Goal: Task Accomplishment & Management: Manage account settings

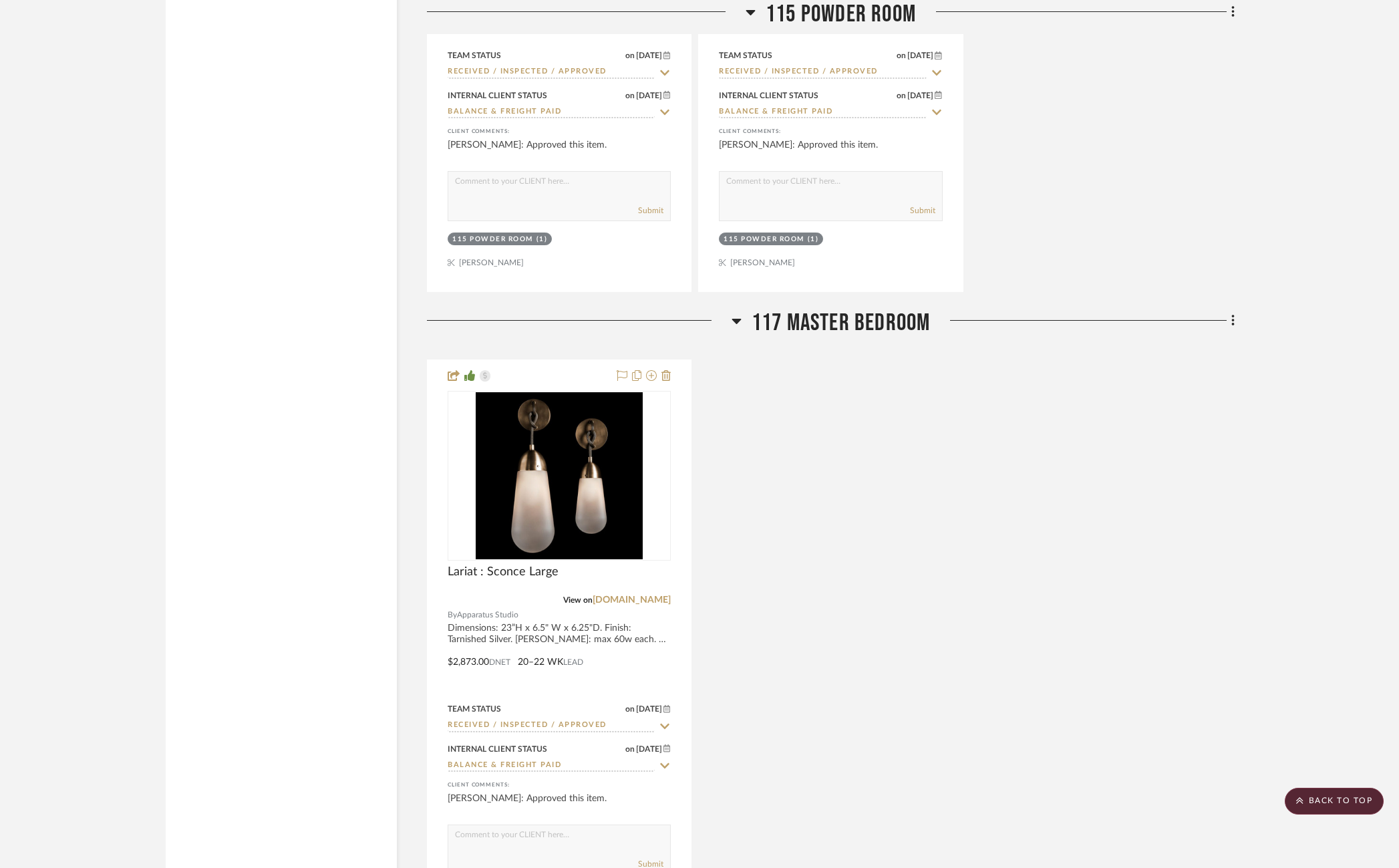
click at [1337, 812] on scroll-to-top-button "BACK TO TOP" at bounding box center [1335, 801] width 99 height 27
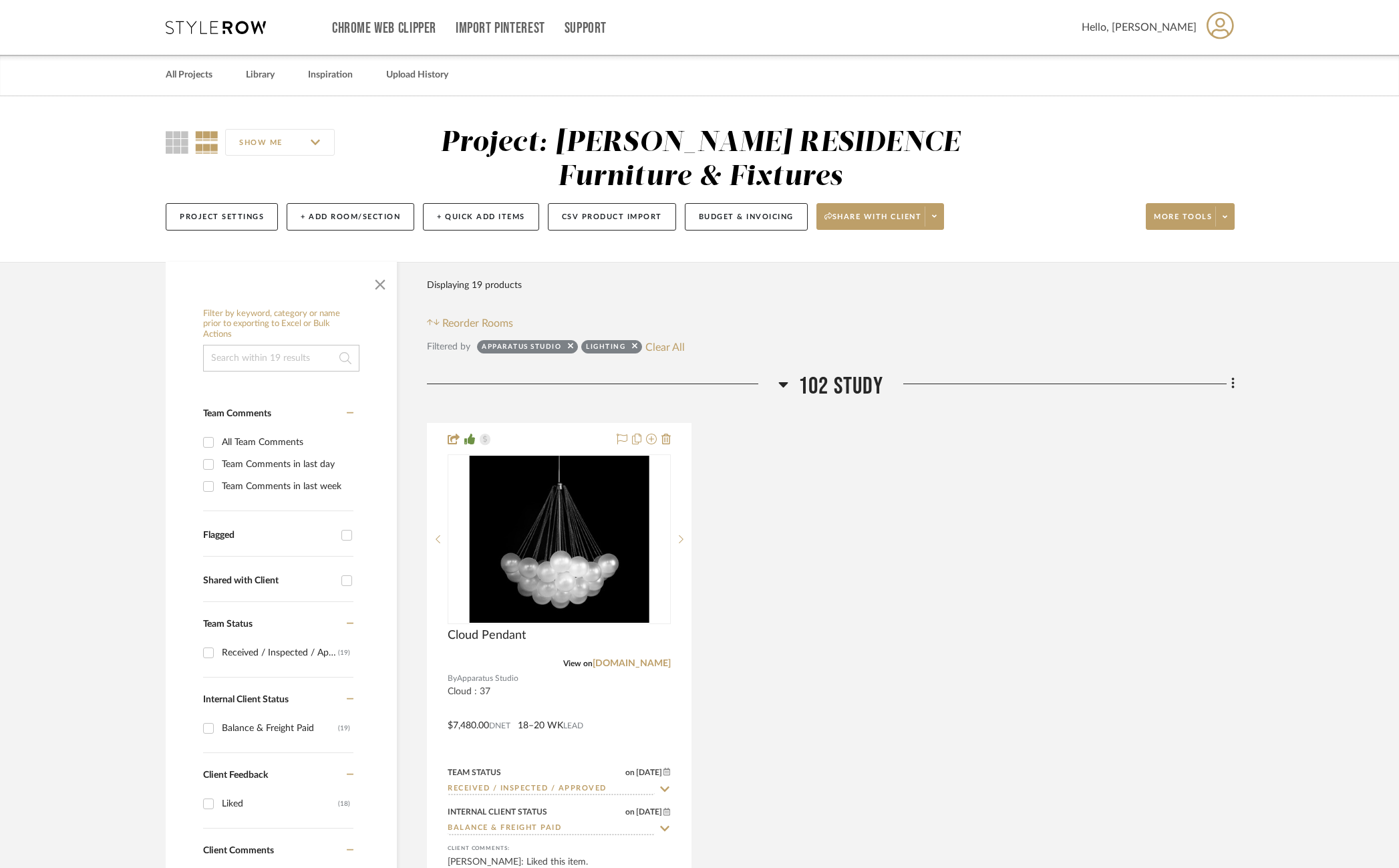
click at [289, 364] on input at bounding box center [281, 359] width 157 height 27
type input "a"
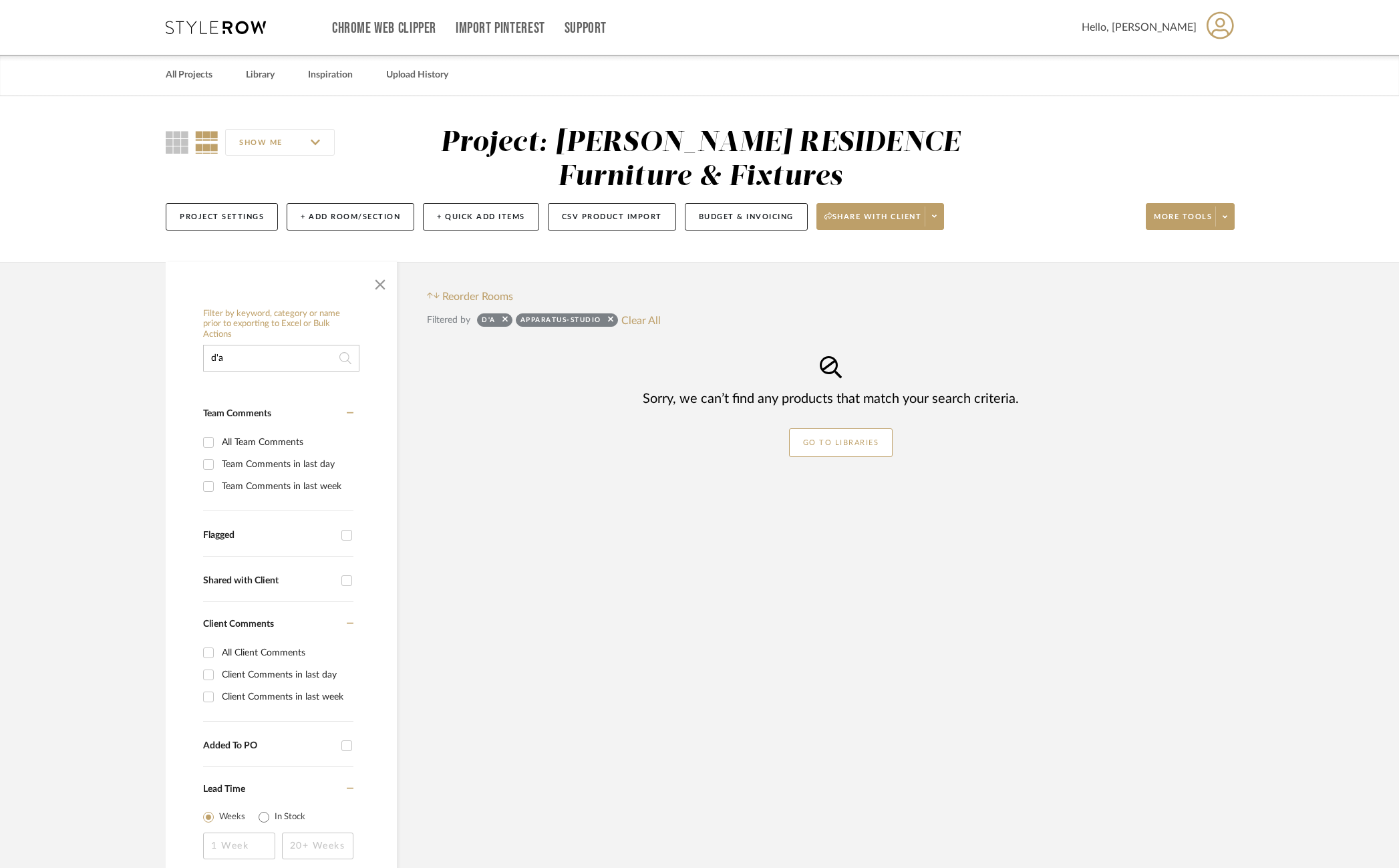
click at [614, 319] on sr-tag "apparatus-studio" at bounding box center [567, 320] width 102 height 13
click at [611, 318] on icon at bounding box center [611, 319] width 6 height 6
click at [245, 354] on input "d'a" at bounding box center [281, 359] width 157 height 27
type input "d'alliance"
click at [566, 314] on button "Clear All" at bounding box center [569, 320] width 39 height 17
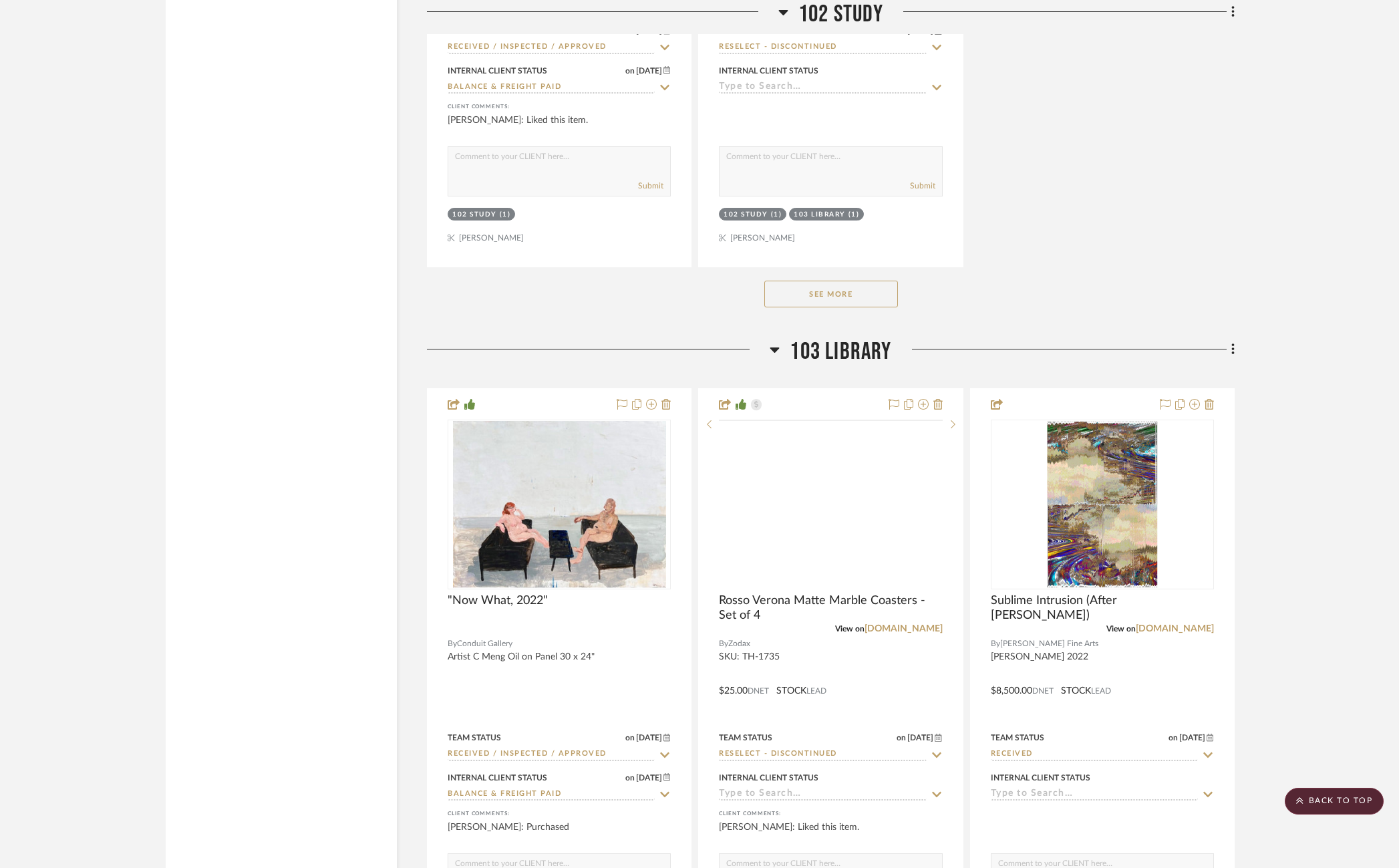
scroll to position [3893, 0]
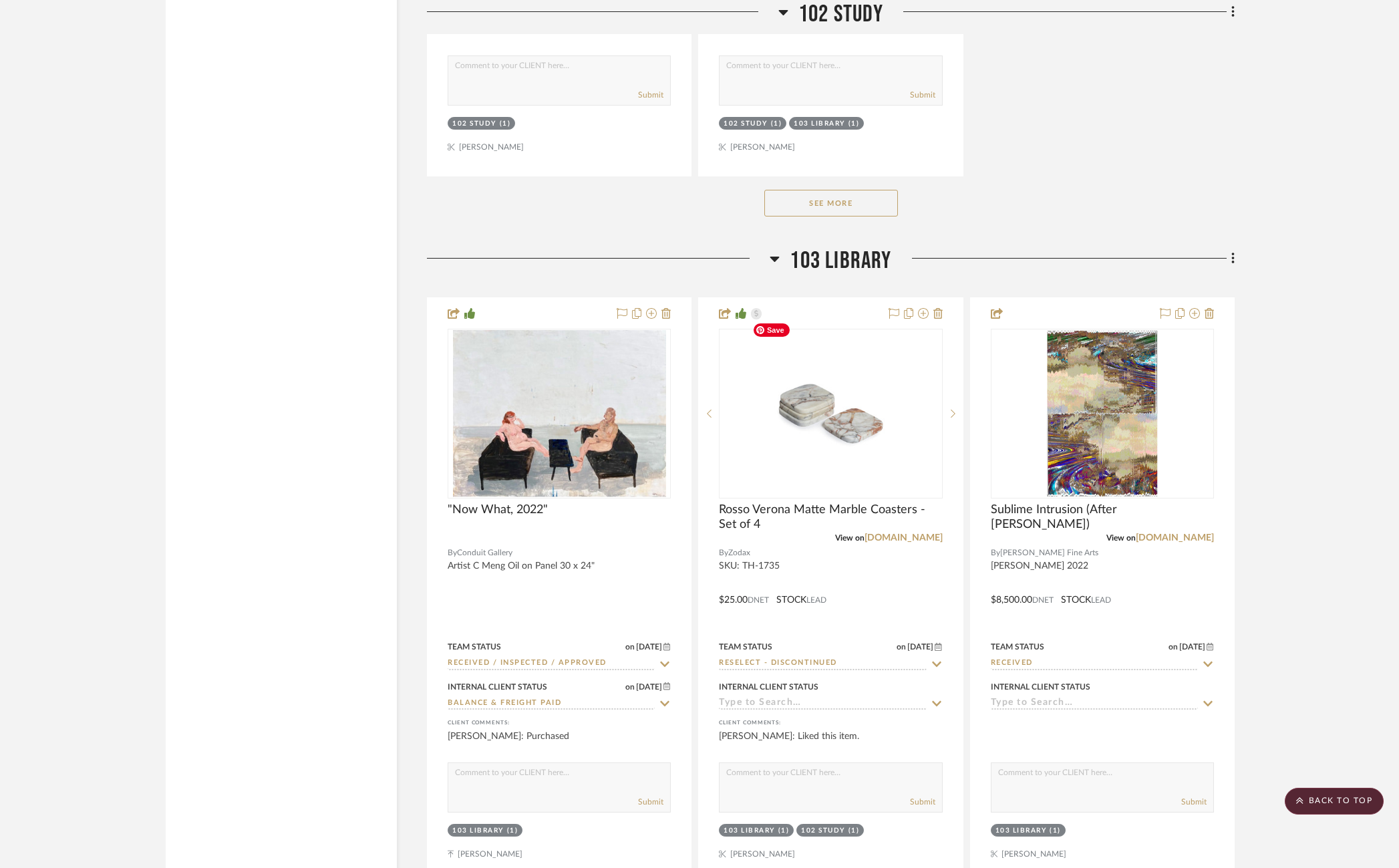
click at [827, 189] on button "See More" at bounding box center [831, 203] width 134 height 27
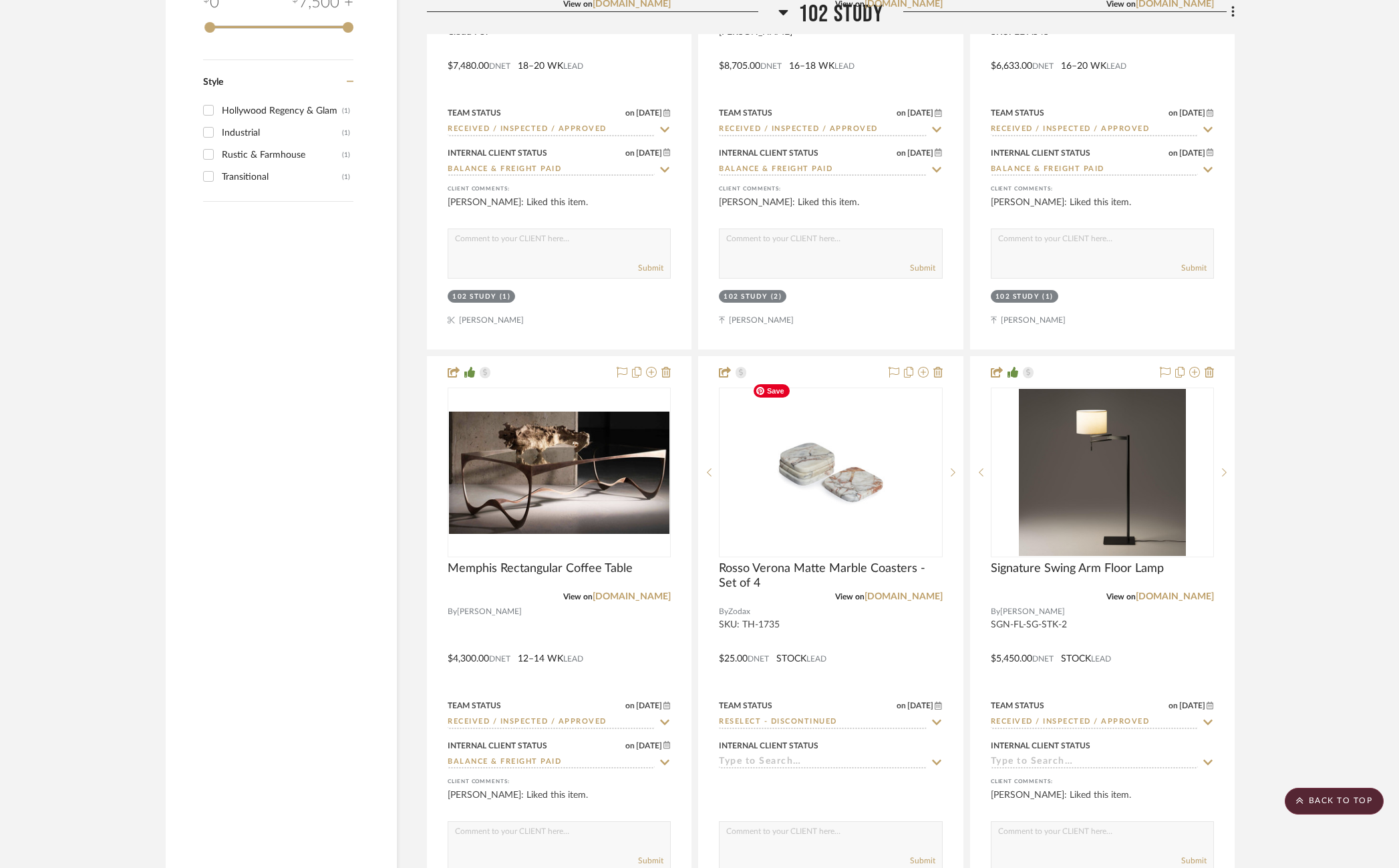
scroll to position [3119, 0]
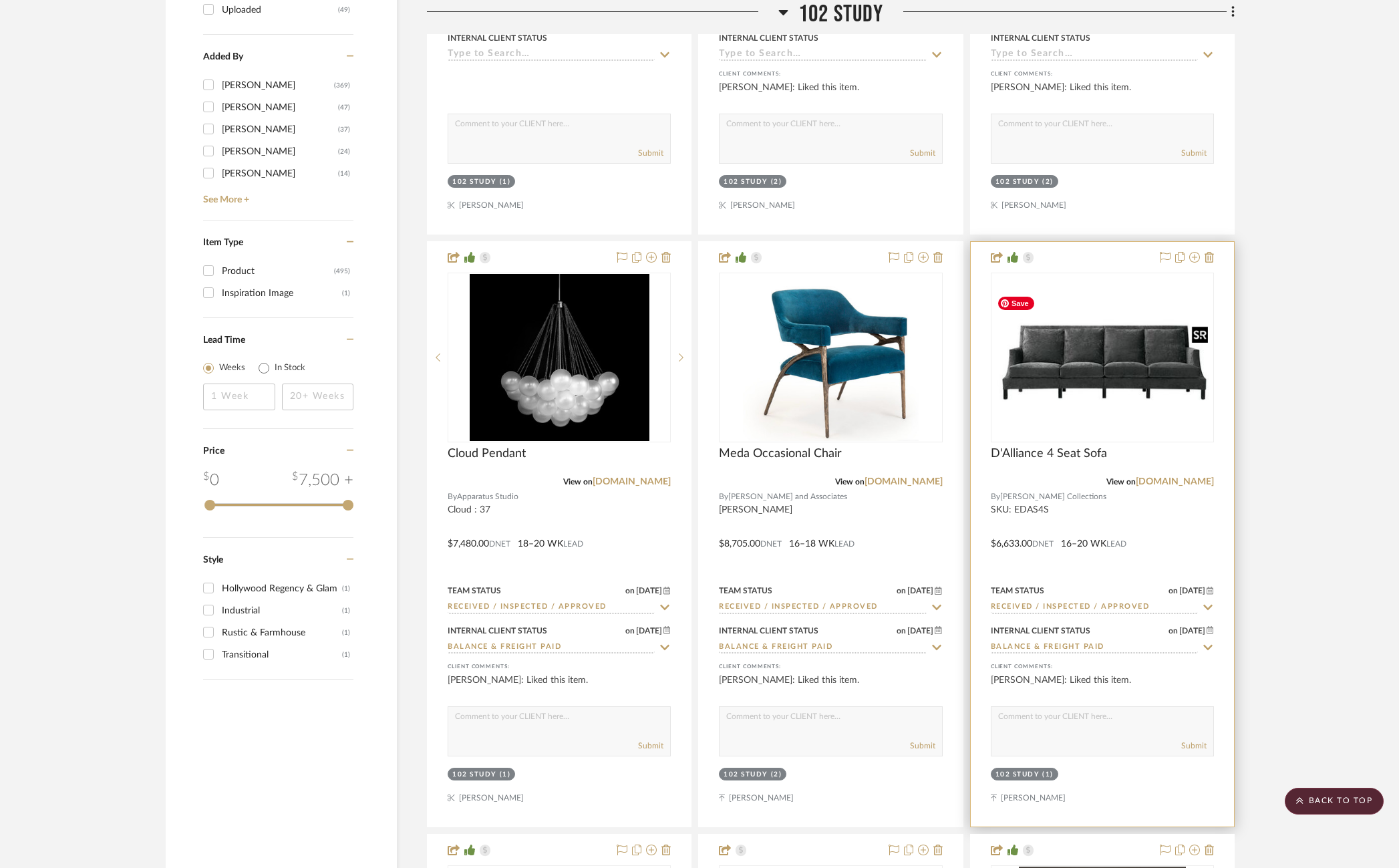
click at [0, 0] on img at bounding box center [0, 0] width 0 height 0
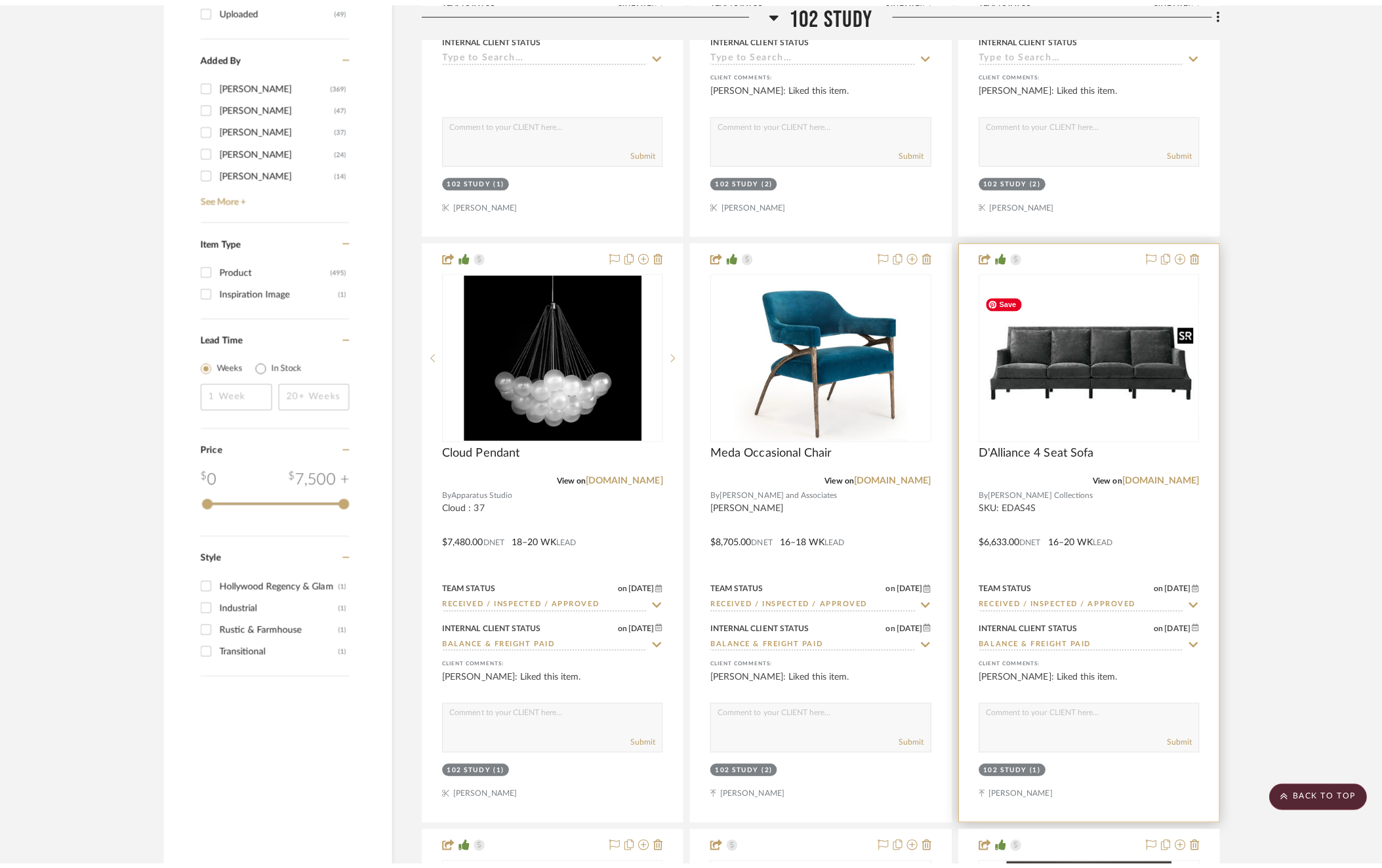
scroll to position [0, 0]
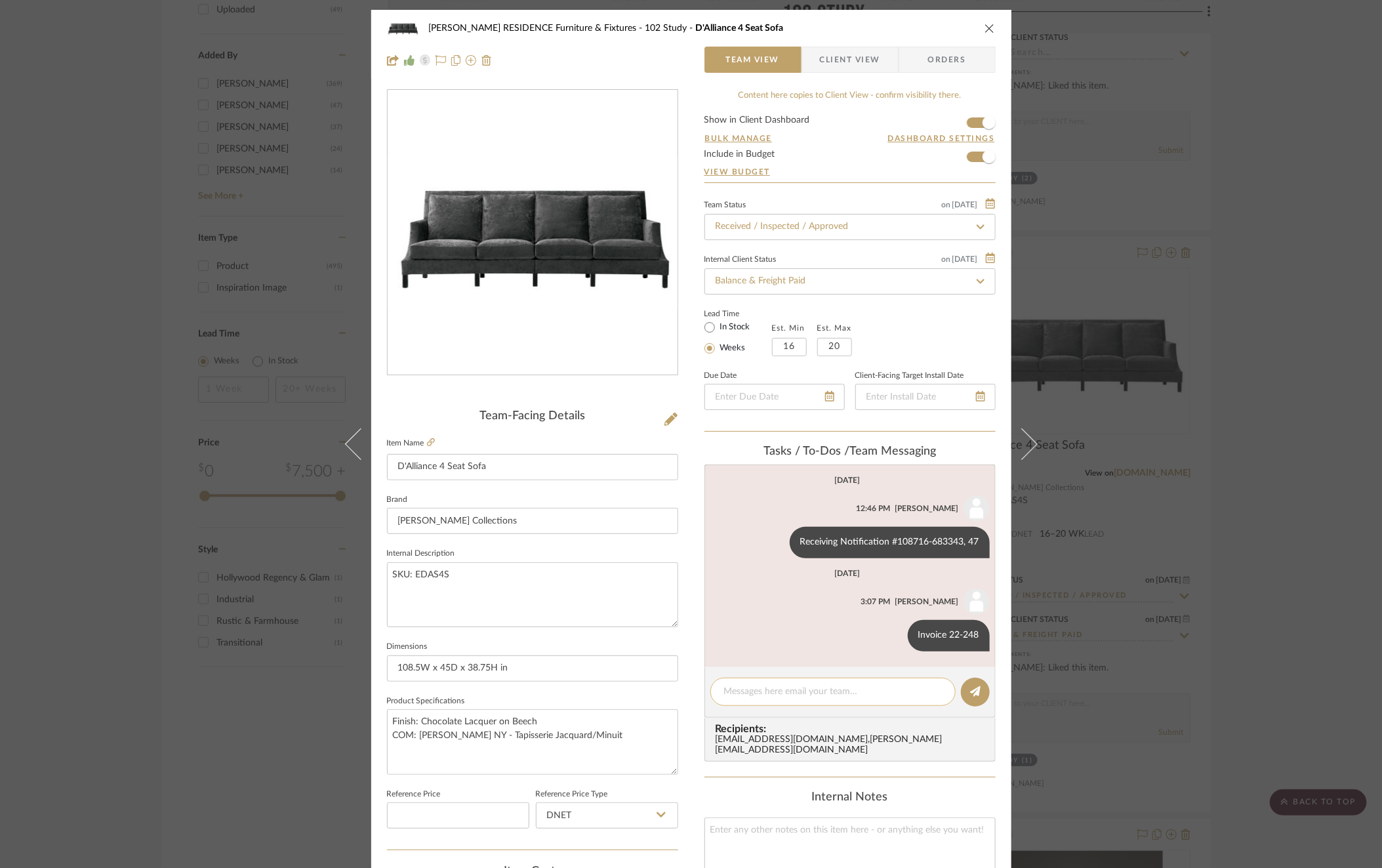
click at [849, 701] on div at bounding box center [834, 692] width 245 height 28
click at [837, 677] on div at bounding box center [834, 692] width 245 height 28
click at [834, 692] on textarea at bounding box center [833, 692] width 218 height 14
type textarea "Invoice 23-075 (freight)"
click at [971, 695] on fa-icon at bounding box center [975, 692] width 10 height 10
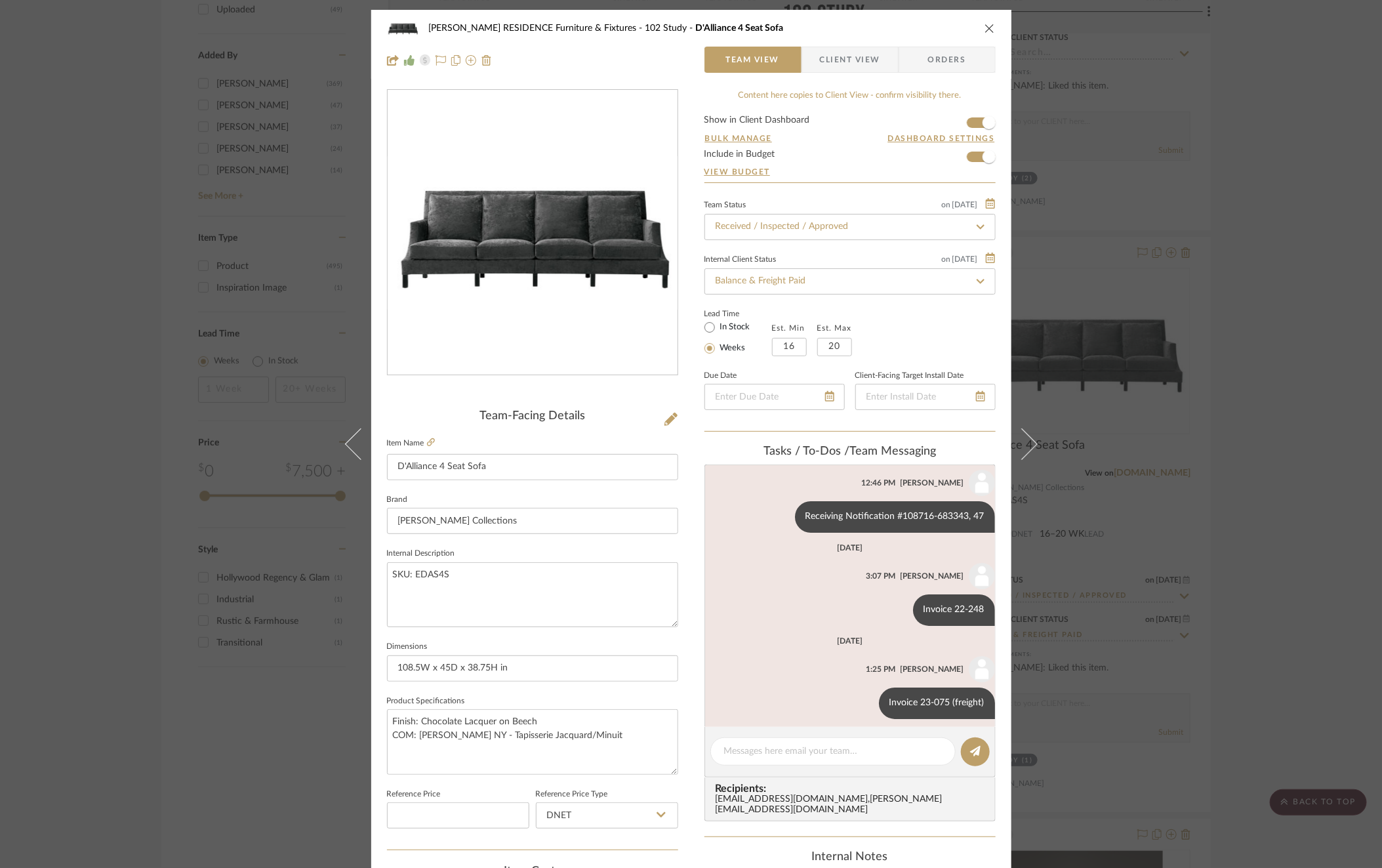
scroll to position [33, 0]
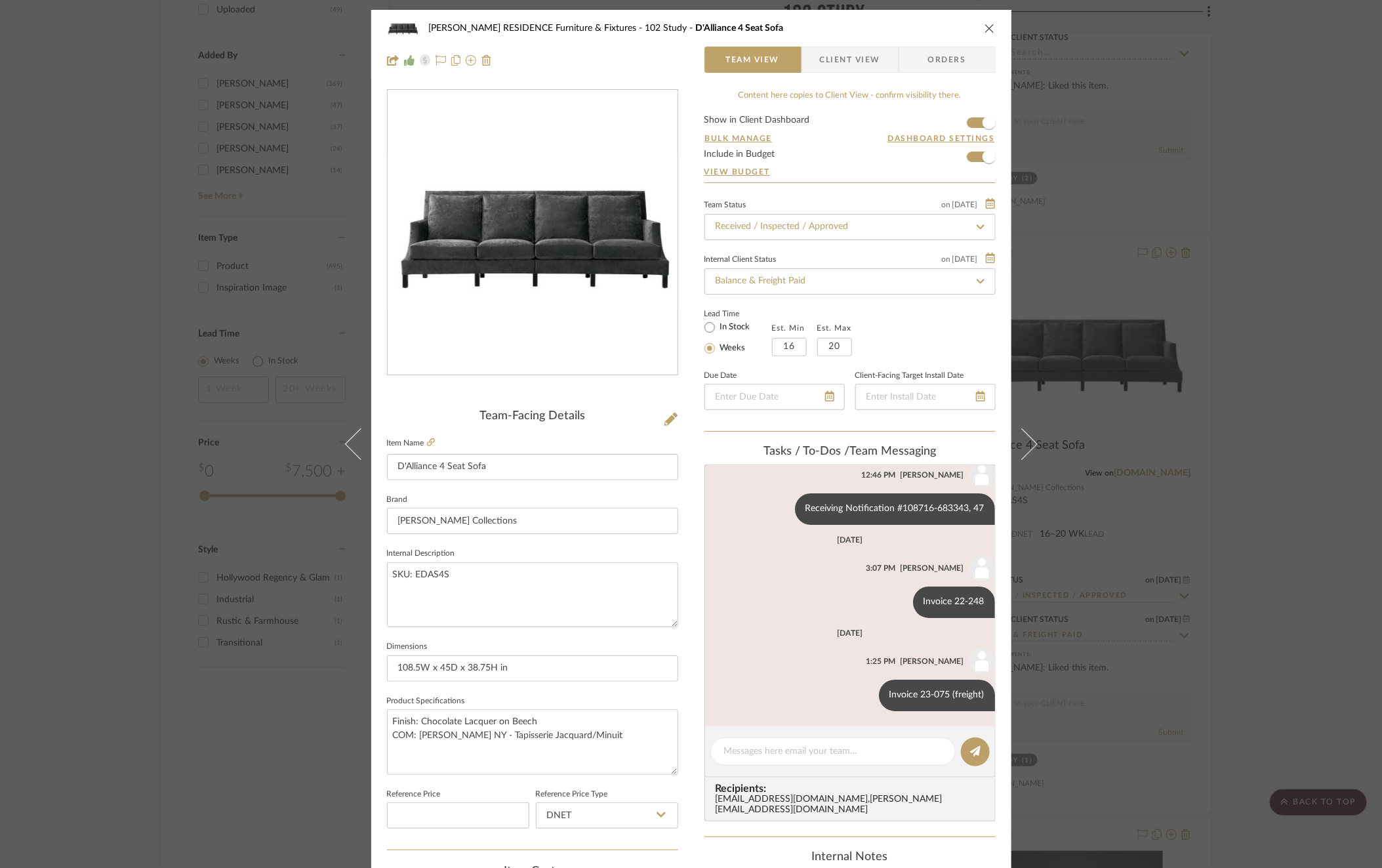
click at [1145, 509] on div "[PERSON_NAME] RESIDENCE Furniture & Fixtures 102 Study D'Alliance 4 Seat Sofa T…" at bounding box center [691, 434] width 1382 height 868
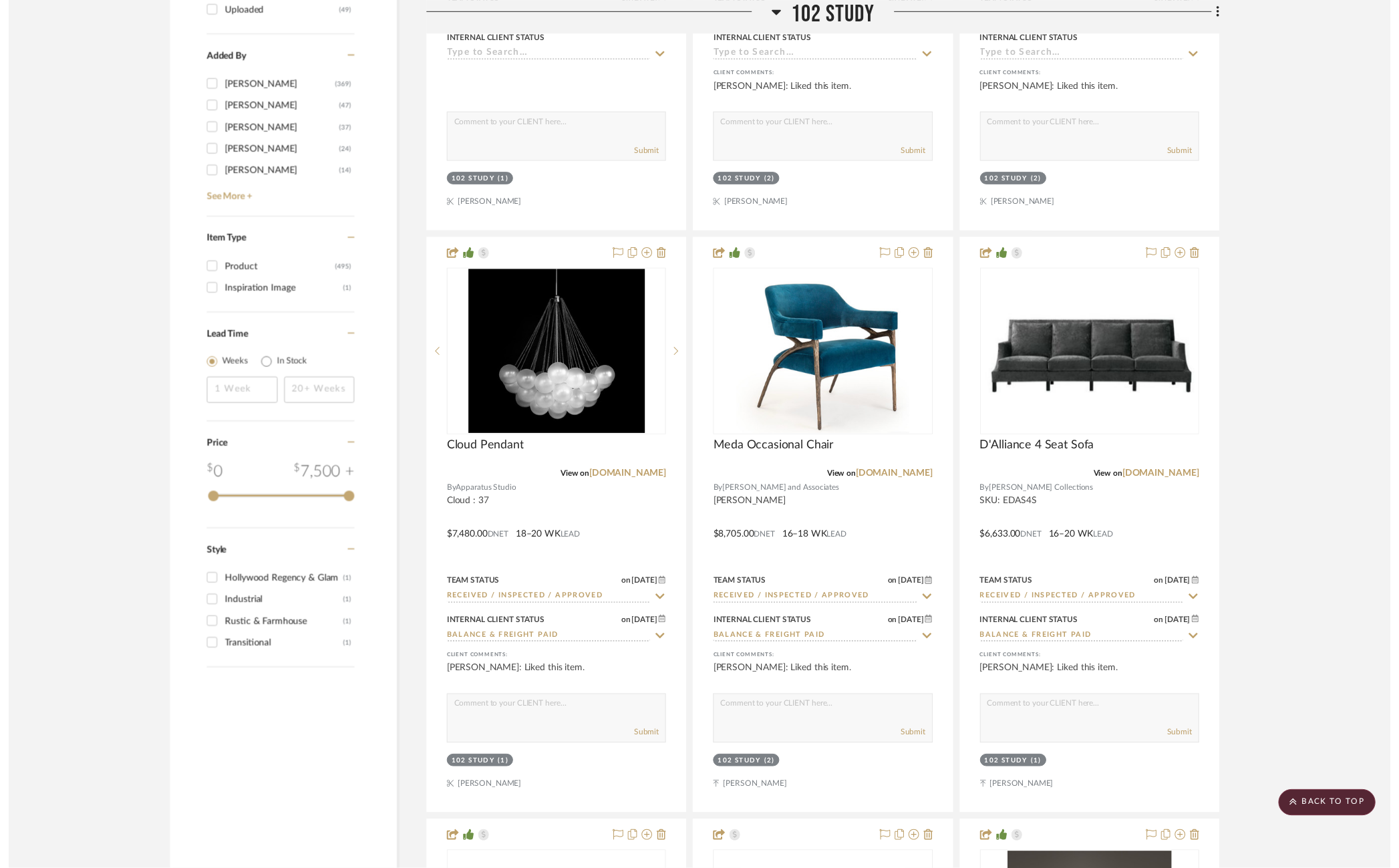
scroll to position [2650, 1]
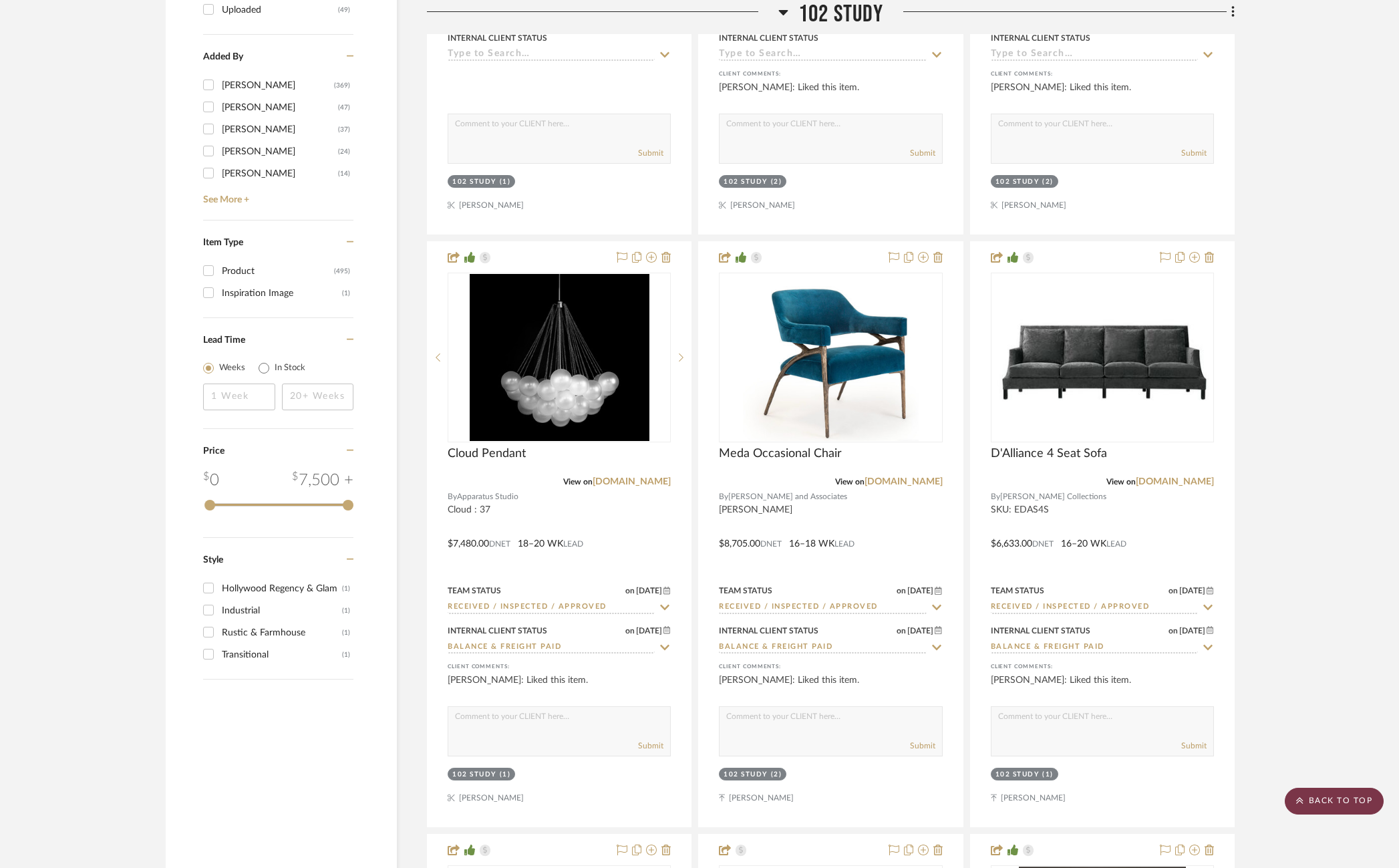
click at [1336, 813] on scroll-to-top-button "BACK TO TOP" at bounding box center [1335, 801] width 99 height 27
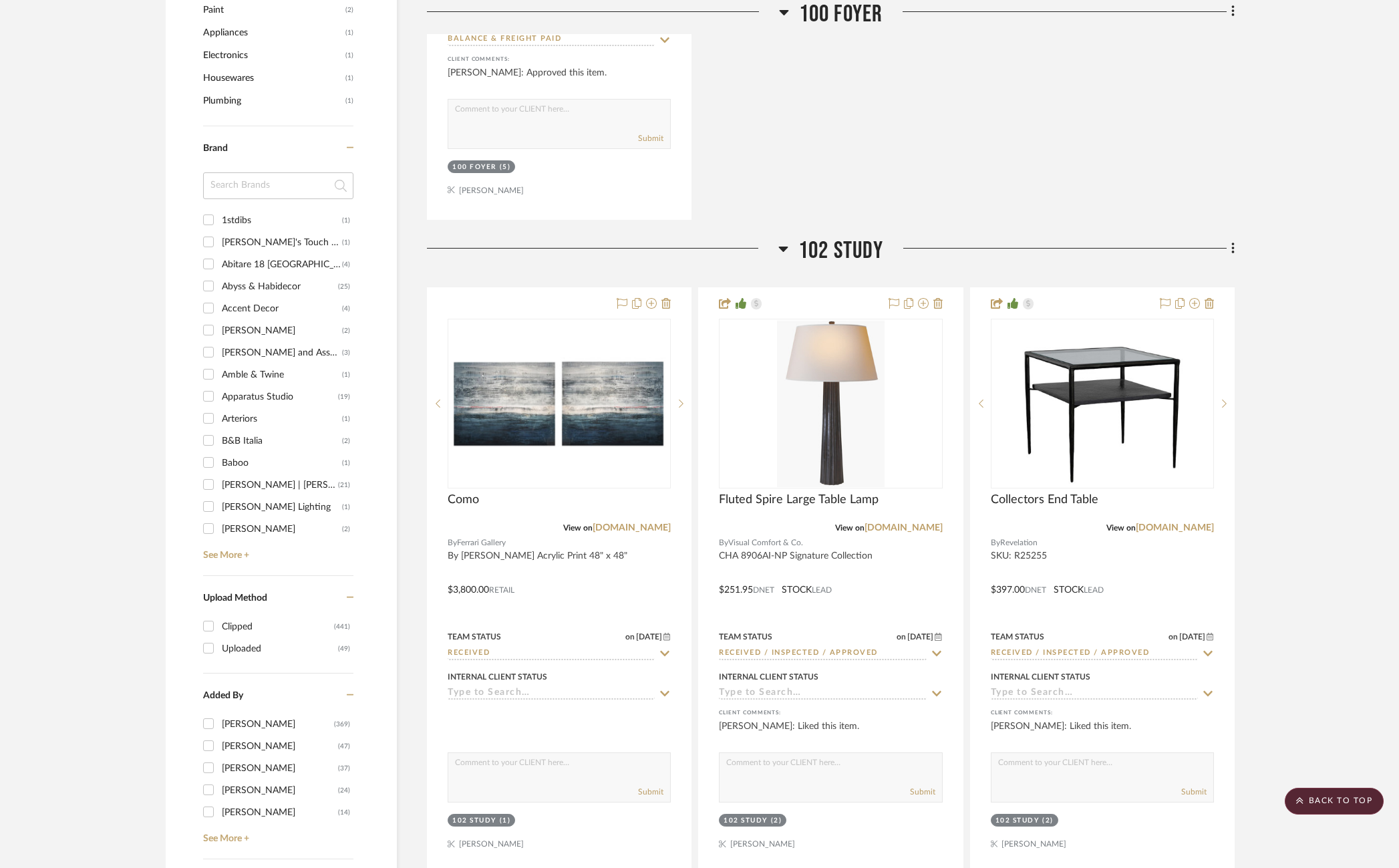
scroll to position [2019, 0]
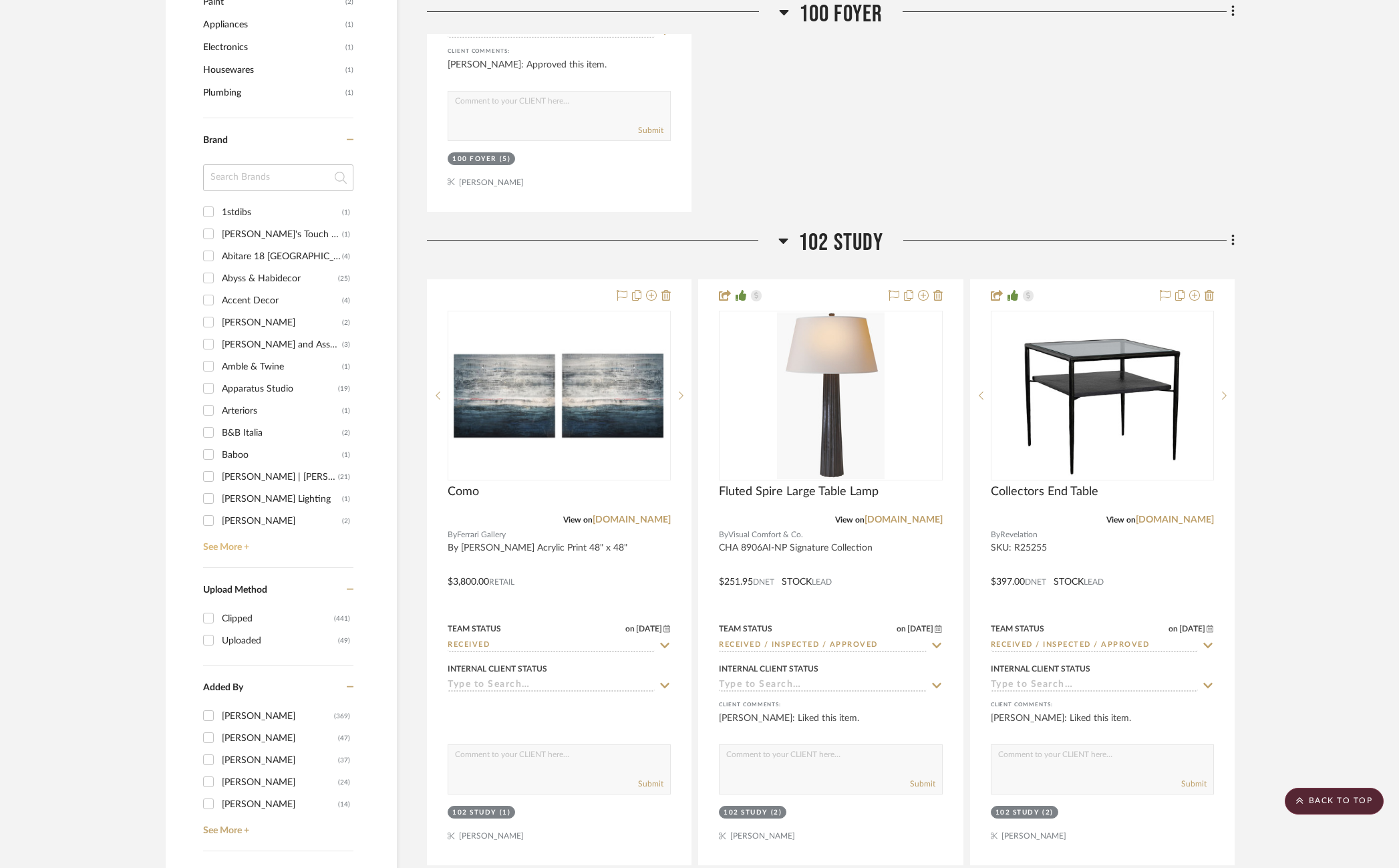
click at [231, 542] on link "See More +" at bounding box center [277, 542] width 154 height 21
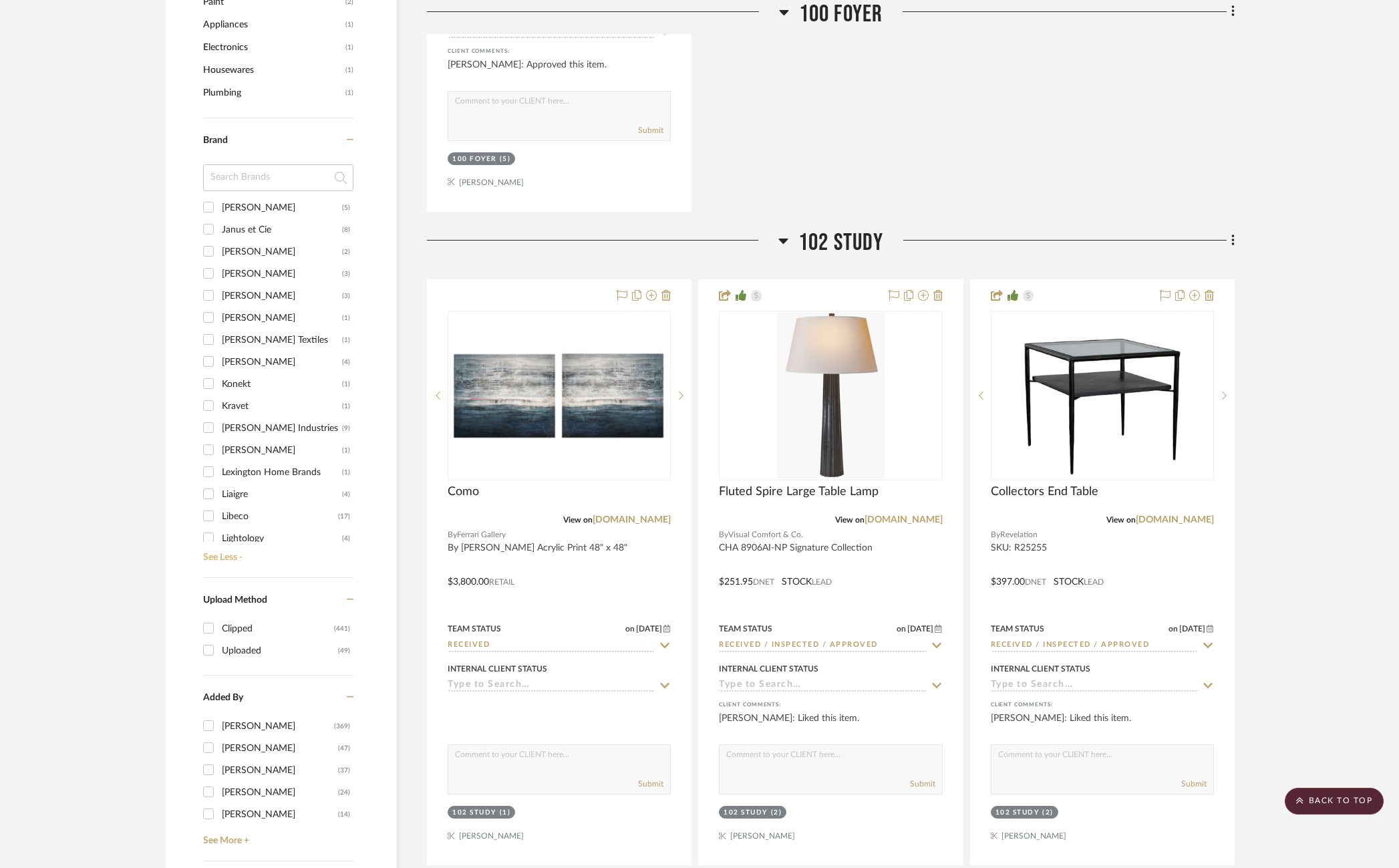
scroll to position [1091, 0]
click at [237, 481] on div "Libeco" at bounding box center [280, 488] width 116 height 21
click at [219, 481] on input "Libeco (17)" at bounding box center [209, 487] width 21 height 21
checkbox input "true"
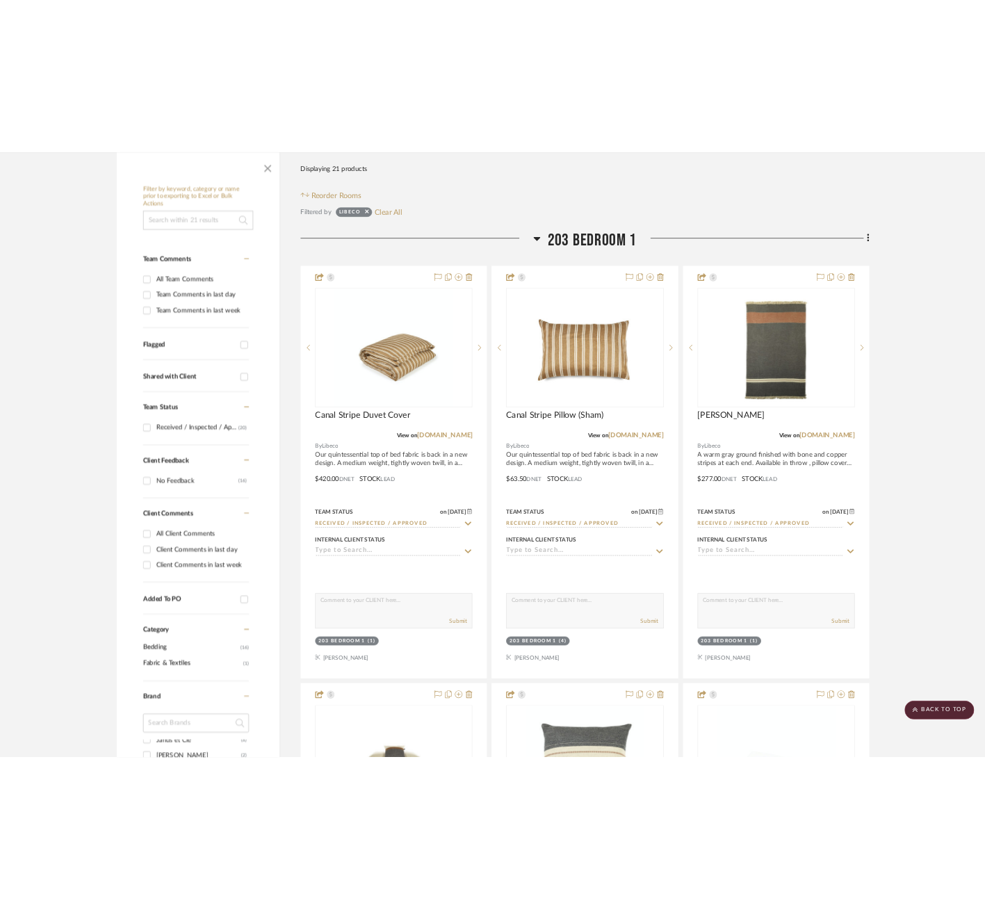
scroll to position [0, 0]
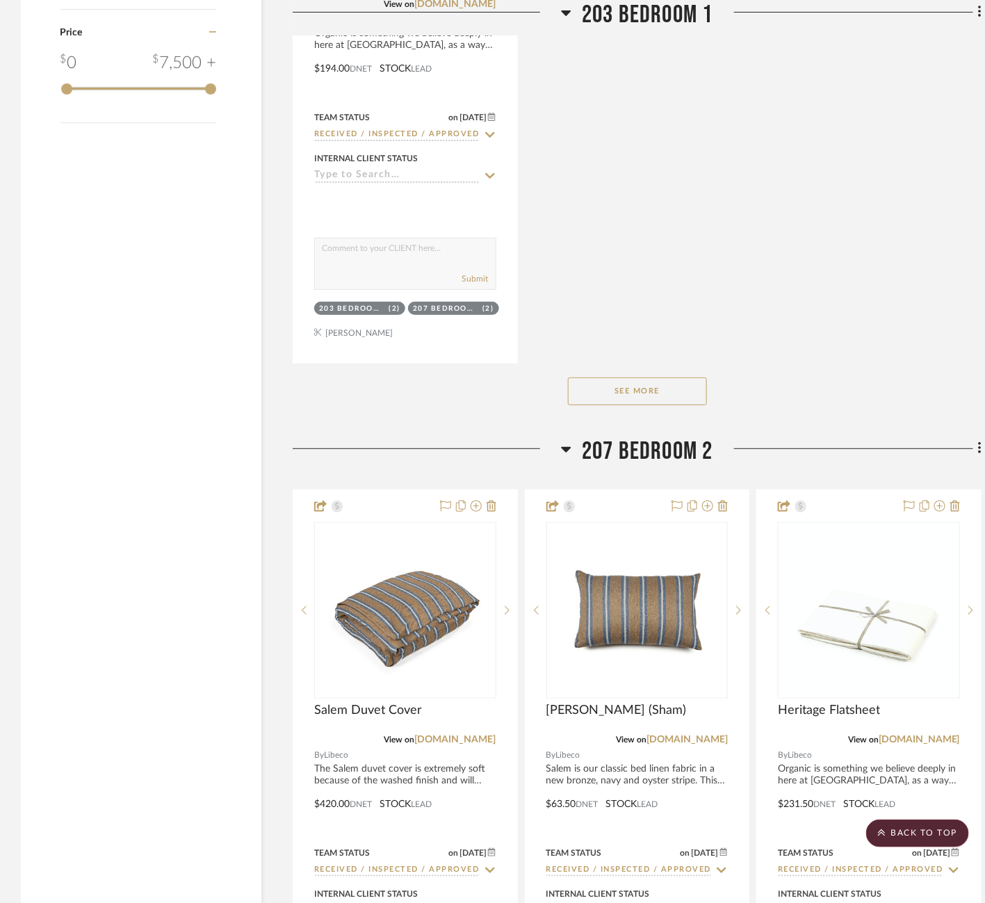
scroll to position [1963, 0]
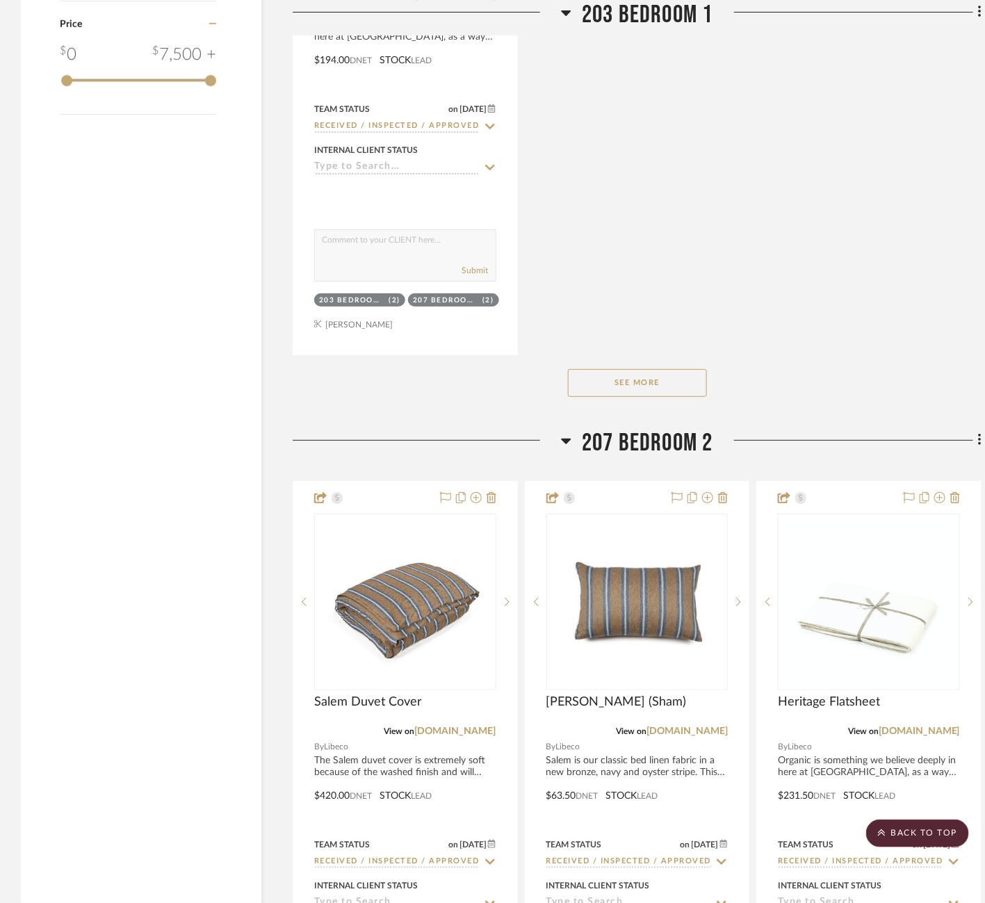
click at [658, 369] on button "See More" at bounding box center [637, 383] width 139 height 28
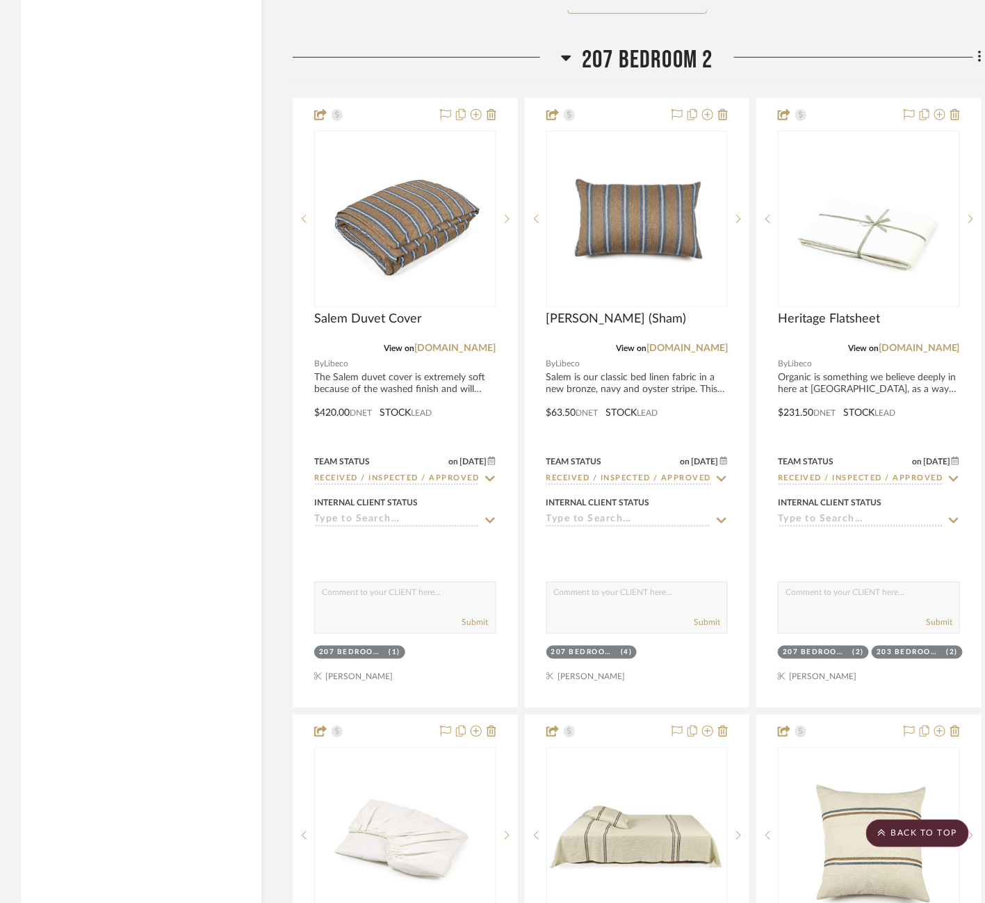
scroll to position [2411, 0]
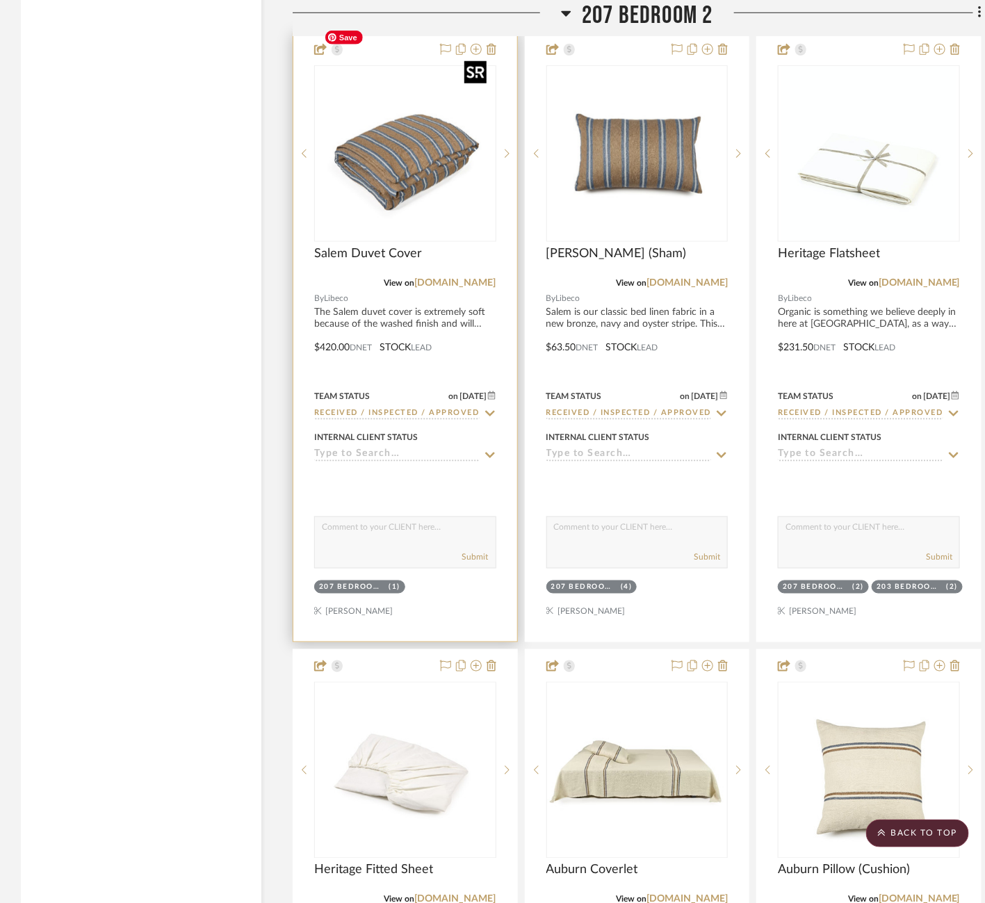
click at [382, 159] on img "0" at bounding box center [405, 154] width 174 height 174
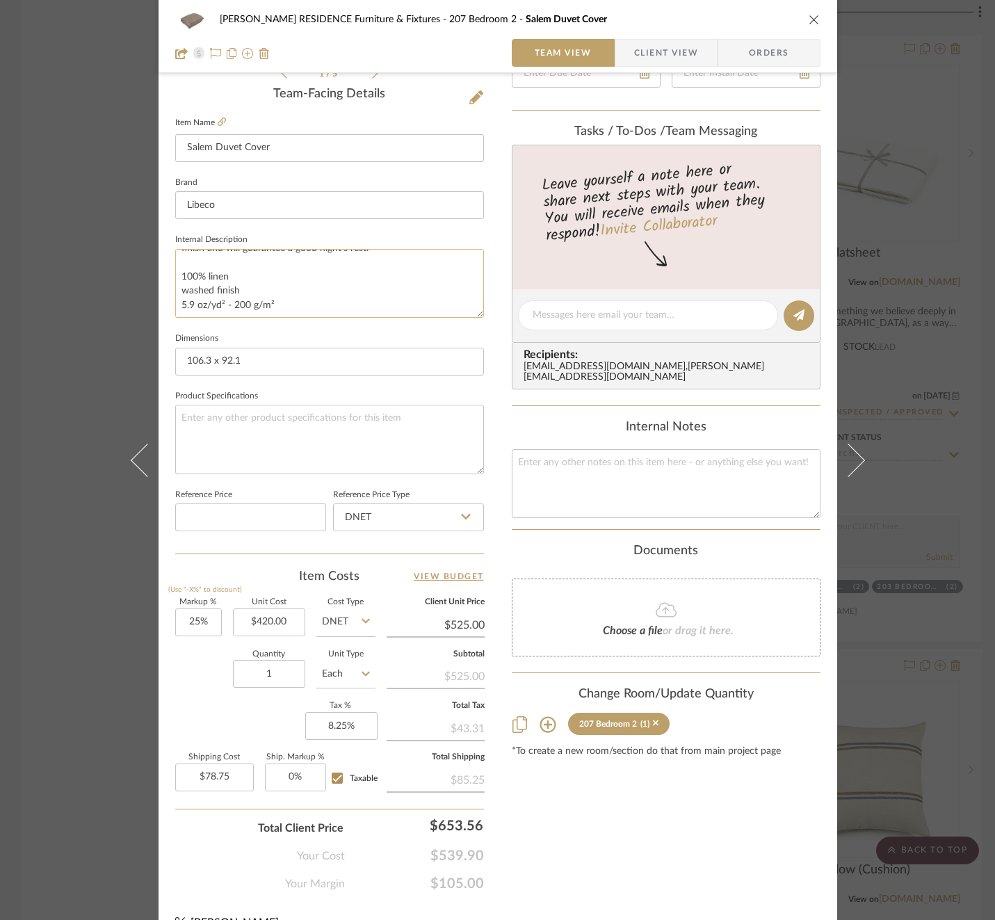
scroll to position [359, 0]
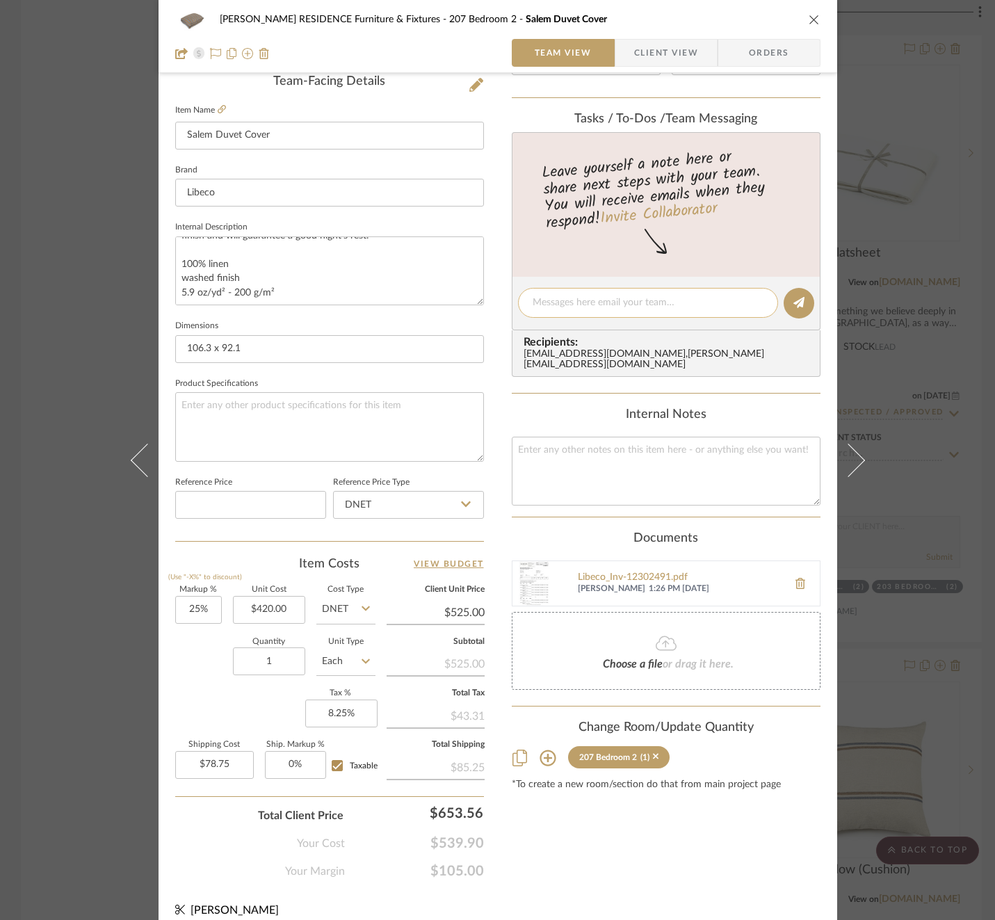
click at [618, 304] on textarea at bounding box center [647, 302] width 231 height 15
drag, startPoint x: 609, startPoint y: 295, endPoint x: 499, endPoint y: 295, distance: 109.8
click at [499, 295] on div "[PERSON_NAME] RESIDENCE Furniture & Fixtures 207 Bedroom 2 Salem Duvet Cover Te…" at bounding box center [497, 293] width 678 height 1284
type textarea "Invoice 23-076"
click at [793, 303] on icon at bounding box center [798, 302] width 11 height 11
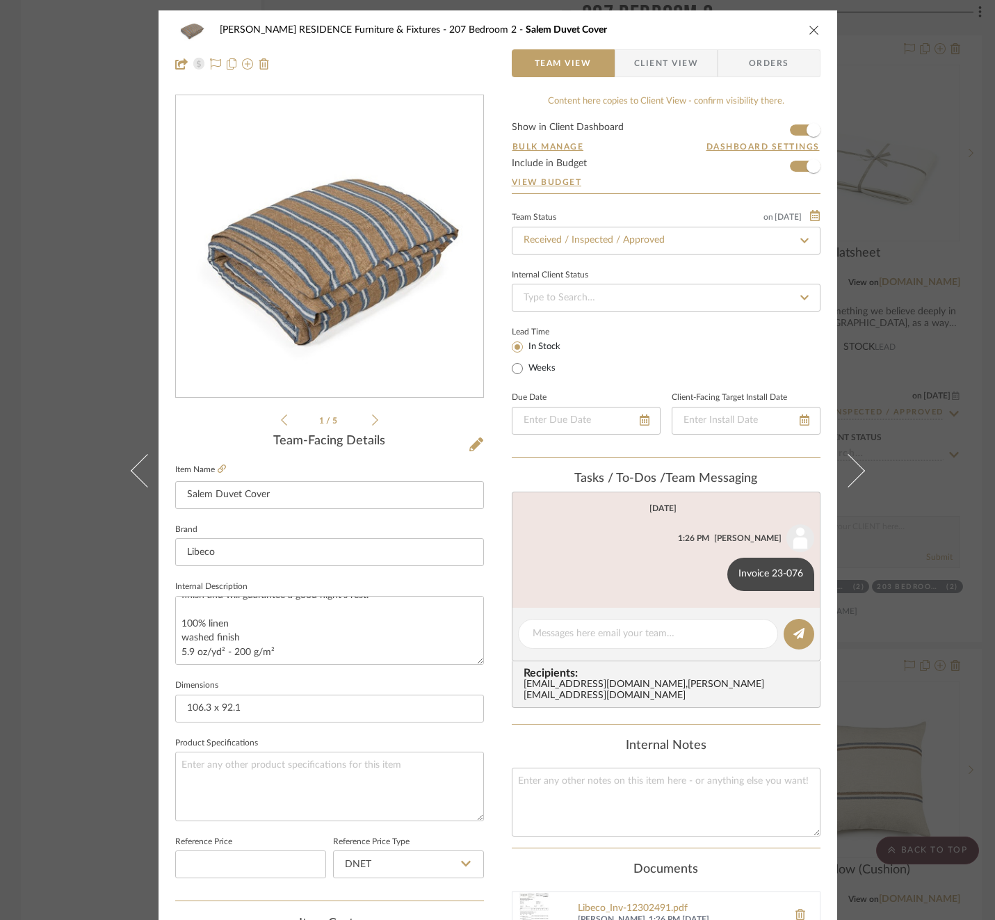
scroll to position [3, 0]
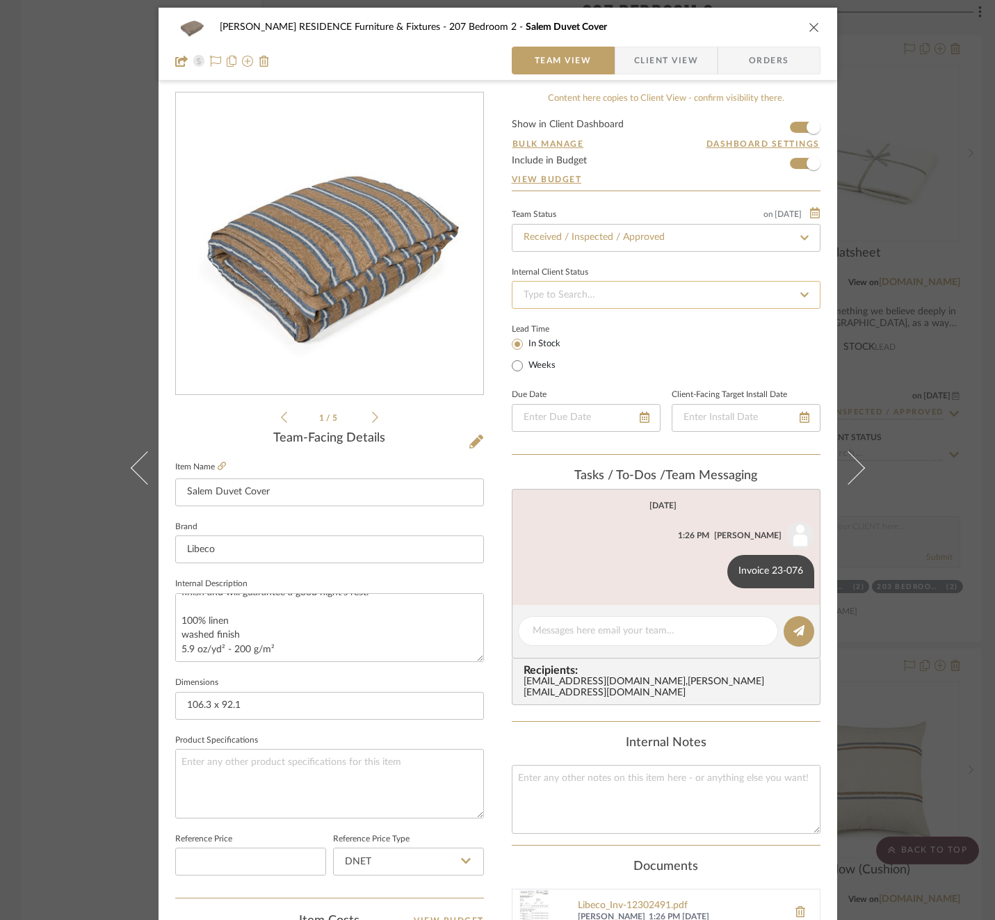
click at [695, 293] on input at bounding box center [666, 295] width 309 height 28
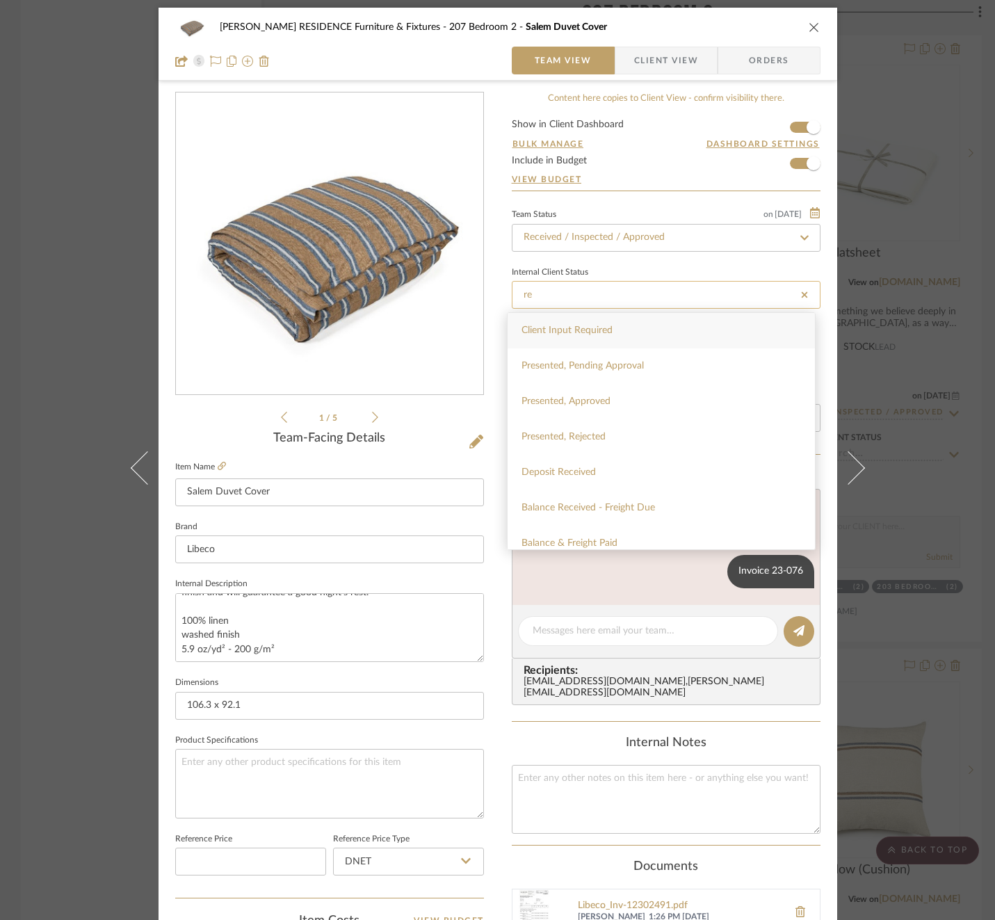
type input "r"
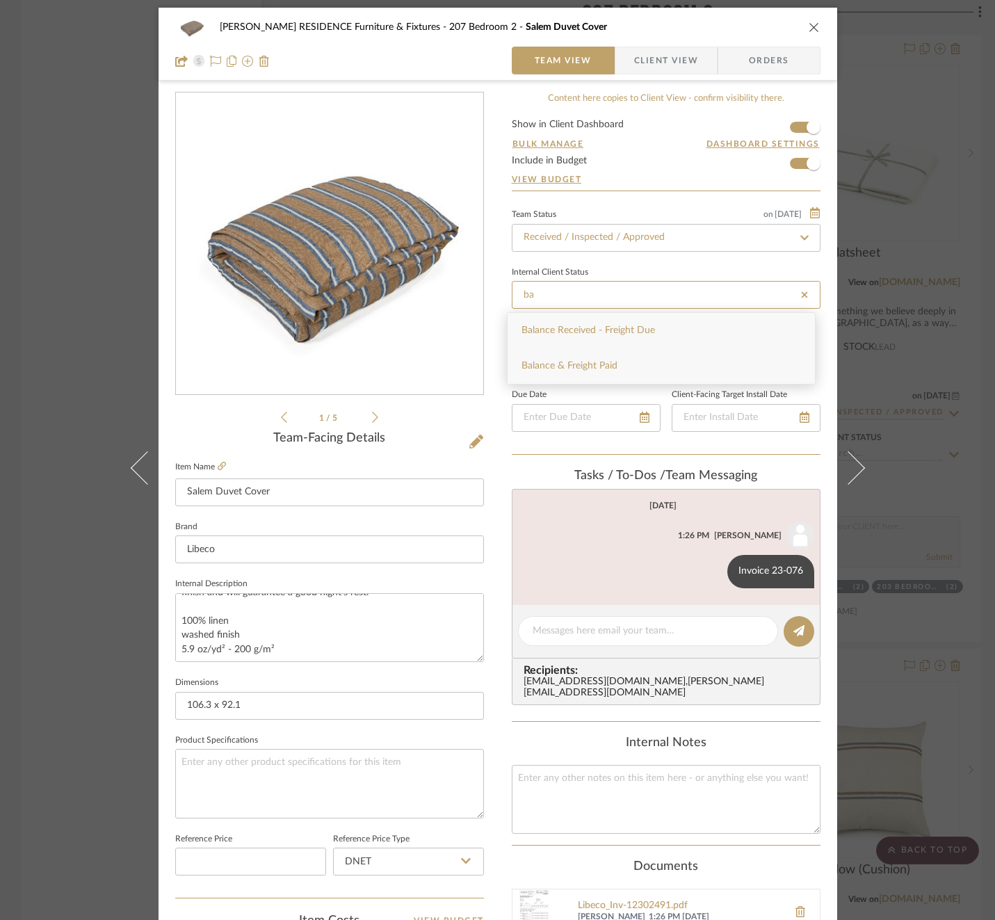
type input "ba"
click at [605, 359] on div "Balance & Freight Paid" at bounding box center [660, 365] width 307 height 35
type input "[DATE]"
type input "Balance & Freight Paid"
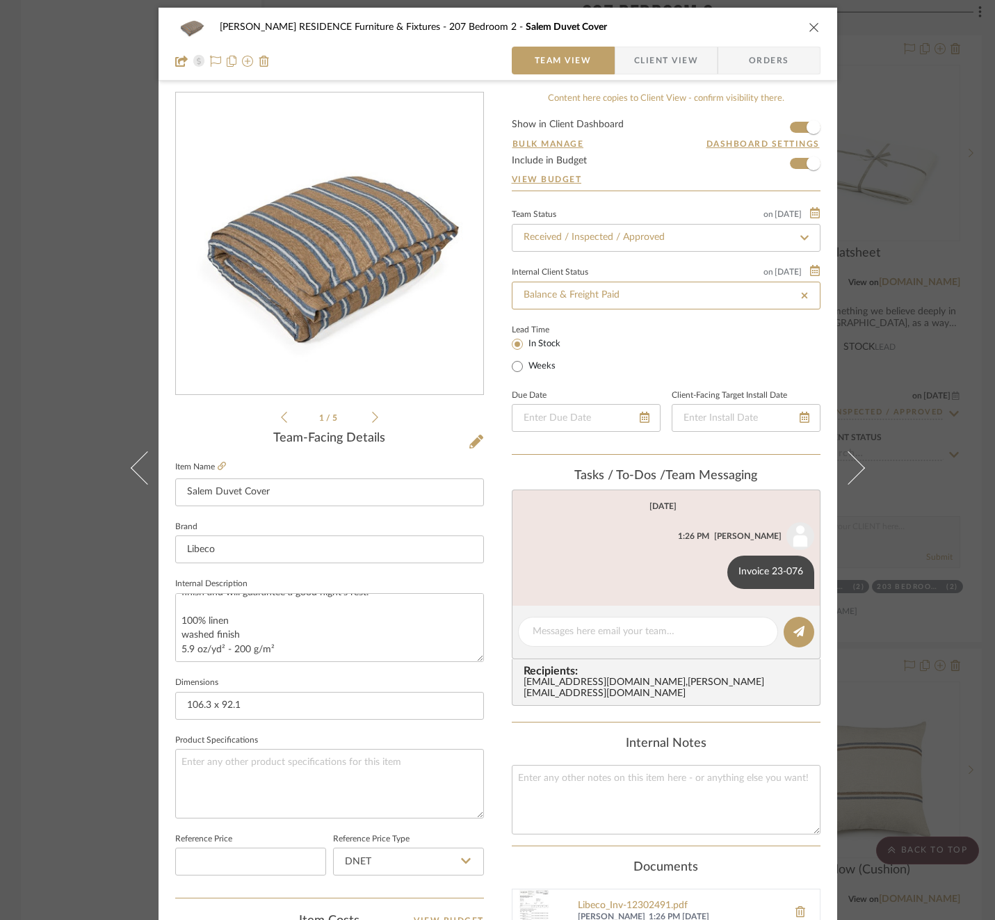
type input "[DATE]"
type input "Balance & Freight Paid"
click at [924, 318] on div "[PERSON_NAME] RESIDENCE Furniture & Fixtures 207 Bedroom 2 Salem Duvet Cover Te…" at bounding box center [497, 460] width 995 height 920
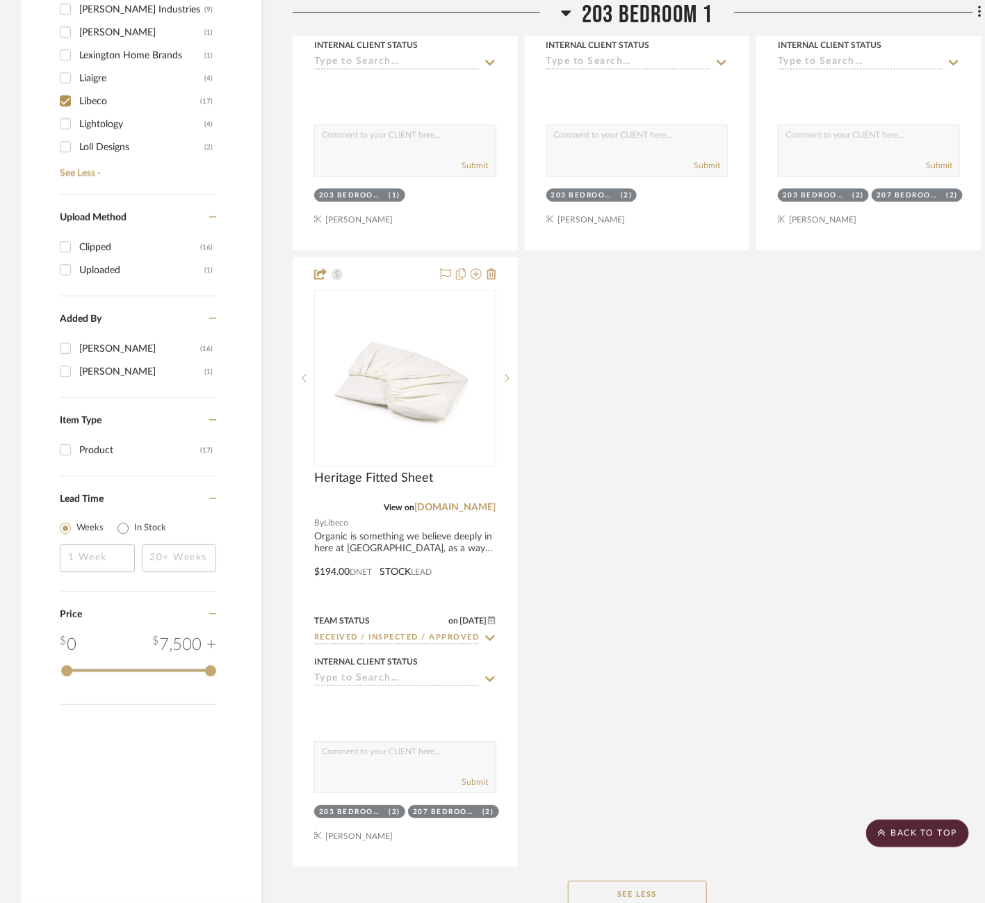
scroll to position [1502, 0]
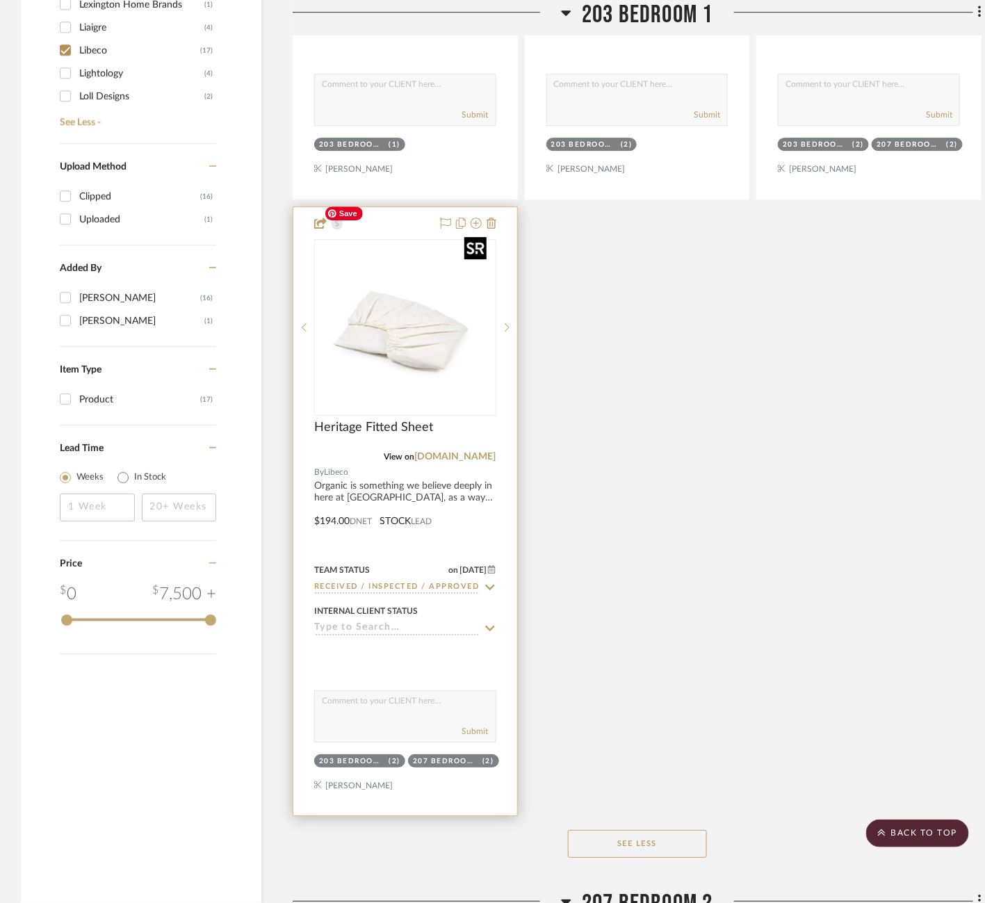
click at [435, 318] on img "0" at bounding box center [405, 327] width 174 height 174
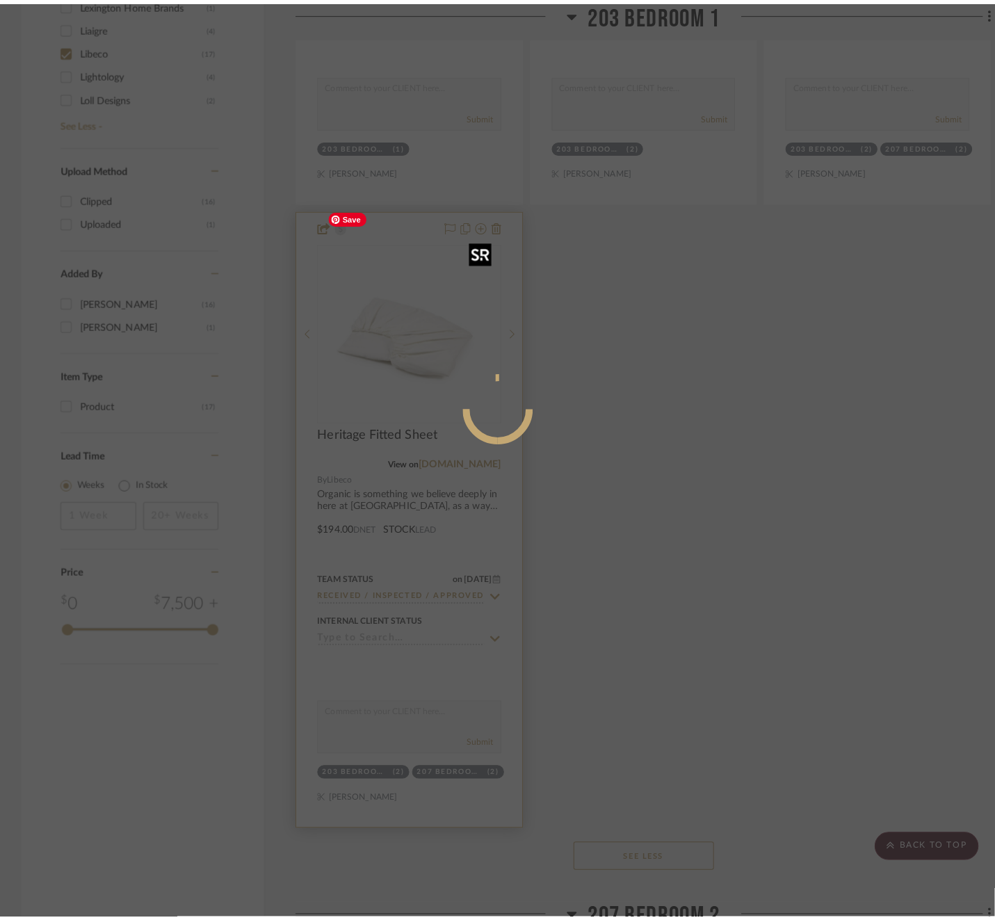
scroll to position [0, 0]
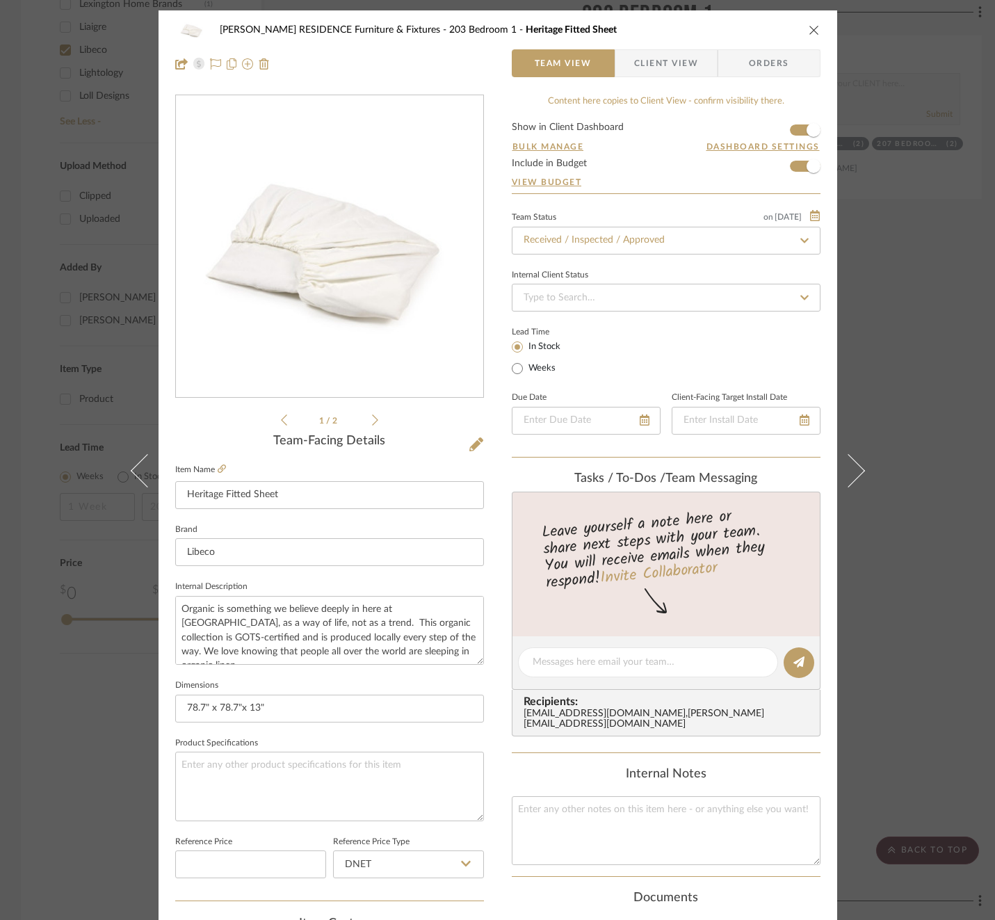
click at [938, 370] on div "[PERSON_NAME] RESIDENCE Furniture & Fixtures 203 Bedroom 1 Heritage Fitted Shee…" at bounding box center [497, 460] width 995 height 920
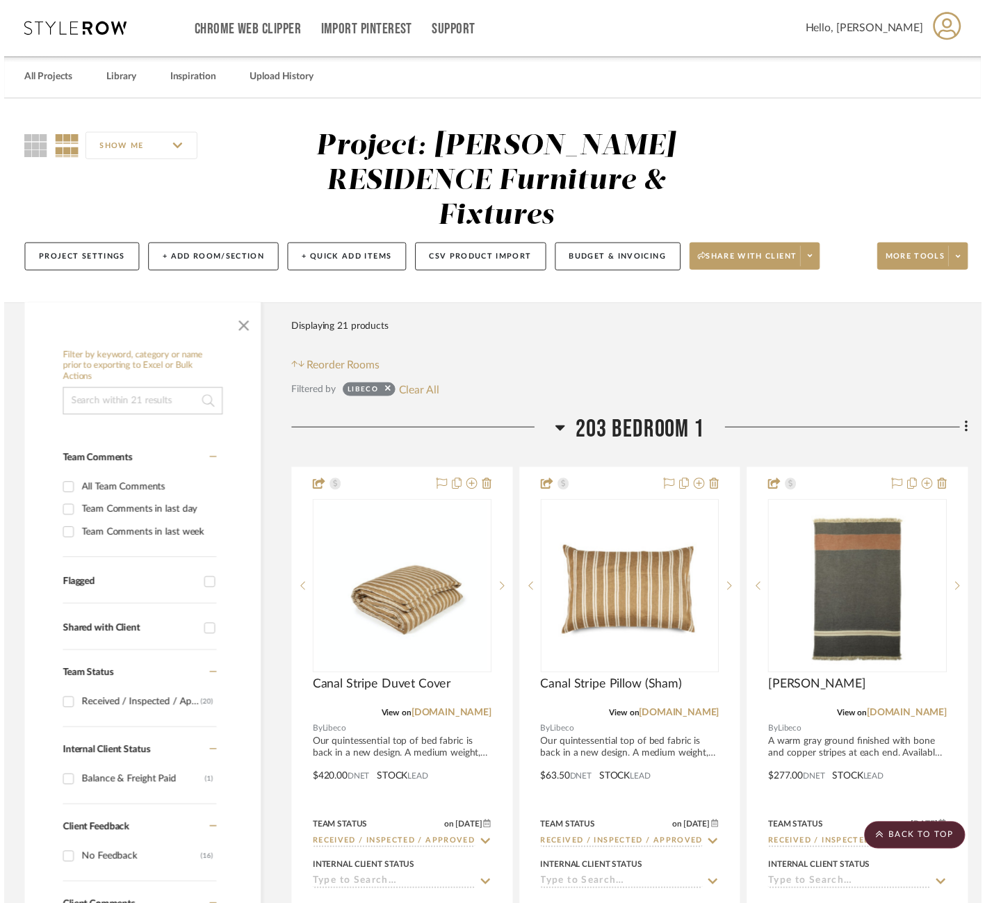
scroll to position [1502, 0]
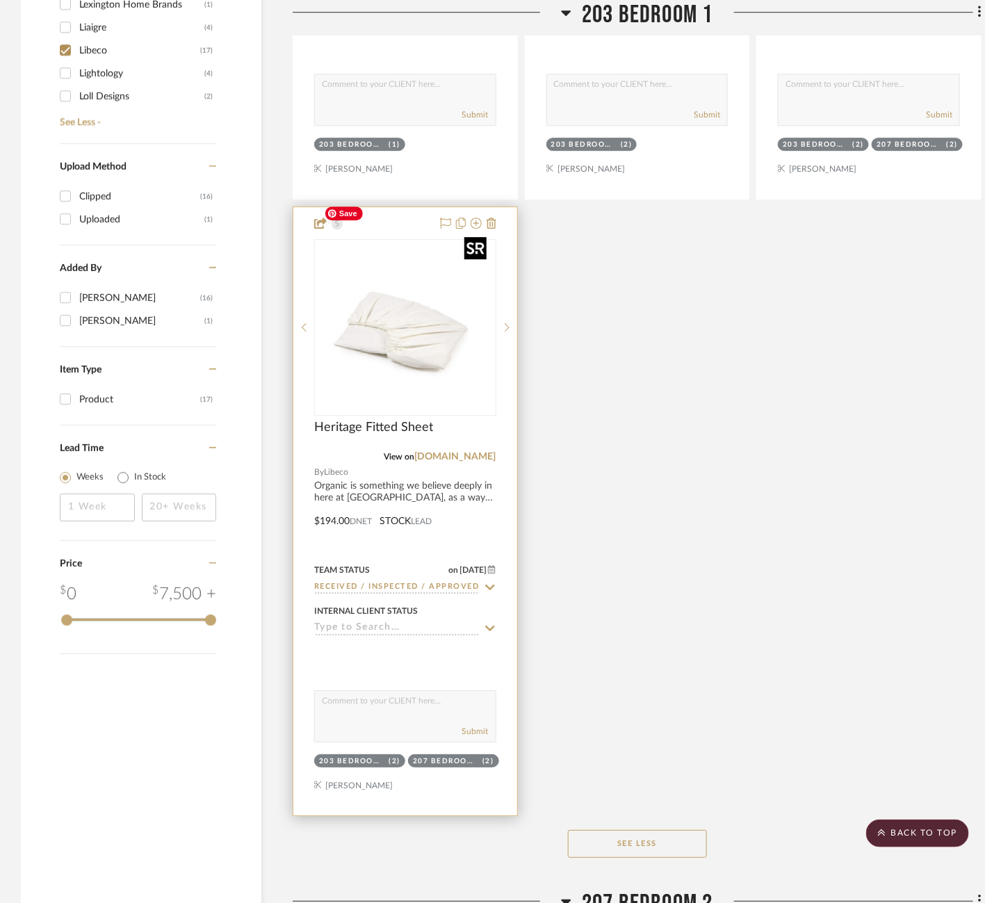
click at [393, 283] on img "0" at bounding box center [405, 327] width 174 height 174
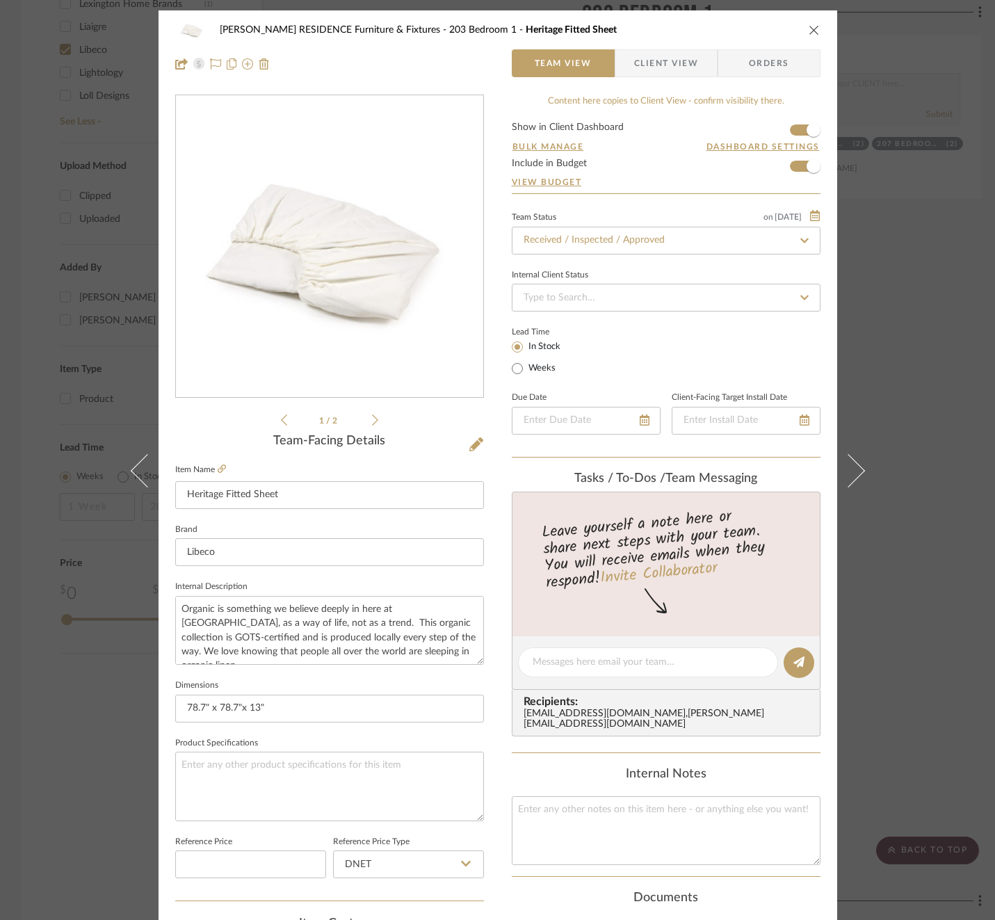
scroll to position [370, 0]
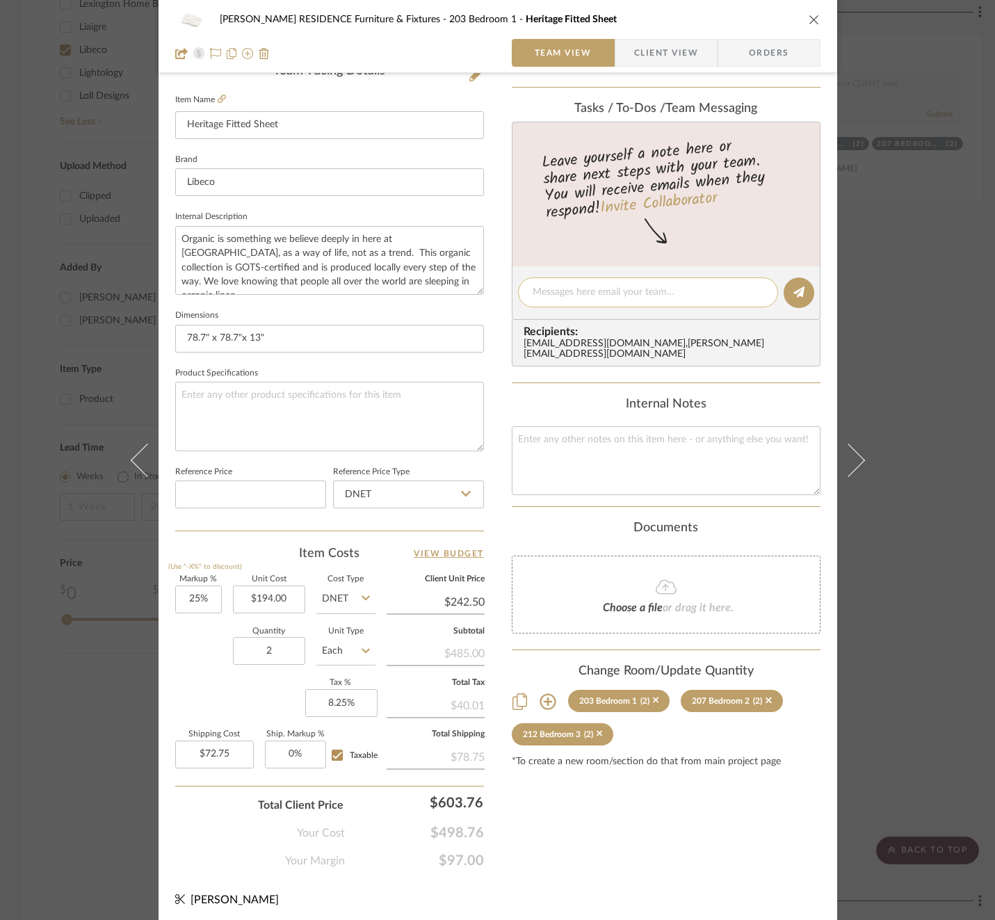
click at [649, 294] on textarea at bounding box center [647, 292] width 231 height 15
paste textarea "Invoice 23-076"
type textarea "Invoice 23-076"
click at [801, 282] on button at bounding box center [798, 292] width 31 height 31
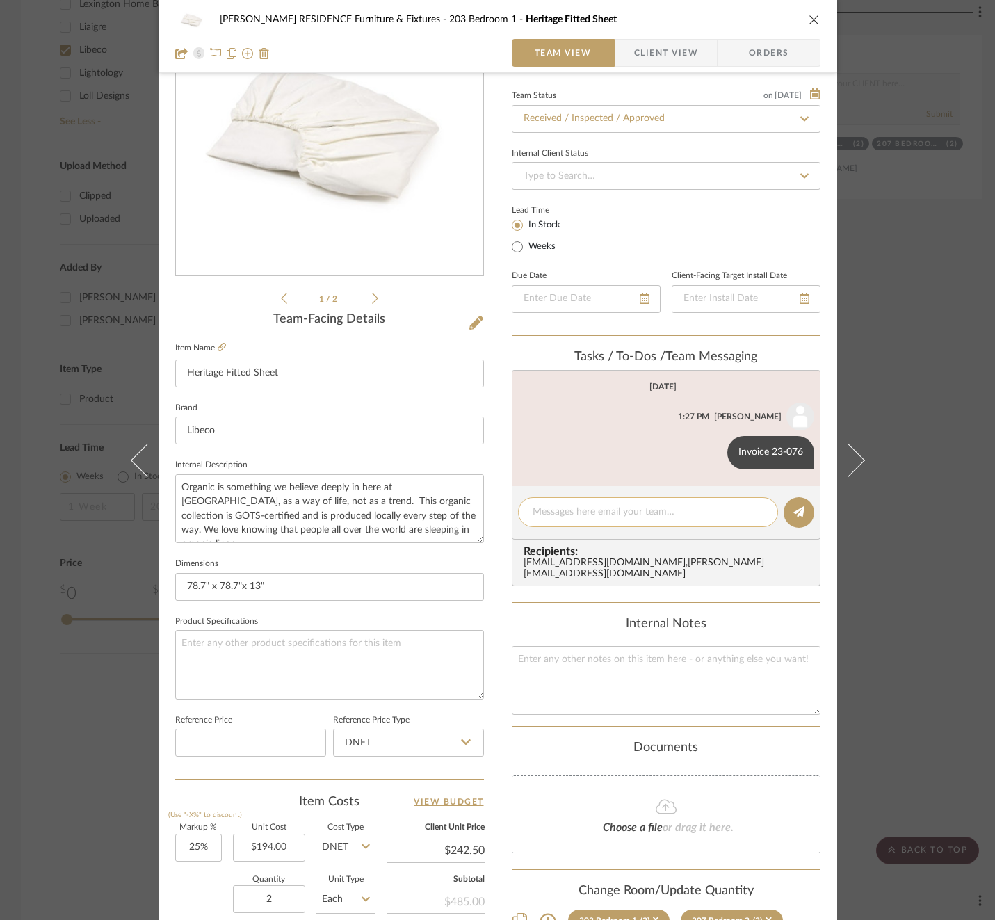
scroll to position [0, 0]
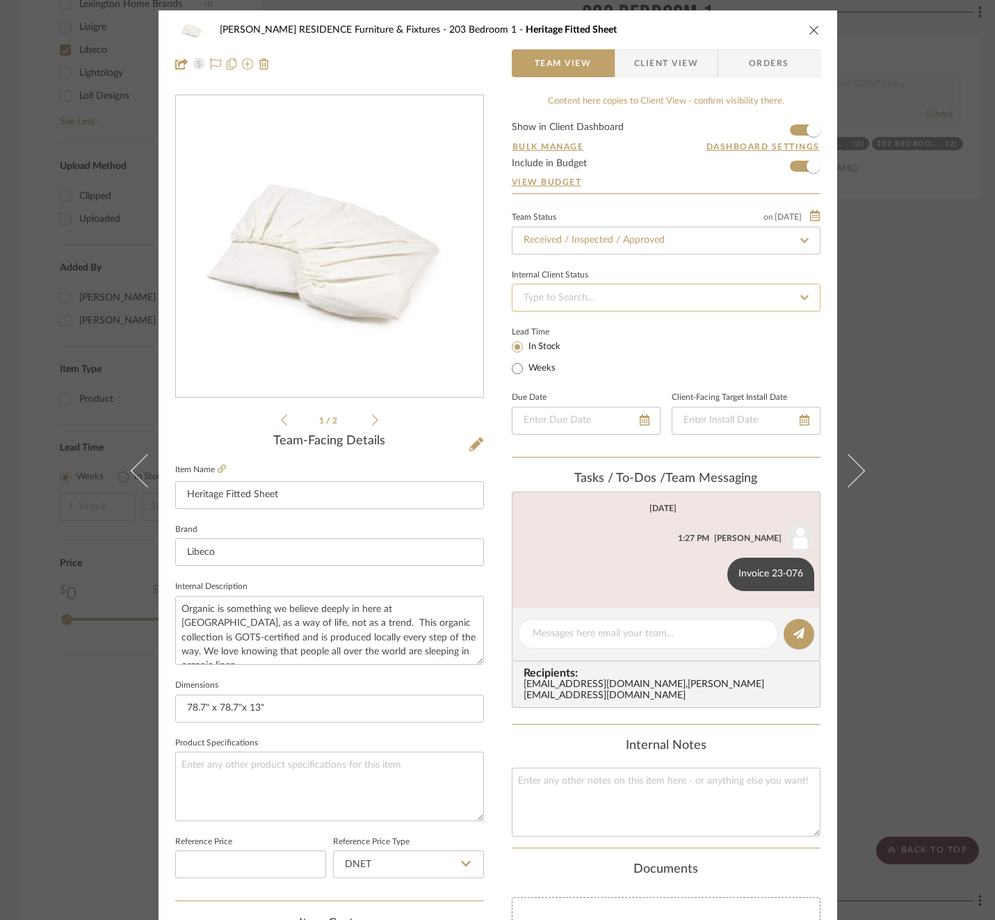
click at [651, 300] on input at bounding box center [666, 298] width 309 height 28
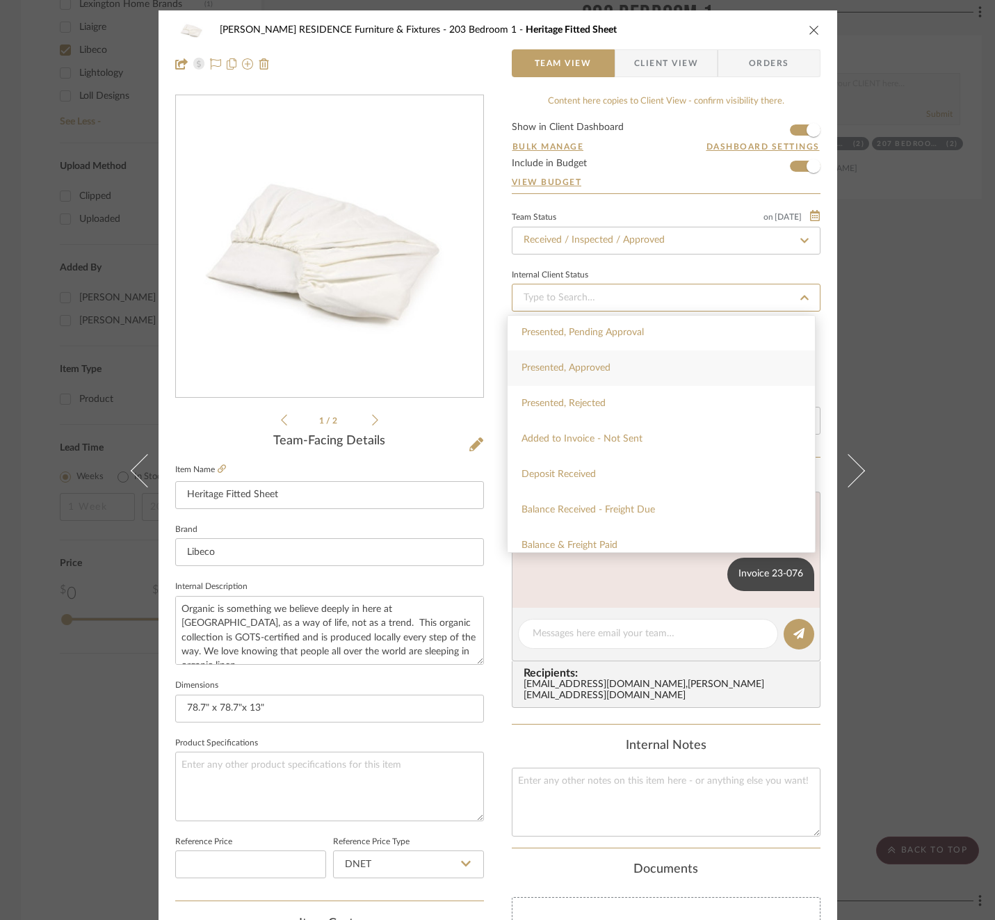
scroll to position [157, 0]
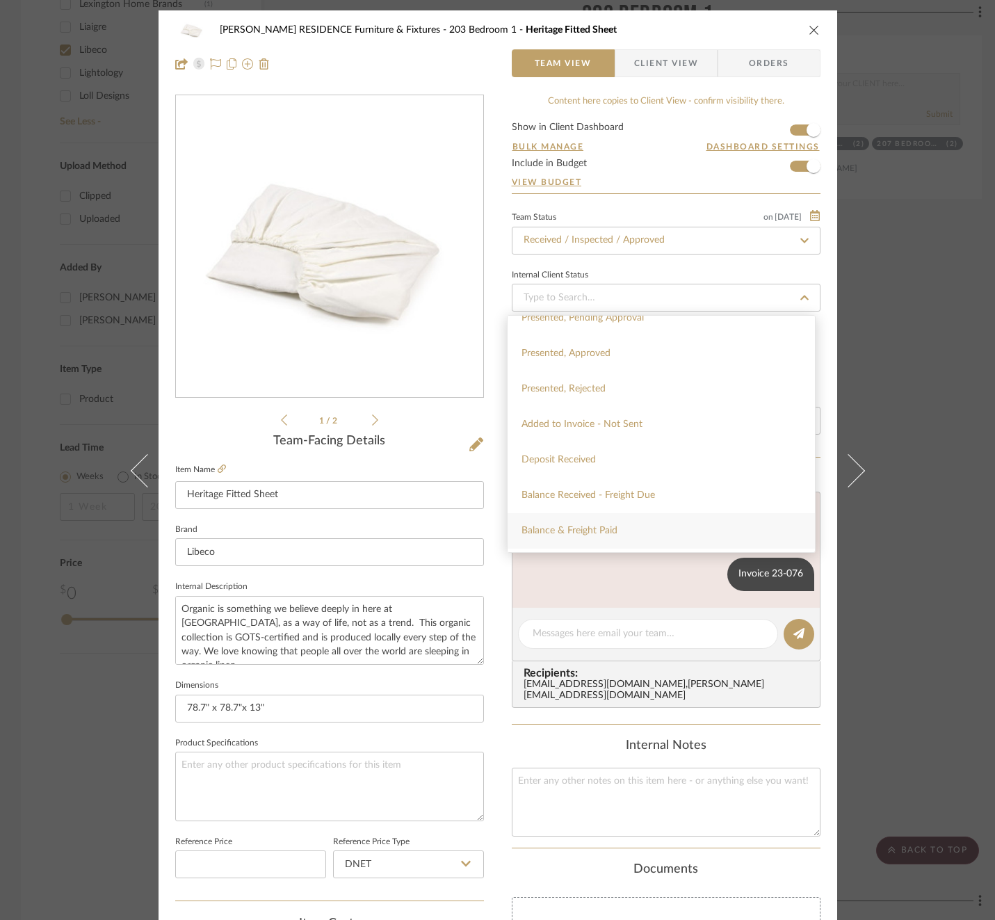
click at [619, 537] on div "Balance & Freight Paid" at bounding box center [660, 530] width 307 height 35
type input "[DATE]"
type input "Balance & Freight Paid"
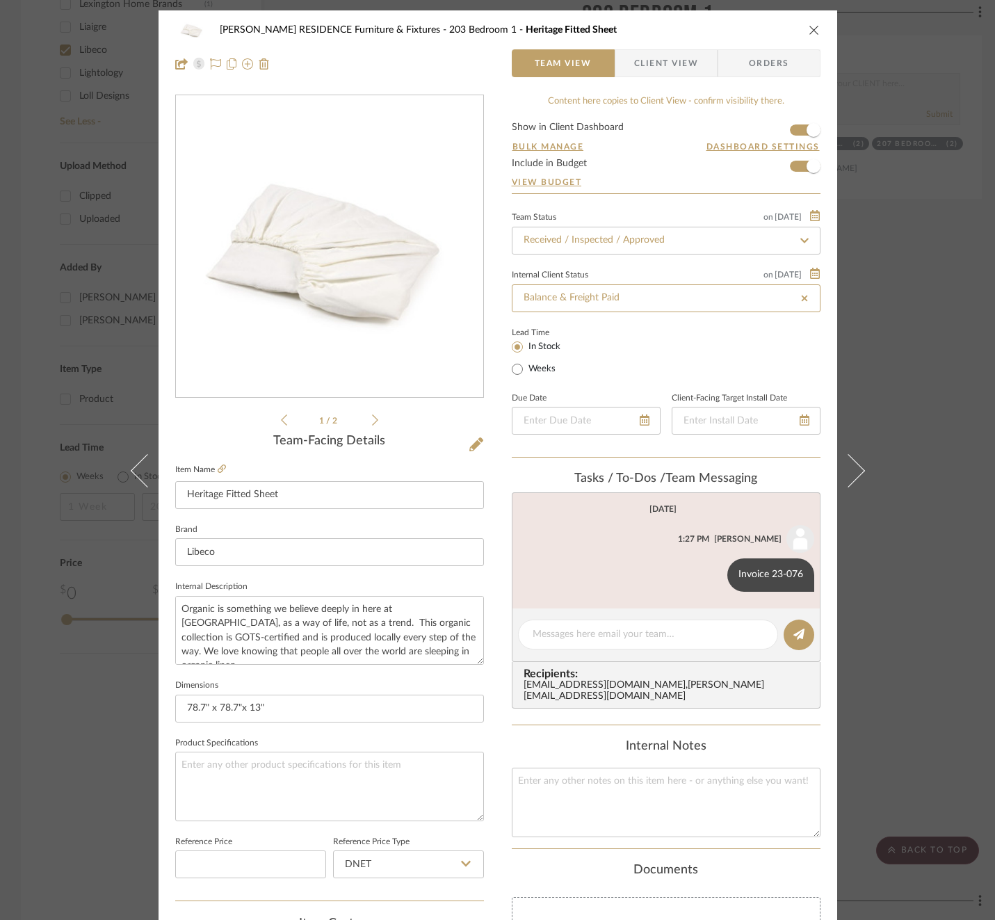
type input "[DATE]"
type input "Balance & Freight Paid"
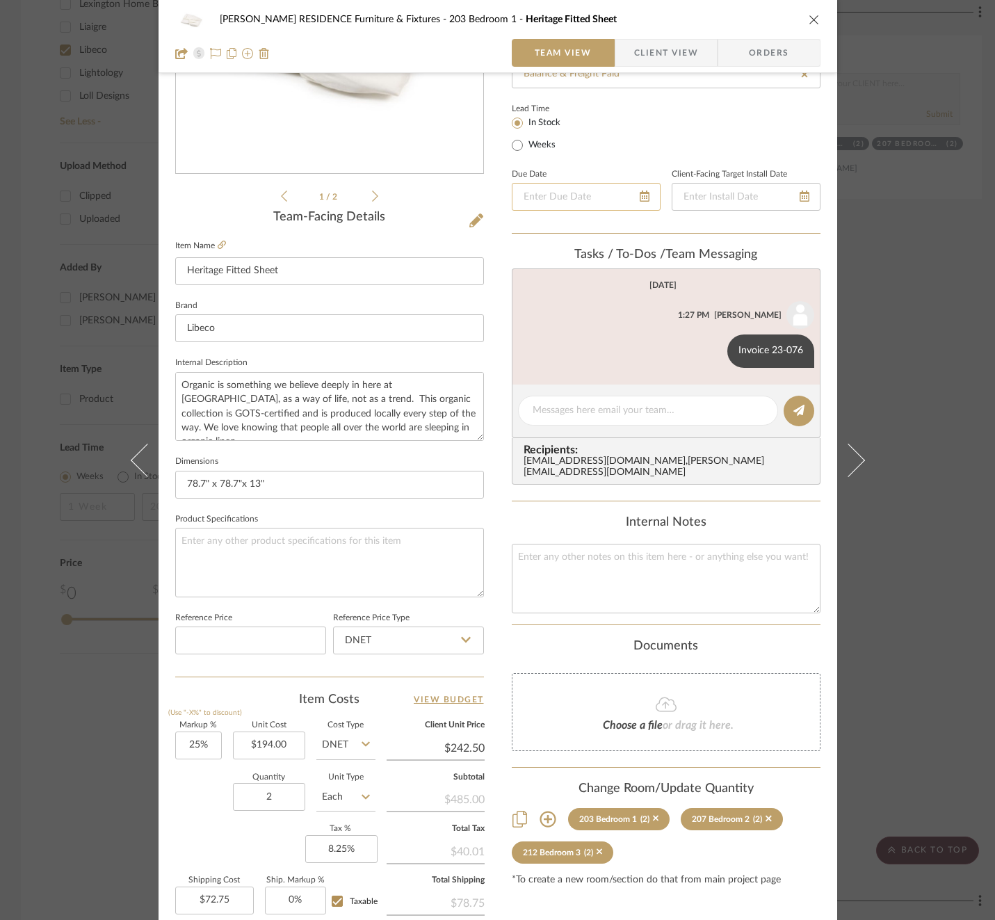
scroll to position [294, 0]
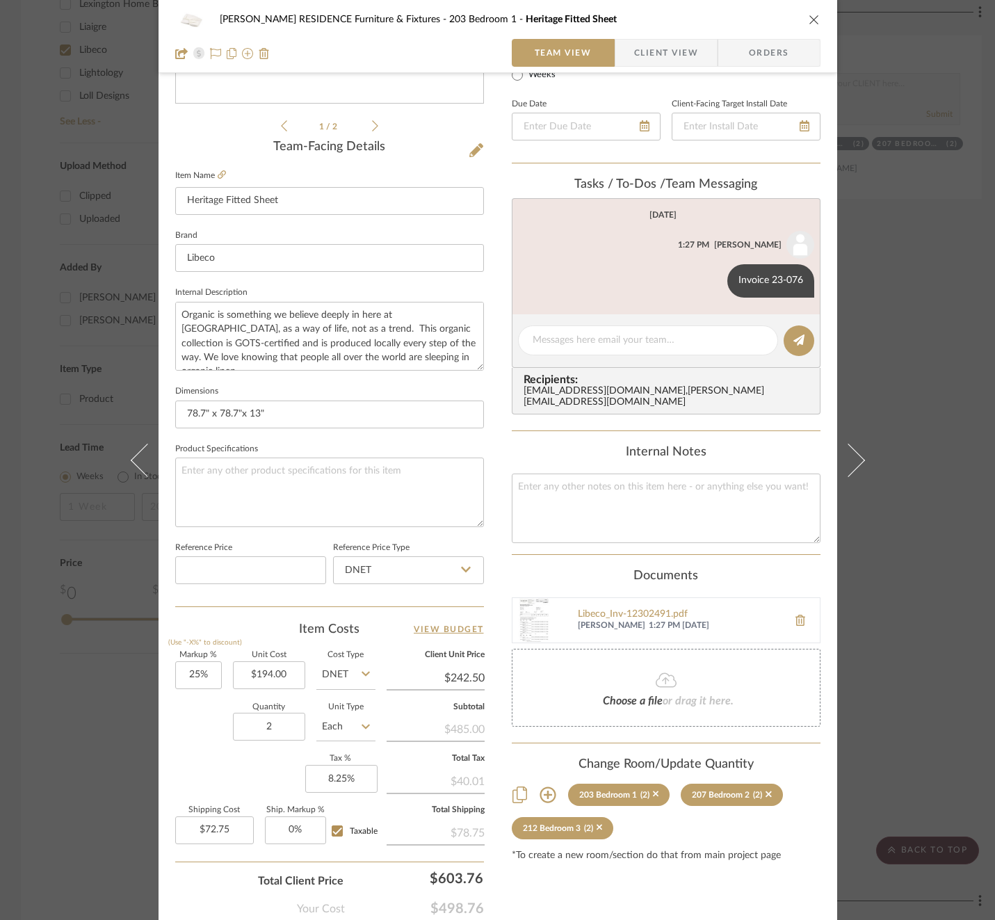
click at [909, 446] on div "[PERSON_NAME] RESIDENCE Furniture & Fixtures 203 Bedroom 1 Heritage Fitted Shee…" at bounding box center [497, 460] width 995 height 920
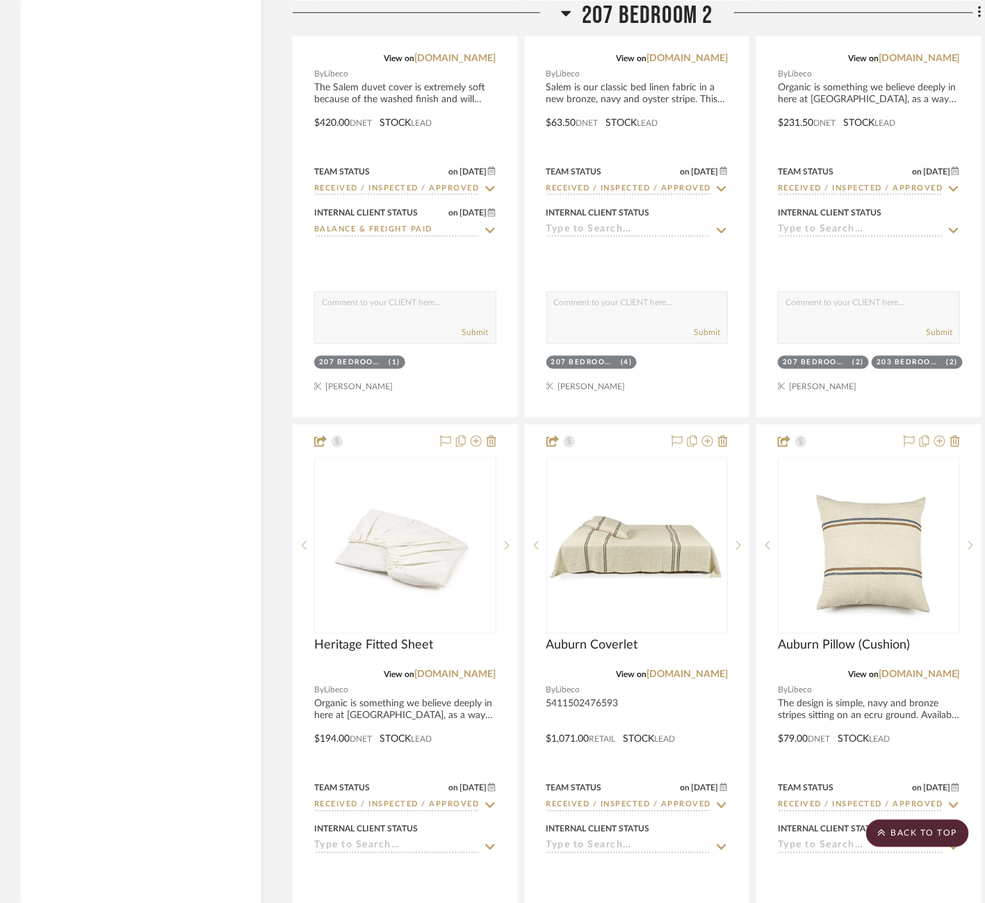
scroll to position [2638, 0]
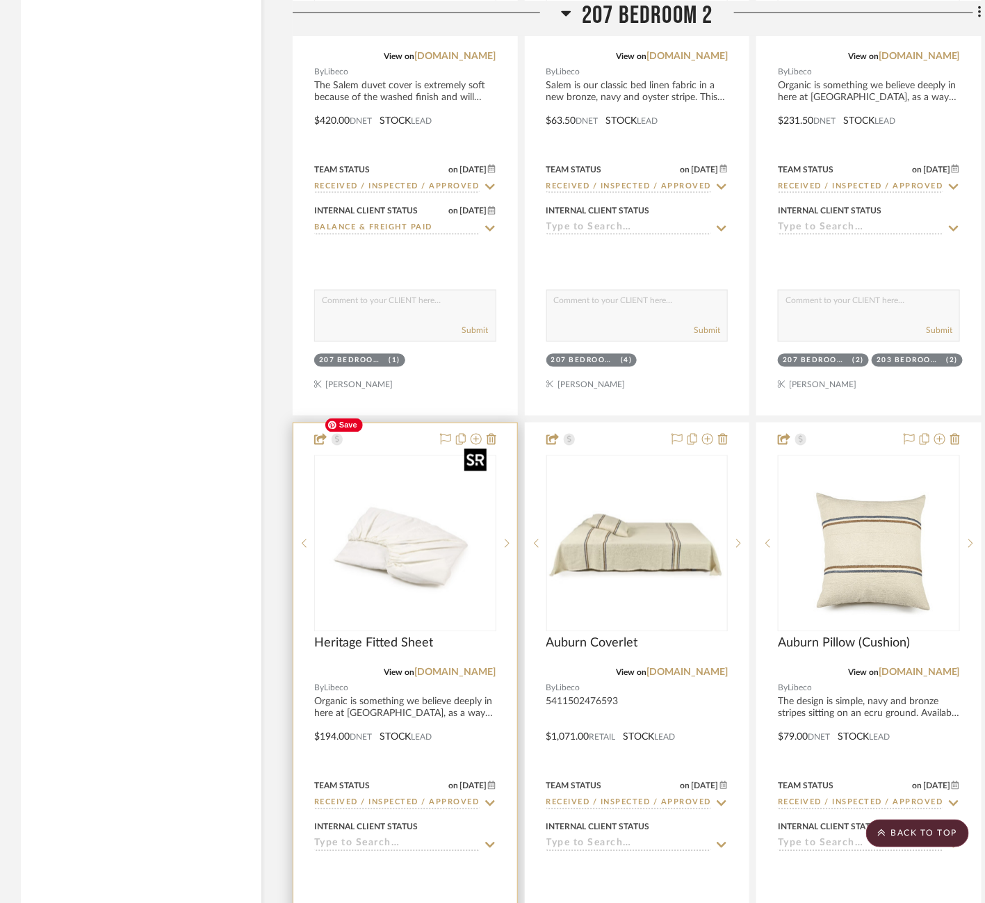
click at [0, 0] on img at bounding box center [0, 0] width 0 height 0
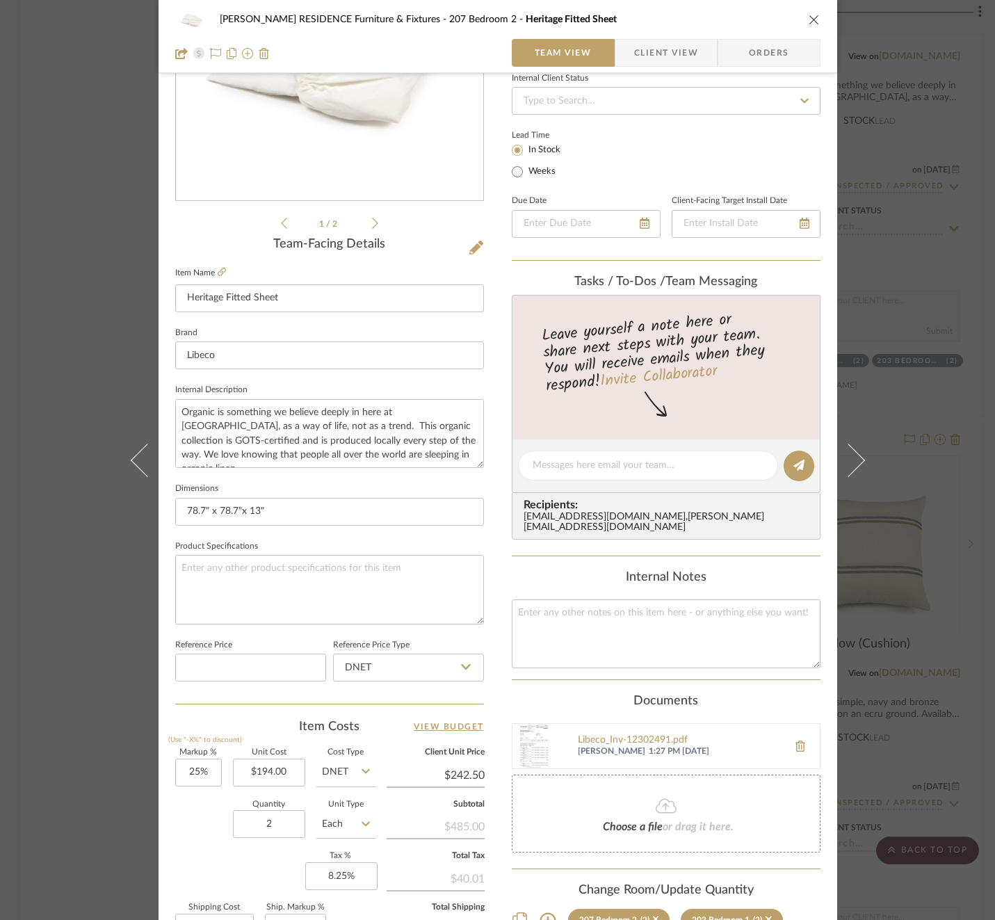
scroll to position [370, 0]
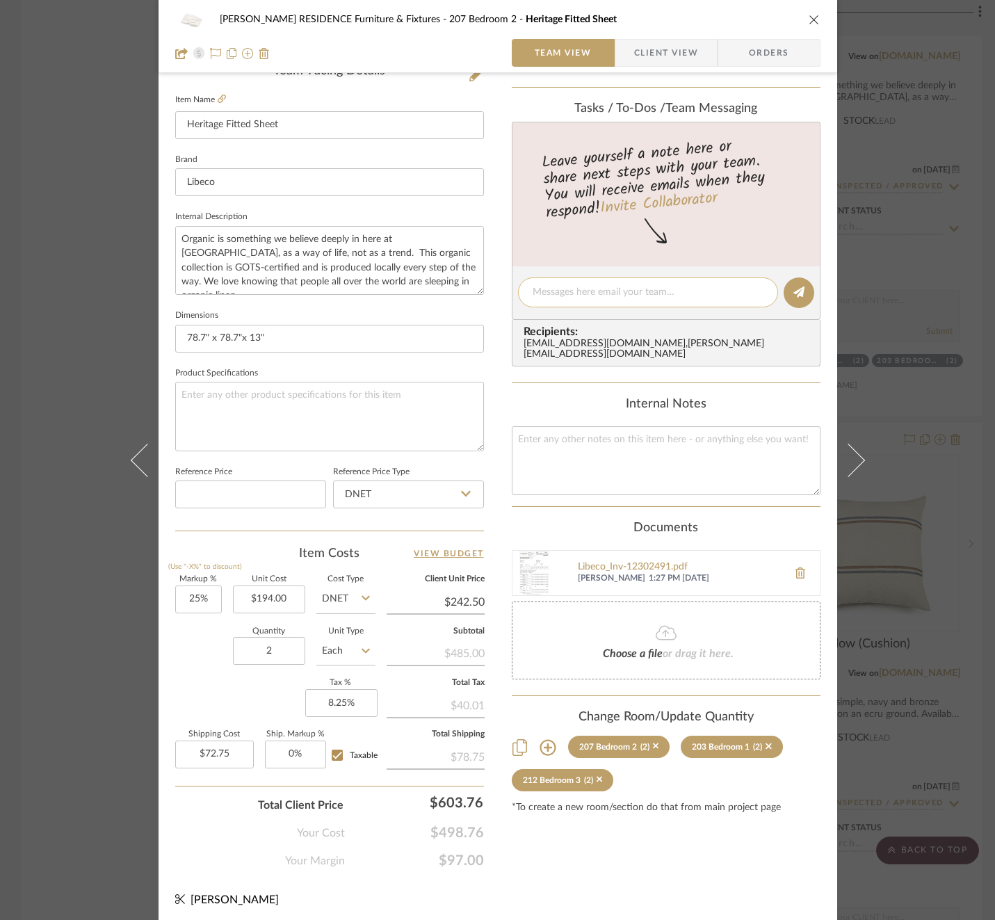
click at [585, 285] on textarea at bounding box center [647, 292] width 231 height 15
paste textarea "Invoice 23-076"
type textarea "Invoice 23-076"
click at [798, 286] on icon at bounding box center [798, 291] width 11 height 11
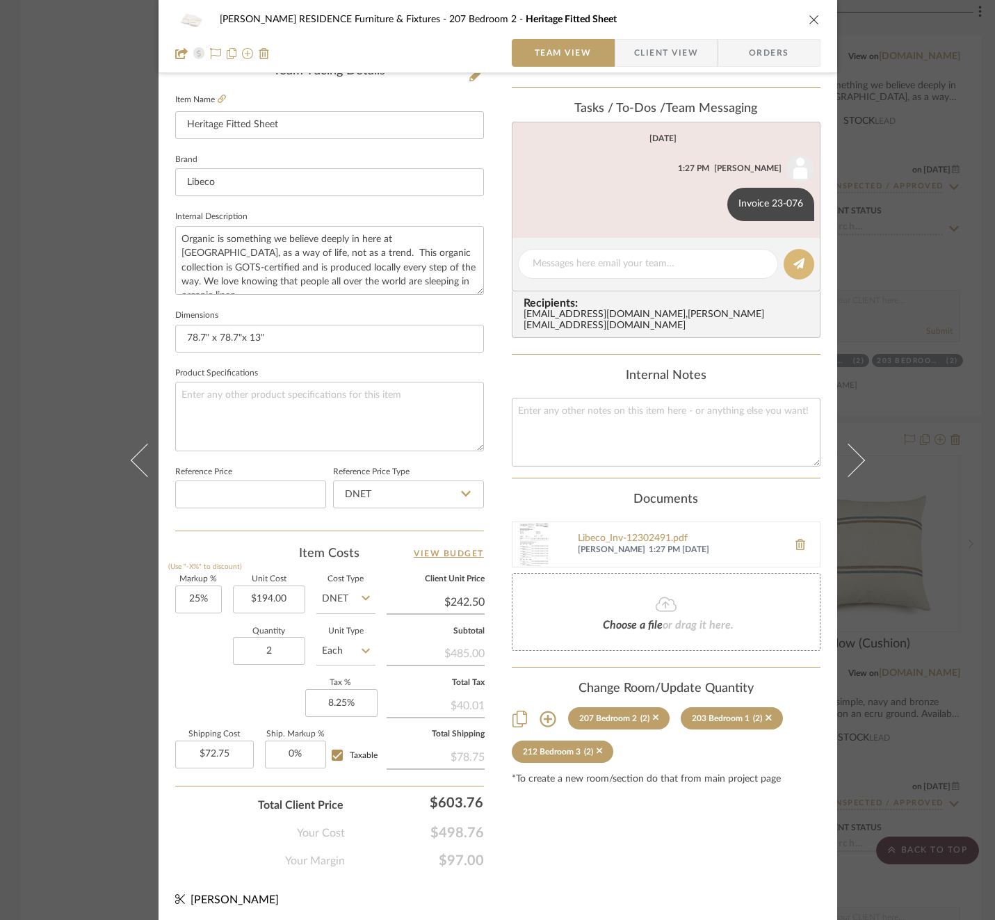
scroll to position [0, 0]
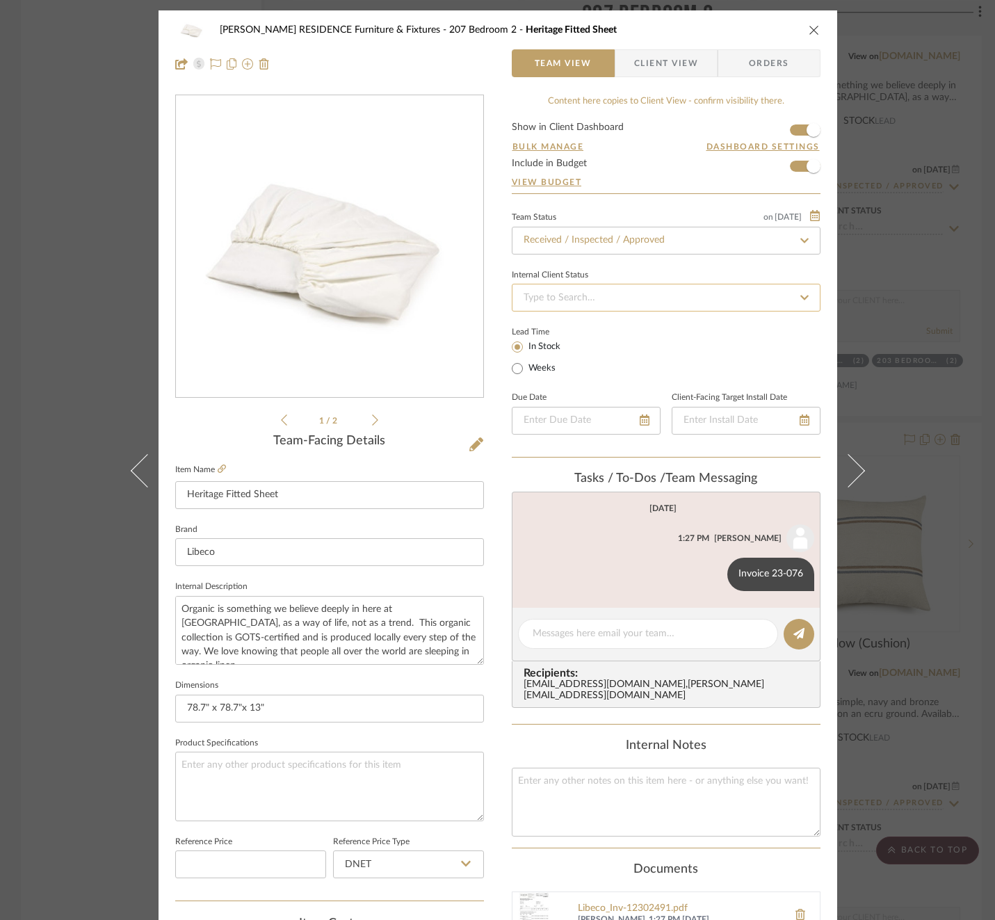
click at [704, 297] on input at bounding box center [666, 298] width 309 height 28
type input "ba"
click at [624, 354] on div "Balance & Freight Paid" at bounding box center [660, 368] width 307 height 35
type input "[DATE]"
type input "Balance & Freight Paid"
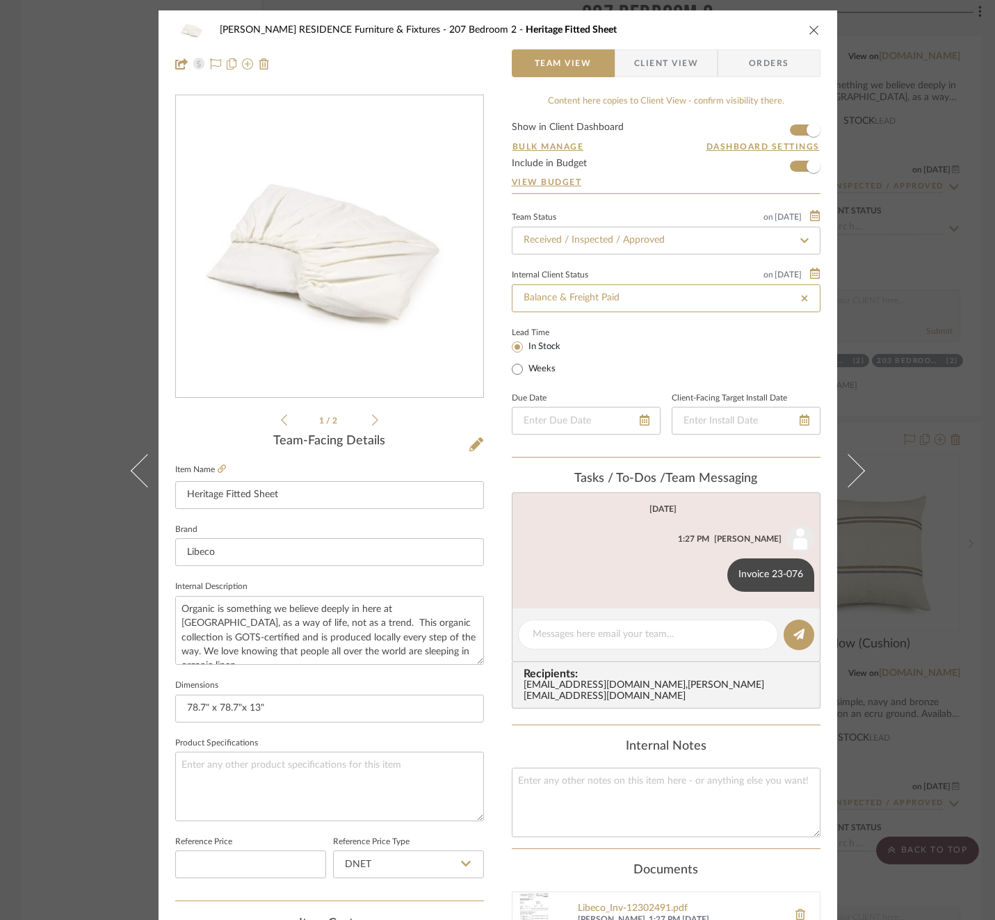
type input "[DATE]"
type input "Balance & Freight Paid"
click at [952, 322] on div "[PERSON_NAME] RESIDENCE Furniture & Fixtures 207 Bedroom 2 Heritage Fitted Shee…" at bounding box center [497, 460] width 995 height 920
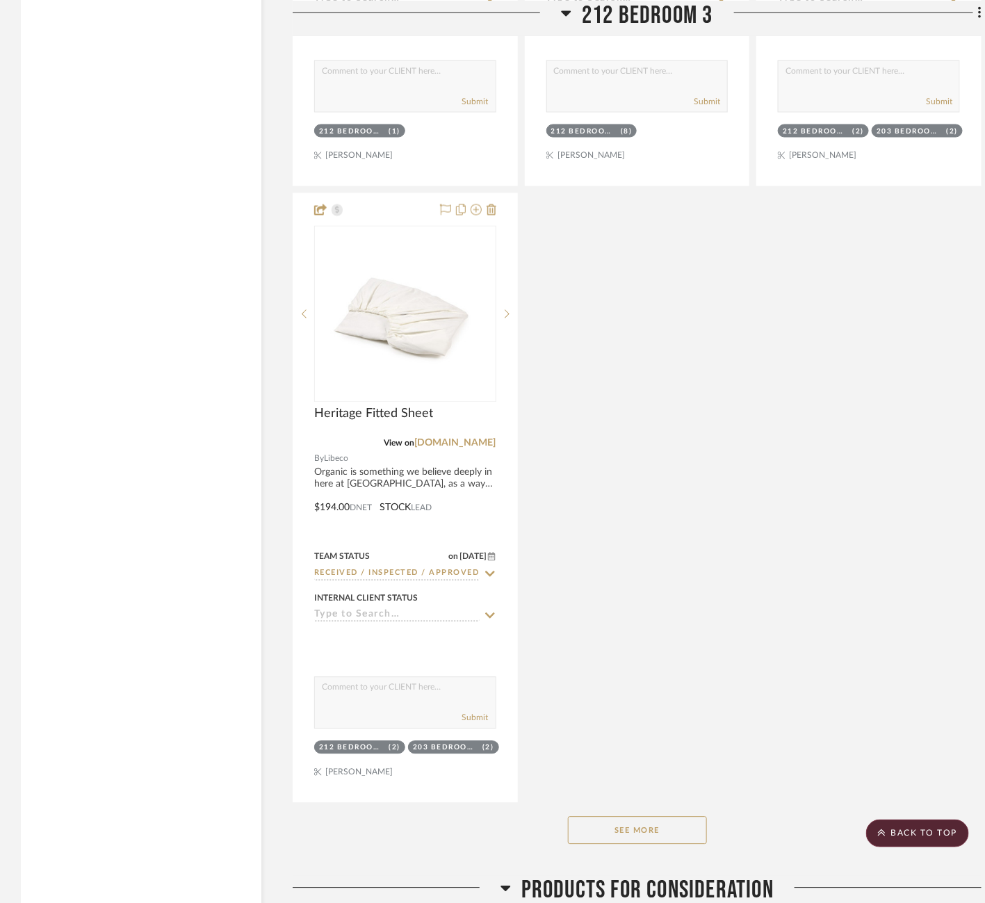
scroll to position [4796, 0]
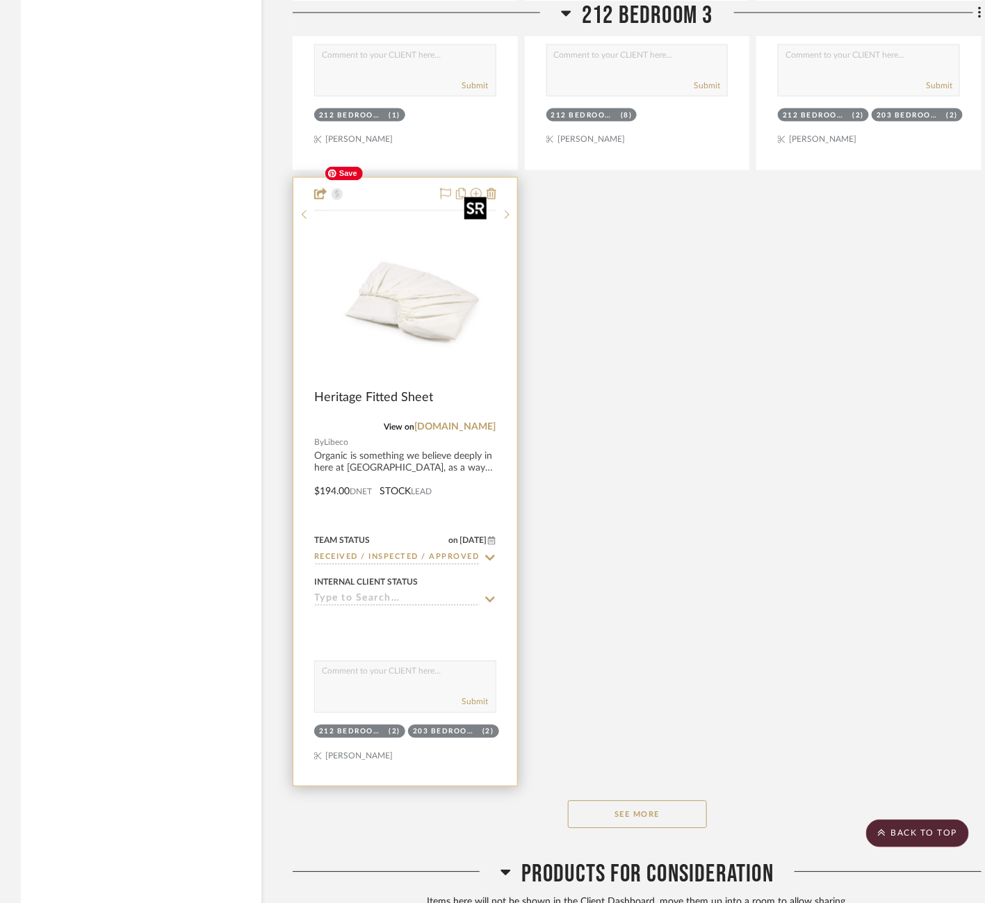
click at [0, 0] on img at bounding box center [0, 0] width 0 height 0
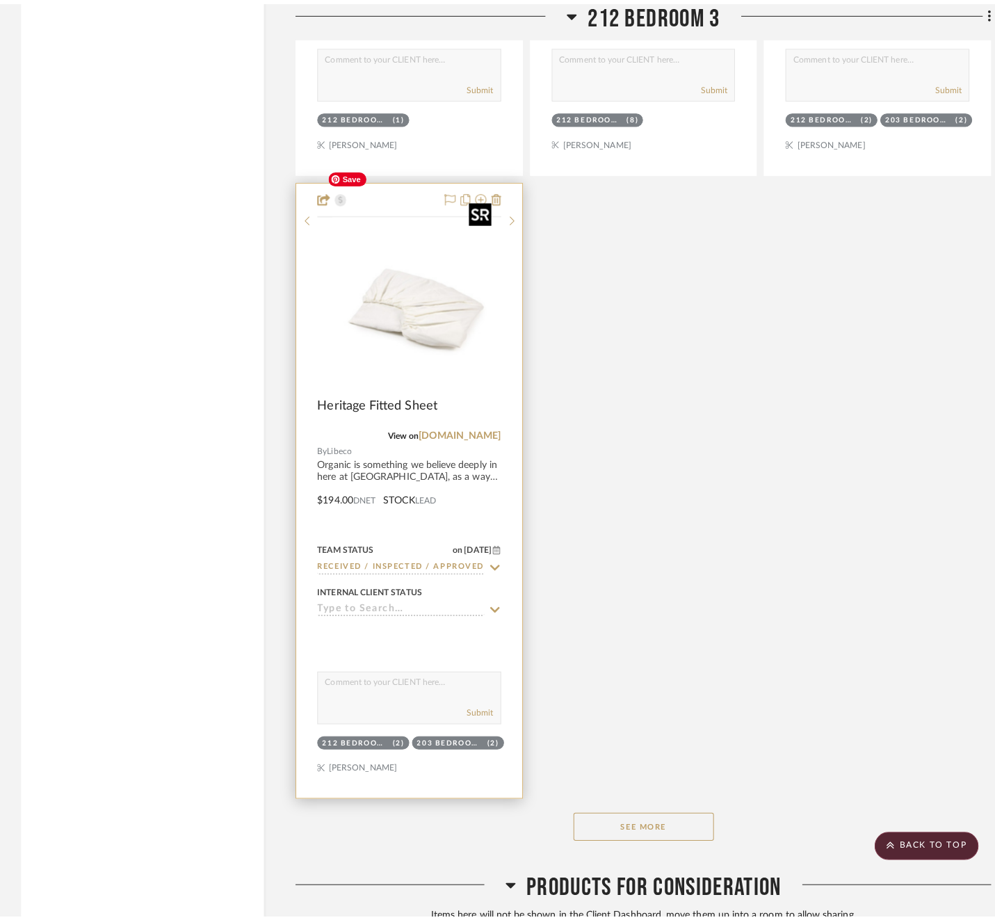
scroll to position [0, 0]
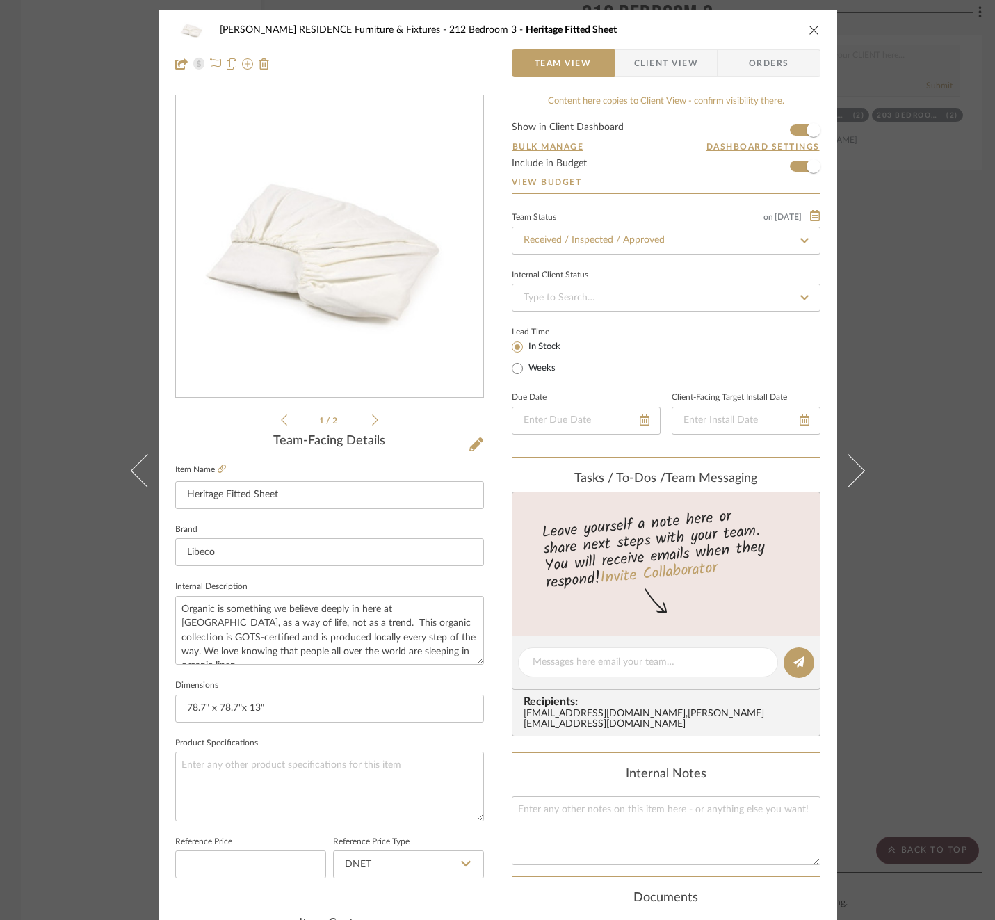
click at [677, 279] on div "Internal Client Status" at bounding box center [666, 289] width 309 height 47
click at [677, 288] on input at bounding box center [666, 298] width 309 height 28
type input "ba"
click at [644, 361] on div "Balance & Freight Paid" at bounding box center [660, 368] width 307 height 35
type input "[DATE]"
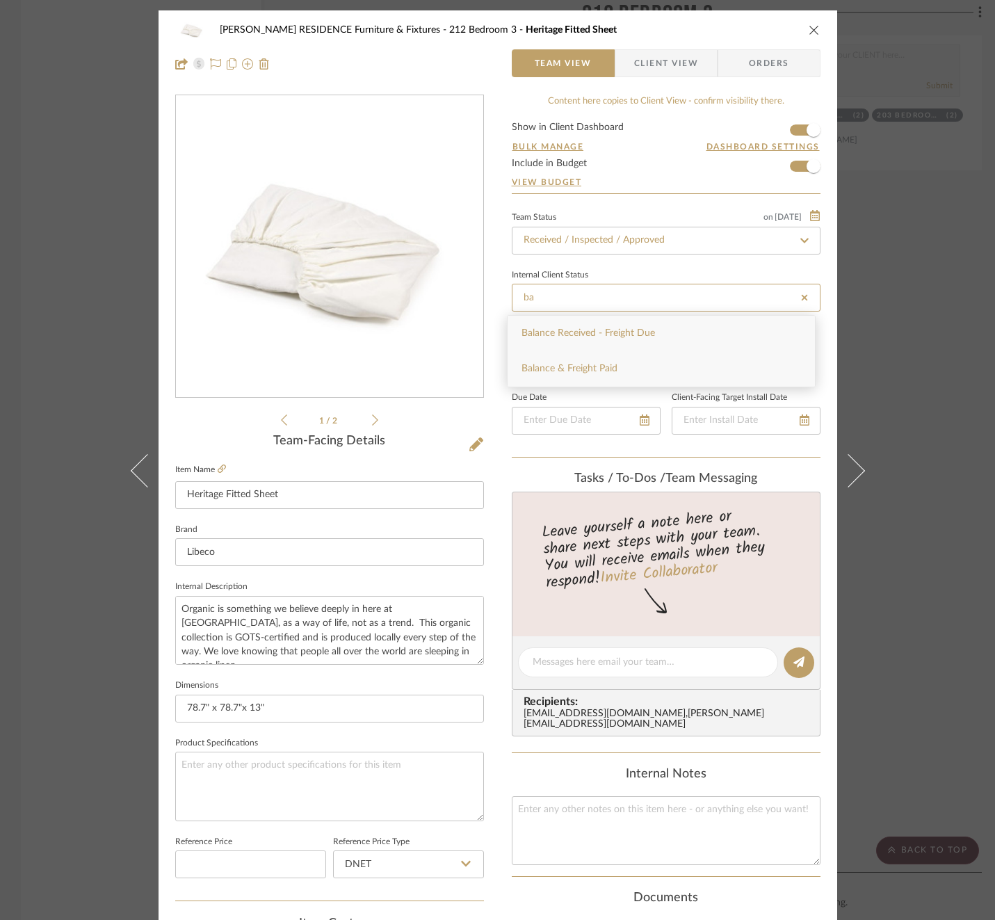
type input "Balance & Freight Paid"
type input "[DATE]"
type input "Balance & Freight Paid"
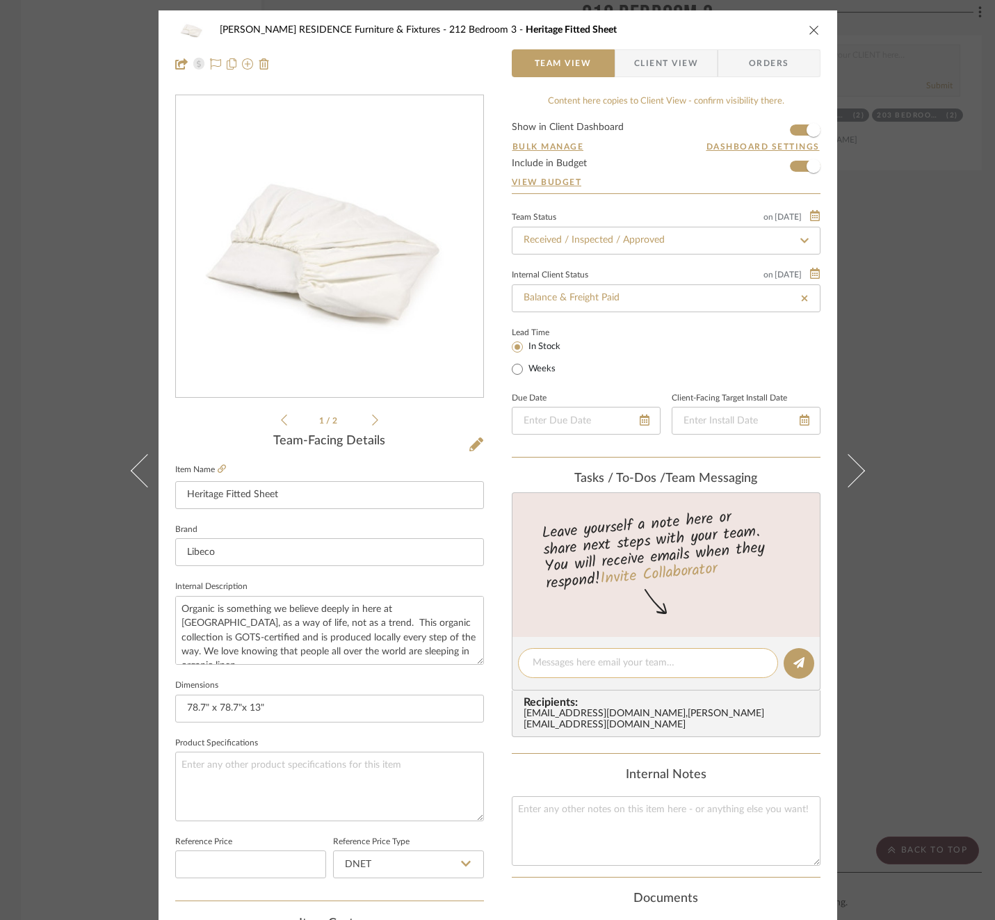
click at [619, 653] on div at bounding box center [648, 663] width 260 height 30
click at [616, 662] on textarea at bounding box center [647, 662] width 231 height 15
paste textarea "Invoice 23-076"
type textarea "Invoice 23-076"
click at [793, 659] on icon at bounding box center [798, 662] width 11 height 11
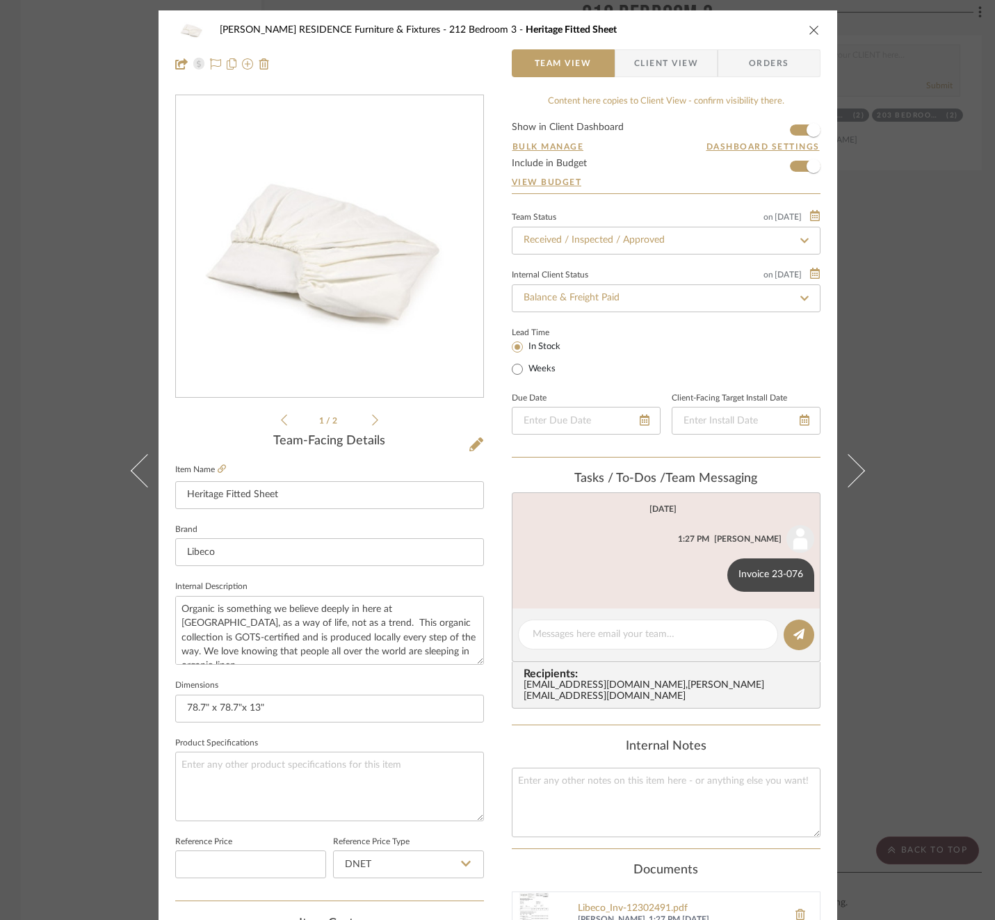
scroll to position [370, 0]
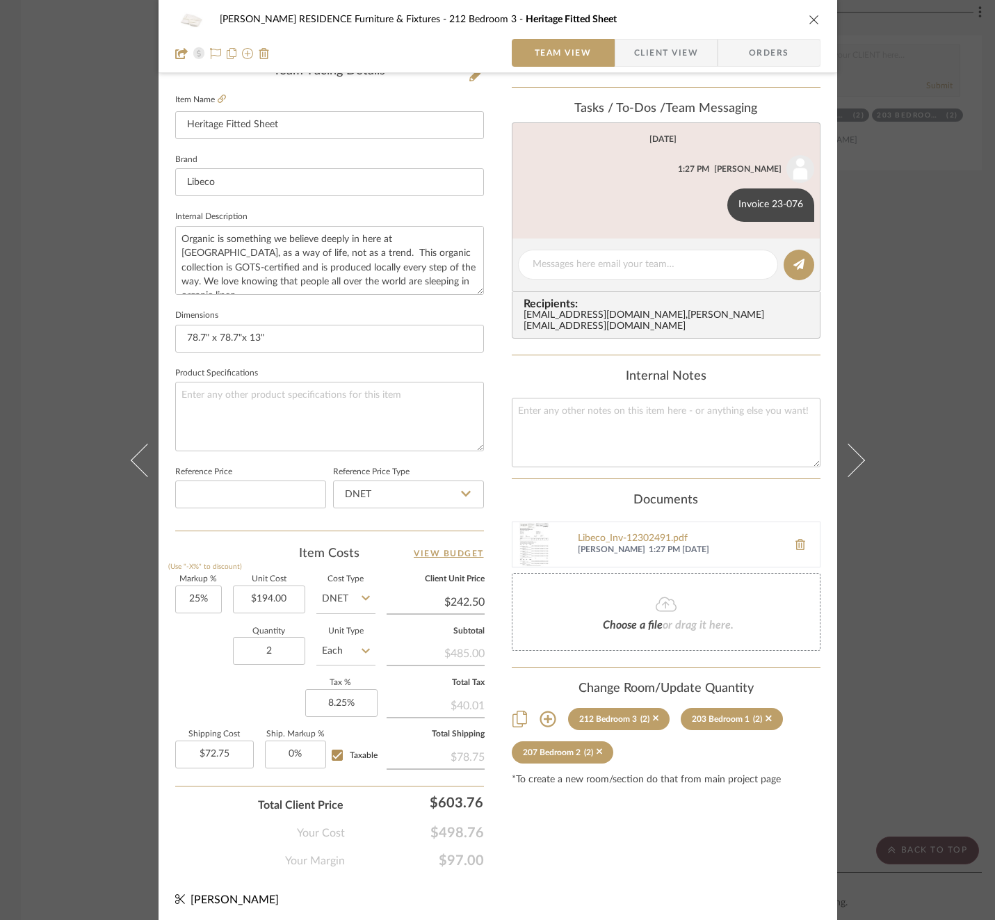
click at [895, 583] on div "[PERSON_NAME] RESIDENCE Furniture & Fixtures 212 Bedroom 3 Heritage Fitted Shee…" at bounding box center [497, 460] width 995 height 920
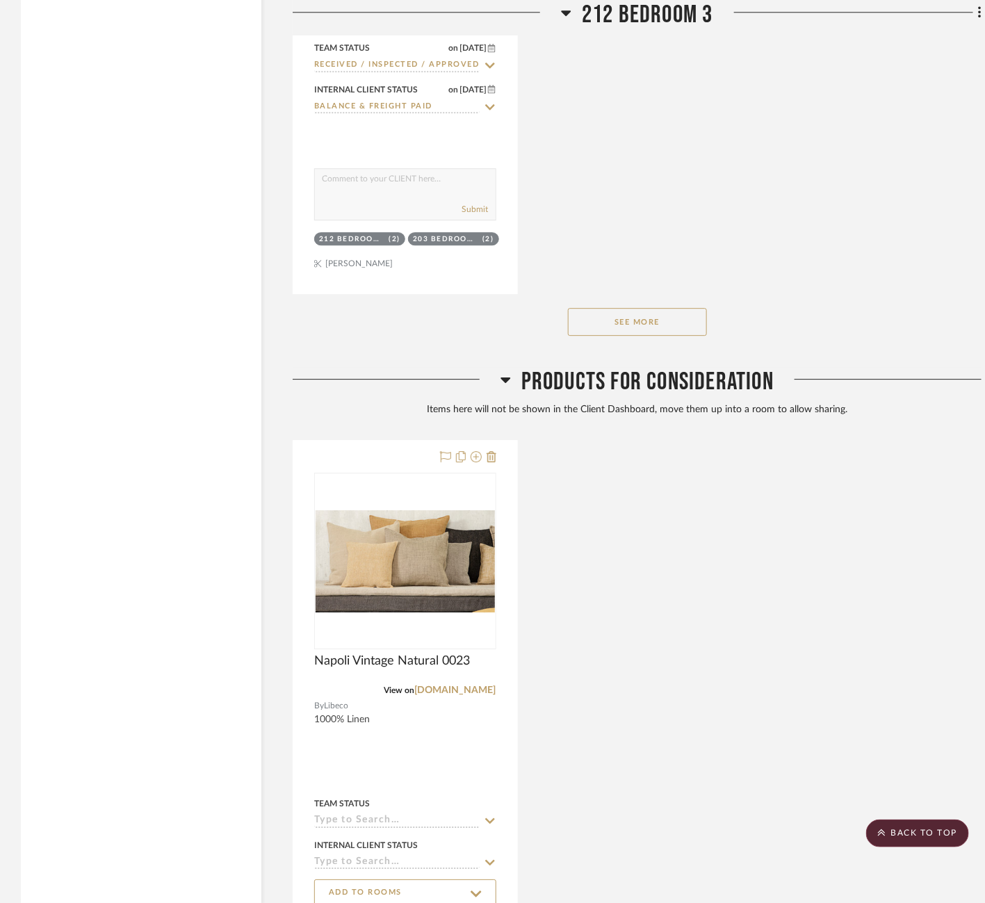
scroll to position [5293, 0]
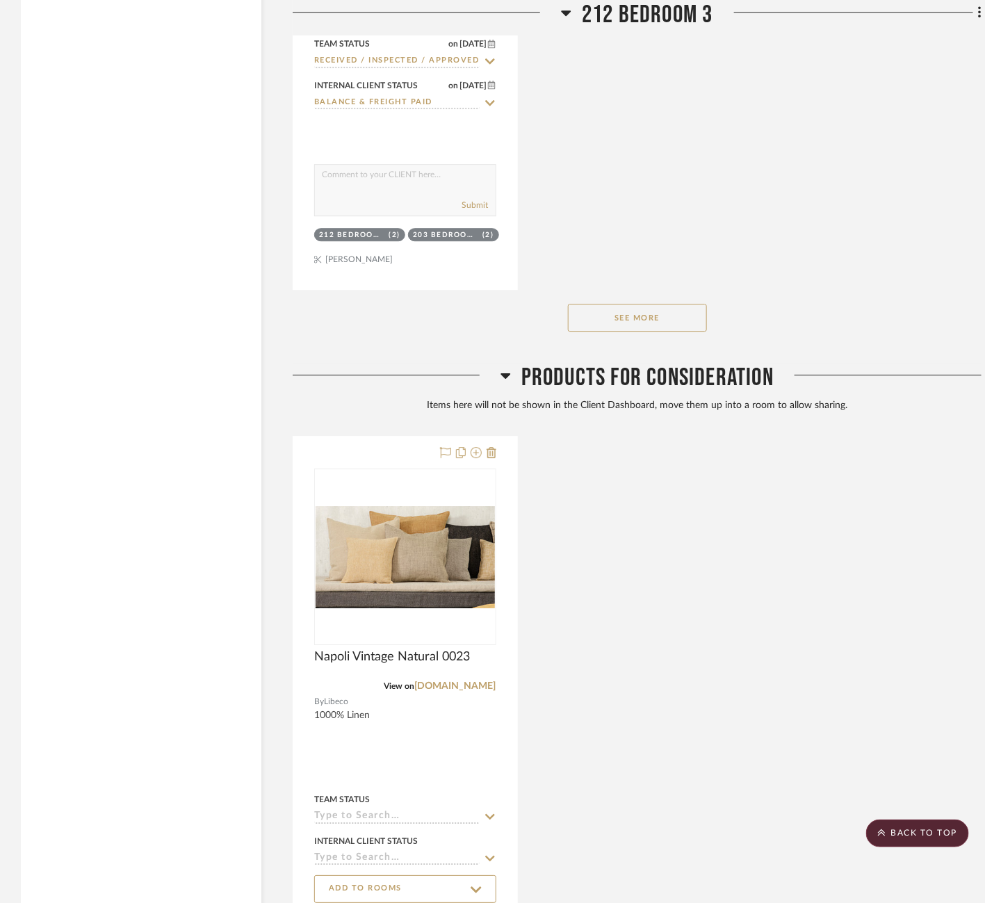
click at [622, 290] on div "See More" at bounding box center [637, 318] width 689 height 56
click at [619, 304] on button "See More" at bounding box center [637, 318] width 139 height 28
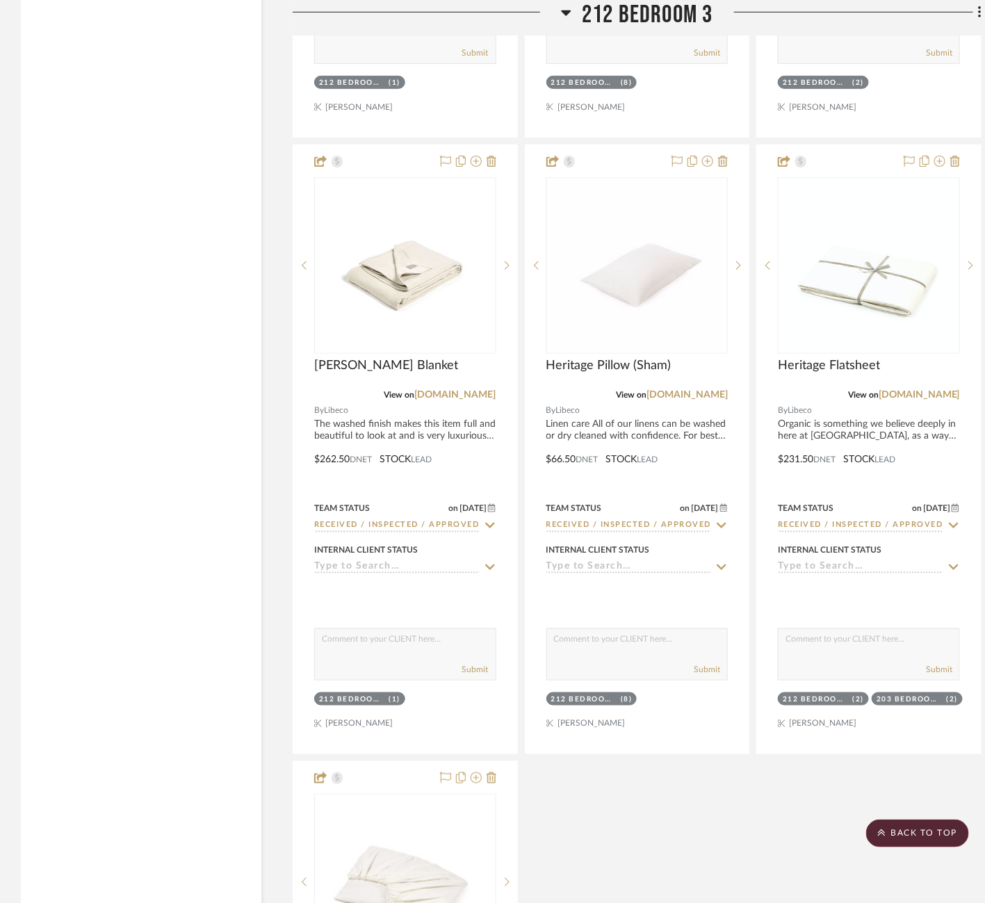
scroll to position [4217, 0]
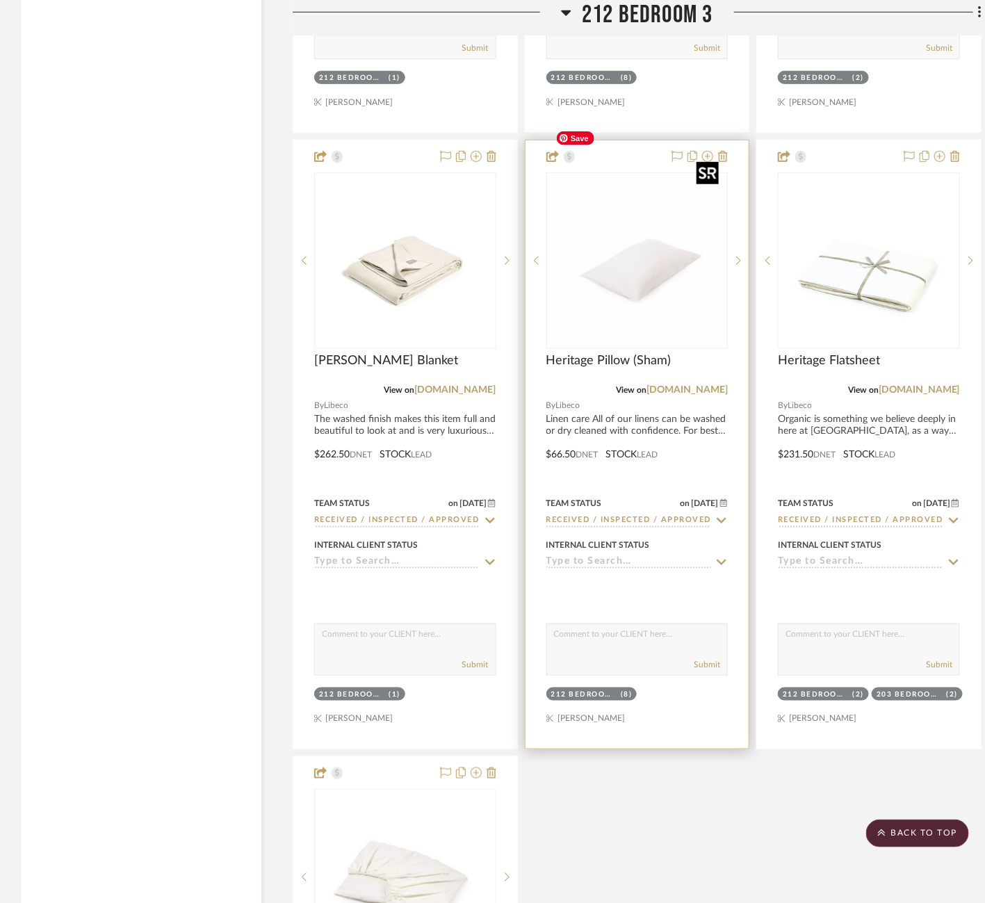
click at [635, 233] on img "0" at bounding box center [637, 261] width 174 height 174
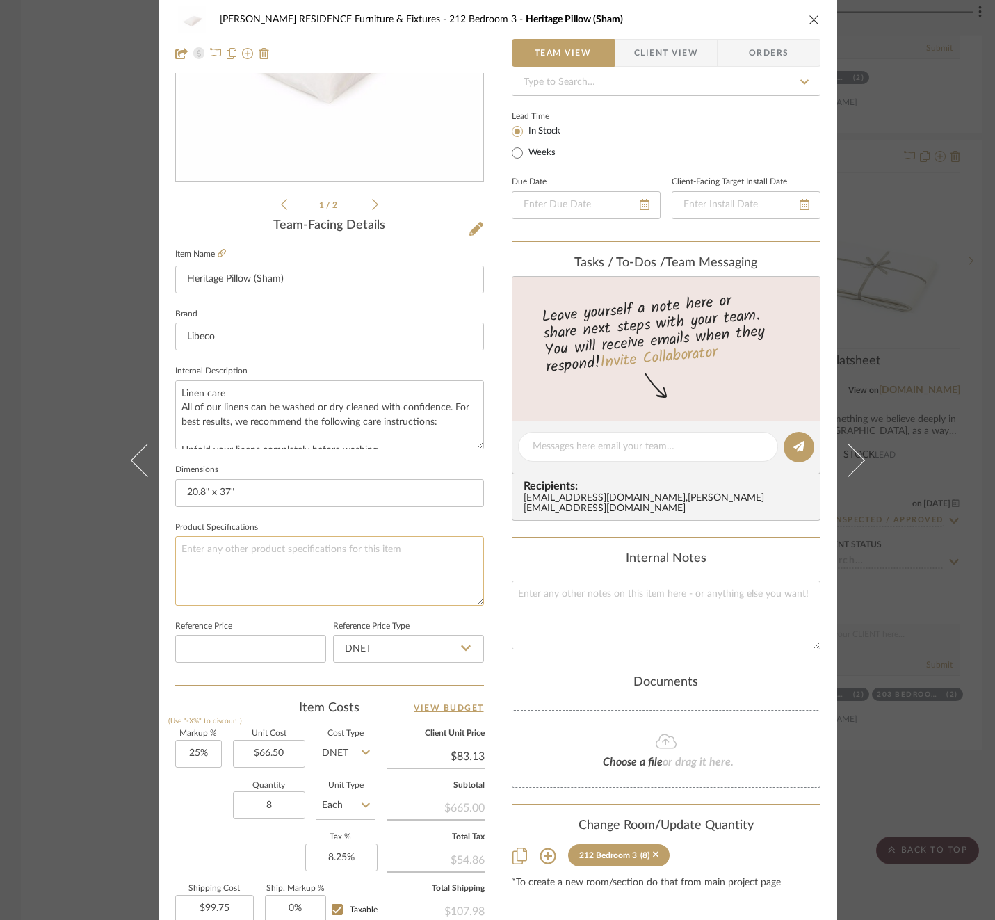
scroll to position [0, 0]
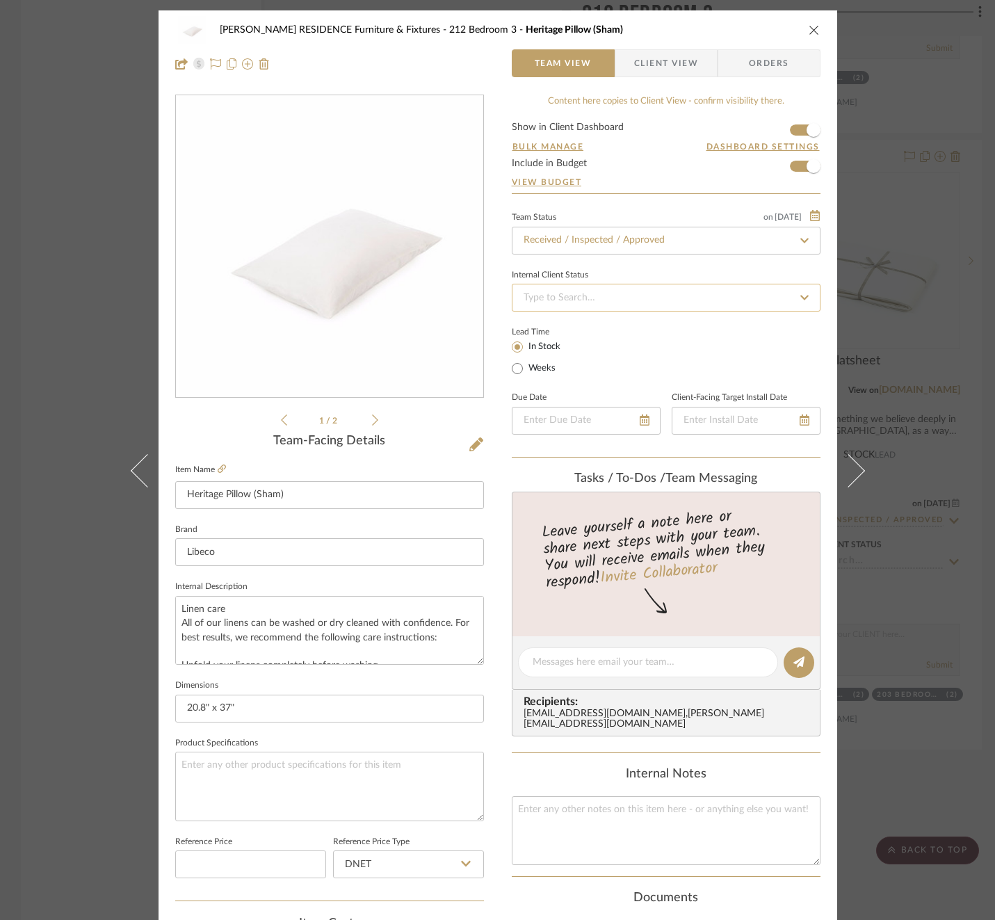
click at [619, 302] on input at bounding box center [666, 298] width 309 height 28
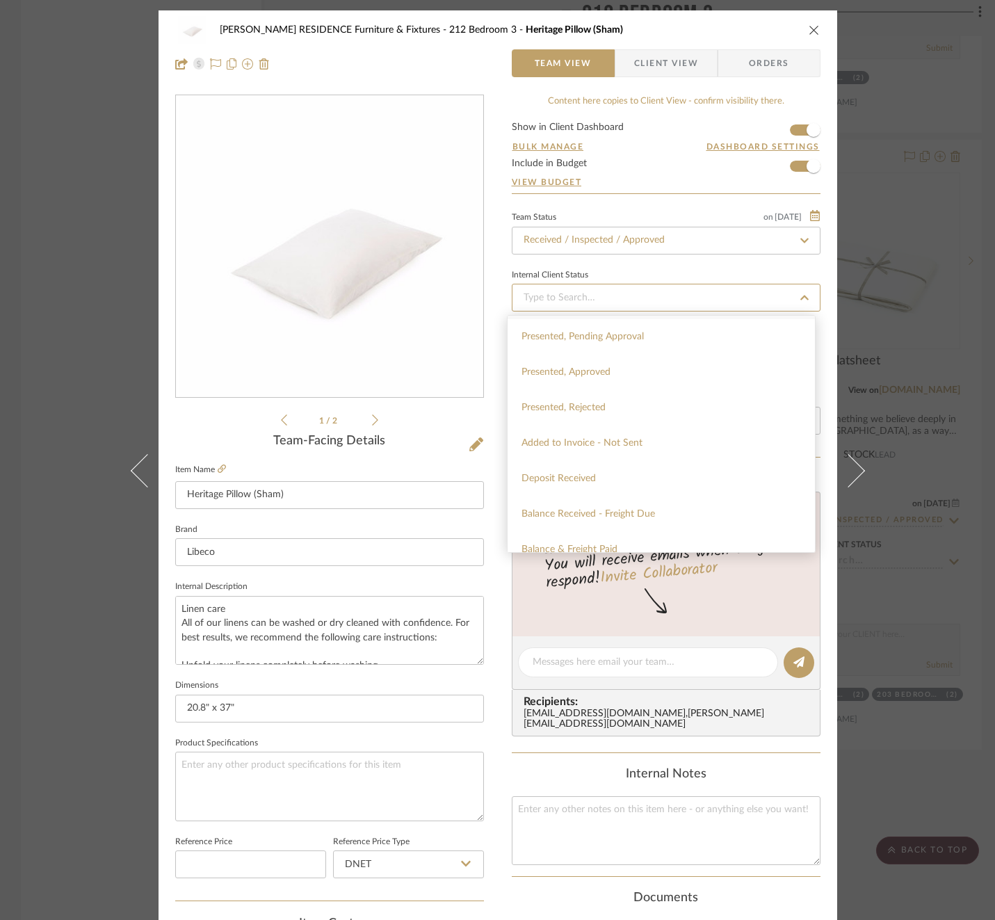
scroll to position [140, 0]
click at [610, 539] on div "Balance & Freight Paid" at bounding box center [660, 547] width 307 height 35
type input "[DATE]"
type input "Balance & Freight Paid"
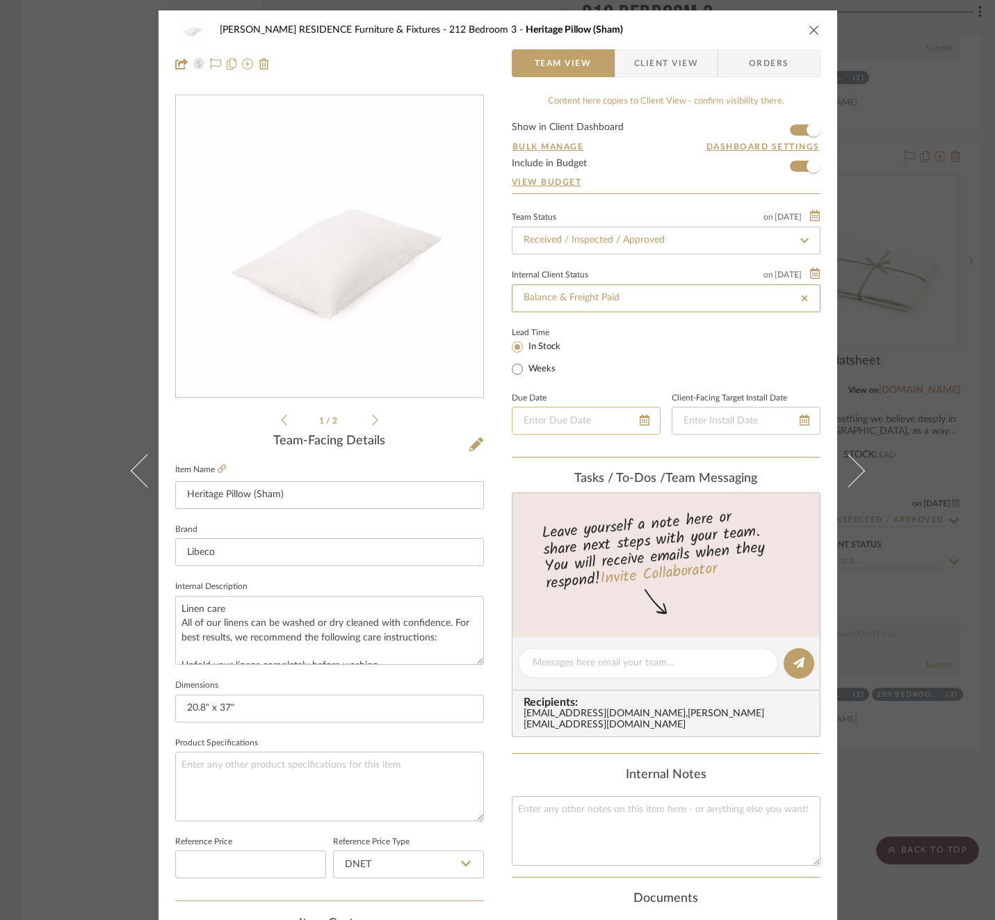
type input "[DATE]"
type input "Balance & Freight Paid"
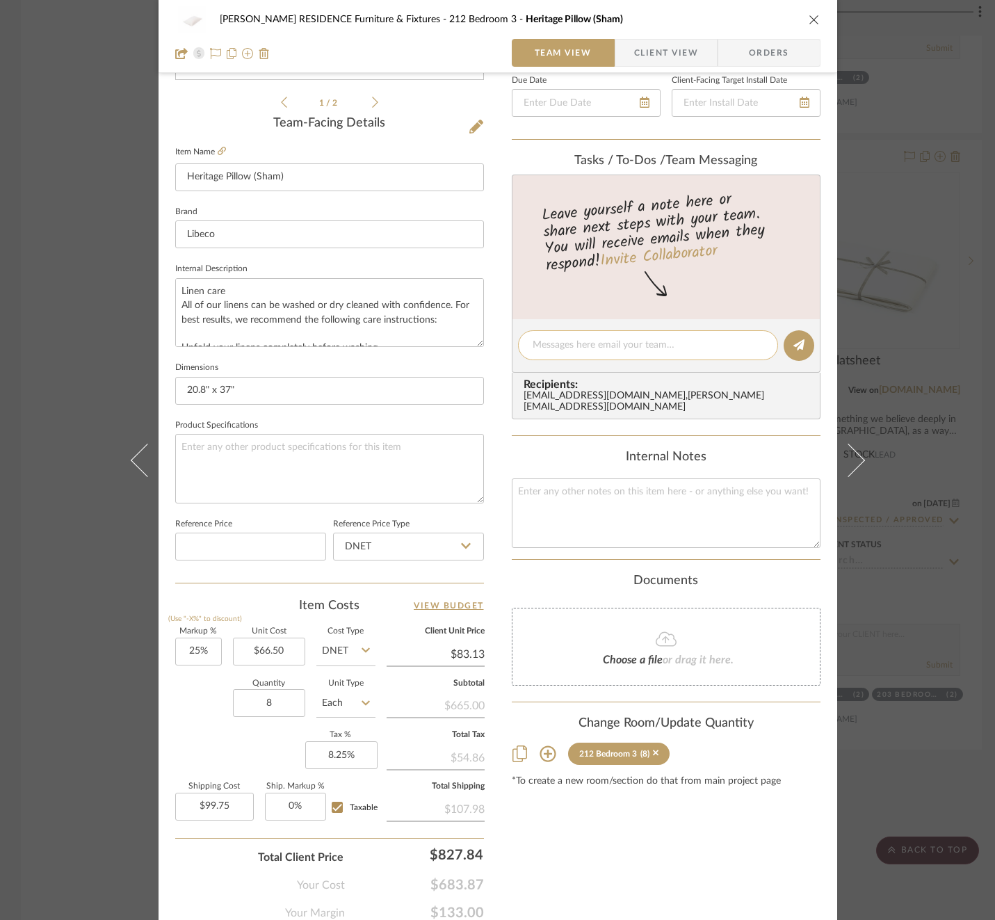
scroll to position [350, 0]
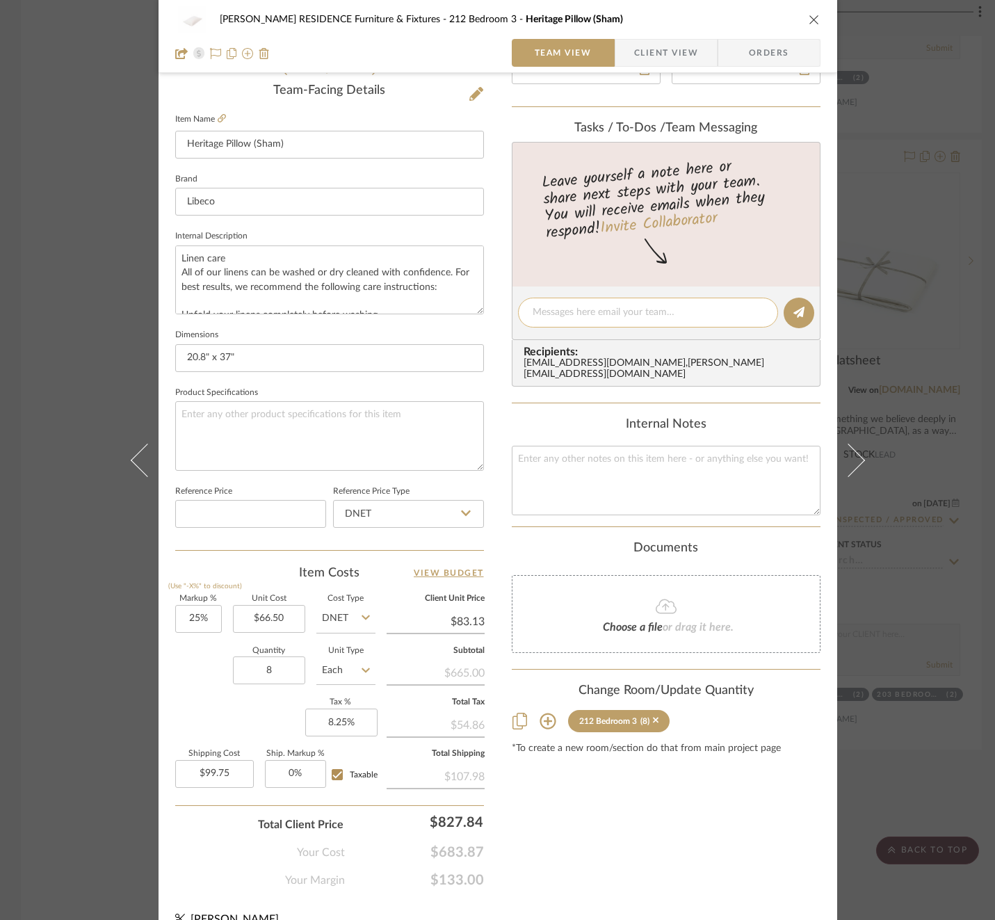
click at [581, 318] on textarea at bounding box center [647, 312] width 231 height 15
paste textarea "Invoice 23-076"
type textarea "Invoice 23-076"
click at [795, 311] on icon at bounding box center [798, 312] width 11 height 11
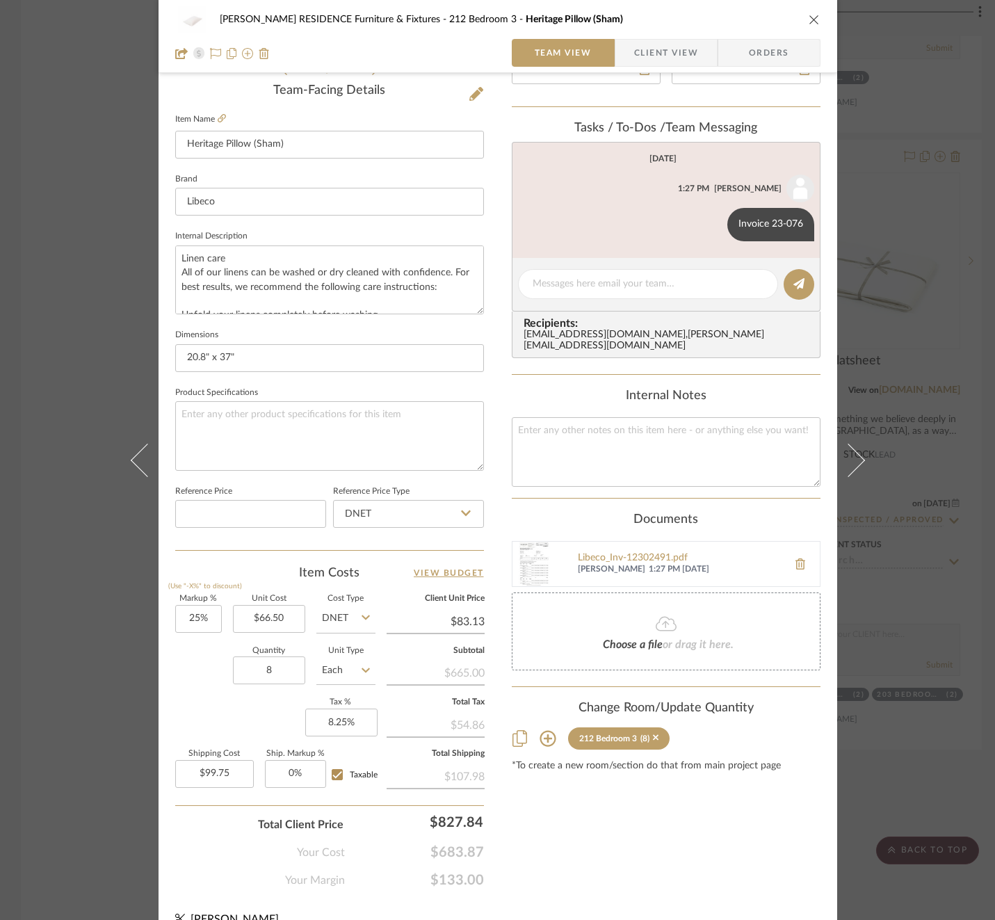
click at [906, 351] on div "[PERSON_NAME] RESIDENCE Furniture & Fixtures 212 Bedroom 3 Heritage Pillow (Sha…" at bounding box center [497, 460] width 995 height 920
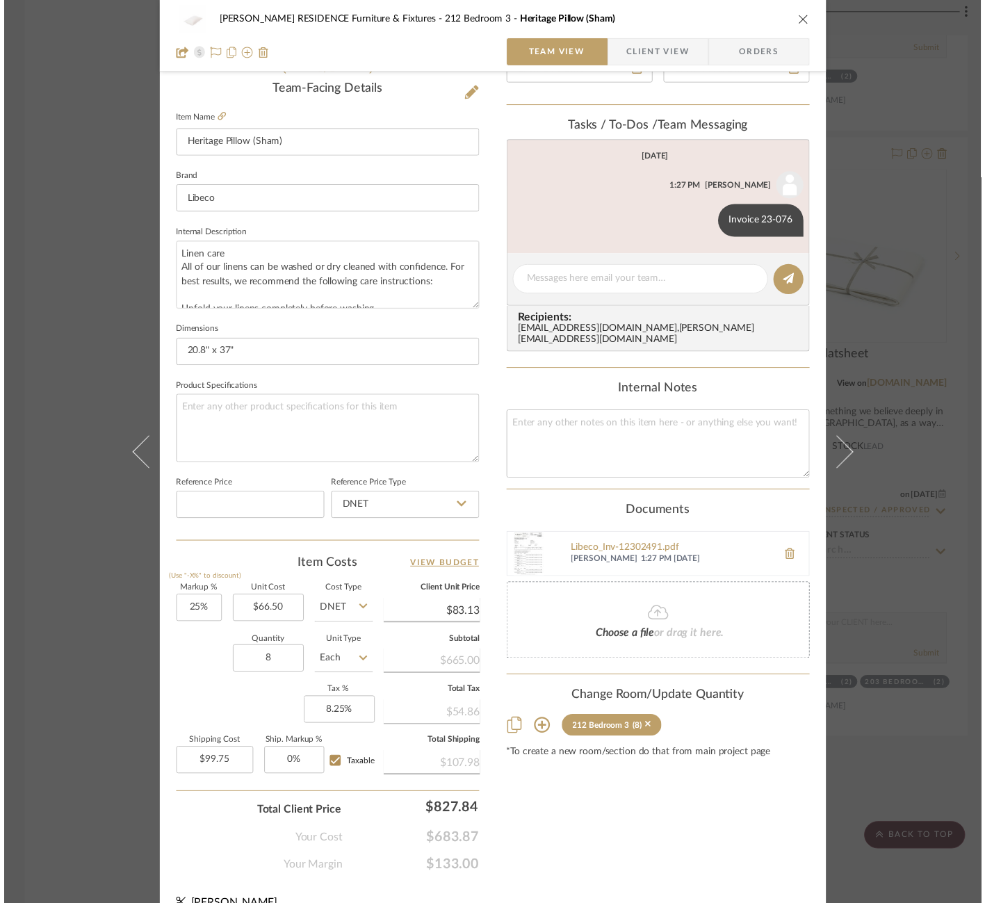
scroll to position [4217, 0]
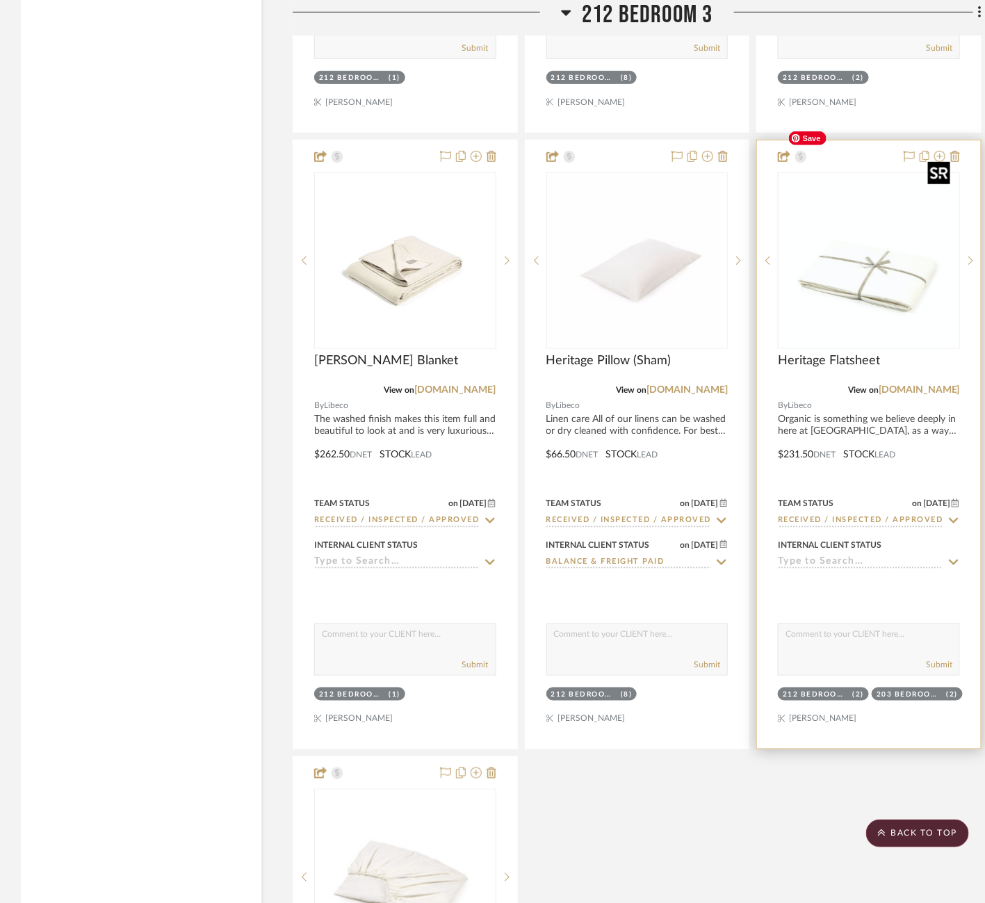
click at [0, 0] on img at bounding box center [0, 0] width 0 height 0
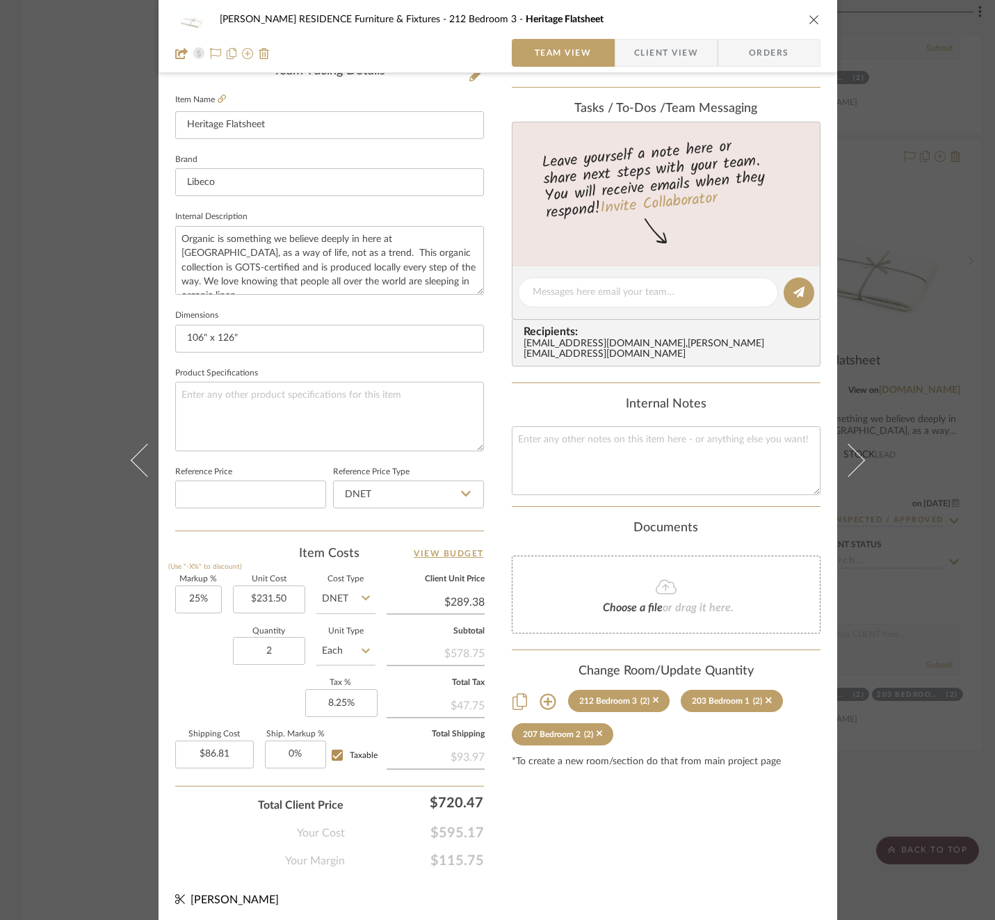
scroll to position [368, 0]
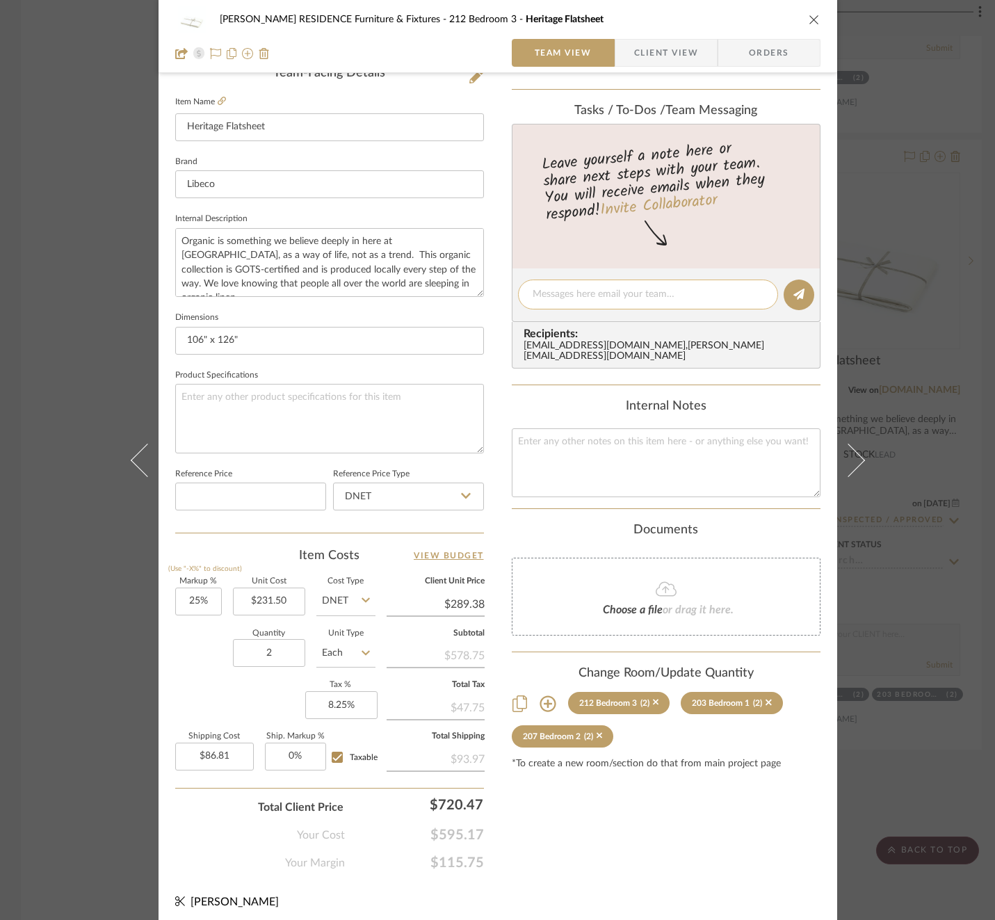
click at [638, 288] on textarea at bounding box center [647, 294] width 231 height 15
paste textarea "Invoice 23-076"
type textarea "Invoice 23-076"
click at [793, 293] on icon at bounding box center [798, 293] width 11 height 11
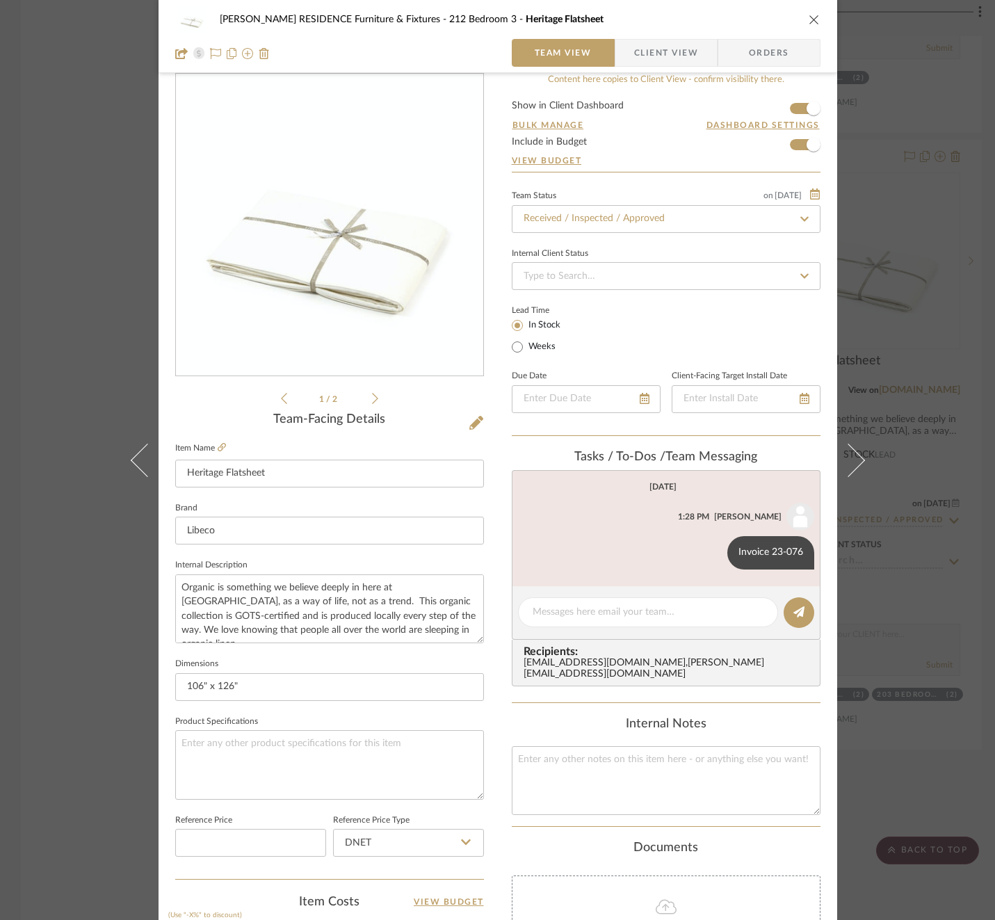
scroll to position [0, 0]
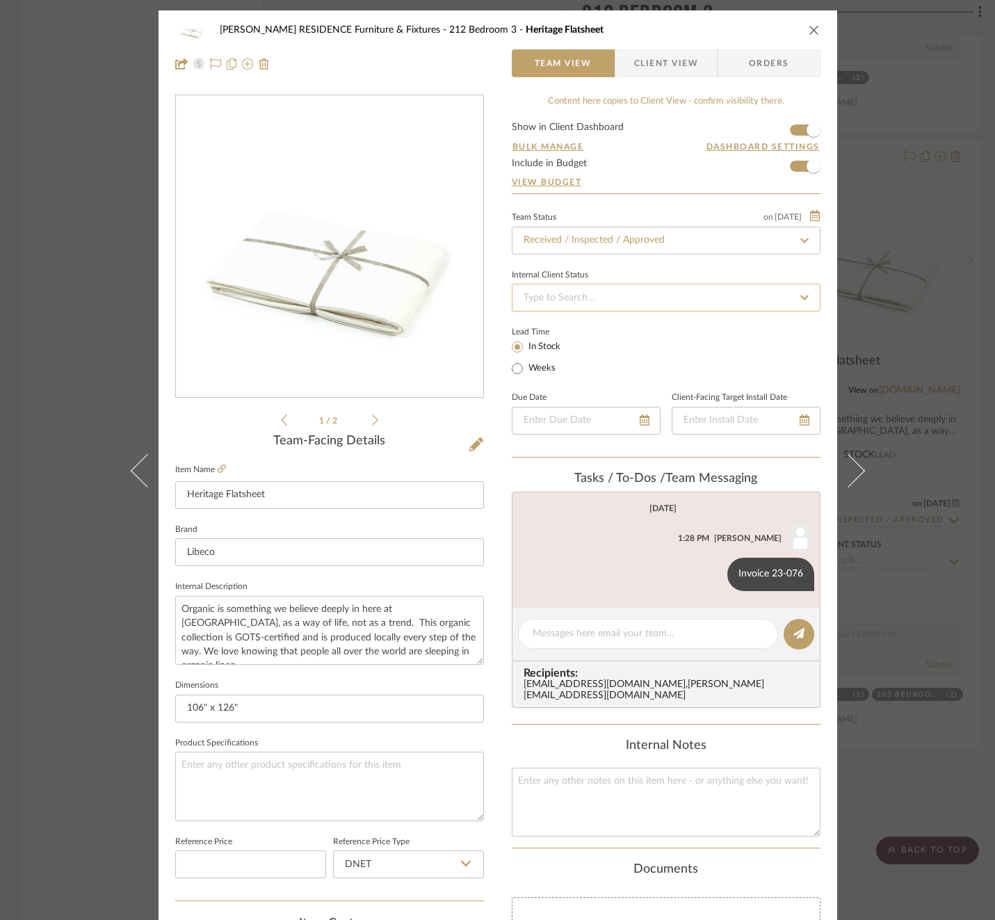
click at [657, 309] on input at bounding box center [666, 298] width 309 height 28
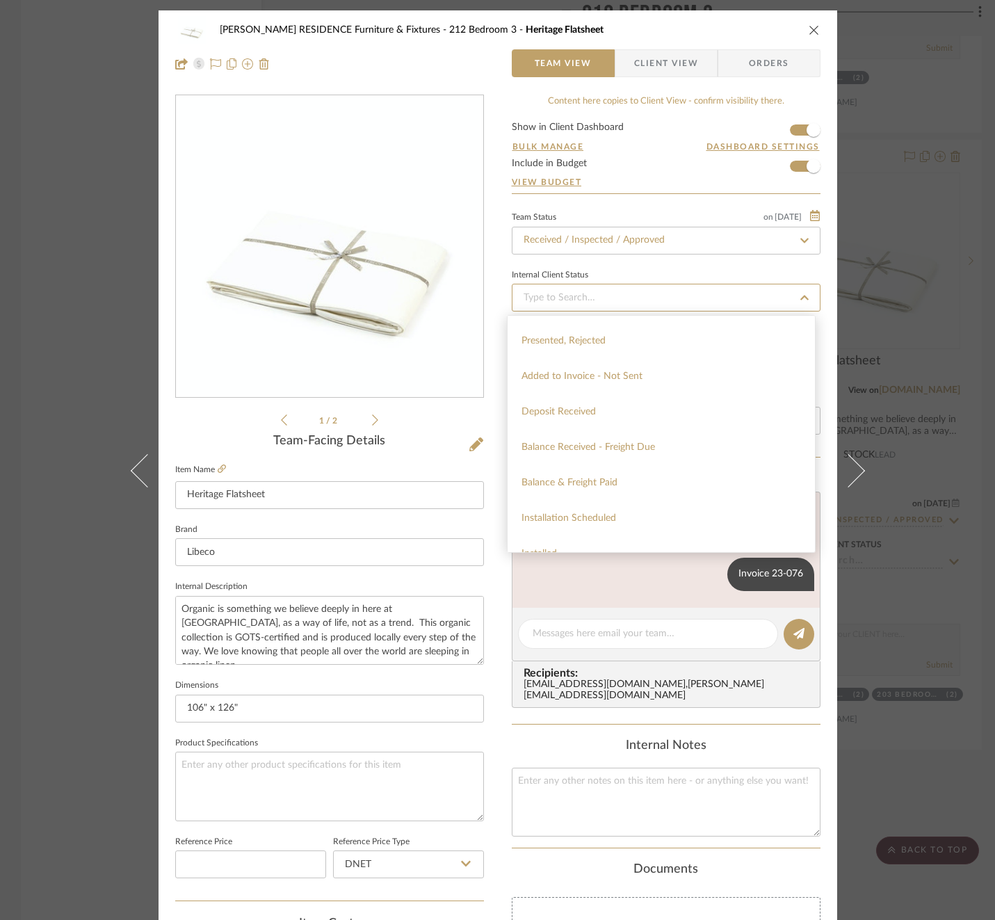
scroll to position [215, 0]
click at [612, 471] on span "Balance & Freight Paid" at bounding box center [569, 472] width 96 height 10
type input "[DATE]"
type input "Balance & Freight Paid"
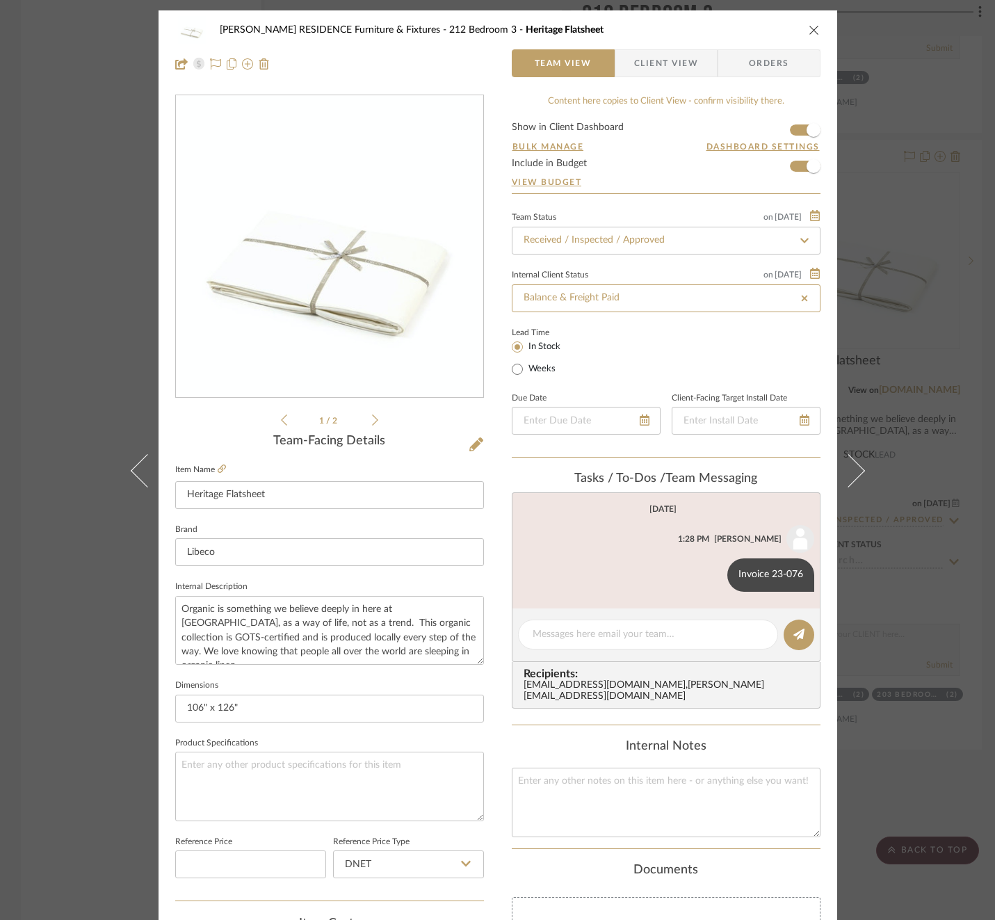
type input "[DATE]"
type input "Balance & Freight Paid"
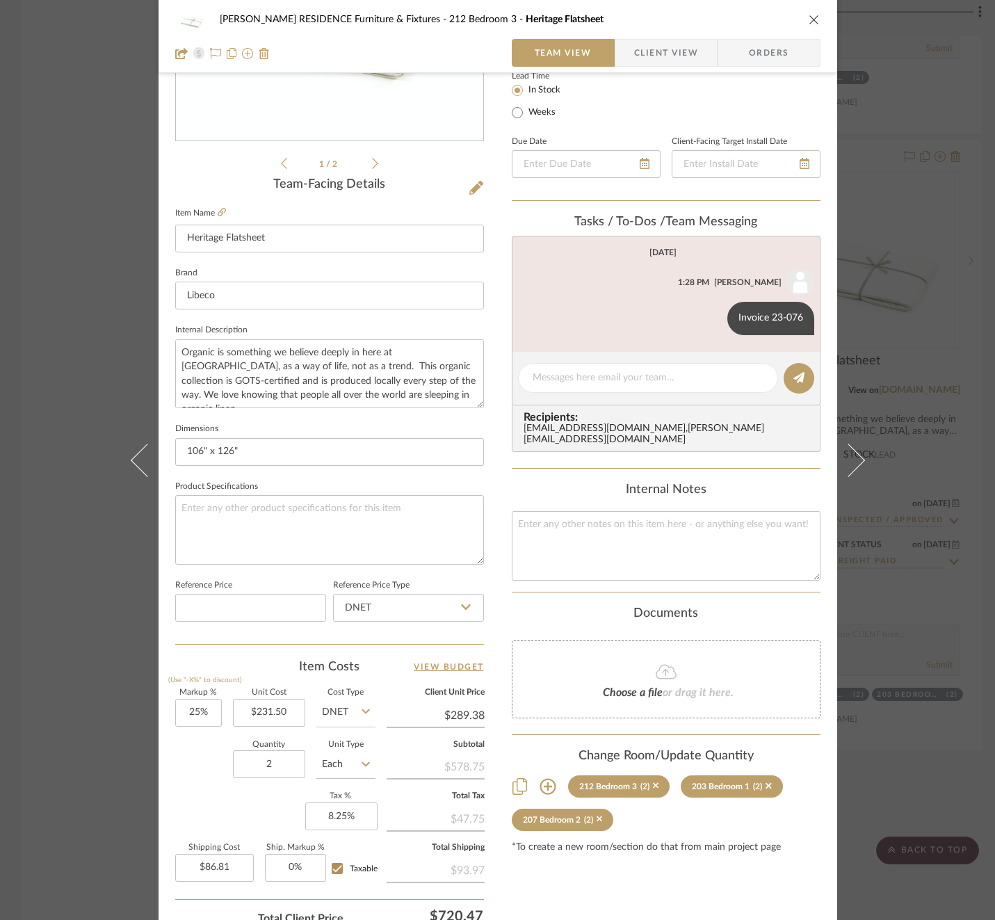
scroll to position [257, 0]
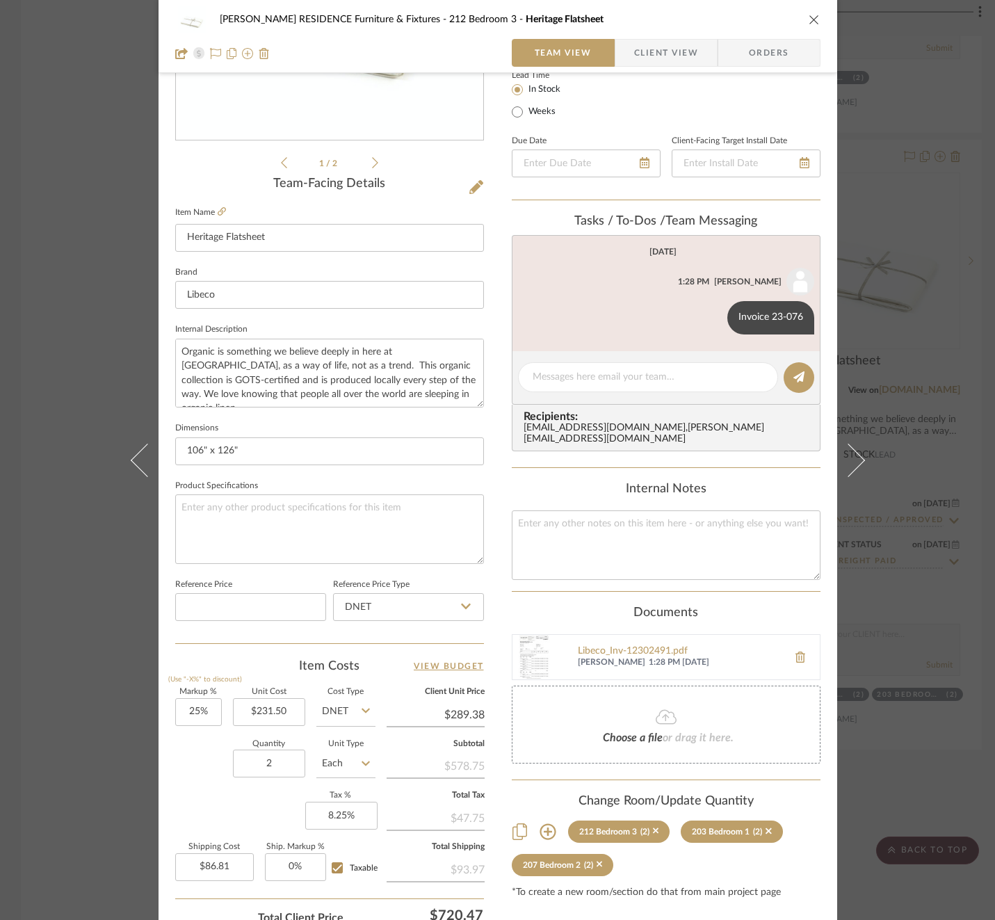
click at [915, 415] on div "[PERSON_NAME] RESIDENCE Furniture & Fixtures 212 Bedroom 3 Heritage Flatsheet T…" at bounding box center [497, 460] width 995 height 920
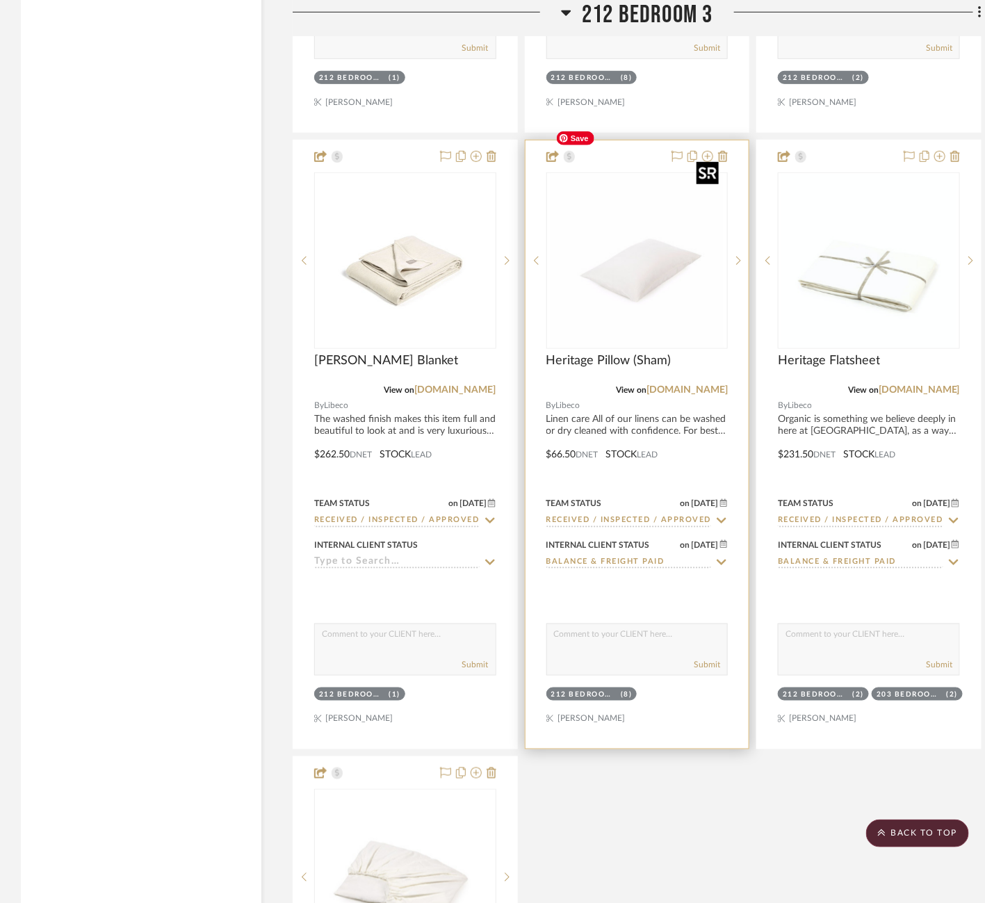
scroll to position [3577, 0]
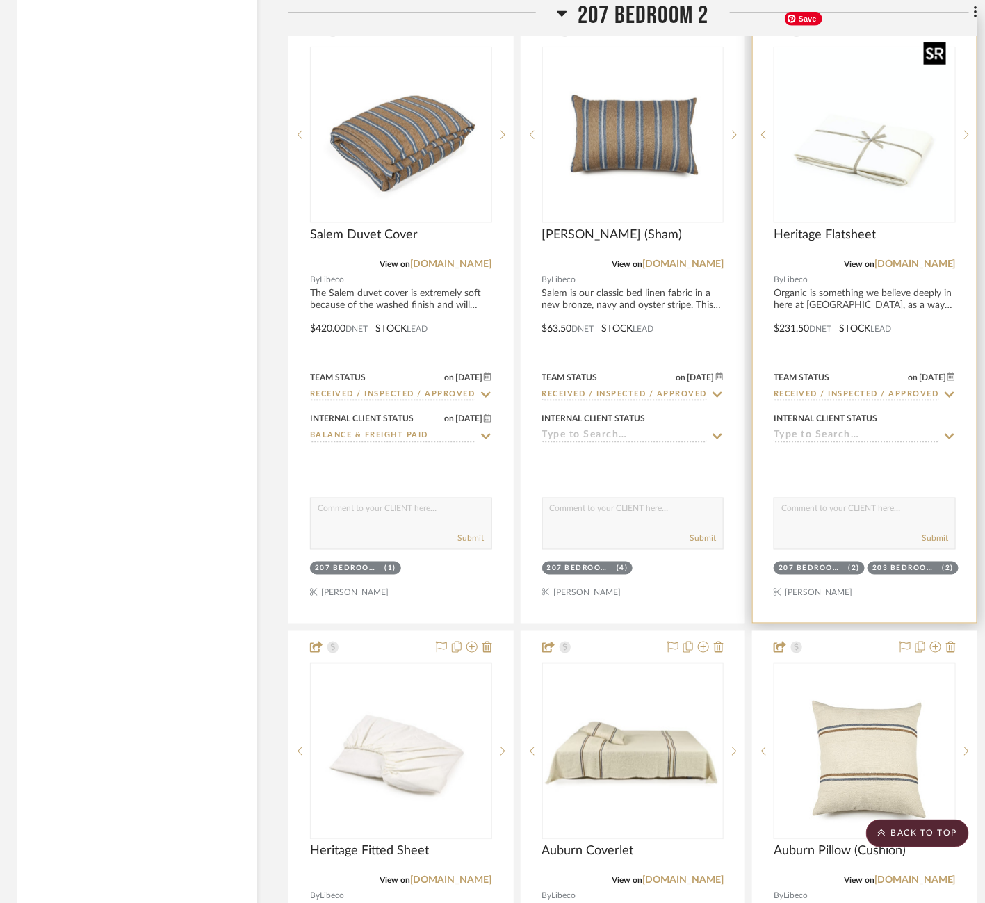
click at [0, 0] on img at bounding box center [0, 0] width 0 height 0
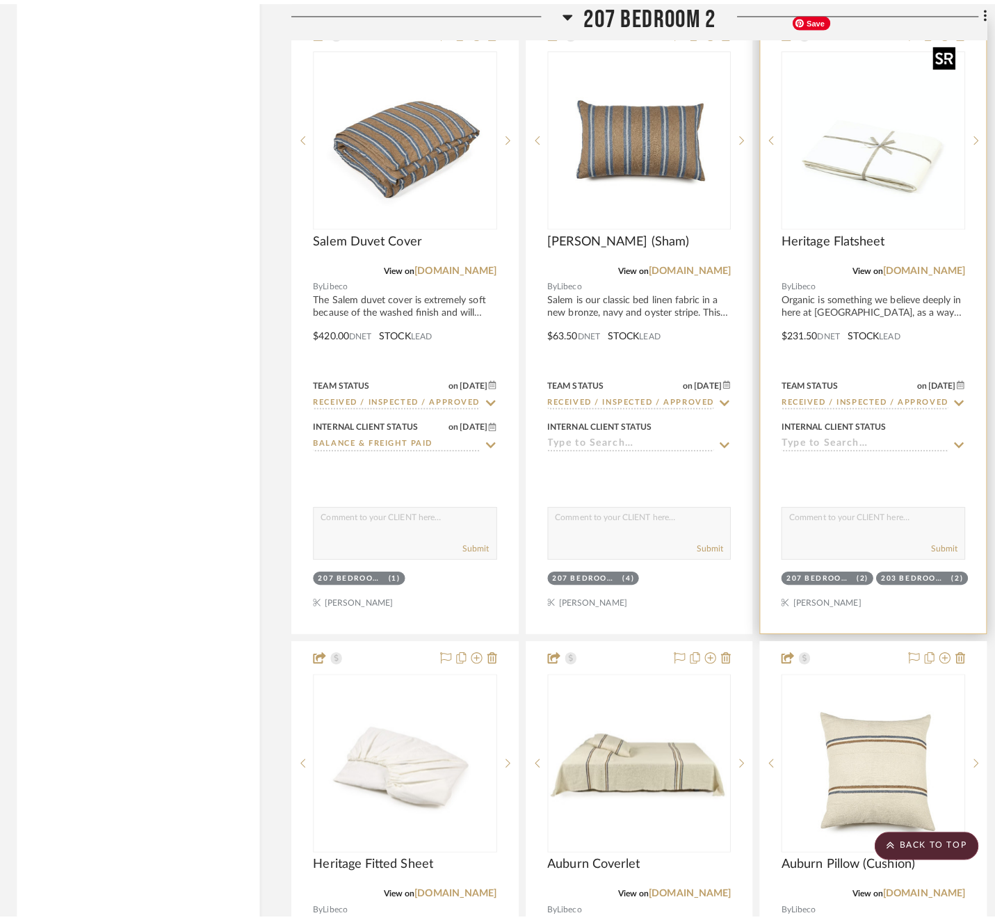
scroll to position [0, 0]
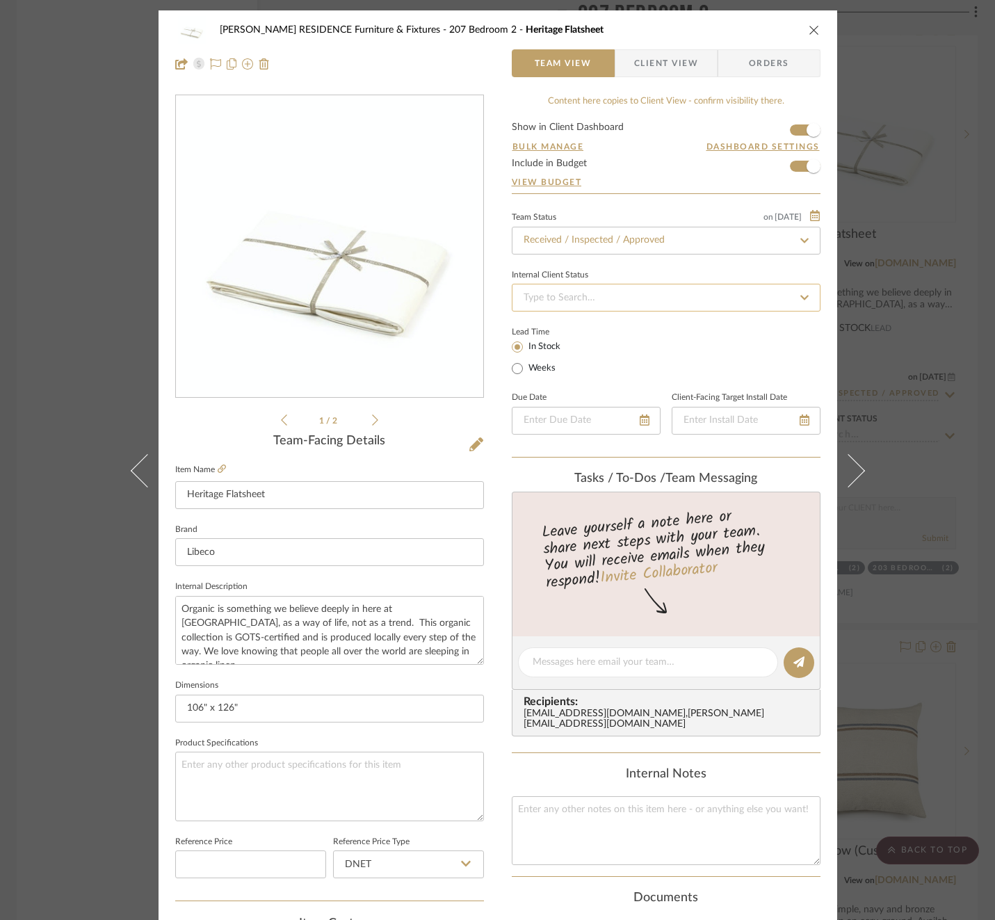
click at [703, 307] on input at bounding box center [666, 298] width 309 height 28
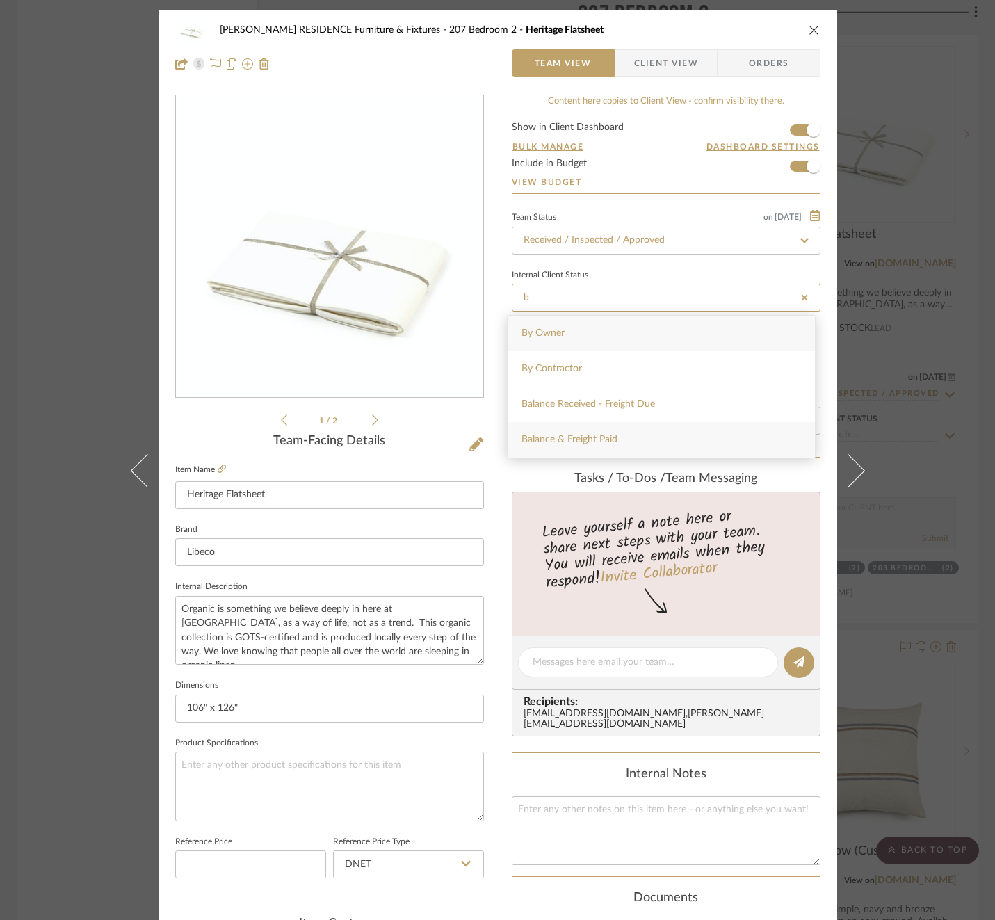
type input "b"
click at [621, 437] on div "Balance & Freight Paid" at bounding box center [660, 439] width 307 height 35
type input "[DATE]"
type input "Balance & Freight Paid"
type input "[DATE]"
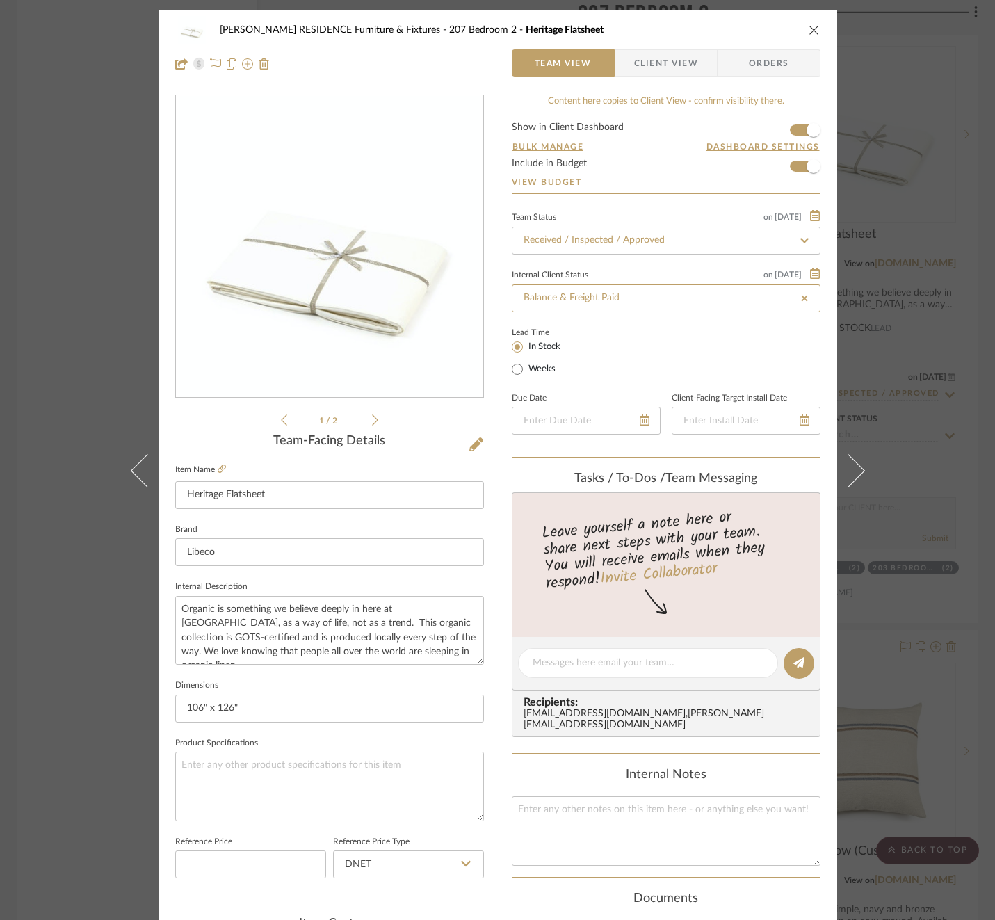
type input "Balance & Freight Paid"
click at [668, 657] on textarea at bounding box center [647, 662] width 231 height 15
paste textarea "Invoice 23-076"
type textarea "Invoice 23-076"
click at [794, 662] on icon at bounding box center [798, 662] width 11 height 11
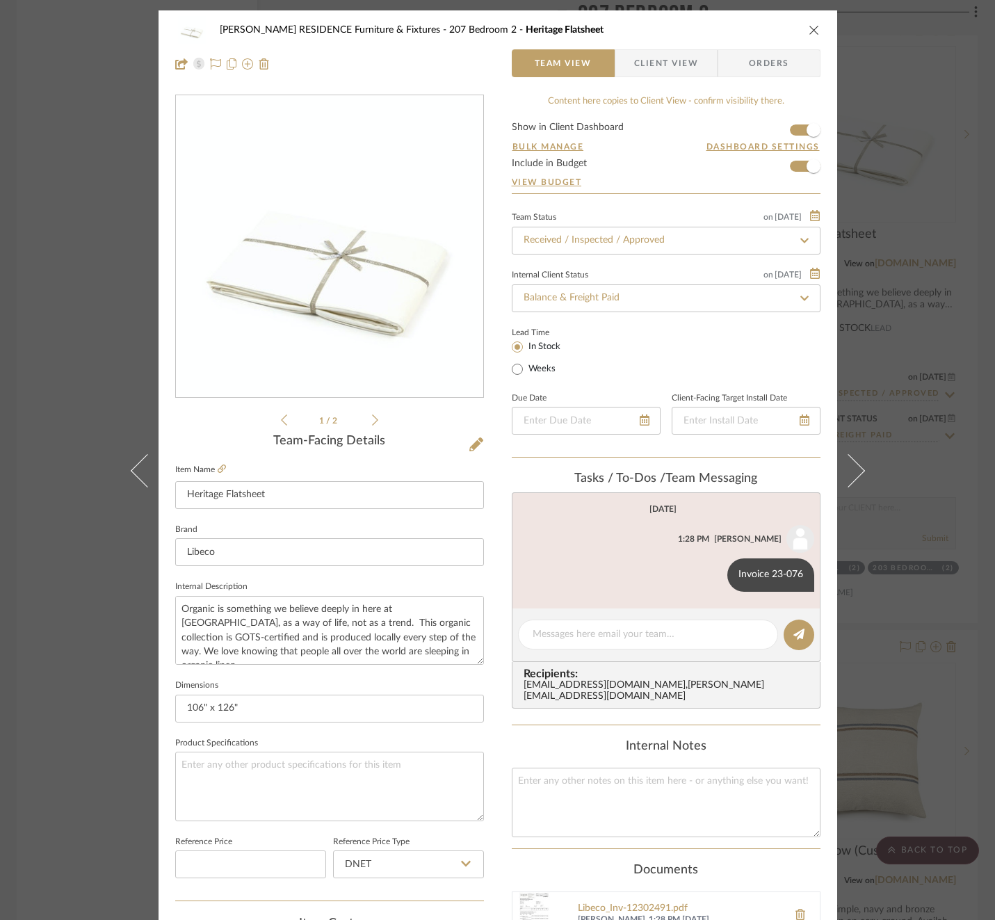
click at [956, 437] on div "[PERSON_NAME] RESIDENCE Furniture & Fixtures 207 Bedroom 2 Heritage Flatsheet T…" at bounding box center [497, 460] width 995 height 920
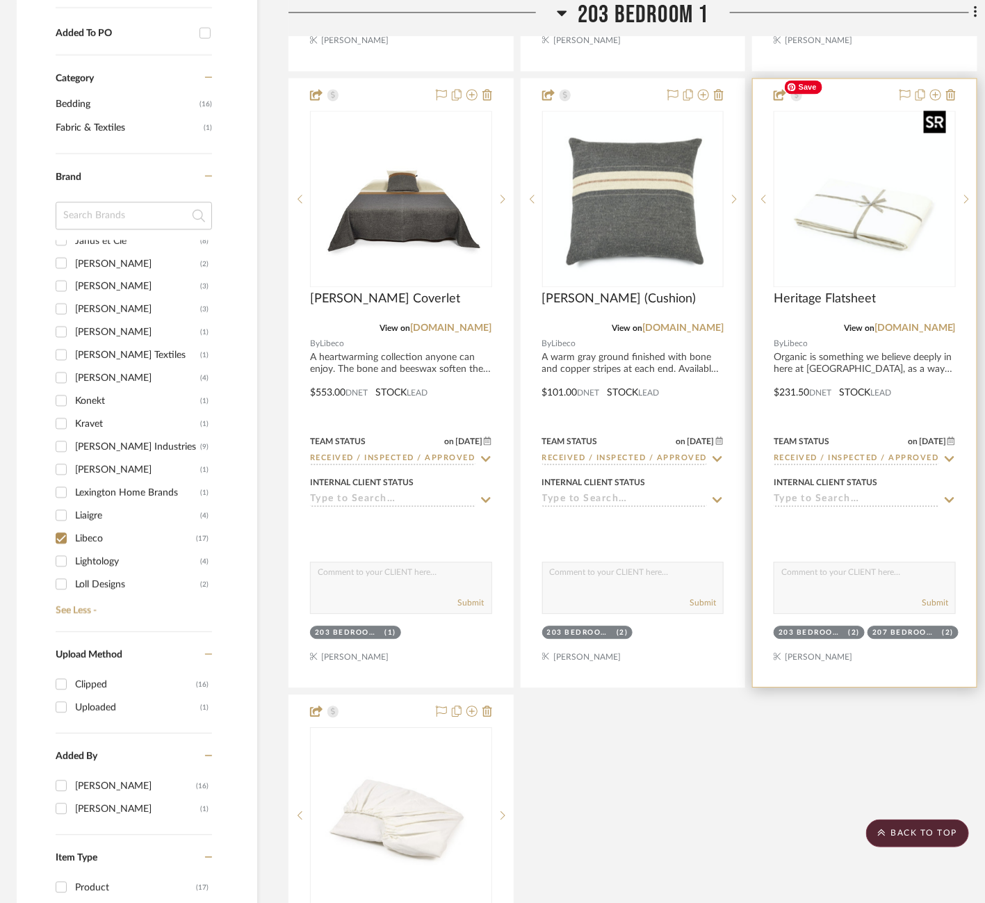
click at [0, 0] on img at bounding box center [0, 0] width 0 height 0
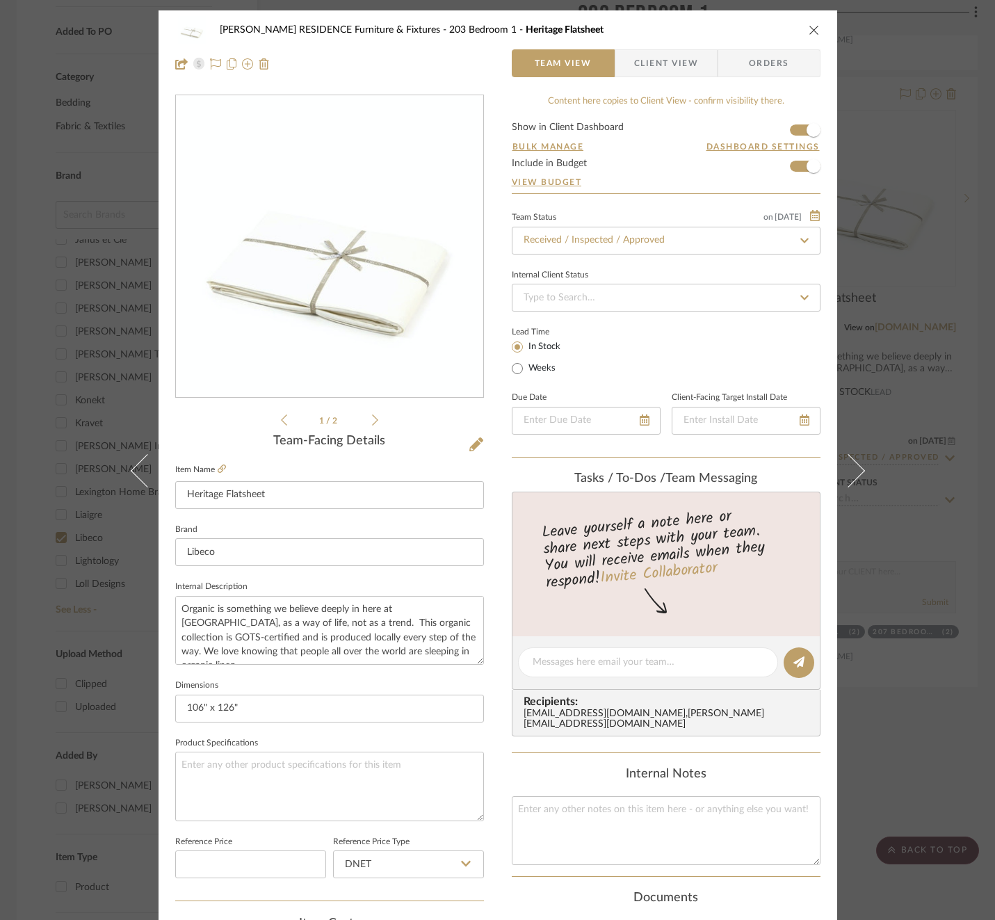
click at [712, 311] on div "Team Status on [DATE] [DATE] Received / Inspected / Approved Internal Client St…" at bounding box center [666, 333] width 309 height 250
click at [698, 290] on input at bounding box center [666, 298] width 309 height 28
type input "ba"
click at [658, 373] on div "Balance & Freight Paid" at bounding box center [660, 368] width 307 height 35
type input "[DATE]"
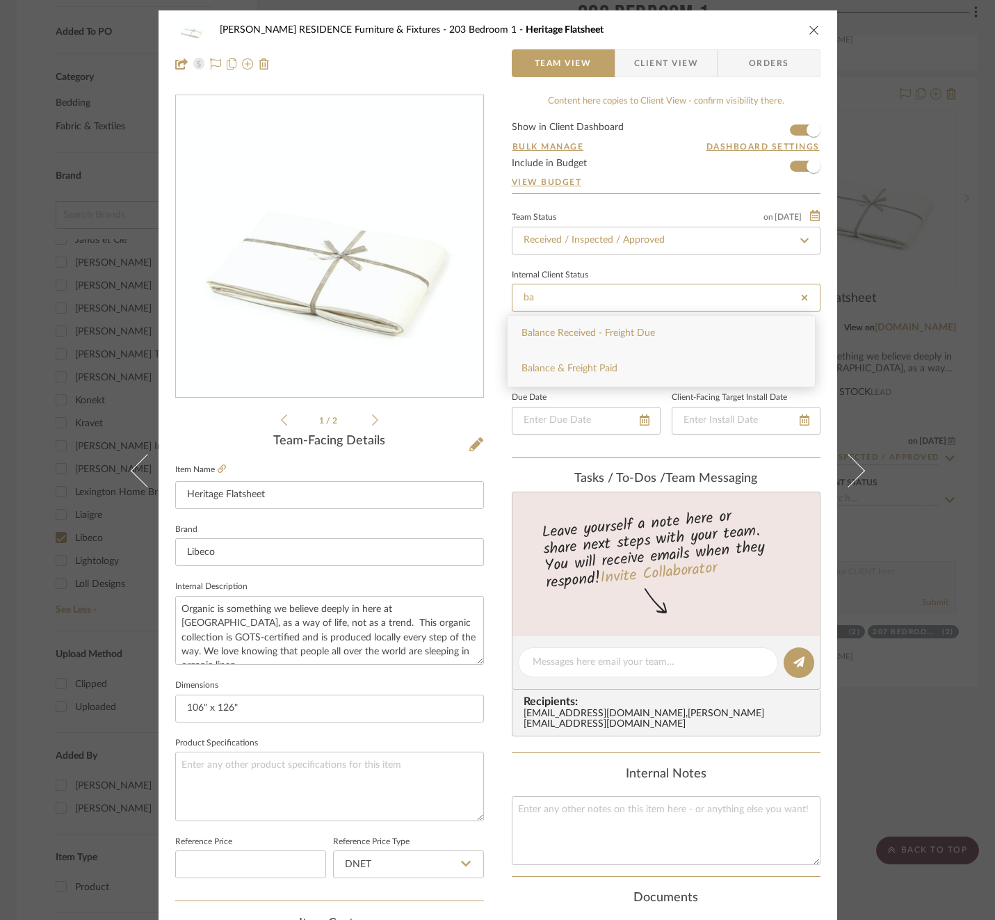
type input "Balance & Freight Paid"
type input "[DATE]"
type input "Balance & Freight Paid"
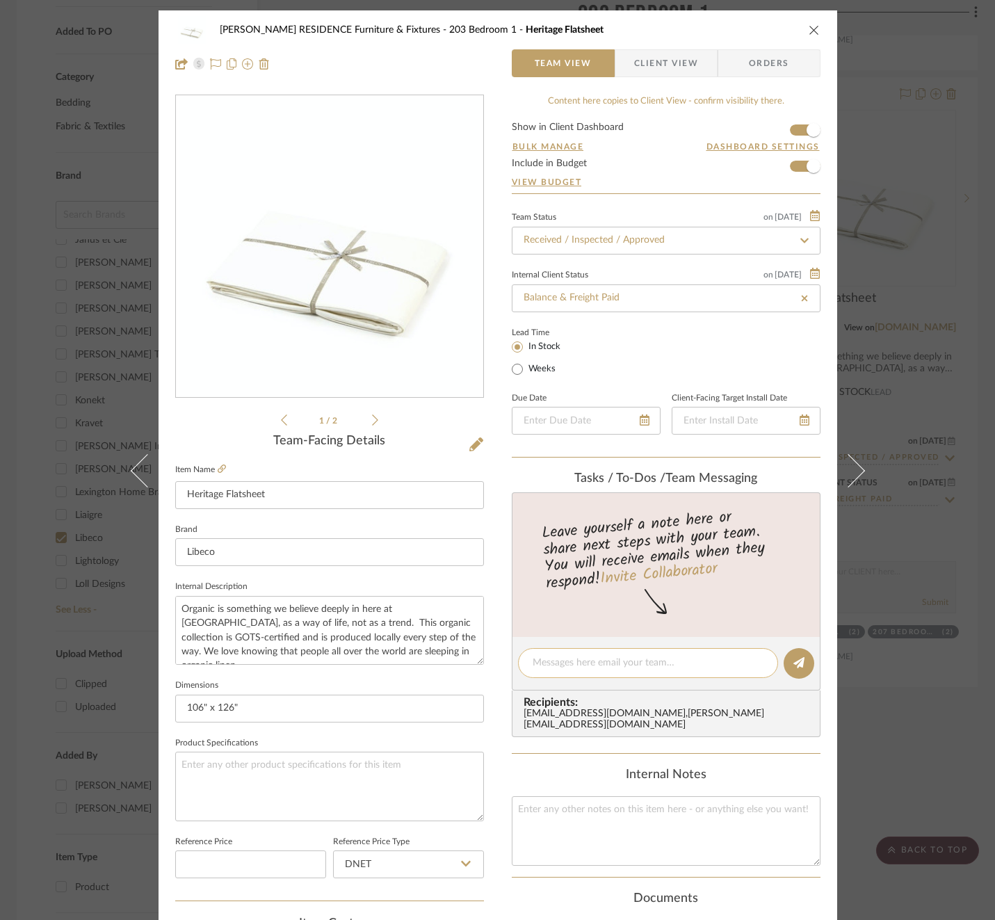
click at [625, 656] on textarea at bounding box center [647, 662] width 231 height 15
paste textarea "Invoice 23-076"
type textarea "Invoice 23-076"
click at [796, 658] on icon at bounding box center [798, 662] width 11 height 11
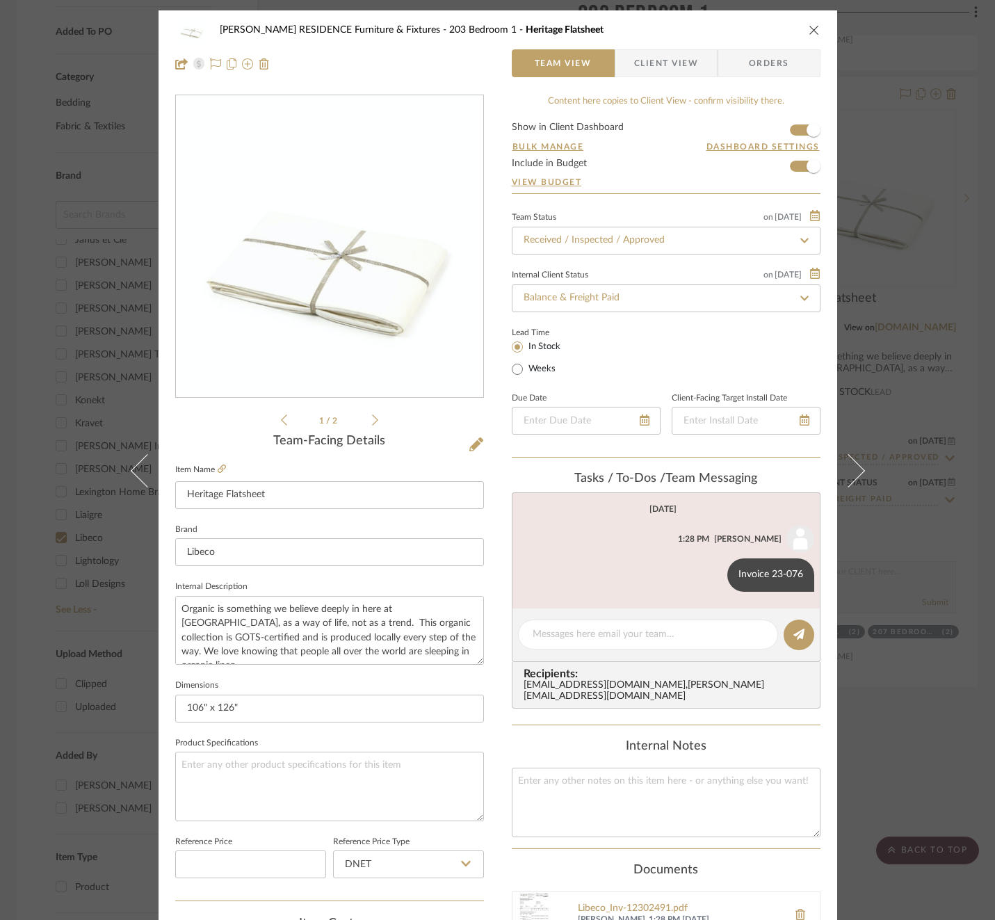
click at [958, 517] on div "[PERSON_NAME] RESIDENCE Furniture & Fixtures 203 Bedroom 1 Heritage Flatsheet T…" at bounding box center [497, 460] width 995 height 920
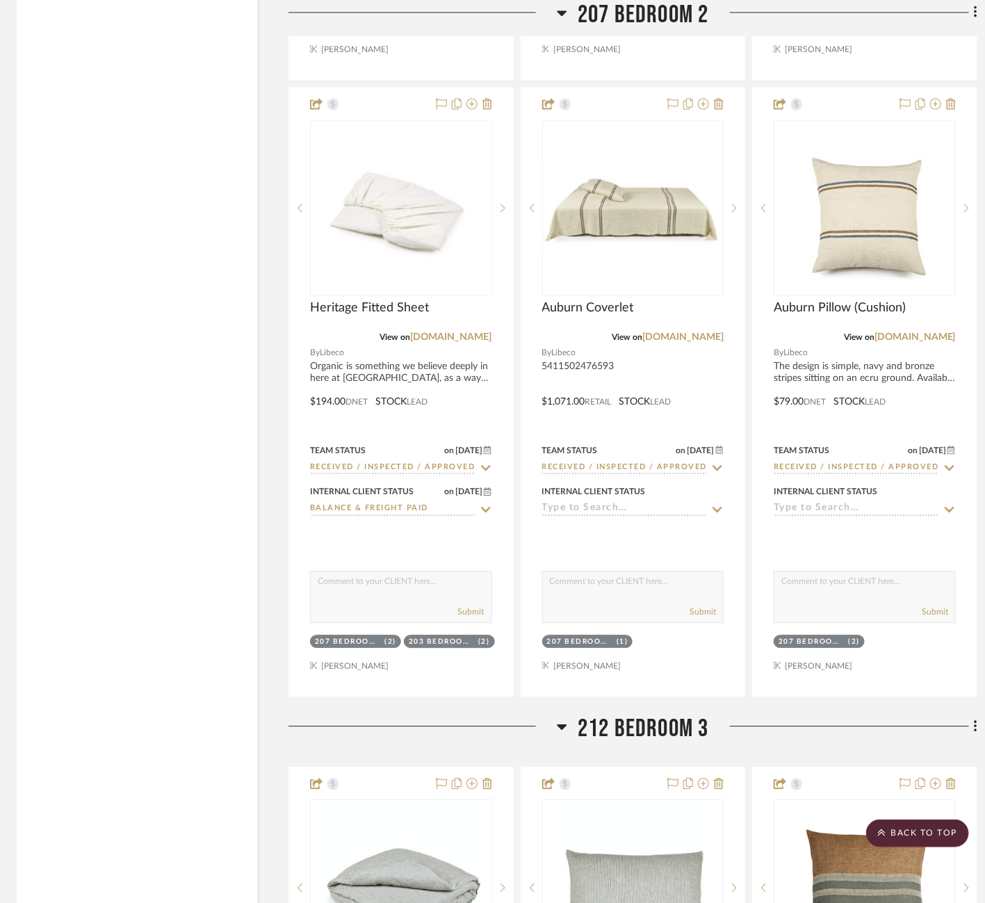
scroll to position [2975, 4]
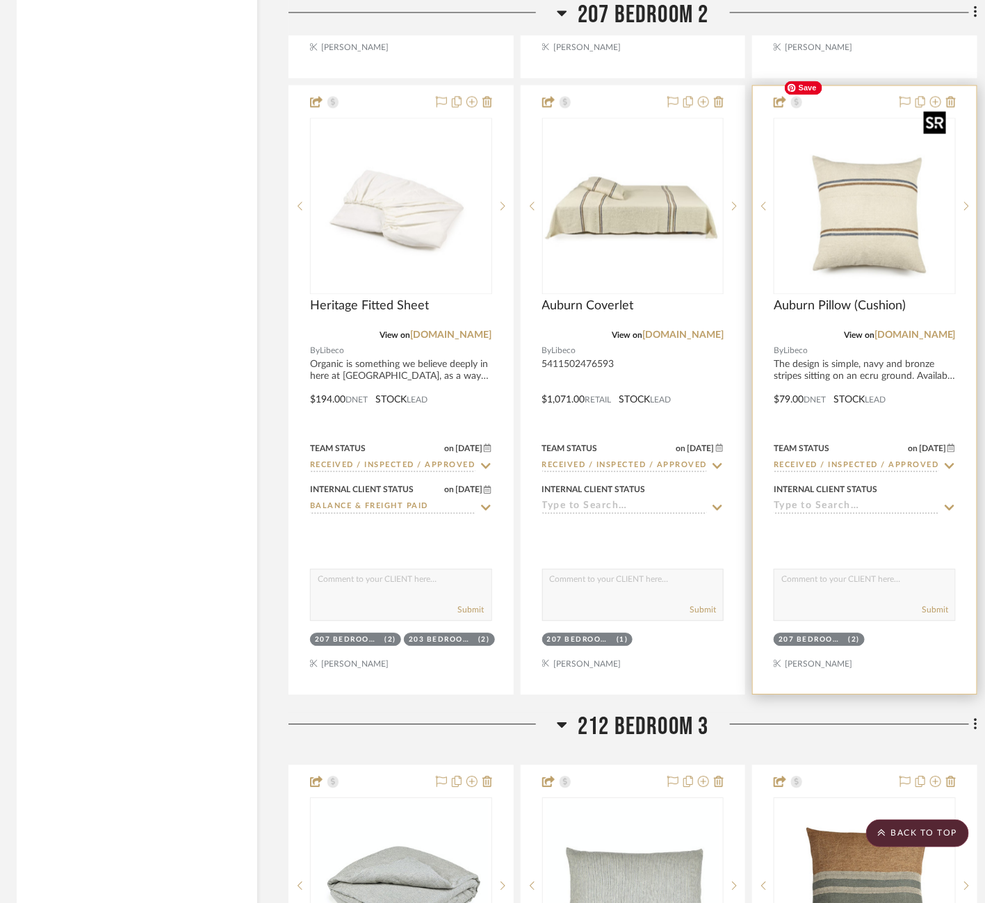
click at [872, 181] on img "0" at bounding box center [865, 206] width 174 height 174
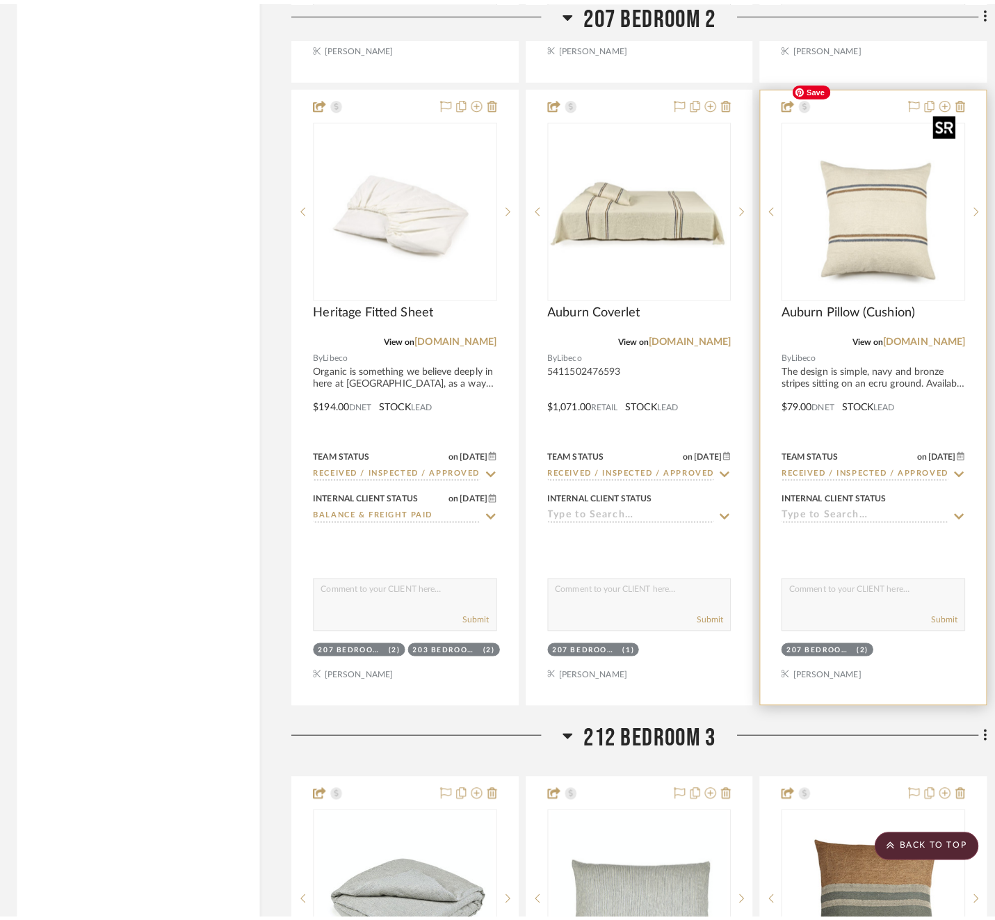
scroll to position [0, 0]
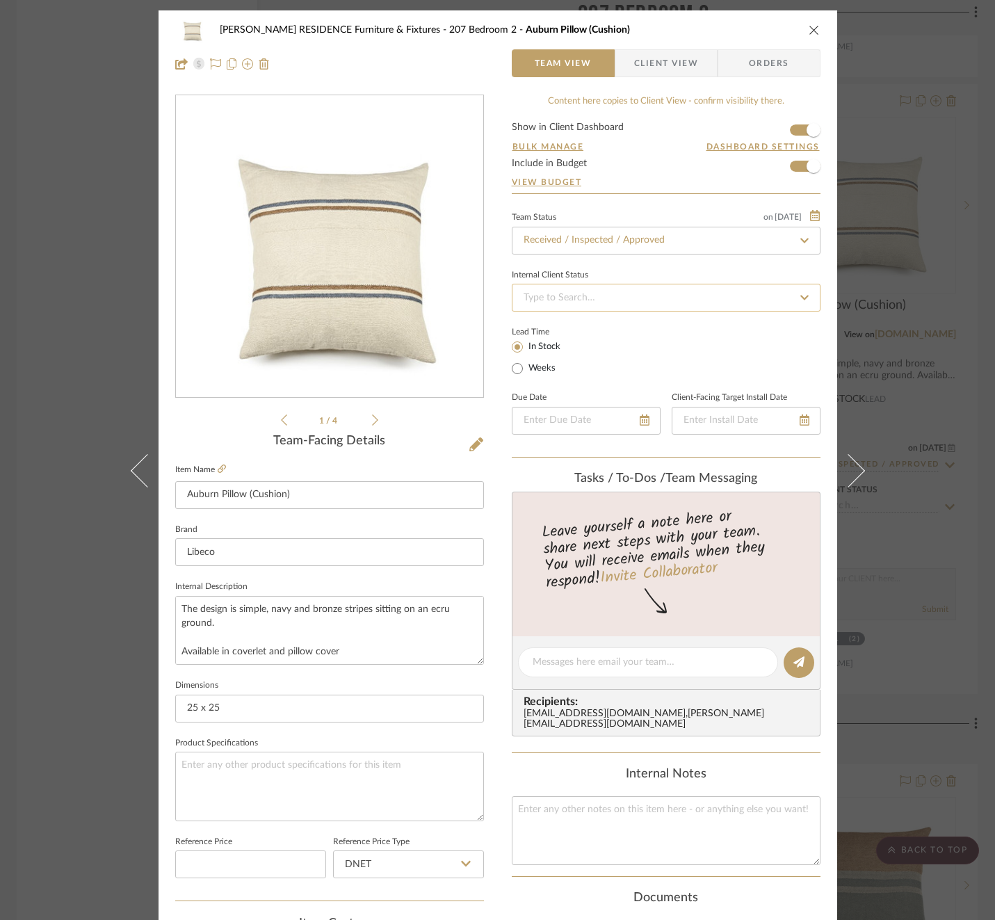
click at [694, 302] on input at bounding box center [666, 298] width 309 height 28
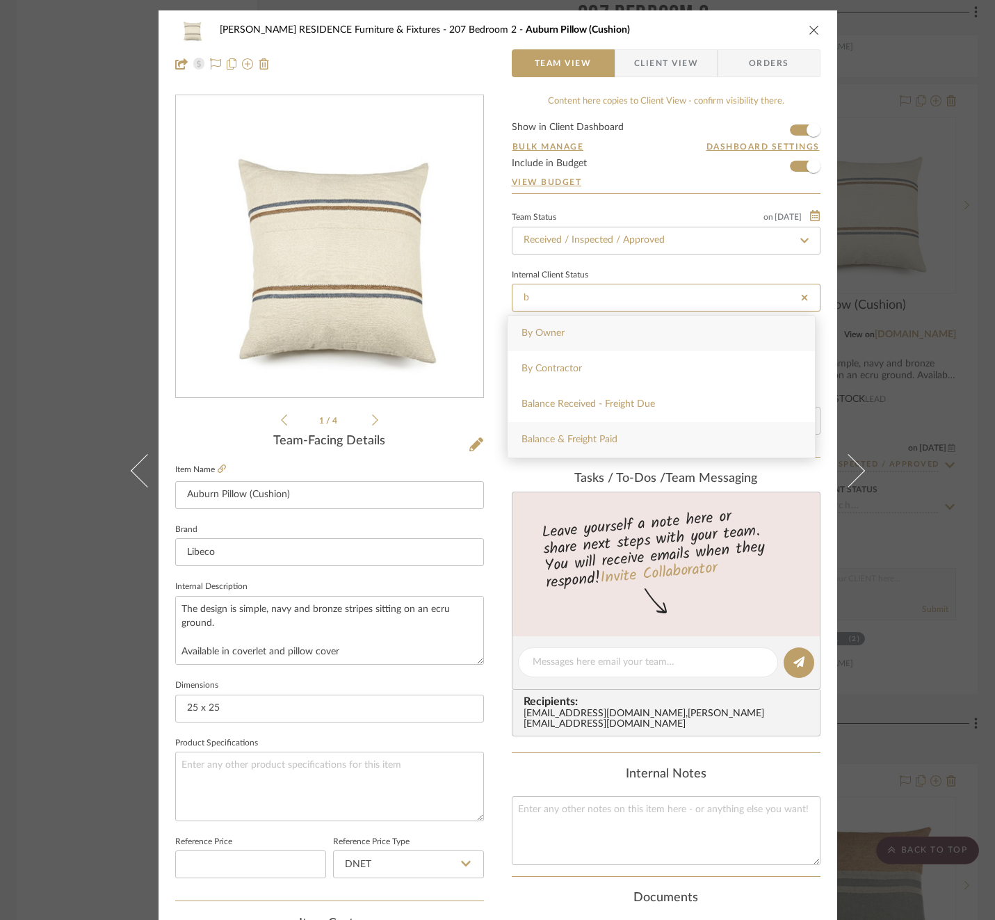
type input "b"
click at [639, 436] on div "Balance & Freight Paid" at bounding box center [660, 439] width 307 height 35
type input "[DATE]"
type input "Balance & Freight Paid"
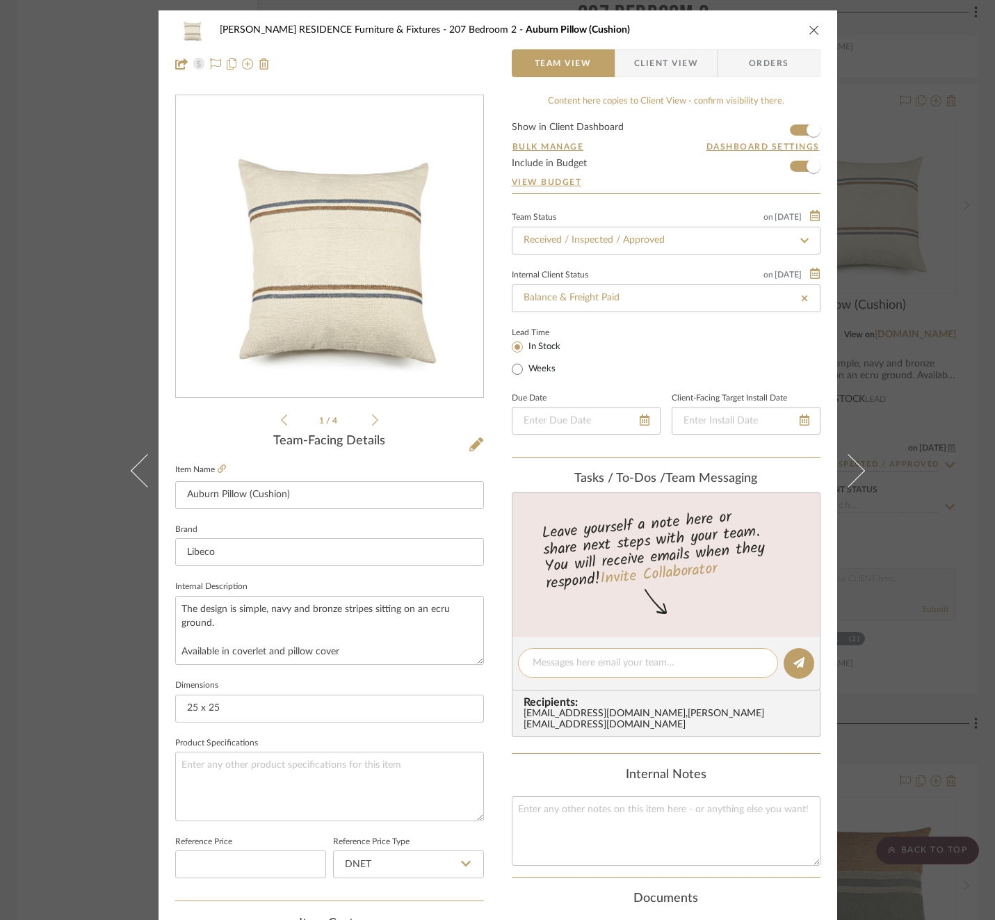
click at [629, 664] on textarea at bounding box center [647, 662] width 231 height 15
type input "[DATE]"
type input "Balance & Freight Paid"
paste textarea "Invoice 23-076"
type textarea "Invoice 23-076"
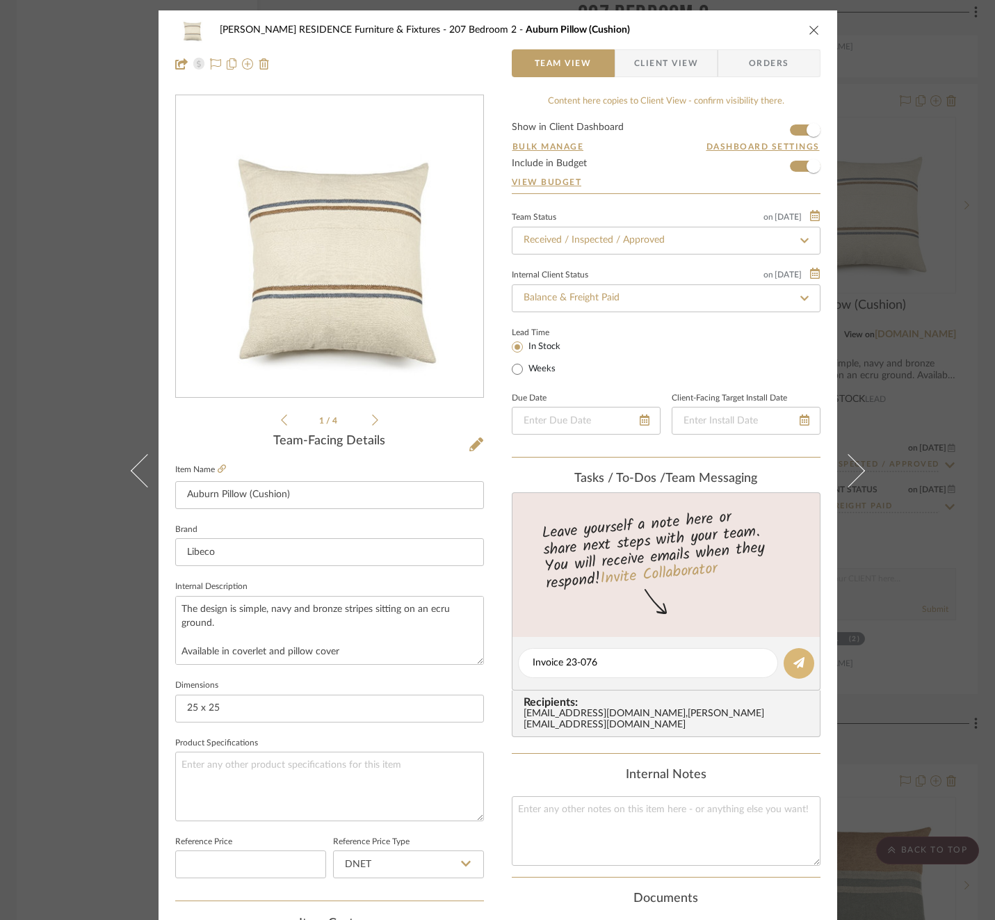
click at [787, 657] on button at bounding box center [798, 663] width 31 height 31
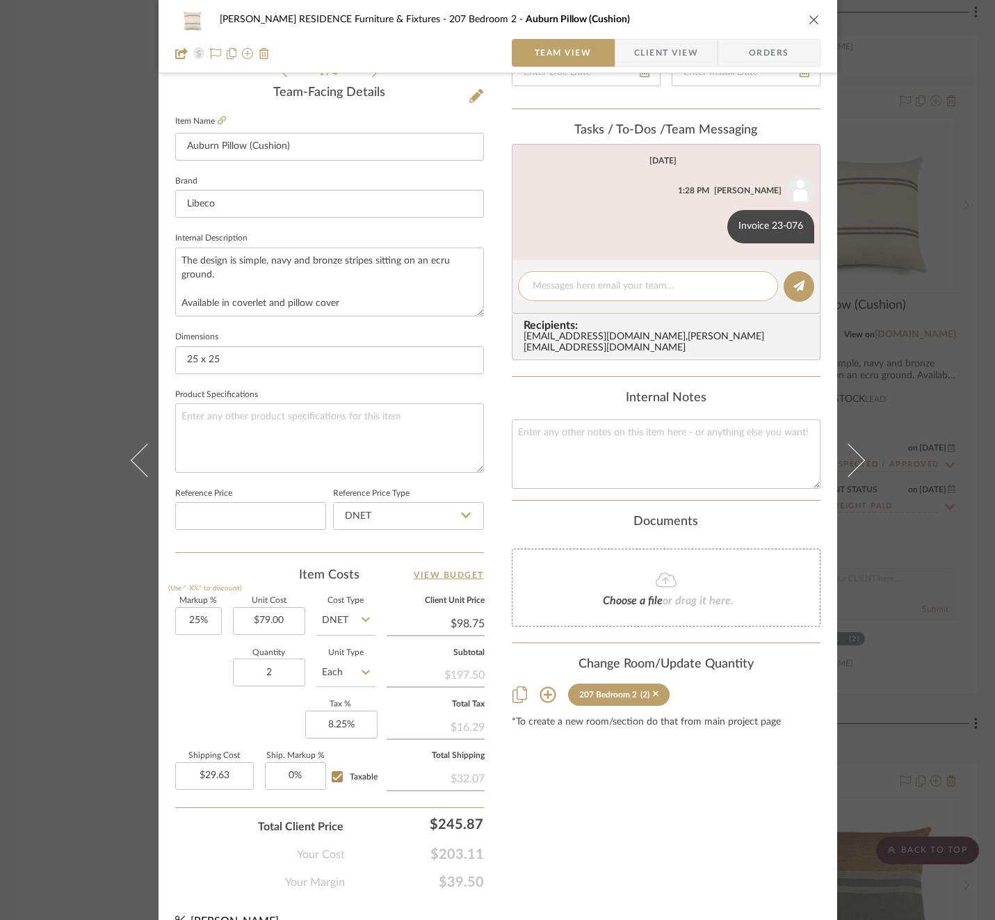
scroll to position [370, 0]
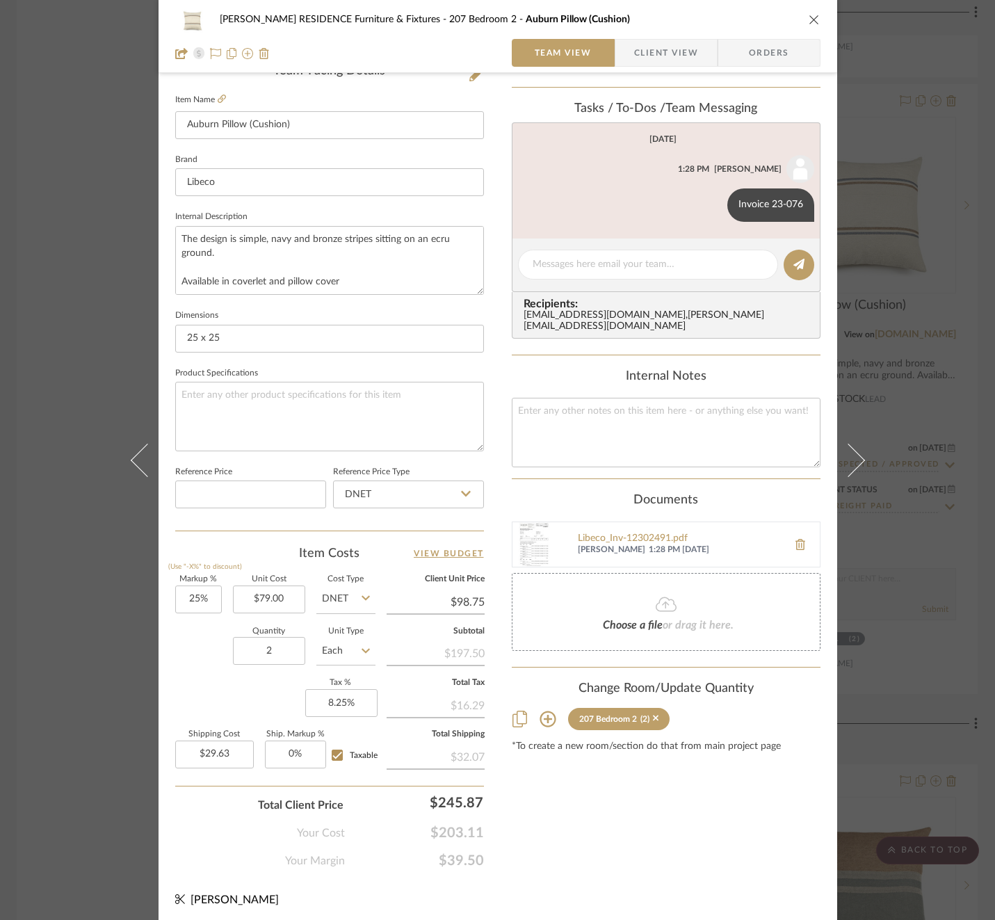
click at [959, 420] on div "[PERSON_NAME] RESIDENCE Furniture & Fixtures 207 Bedroom 2 Auburn Pillow (Cushi…" at bounding box center [497, 460] width 995 height 920
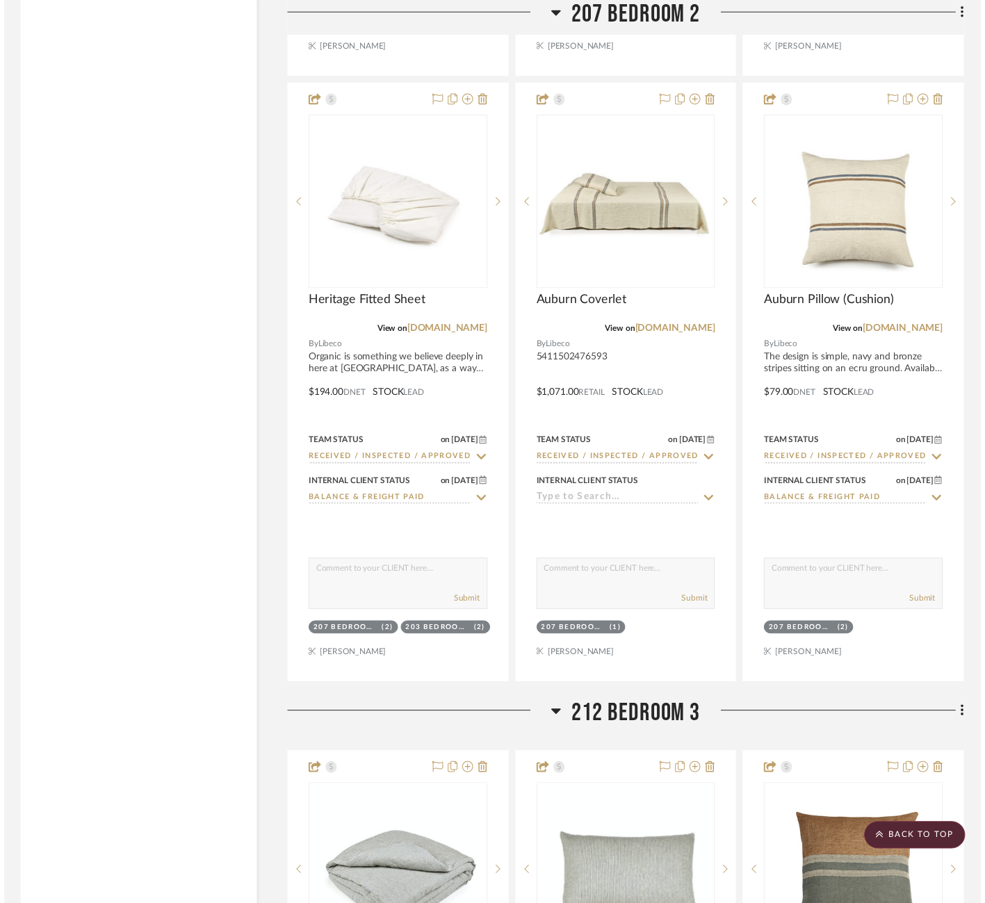
scroll to position [2975, 4]
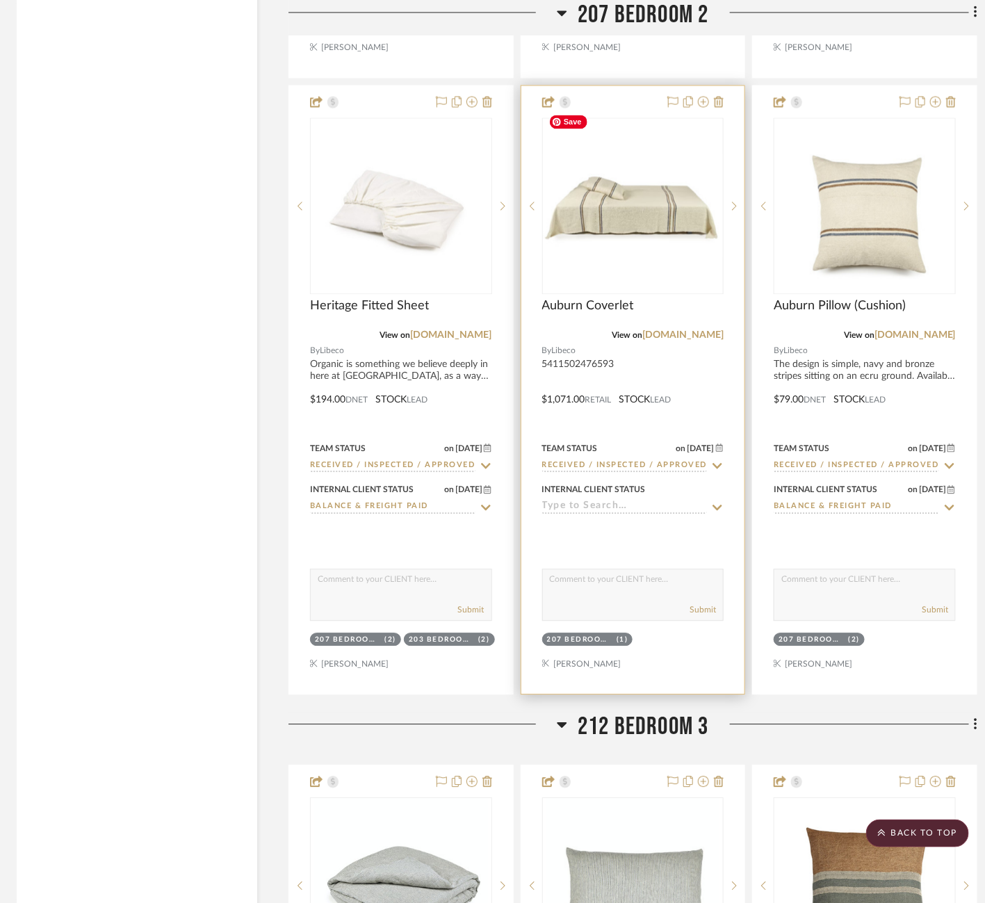
click at [650, 172] on img "0" at bounding box center [633, 205] width 179 height 105
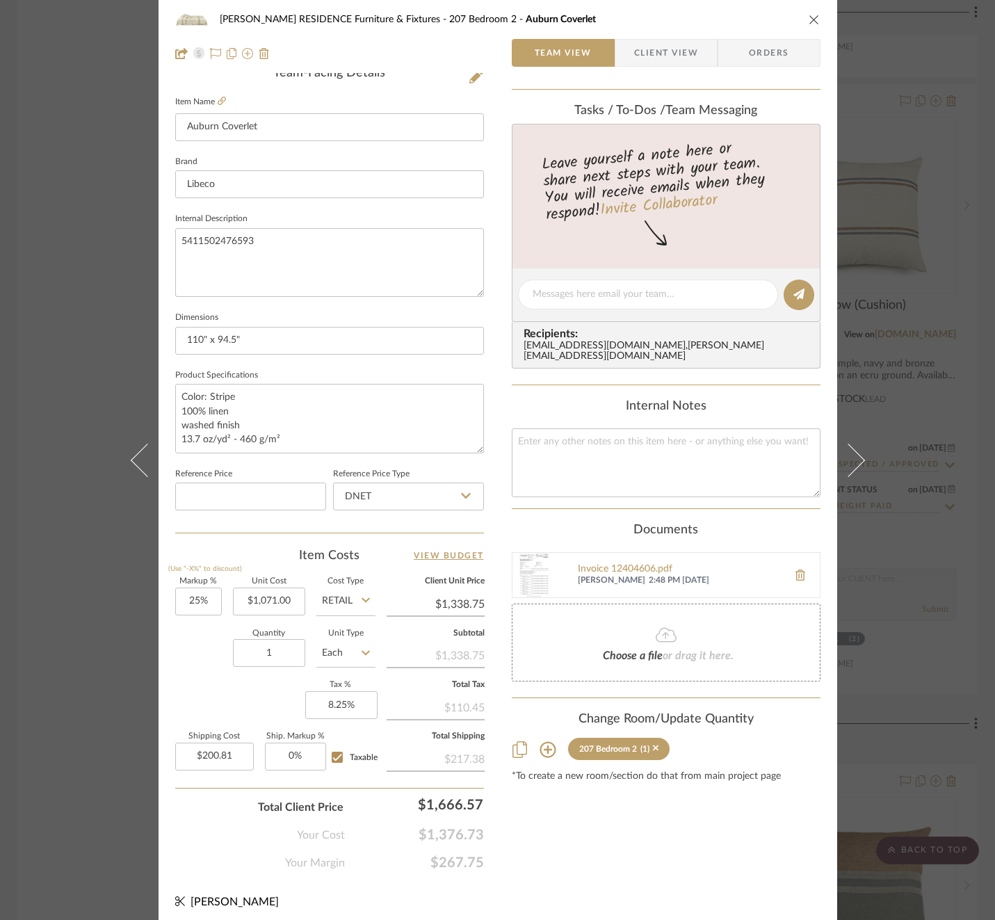
scroll to position [370, 0]
click at [262, 590] on input "1071.00" at bounding box center [269, 599] width 72 height 28
type input "$451.50"
click at [332, 598] on input "Retail" at bounding box center [345, 599] width 59 height 28
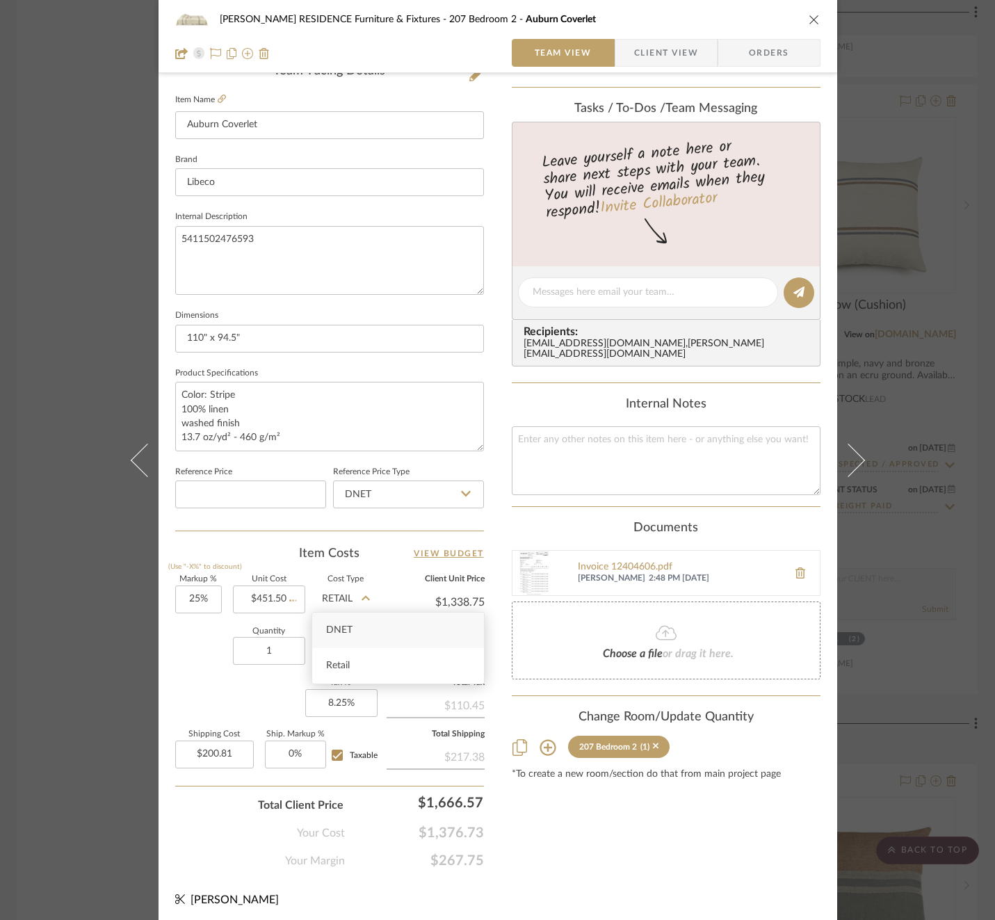
click at [332, 626] on span "DNET" at bounding box center [339, 630] width 26 height 10
type input "DNET"
click at [672, 290] on textarea at bounding box center [647, 292] width 231 height 15
type input "$564.38"
type input "$84.66"
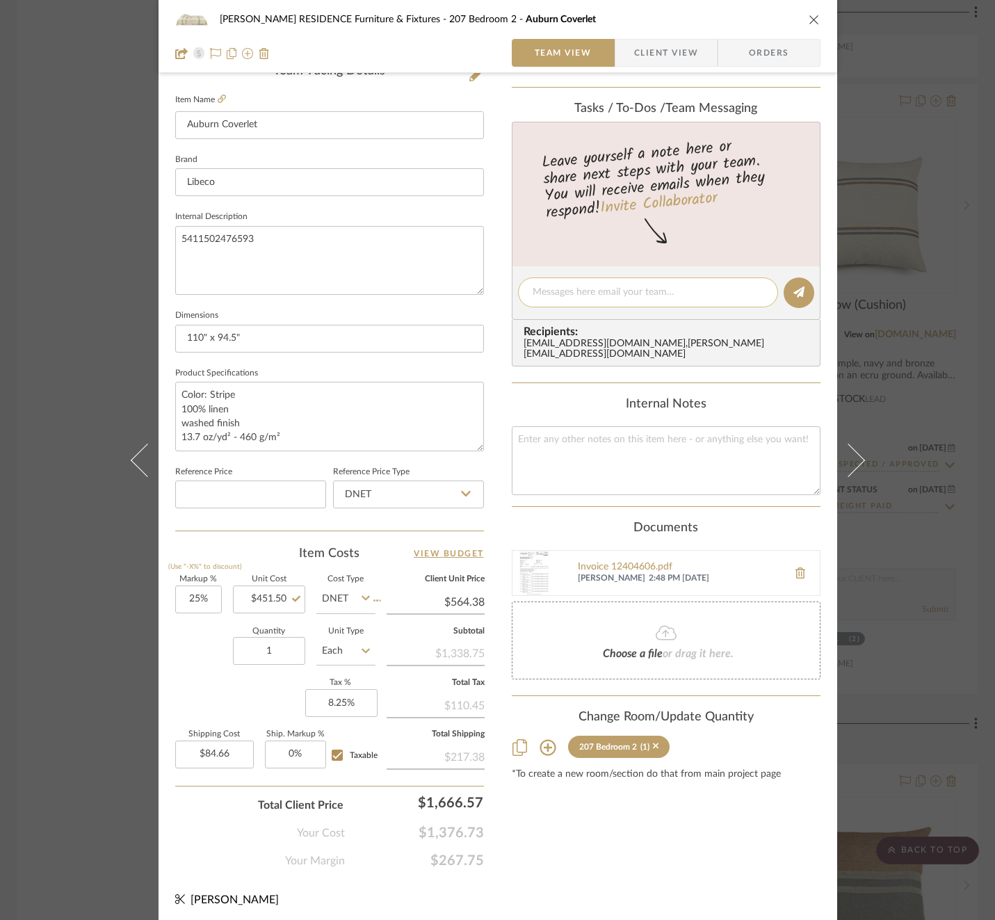
paste textarea "Invoice 23-076"
type textarea "Invoice 23-076"
click at [793, 294] on icon at bounding box center [798, 291] width 11 height 11
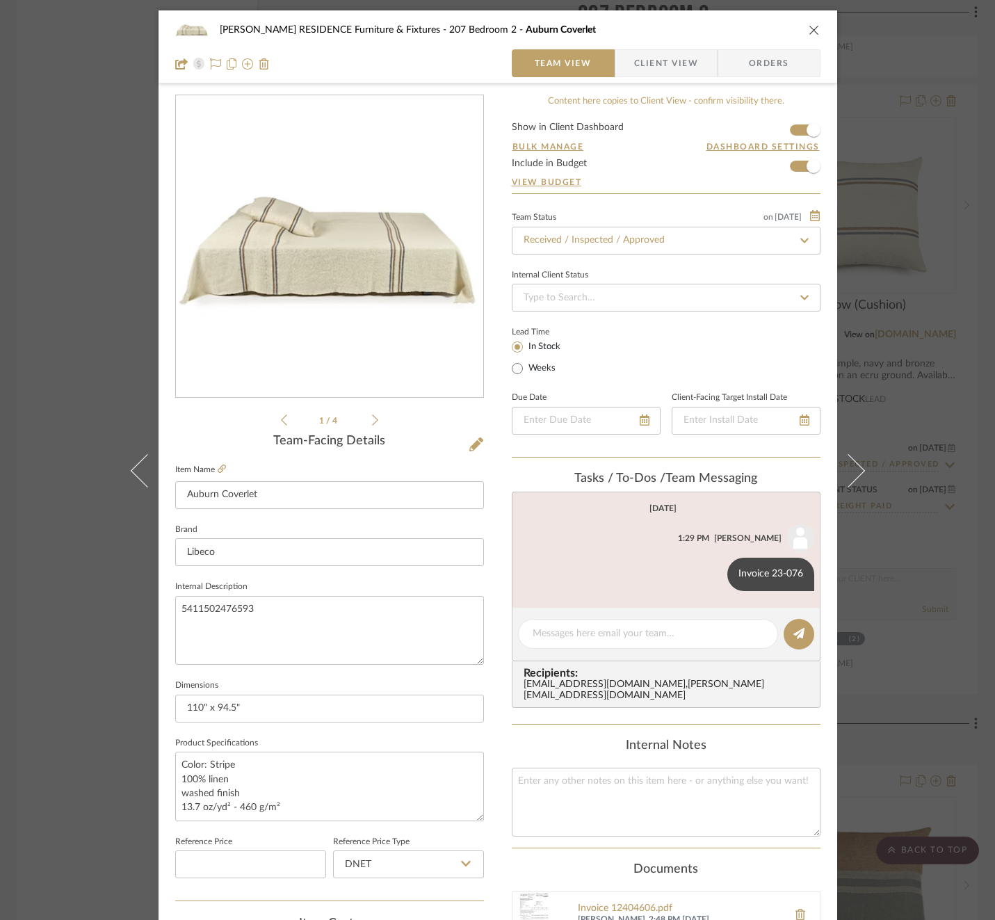
scroll to position [4, 0]
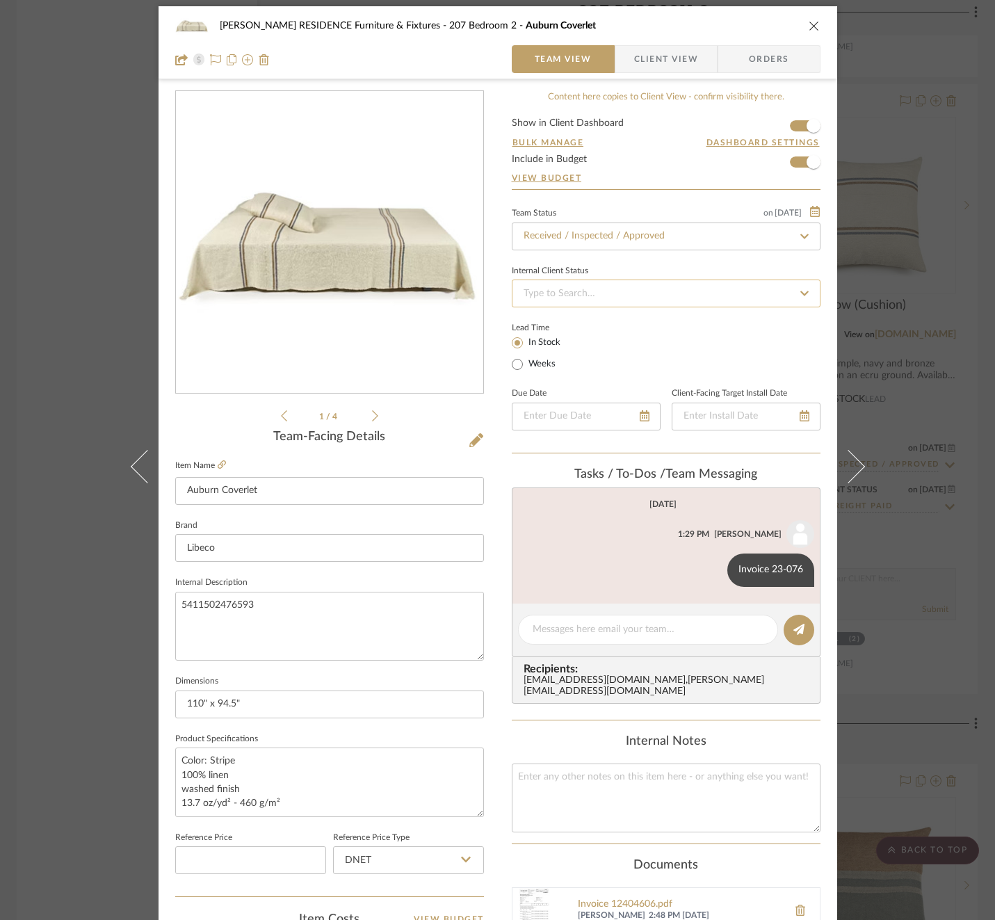
click at [711, 295] on input at bounding box center [666, 293] width 309 height 28
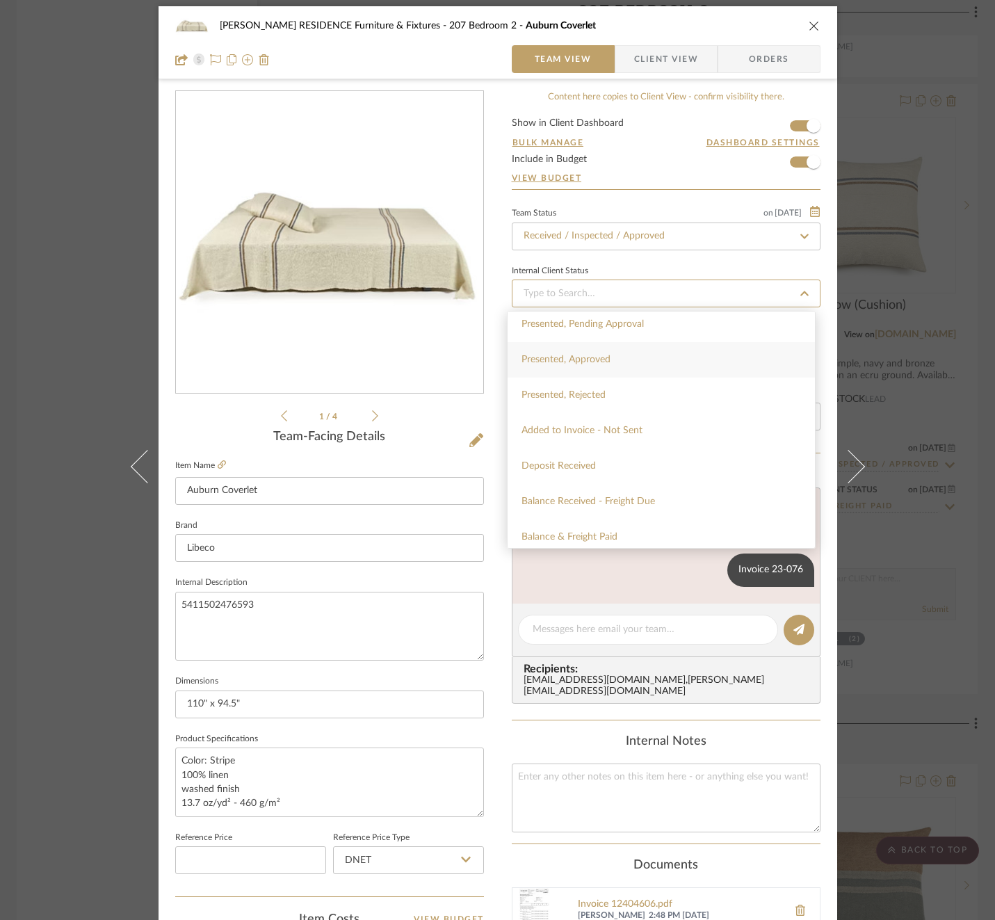
scroll to position [152, 0]
click at [606, 534] on span "Balance & Freight Paid" at bounding box center [569, 531] width 96 height 10
type input "[DATE]"
type input "Balance & Freight Paid"
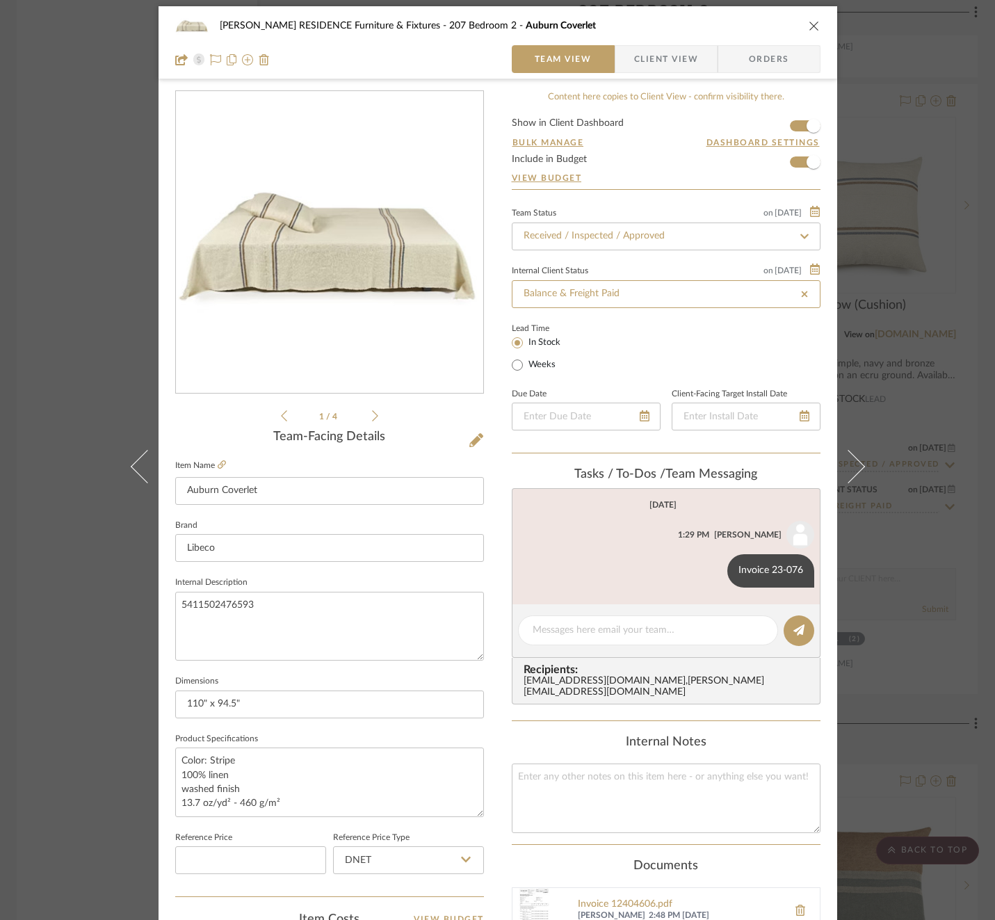
type input "[DATE]"
type input "Balance & Freight Paid"
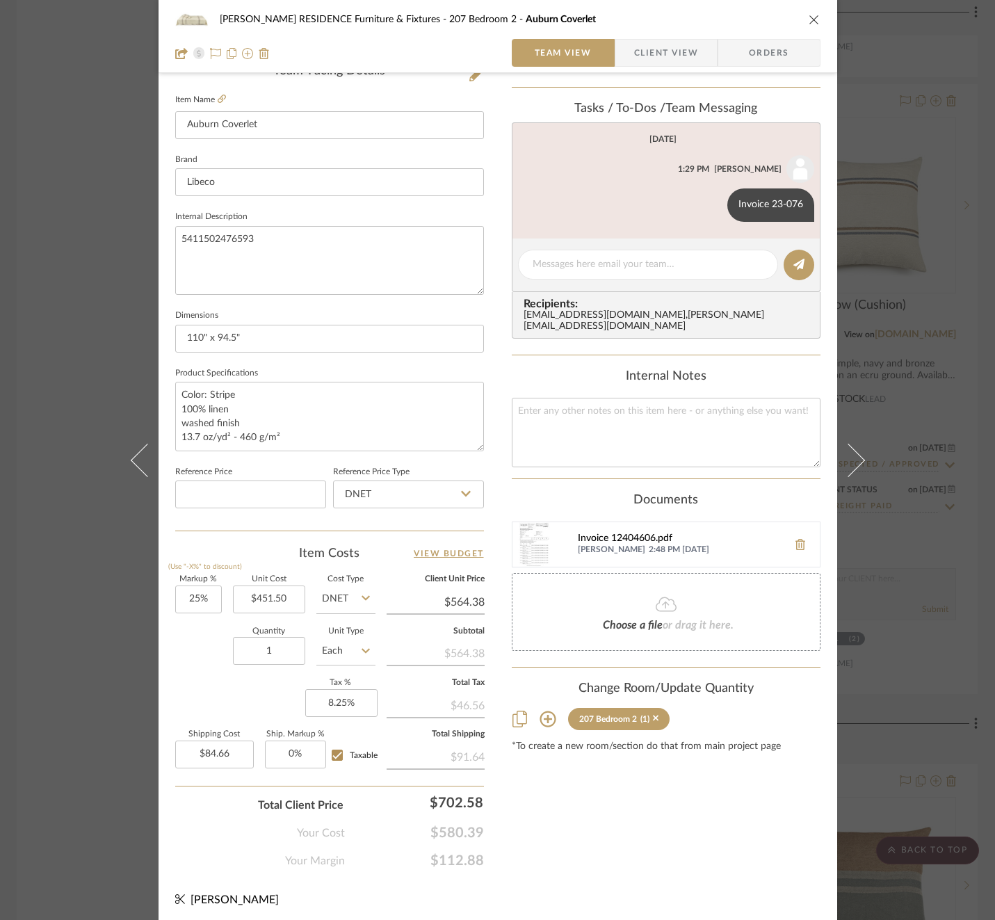
click at [610, 533] on div "Invoice 12404606.pdf" at bounding box center [679, 538] width 203 height 11
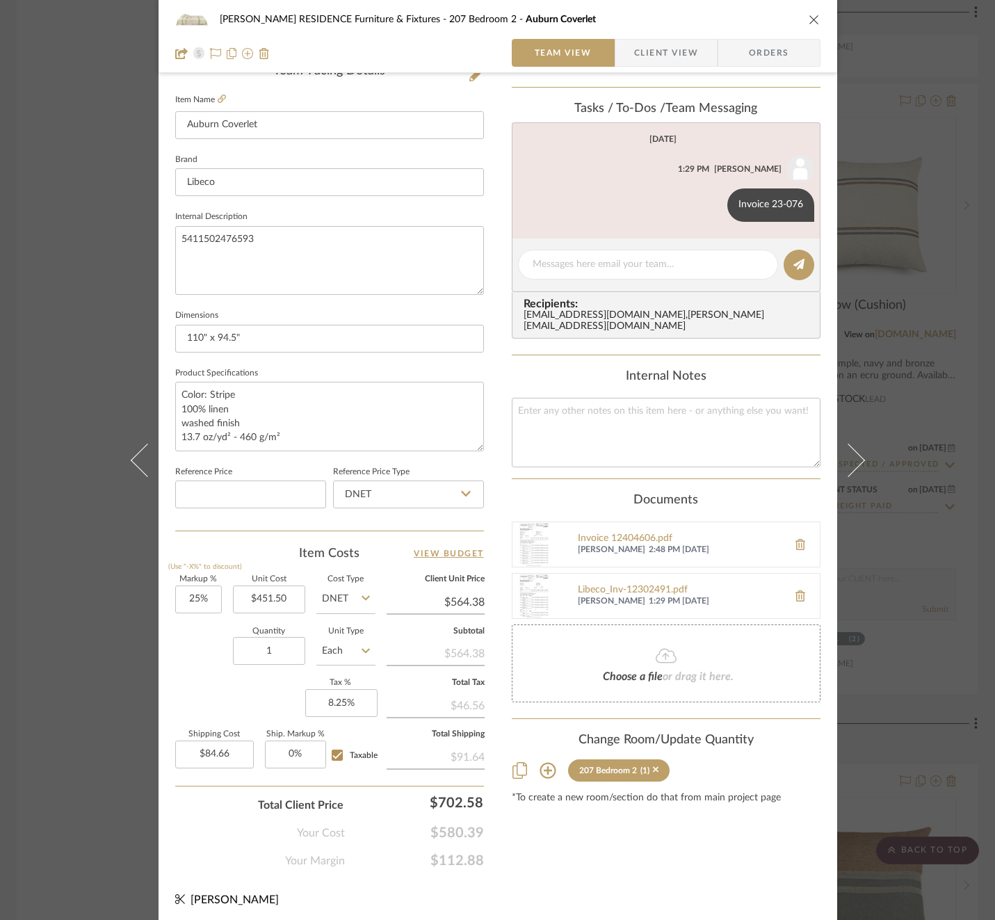
click at [892, 393] on div "[PERSON_NAME] RESIDENCE Furniture & Fixtures 207 Bedroom 2 Auburn Coverlet Team…" at bounding box center [497, 460] width 995 height 920
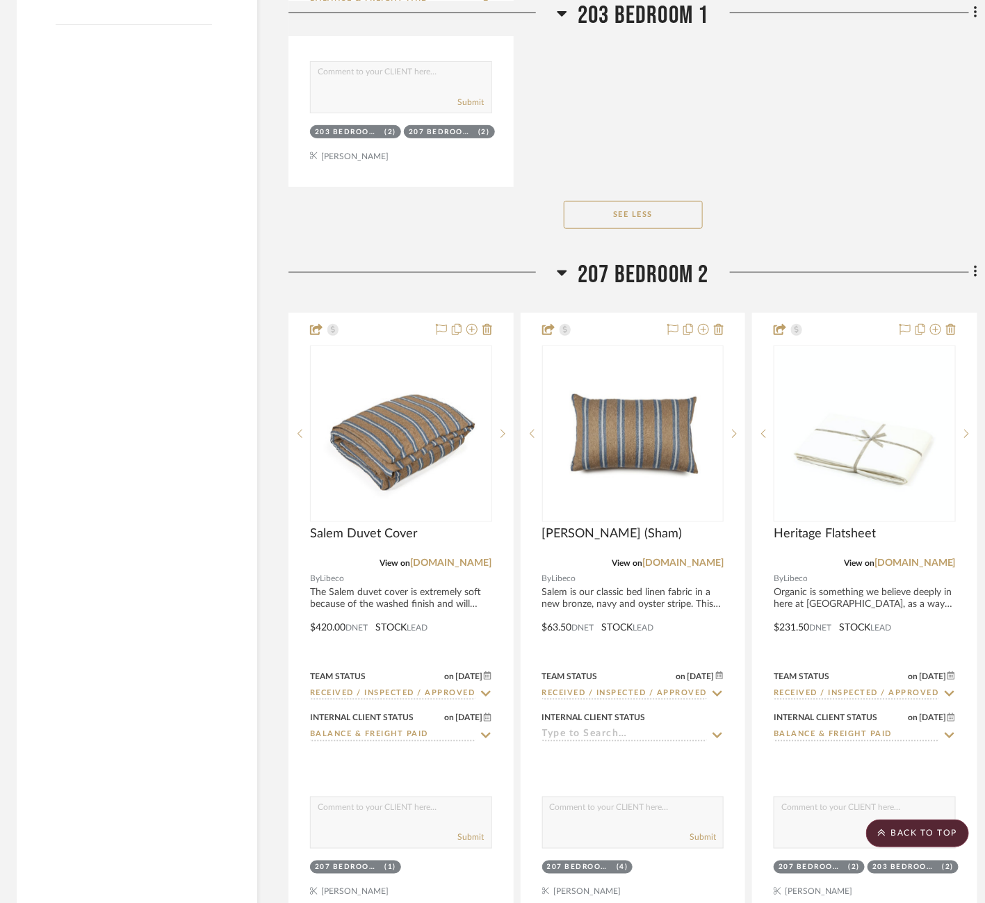
scroll to position [2226, 4]
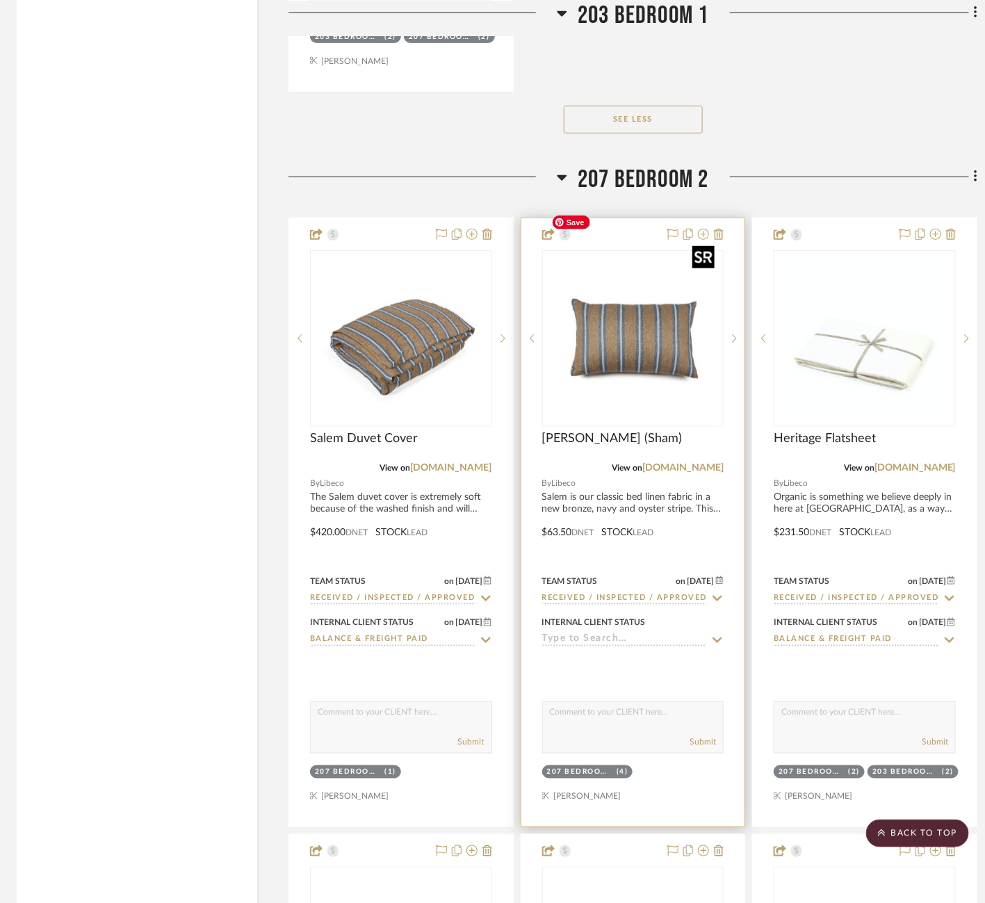
click at [618, 302] on img "0" at bounding box center [633, 339] width 174 height 174
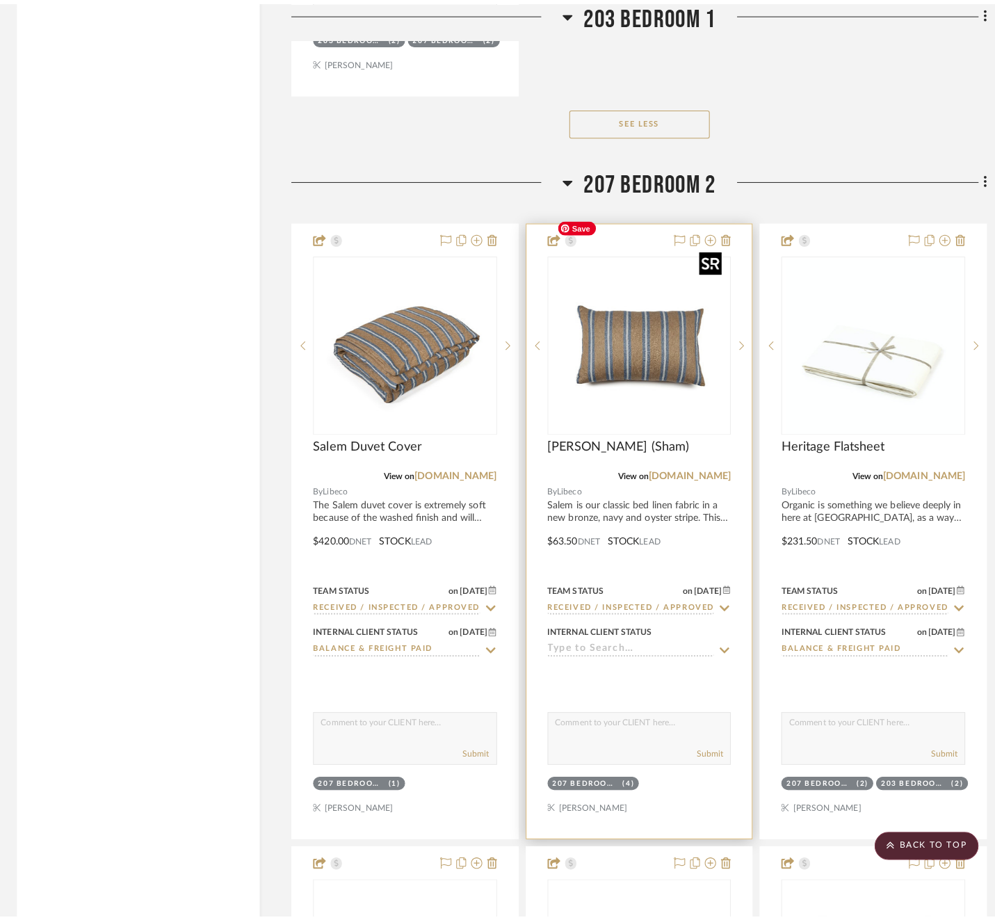
scroll to position [0, 0]
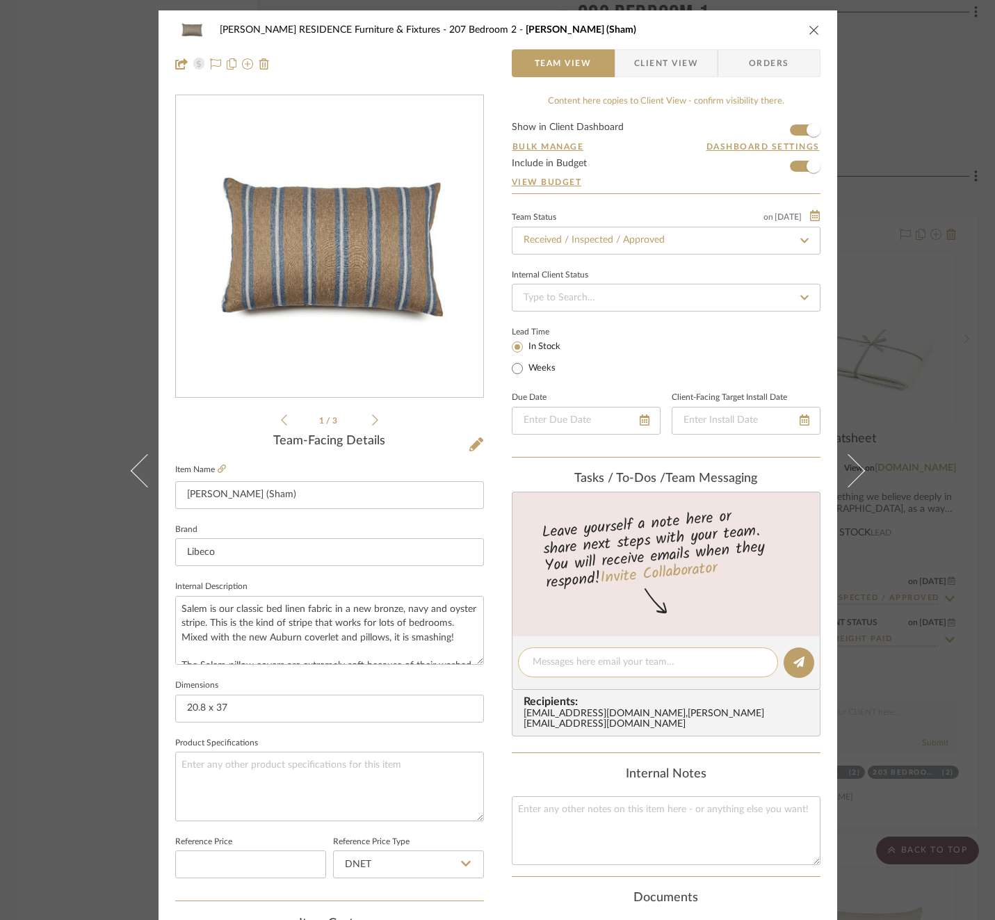
click at [618, 664] on textarea at bounding box center [647, 662] width 231 height 15
paste textarea "Invoice 23-076"
type textarea "Invoice 23-076"
click at [798, 662] on icon at bounding box center [798, 661] width 11 height 11
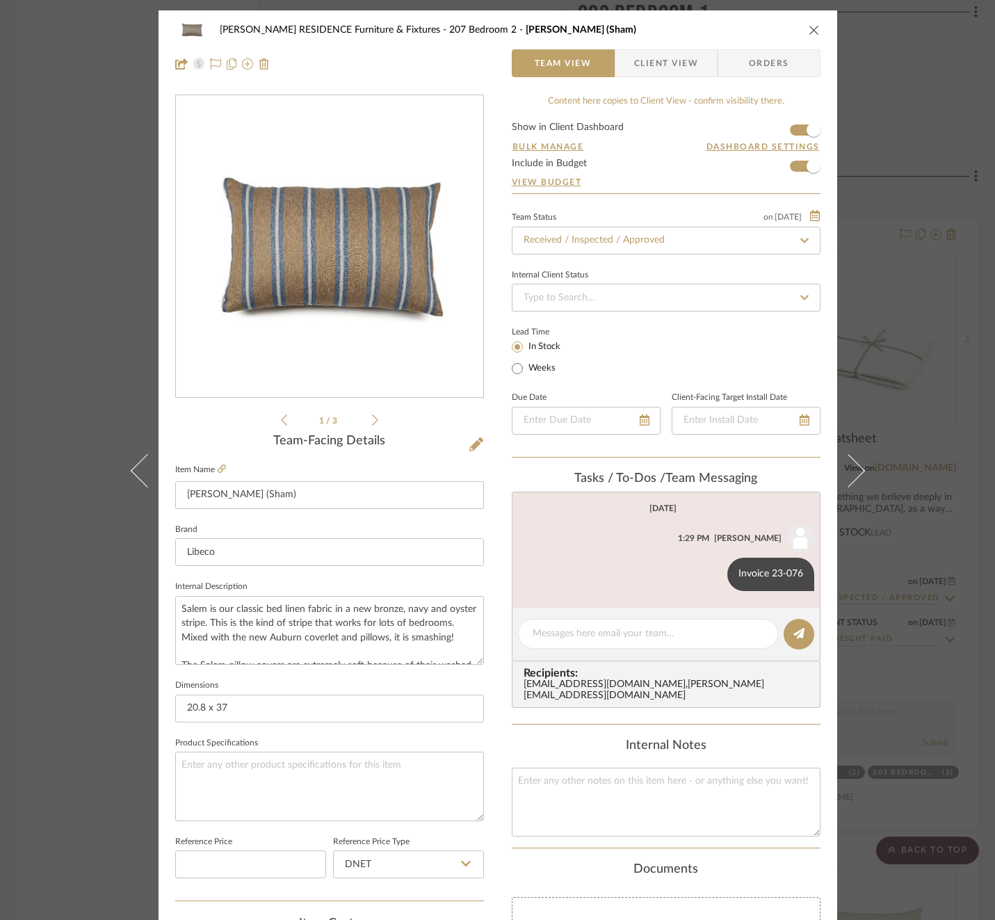
click at [646, 314] on div "Team Status on [DATE] [DATE] Received / Inspected / Approved Internal Client St…" at bounding box center [666, 333] width 309 height 250
click at [635, 292] on input at bounding box center [666, 298] width 309 height 28
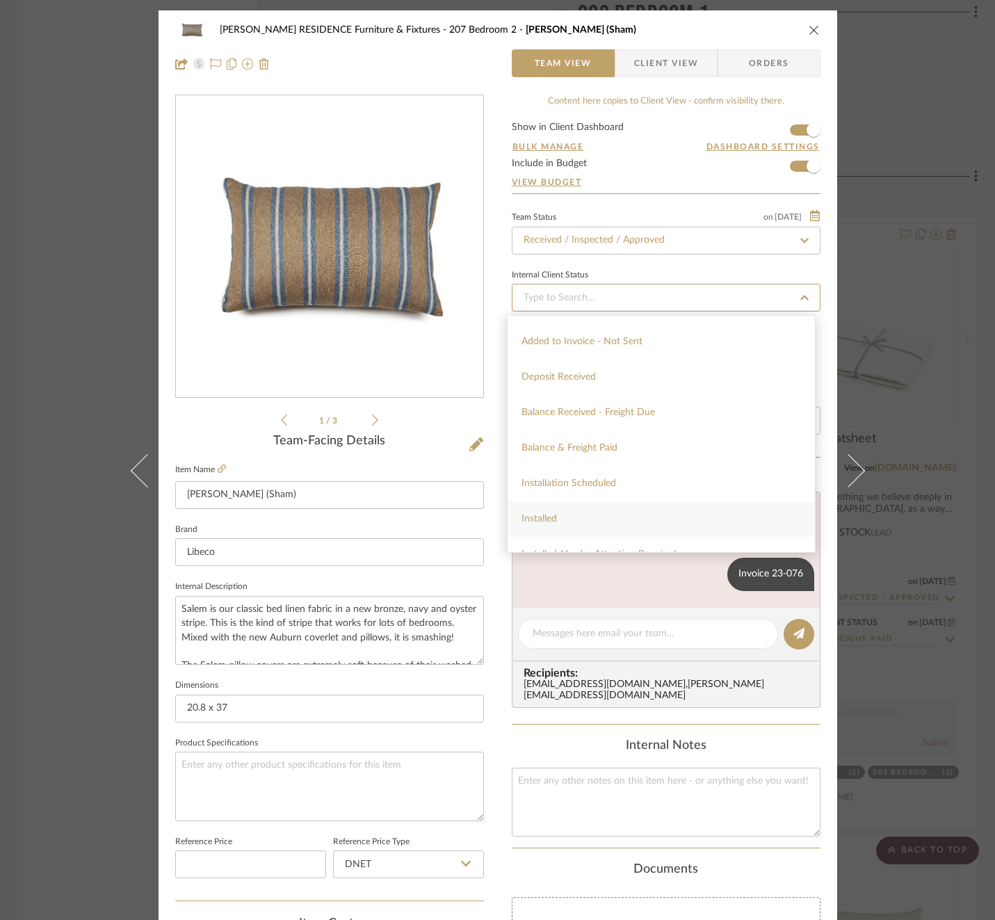
scroll to position [269, 0]
click at [599, 425] on div "Balance & Freight Paid" at bounding box center [660, 418] width 307 height 35
type input "[DATE]"
type input "Balance & Freight Paid"
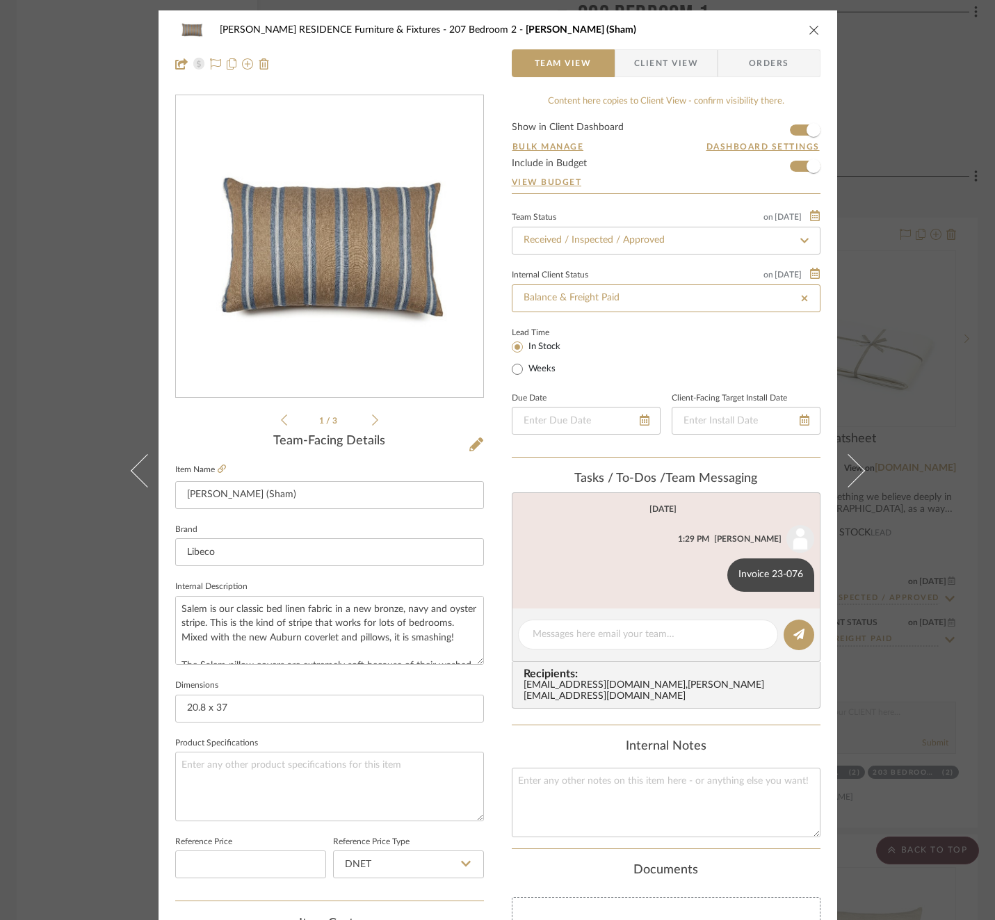
type input "[DATE]"
type input "Balance & Freight Paid"
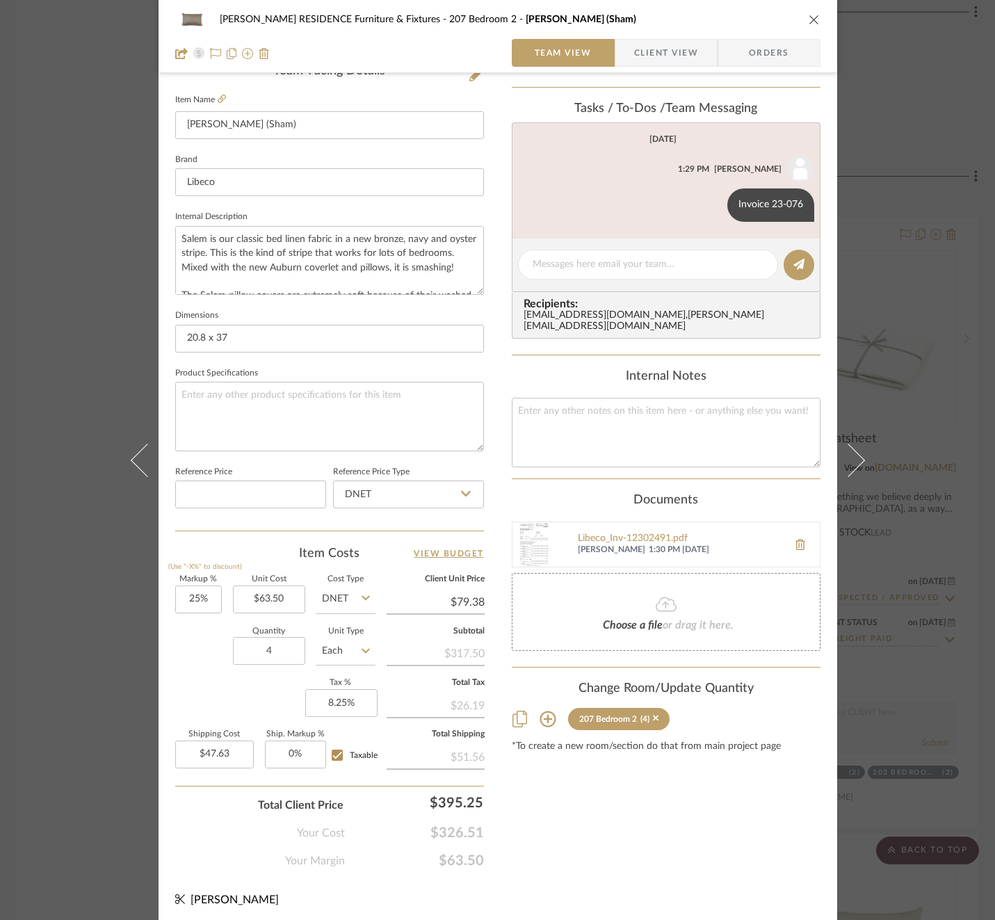
click at [948, 478] on div "[PERSON_NAME] RESIDENCE Furniture & Fixtures 207 Bedroom 2 Salem Pillow (Sham) …" at bounding box center [497, 460] width 995 height 920
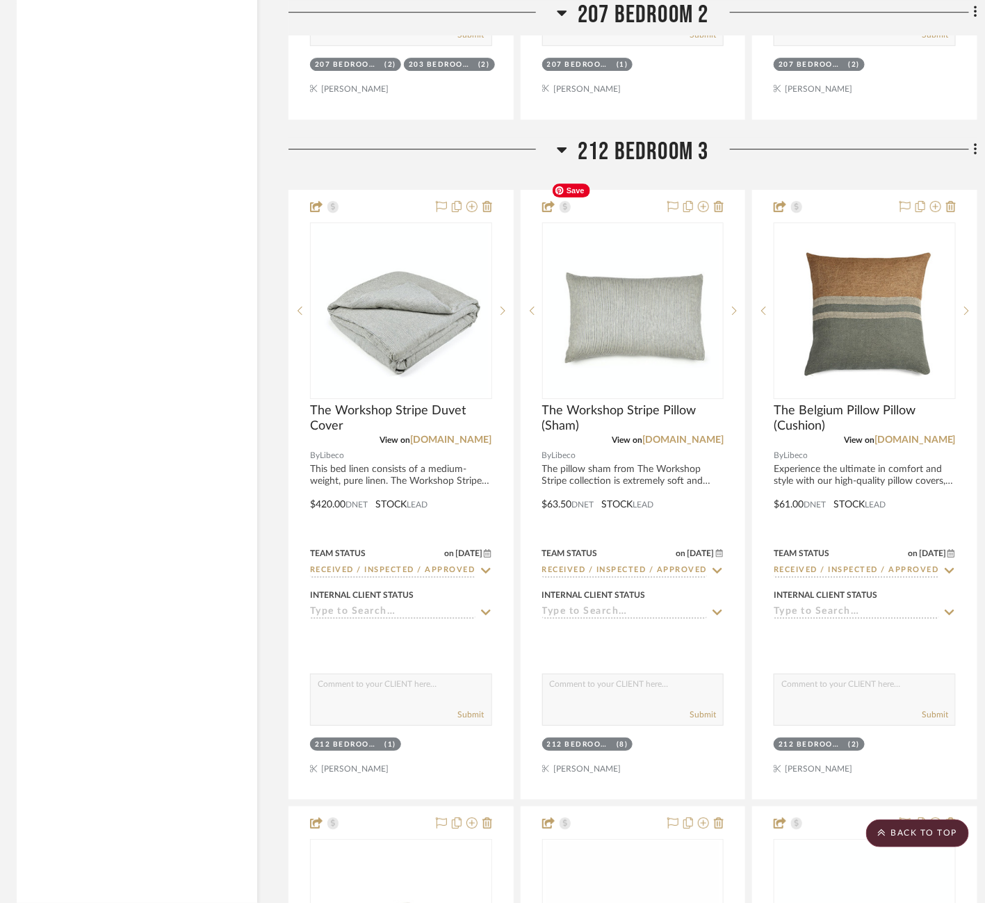
scroll to position [3541, 4]
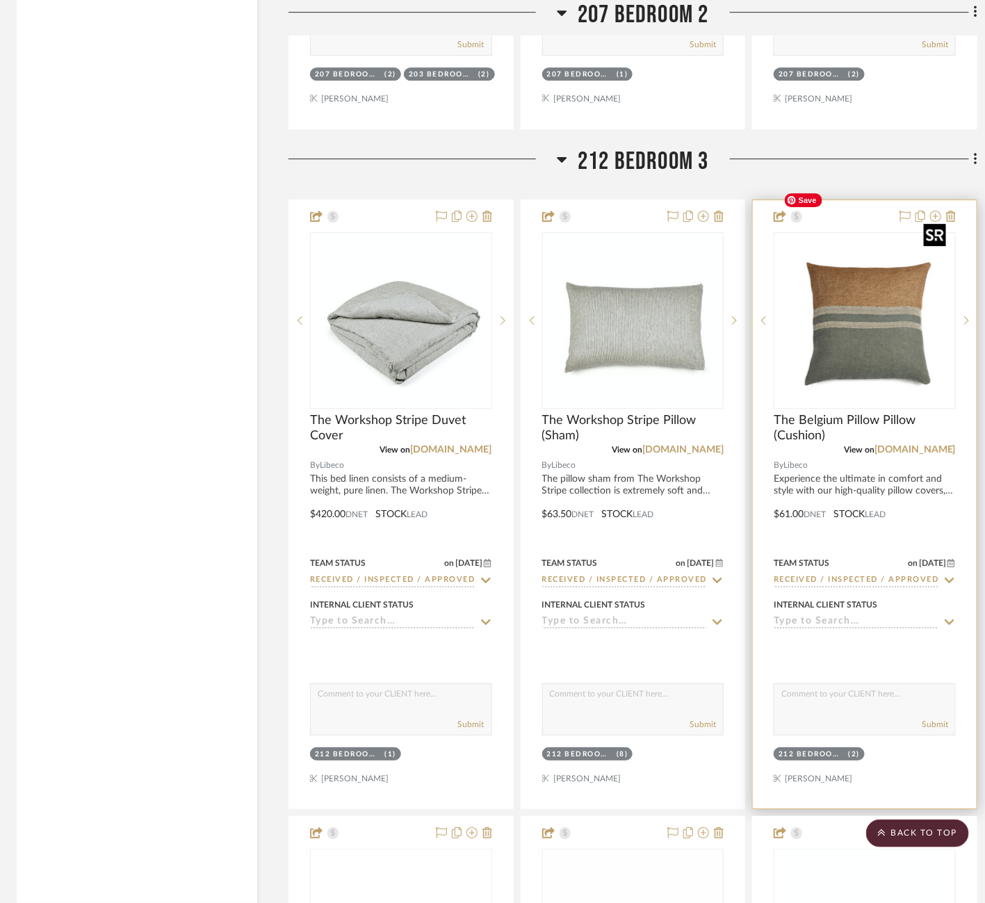
click at [879, 300] on img "0" at bounding box center [865, 321] width 174 height 174
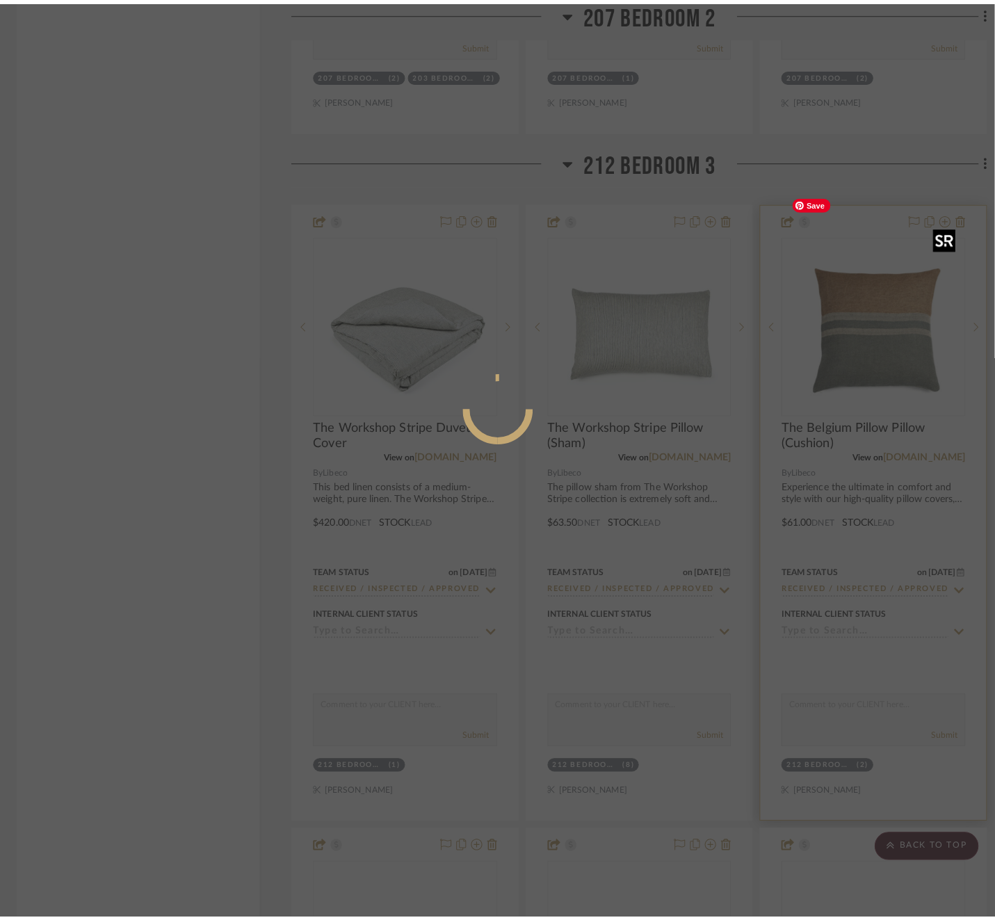
scroll to position [0, 0]
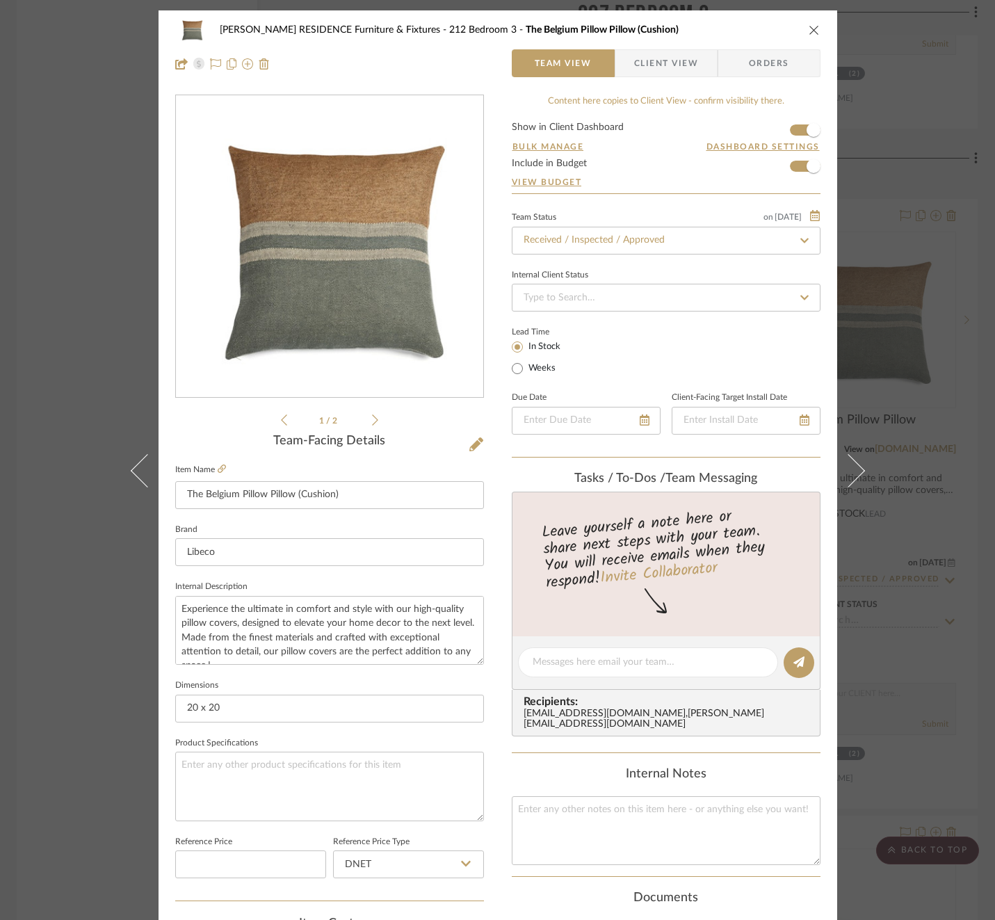
click at [927, 357] on div "[PERSON_NAME] RESIDENCE Furniture & Fixtures 212 Bedroom 3 The [GEOGRAPHIC_DATA…" at bounding box center [497, 460] width 995 height 920
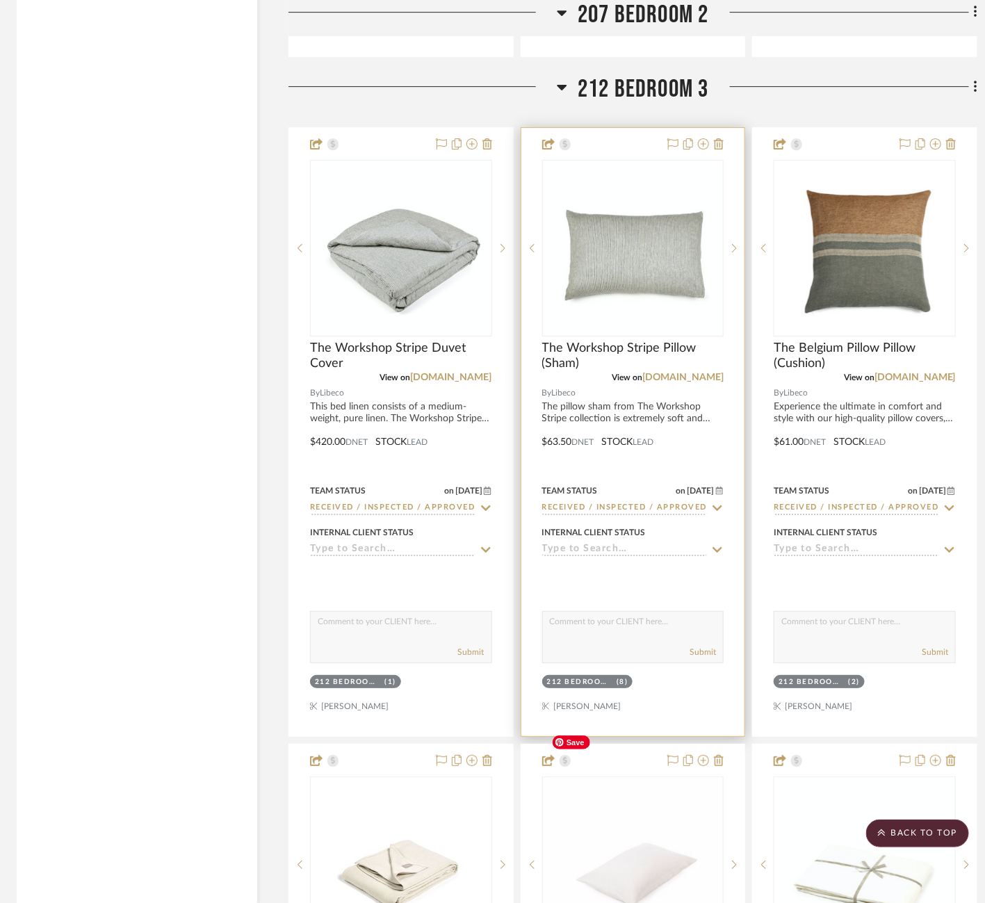
scroll to position [3615, 0]
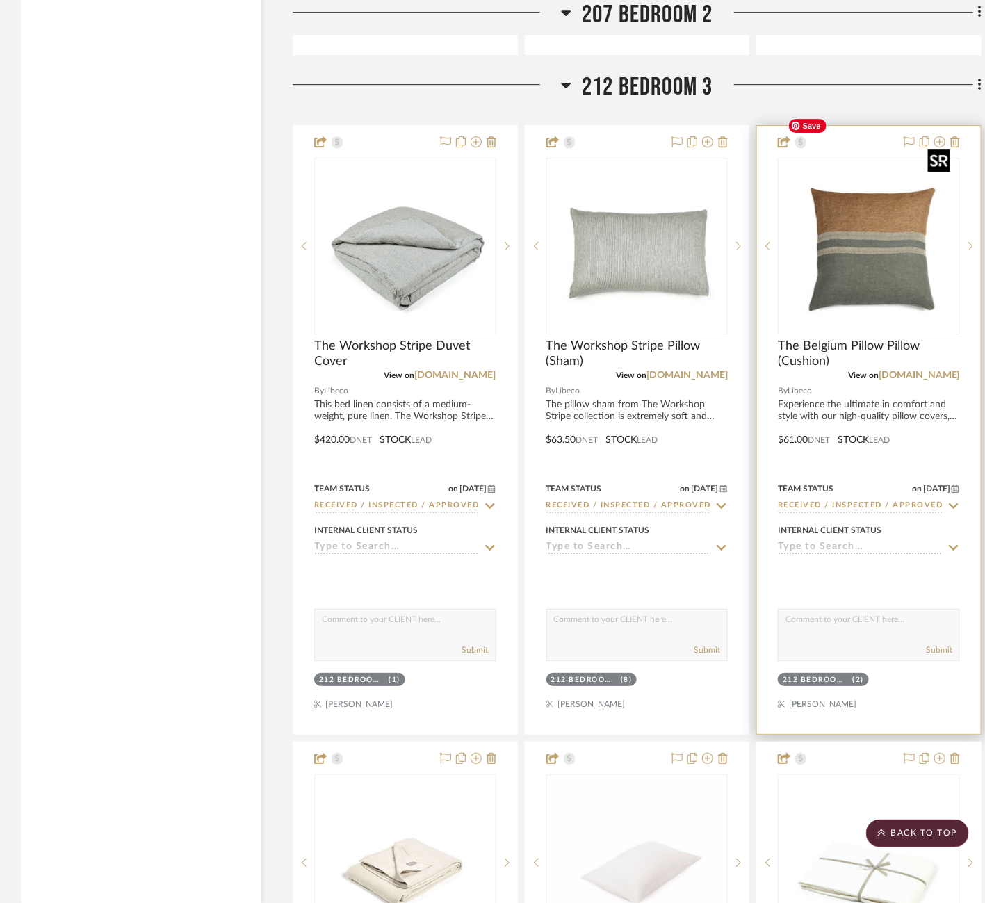
click at [895, 232] on img "0" at bounding box center [869, 246] width 174 height 174
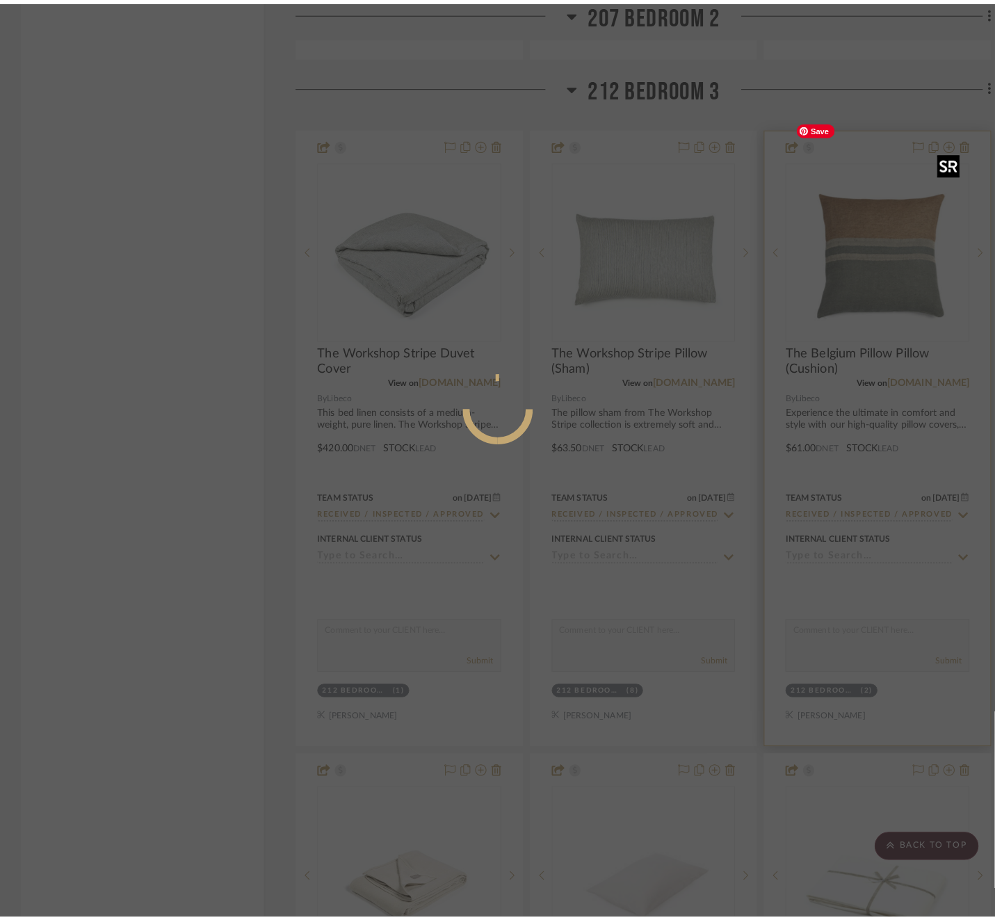
scroll to position [0, 0]
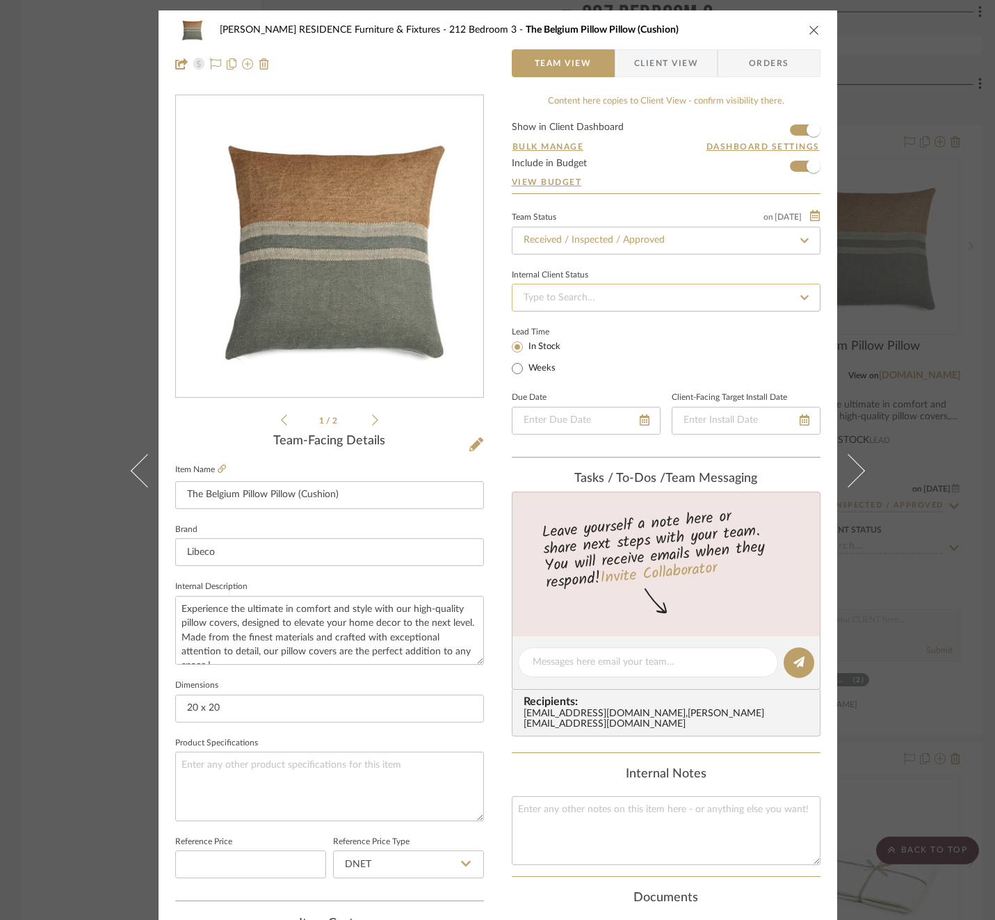
click at [679, 295] on input at bounding box center [666, 298] width 309 height 28
type input "ba"
click at [621, 368] on div "Balance & Freight Paid" at bounding box center [660, 368] width 307 height 35
type input "[DATE]"
type input "Balance & Freight Paid"
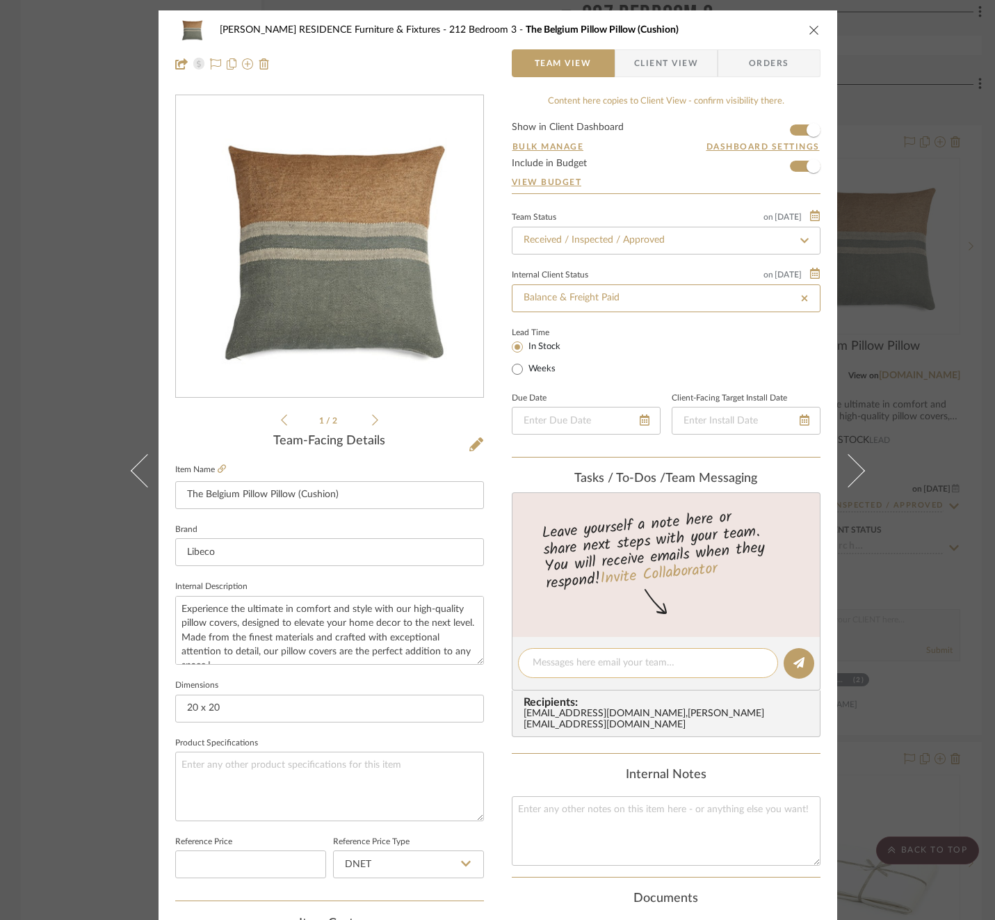
type input "[DATE]"
type input "Balance & Freight Paid"
click at [614, 662] on textarea at bounding box center [647, 662] width 231 height 15
paste textarea "Invoice 23-076"
type textarea "Invoice 23-076"
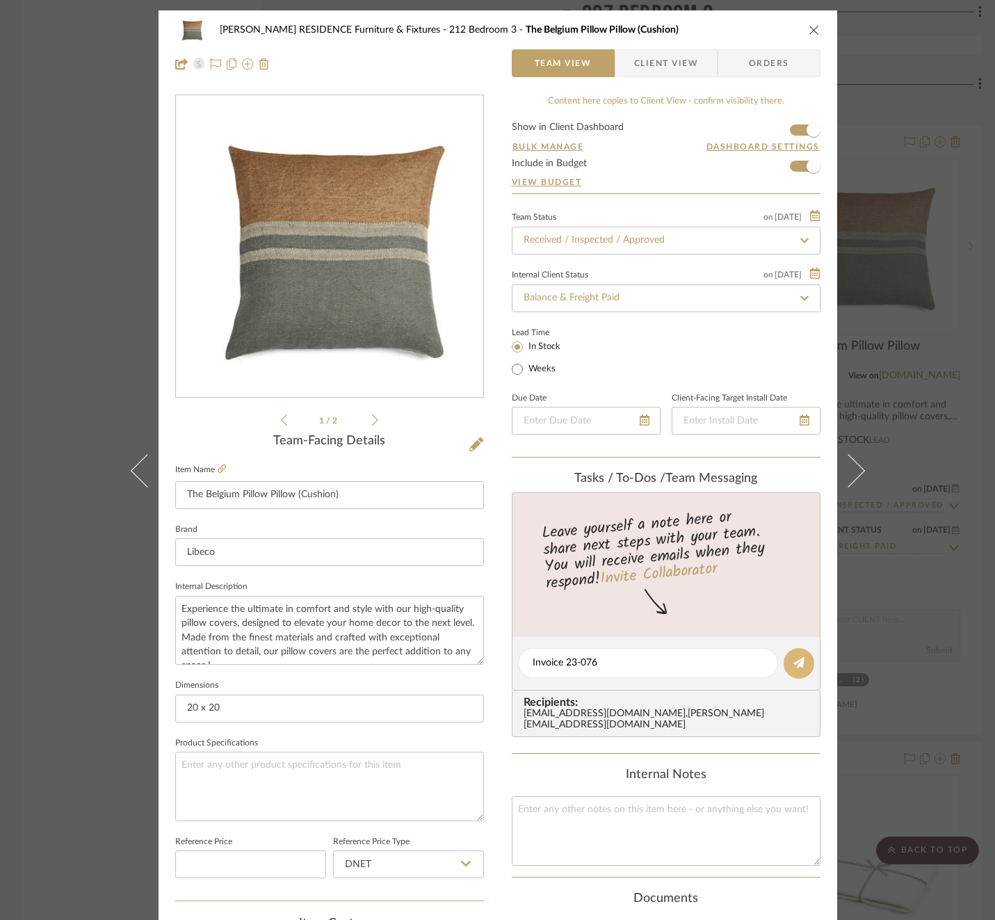
click at [801, 651] on button at bounding box center [798, 663] width 31 height 31
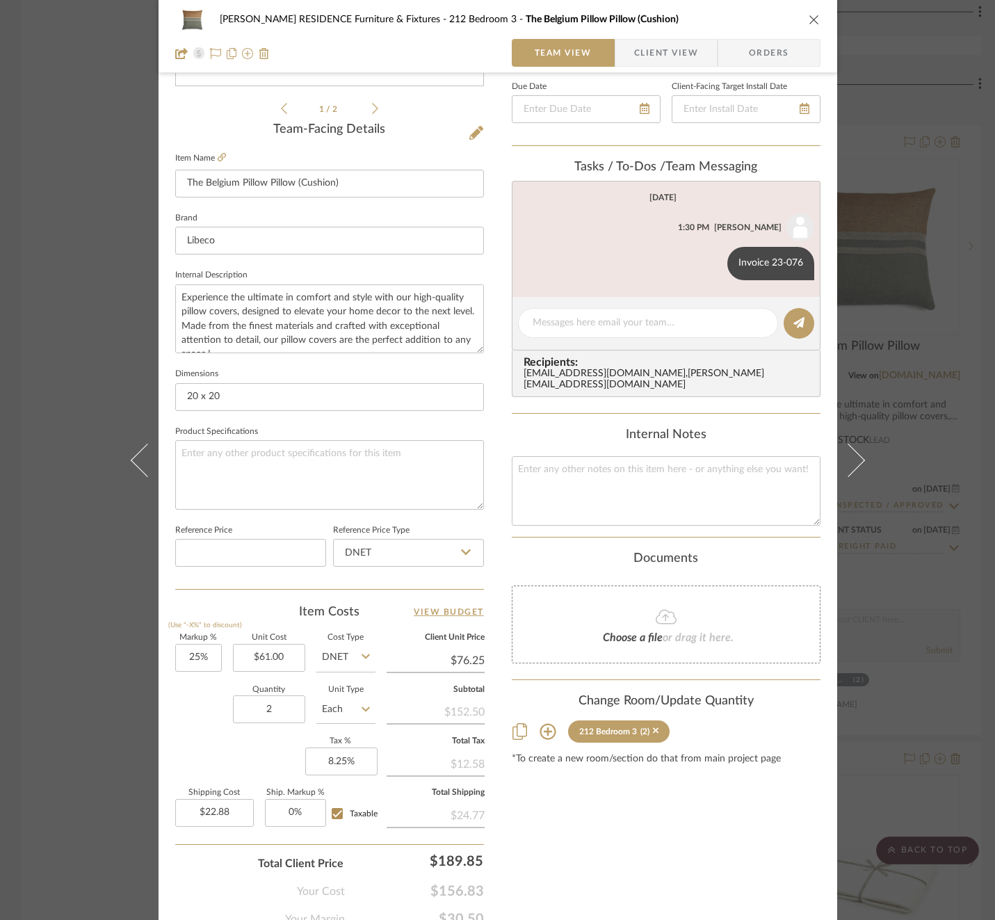
scroll to position [351, 0]
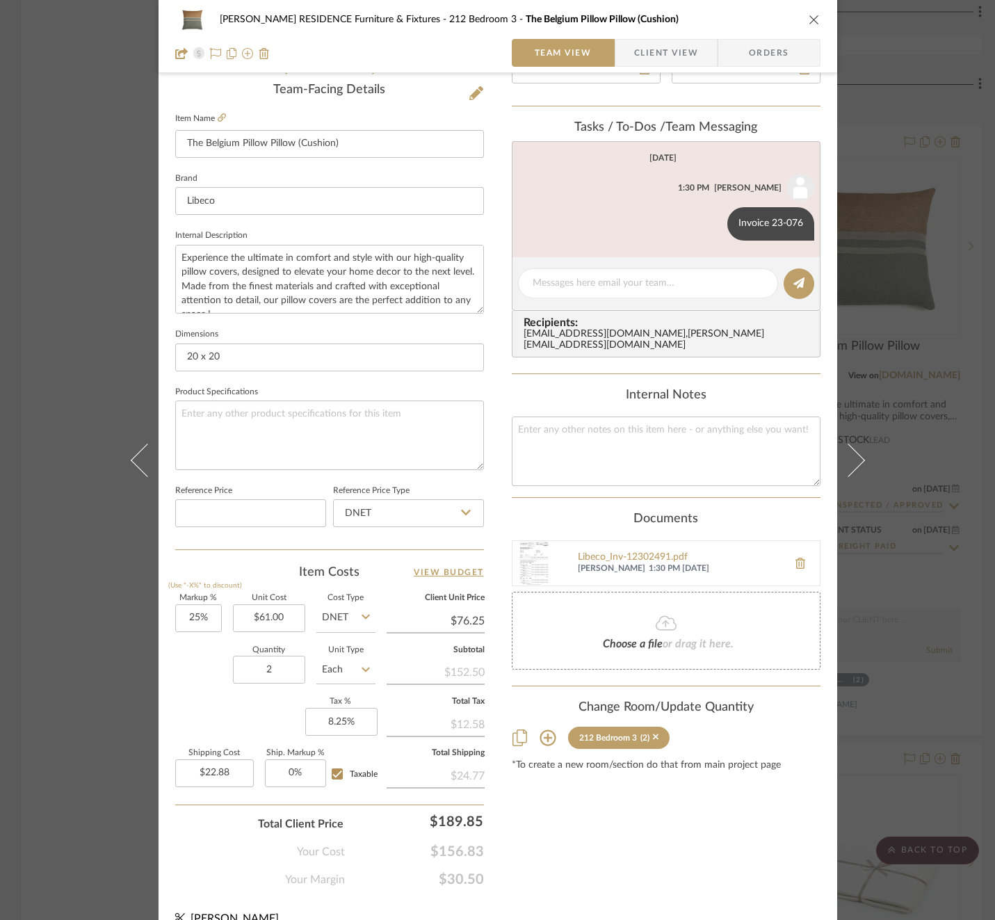
click at [915, 507] on div "[PERSON_NAME] RESIDENCE Furniture & Fixtures 212 Bedroom 3 The [GEOGRAPHIC_DATA…" at bounding box center [497, 460] width 995 height 920
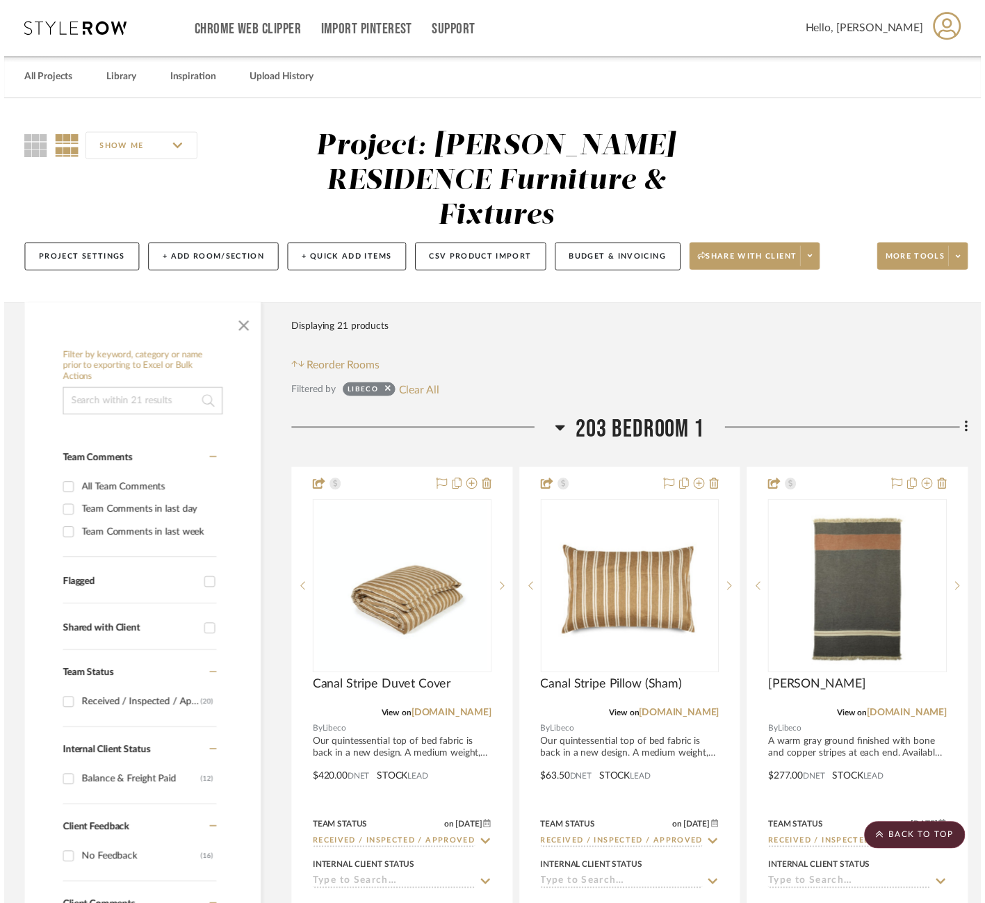
scroll to position [3615, 0]
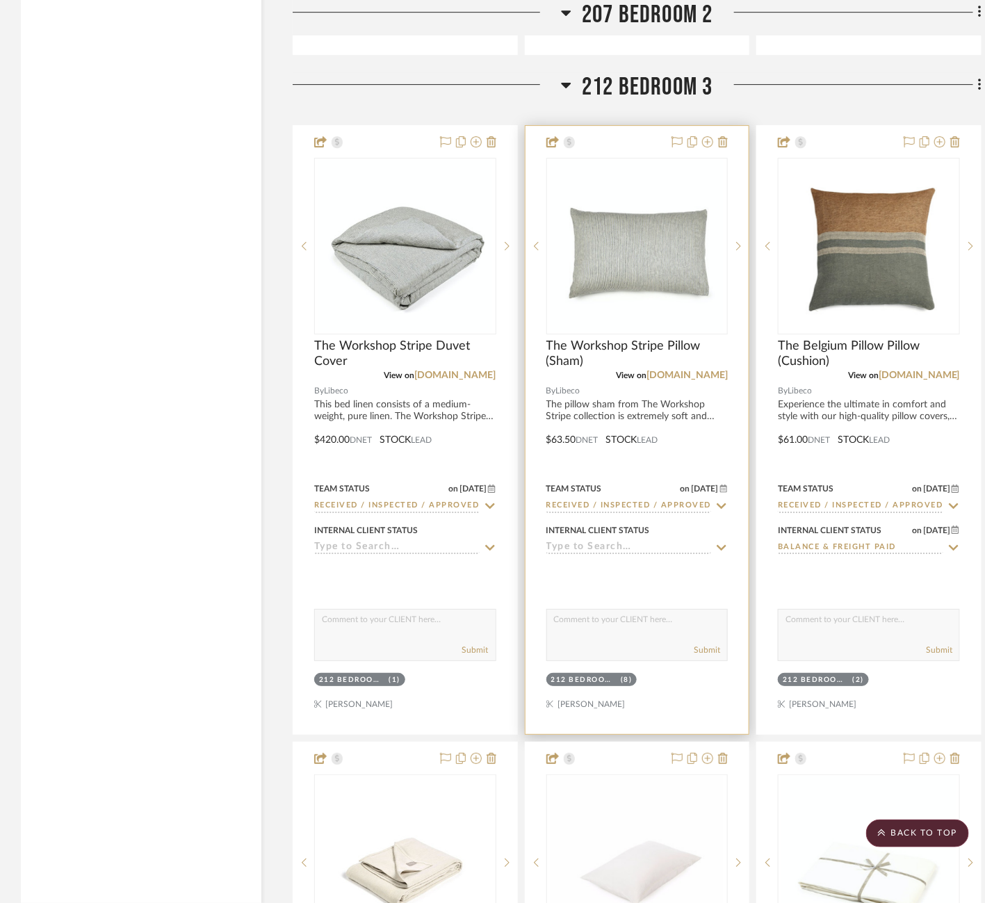
click at [718, 542] on icon at bounding box center [721, 547] width 13 height 11
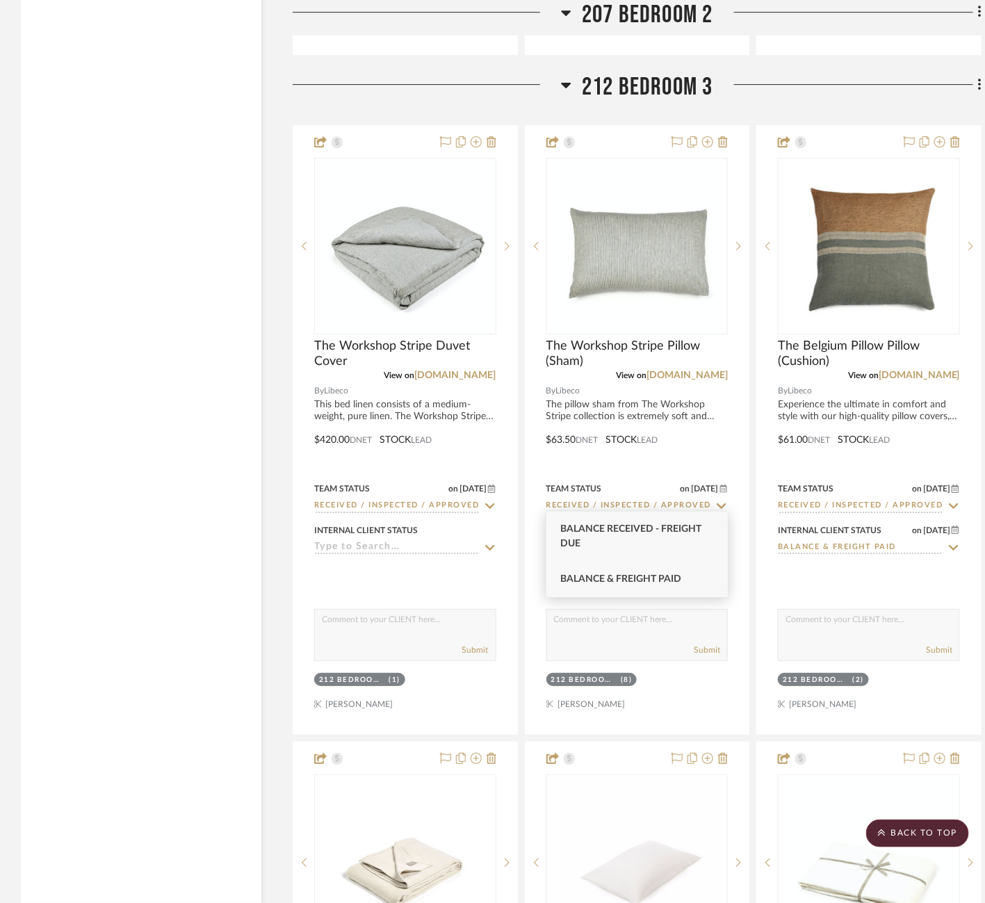
type input "ba"
click at [662, 577] on span "Balance & Freight Paid" at bounding box center [620, 579] width 121 height 10
type input "[DATE]"
type input "Balance & Freight Paid"
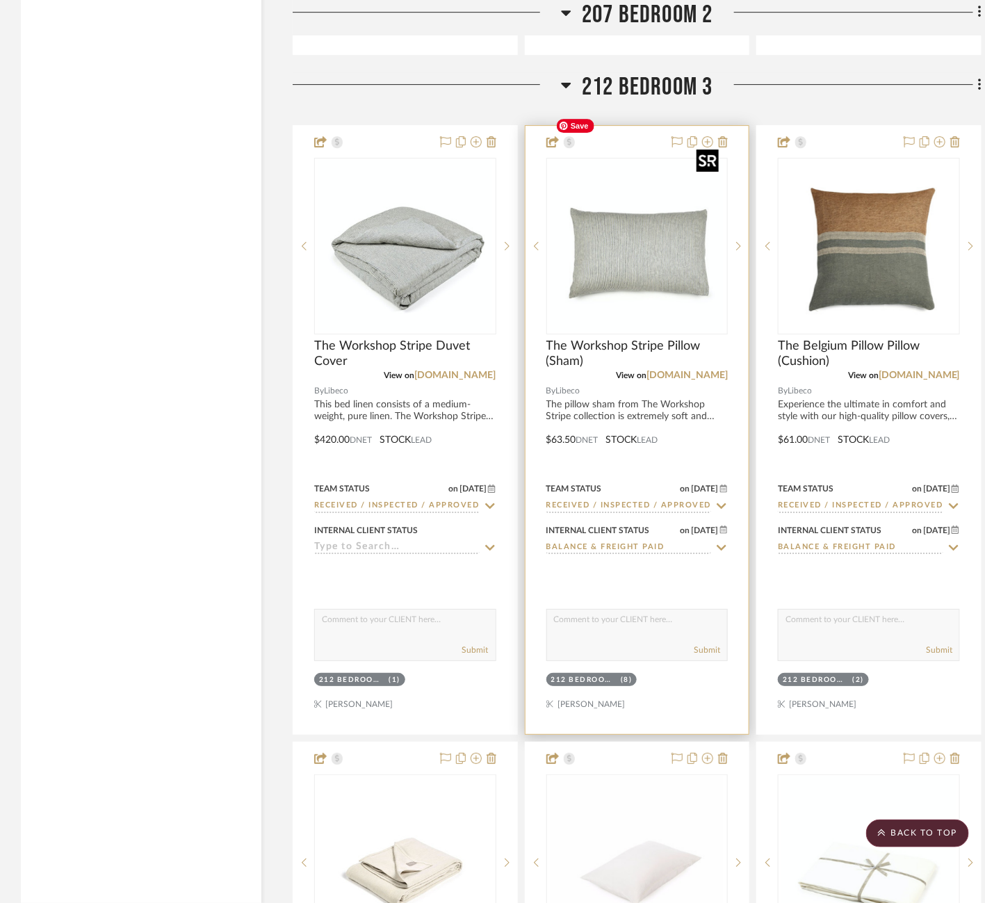
click at [665, 239] on img "0" at bounding box center [637, 246] width 174 height 174
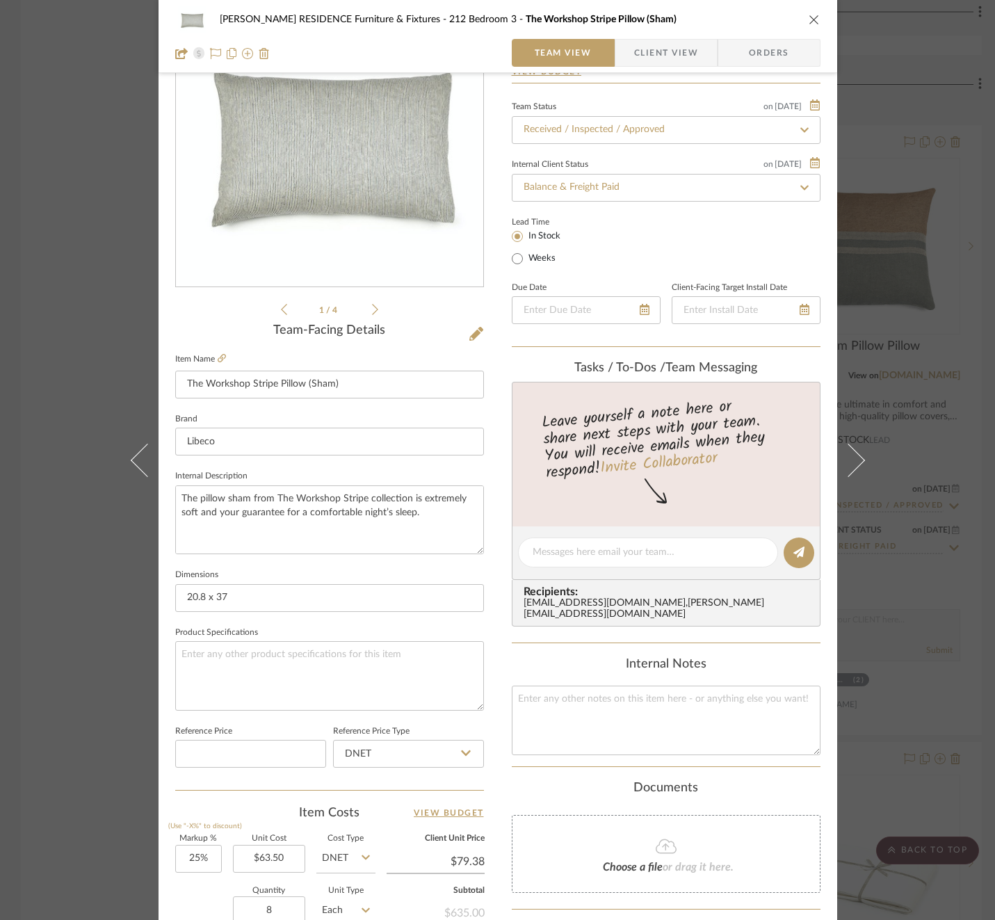
scroll to position [119, 0]
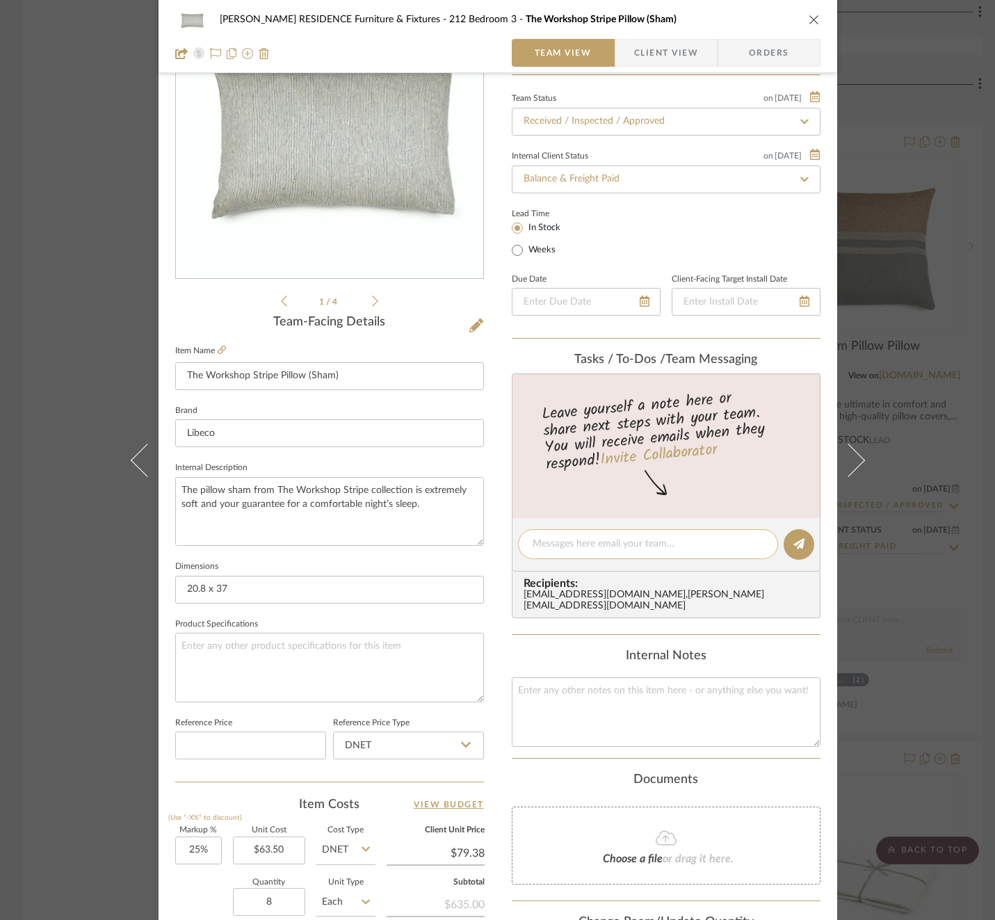
click at [662, 537] on textarea at bounding box center [647, 544] width 231 height 15
paste textarea "Invoice 23-076"
type textarea "Invoice 23-076"
click at [803, 543] on button at bounding box center [798, 544] width 31 height 31
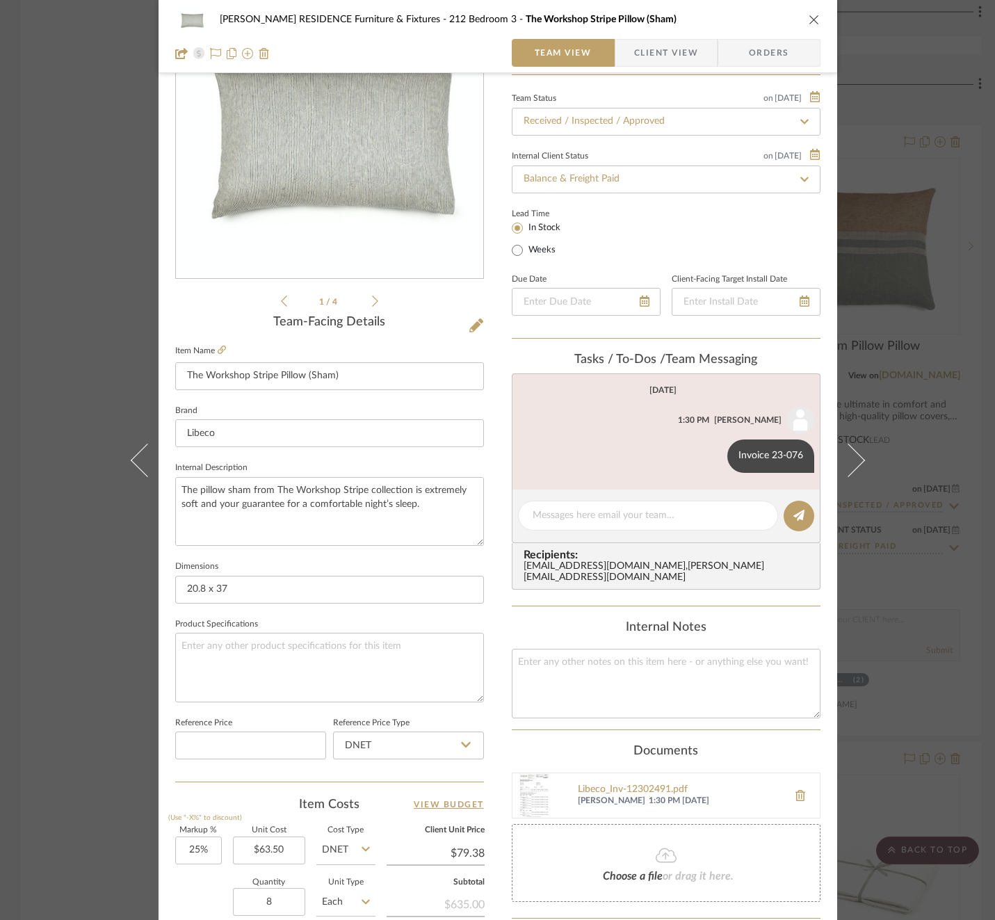
click at [901, 430] on div "[PERSON_NAME] RESIDENCE Furniture & Fixtures 212 Bedroom 3 The Workshop Stripe …" at bounding box center [497, 460] width 995 height 920
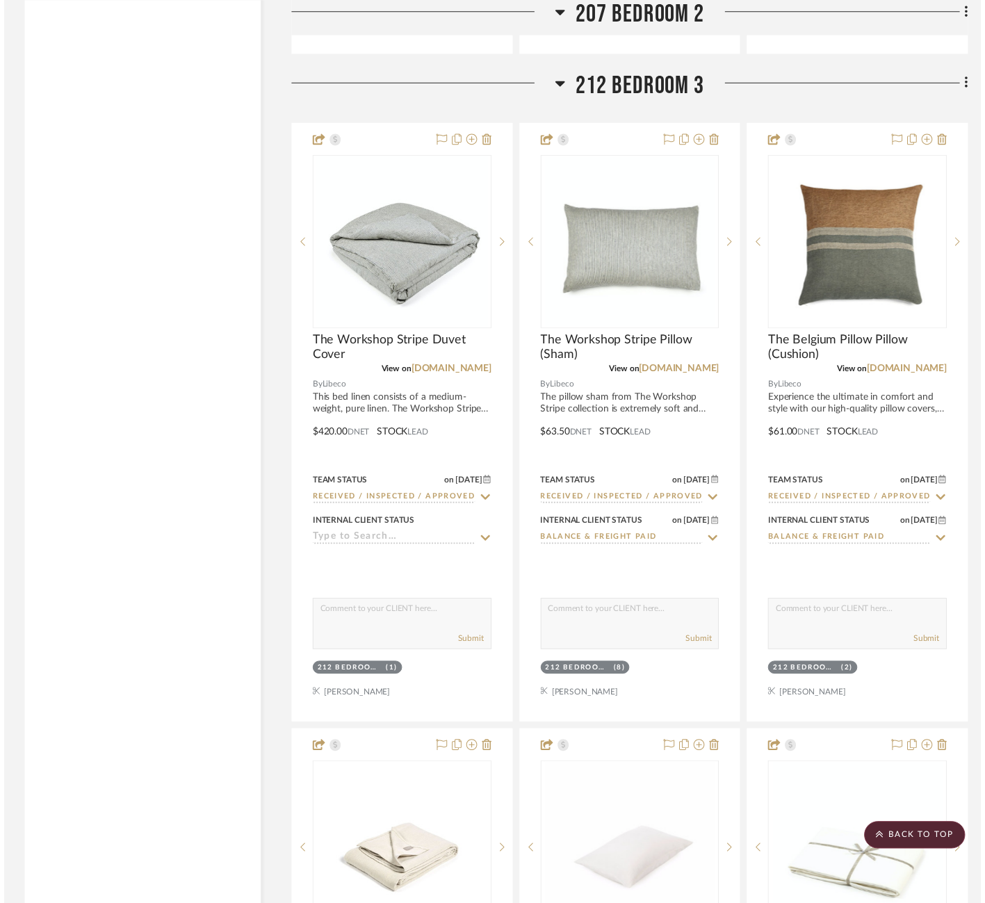
scroll to position [3615, 0]
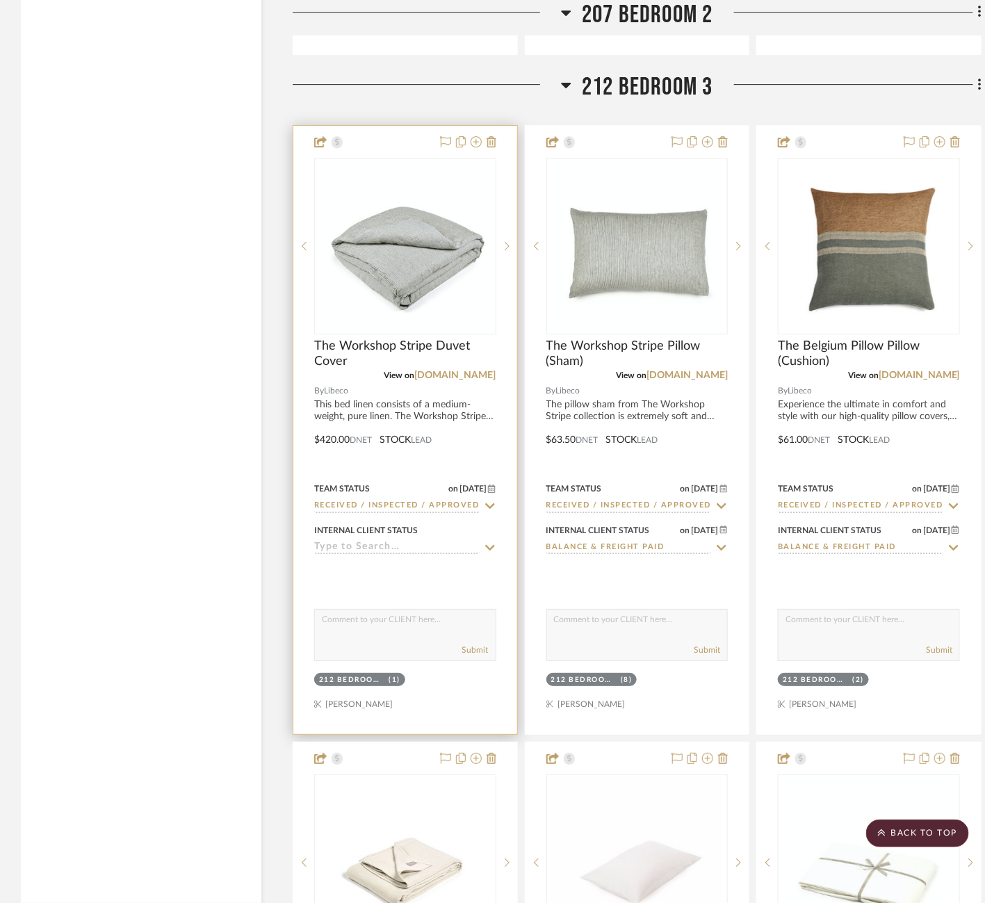
click at [446, 541] on input at bounding box center [396, 547] width 165 height 13
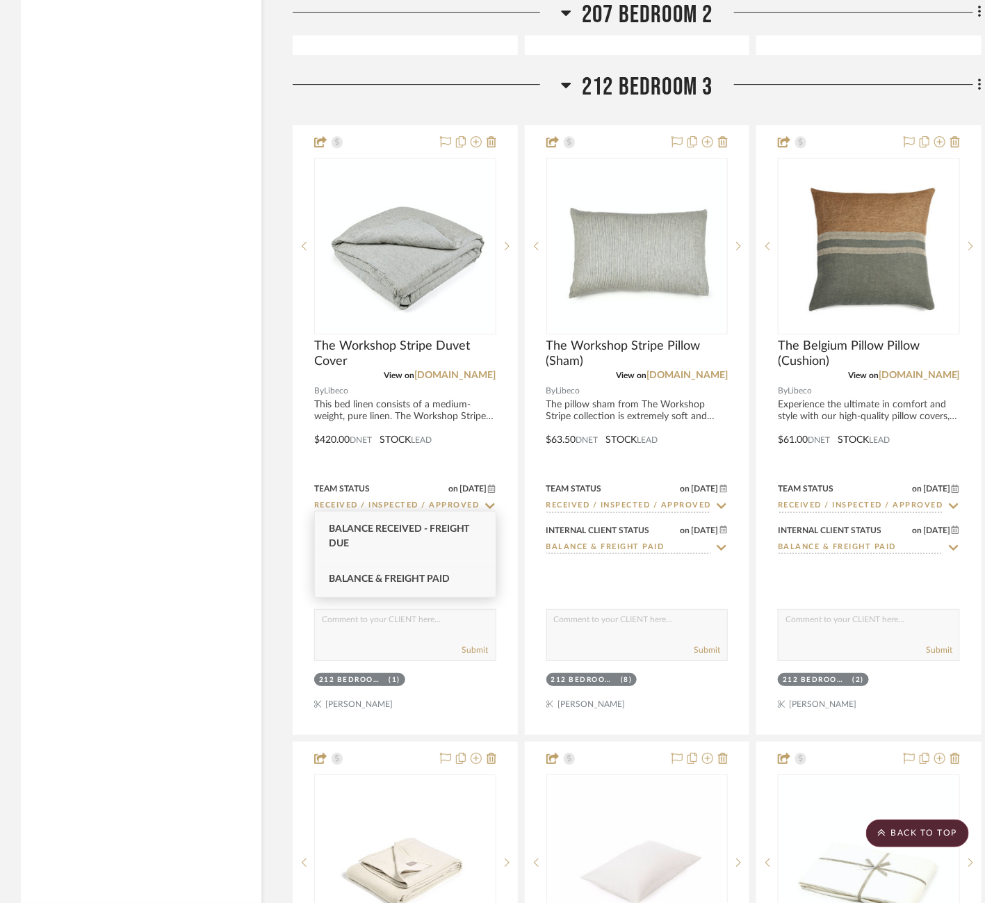
type input "ba"
click at [398, 583] on span "Balance & Freight Paid" at bounding box center [389, 579] width 121 height 10
type input "[DATE]"
type input "Balance & Freight Paid"
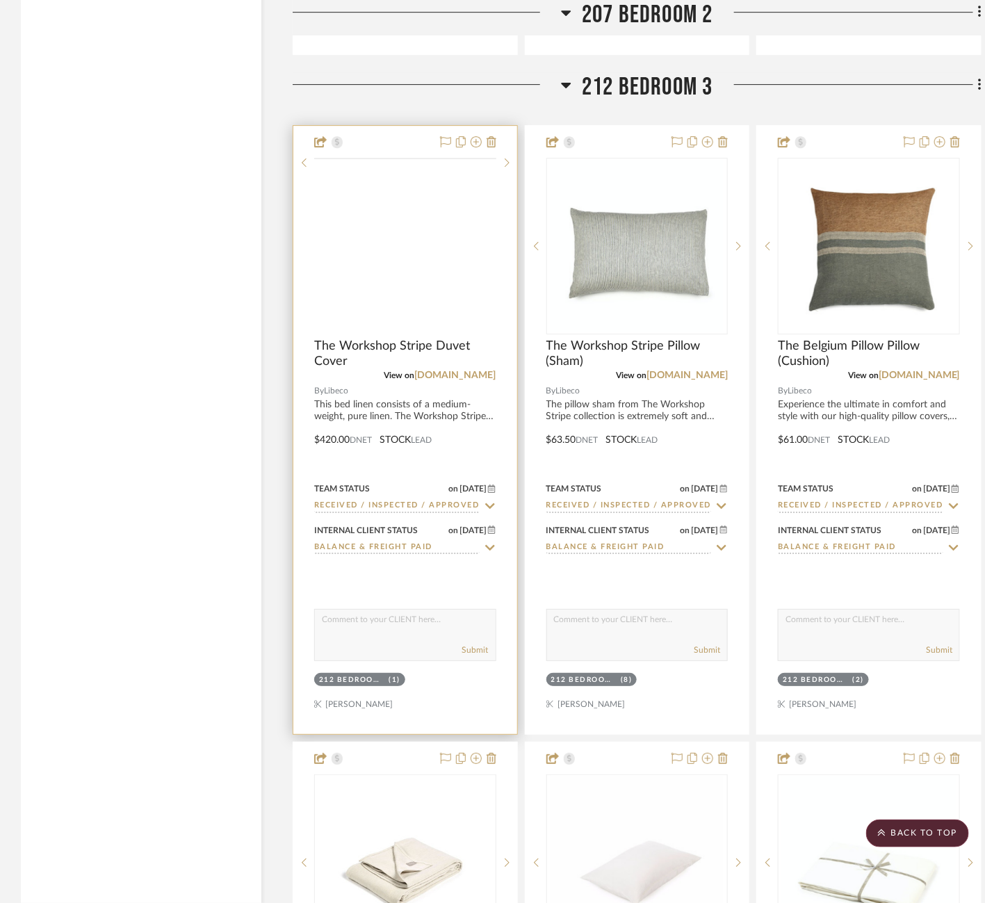
click at [0, 0] on img at bounding box center [0, 0] width 0 height 0
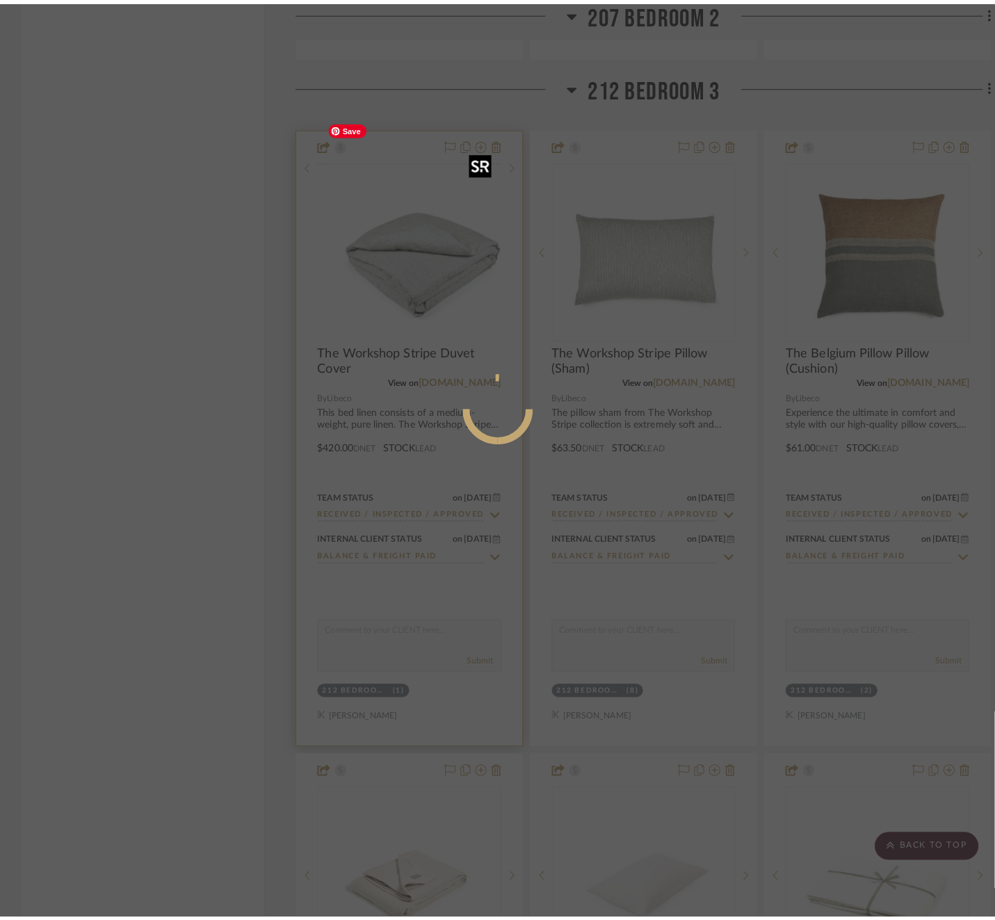
scroll to position [0, 0]
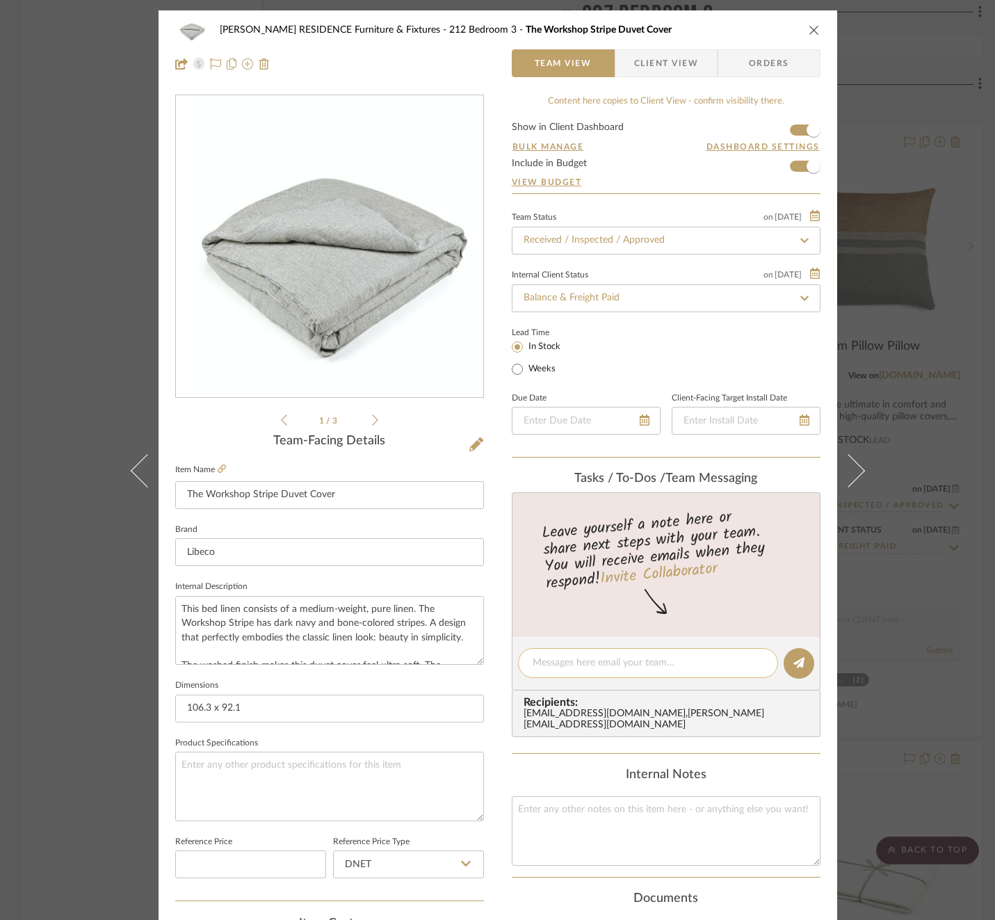
click at [662, 660] on textarea at bounding box center [647, 662] width 231 height 15
paste textarea "Invoice 23-076"
type textarea "Invoice 23-076"
click at [793, 664] on icon at bounding box center [798, 662] width 11 height 11
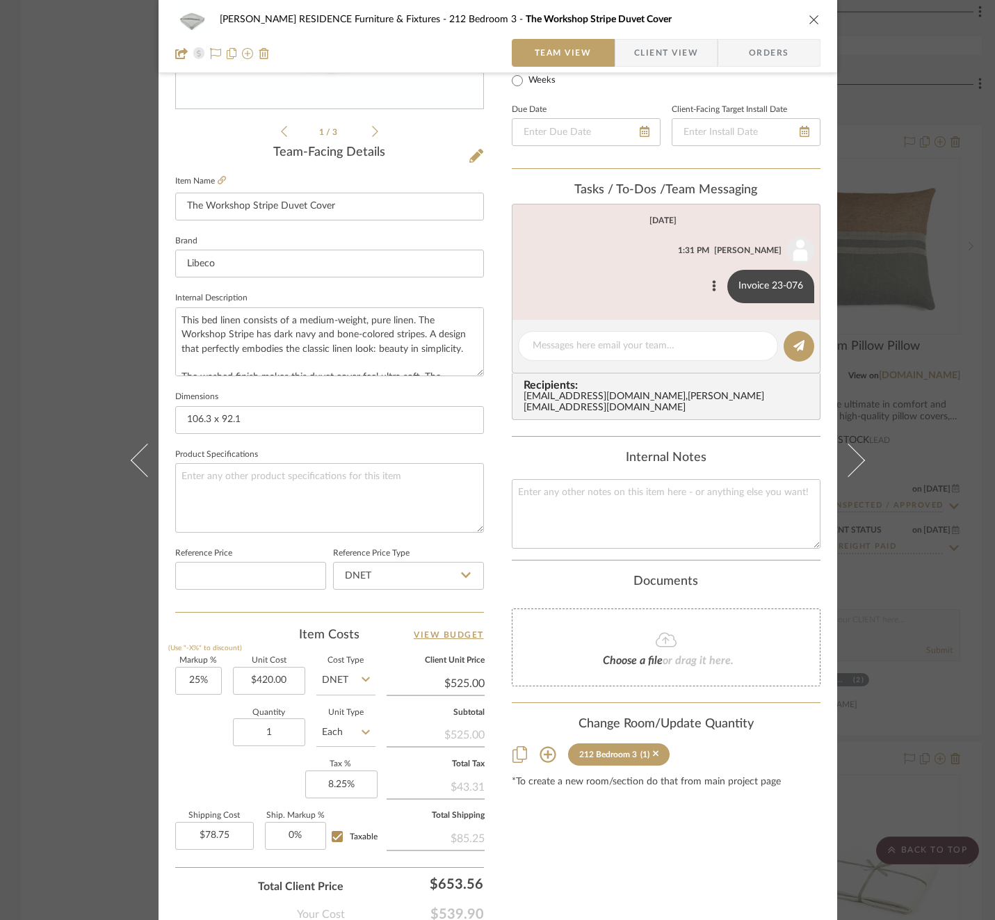
scroll to position [292, 0]
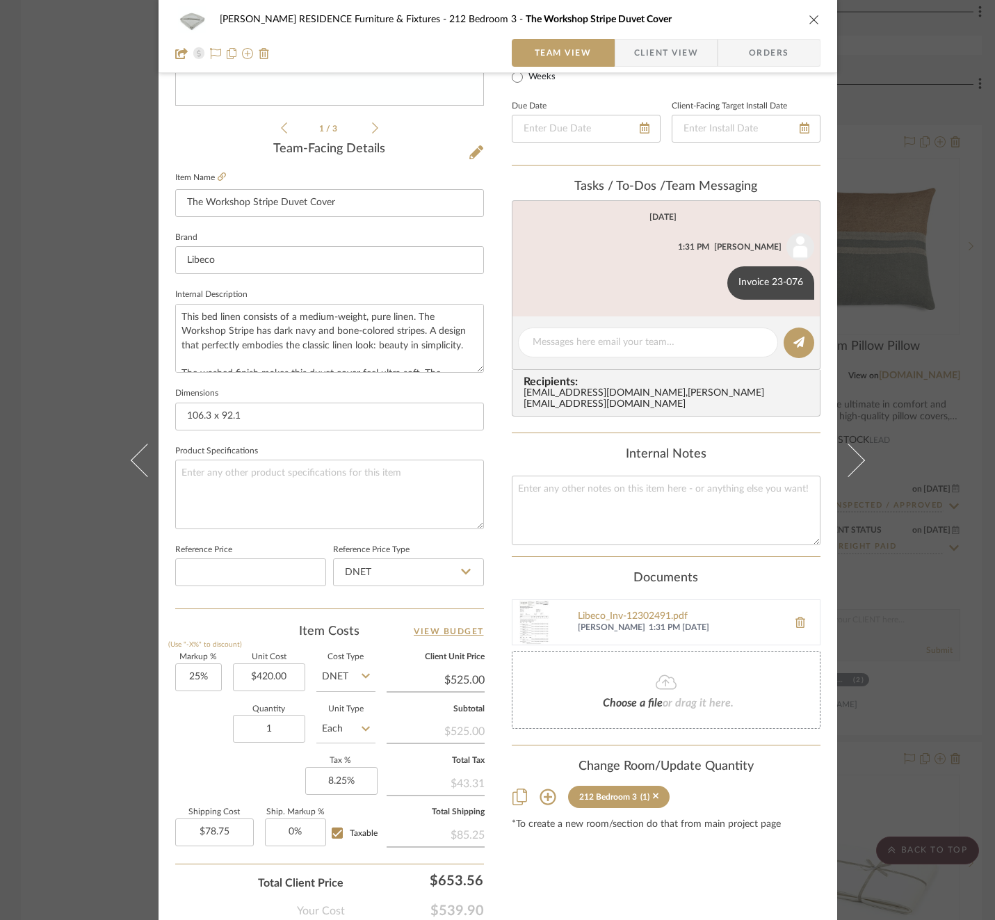
click at [940, 560] on div "[PERSON_NAME] RESIDENCE Furniture & Fixtures 212 Bedroom 3 The Workshop Stripe …" at bounding box center [497, 460] width 995 height 920
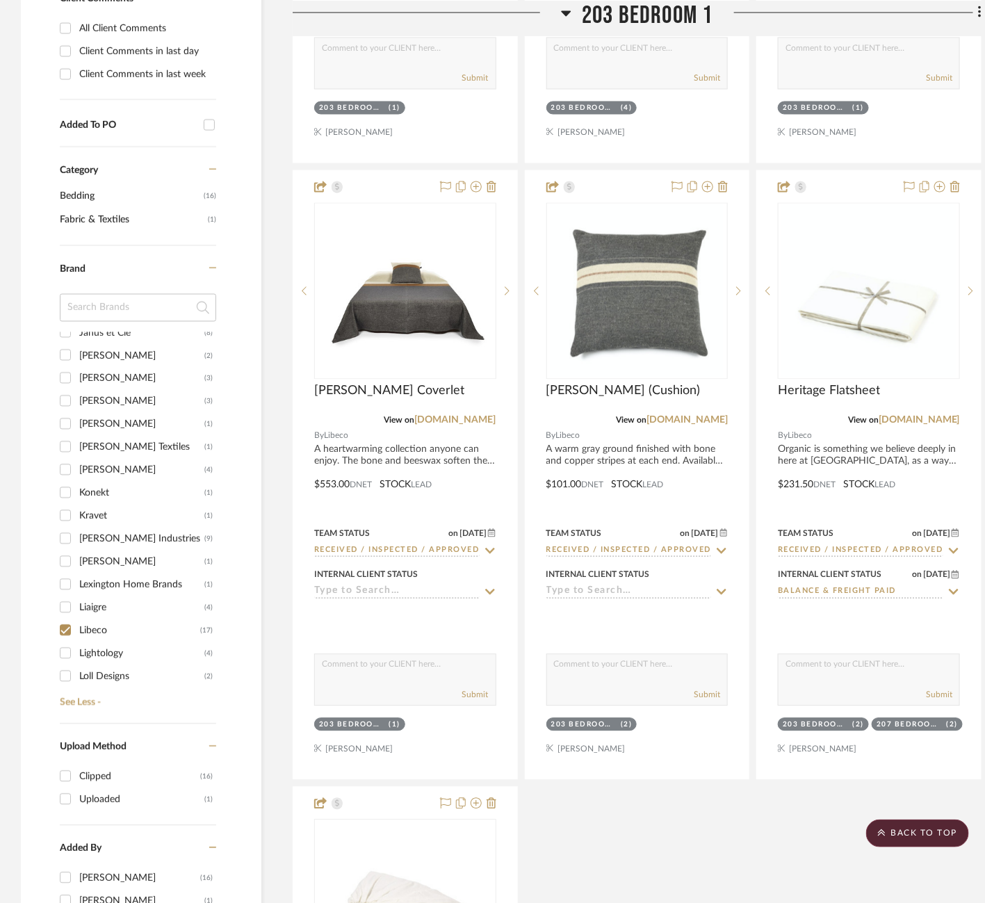
scroll to position [924, 0]
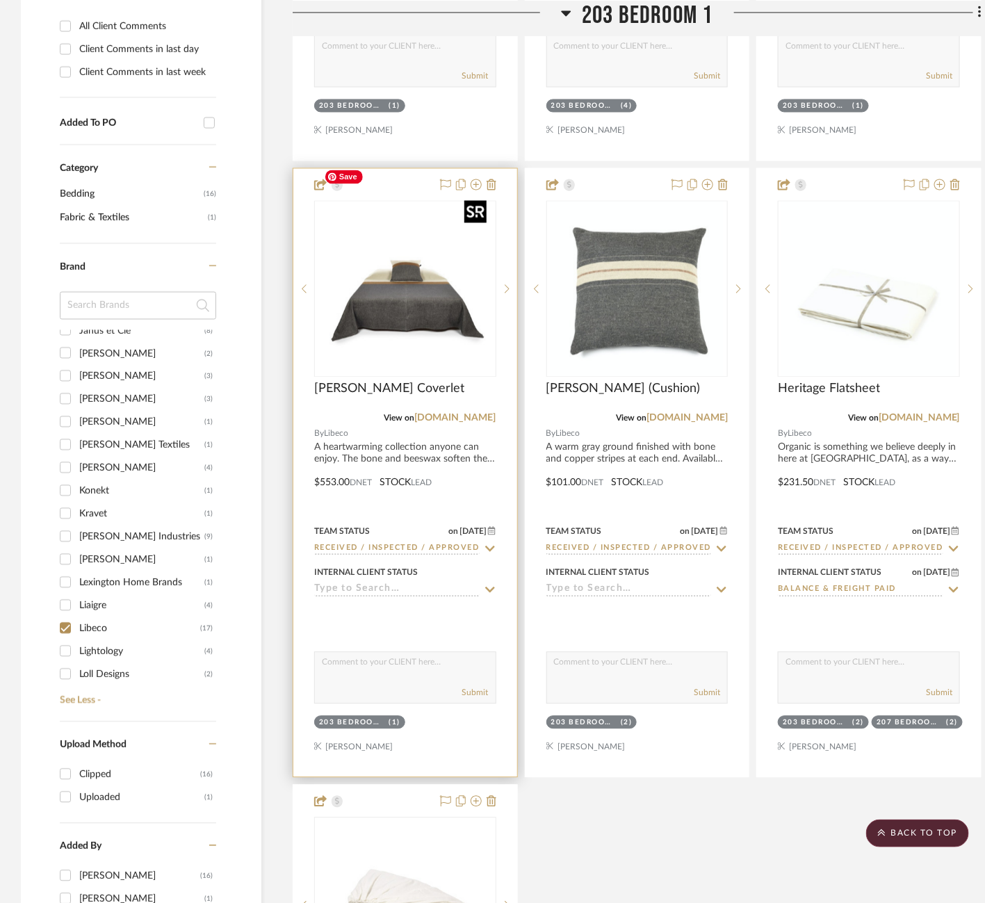
click at [393, 266] on img "0" at bounding box center [405, 289] width 174 height 174
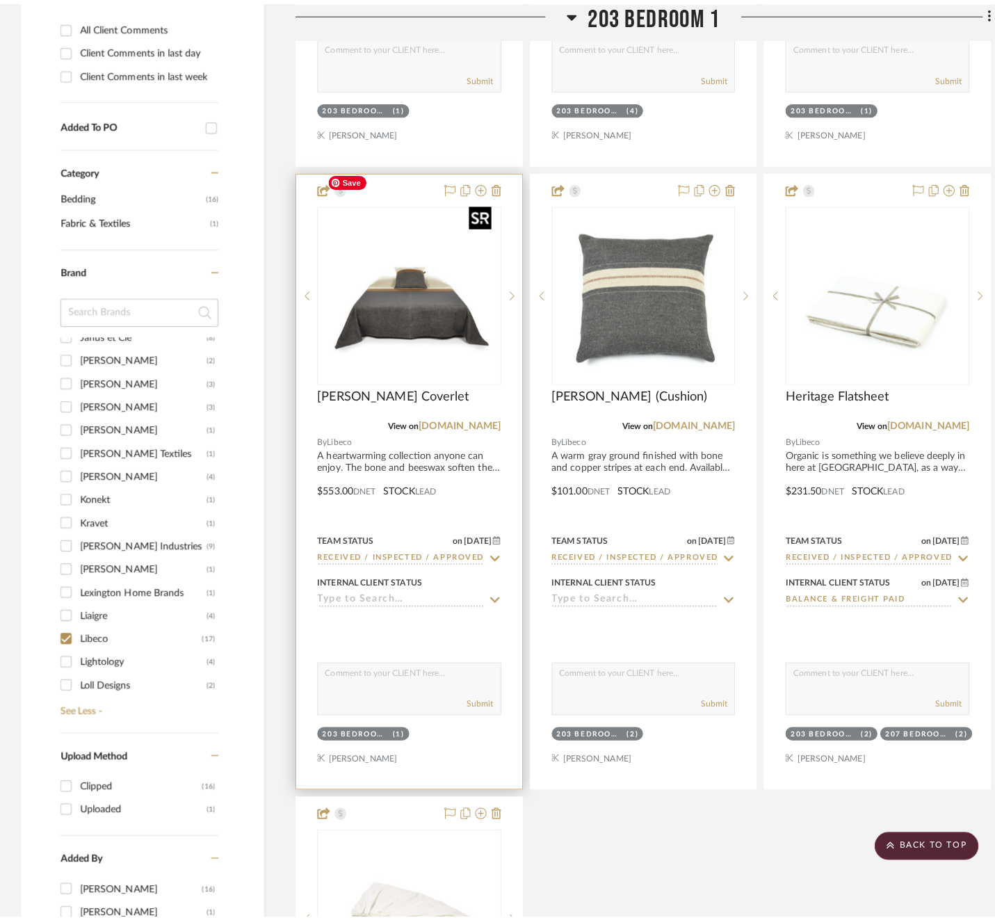
scroll to position [0, 0]
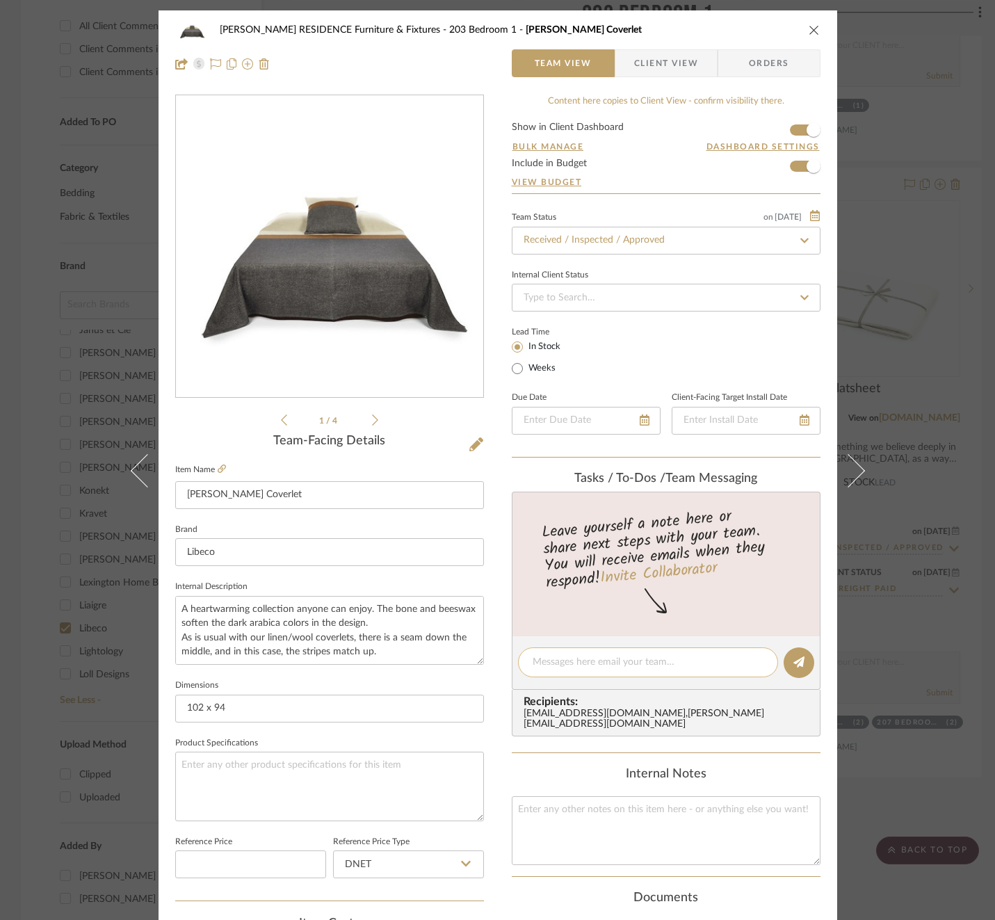
click at [629, 669] on div at bounding box center [648, 662] width 260 height 30
click at [626, 664] on textarea at bounding box center [647, 662] width 231 height 15
paste textarea "Invoice 23-076"
type textarea "Invoice 23-076"
click at [791, 667] on button at bounding box center [798, 662] width 31 height 31
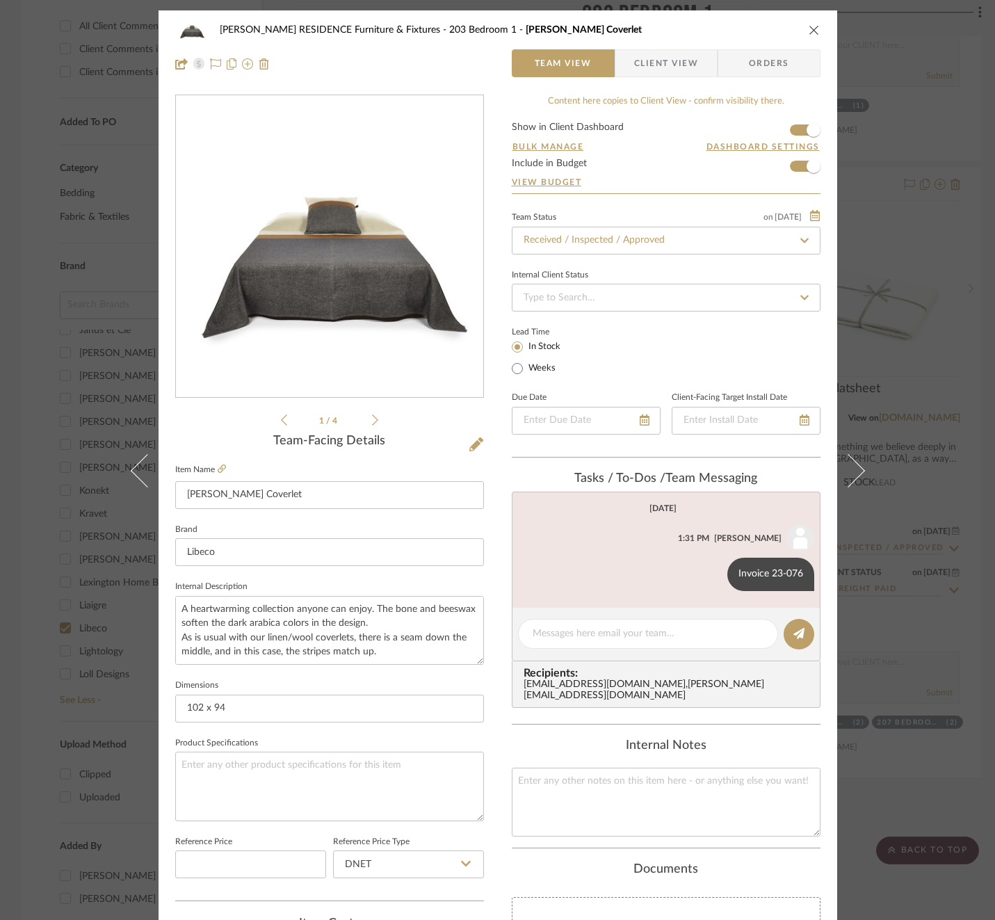
click at [728, 310] on div "Team Status on [DATE] [DATE] Received / Inspected / Approved Internal Client St…" at bounding box center [666, 333] width 309 height 250
click at [669, 302] on input at bounding box center [666, 298] width 309 height 28
type input "ba"
click at [632, 369] on div "Balance & Freight Paid" at bounding box center [660, 368] width 307 height 35
type input "[DATE]"
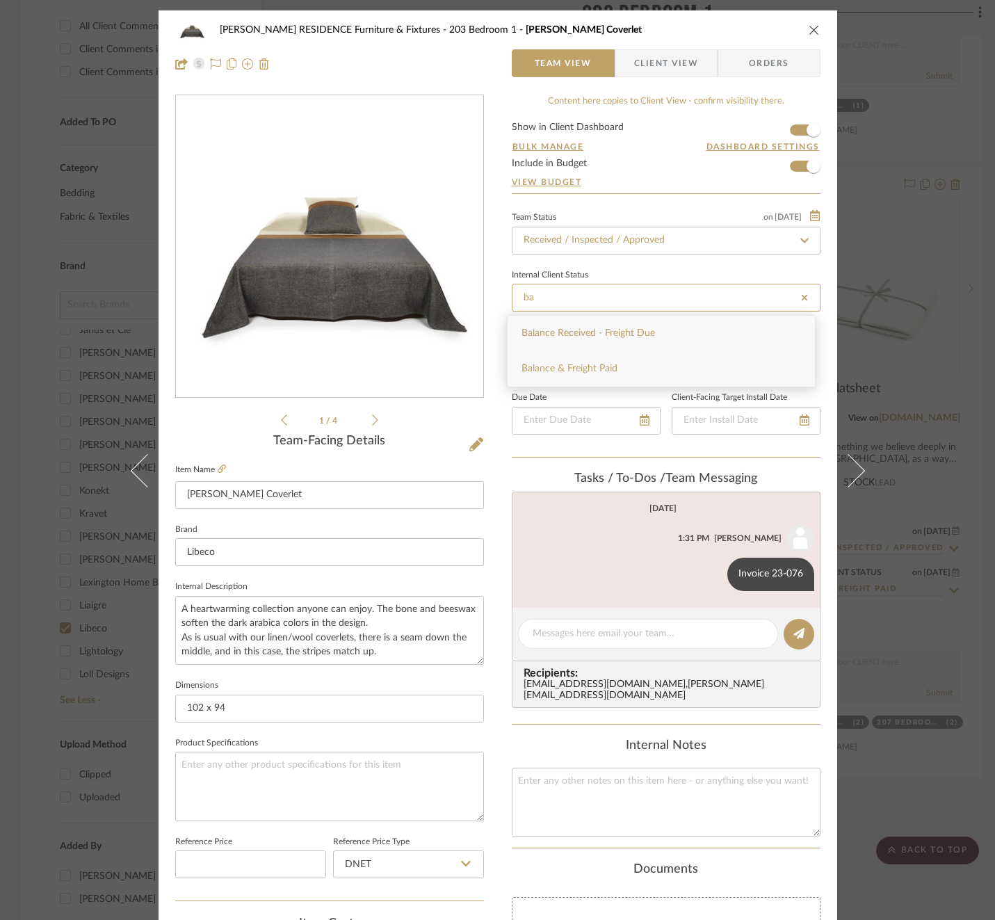
type input "Balance & Freight Paid"
type input "[DATE]"
type input "Balance & Freight Paid"
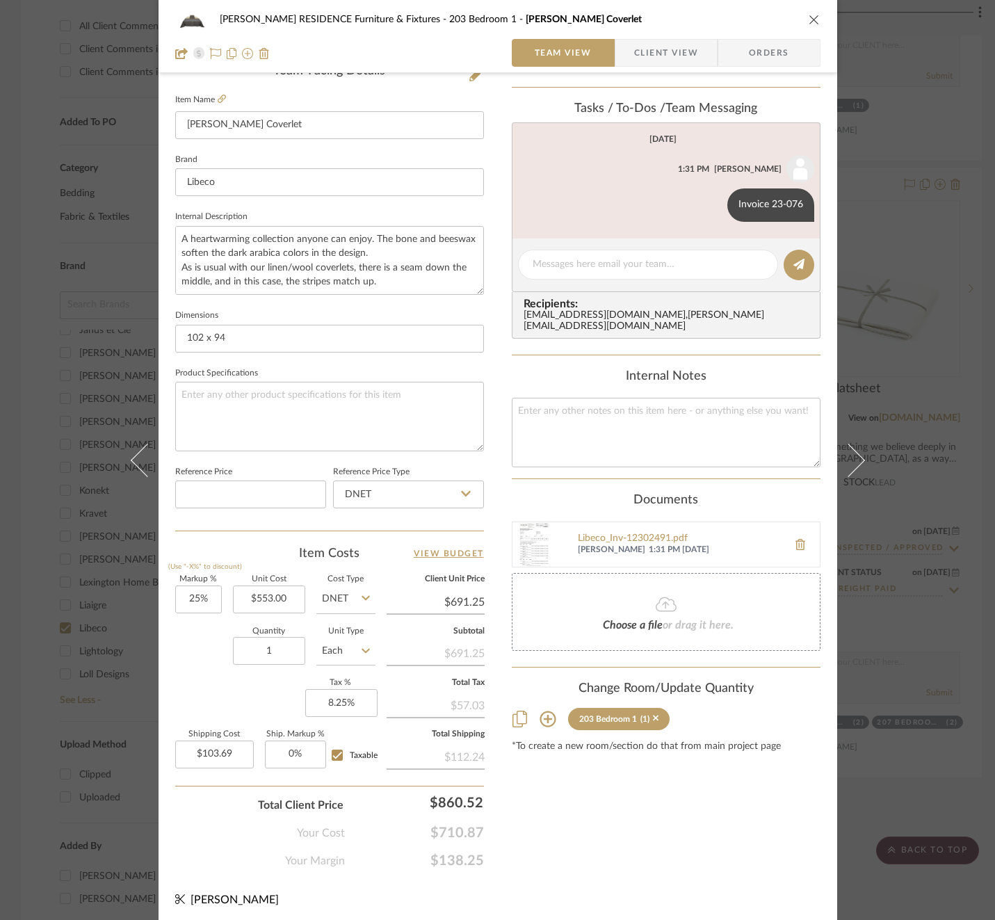
click at [923, 431] on div "[PERSON_NAME] RESIDENCE Furniture & Fixtures 203 Bedroom 1 [PERSON_NAME] Coverl…" at bounding box center [497, 460] width 995 height 920
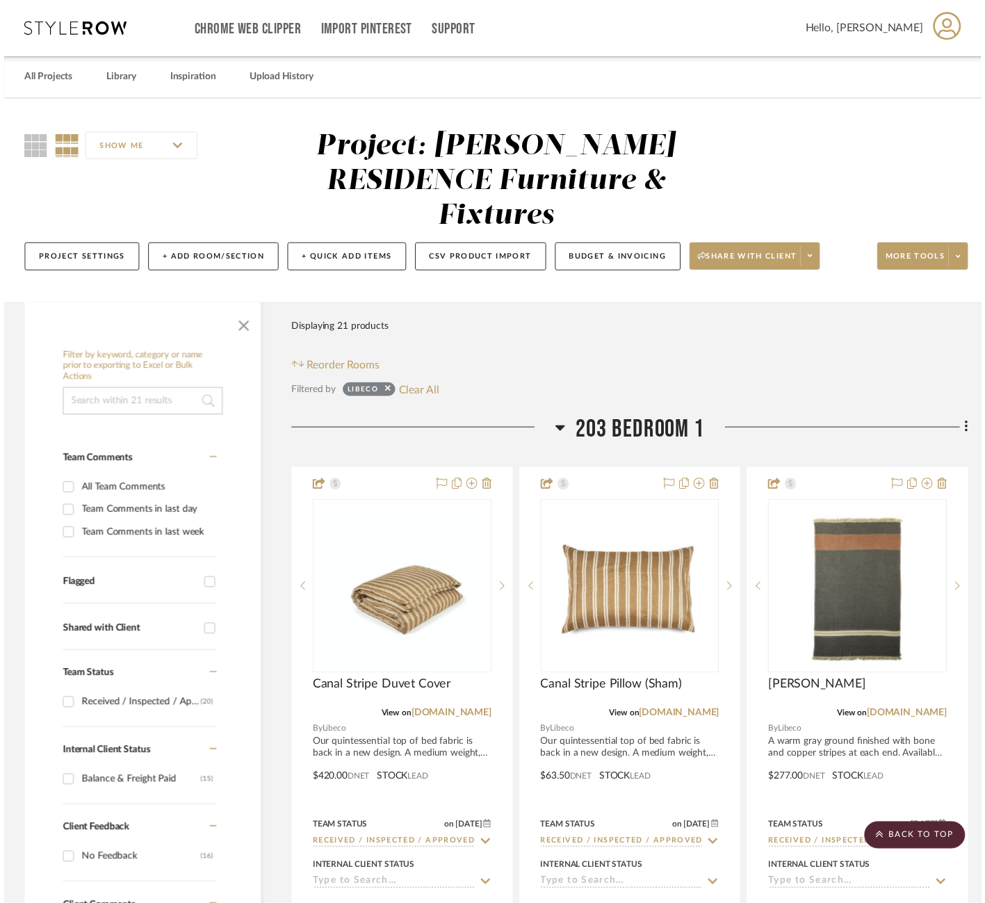
scroll to position [924, 0]
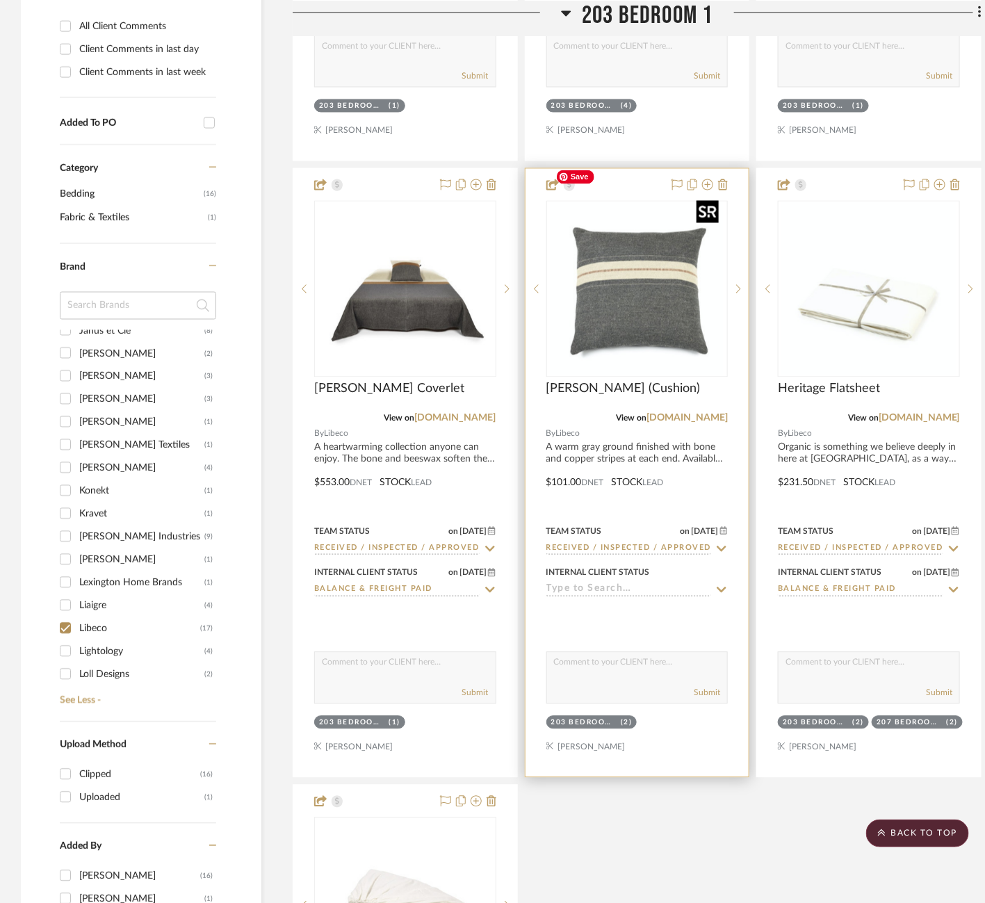
click at [640, 262] on img "0" at bounding box center [637, 289] width 174 height 174
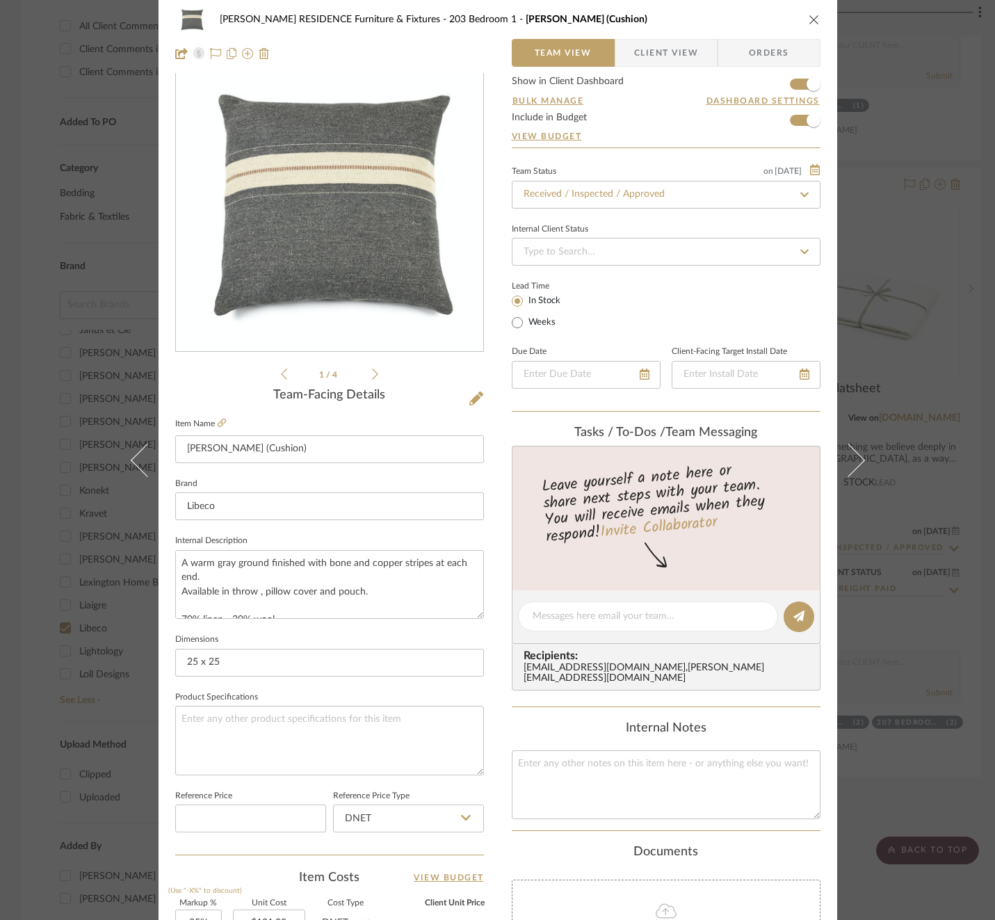
scroll to position [38, 0]
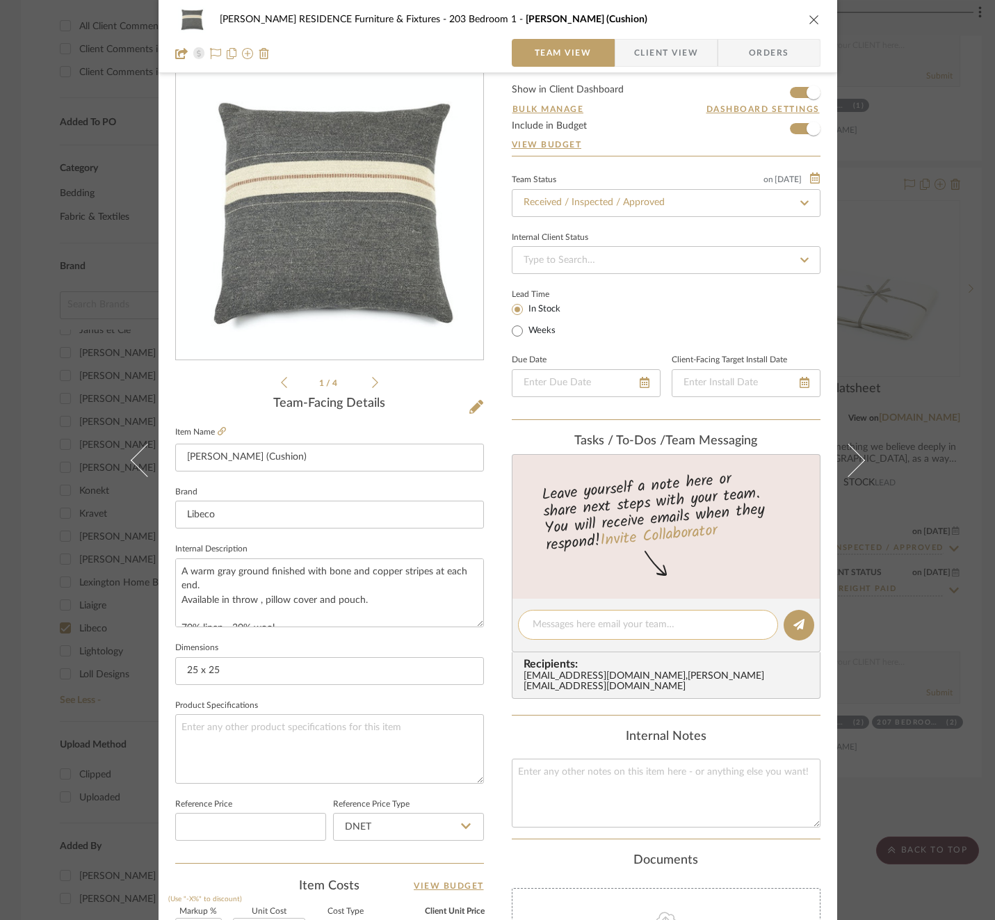
click at [610, 626] on textarea at bounding box center [647, 624] width 231 height 15
paste textarea "Invoice 23-076"
type textarea "Invoice 23-076"
click at [803, 626] on button at bounding box center [798, 625] width 31 height 31
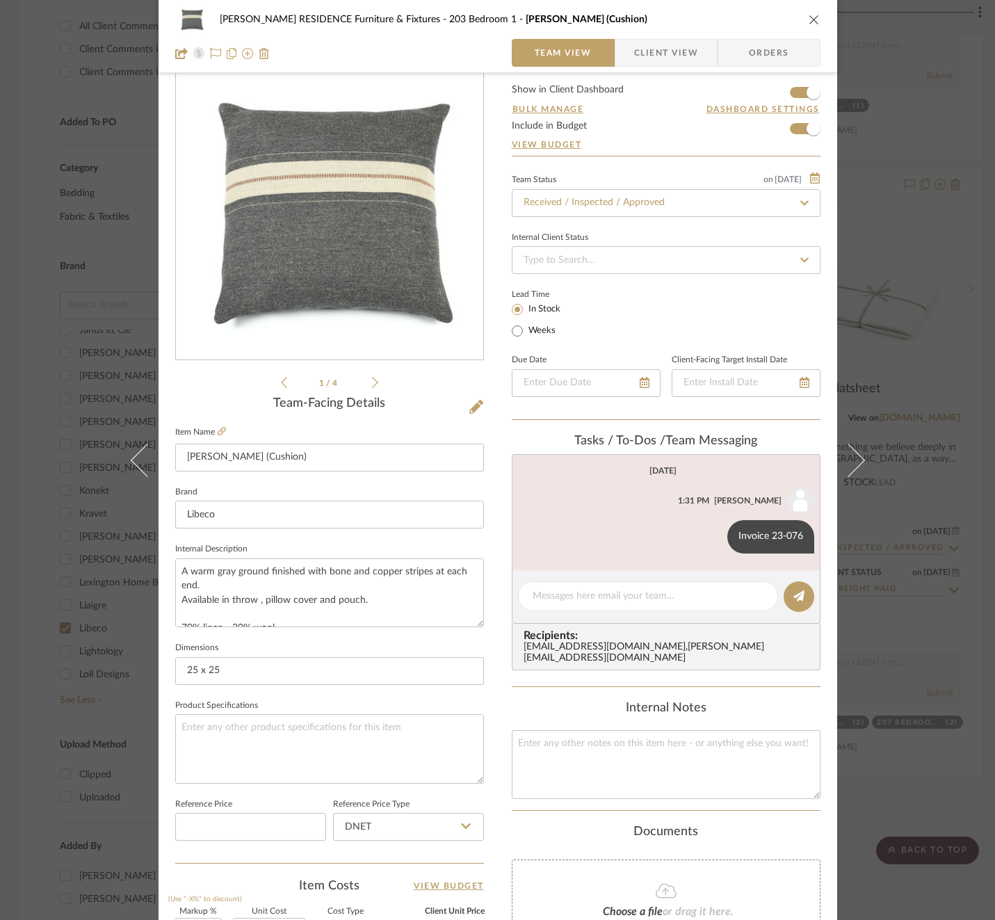
click at [602, 277] on div "Team Status on [DATE] [DATE] Received / Inspected / Approved Internal Client St…" at bounding box center [666, 295] width 309 height 250
click at [597, 263] on input at bounding box center [666, 260] width 309 height 28
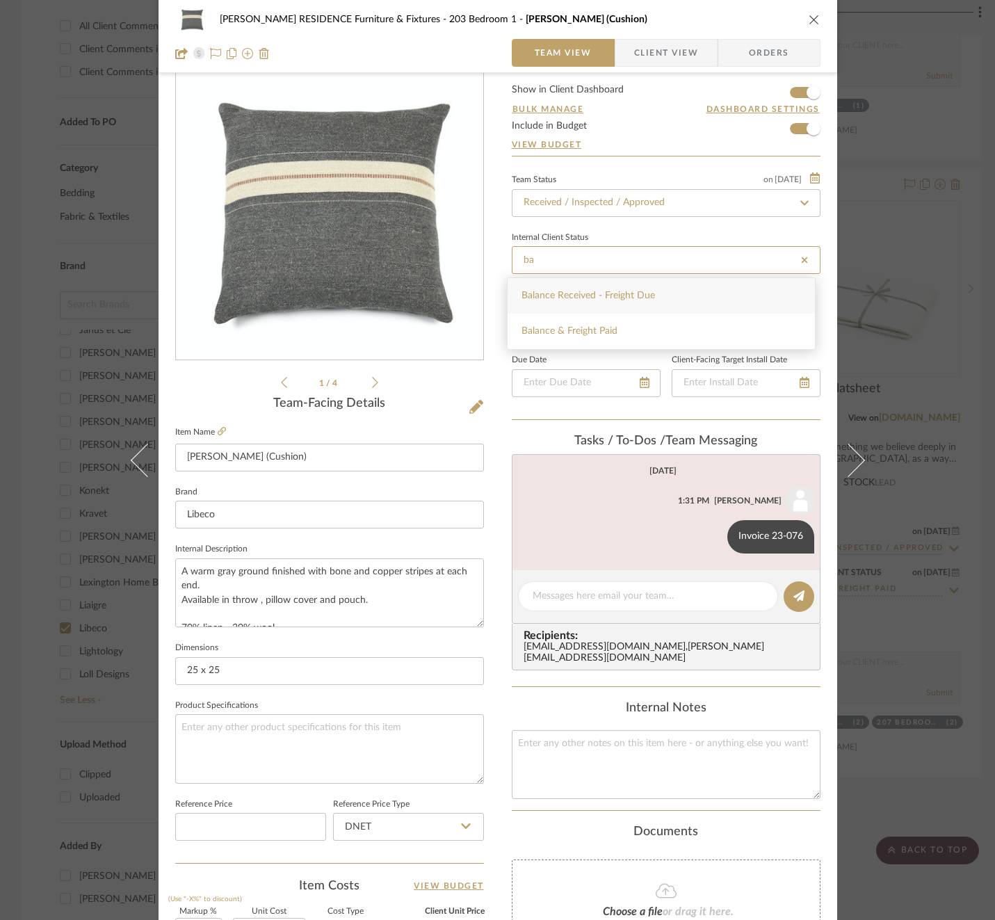
type input "ba"
click at [588, 350] on div "Balance Received - Freight Due Balance & Freight Paid" at bounding box center [661, 313] width 309 height 82
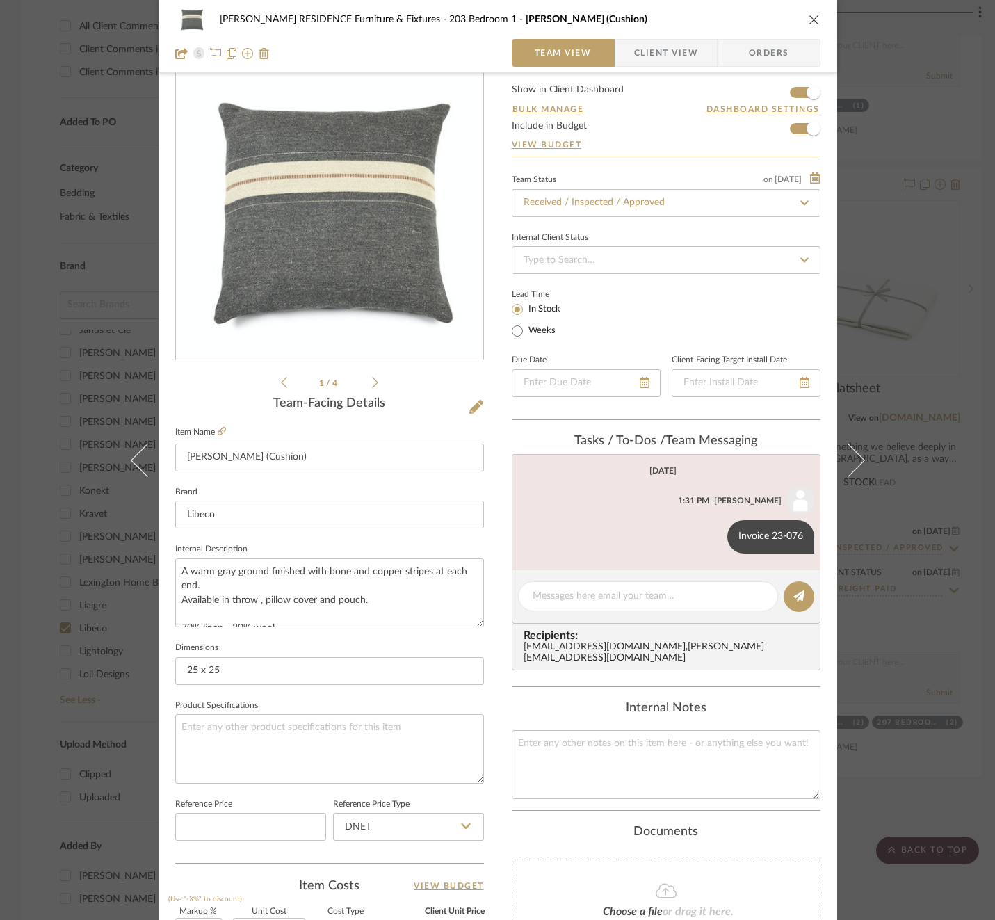
click at [588, 326] on sr-operation-status-container "Lead Time In Stock Weeks" at bounding box center [558, 313] width 92 height 51
click at [582, 244] on div "Internal Client Status" at bounding box center [666, 251] width 309 height 47
click at [584, 254] on input at bounding box center [666, 260] width 309 height 28
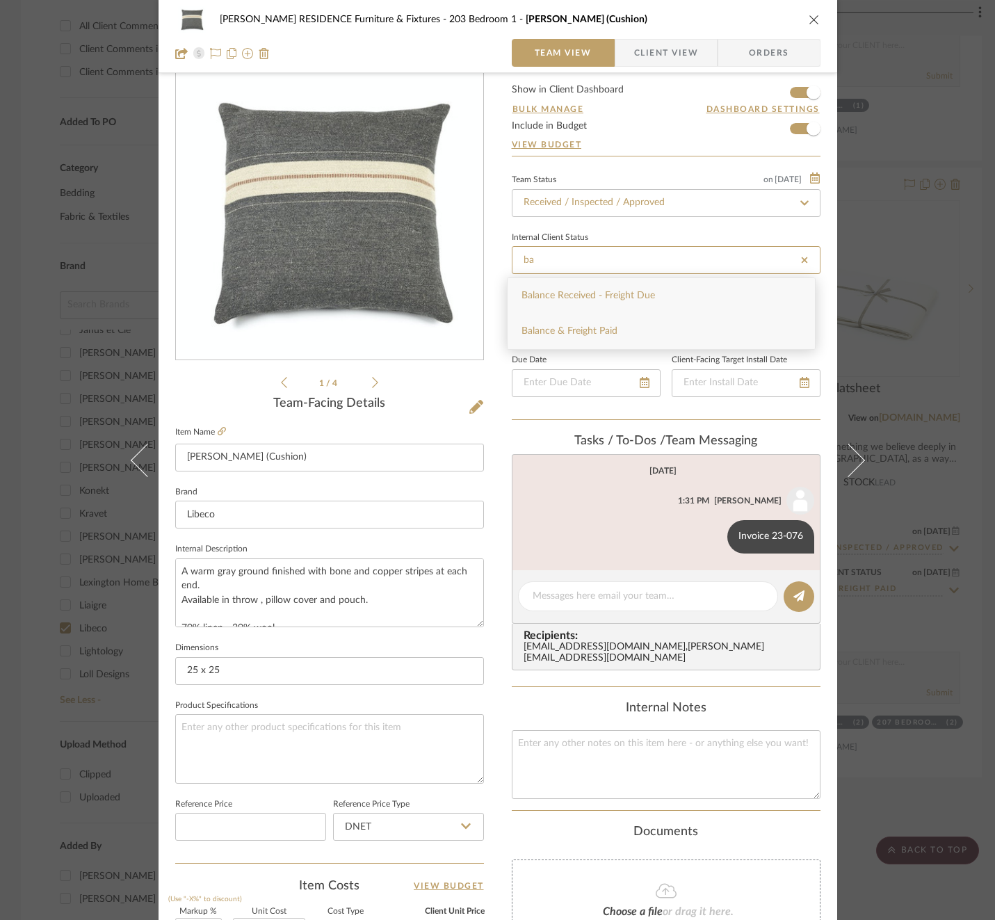
type input "ba"
click at [582, 327] on span "Balance & Freight Paid" at bounding box center [569, 331] width 96 height 10
type input "[DATE]"
type input "Balance & Freight Paid"
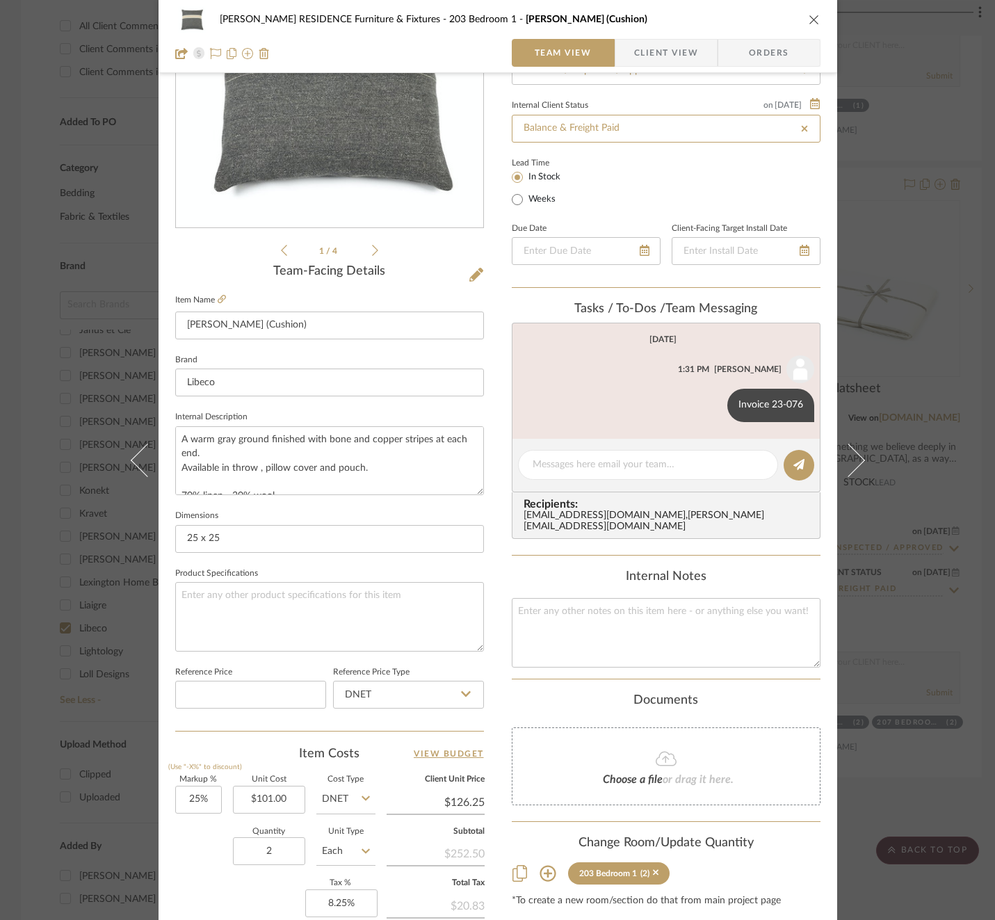
scroll to position [370, 0]
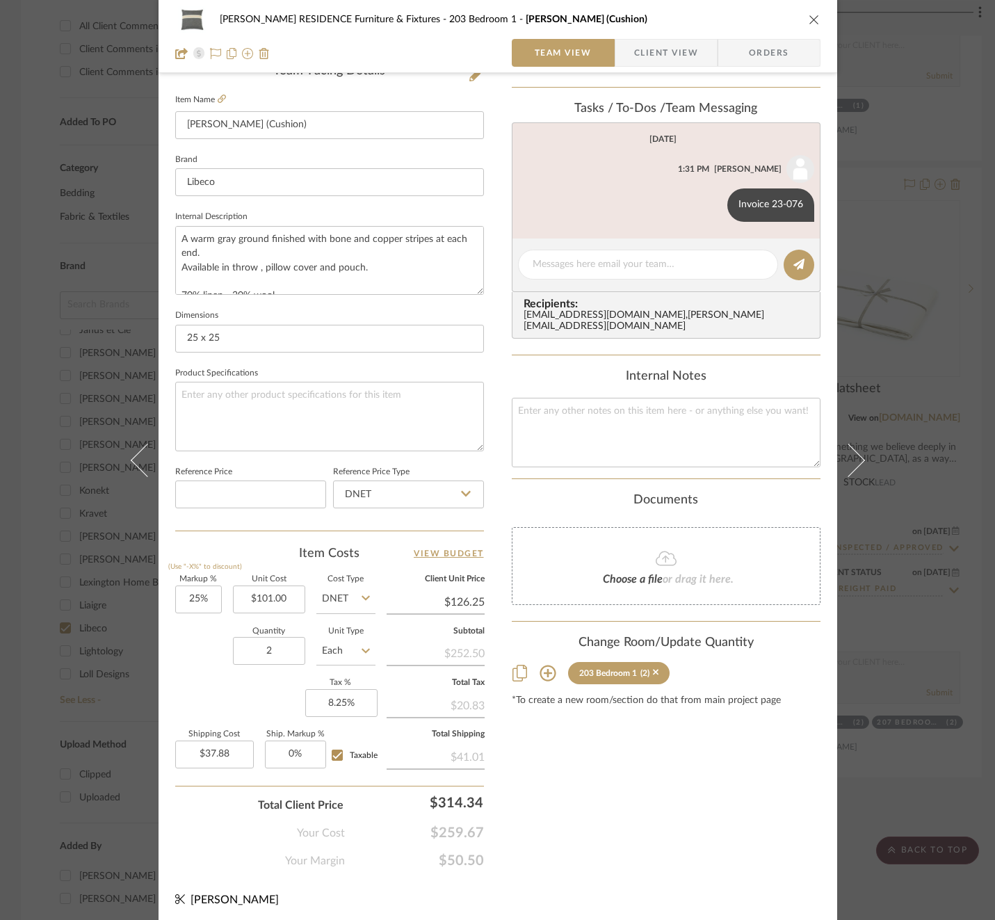
type input "[DATE]"
type input "Balance & Freight Paid"
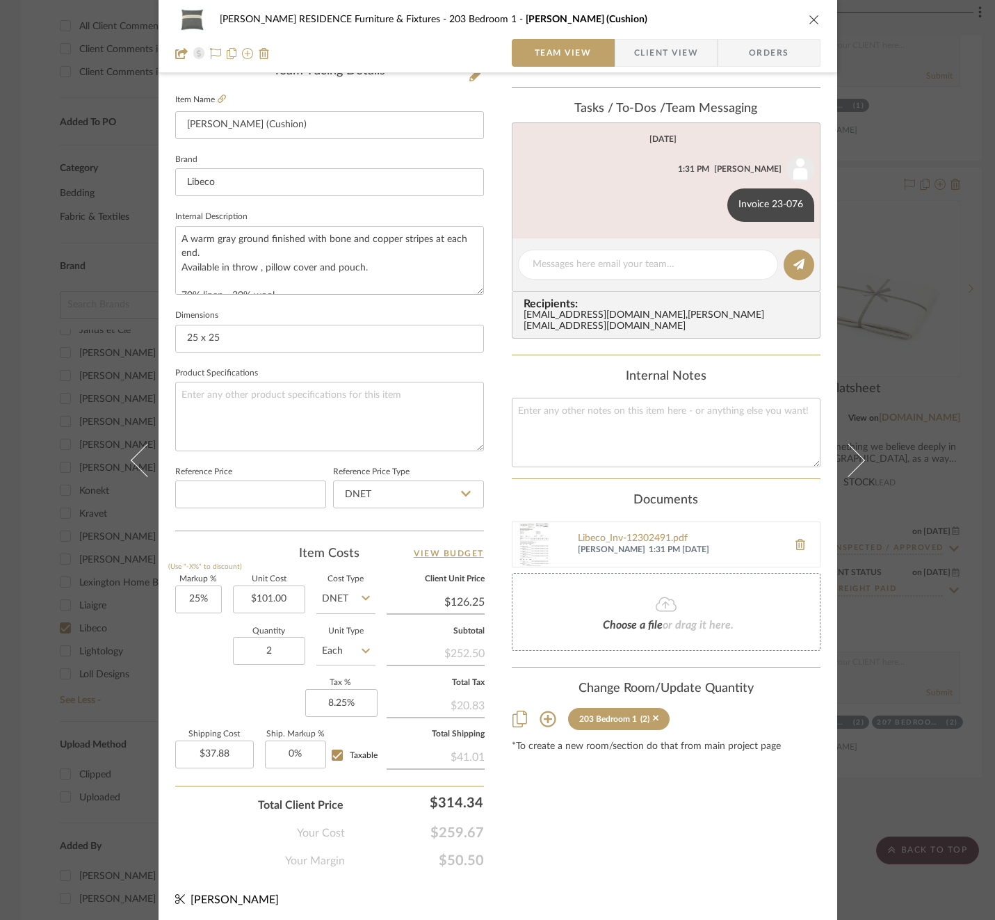
click at [936, 480] on div "[PERSON_NAME] RESIDENCE Furniture & Fixtures 203 Bedroom 1 [PERSON_NAME] (Cushi…" at bounding box center [497, 460] width 995 height 920
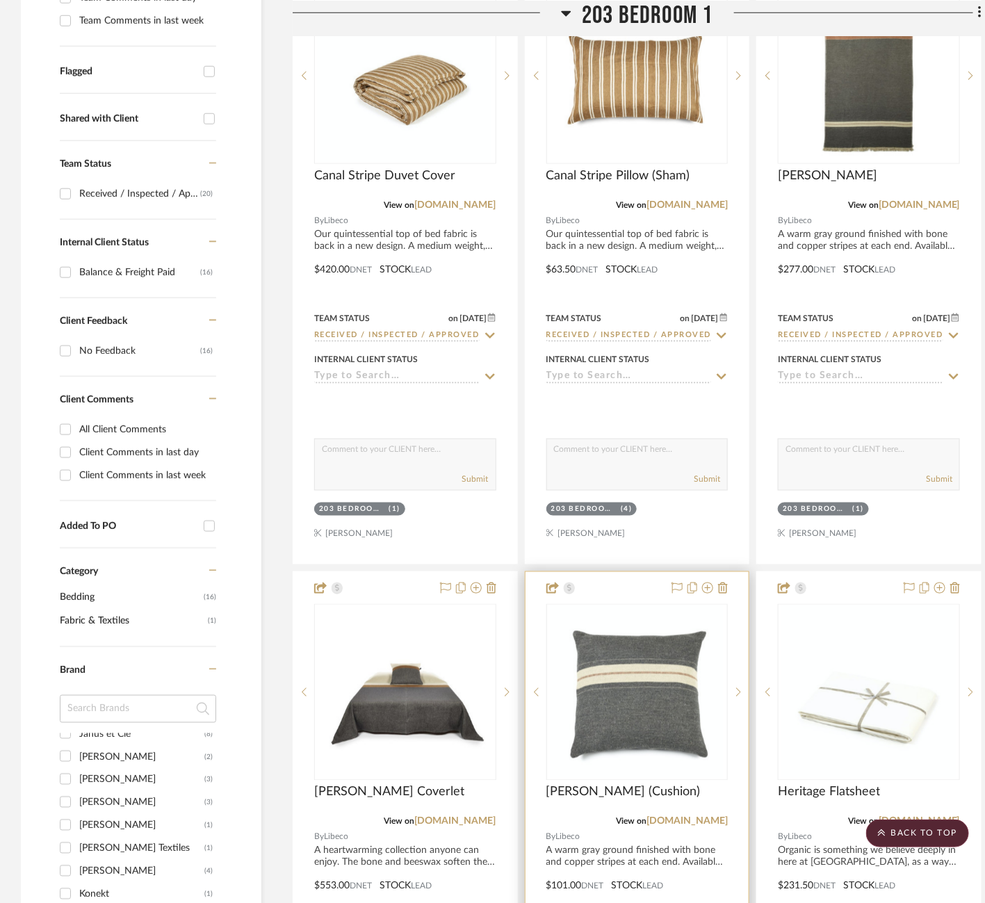
scroll to position [517, 0]
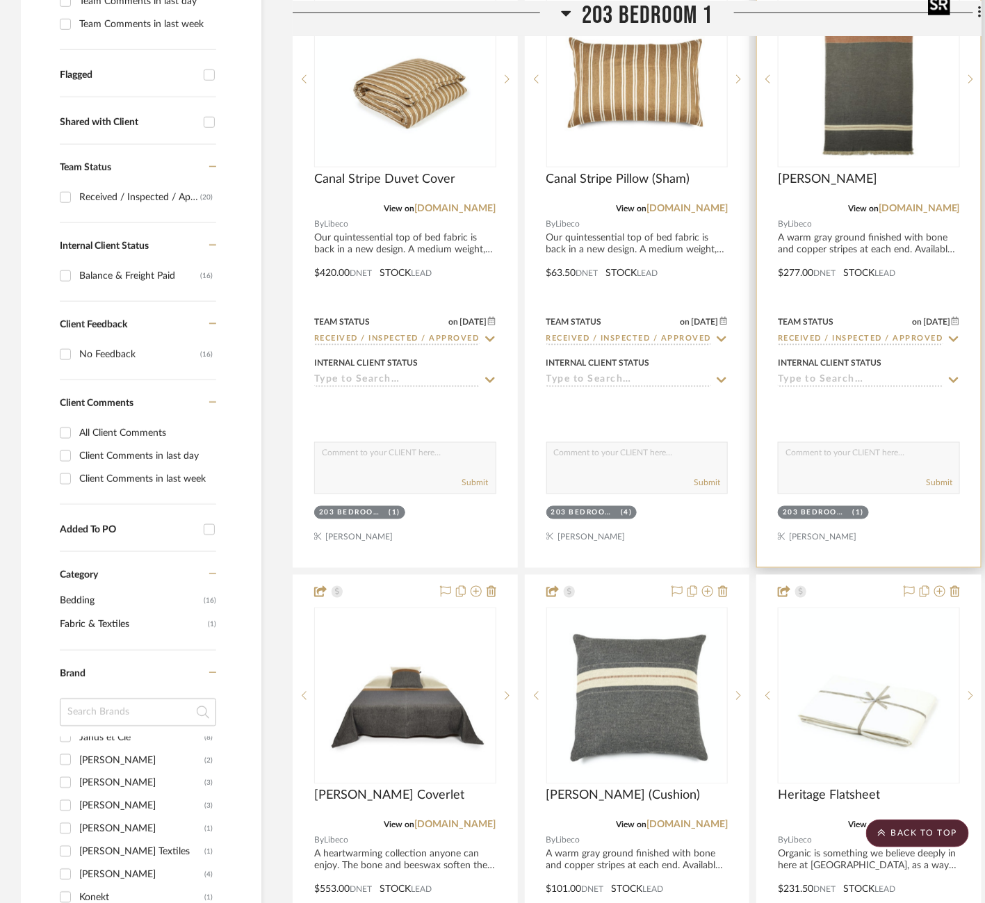
click at [907, 108] on img "0" at bounding box center [869, 79] width 174 height 174
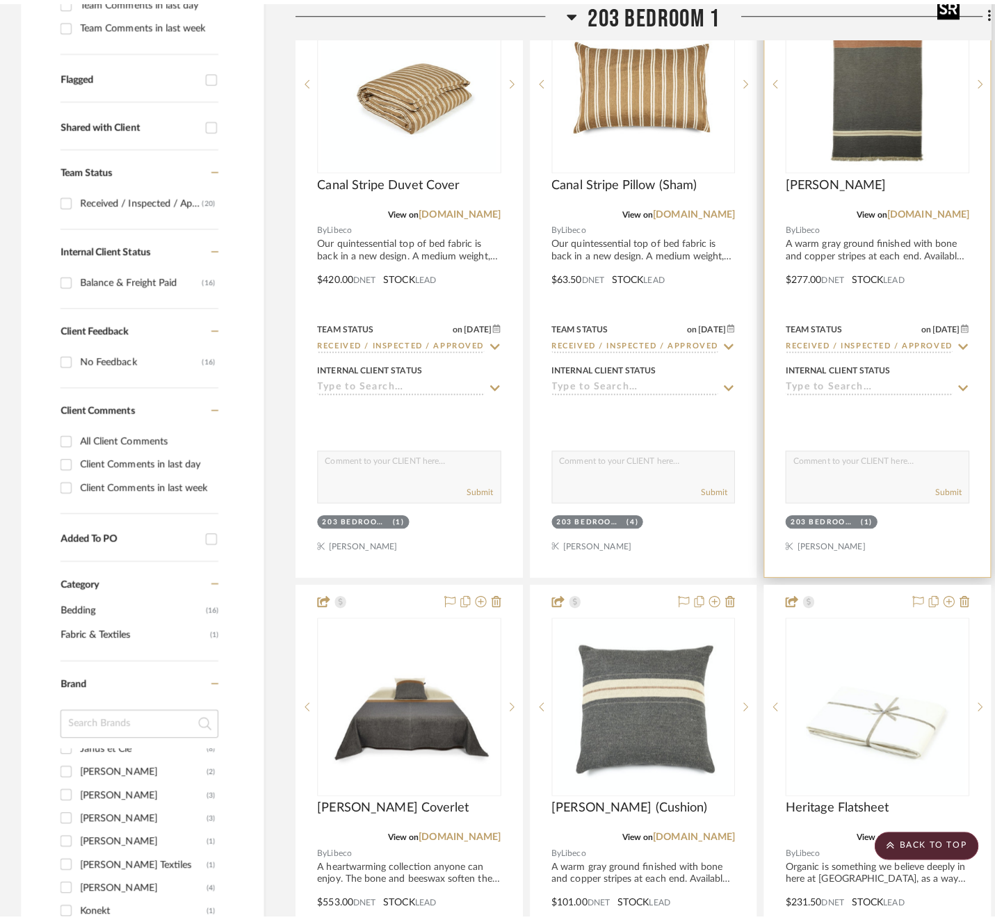
scroll to position [0, 0]
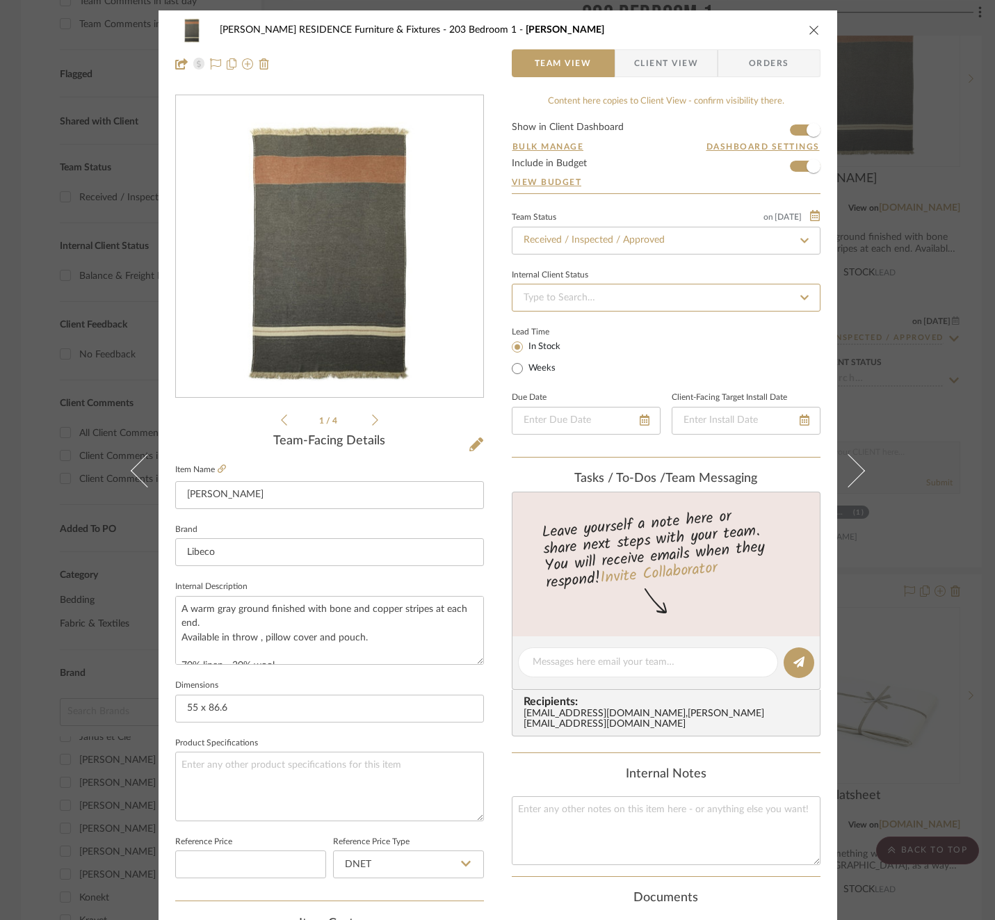
click at [657, 310] on sr-typeahead at bounding box center [666, 298] width 309 height 28
type input "ba"
click at [623, 369] on div "Balance & Freight Paid" at bounding box center [660, 368] width 307 height 35
type input "[DATE]"
type input "Balance & Freight Paid"
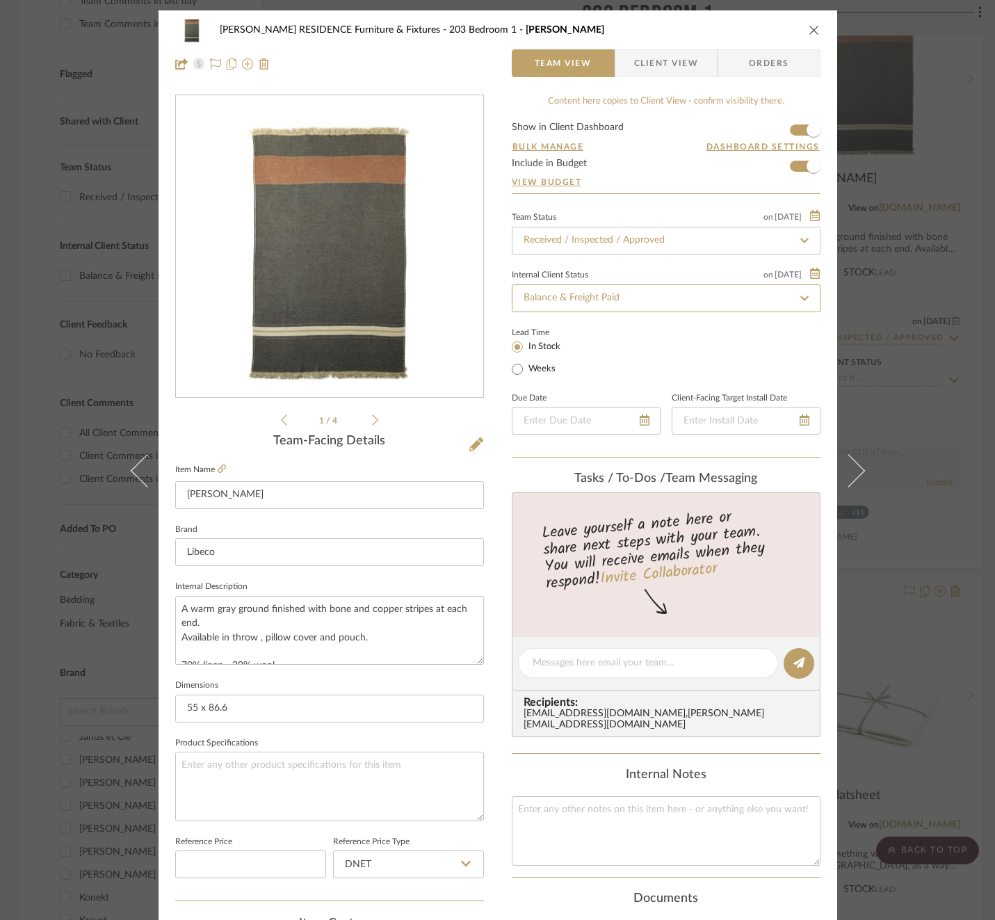
type input "[DATE]"
type input "Balance & Freight Paid"
click at [612, 655] on textarea at bounding box center [647, 662] width 231 height 15
paste textarea "Invoice 23-076"
type textarea "Invoice 23-076"
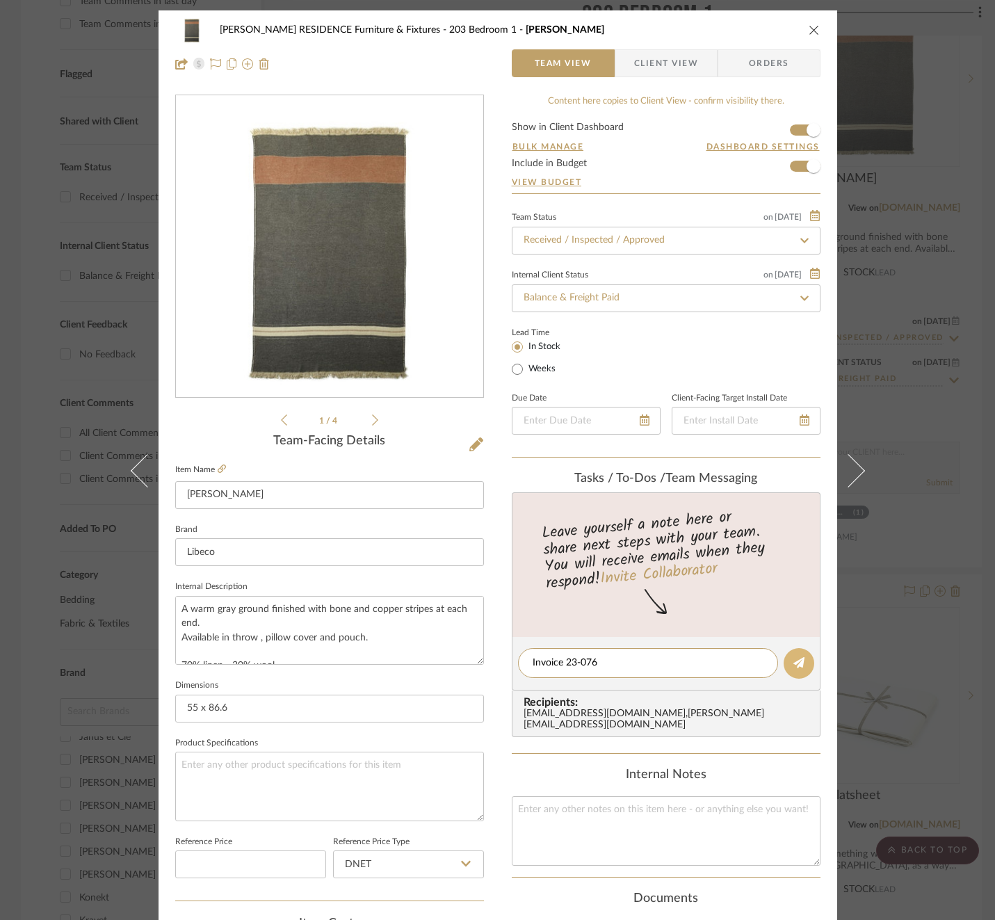
click at [803, 654] on button at bounding box center [798, 663] width 31 height 31
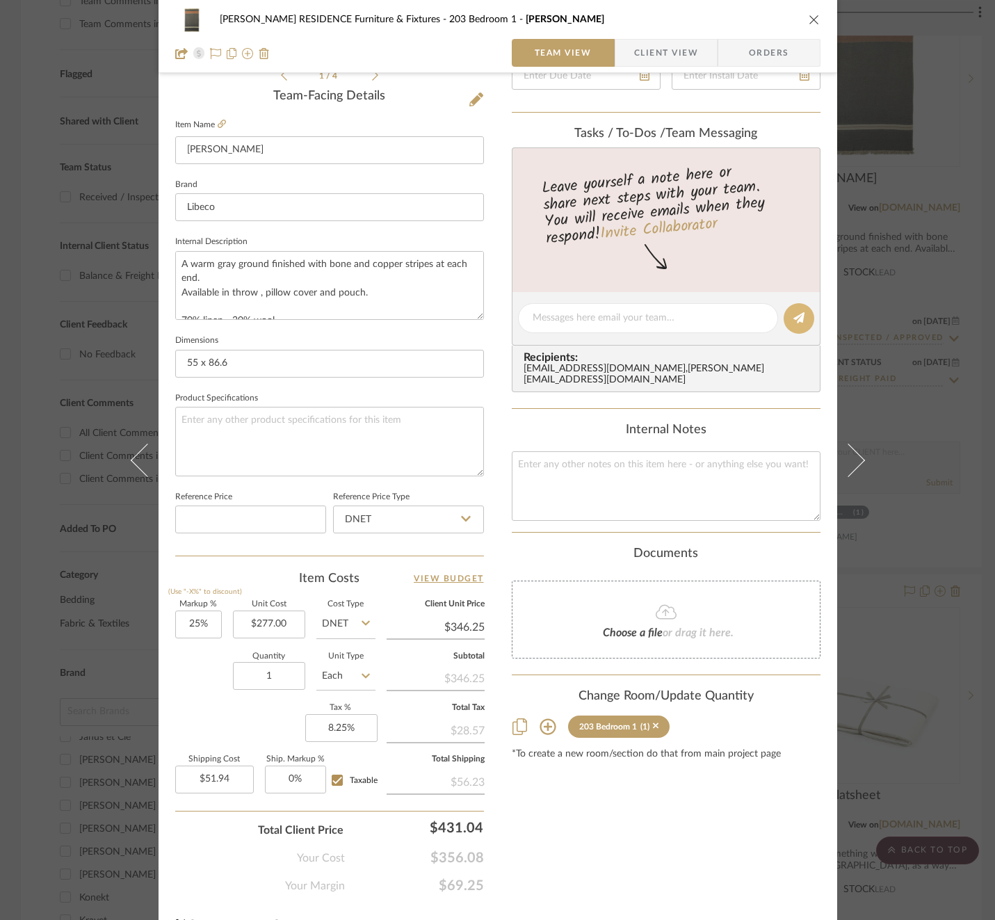
scroll to position [361, 0]
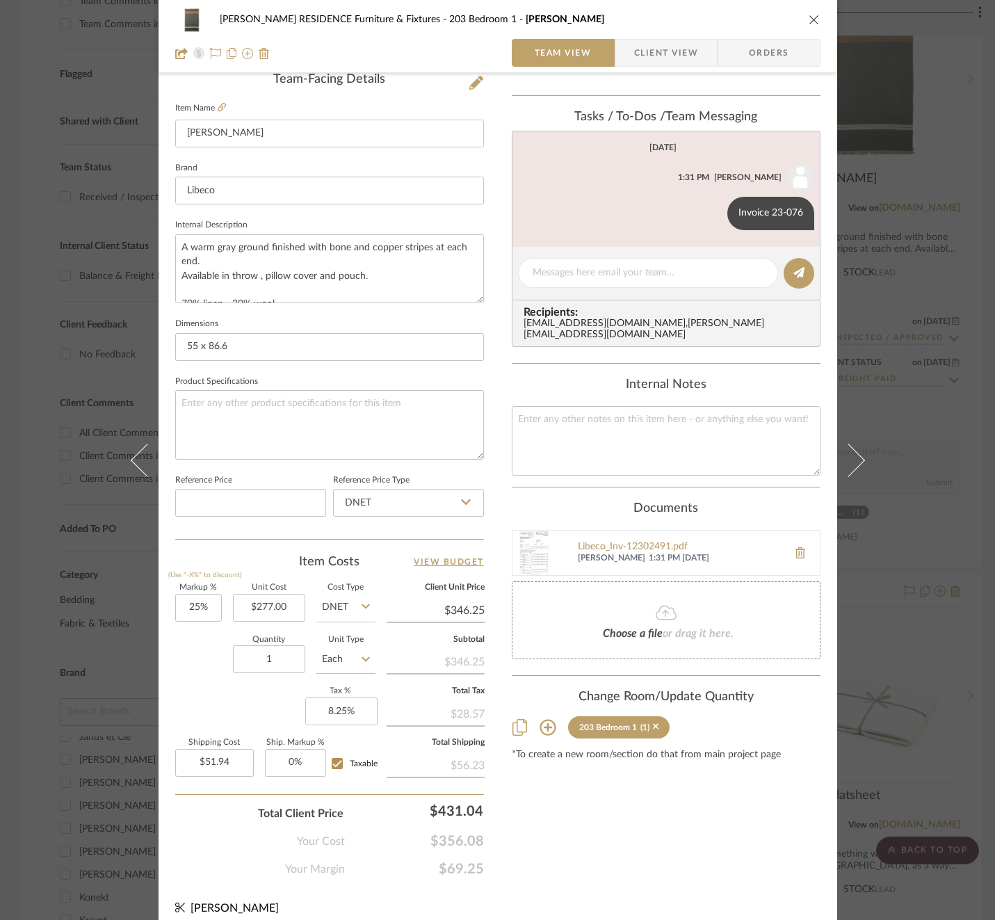
click at [916, 434] on div "[PERSON_NAME] RESIDENCE Furniture & Fixtures 203 Bedroom 1 Luc Throw Team View …" at bounding box center [497, 460] width 995 height 920
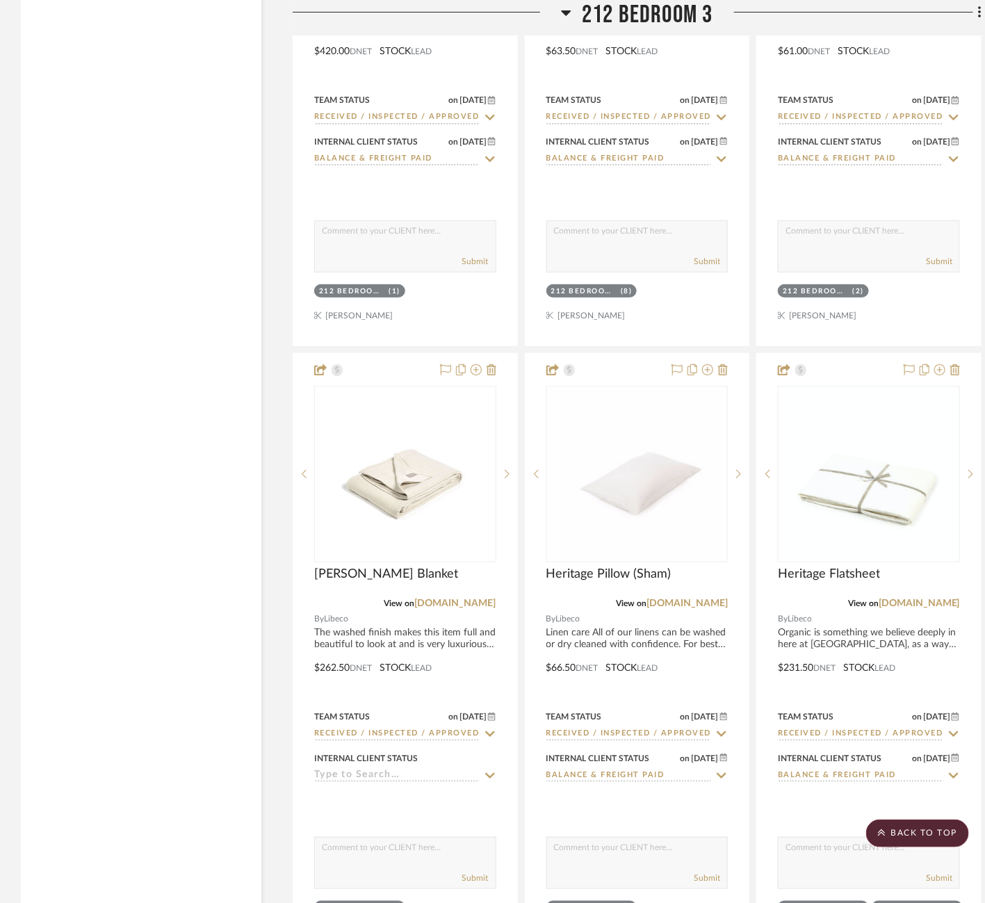
scroll to position [4005, 0]
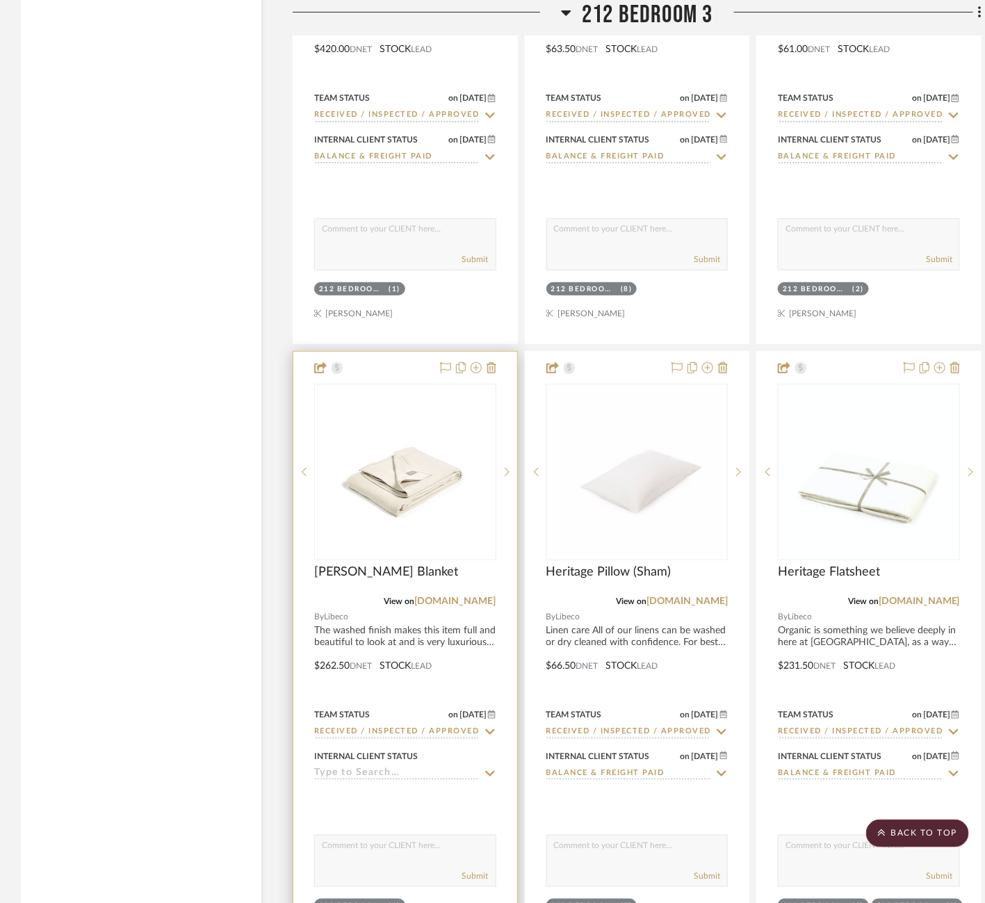
click at [488, 768] on icon at bounding box center [490, 773] width 13 height 11
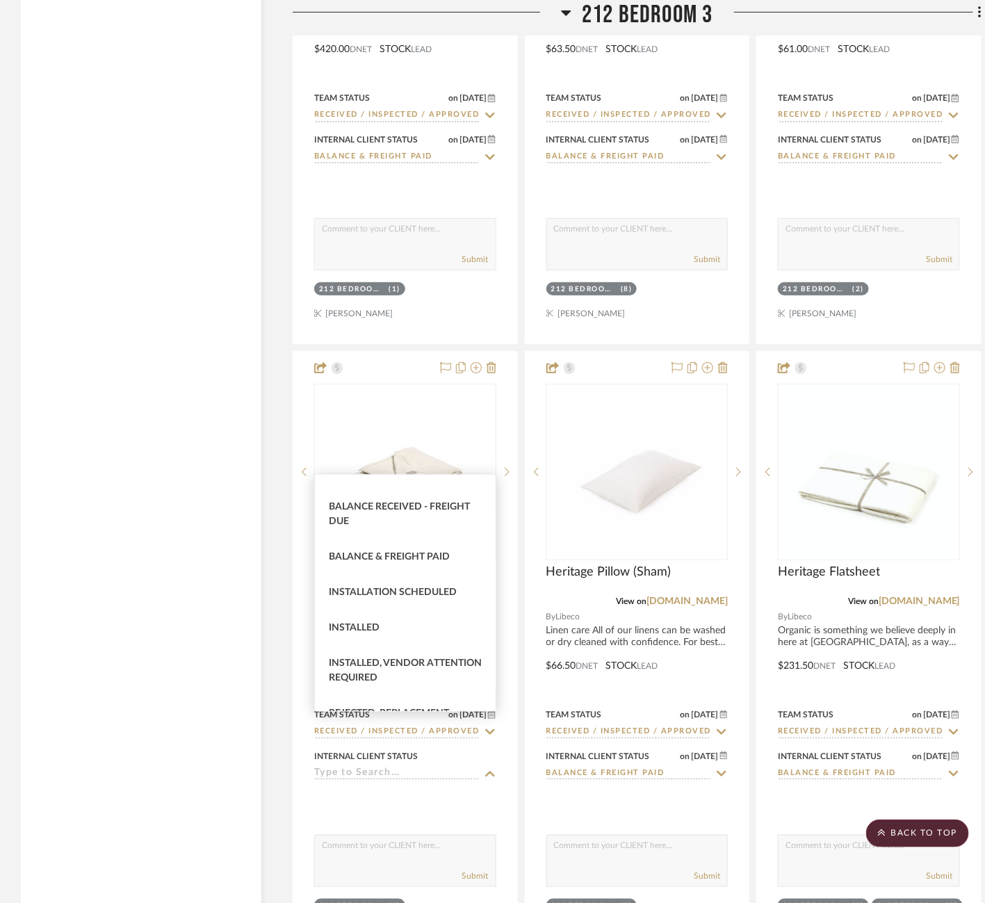
scroll to position [305, 0]
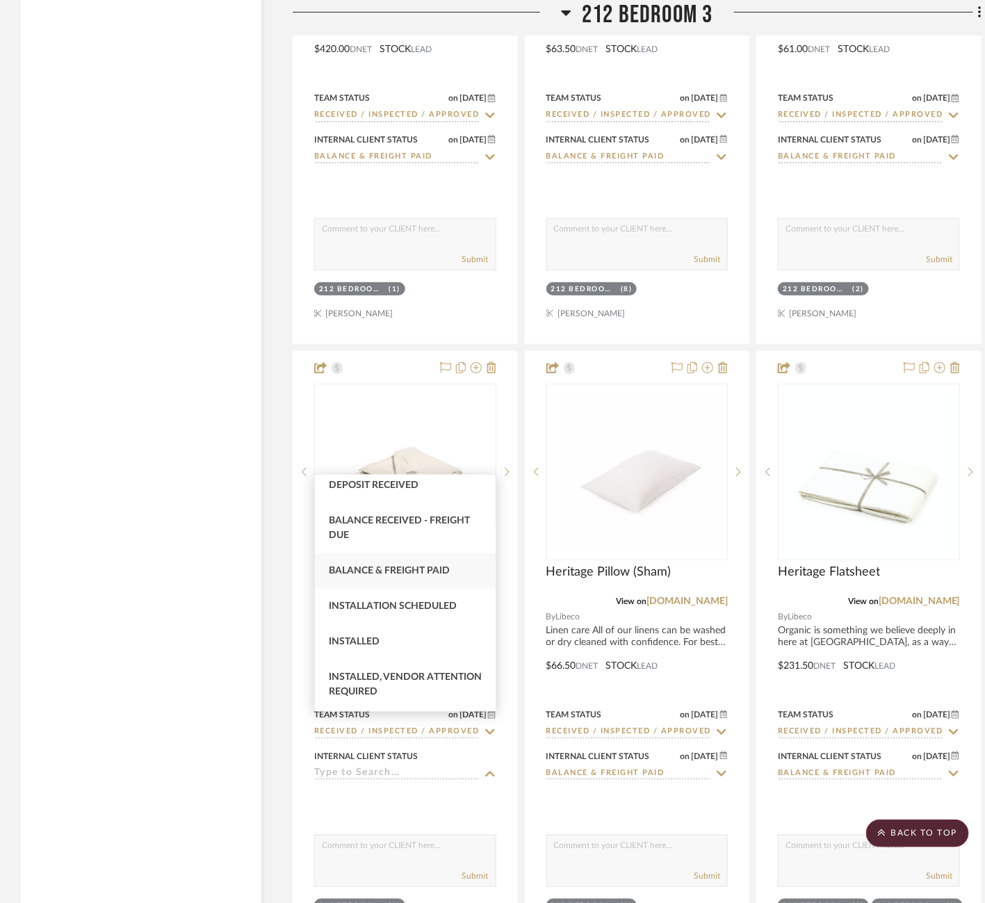
click at [413, 589] on div "Balance & Freight Paid" at bounding box center [405, 570] width 181 height 35
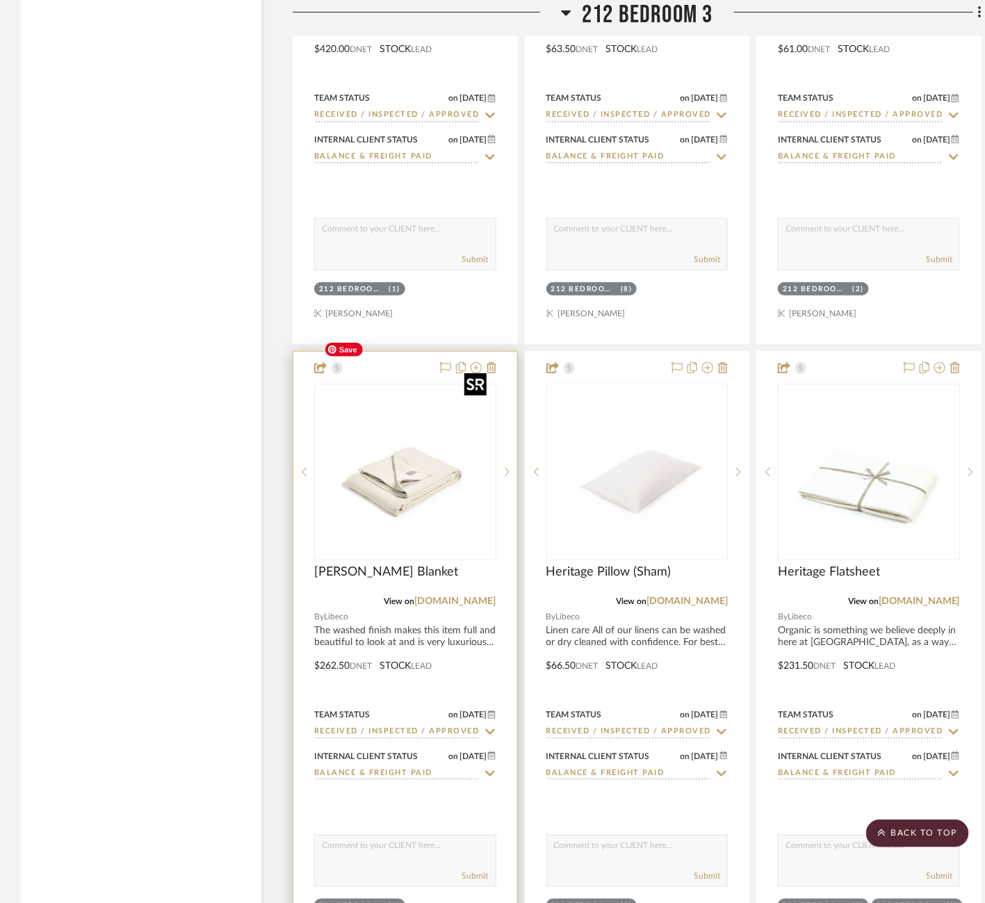
click at [0, 0] on img at bounding box center [0, 0] width 0 height 0
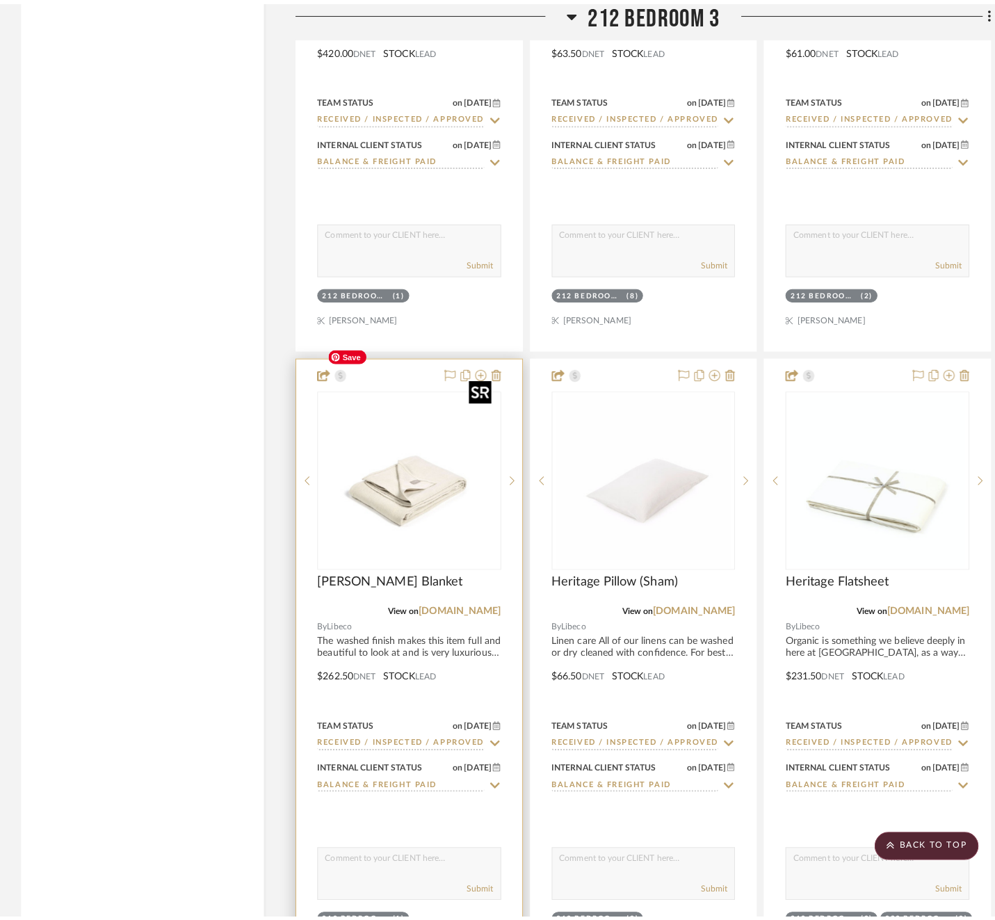
scroll to position [0, 0]
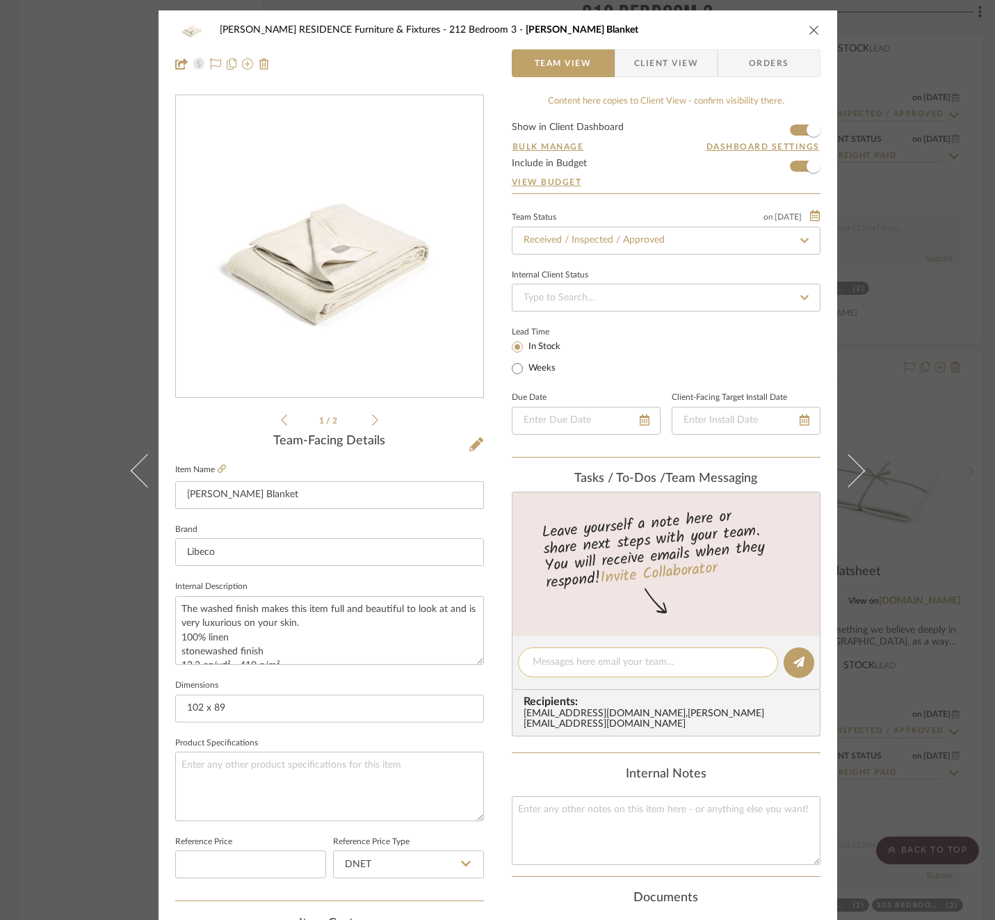
click at [649, 663] on textarea at bounding box center [647, 662] width 231 height 15
paste textarea "Invoice 23-076"
click at [793, 656] on icon at bounding box center [798, 661] width 11 height 11
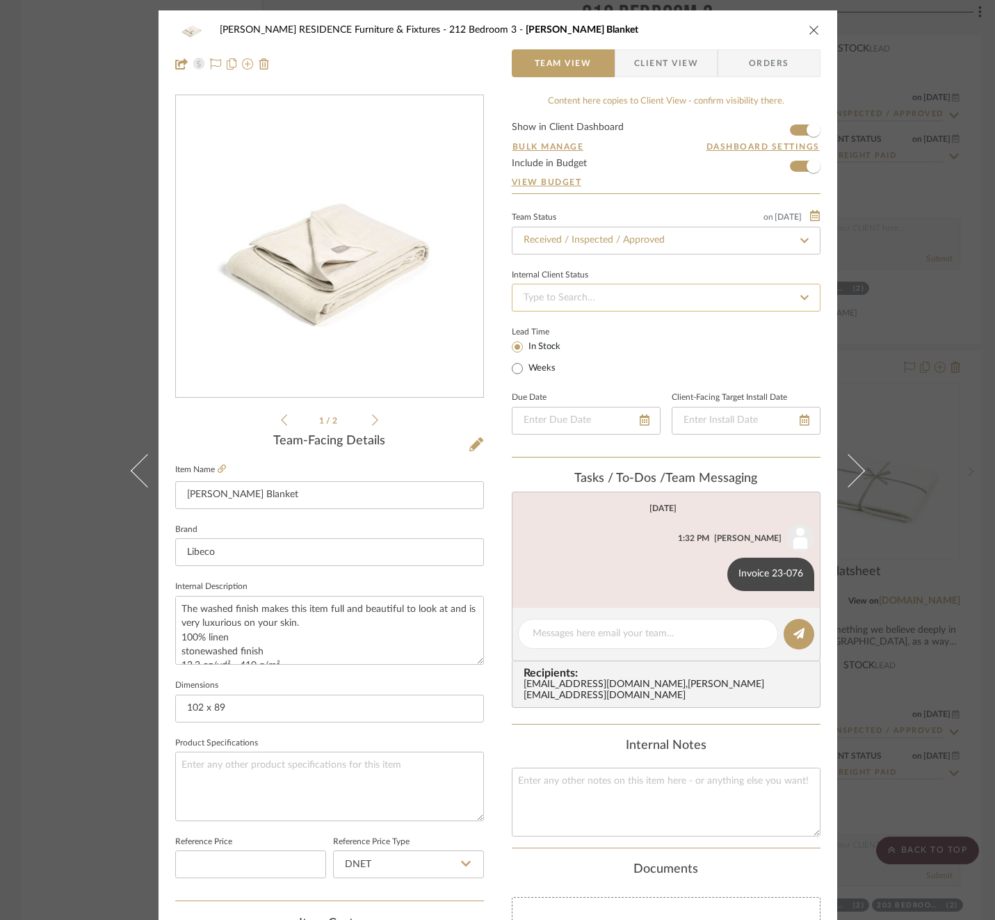
click at [715, 298] on input at bounding box center [666, 298] width 309 height 28
click at [632, 352] on div "Balance & Freight Paid" at bounding box center [660, 368] width 307 height 35
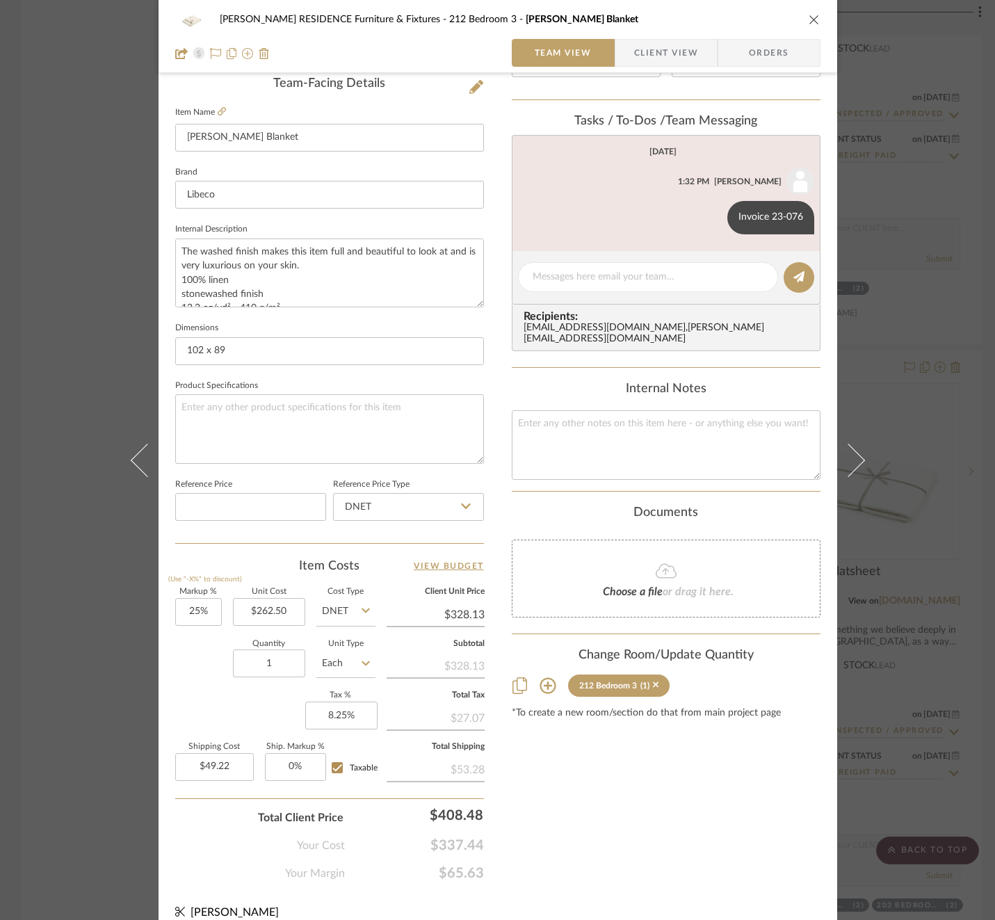
scroll to position [370, 0]
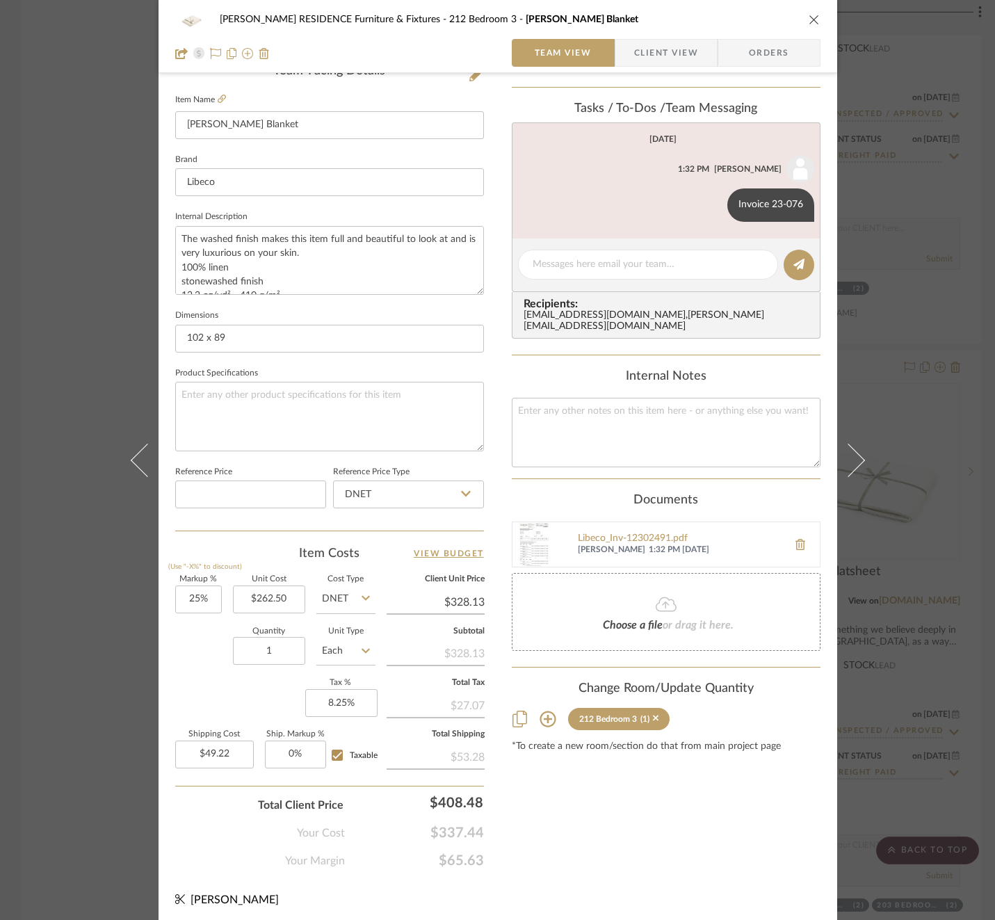
click at [931, 445] on div "[PERSON_NAME] RESIDENCE Furniture & Fixtures 212 Bedroom 3 [PERSON_NAME] Blanke…" at bounding box center [497, 460] width 995 height 920
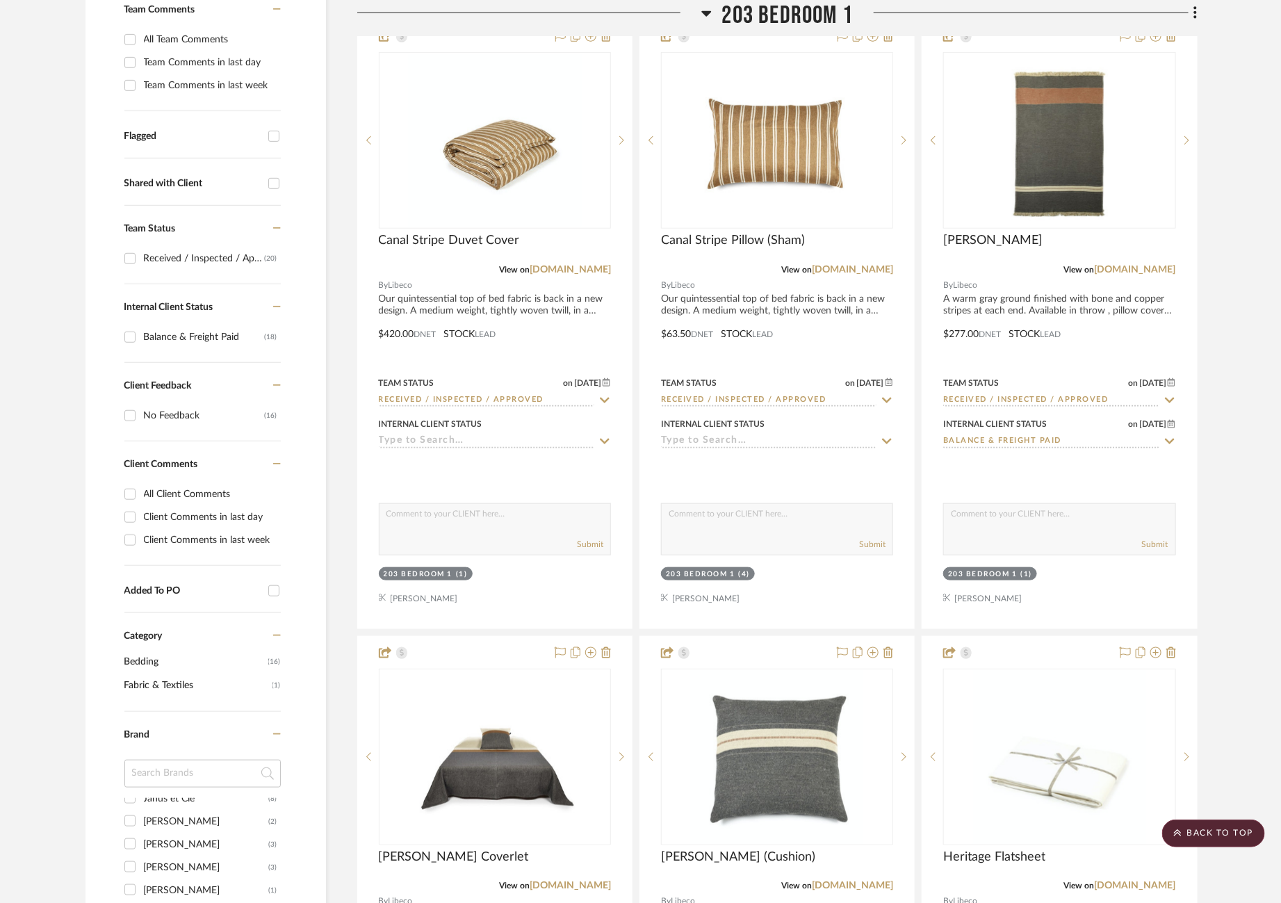
scroll to position [0, 17]
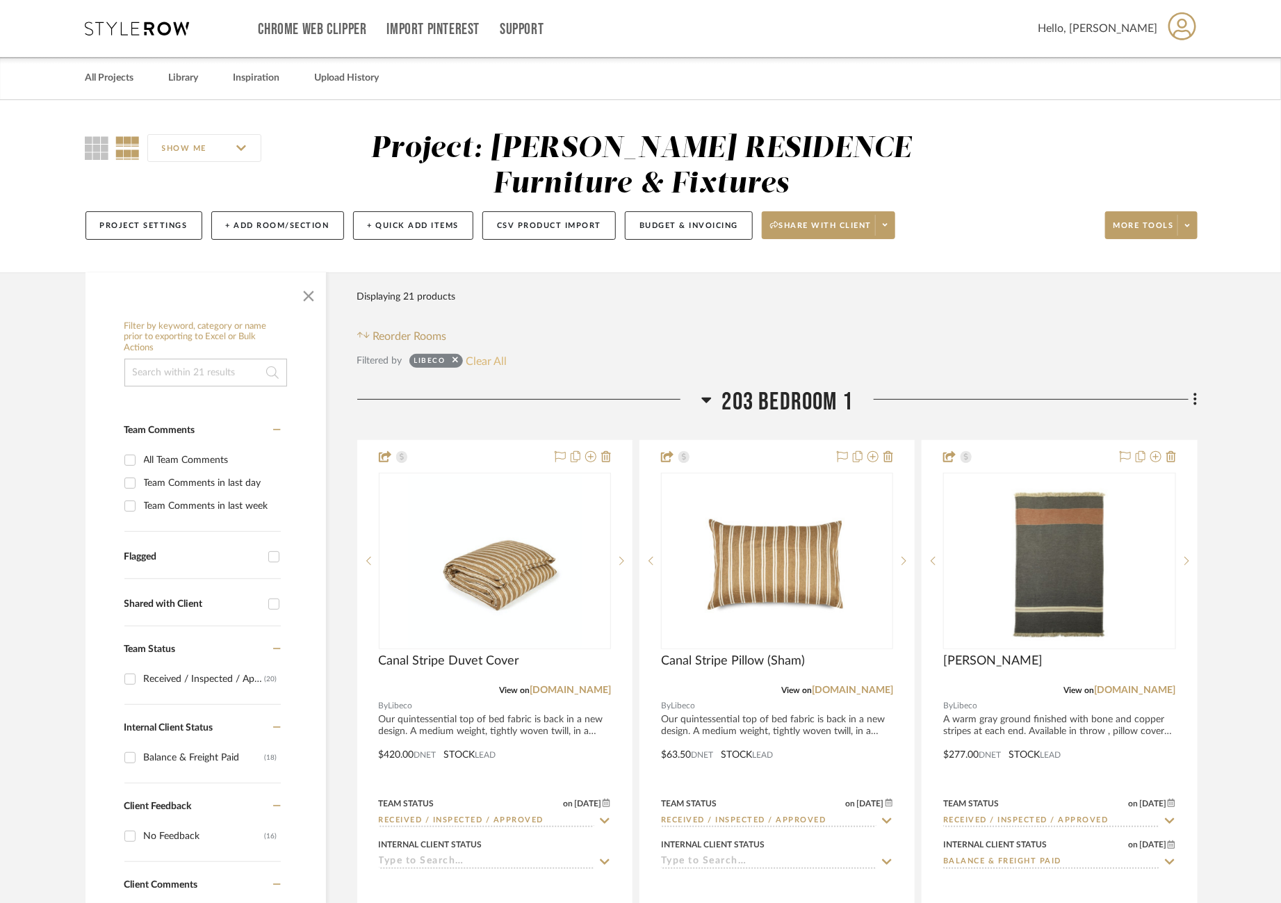
click at [466, 360] on button "Clear All" at bounding box center [486, 361] width 41 height 18
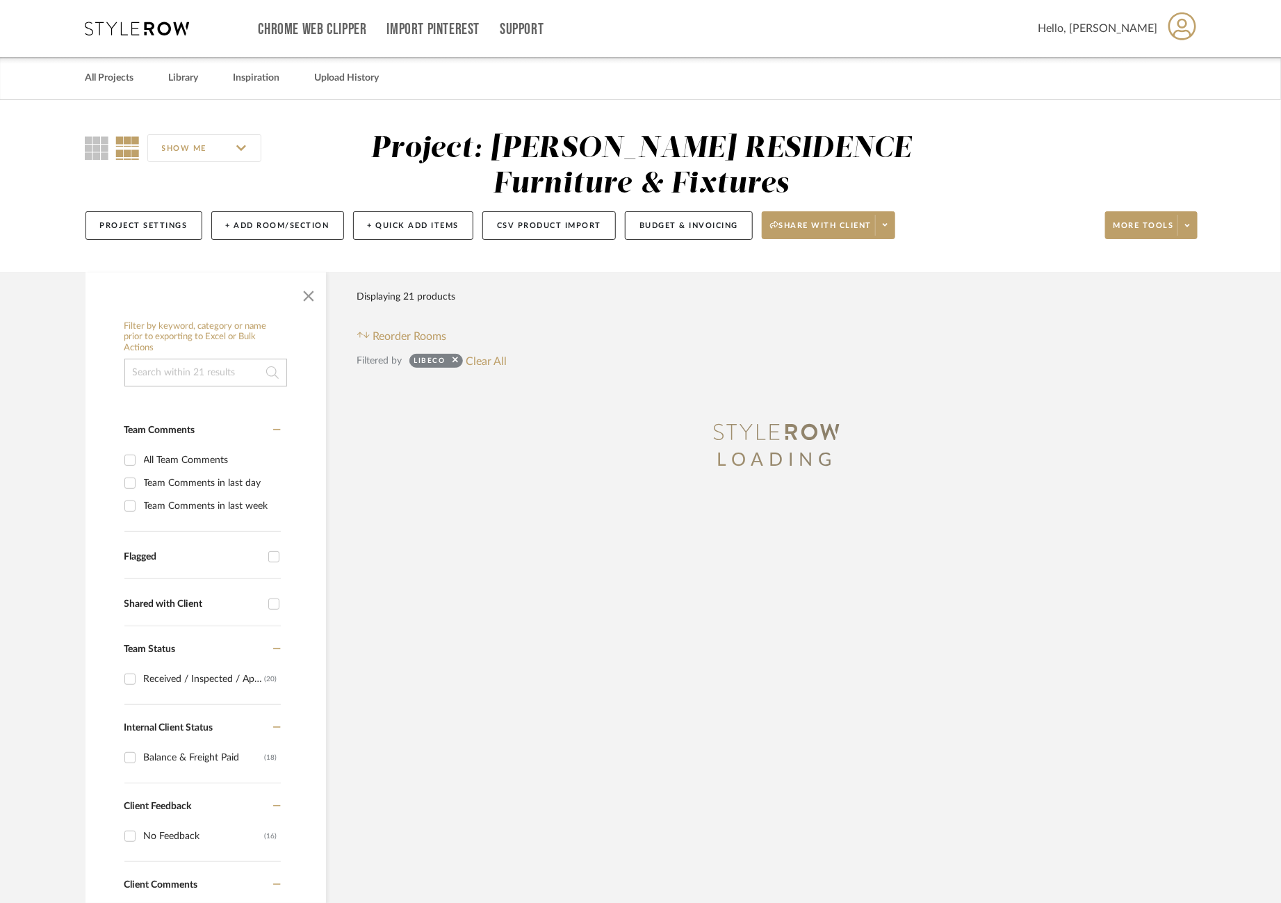
click at [183, 374] on input at bounding box center [205, 373] width 163 height 28
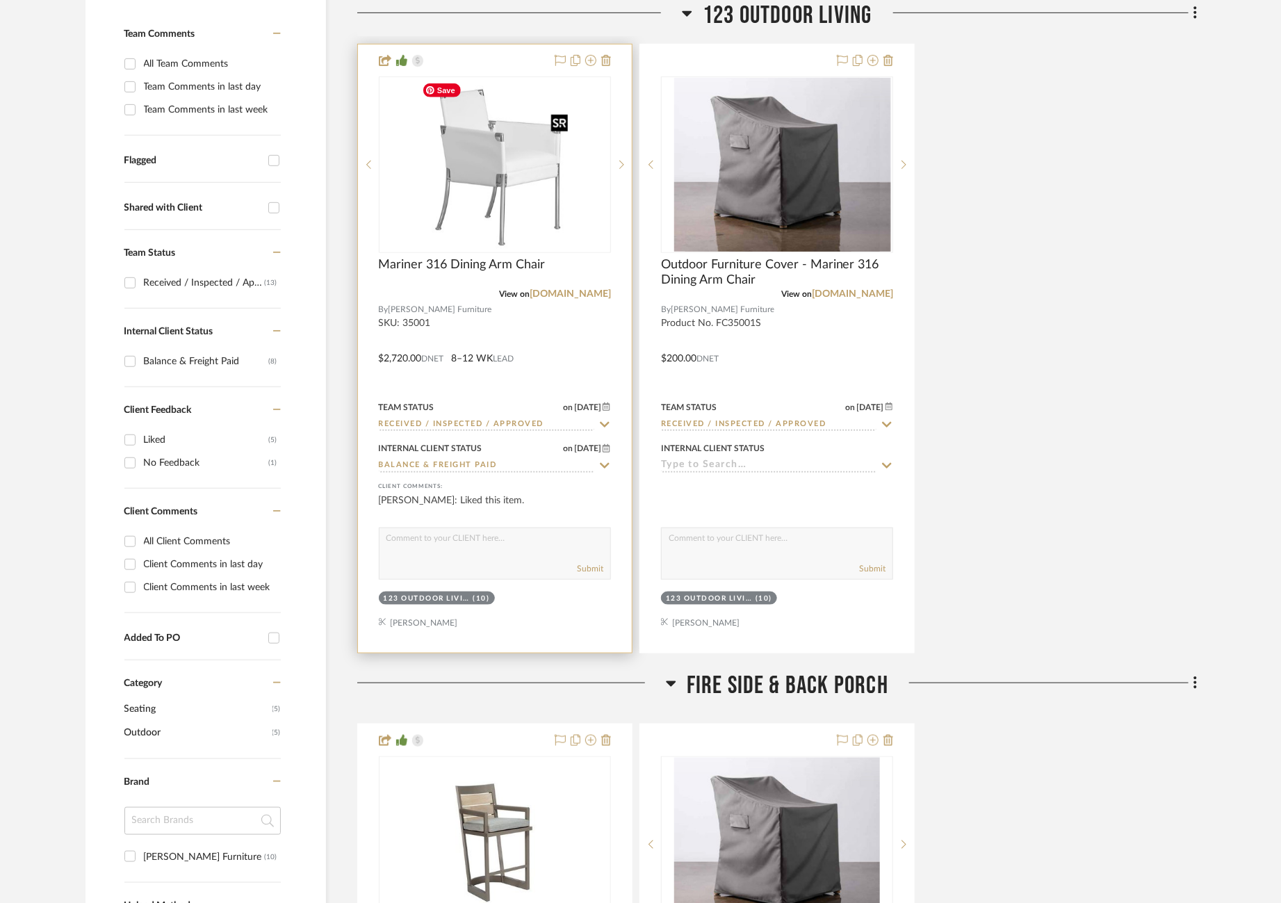
scroll to position [399, 17]
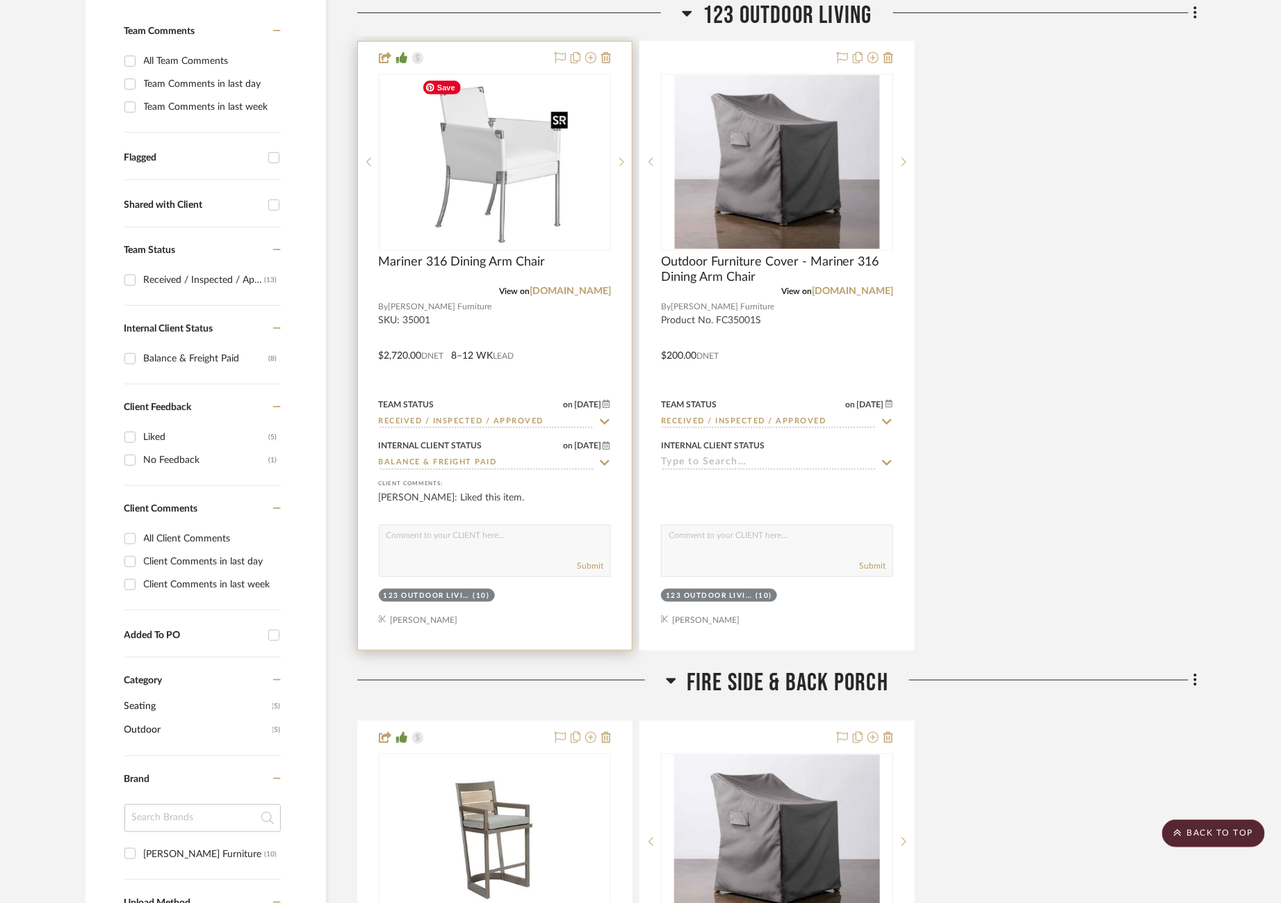
click at [478, 213] on img "0" at bounding box center [494, 162] width 157 height 174
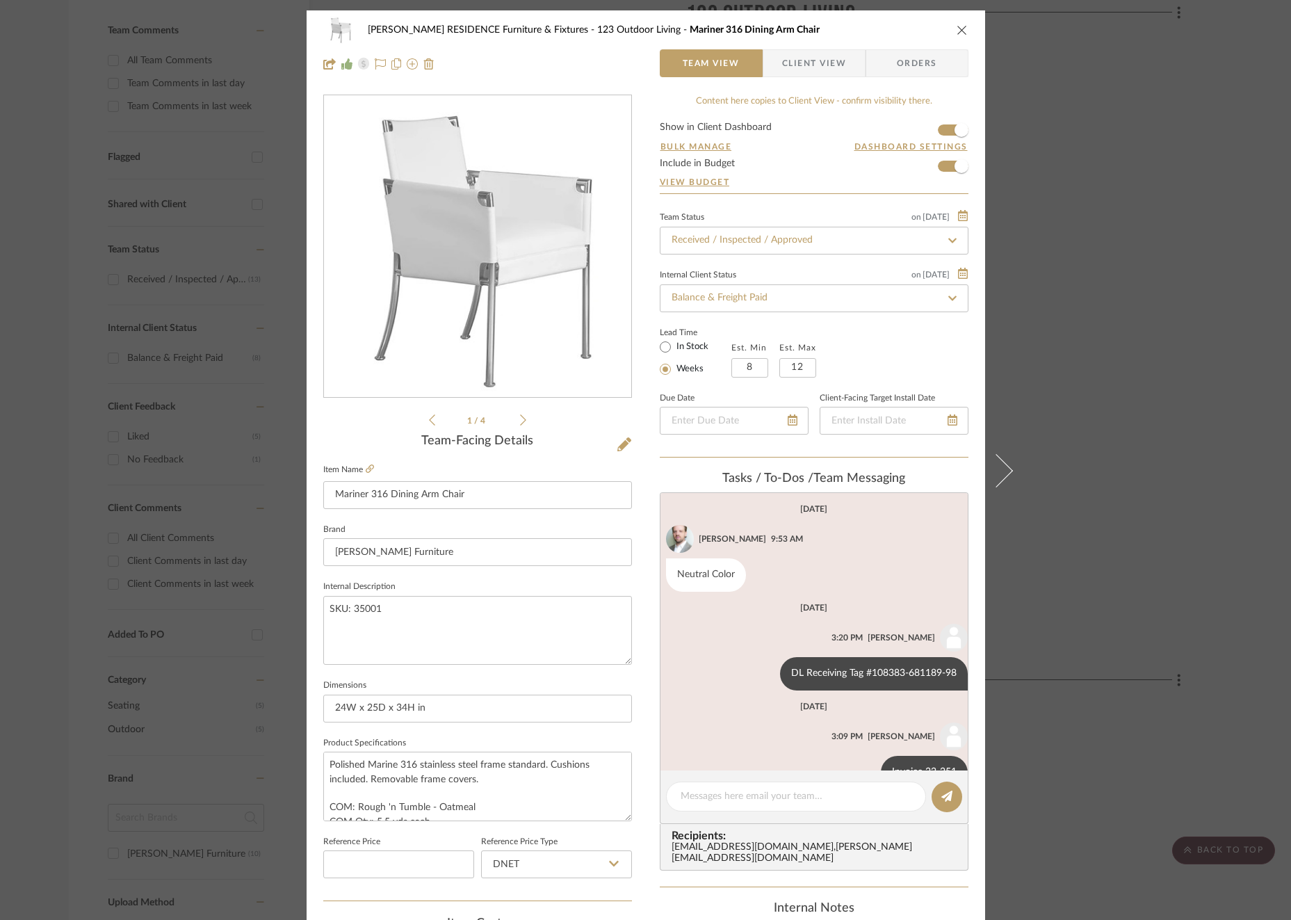
scroll to position [35, 0]
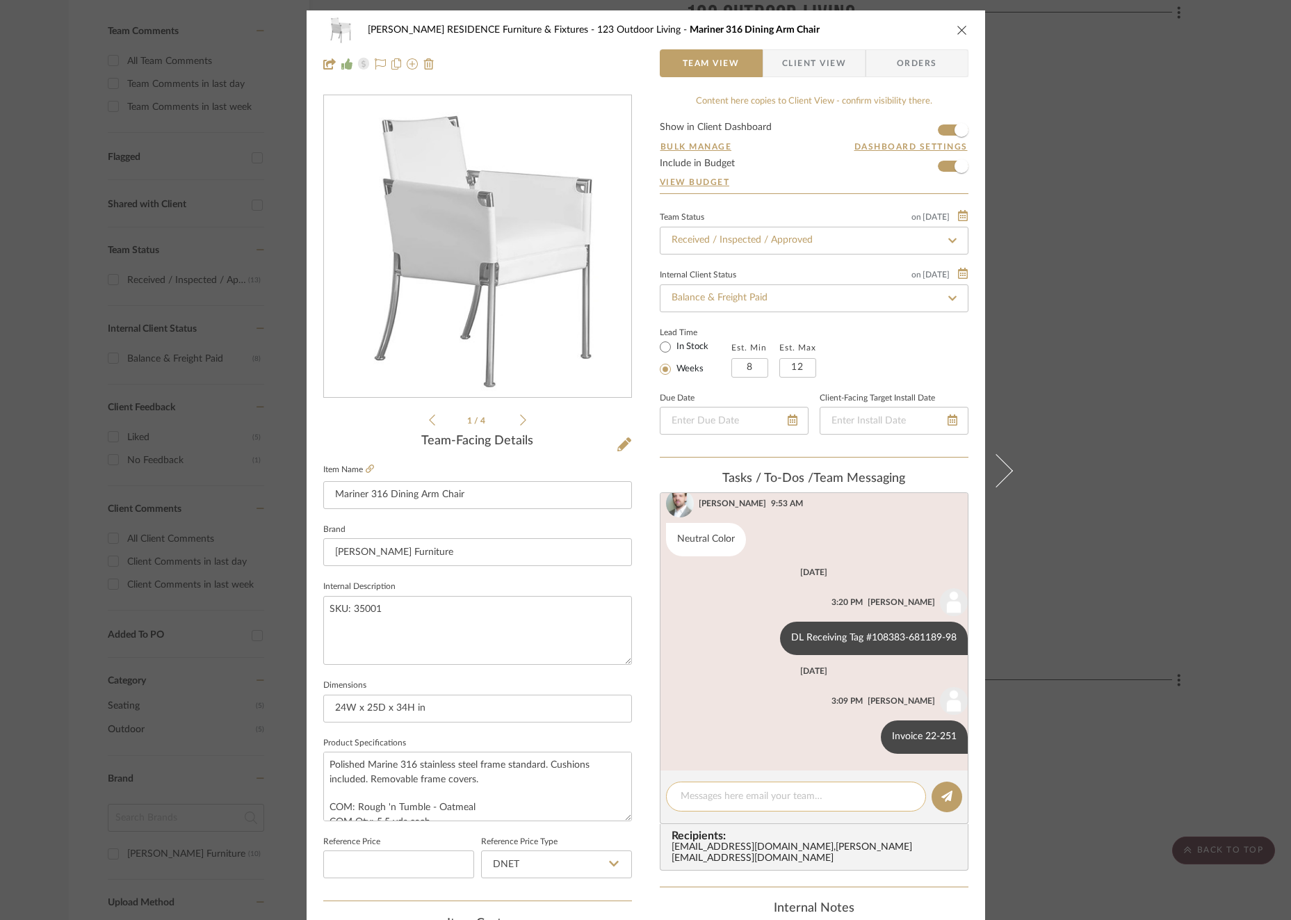
click at [867, 786] on div at bounding box center [796, 796] width 260 height 30
click at [829, 803] on div at bounding box center [796, 796] width 260 height 30
click at [812, 789] on textarea at bounding box center [795, 796] width 231 height 15
drag, startPoint x: 808, startPoint y: 796, endPoint x: 585, endPoint y: 792, distance: 223.1
click at [585, 792] on div "[PERSON_NAME] RESIDENCE Furniture & Fixtures 123 Outdoor Living Mariner 316 Din…" at bounding box center [646, 674] width 678 height 1329
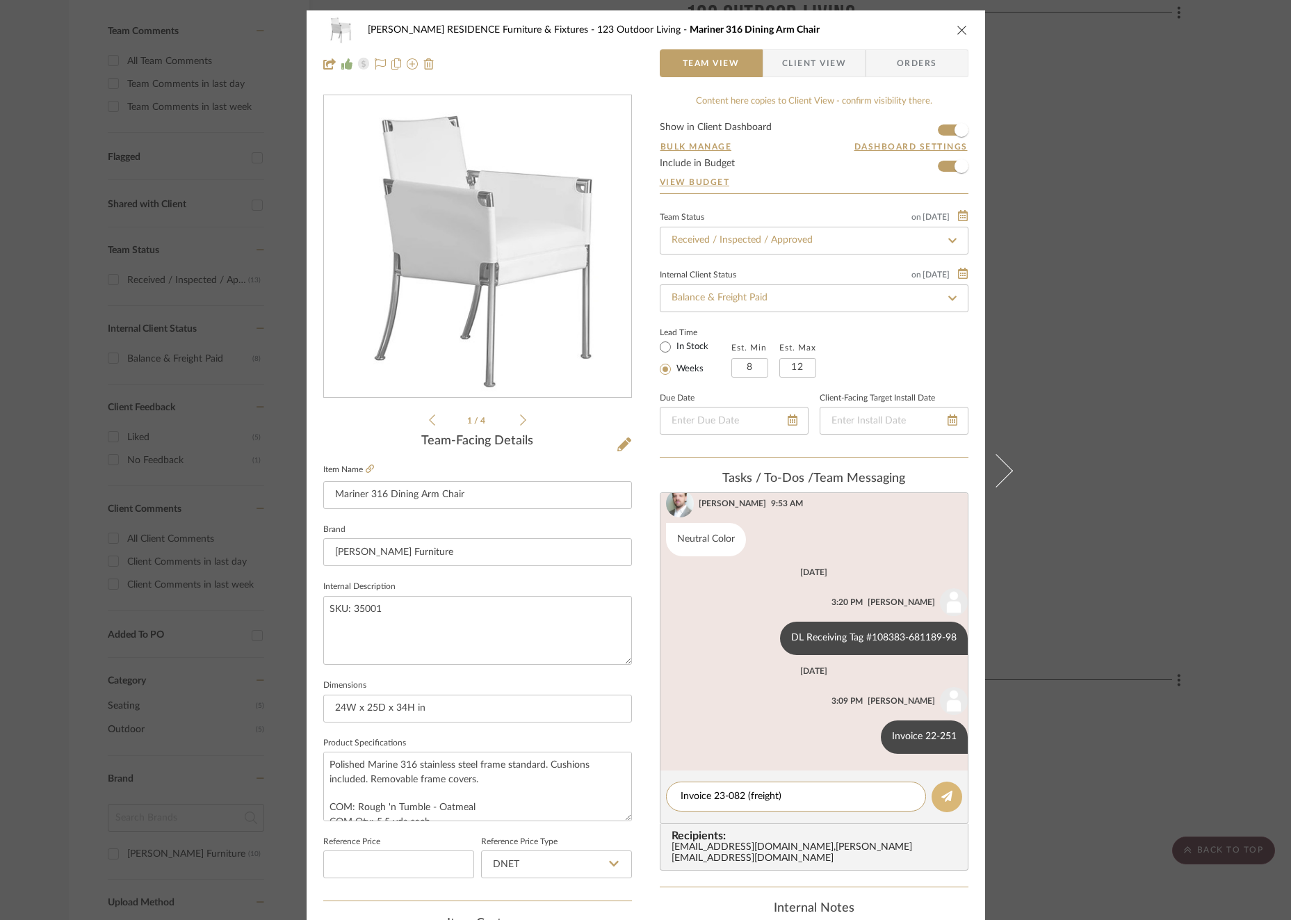
click at [952, 792] on button at bounding box center [946, 796] width 31 height 31
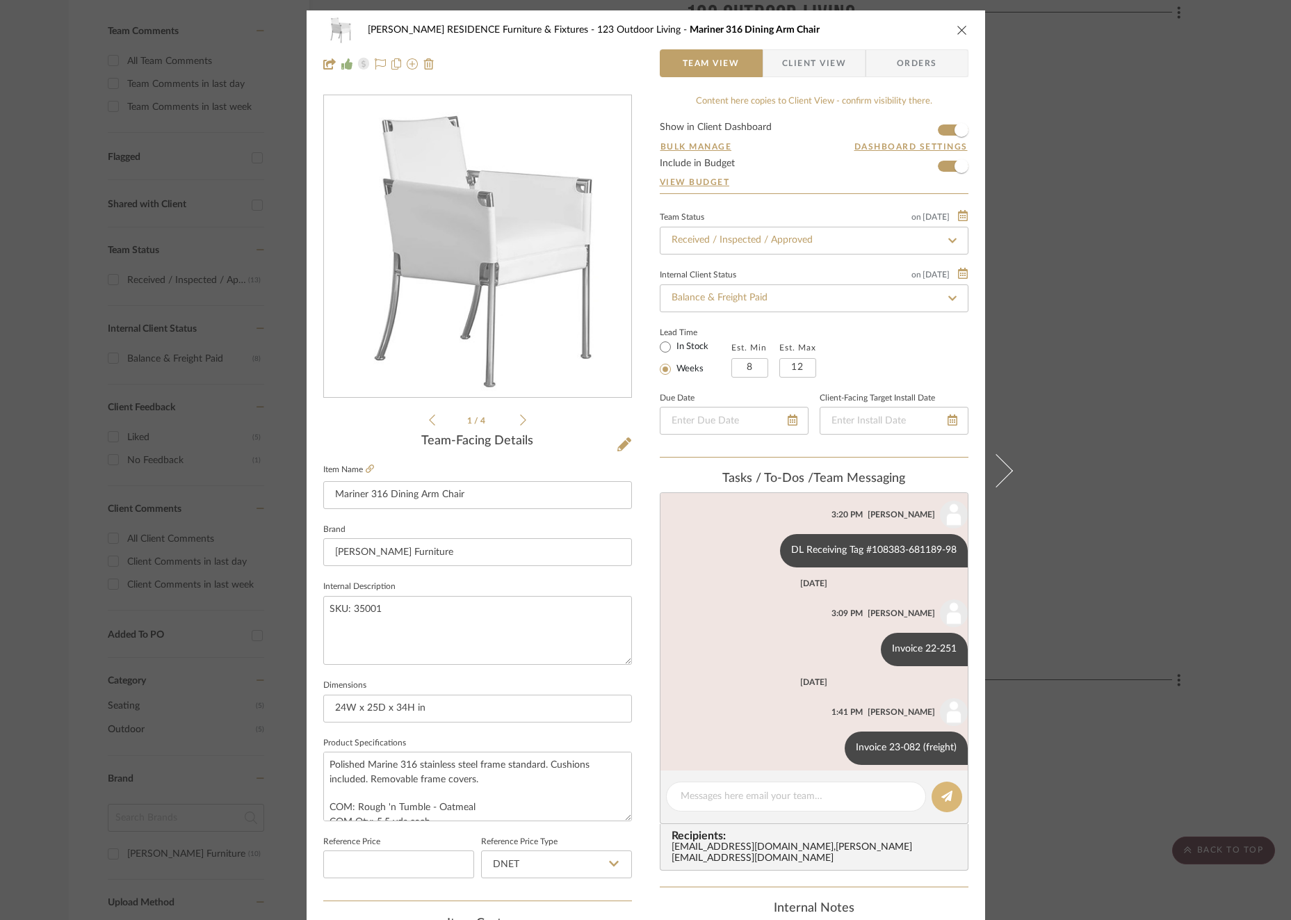
scroll to position [134, 0]
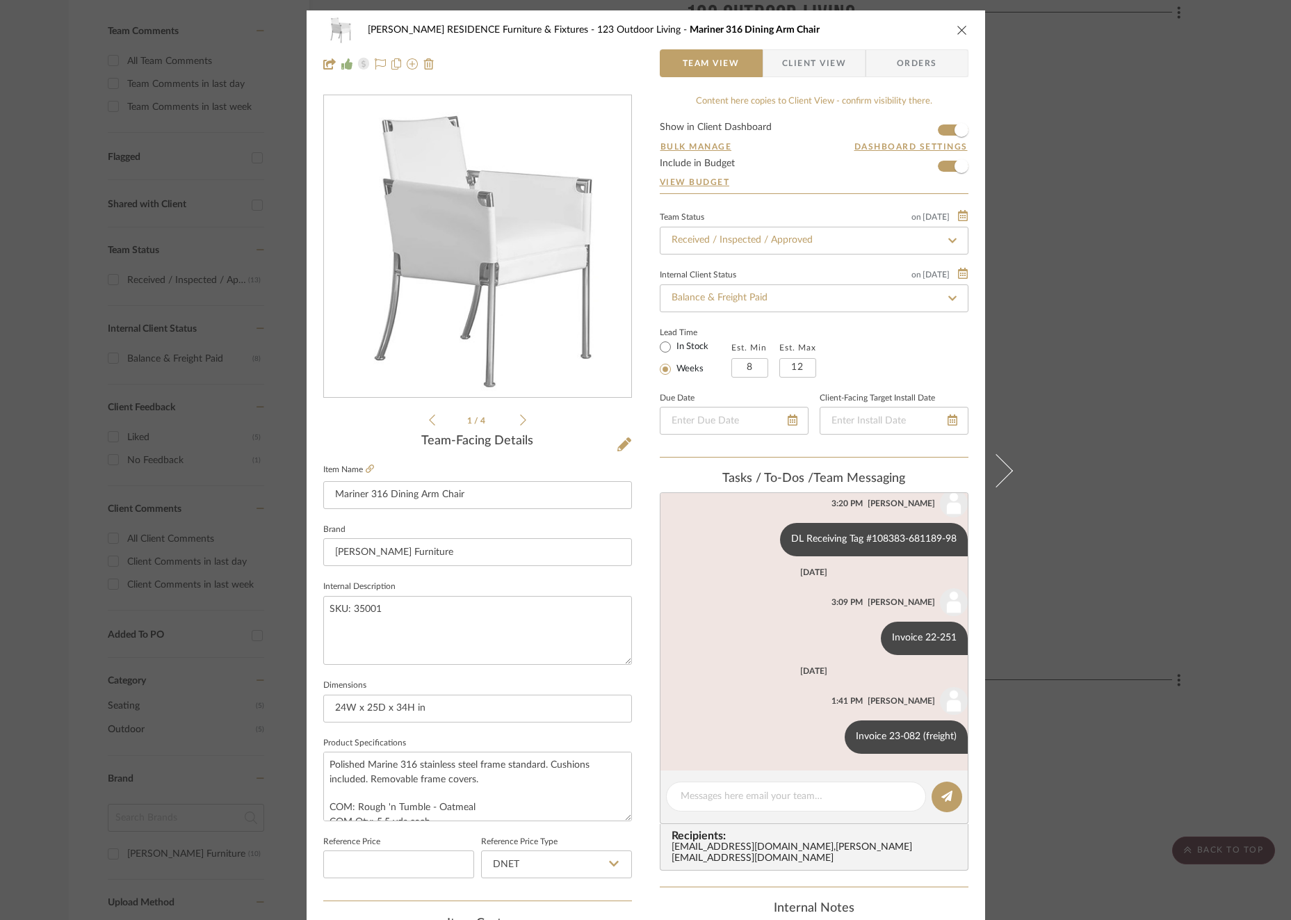
click at [1024, 484] on div "[PERSON_NAME] RESIDENCE Furniture & Fixtures 123 Outdoor Living Mariner 316 Din…" at bounding box center [645, 460] width 1291 height 920
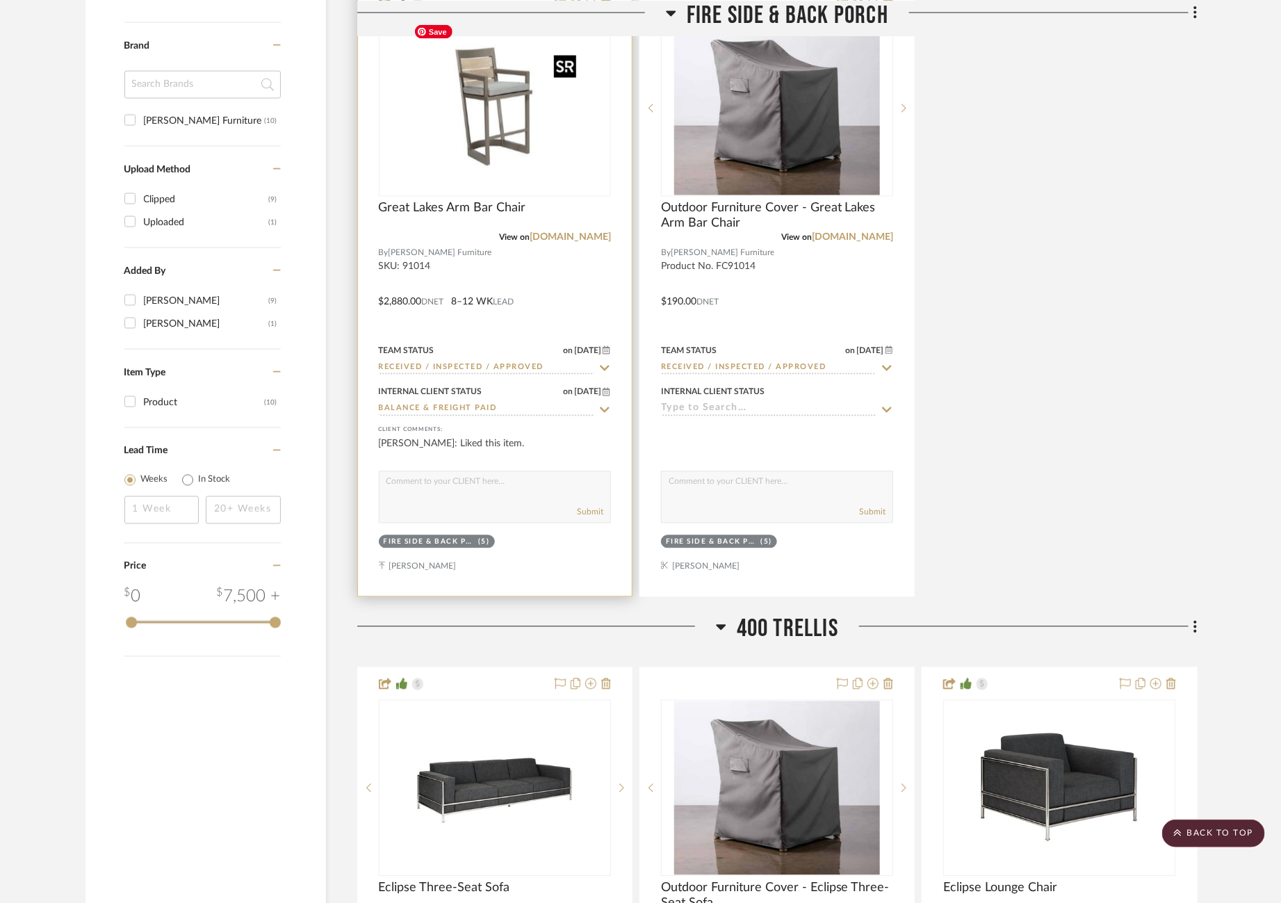
click at [0, 0] on img at bounding box center [0, 0] width 0 height 0
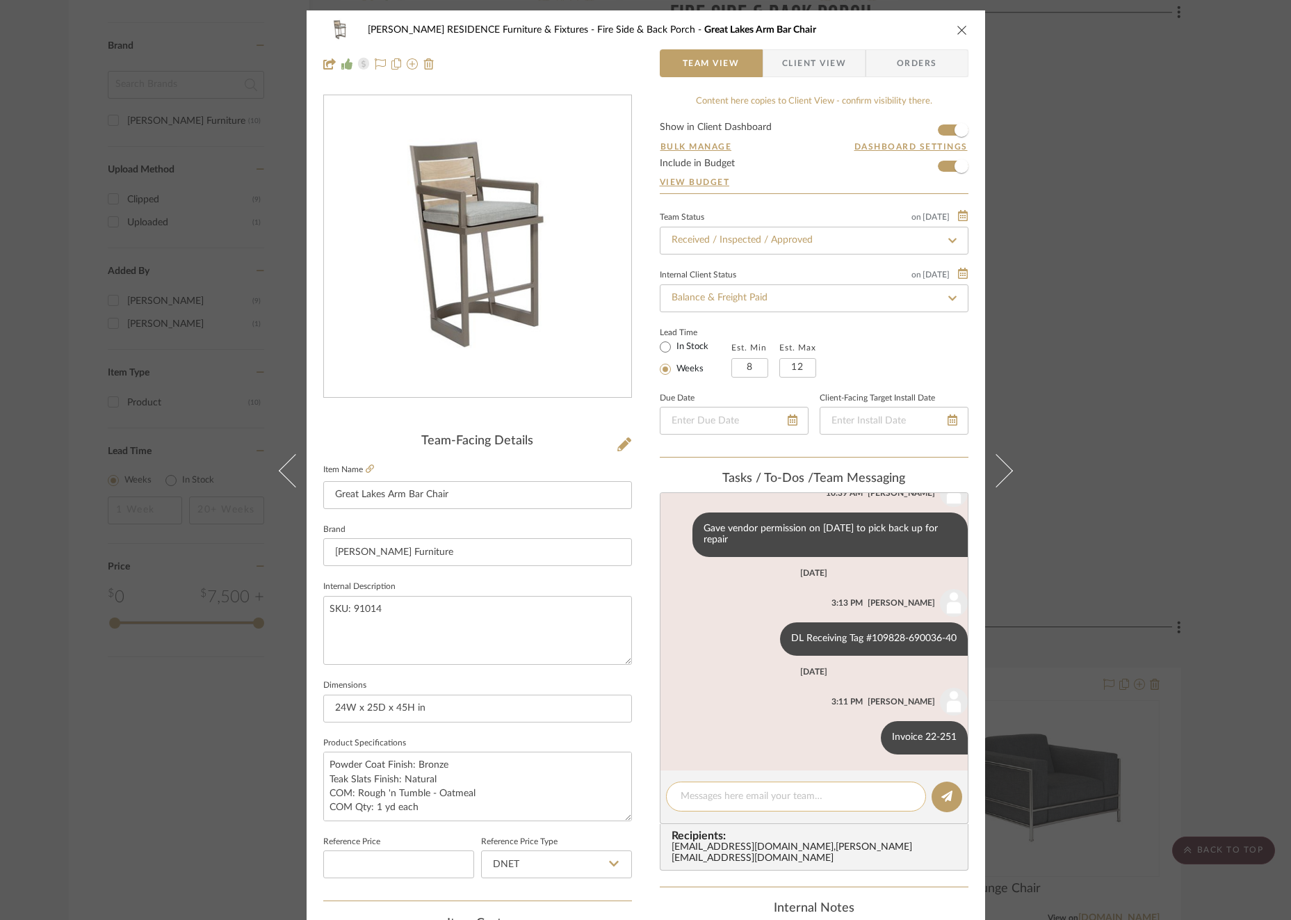
scroll to position [377, 0]
click at [763, 790] on textarea at bounding box center [795, 796] width 231 height 15
paste textarea "Invoice 23-082 (freight)"
click at [944, 796] on icon at bounding box center [946, 795] width 11 height 11
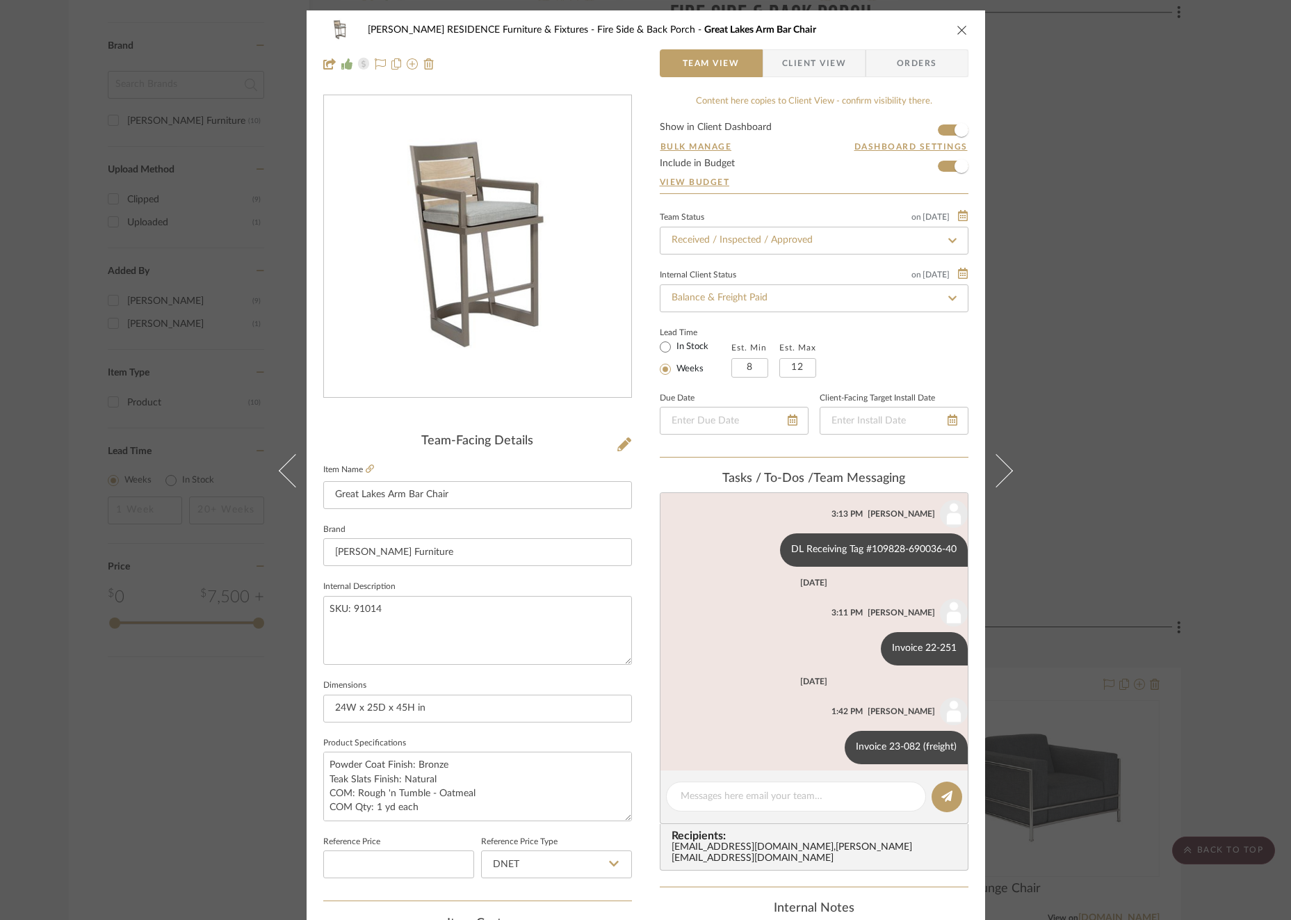
scroll to position [475, 0]
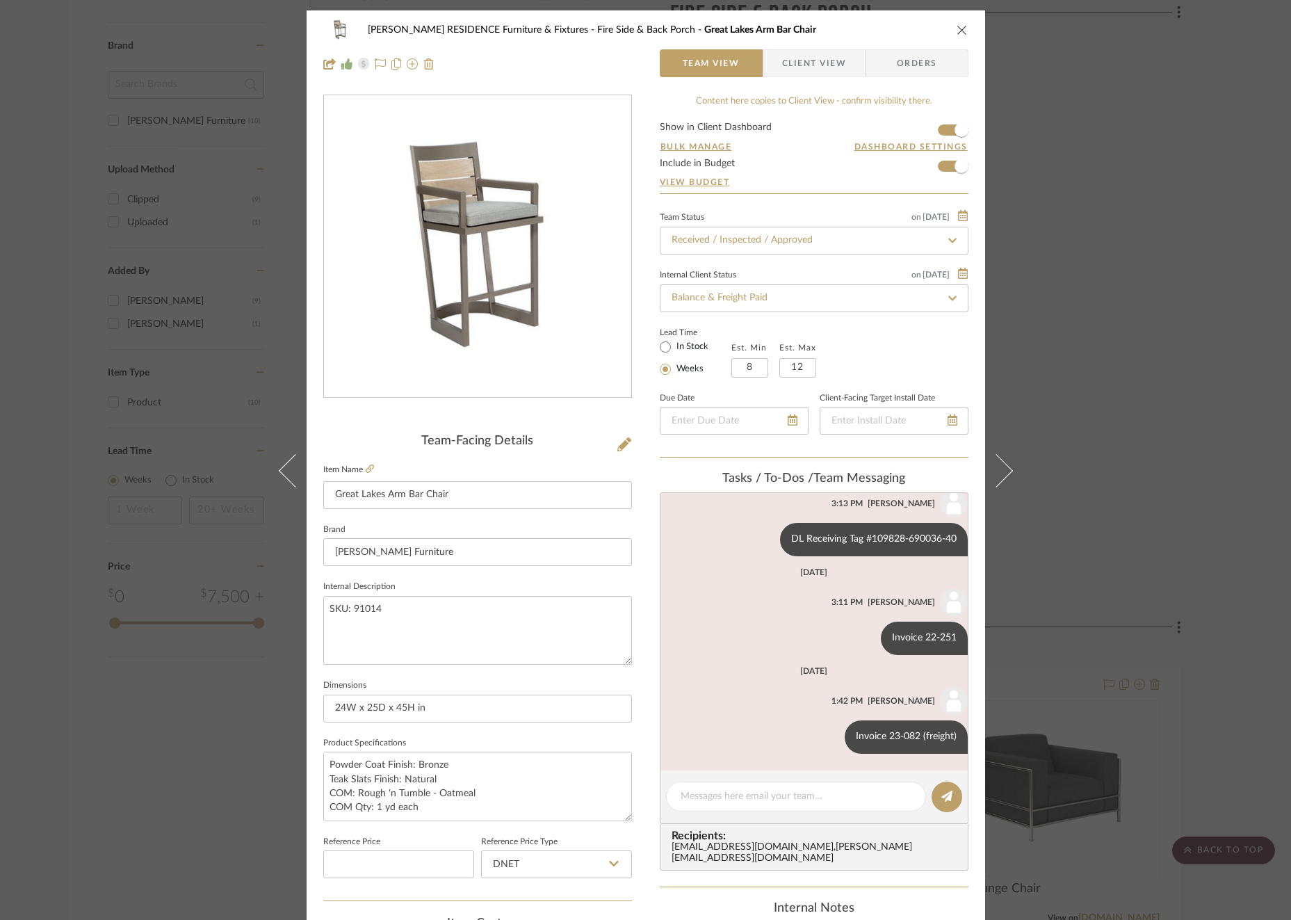
click at [1088, 442] on div "[PERSON_NAME] RESIDENCE Furniture & Fixtures Fire Side & Back Porch Great Lakes…" at bounding box center [645, 460] width 1291 height 920
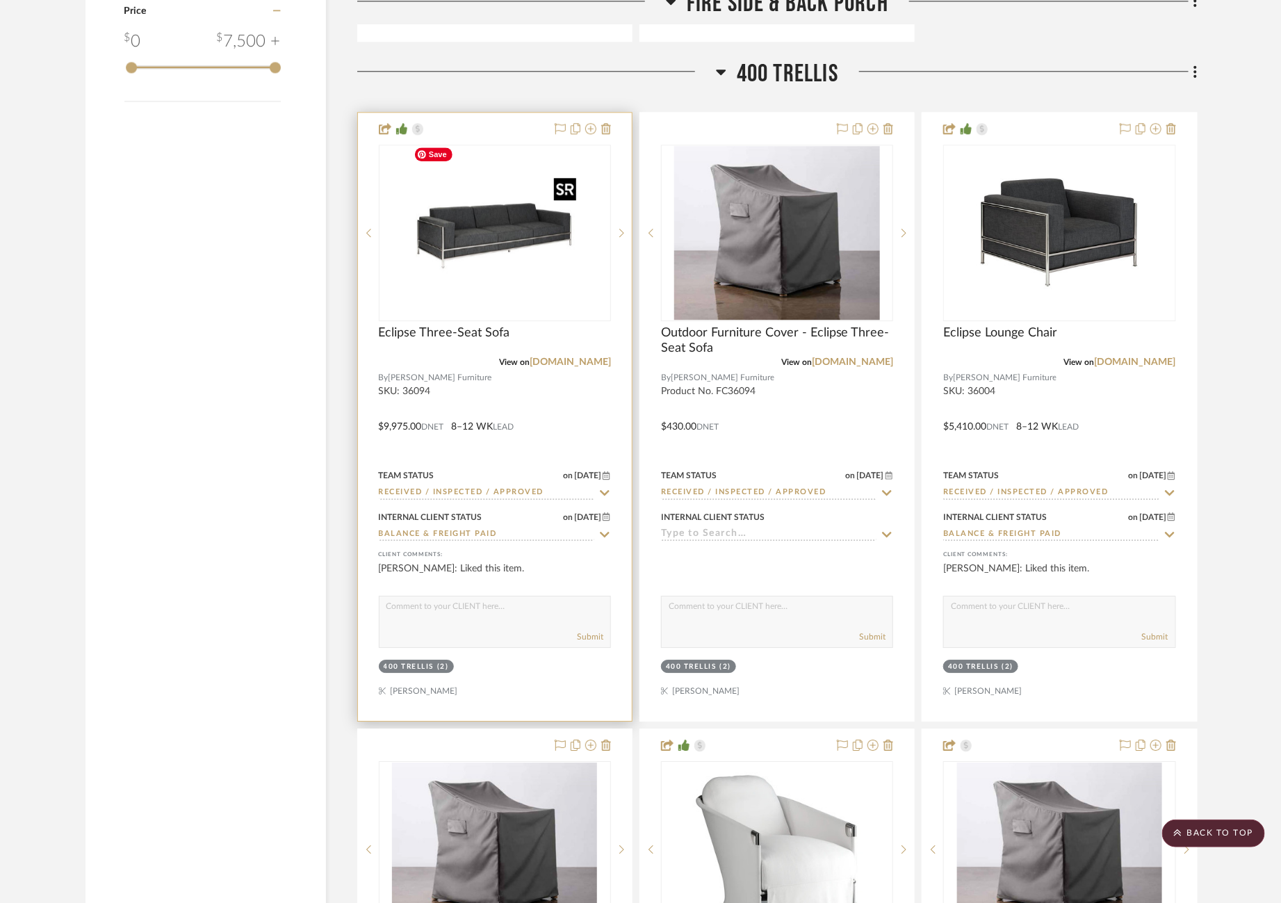
click at [0, 0] on img at bounding box center [0, 0] width 0 height 0
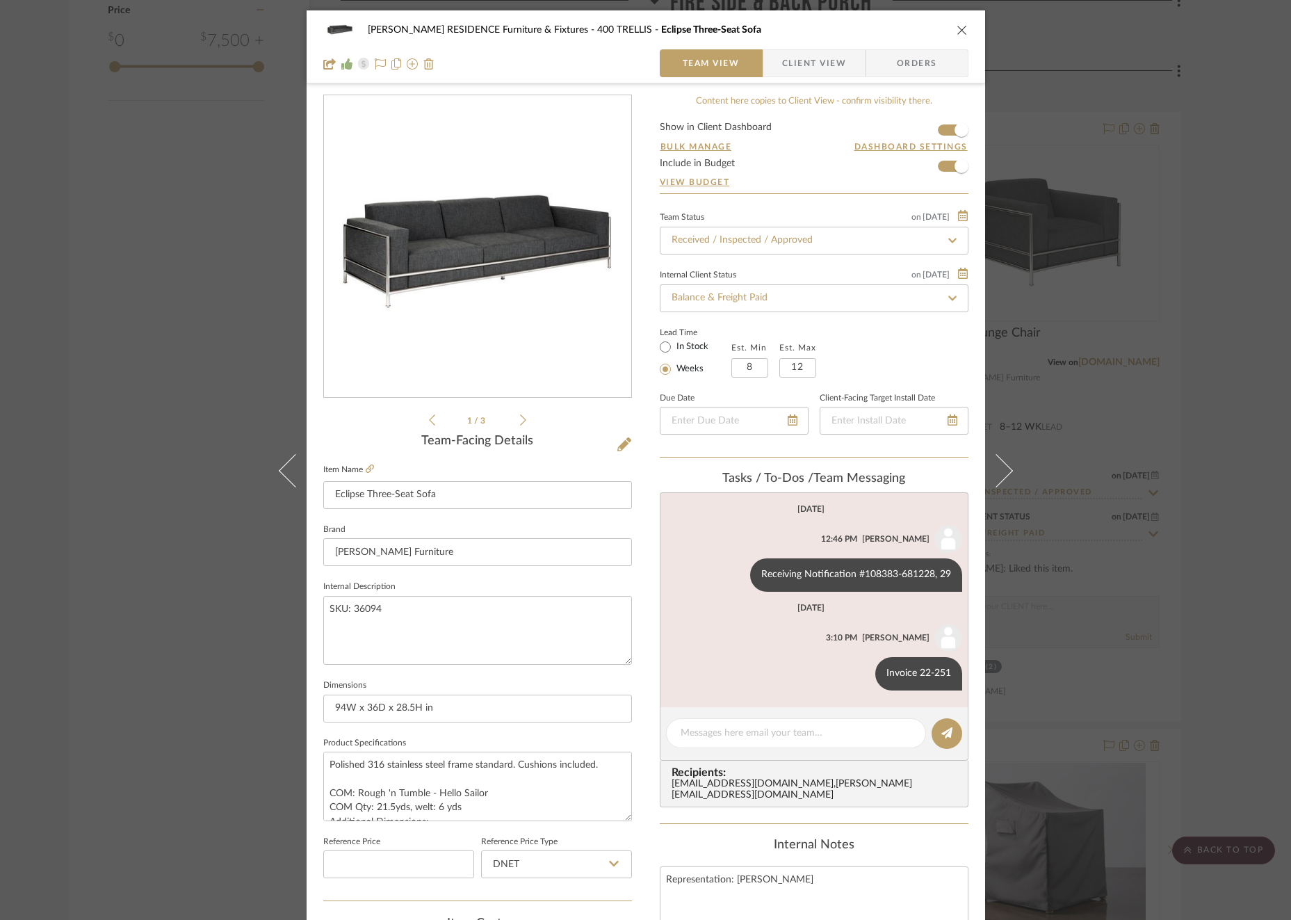
scroll to position [370, 0]
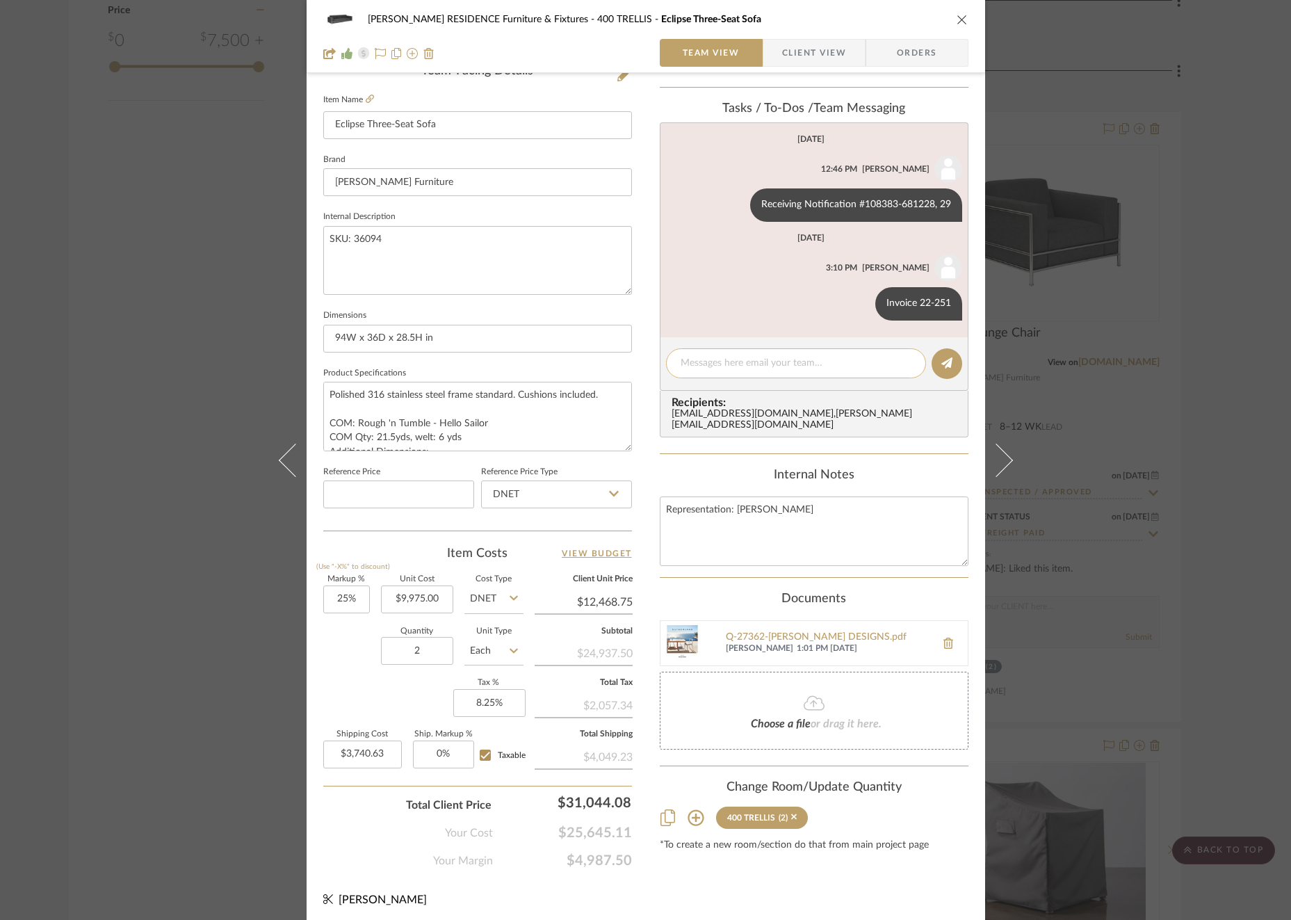
click at [799, 363] on textarea at bounding box center [795, 363] width 231 height 15
paste textarea "Invoice 23-082 (freight)"
click at [949, 354] on button at bounding box center [946, 363] width 31 height 31
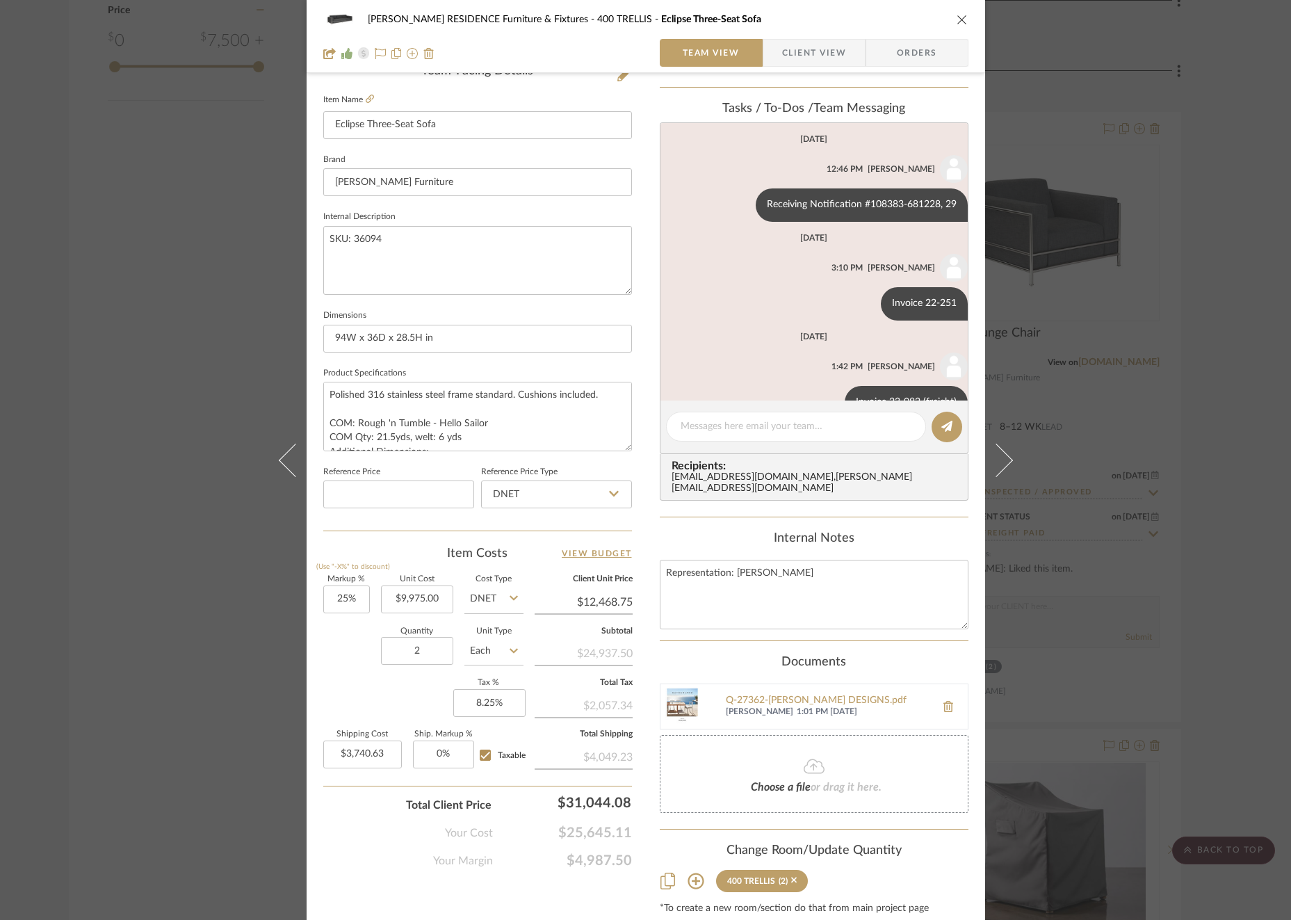
scroll to position [35, 0]
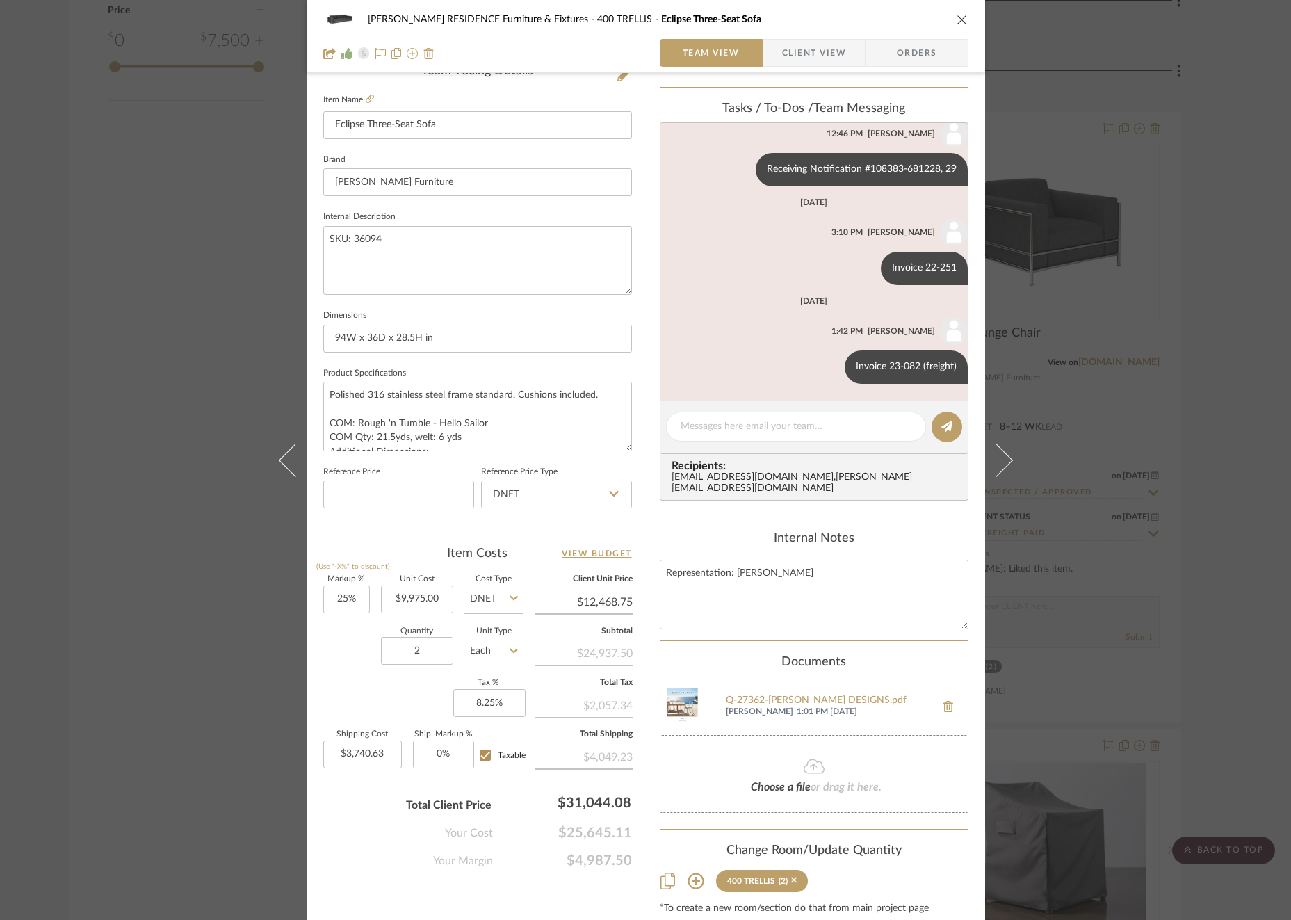
click at [1145, 313] on div "[PERSON_NAME] RESIDENCE Furniture & Fixtures 400 TRELLIS Eclipse Three-Seat Sof…" at bounding box center [645, 460] width 1291 height 920
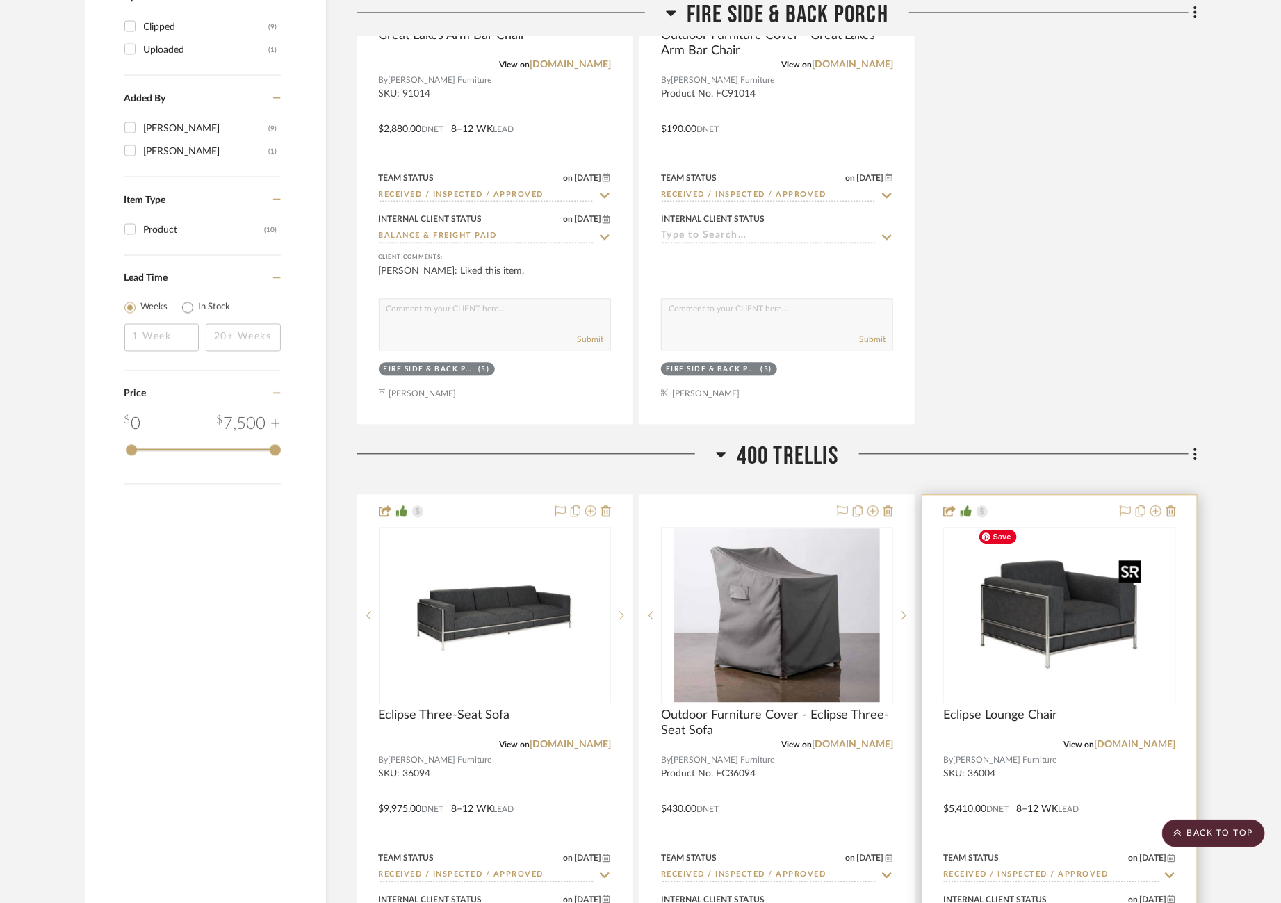
click at [1041, 575] on img "0" at bounding box center [1059, 615] width 174 height 174
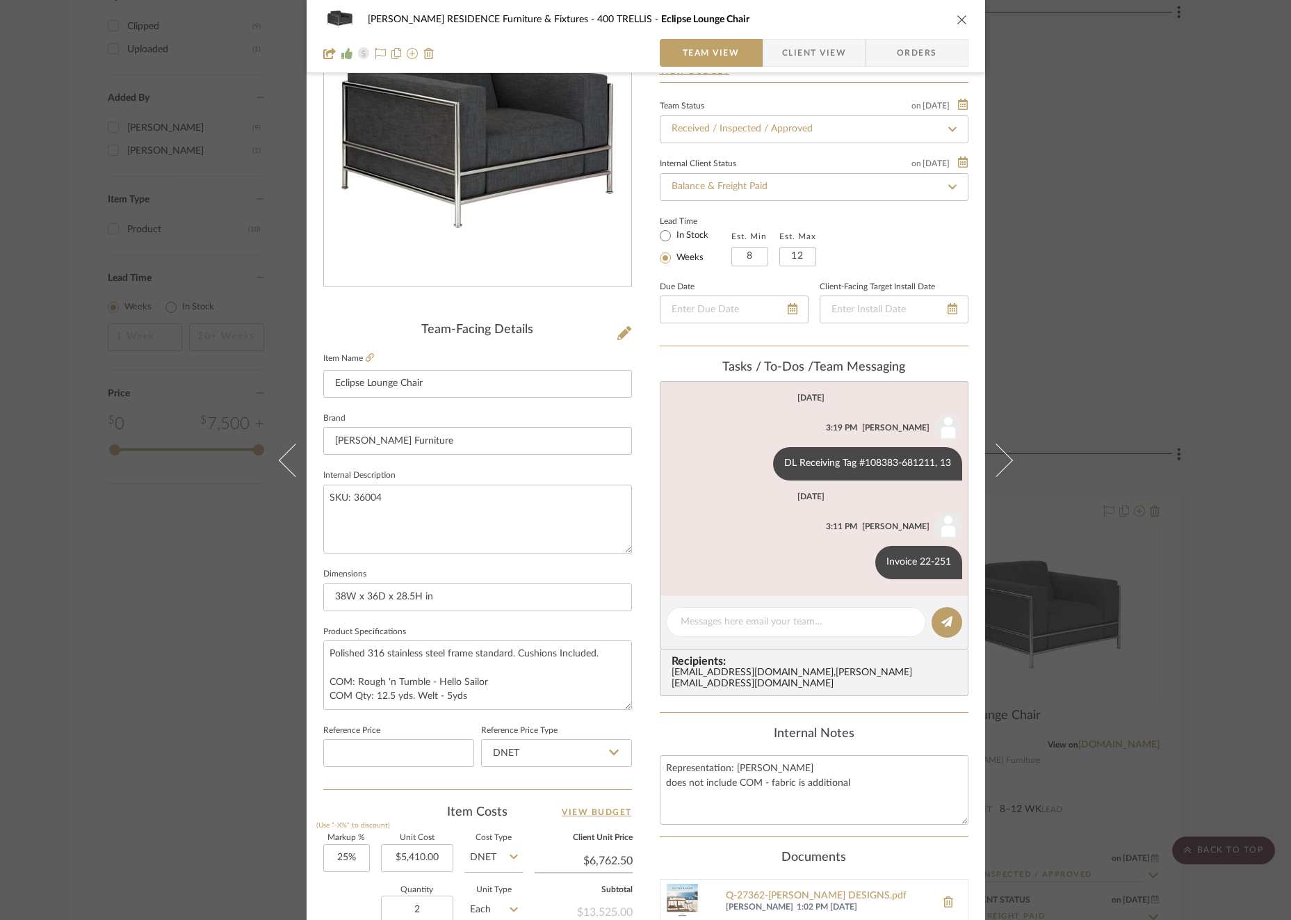
scroll to position [370, 0]
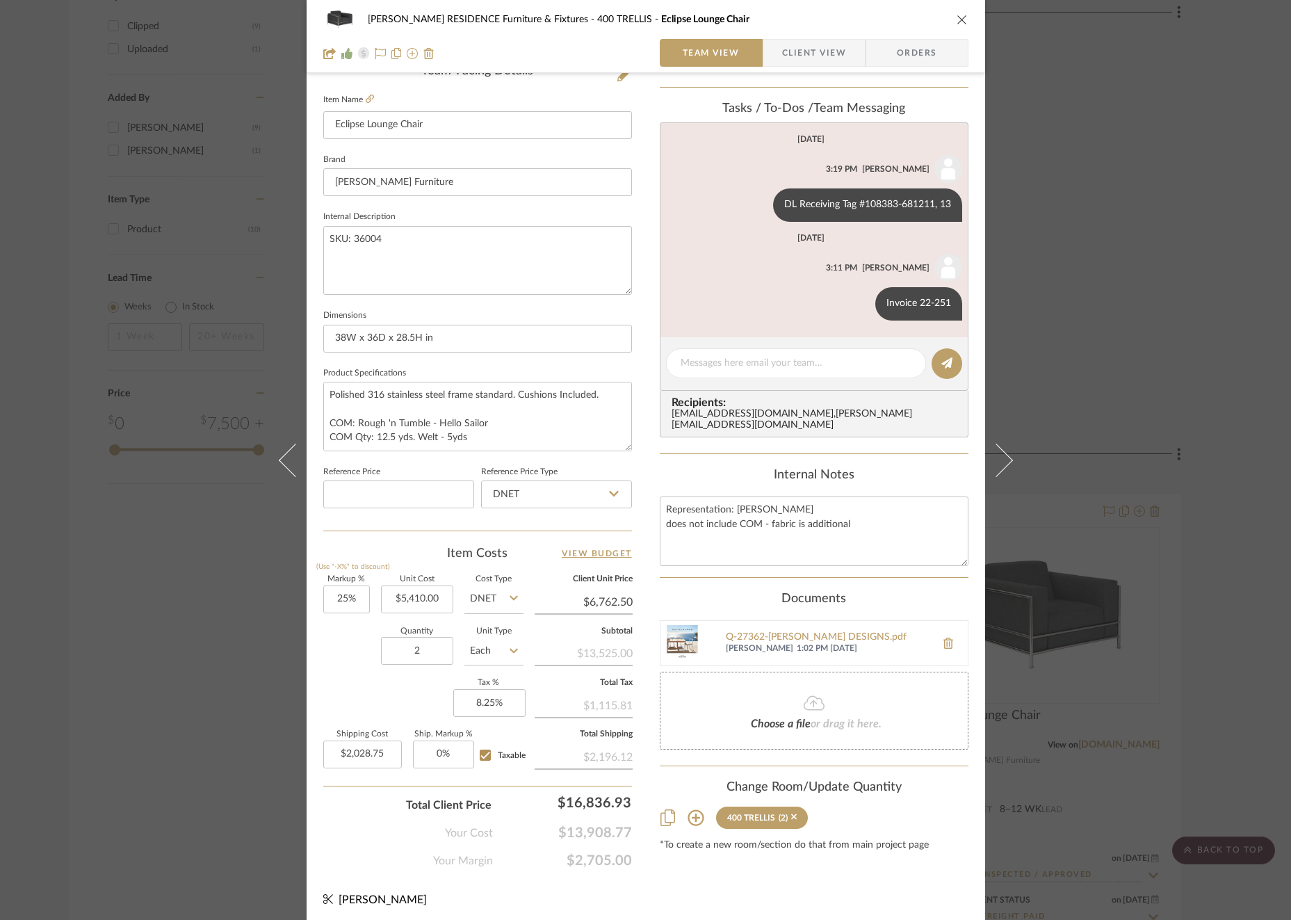
click at [765, 345] on editor-of-message at bounding box center [814, 364] width 309 height 54
click at [765, 368] on textarea at bounding box center [795, 363] width 231 height 15
paste textarea "Invoice 23-082 (freight)"
click at [949, 358] on button at bounding box center [946, 363] width 31 height 31
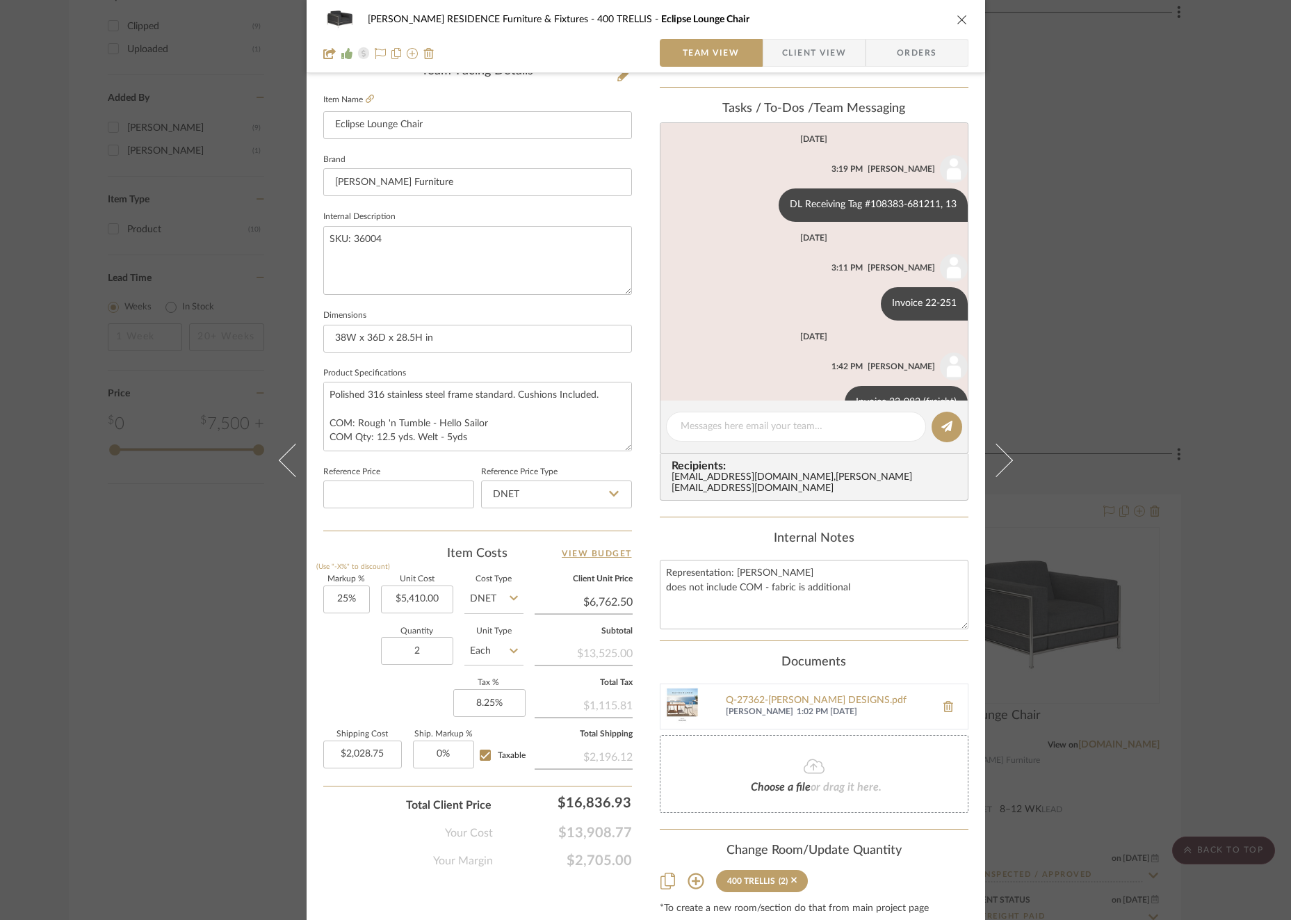
scroll to position [35, 0]
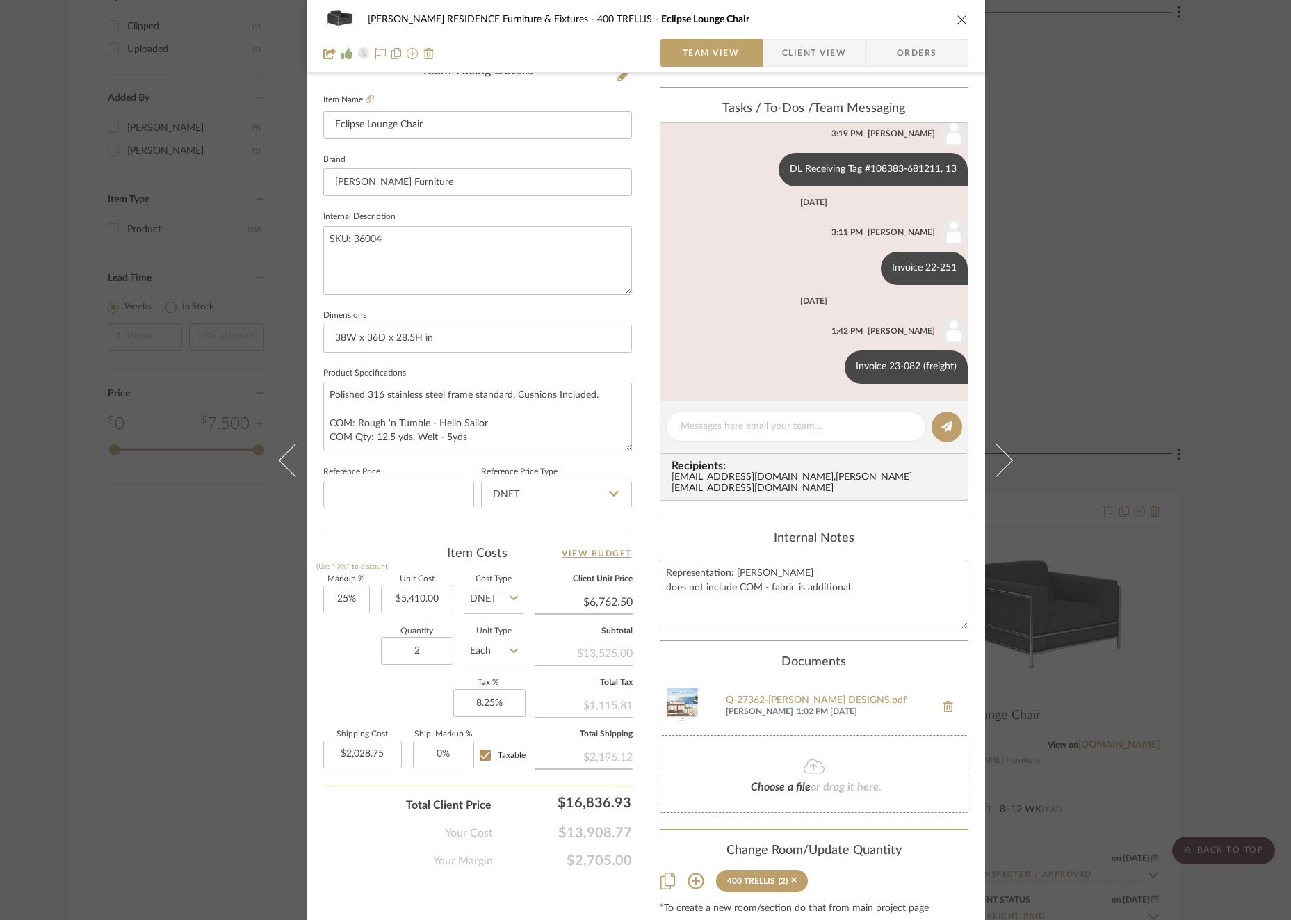
click at [1163, 322] on div "[PERSON_NAME] RESIDENCE Furniture & Fixtures 400 TRELLIS Eclipse Lounge Chair T…" at bounding box center [645, 460] width 1291 height 920
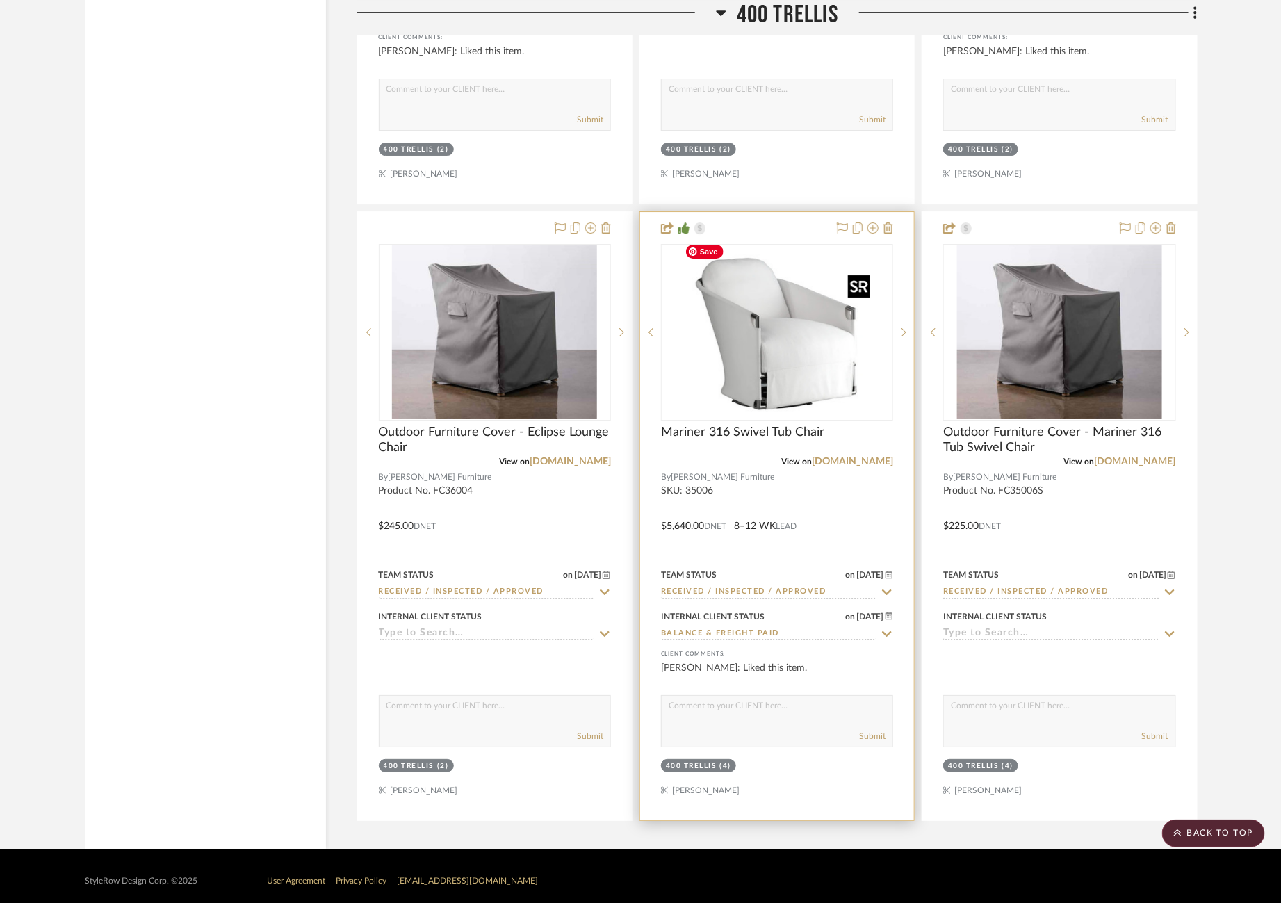
click at [0, 0] on img at bounding box center [0, 0] width 0 height 0
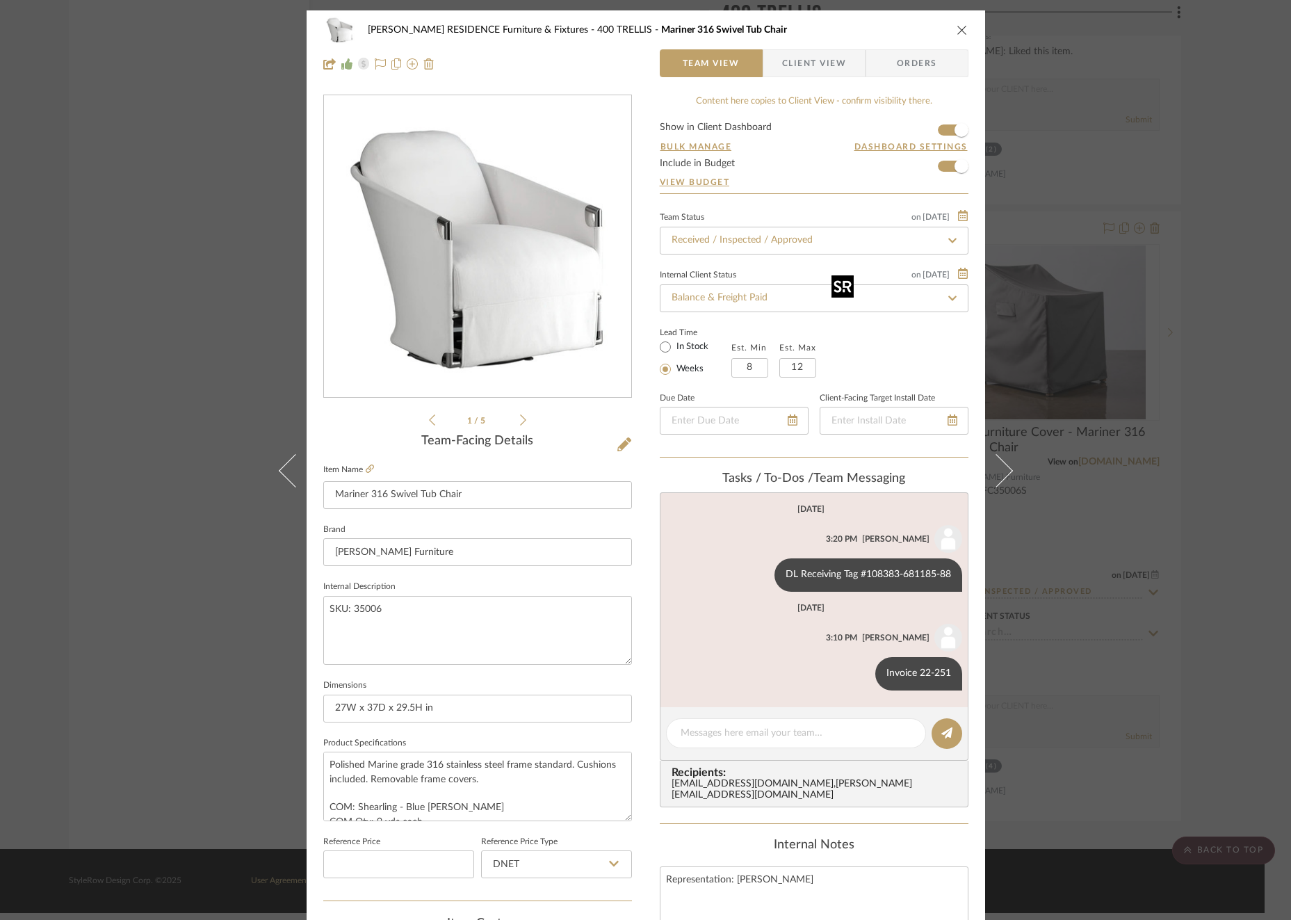
scroll to position [370, 0]
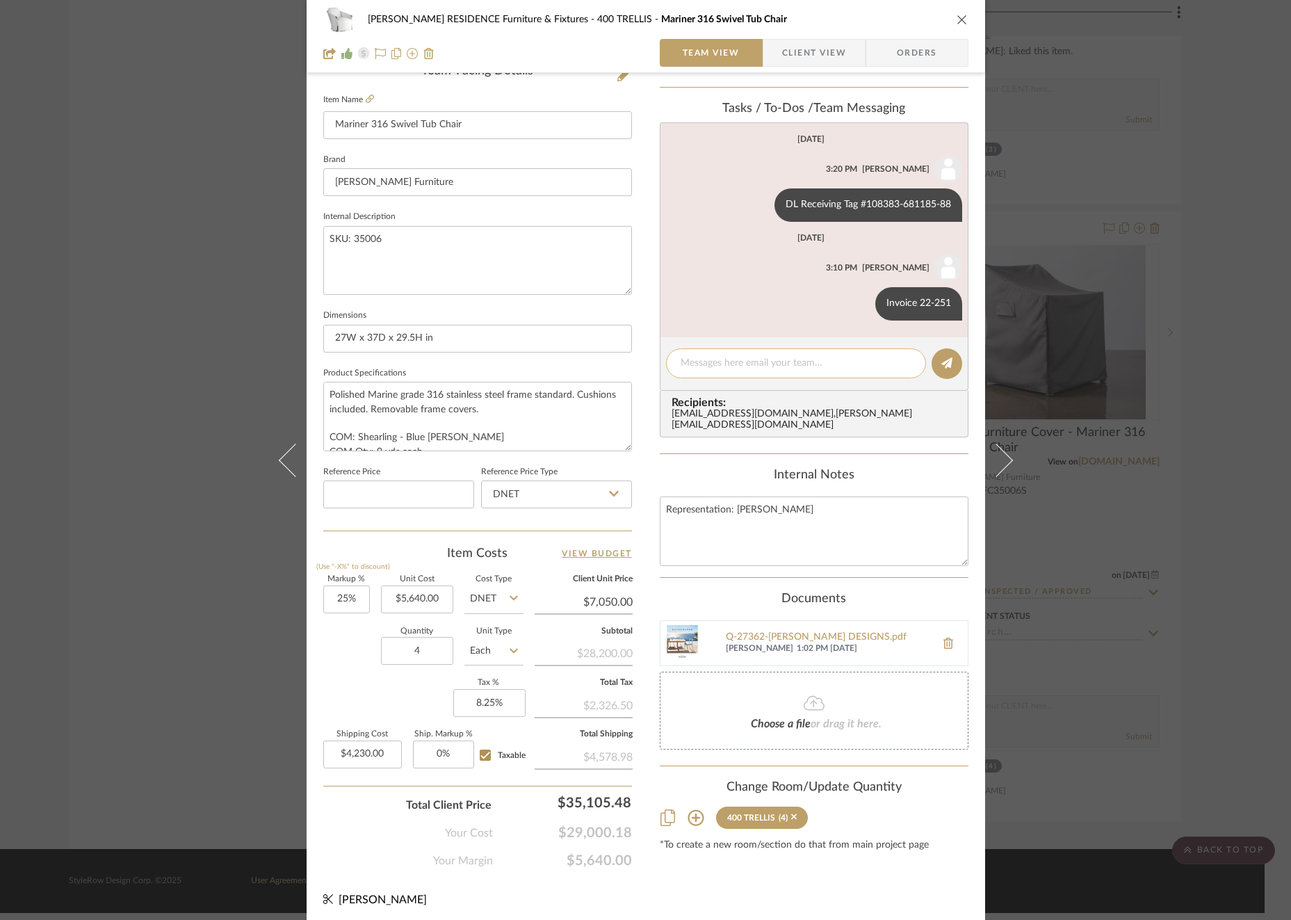
click at [746, 367] on textarea at bounding box center [795, 363] width 231 height 15
paste textarea "Invoice 23-082 (freight)"
click at [942, 365] on icon at bounding box center [946, 362] width 11 height 11
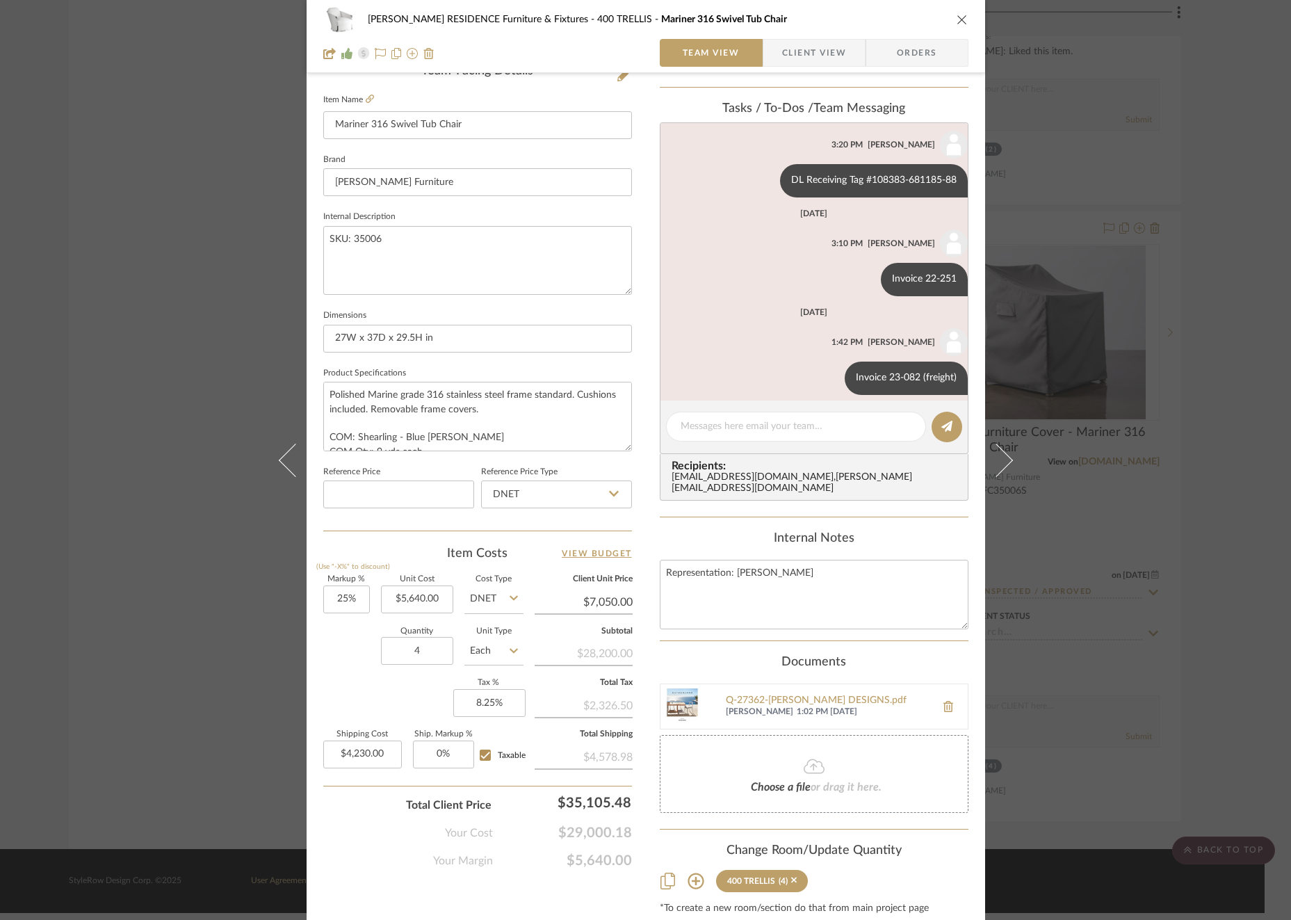
scroll to position [35, 0]
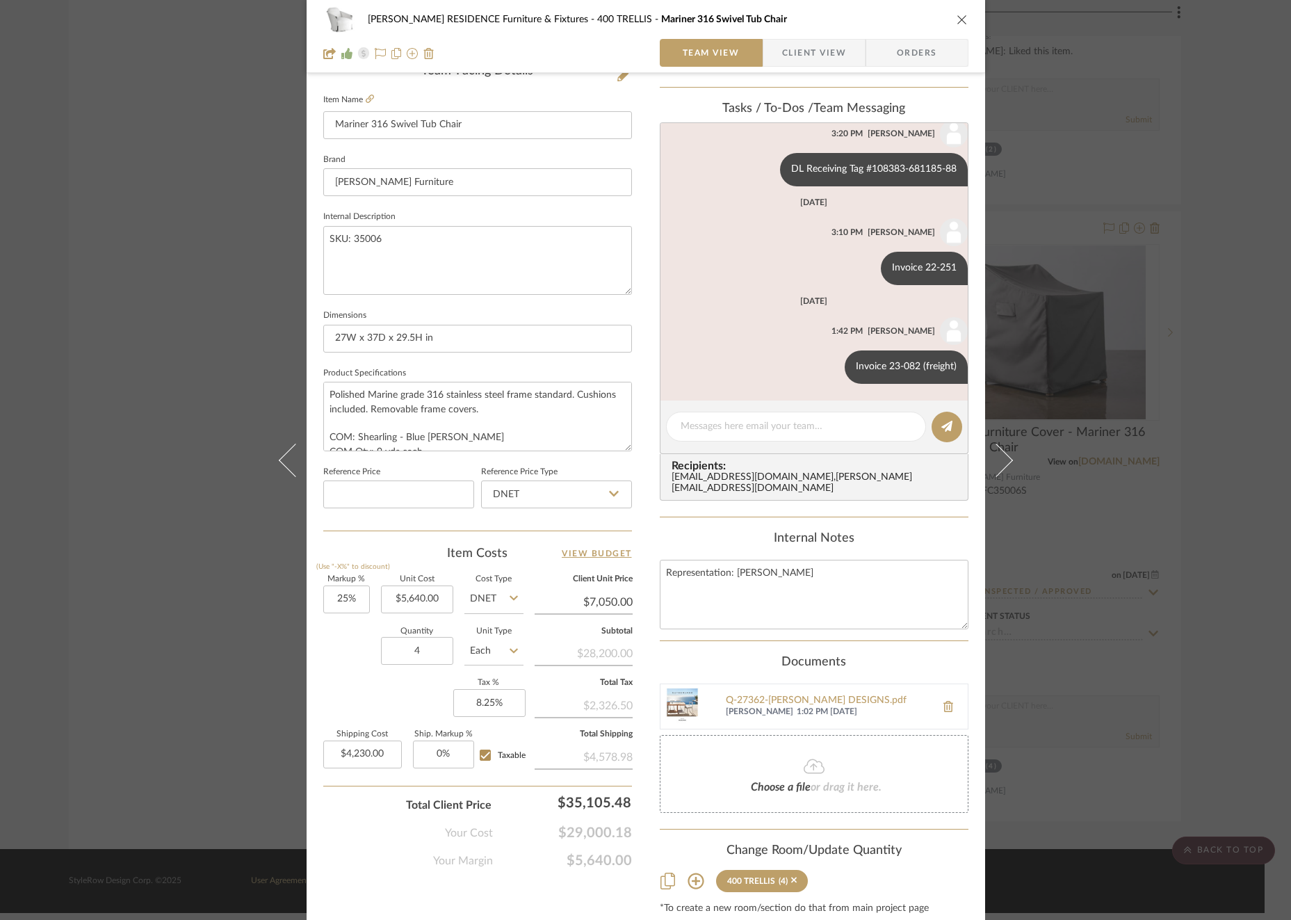
click at [1104, 348] on div "[PERSON_NAME] RESIDENCE Furniture & Fixtures 400 TRELLIS Mariner 316 Swivel Tub…" at bounding box center [645, 460] width 1291 height 920
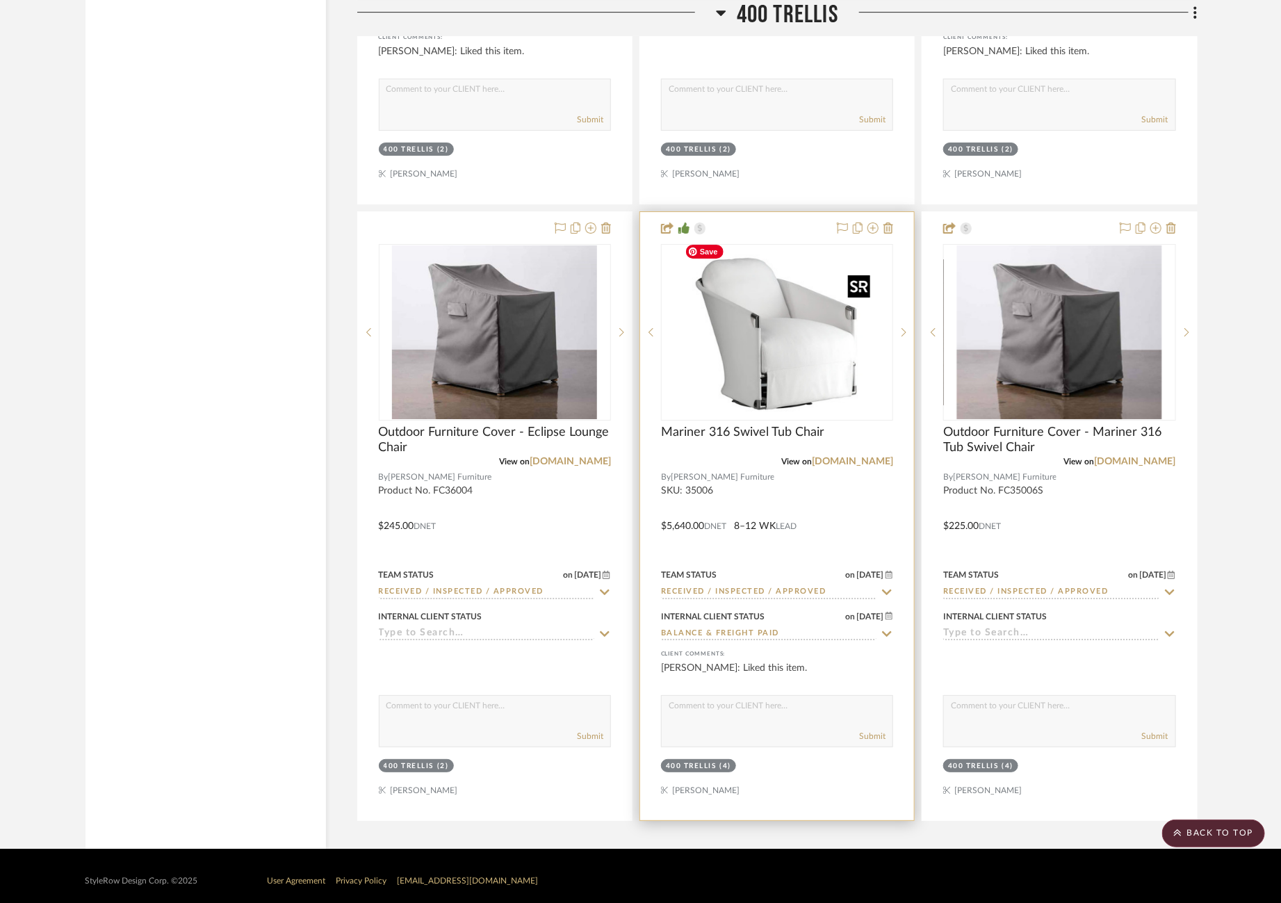
scroll to position [0, 17]
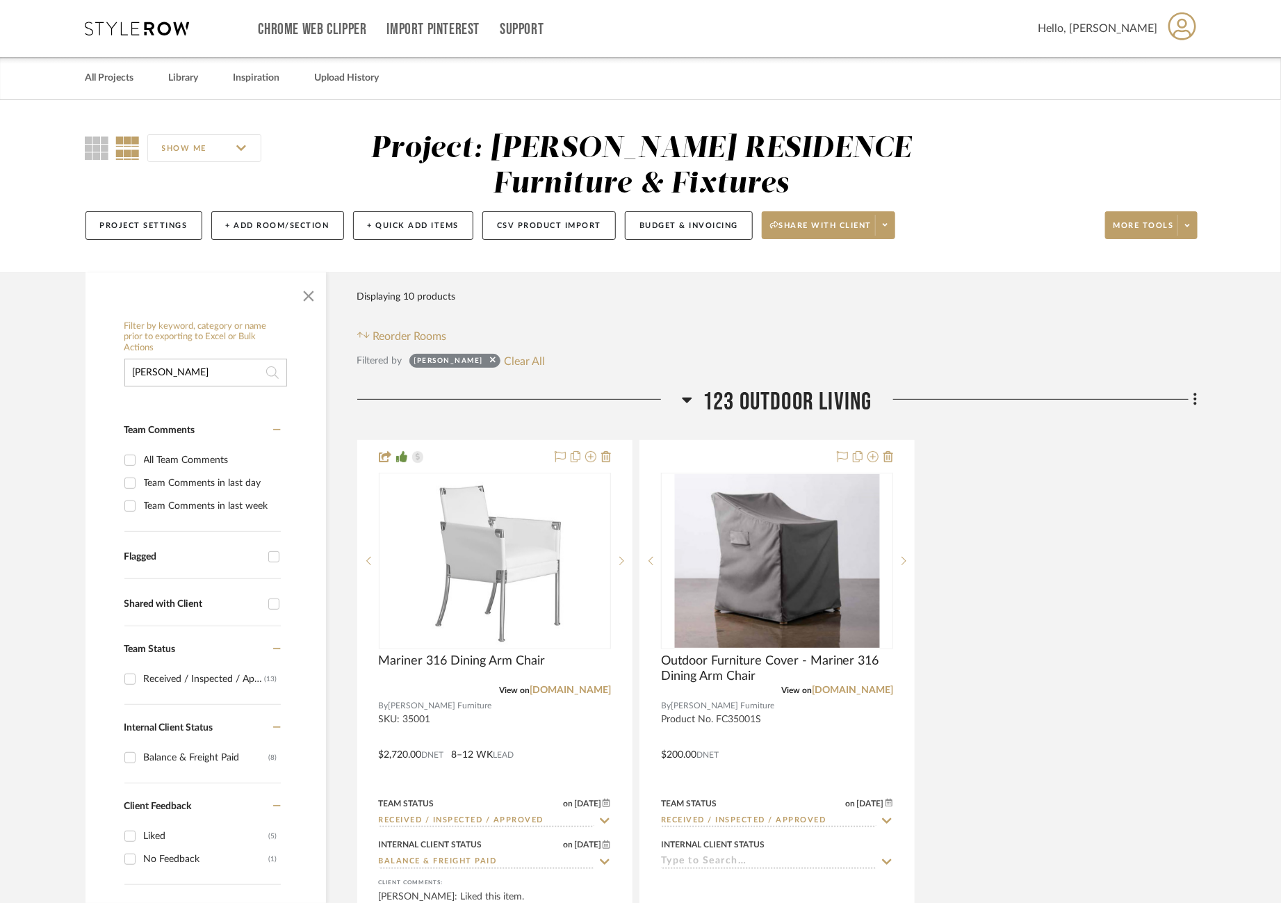
click at [179, 384] on input "[PERSON_NAME]" at bounding box center [205, 373] width 163 height 28
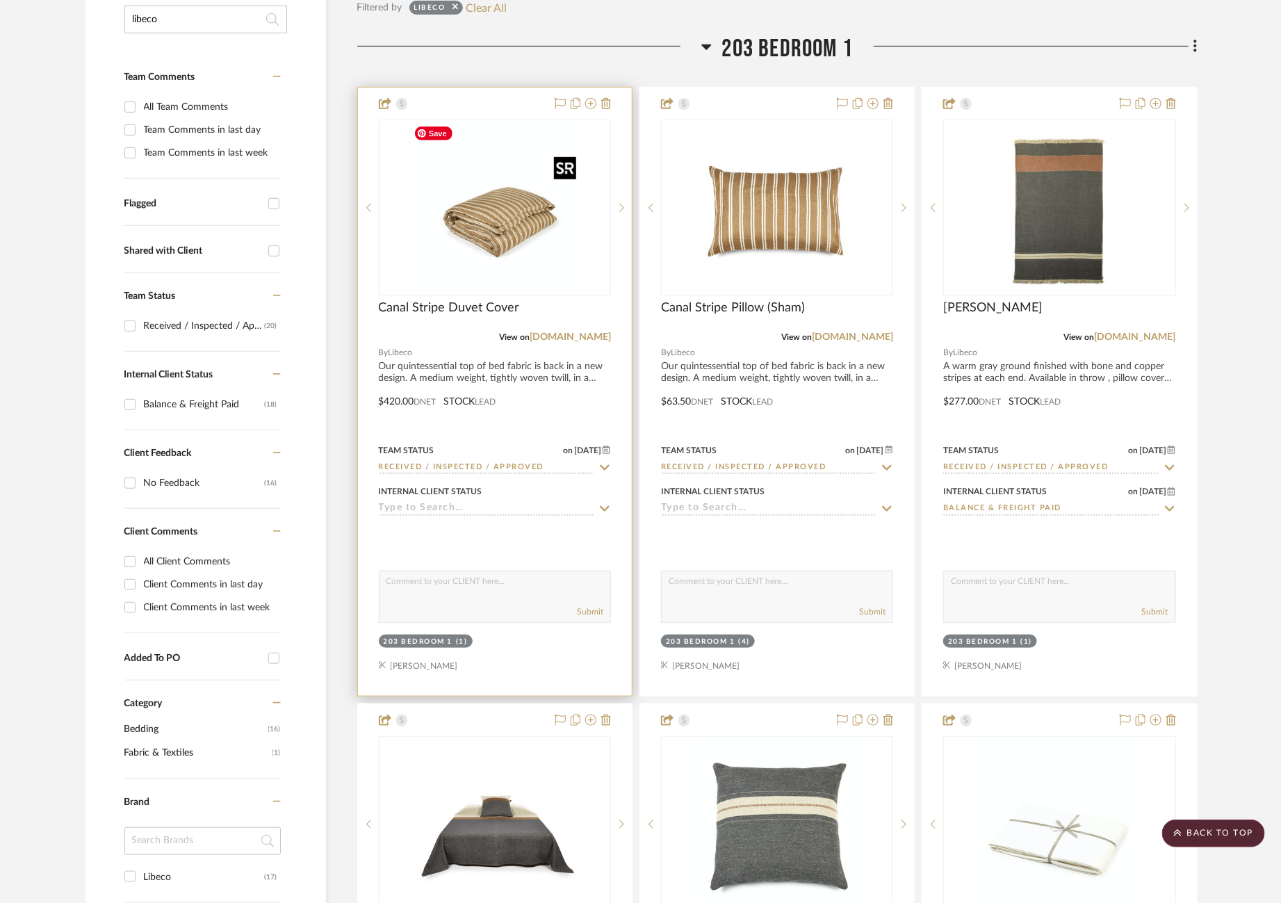
click at [0, 0] on img at bounding box center [0, 0] width 0 height 0
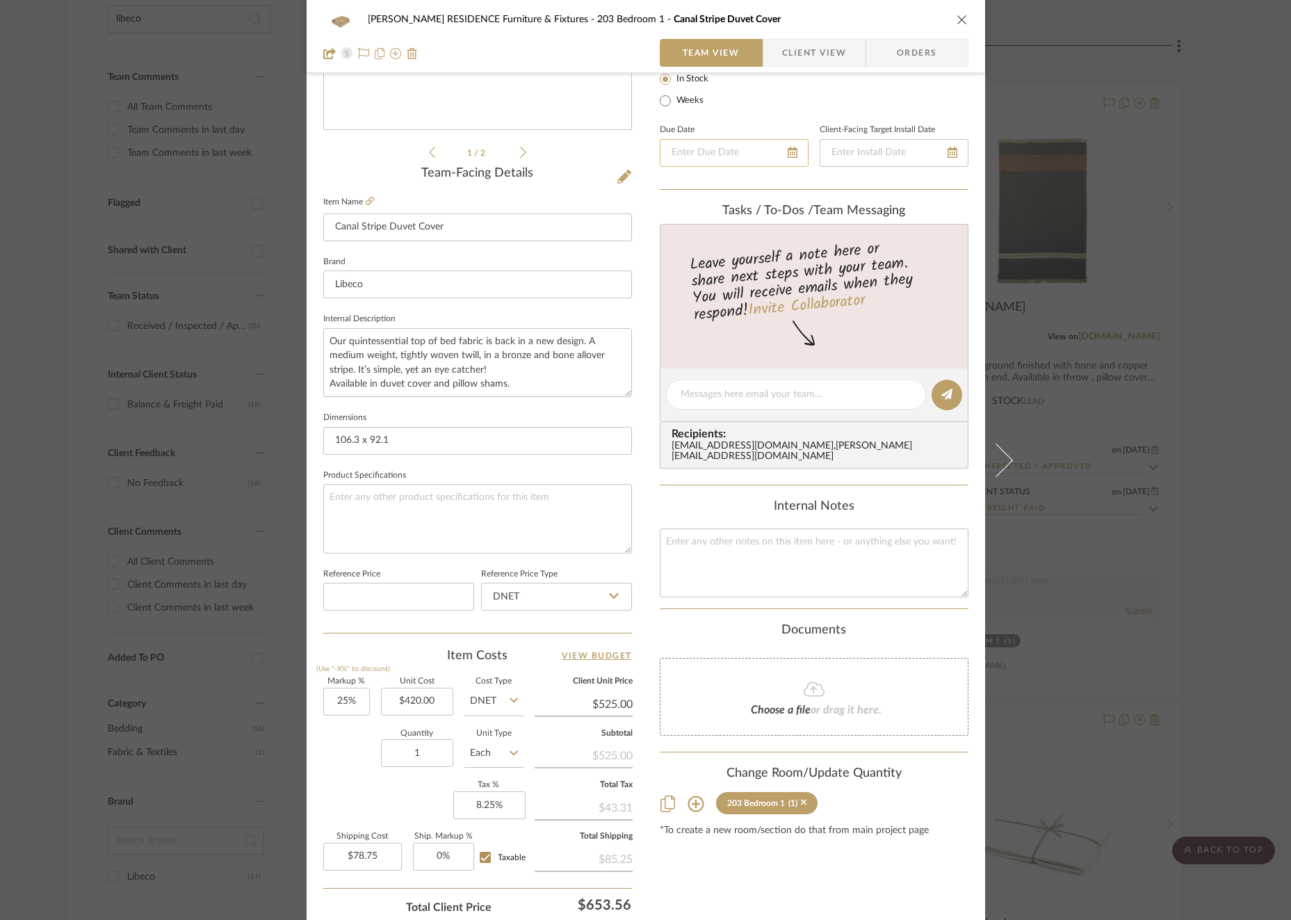
scroll to position [279, 0]
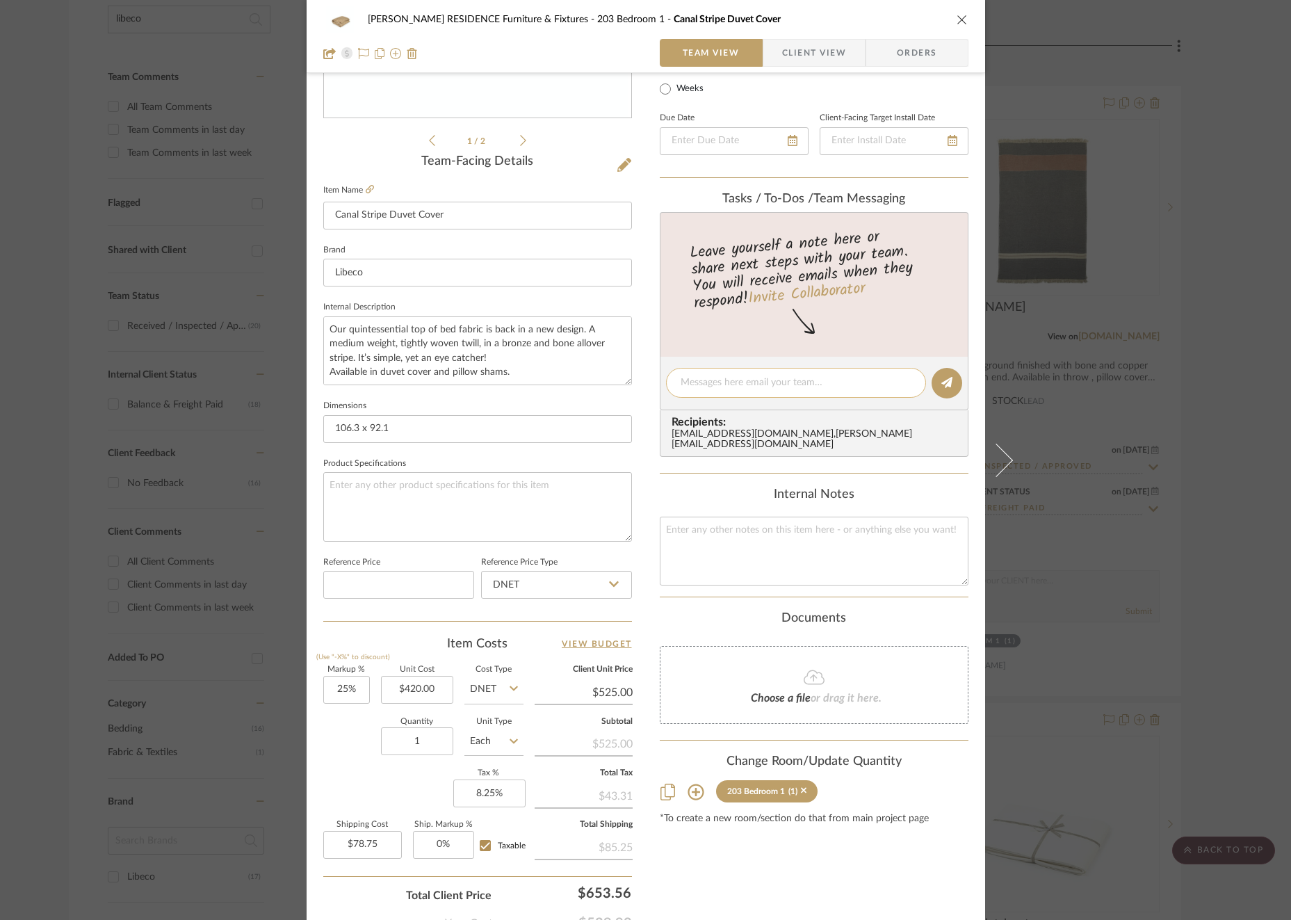
click at [778, 379] on textarea at bounding box center [795, 382] width 231 height 15
click at [942, 377] on fa-icon at bounding box center [946, 382] width 11 height 11
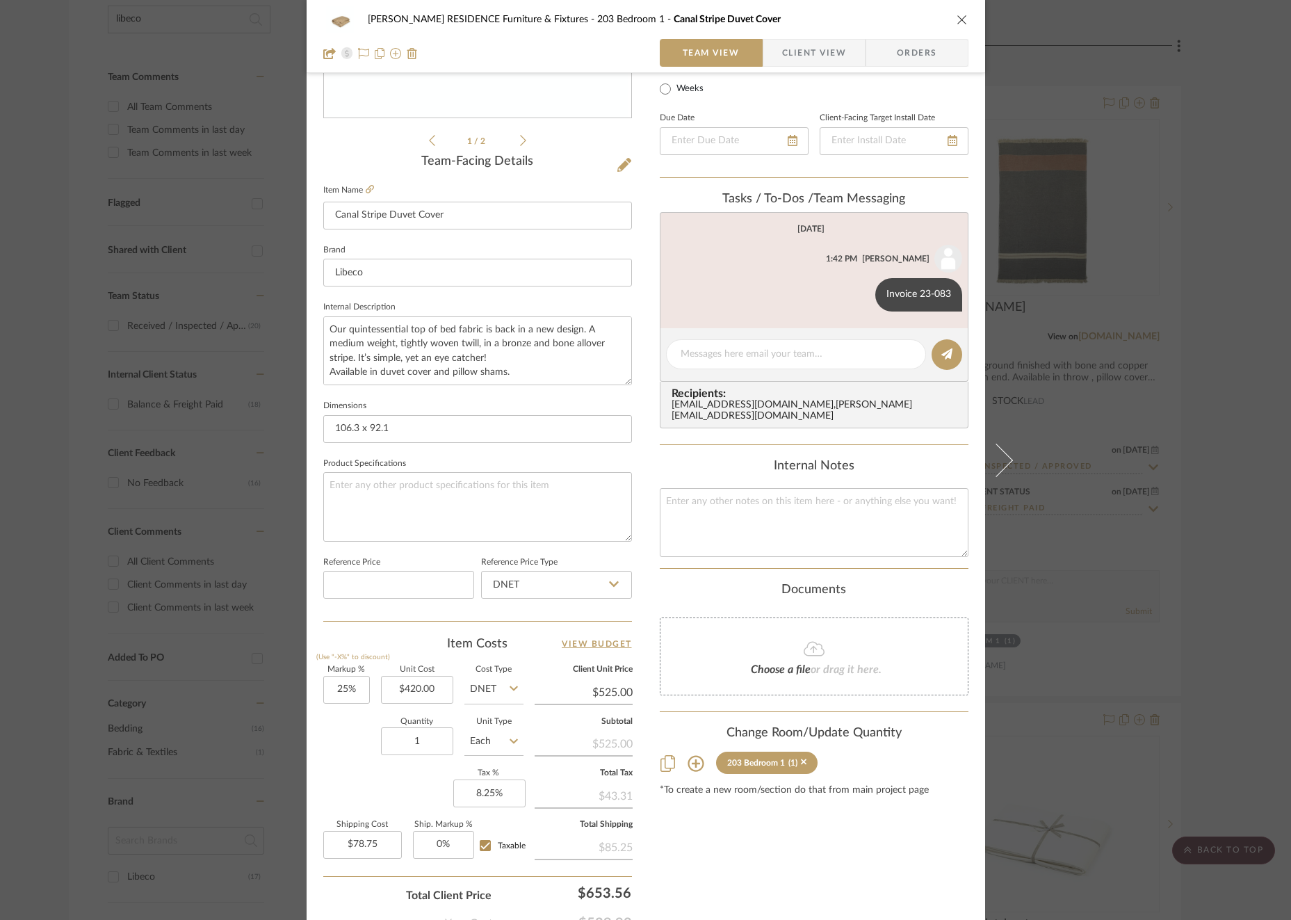
scroll to position [0, 0]
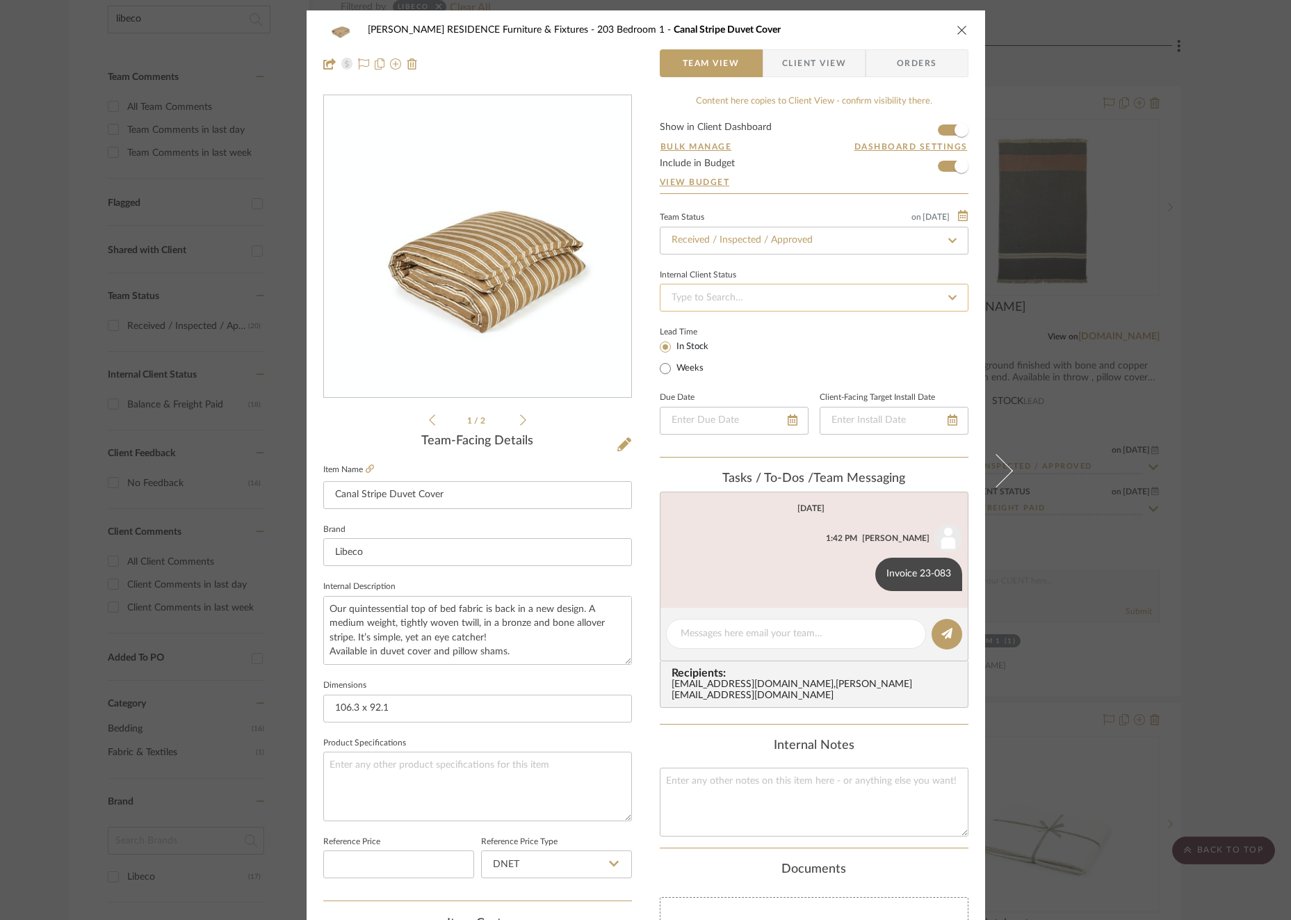
click at [797, 299] on input at bounding box center [814, 298] width 309 height 28
click at [755, 366] on span "Balance & Freight Paid" at bounding box center [717, 369] width 96 height 10
click at [1136, 509] on div "[PERSON_NAME] RESIDENCE Furniture & Fixtures 203 Bedroom 1 Canal Stripe Duvet C…" at bounding box center [645, 460] width 1291 height 920
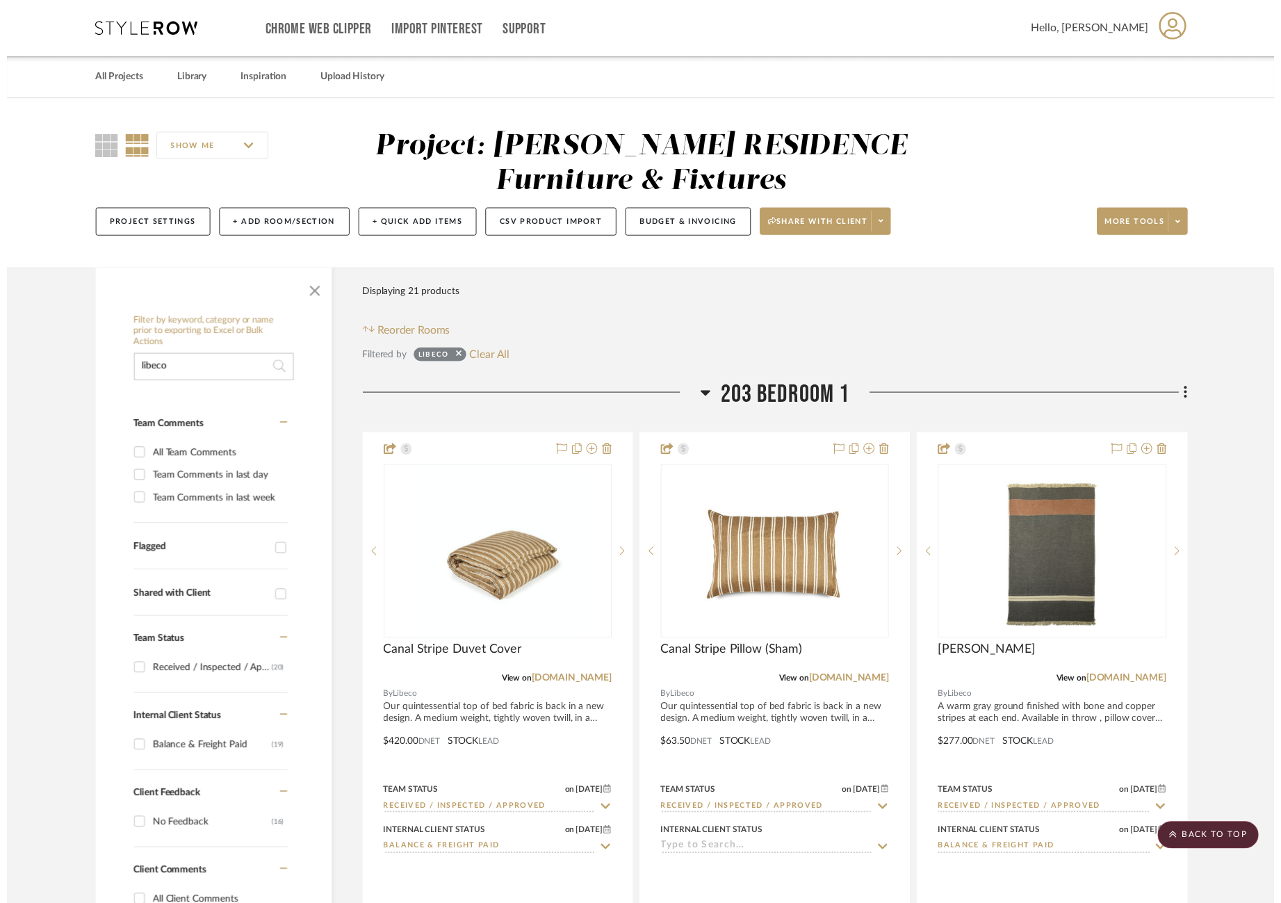
scroll to position [353, 17]
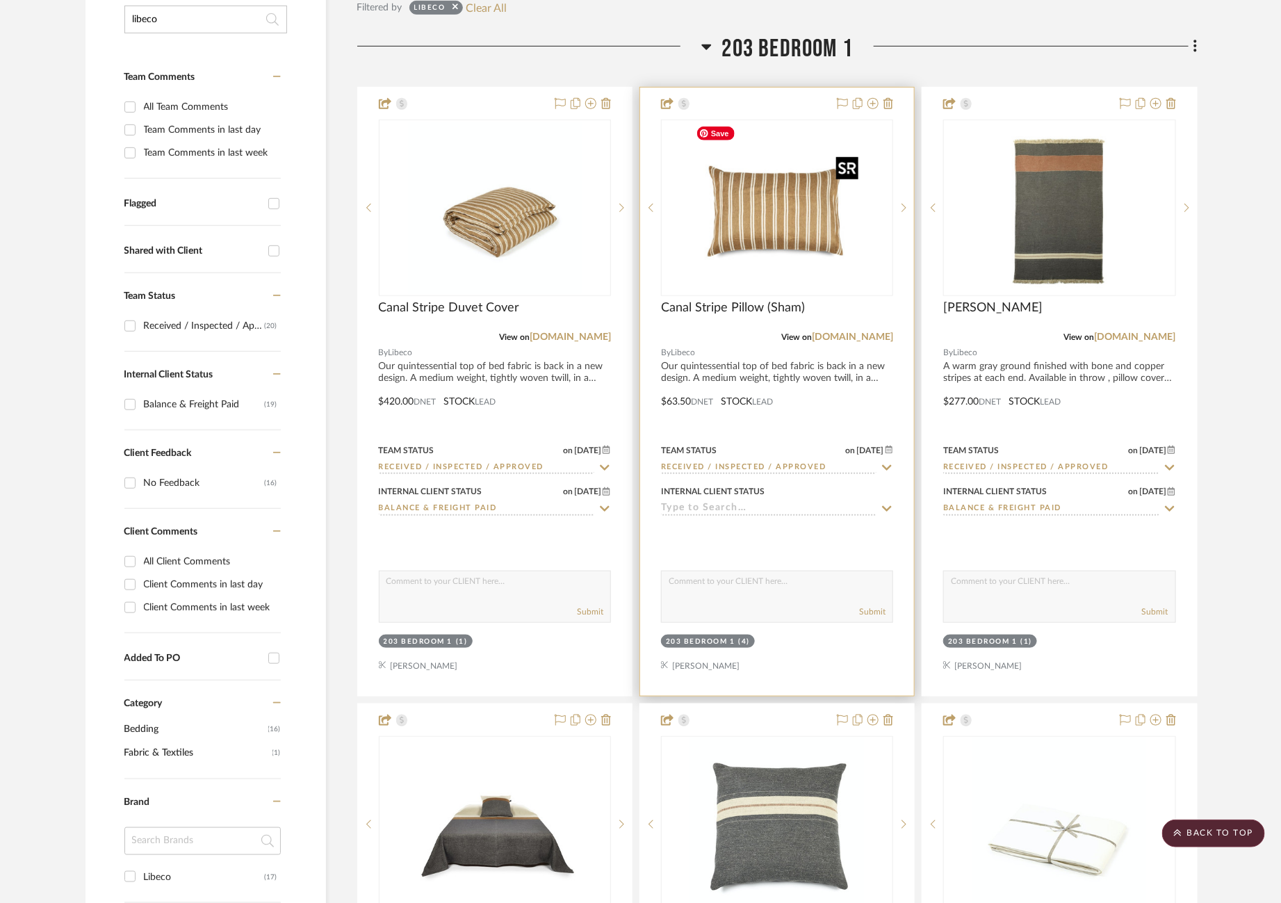
click at [728, 218] on img "0" at bounding box center [777, 208] width 174 height 174
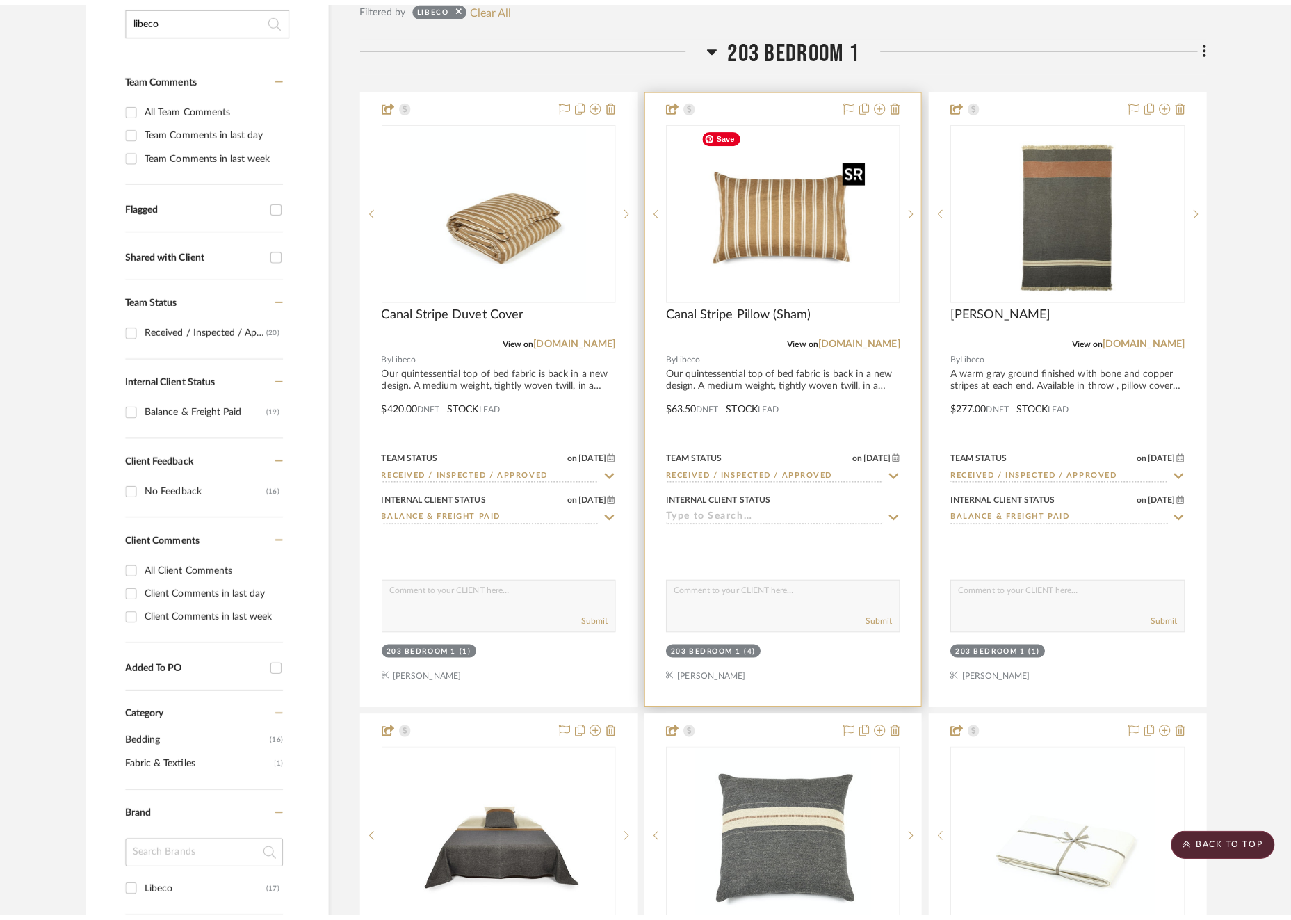
scroll to position [0, 0]
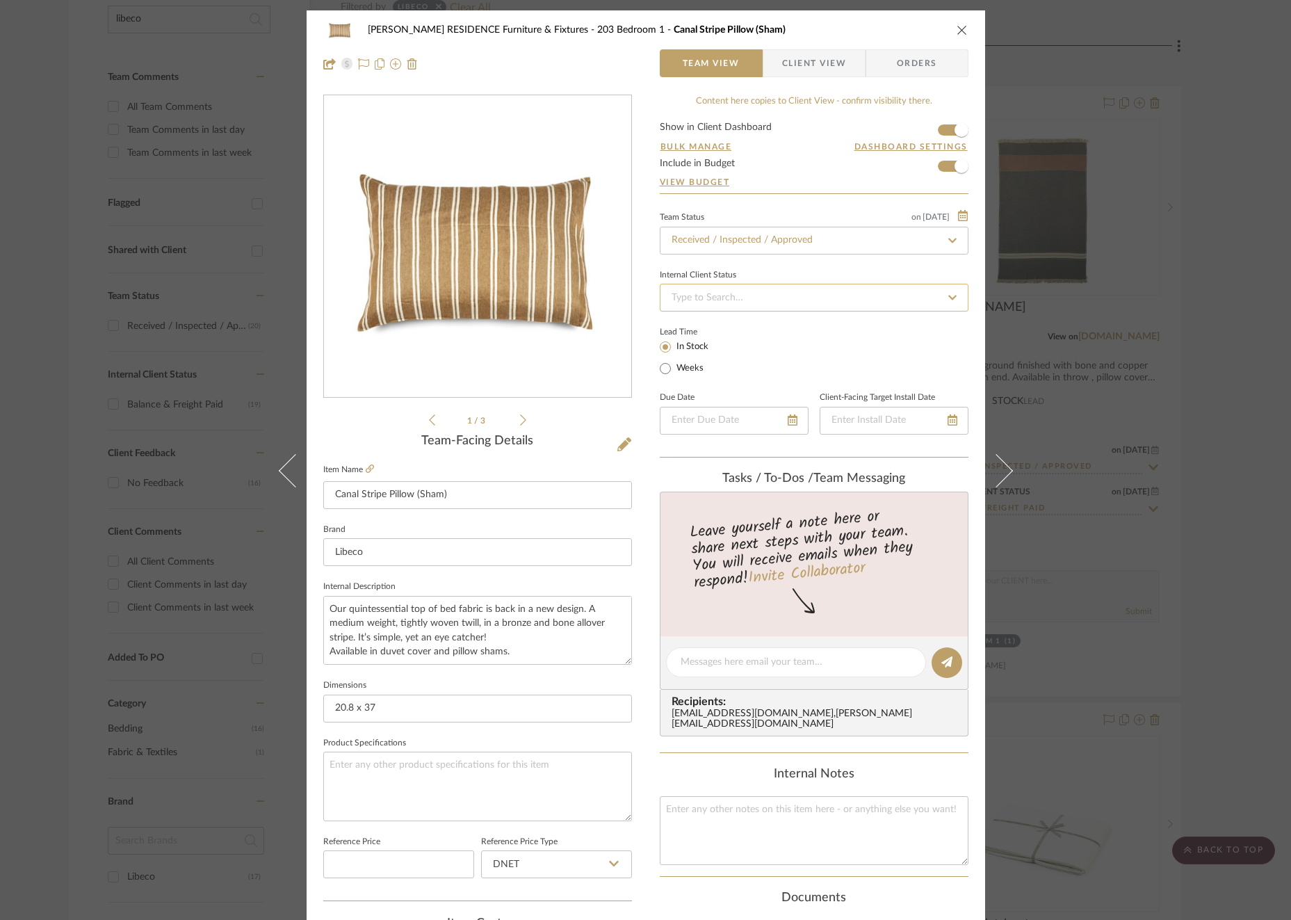
click at [740, 302] on input at bounding box center [814, 298] width 309 height 28
click at [741, 345] on div "Balance Received - Freight Due" at bounding box center [808, 333] width 307 height 35
click at [746, 297] on input "Balance Received - Freight Due" at bounding box center [814, 298] width 309 height 28
click at [743, 359] on div "Balance & Freight Paid" at bounding box center [808, 369] width 307 height 35
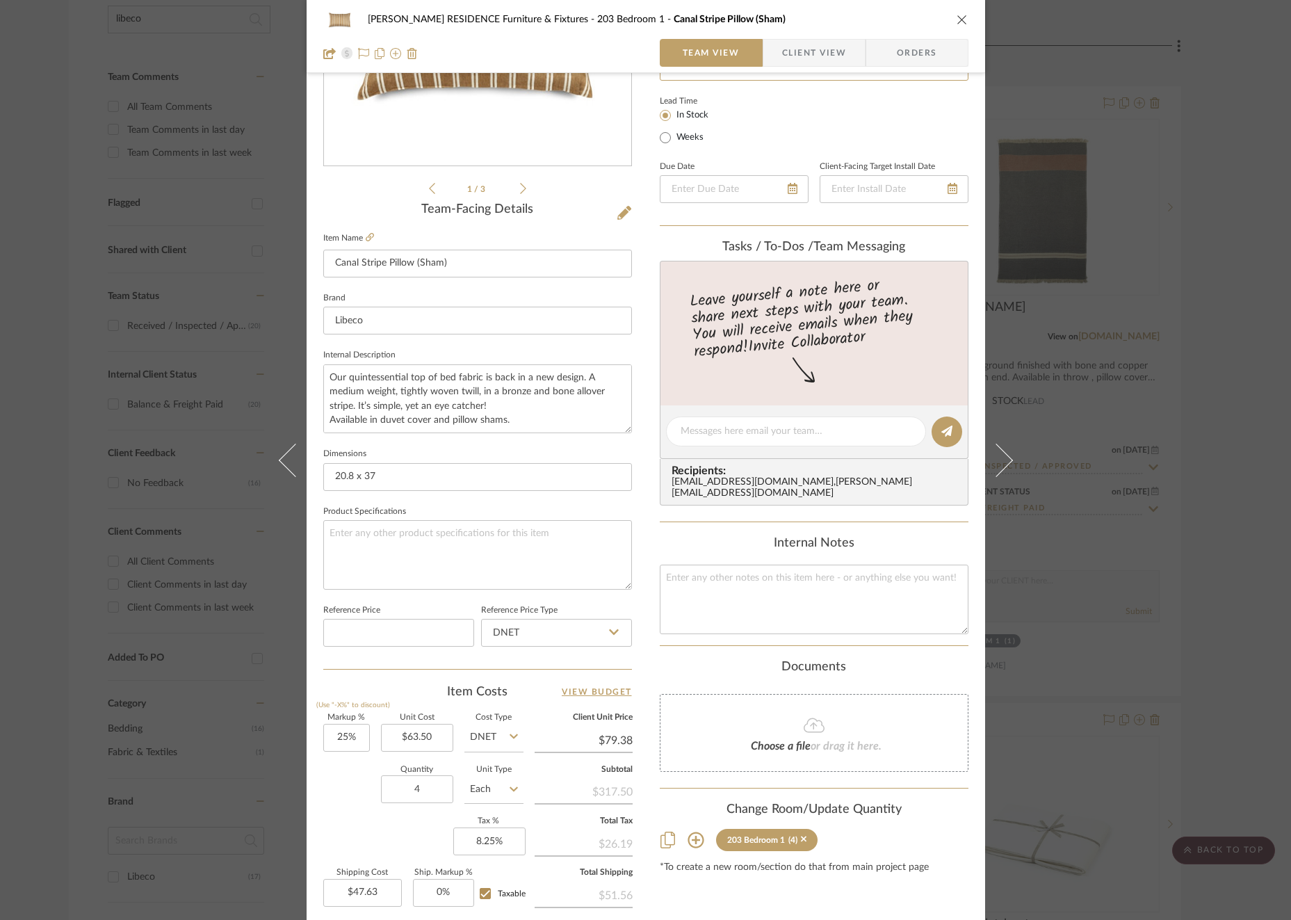
scroll to position [240, 0]
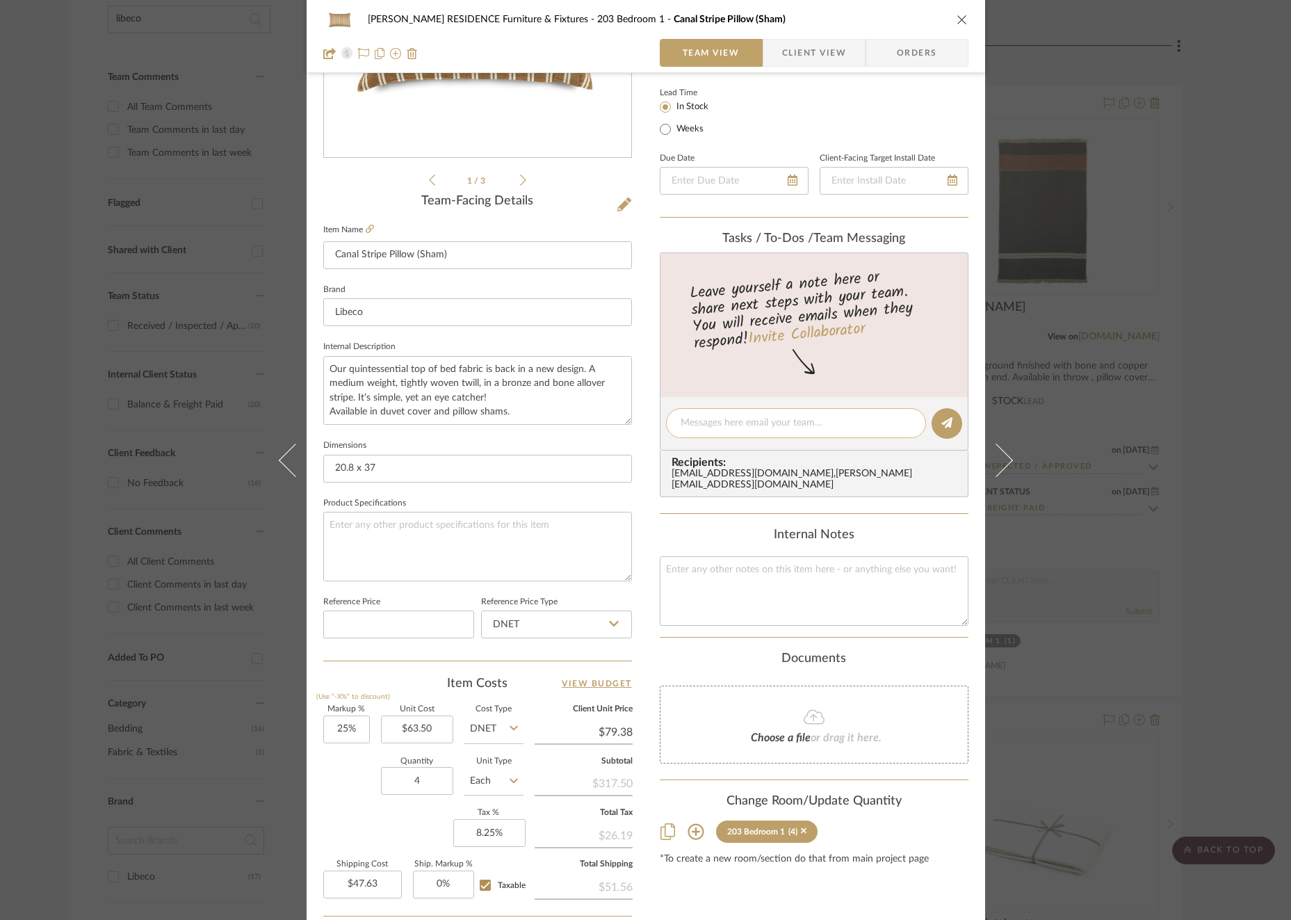
click at [757, 427] on textarea at bounding box center [795, 423] width 231 height 15
paste textarea "Invoice 23-082 (freight)"
drag, startPoint x: 795, startPoint y: 418, endPoint x: 734, endPoint y: 419, distance: 61.2
click at [734, 419] on textarea "Invoice 23-082 (freight)" at bounding box center [795, 423] width 231 height 15
click at [933, 421] on button at bounding box center [946, 423] width 31 height 31
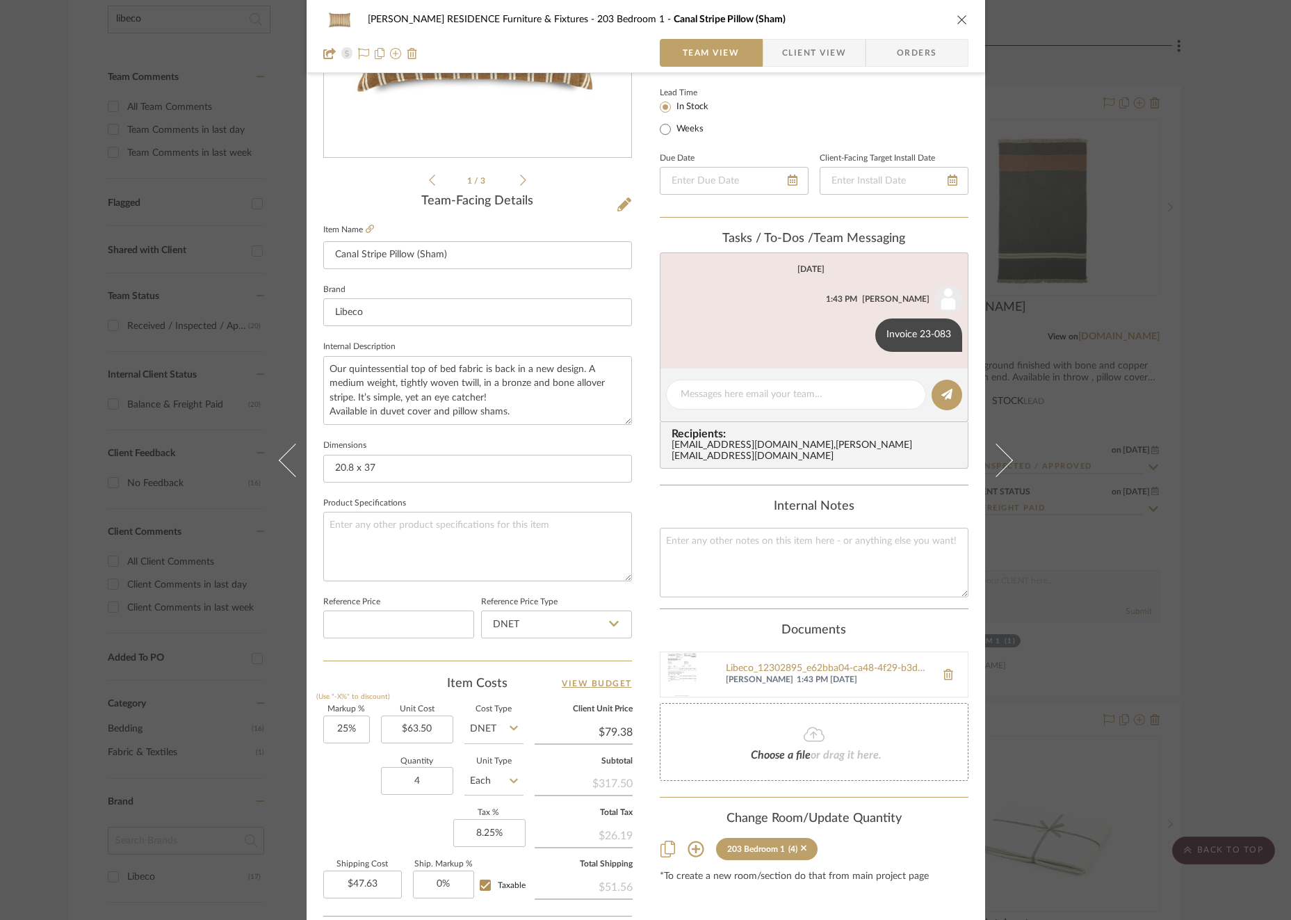
click at [1141, 425] on div "[PERSON_NAME] RESIDENCE Furniture & Fixtures 203 Bedroom 1 Canal Stripe Pillow …" at bounding box center [645, 460] width 1291 height 920
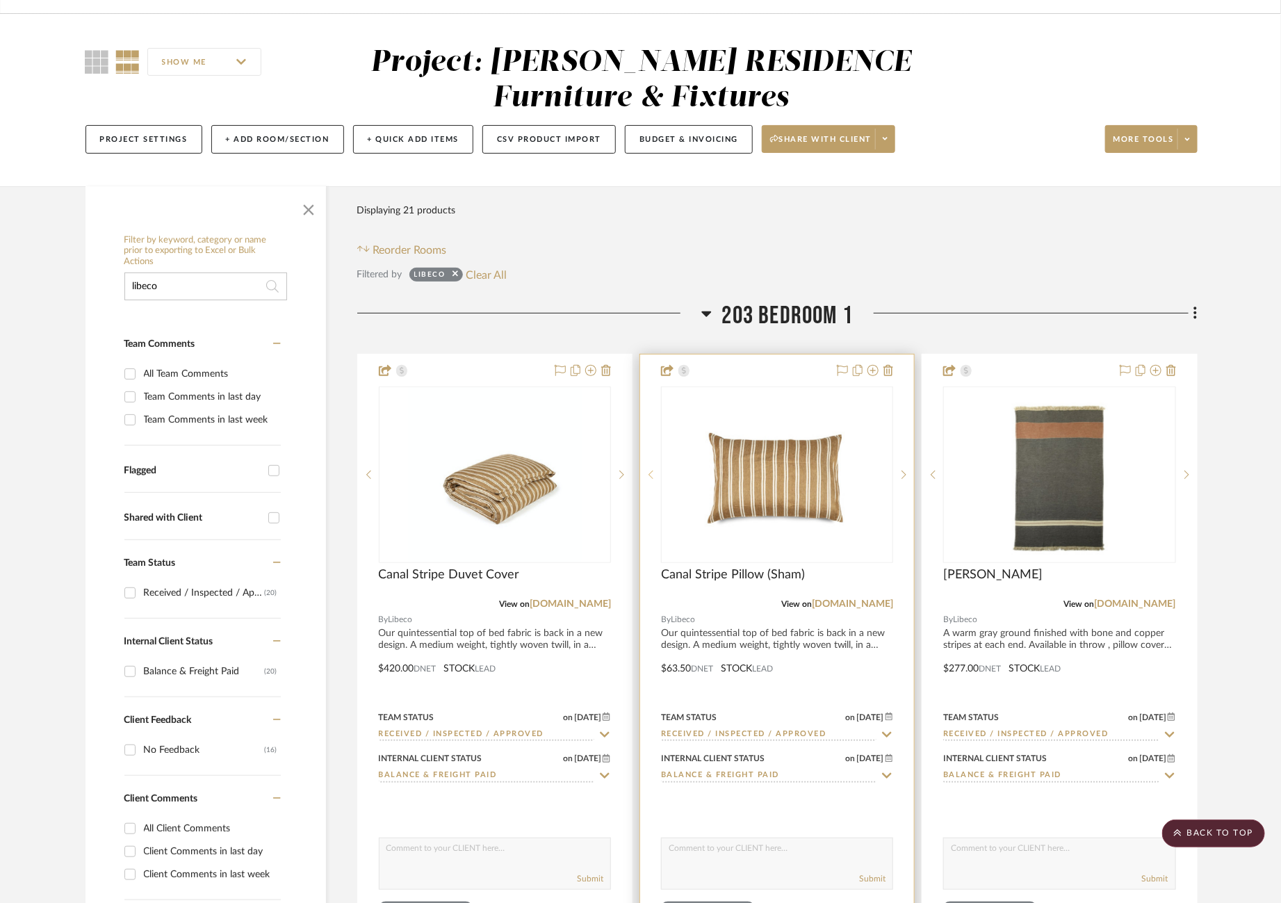
scroll to position [0, 17]
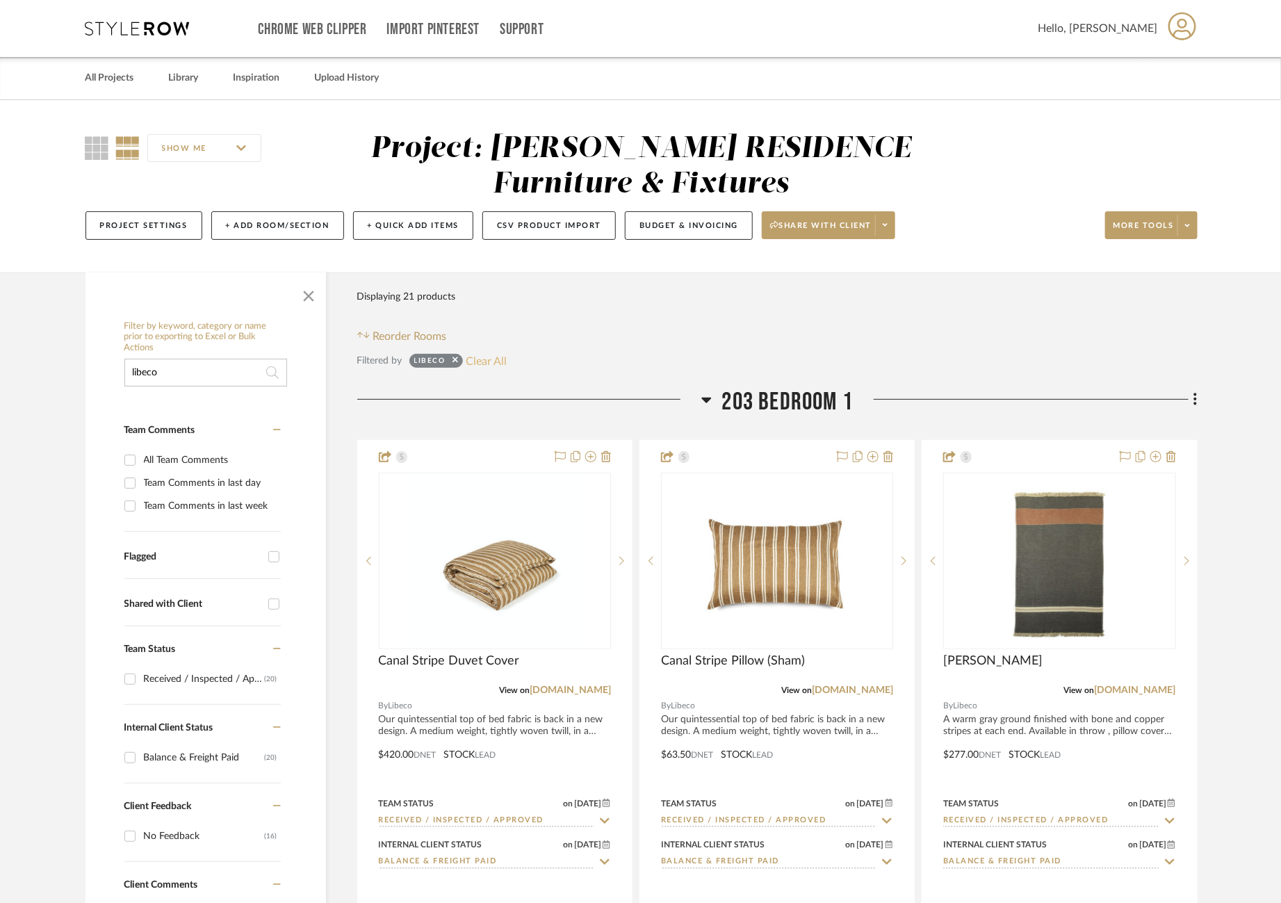
click at [466, 354] on button "Clear All" at bounding box center [486, 361] width 41 height 18
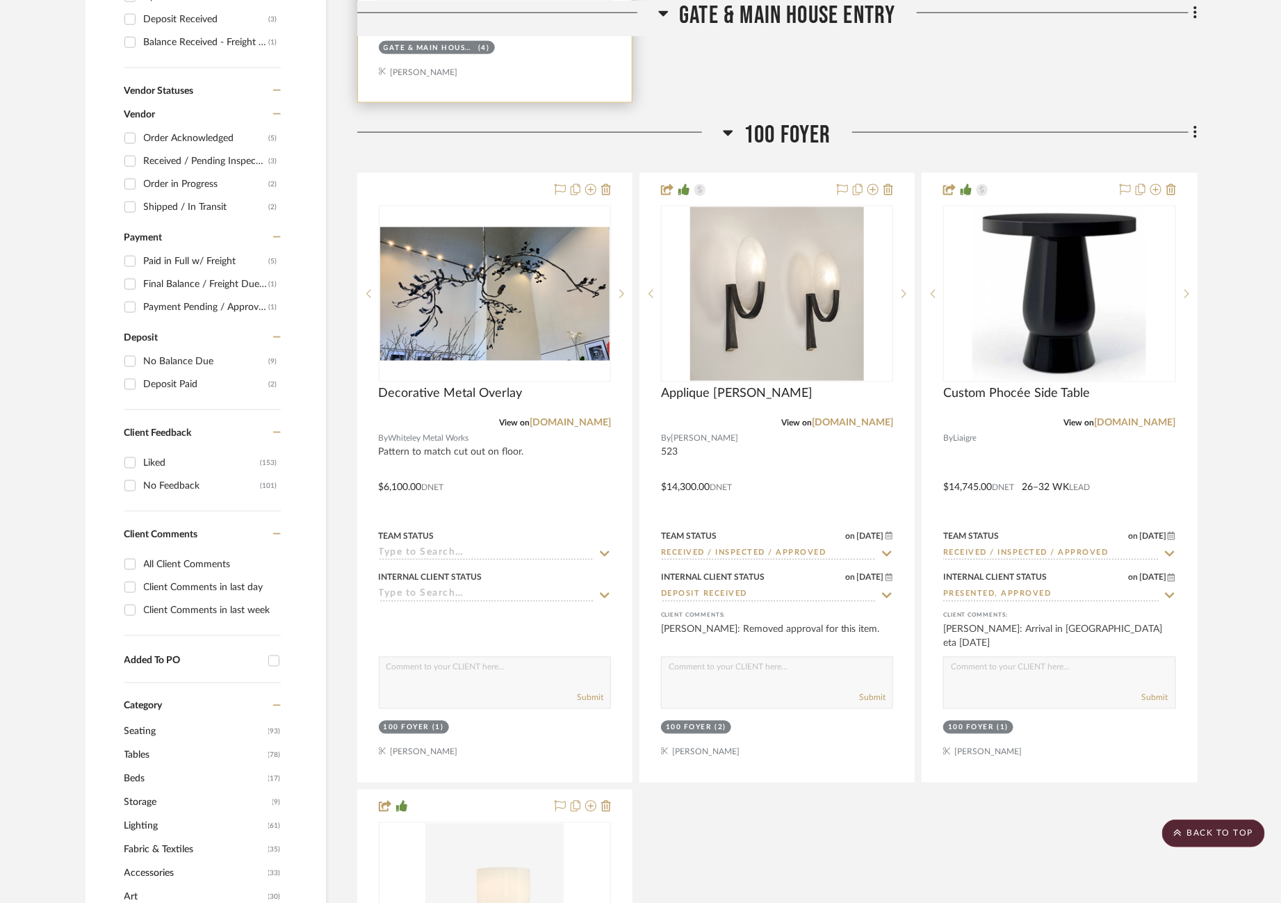
scroll to position [928, 17]
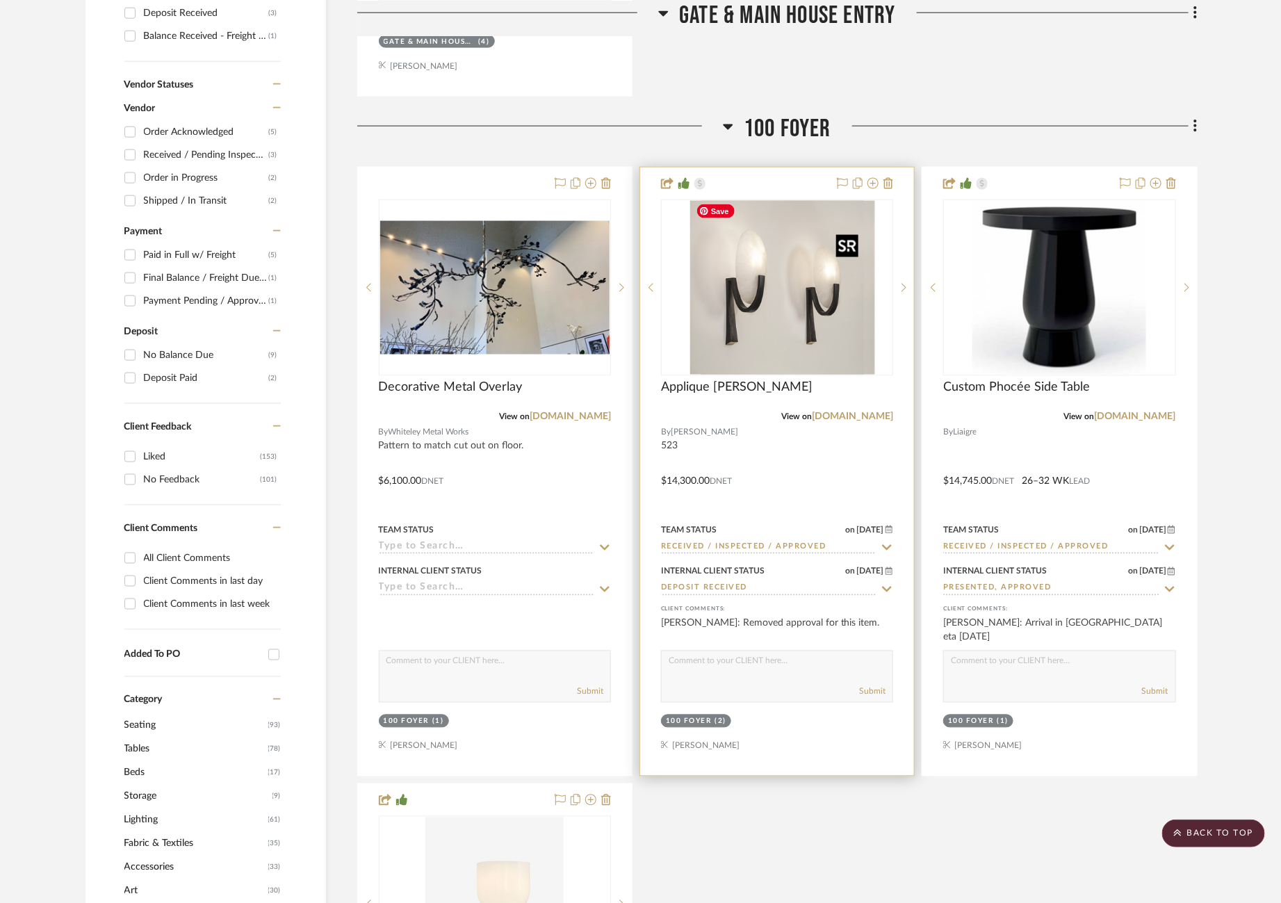
click at [709, 313] on div at bounding box center [777, 287] width 232 height 177
click at [762, 307] on img "0" at bounding box center [777, 288] width 174 height 174
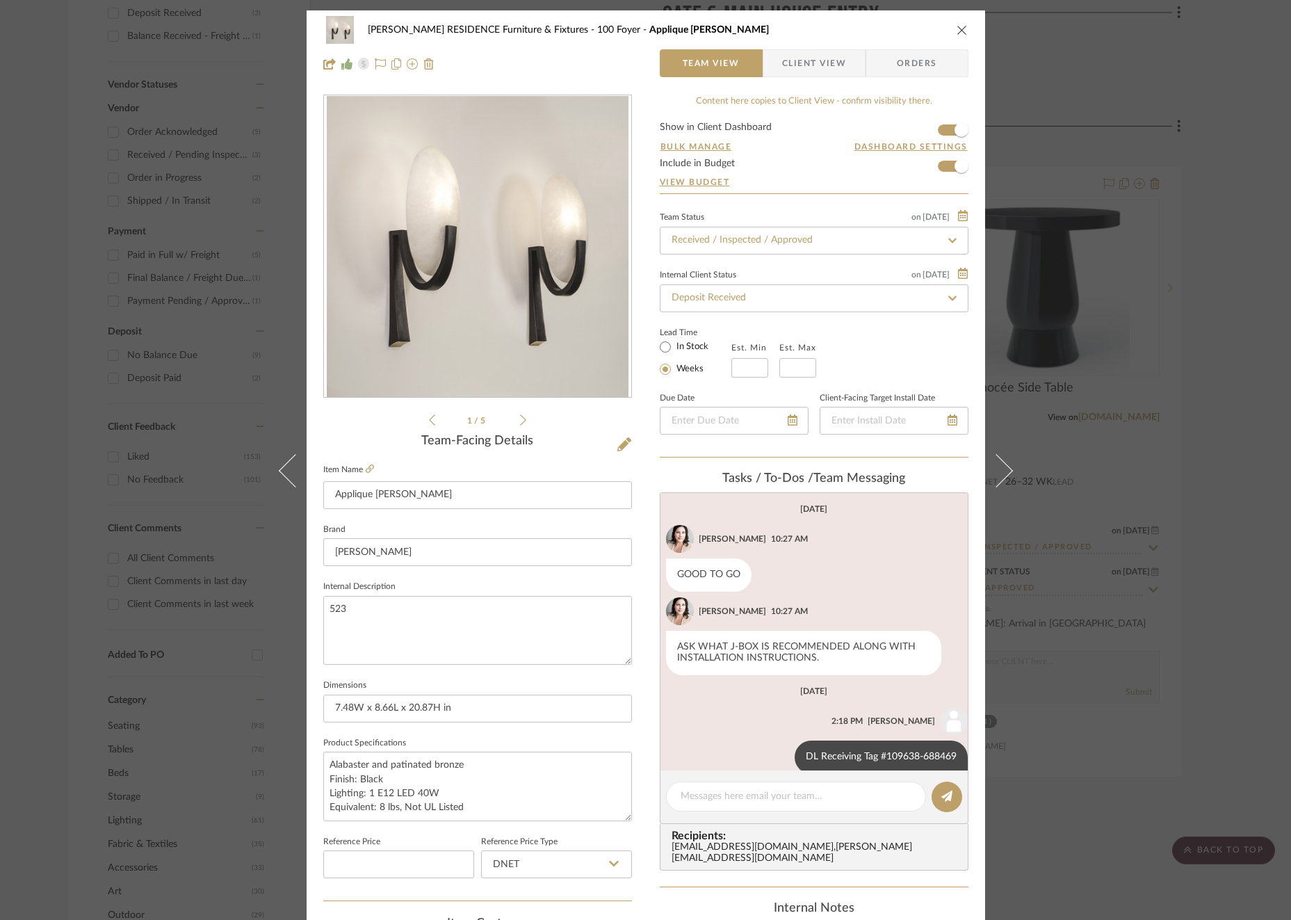
scroll to position [20, 0]
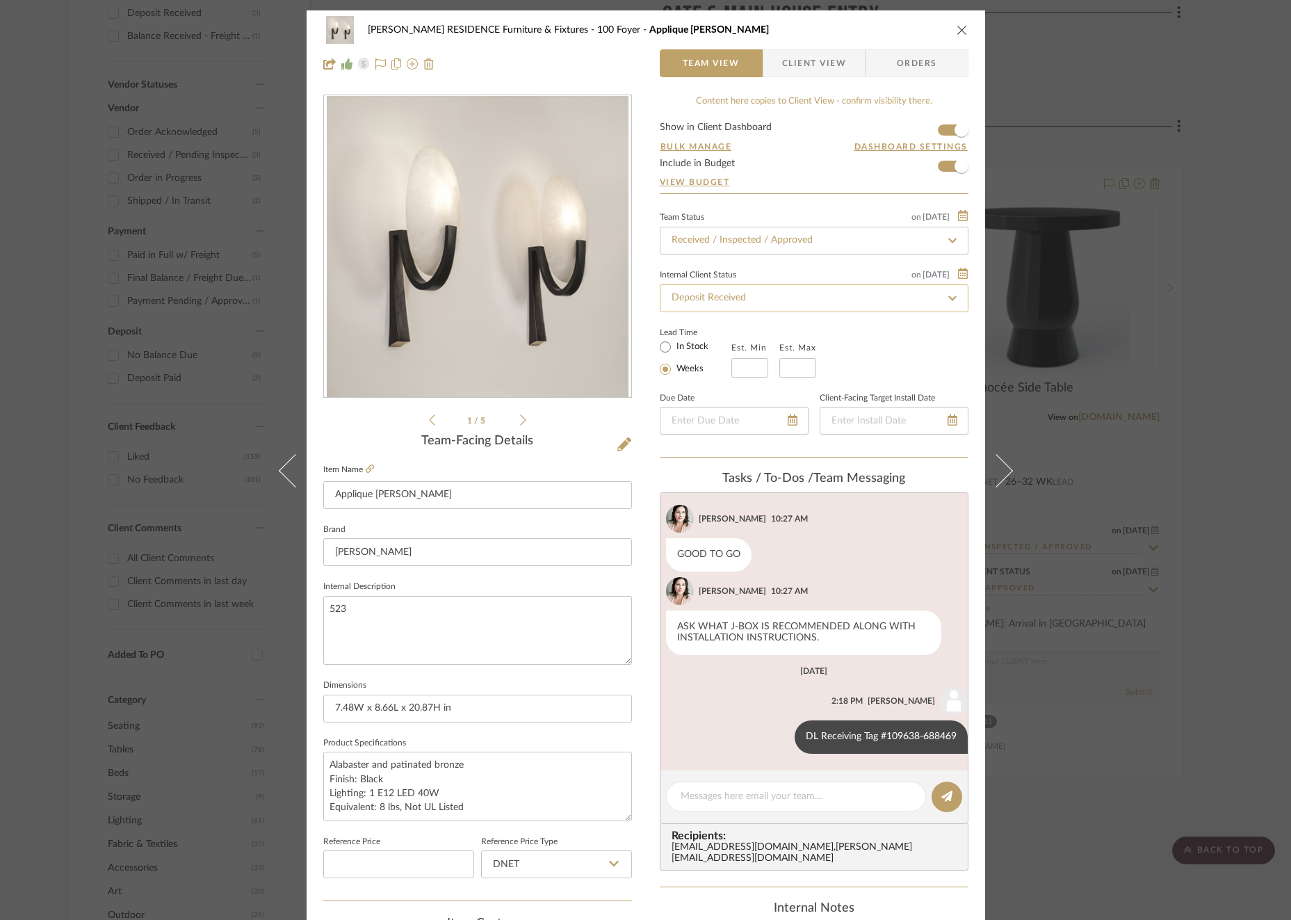
click at [869, 308] on input "Deposit Received" at bounding box center [814, 298] width 309 height 28
click at [796, 368] on div "Balance & Freight Paid" at bounding box center [808, 369] width 307 height 35
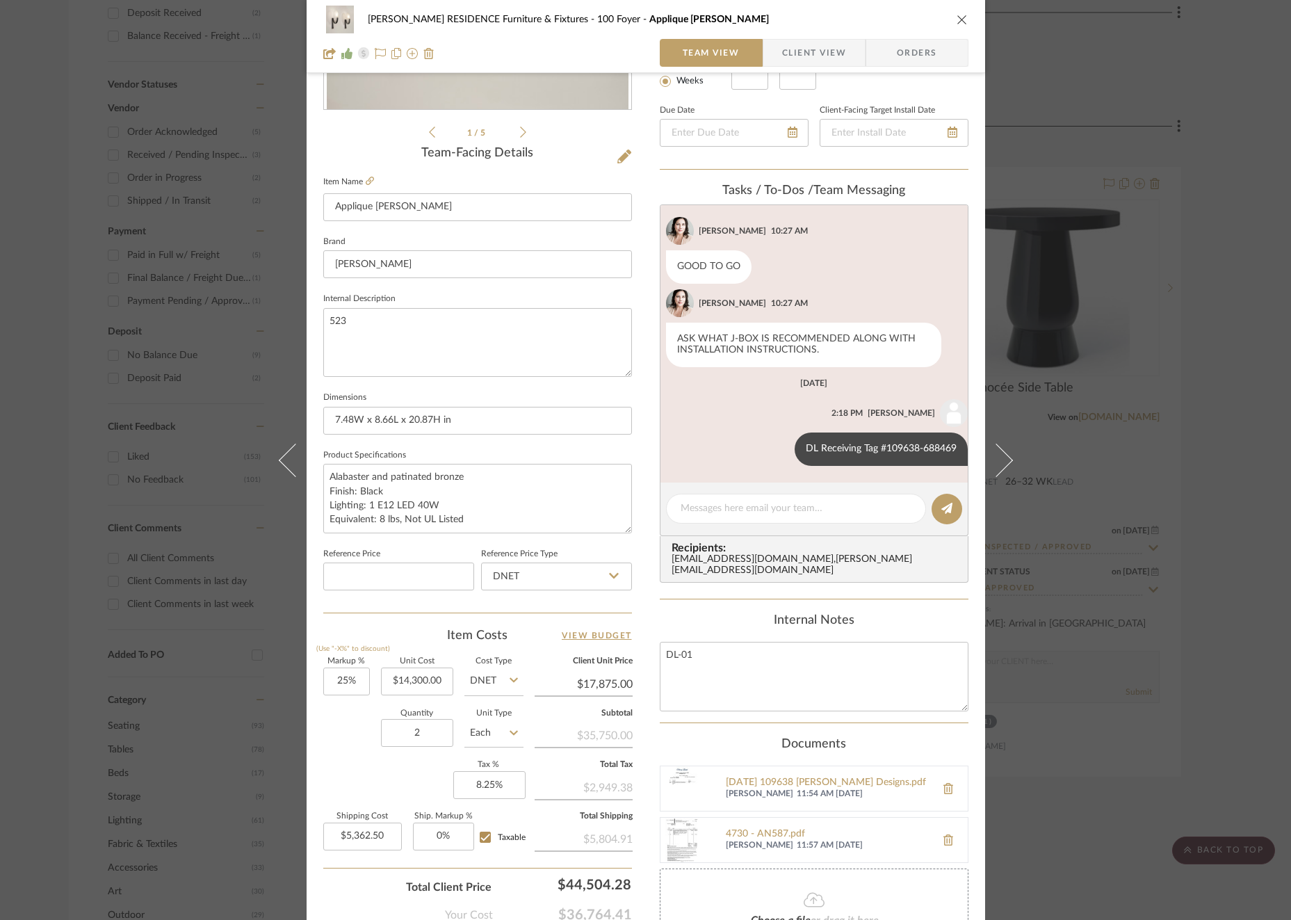
scroll to position [291, 0]
click at [803, 507] on textarea at bounding box center [795, 505] width 231 height 15
paste textarea "Invoice 23-082 (freight)"
click at [943, 507] on icon at bounding box center [946, 505] width 11 height 11
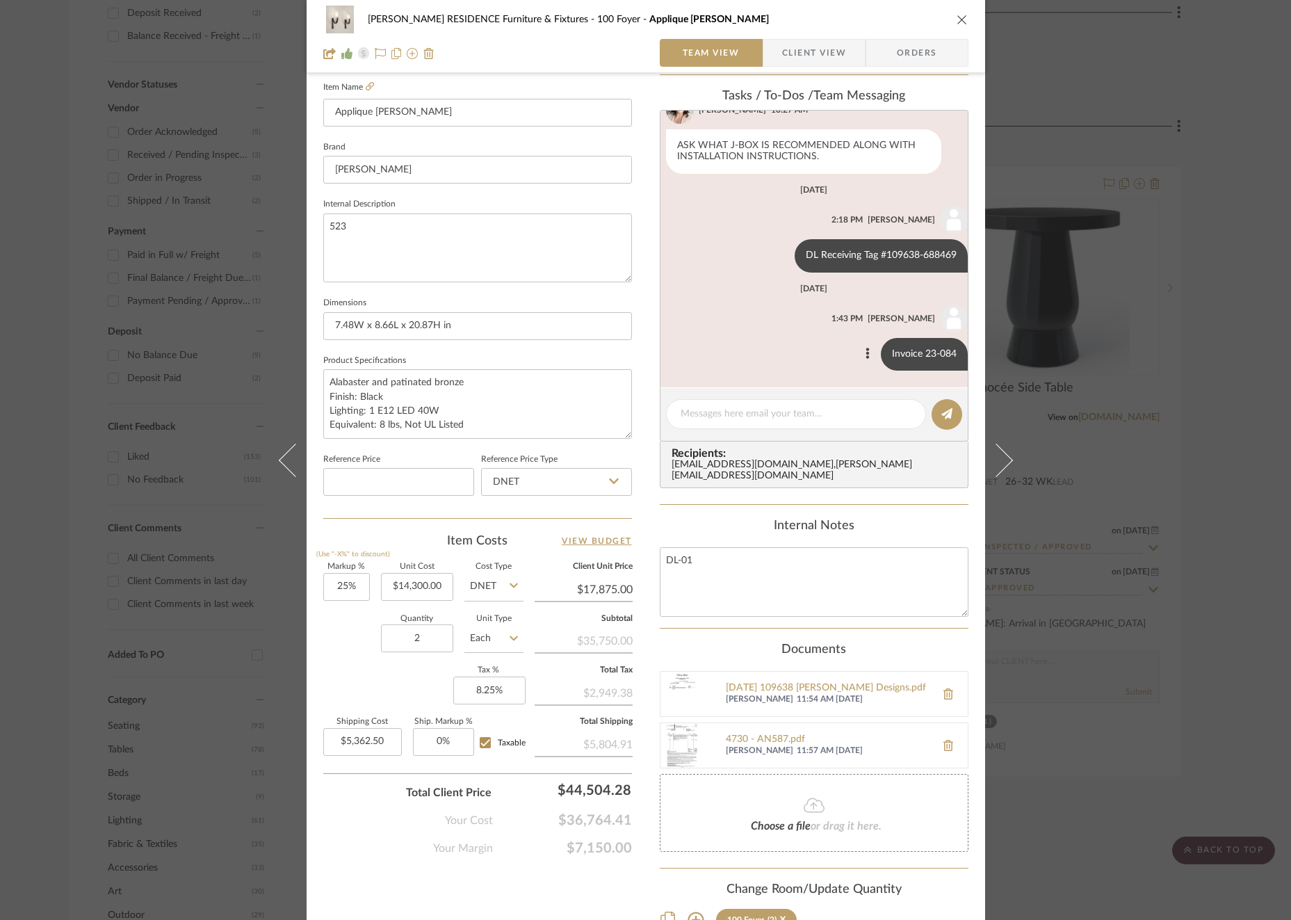
scroll to position [434, 0]
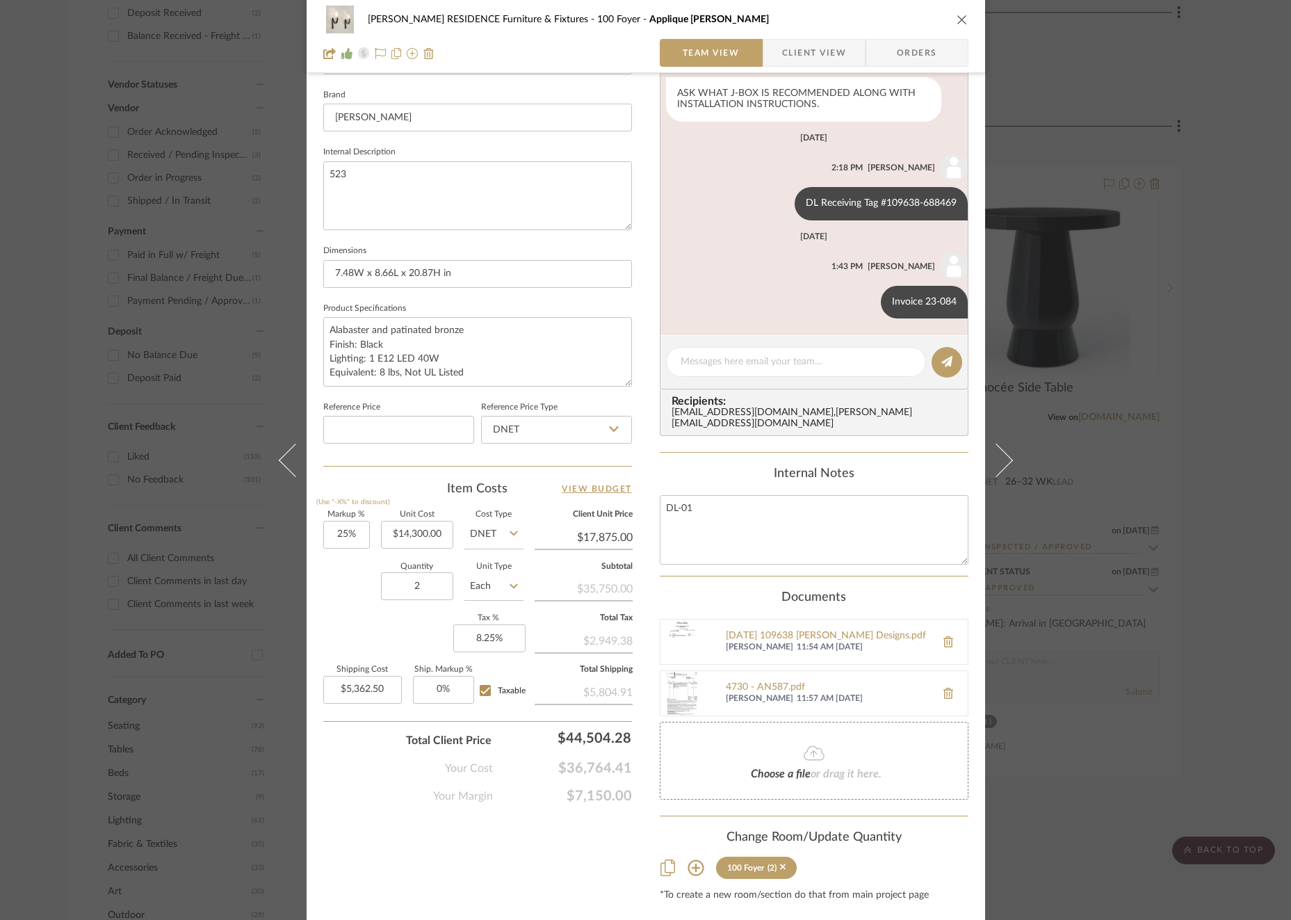
click at [163, 235] on div "[PERSON_NAME] RESIDENCE Furniture & Fixtures 100 Foyer Applique [PERSON_NAME] T…" at bounding box center [645, 460] width 1291 height 920
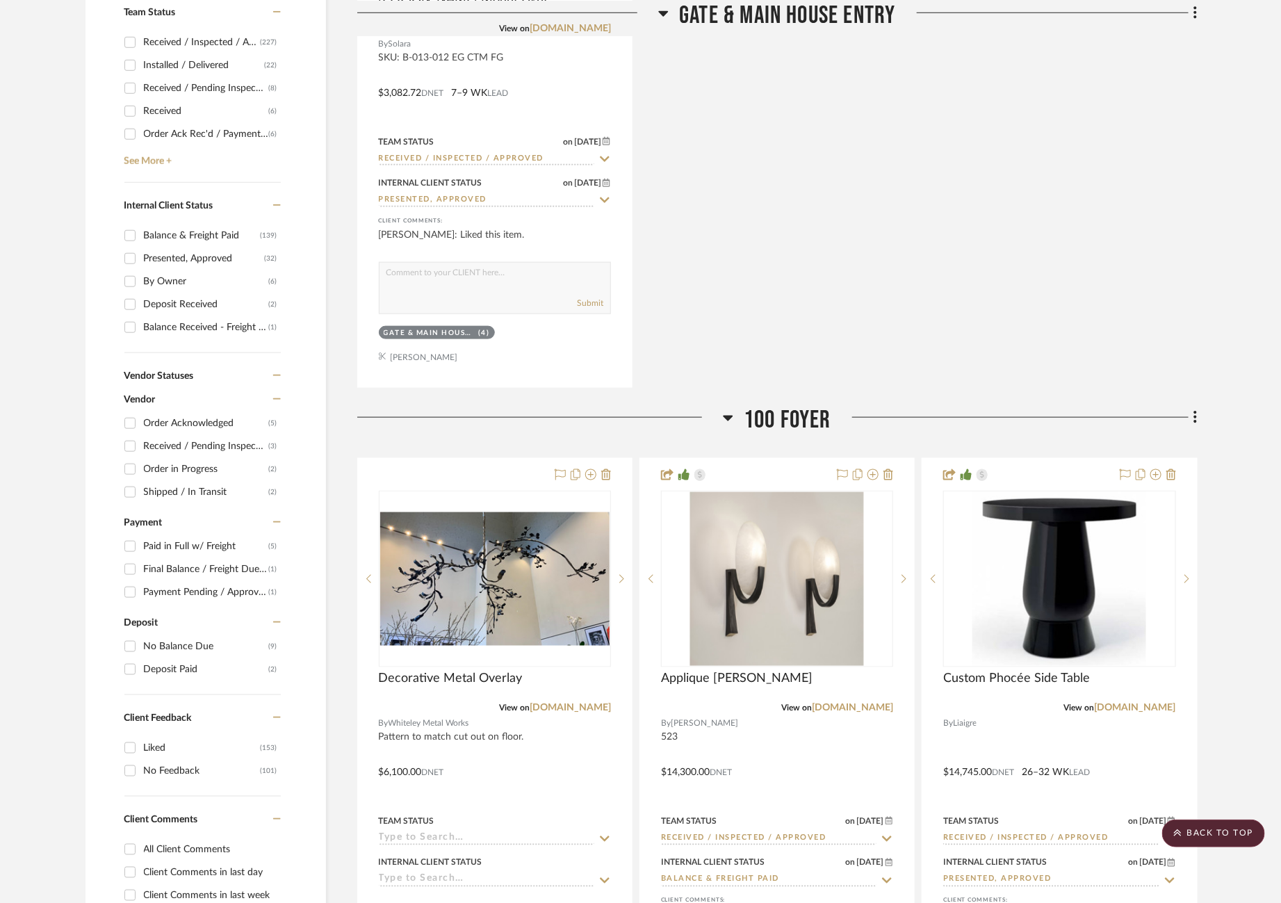
scroll to position [0, 17]
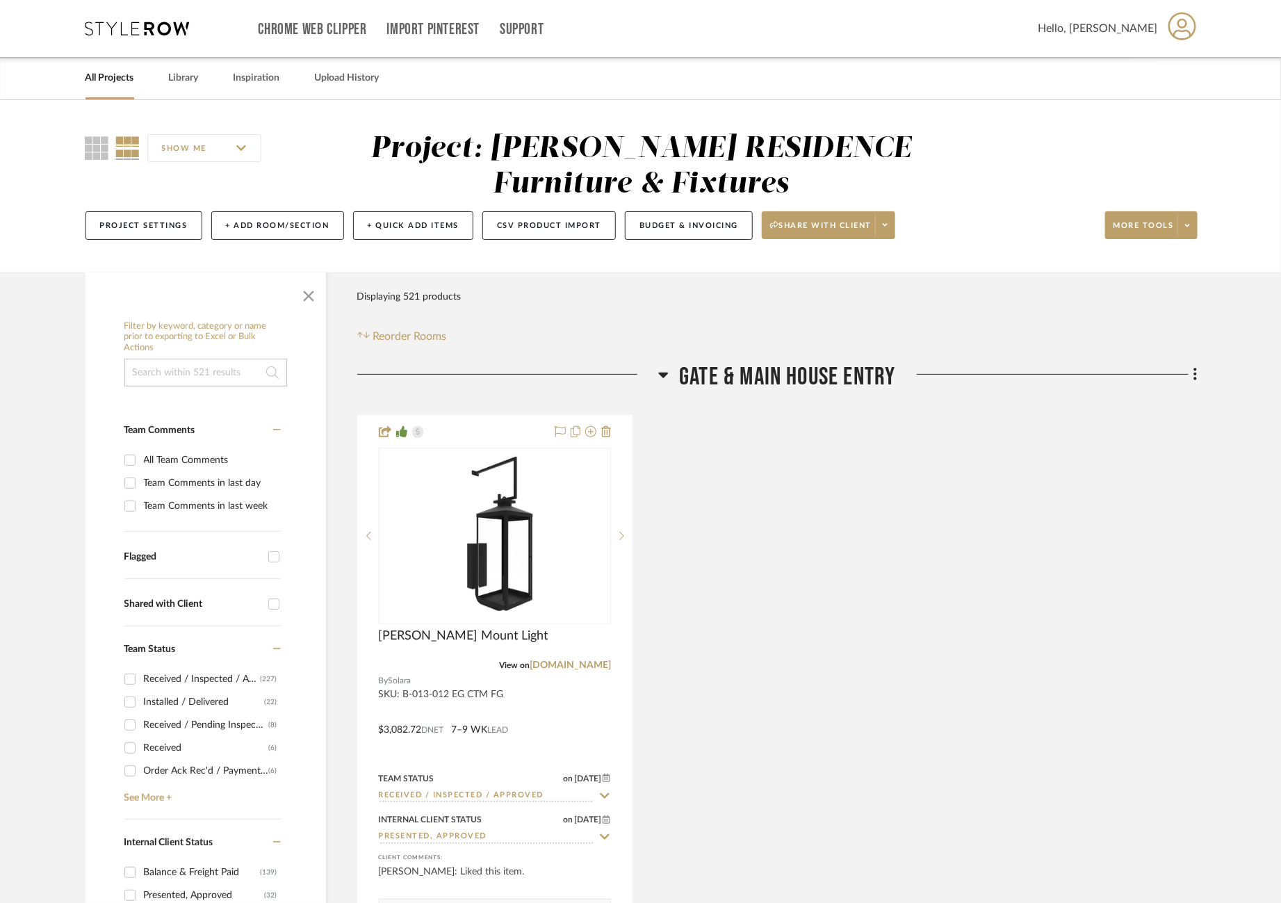
click at [164, 378] on input at bounding box center [205, 373] width 163 height 28
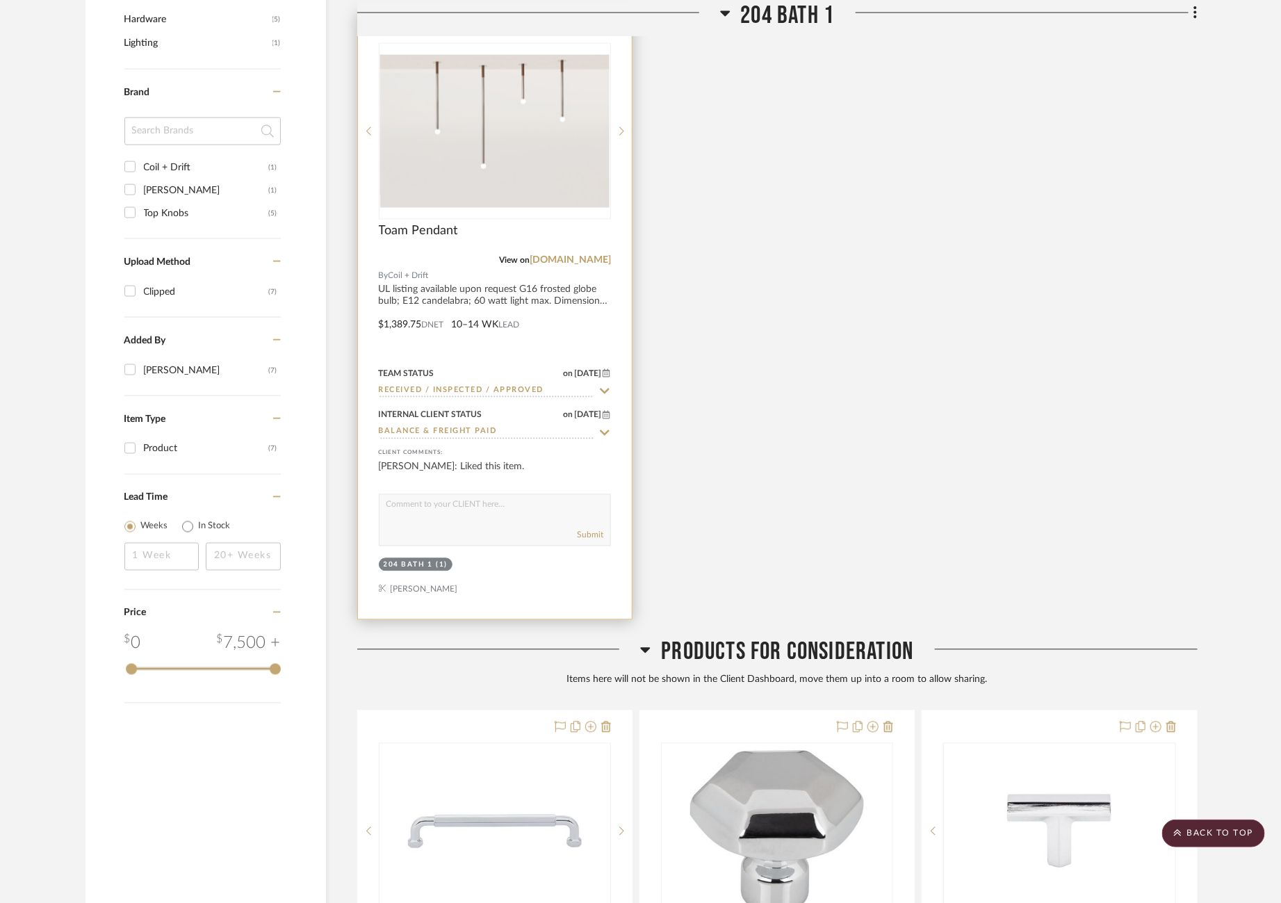
click at [0, 0] on div at bounding box center [0, 0] width 0 height 0
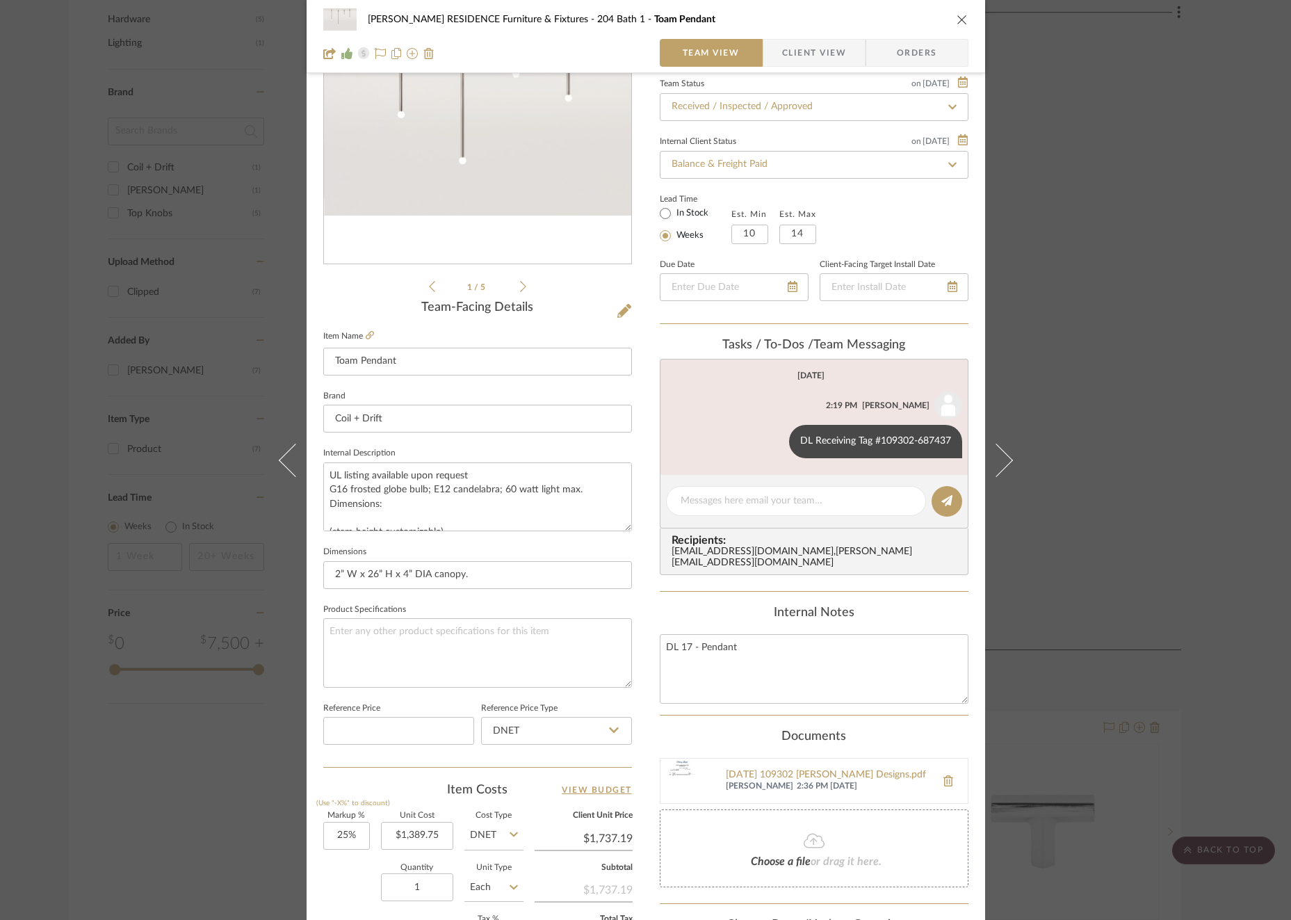
scroll to position [140, 0]
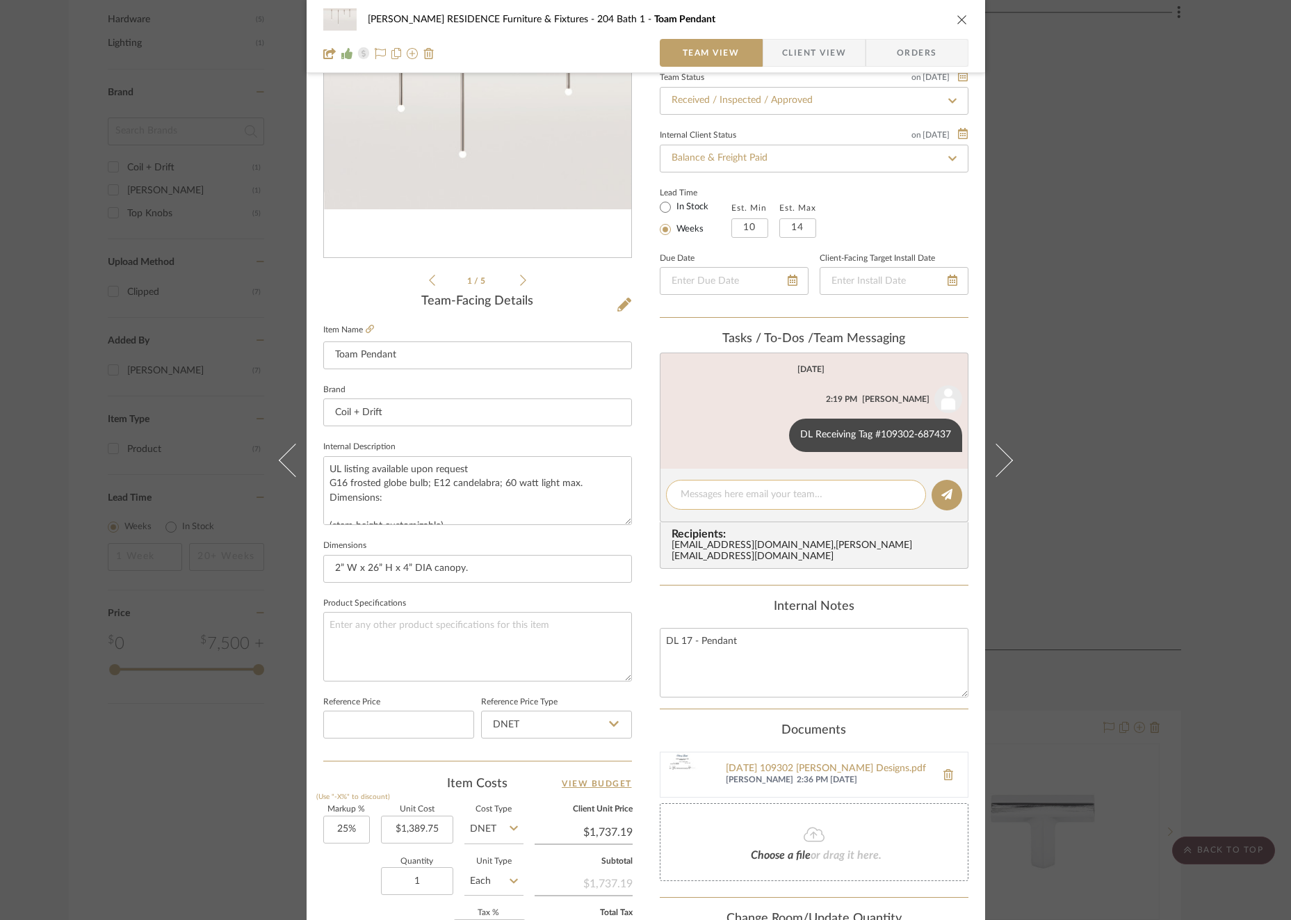
click at [749, 480] on div at bounding box center [796, 495] width 260 height 30
click at [744, 492] on textarea at bounding box center [795, 494] width 231 height 15
click at [931, 494] on button at bounding box center [946, 495] width 31 height 31
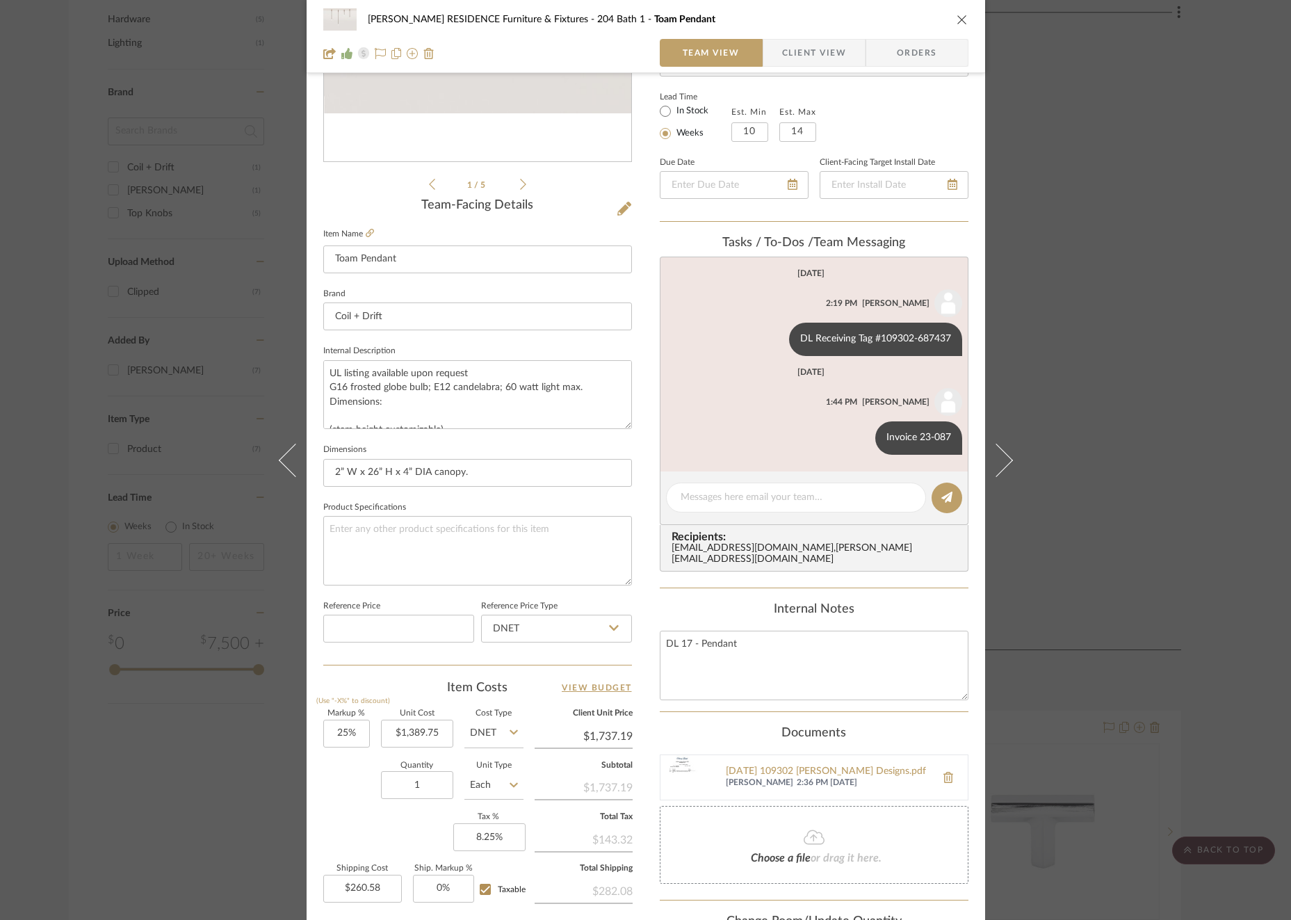
scroll to position [248, 0]
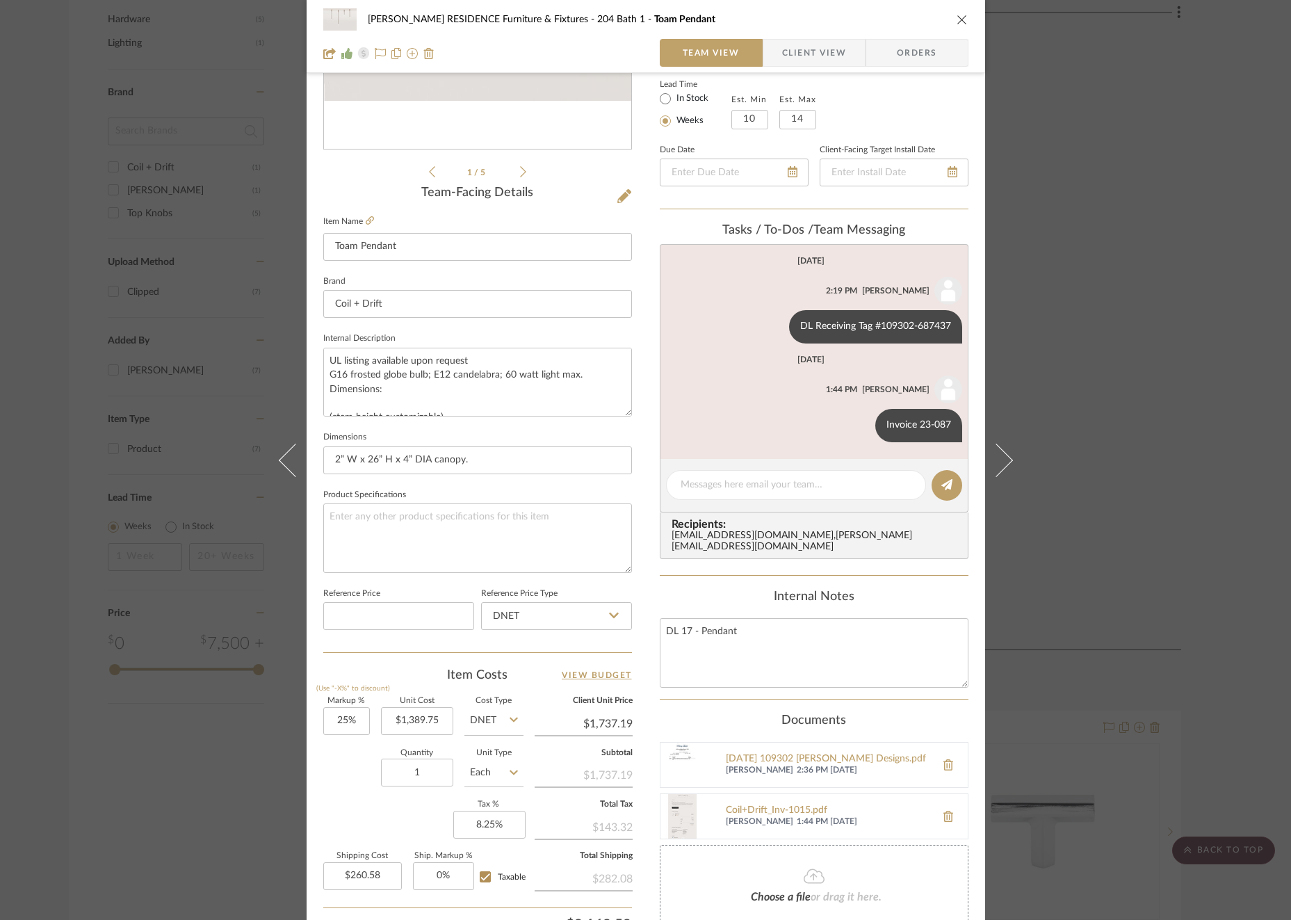
click at [1054, 403] on div "[PERSON_NAME] RESIDENCE Furniture & Fixtures 204 Bath 1 Toam Pendant Team View …" at bounding box center [645, 460] width 1291 height 920
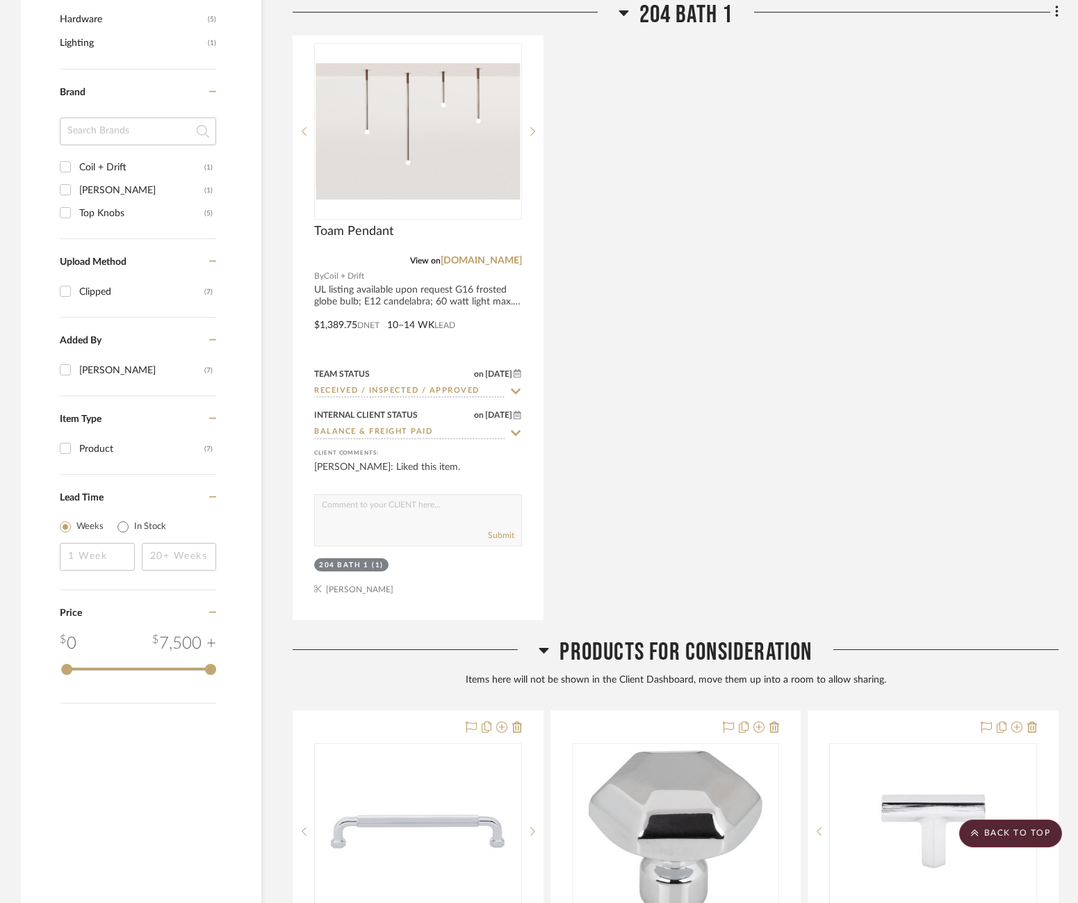
scroll to position [0, 17]
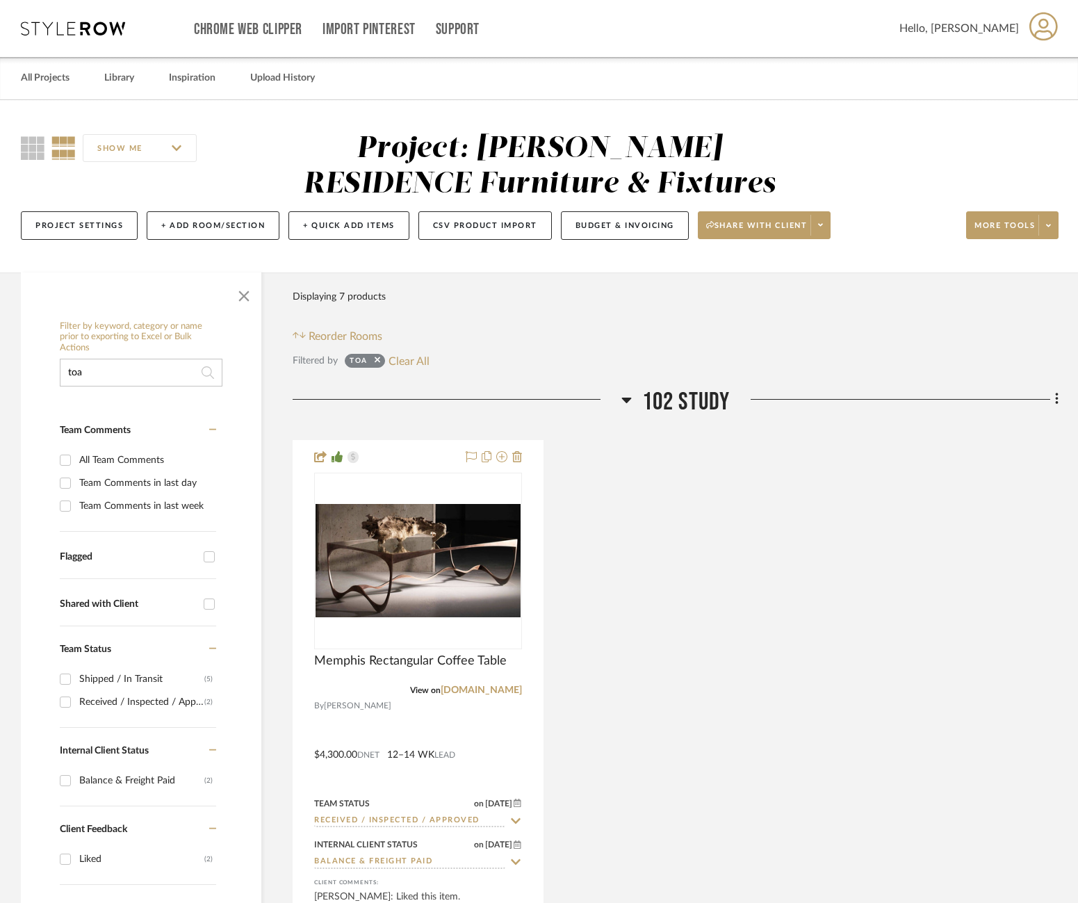
click at [95, 385] on input "toa" at bounding box center [141, 373] width 163 height 28
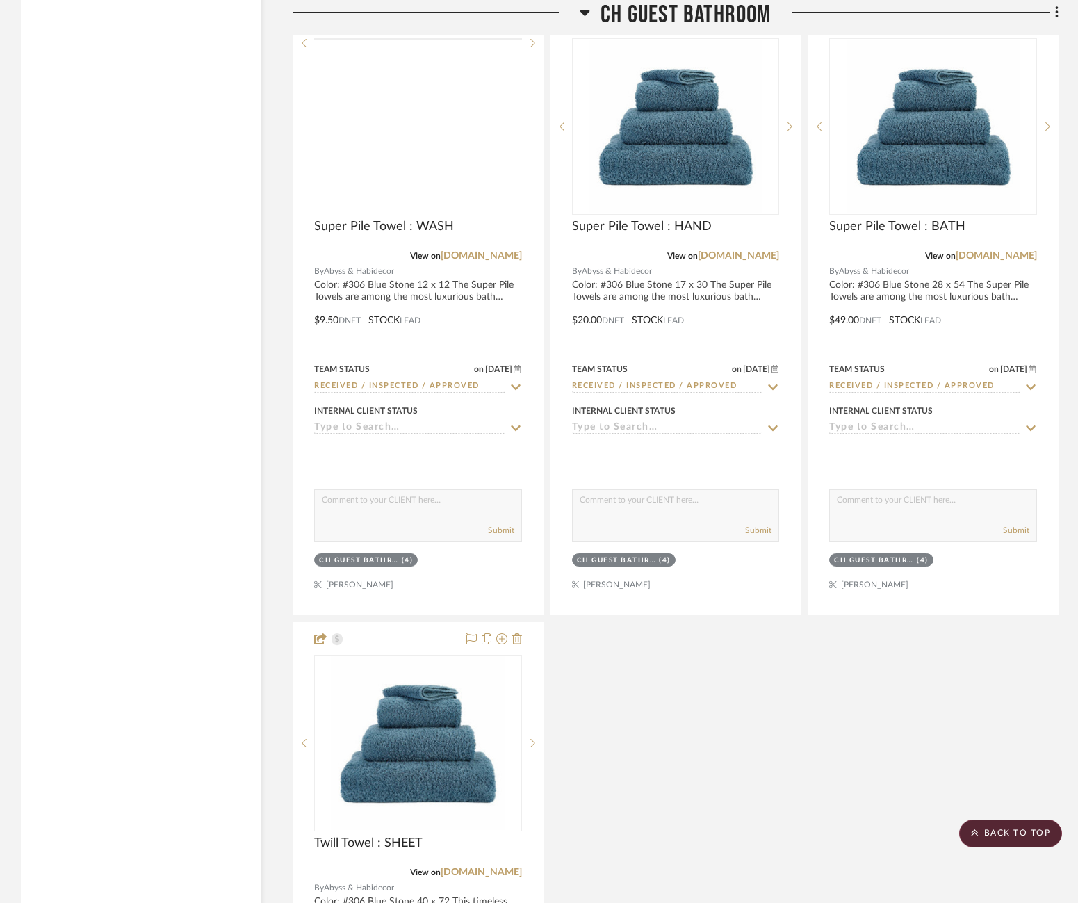
scroll to position [5626, 17]
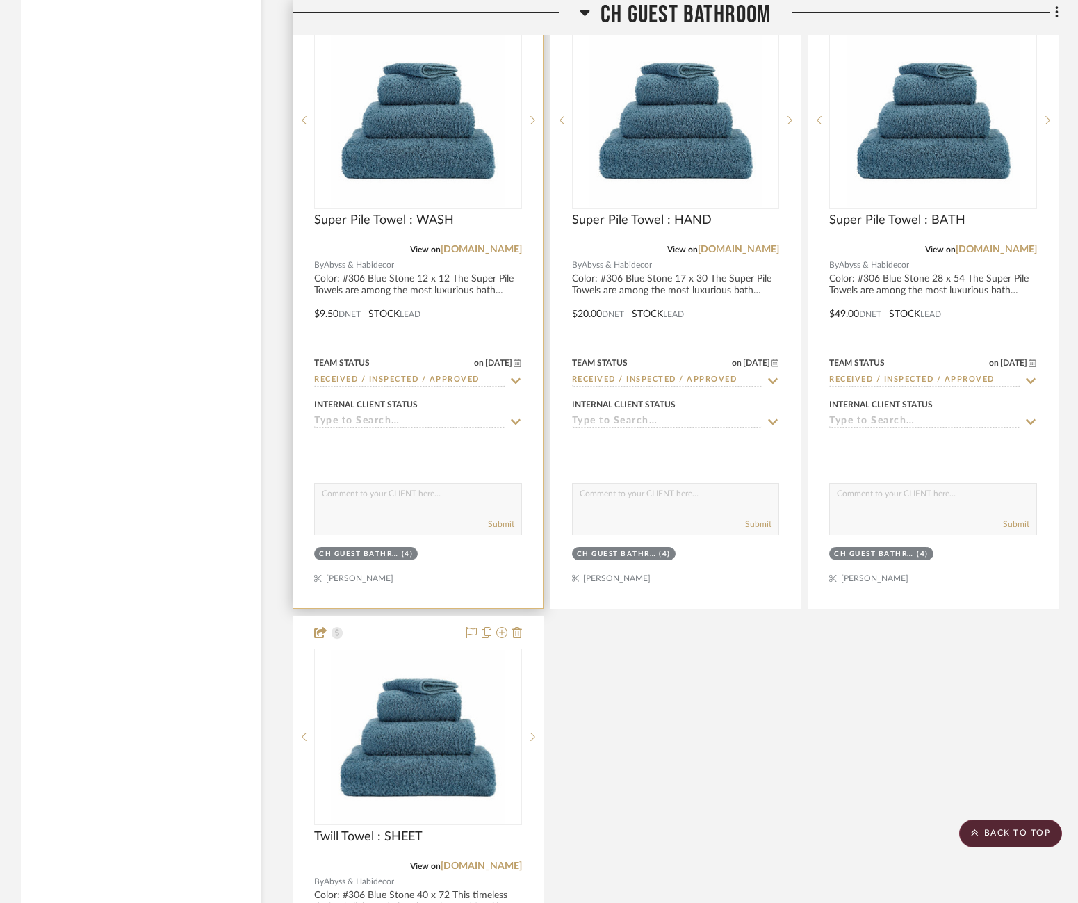
click at [509, 416] on icon at bounding box center [515, 421] width 13 height 11
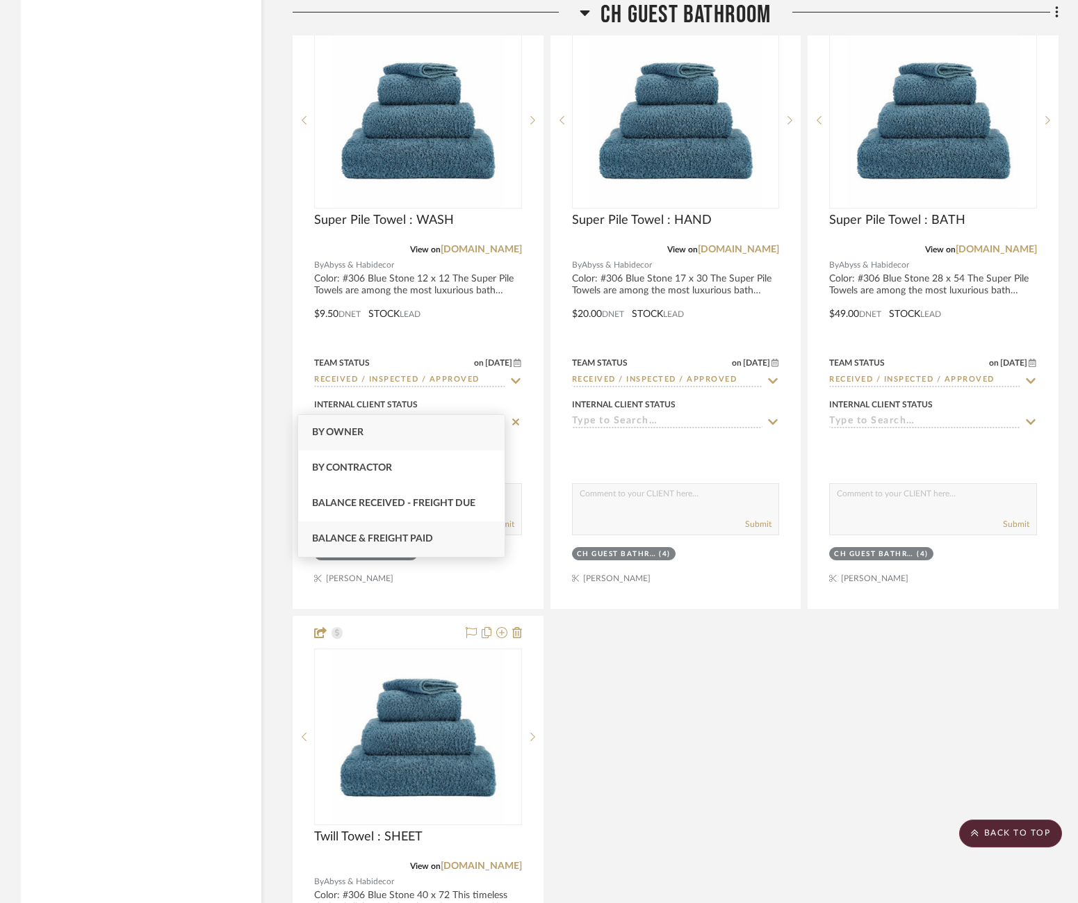
click at [414, 534] on span "Balance & Freight Paid" at bounding box center [372, 539] width 121 height 10
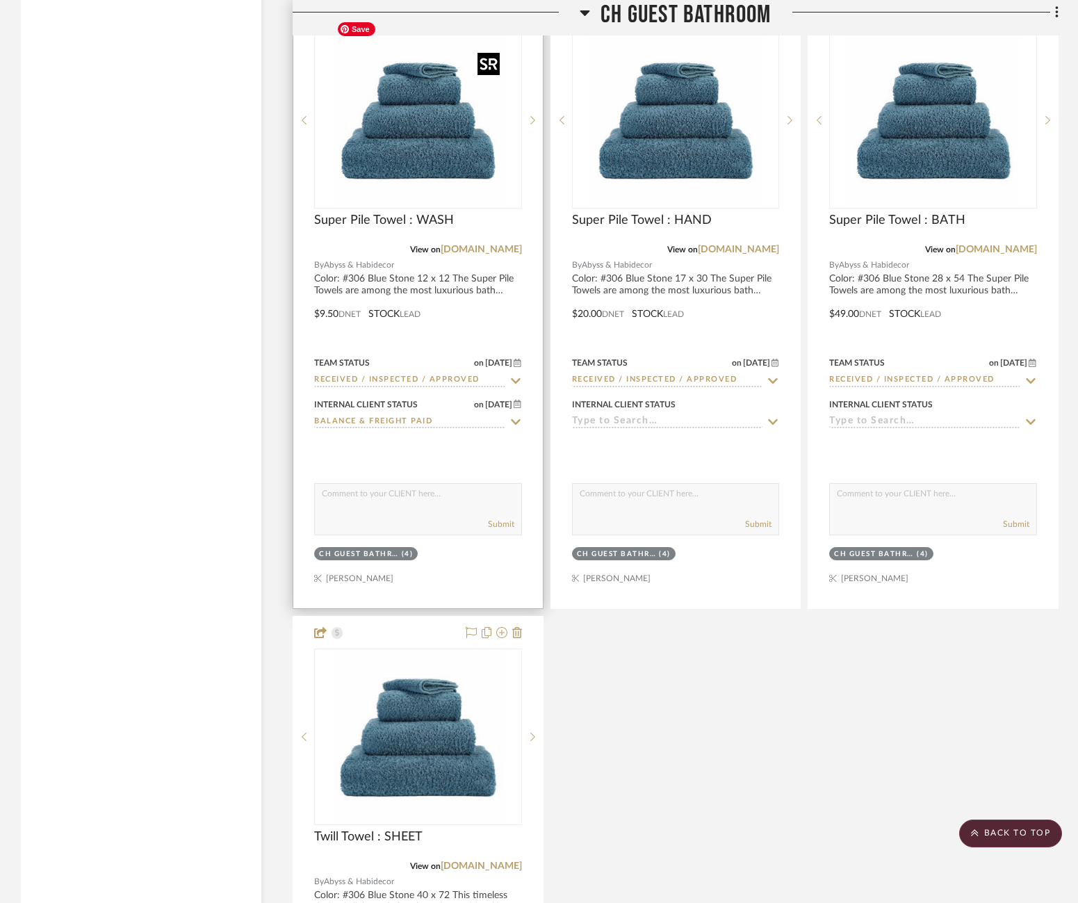
click at [427, 125] on img "0" at bounding box center [418, 120] width 174 height 174
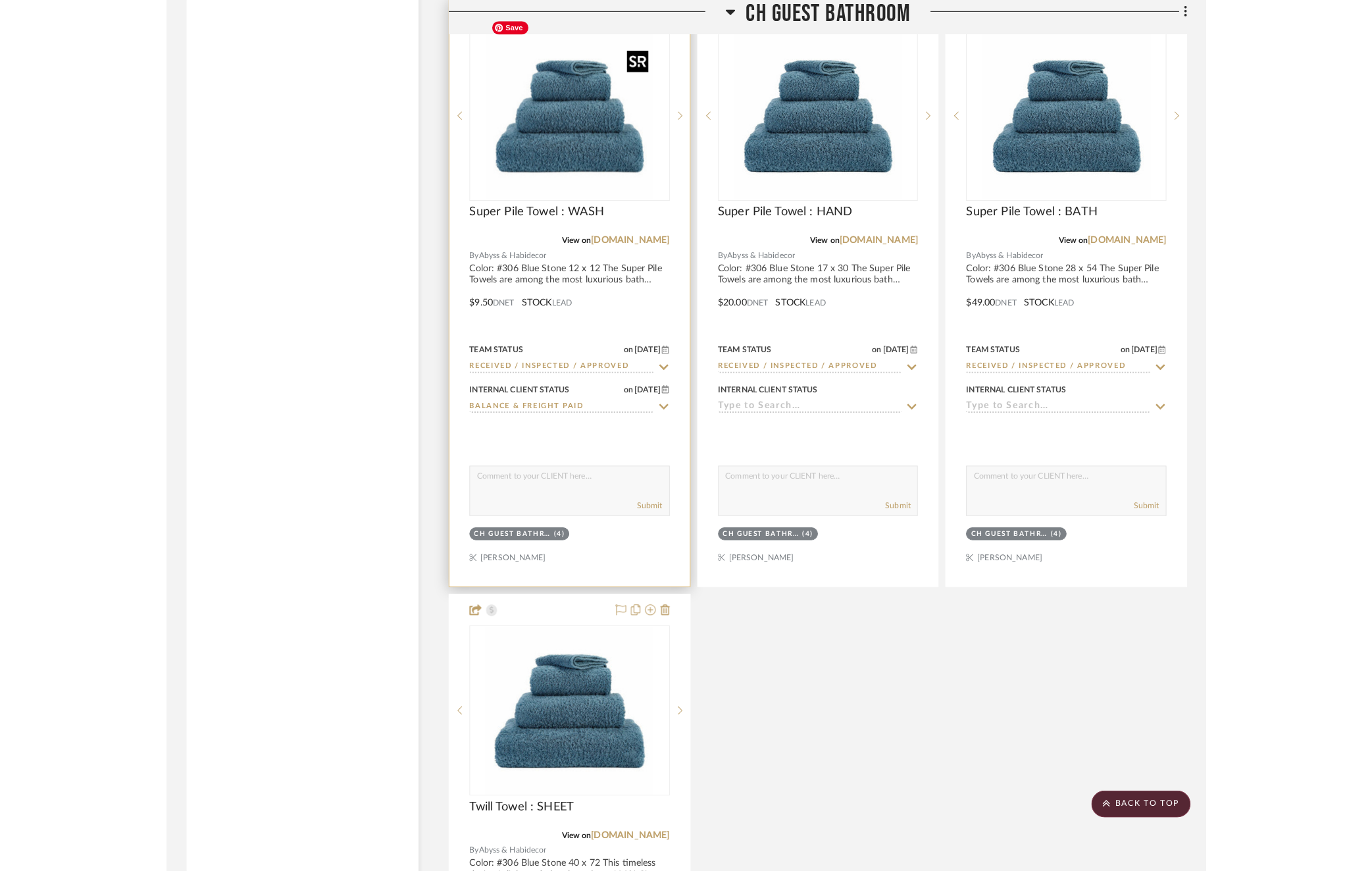
scroll to position [0, 0]
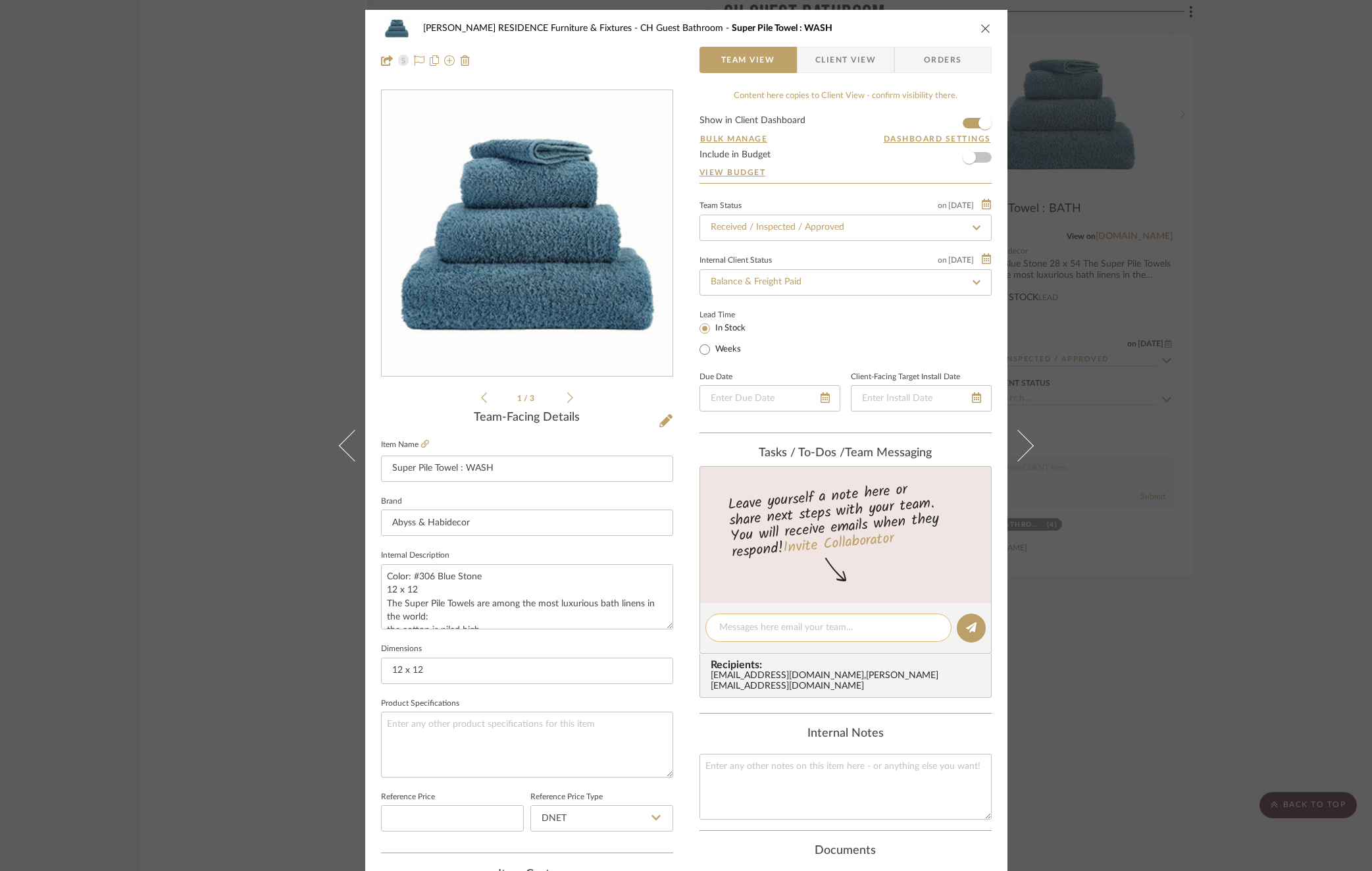
click at [769, 631] on textarea at bounding box center [829, 627] width 219 height 14
click at [966, 629] on icon at bounding box center [971, 627] width 10 height 10
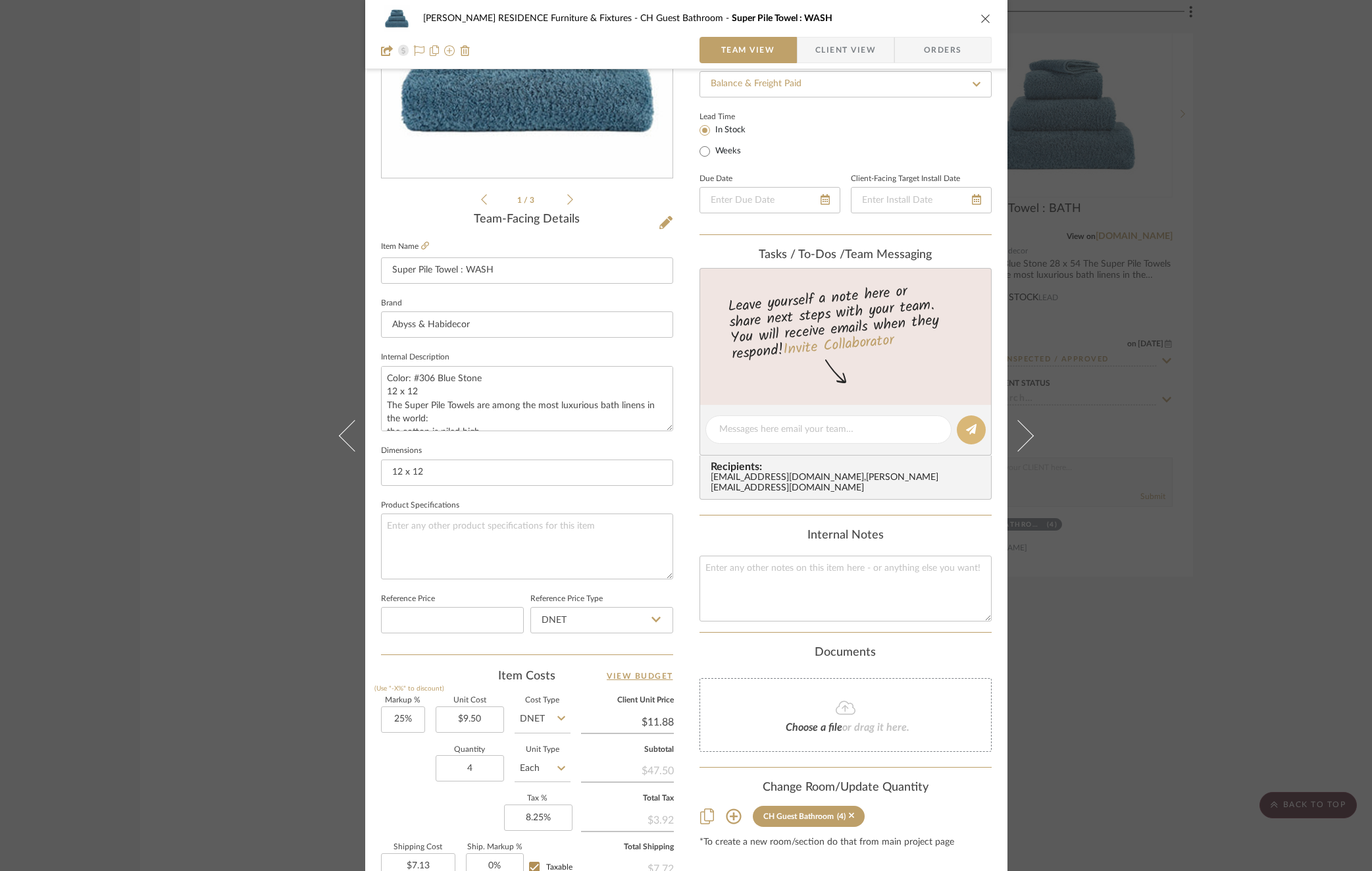
scroll to position [350, 0]
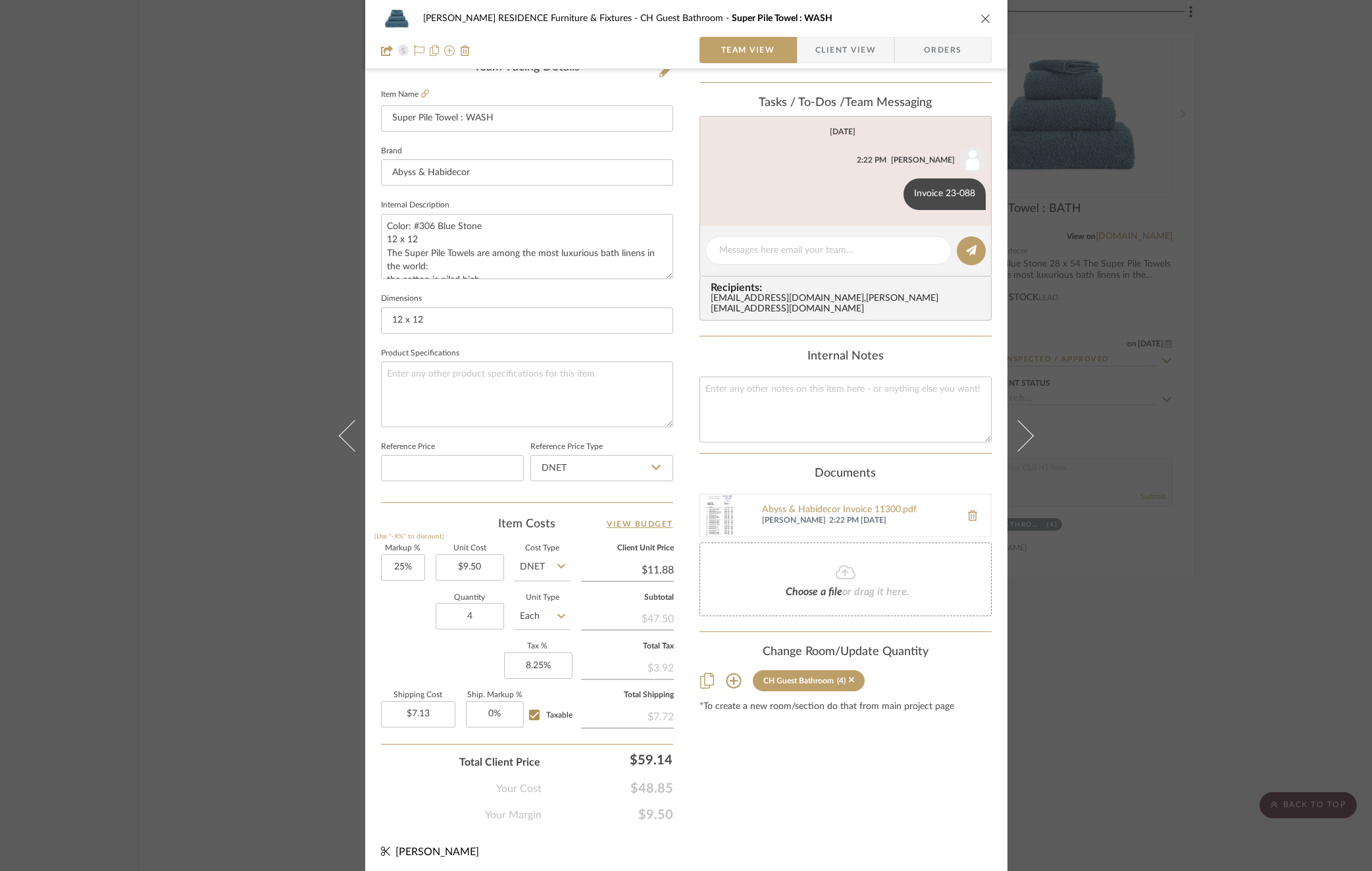
click at [1157, 438] on div "[PERSON_NAME] RESIDENCE Furniture & Fixtures CH Guest Bathroom Super Pile Towel…" at bounding box center [686, 436] width 1372 height 871
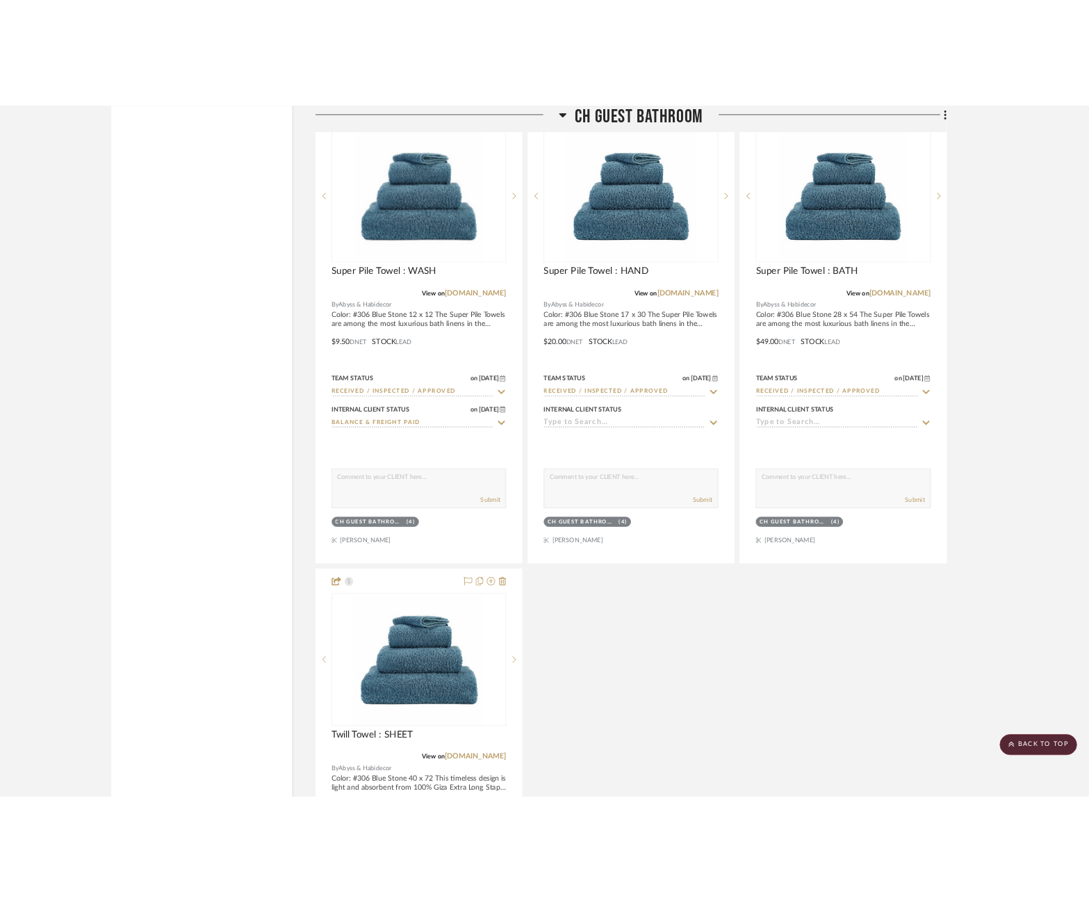
scroll to position [5626, 17]
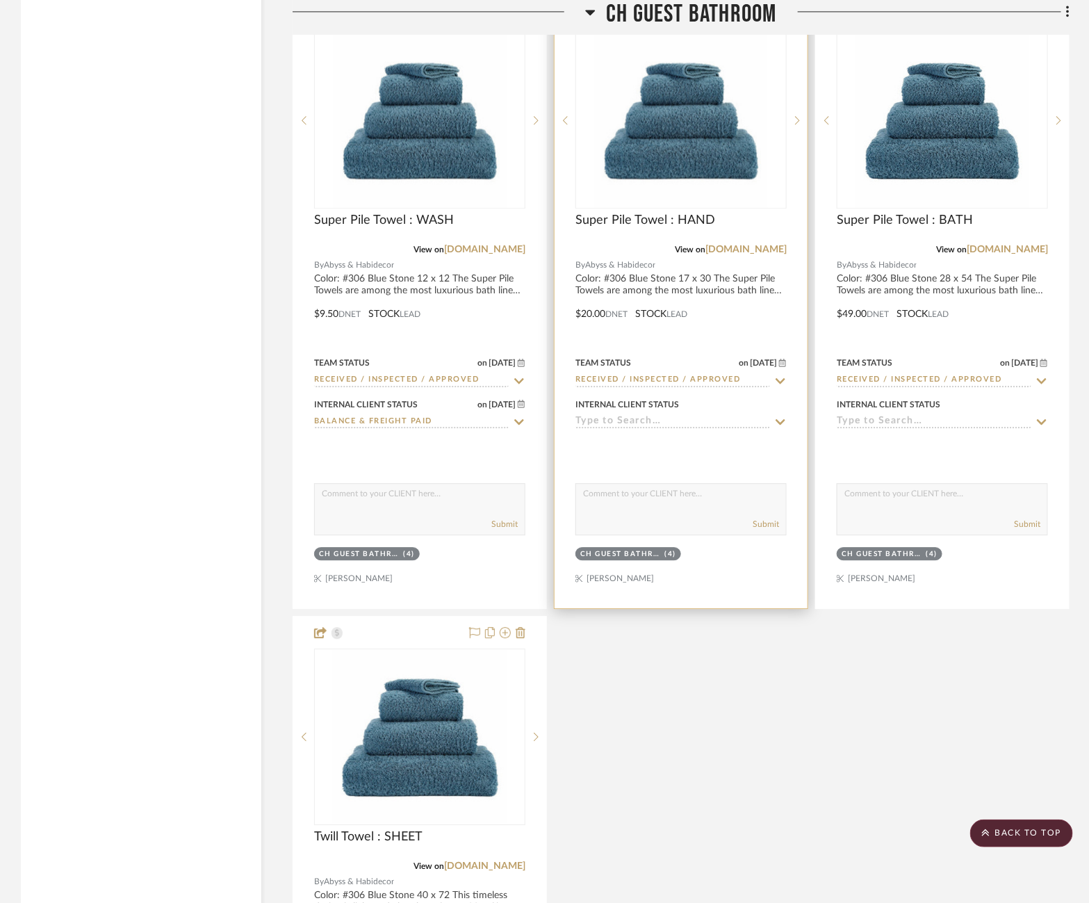
click at [758, 106] on div "0" at bounding box center [681, 120] width 210 height 175
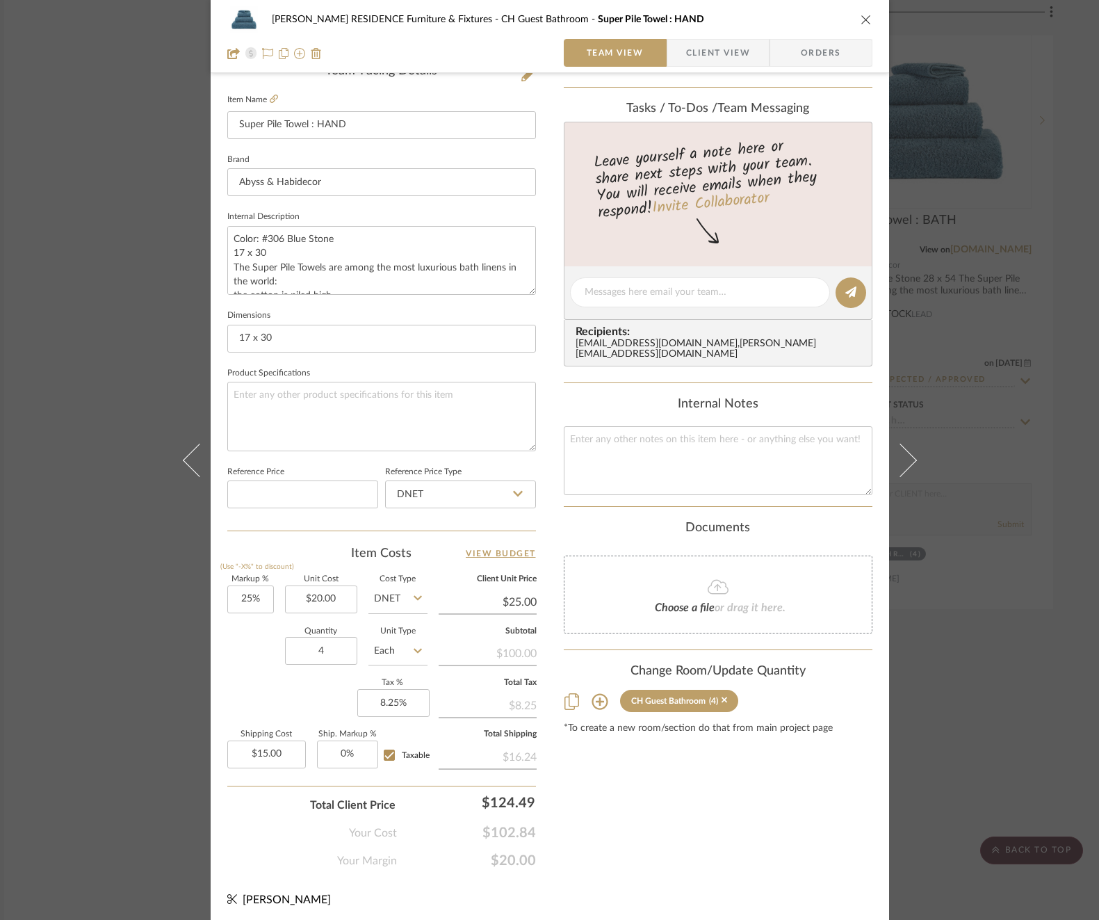
scroll to position [0, 0]
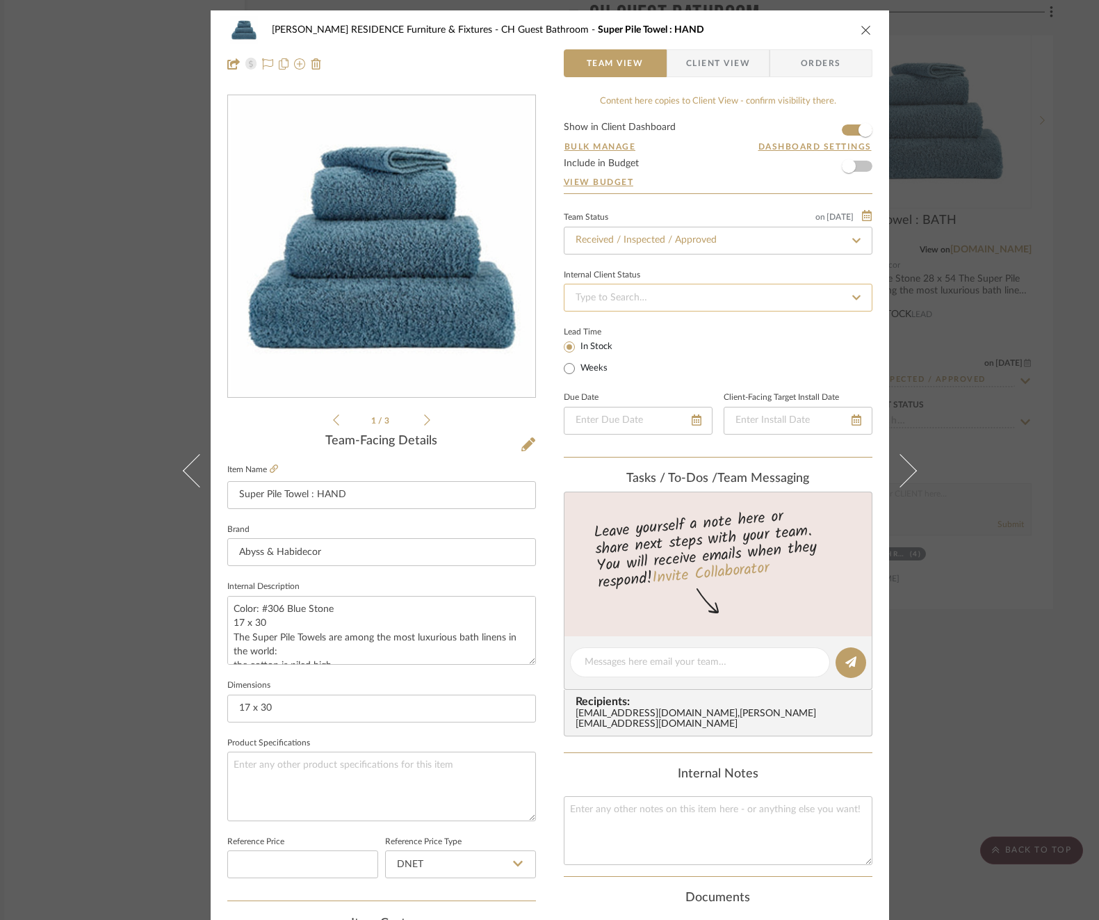
click at [719, 300] on input at bounding box center [718, 298] width 309 height 28
click at [669, 354] on div "Balance & Freight Paid" at bounding box center [713, 368] width 307 height 35
click at [668, 664] on textarea at bounding box center [700, 662] width 231 height 15
paste textarea "Invoice 23-082 (freight)"
drag, startPoint x: 712, startPoint y: 662, endPoint x: 639, endPoint y: 662, distance: 73.0
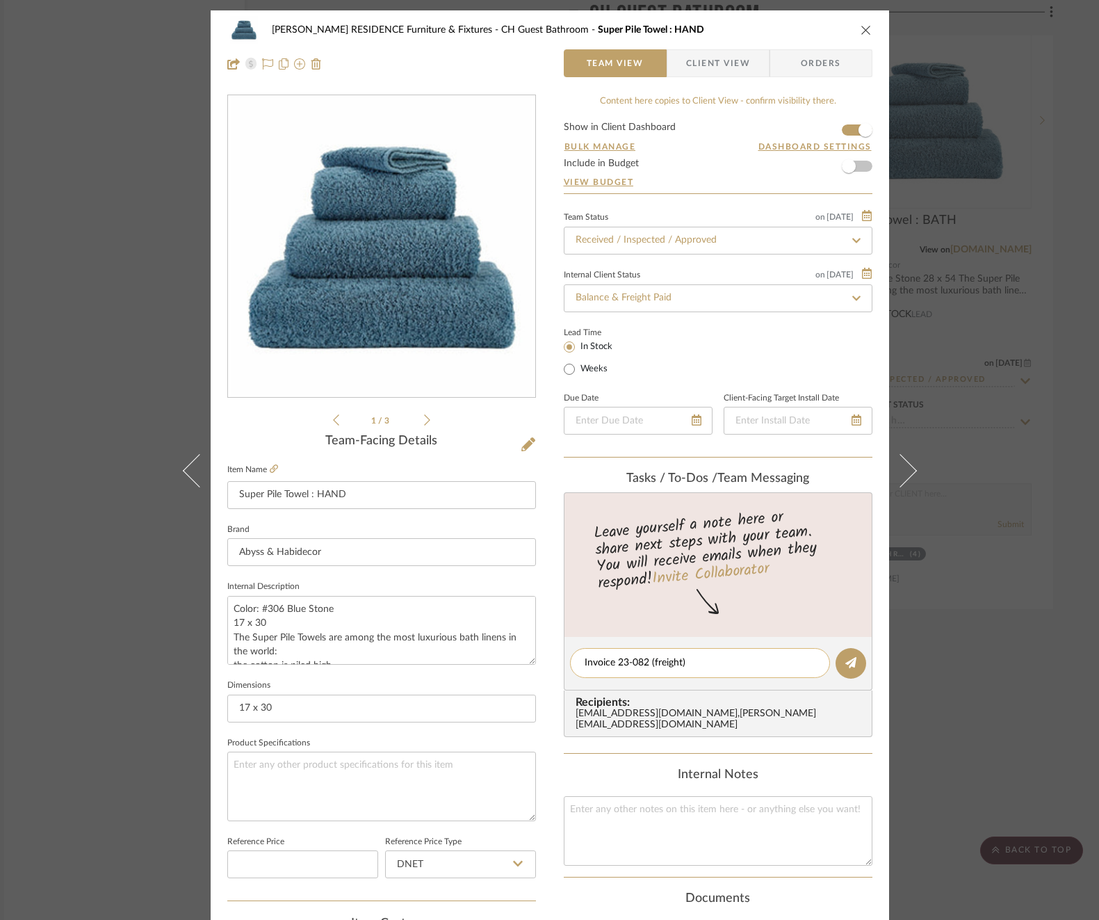
click at [639, 662] on textarea "Invoice 23-082 (freight)" at bounding box center [700, 662] width 231 height 15
drag, startPoint x: 652, startPoint y: 663, endPoint x: 514, endPoint y: 662, distance: 137.6
click at [514, 662] on div "[PERSON_NAME] RESIDENCE Furniture & Fixtures CH Guest Bathroom Super Pile Towel…" at bounding box center [550, 652] width 678 height 1284
click at [856, 665] on button at bounding box center [850, 663] width 31 height 31
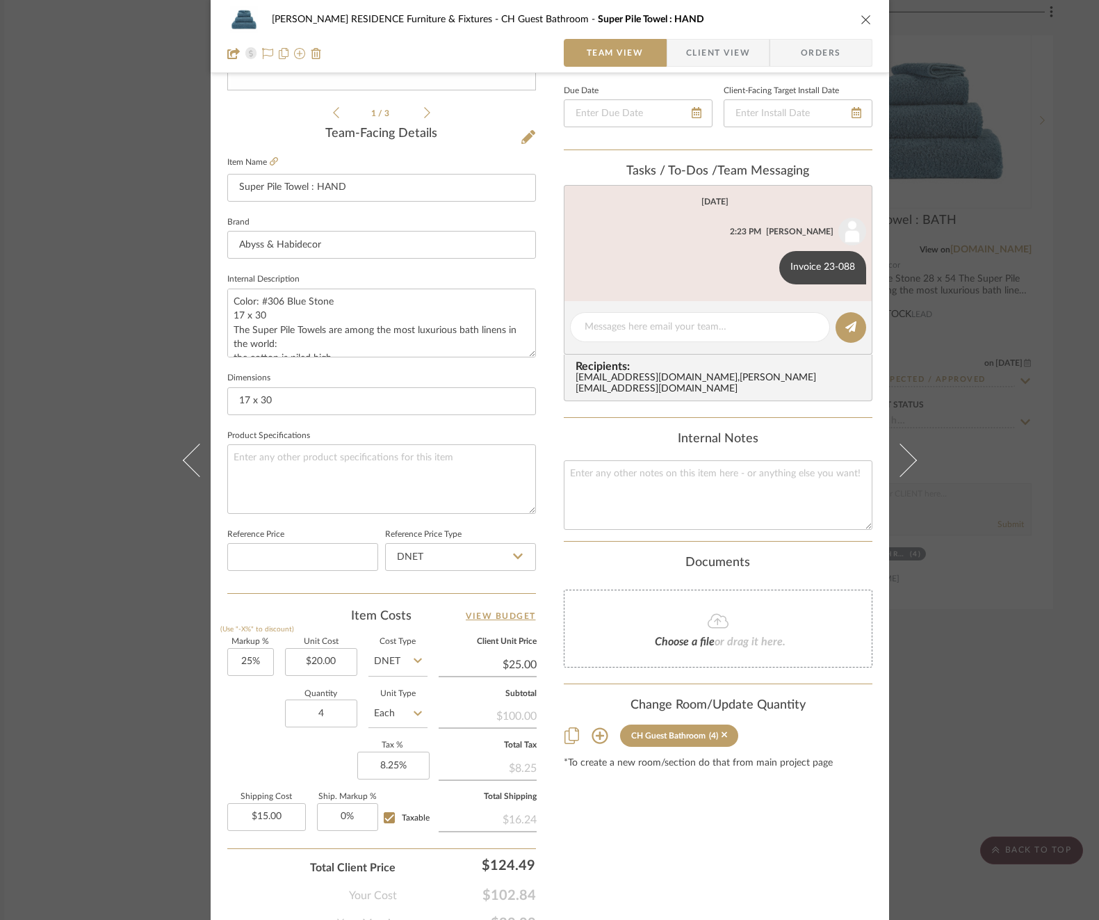
scroll to position [266, 0]
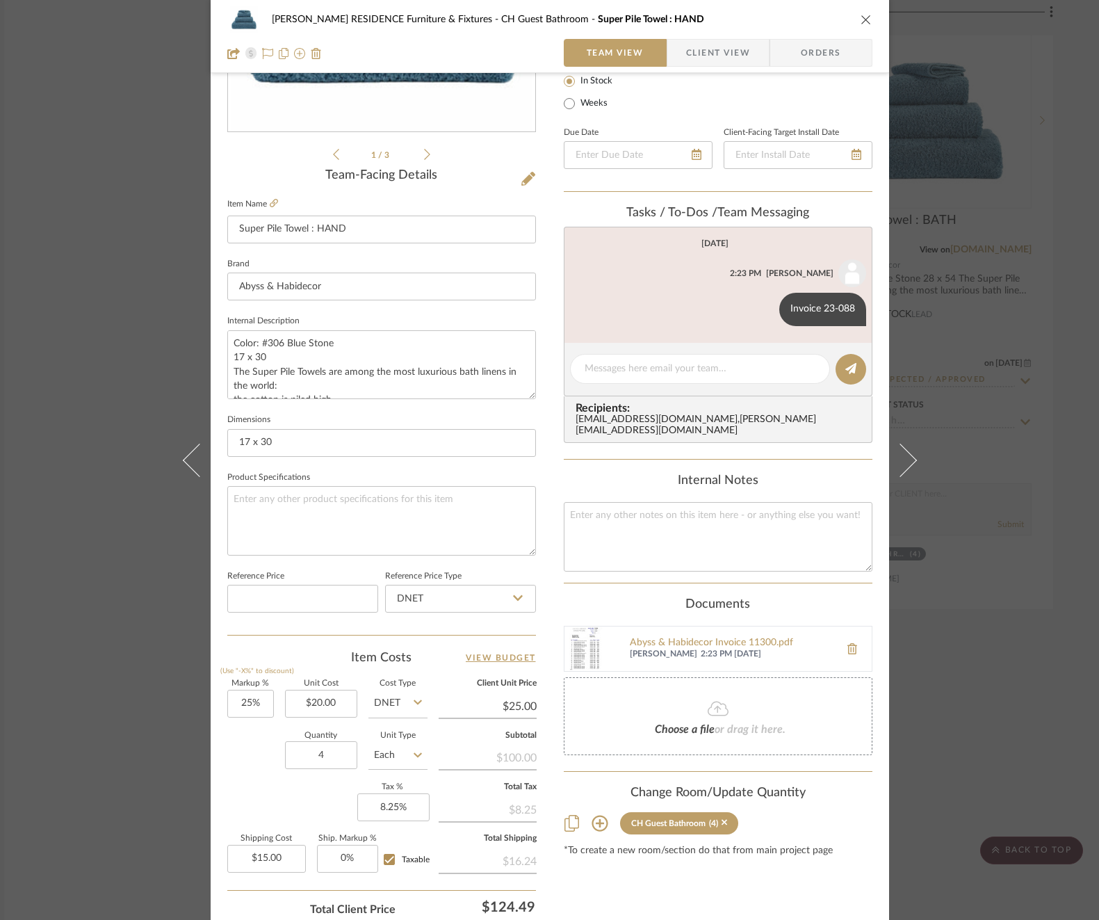
click at [1026, 491] on div "[PERSON_NAME] RESIDENCE Furniture & Fixtures CH Guest Bathroom Super Pile Towel…" at bounding box center [549, 460] width 1099 height 920
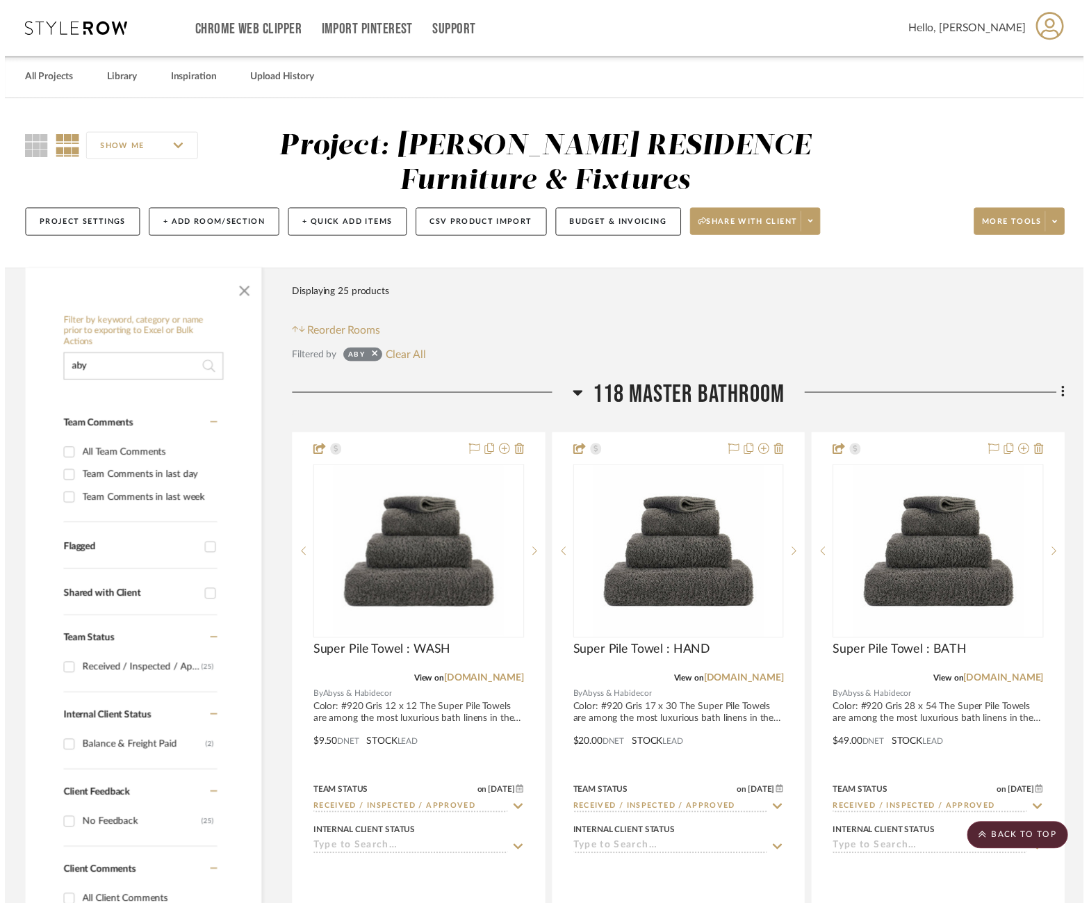
scroll to position [5626, 17]
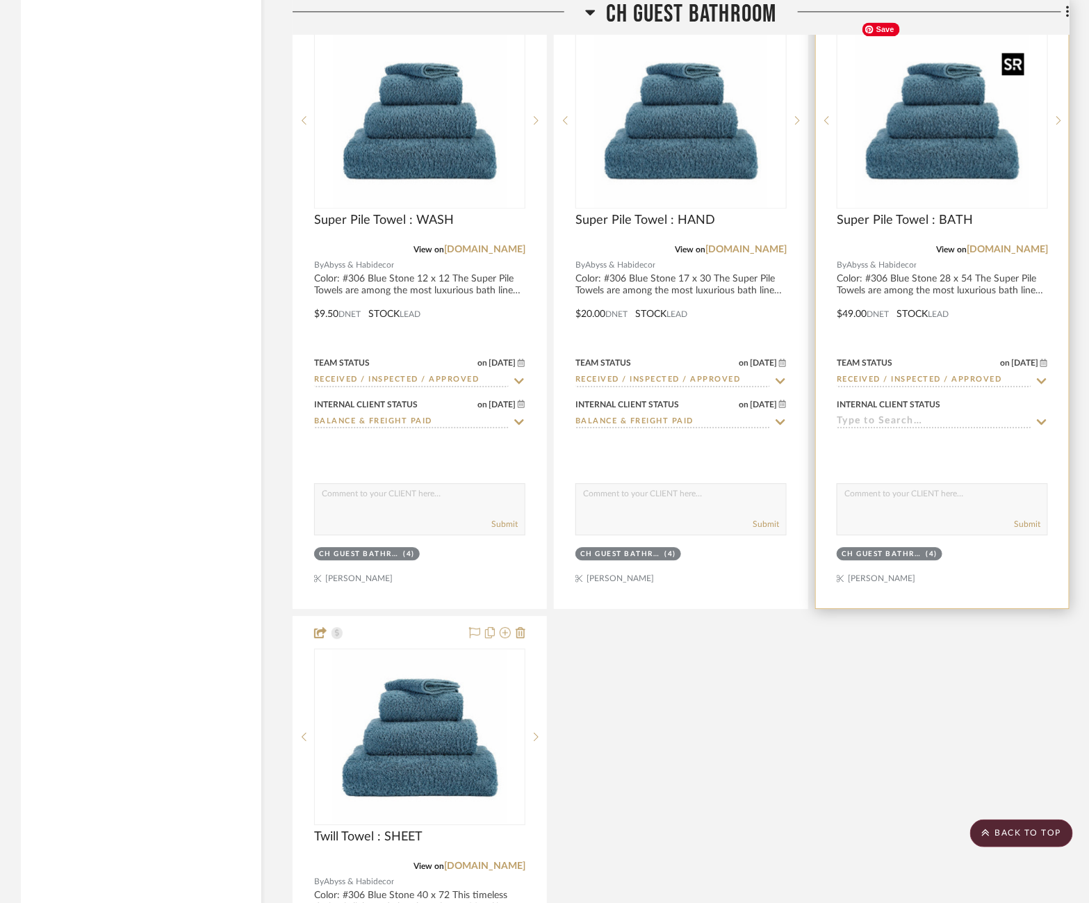
click at [922, 131] on img "0" at bounding box center [943, 120] width 174 height 174
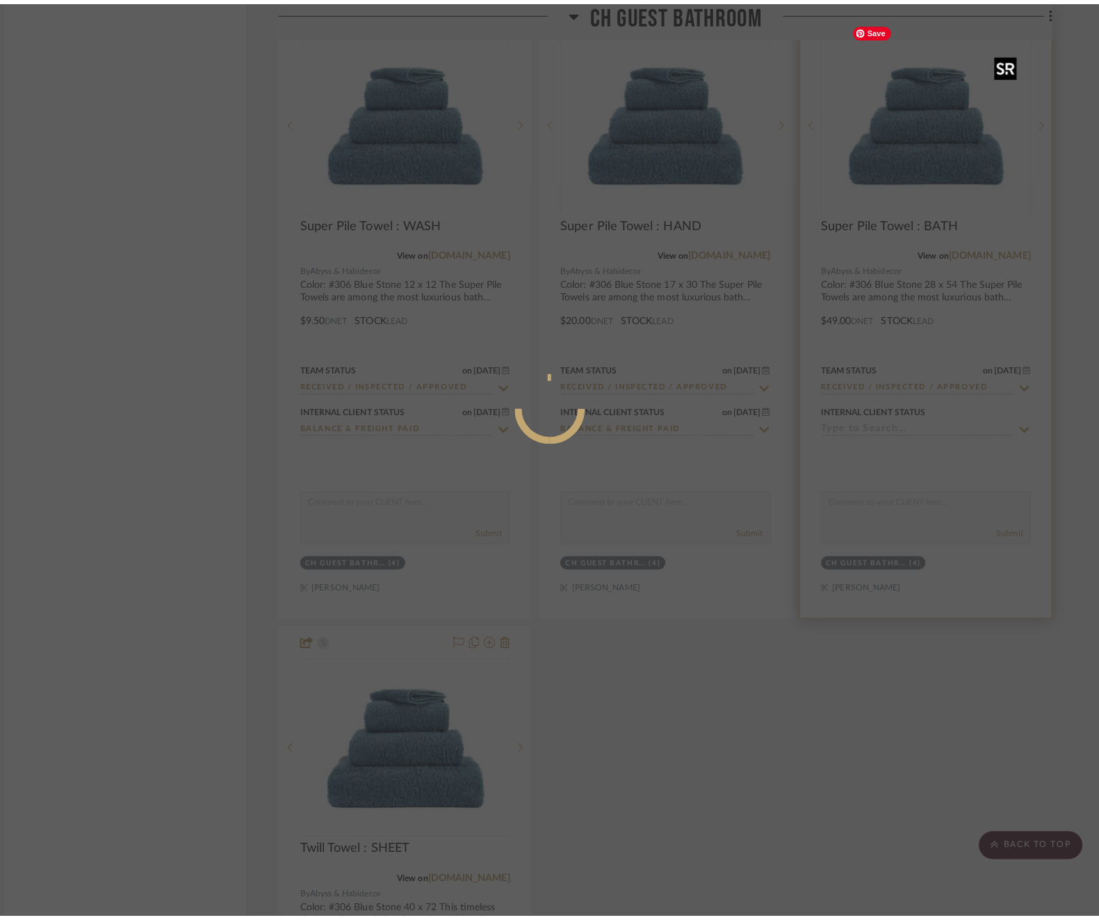
scroll to position [0, 0]
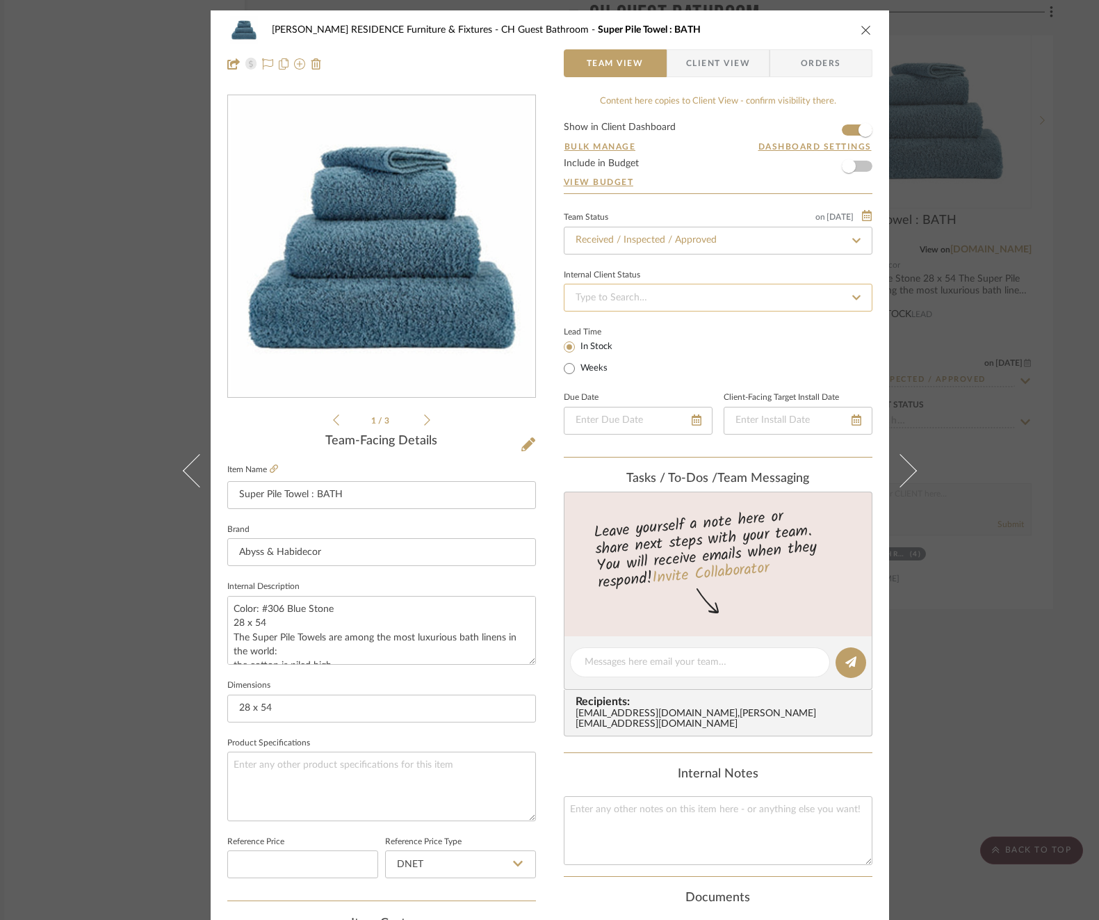
click at [703, 304] on input at bounding box center [718, 298] width 309 height 28
click at [669, 364] on div "Balance & Freight Paid" at bounding box center [713, 368] width 307 height 35
click at [671, 655] on textarea at bounding box center [700, 662] width 231 height 15
paste textarea "Invoice 23-088"
click at [845, 658] on icon at bounding box center [850, 662] width 11 height 11
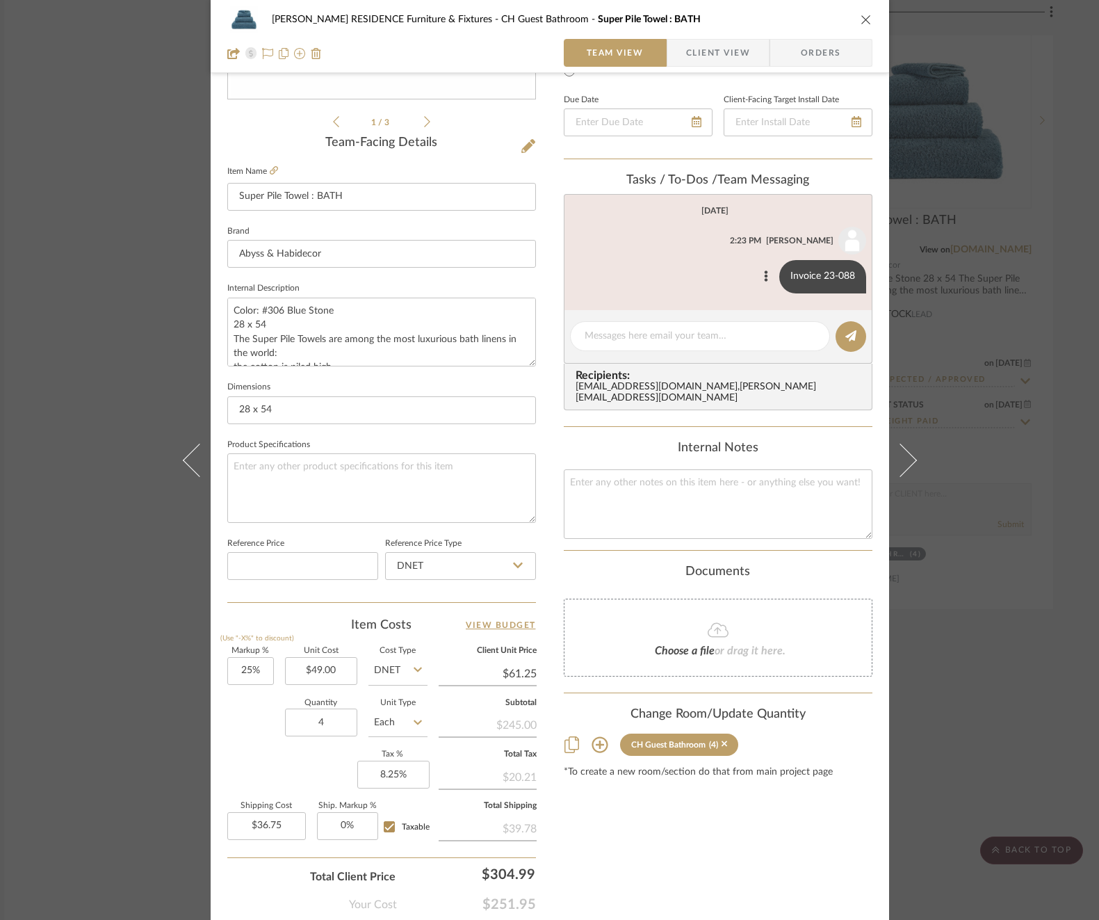
scroll to position [370, 0]
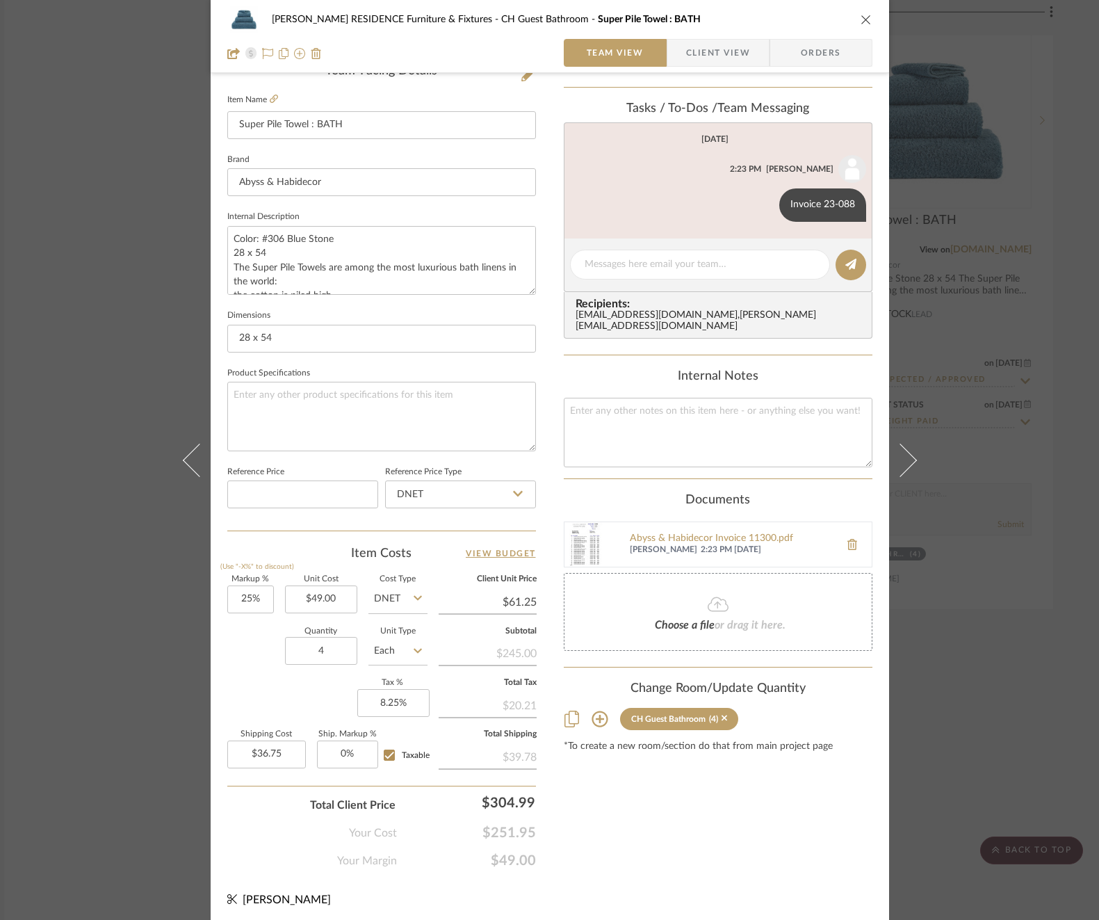
click at [1012, 489] on div "[PERSON_NAME] RESIDENCE Furniture & Fixtures CH Guest Bathroom Super Pile Towel…" at bounding box center [549, 460] width 1099 height 920
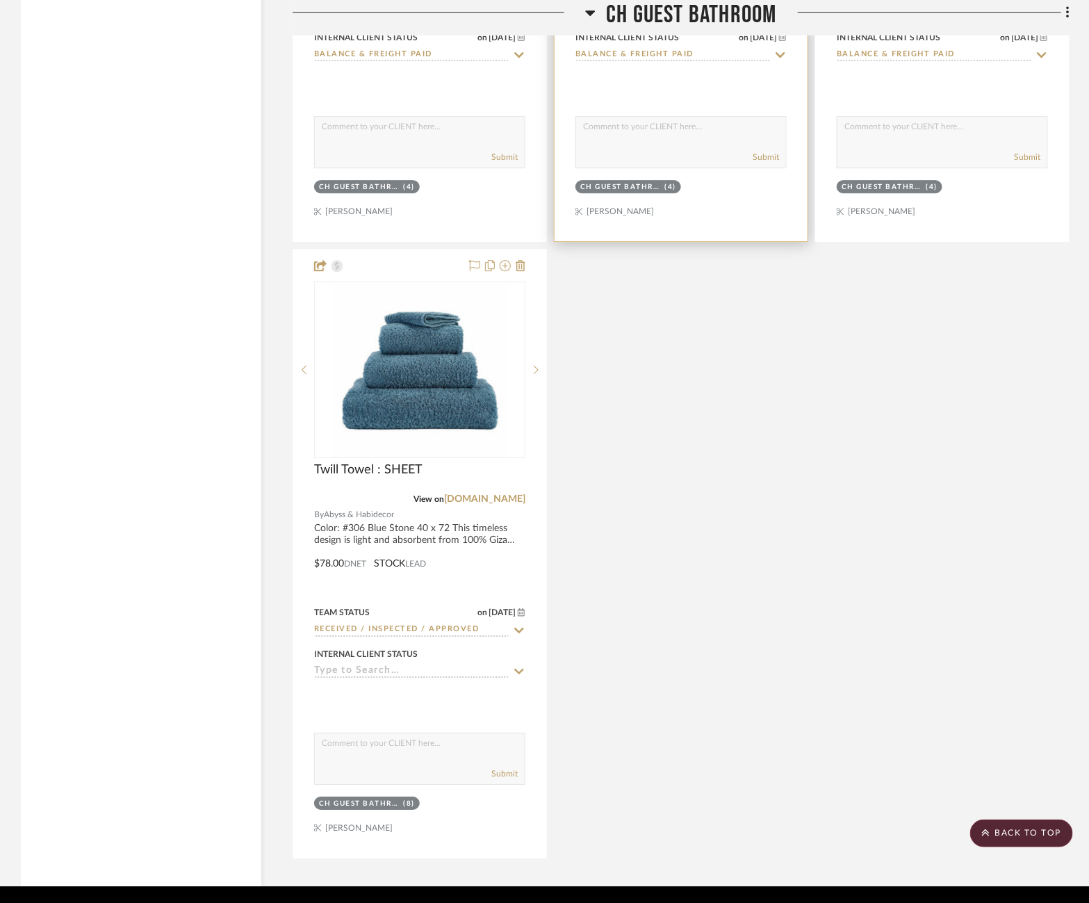
scroll to position [6018, 17]
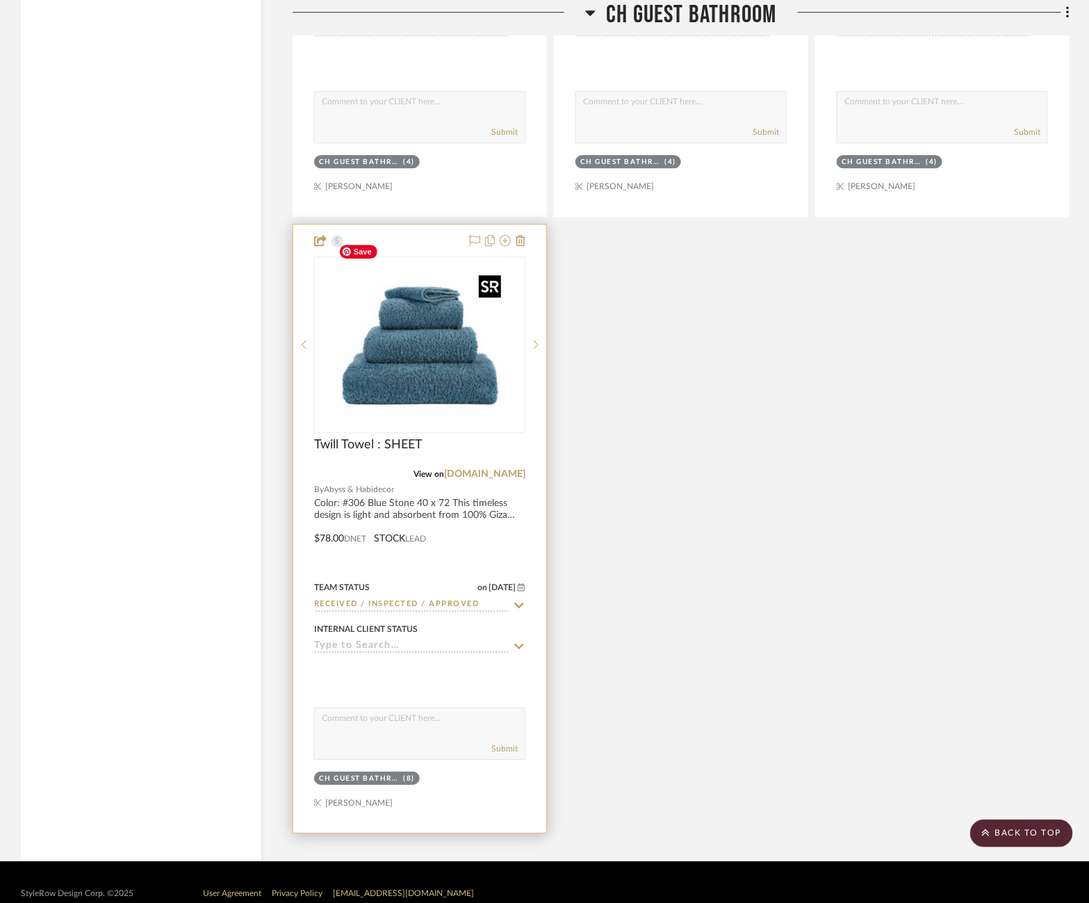
click at [422, 368] on img "0" at bounding box center [420, 345] width 174 height 174
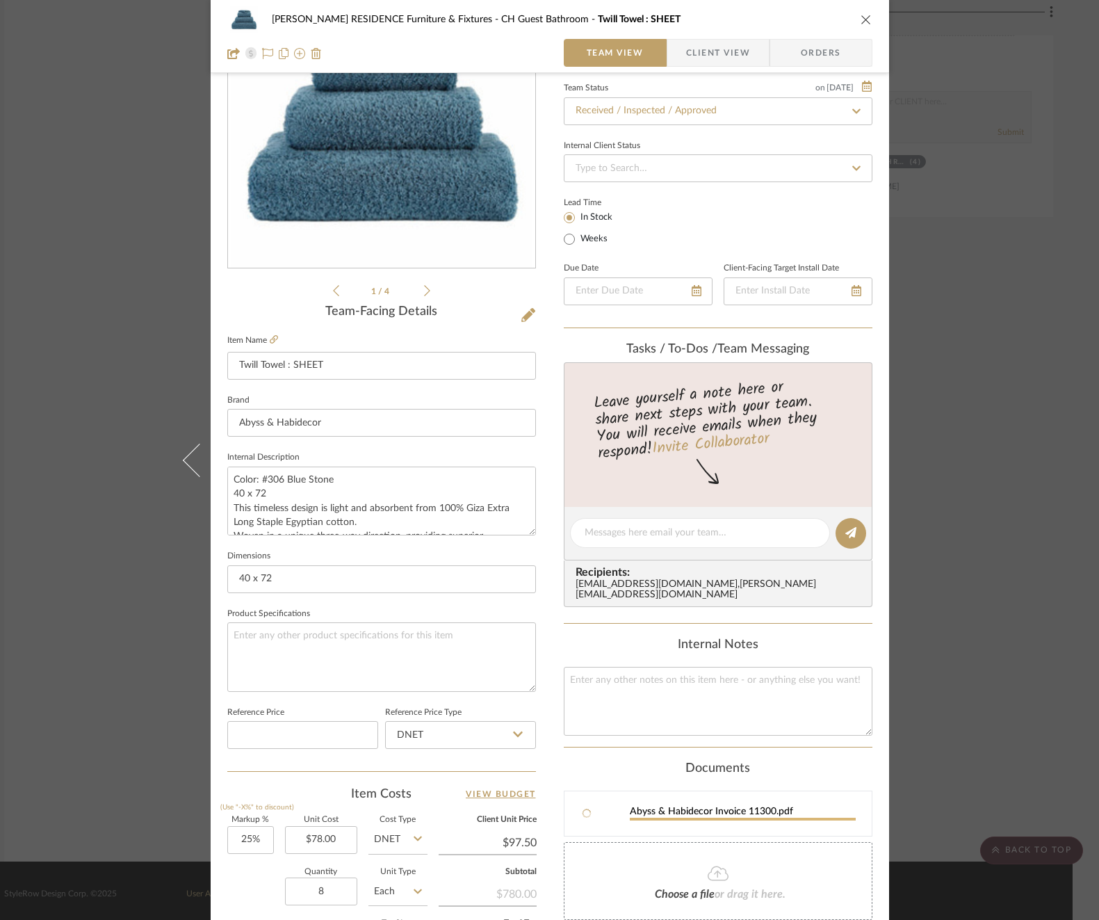
scroll to position [0, 0]
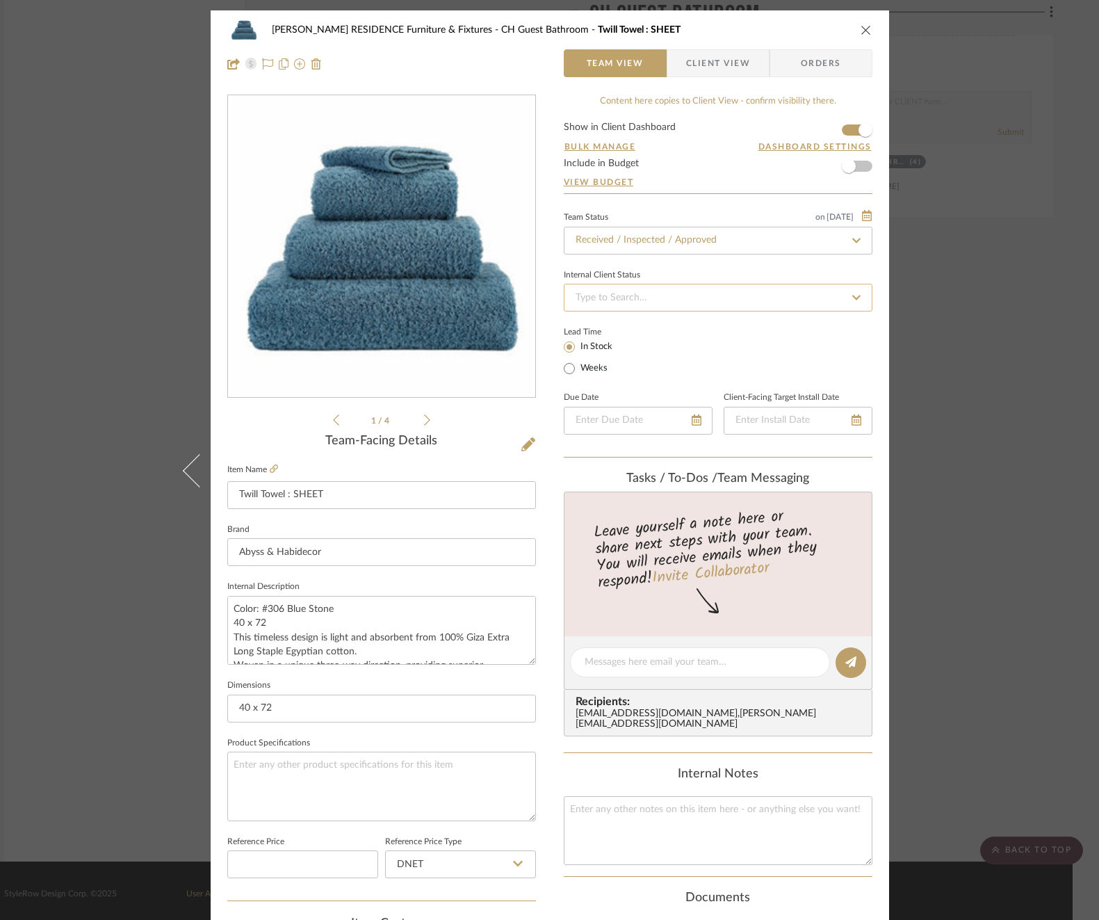
click at [661, 297] on input at bounding box center [718, 298] width 309 height 28
click at [642, 367] on span "Balance & Freight Paid" at bounding box center [621, 369] width 96 height 10
click at [696, 667] on textarea at bounding box center [700, 662] width 231 height 15
paste textarea "Invoice 23-088"
click at [858, 665] on button at bounding box center [850, 663] width 31 height 31
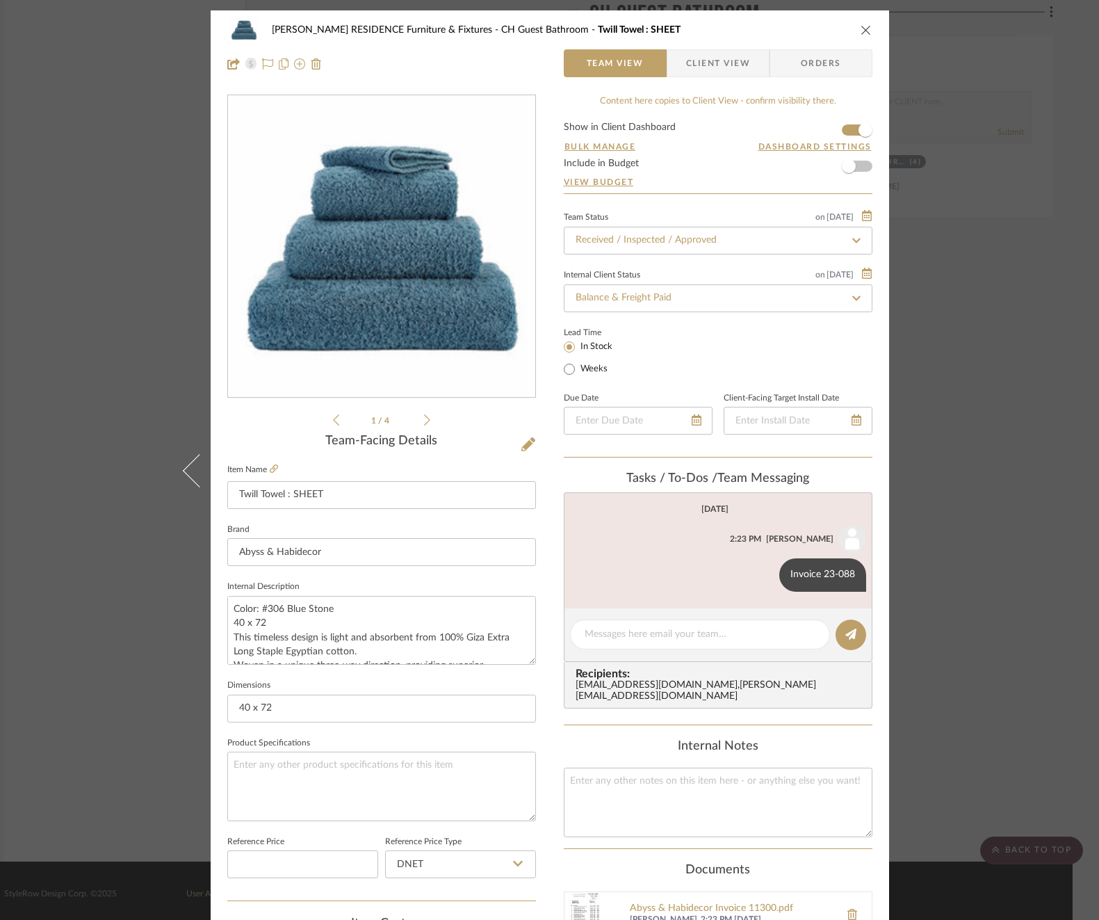
click at [1031, 467] on div "[PERSON_NAME] RESIDENCE Furniture & Fixtures CH Guest Bathroom Twill Towel : SH…" at bounding box center [549, 460] width 1099 height 920
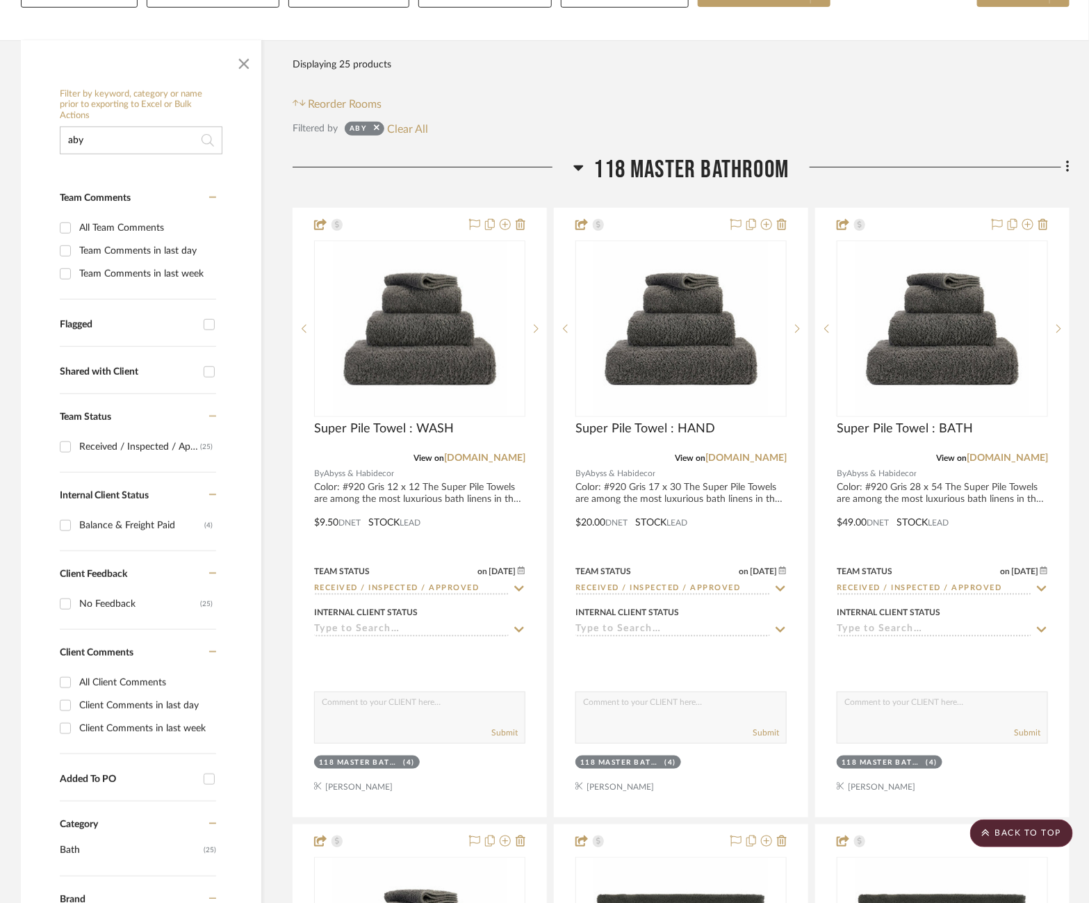
scroll to position [229, 25]
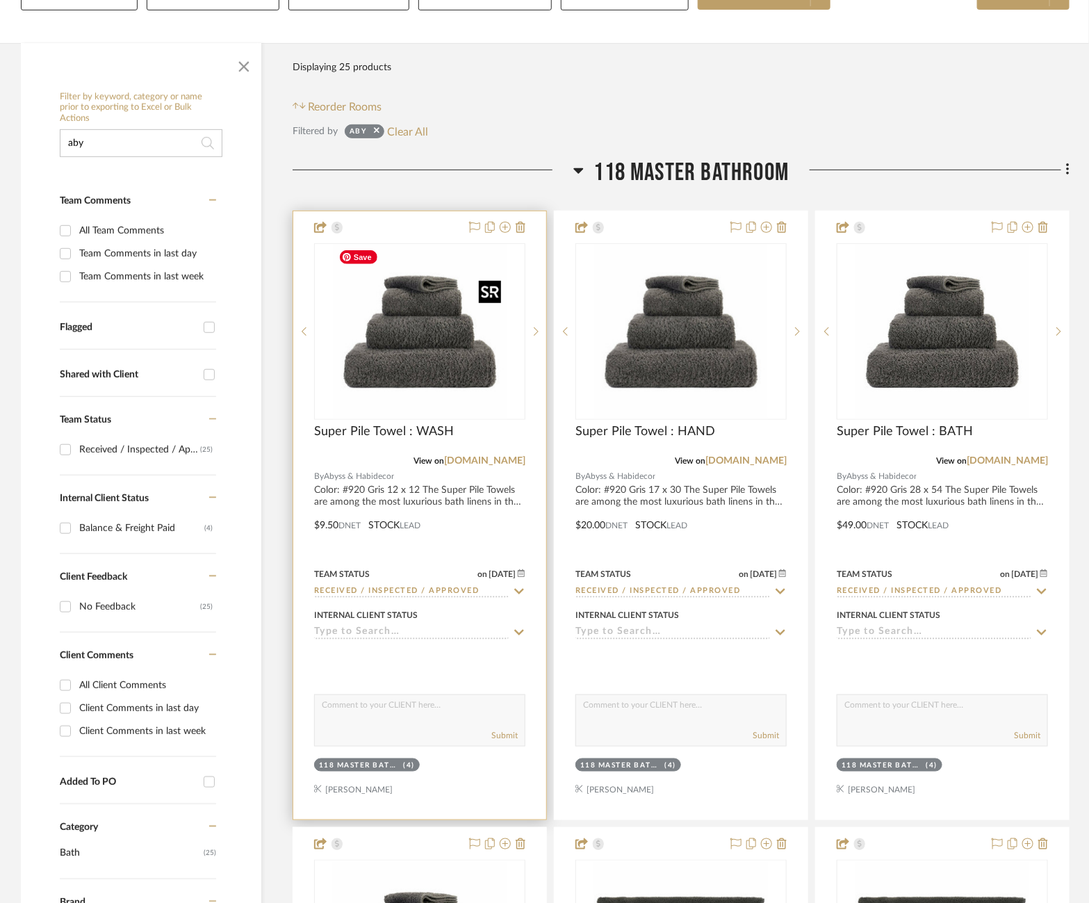
click at [386, 372] on img "0" at bounding box center [420, 332] width 174 height 174
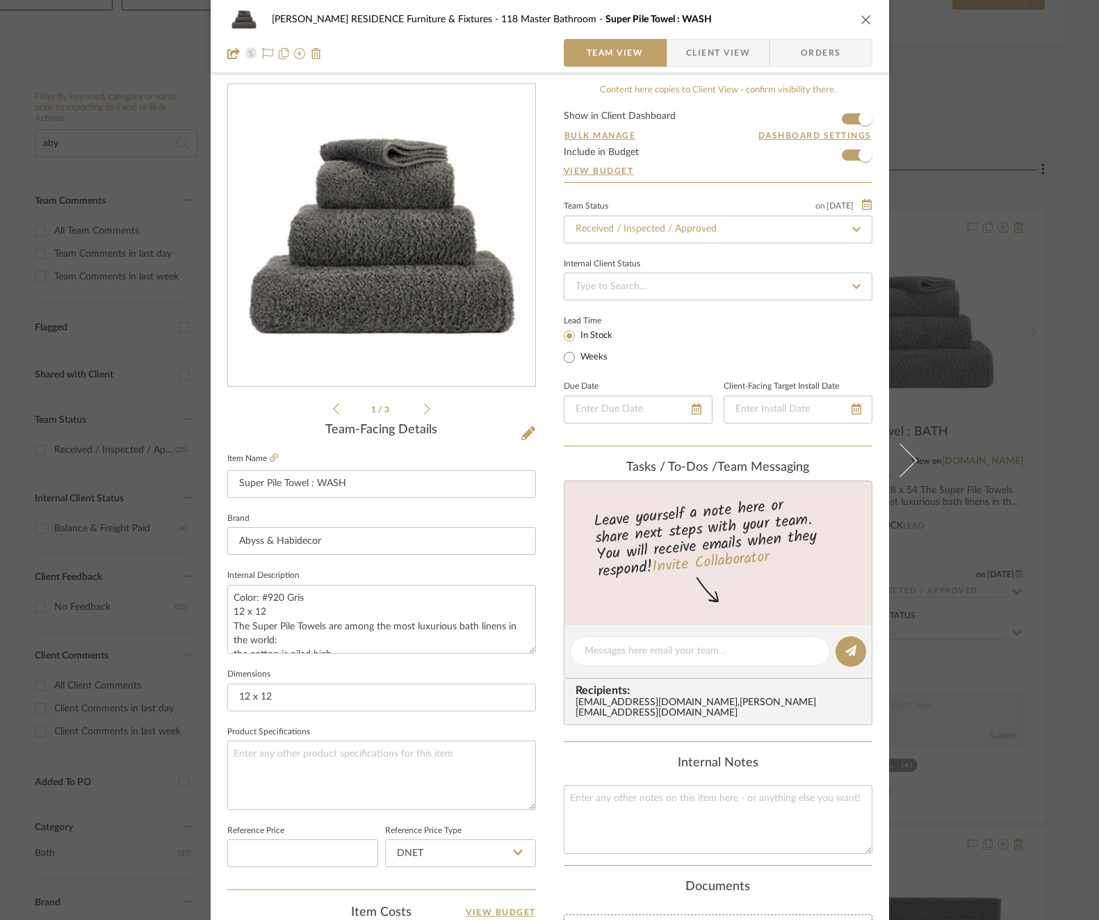
scroll to position [1, 0]
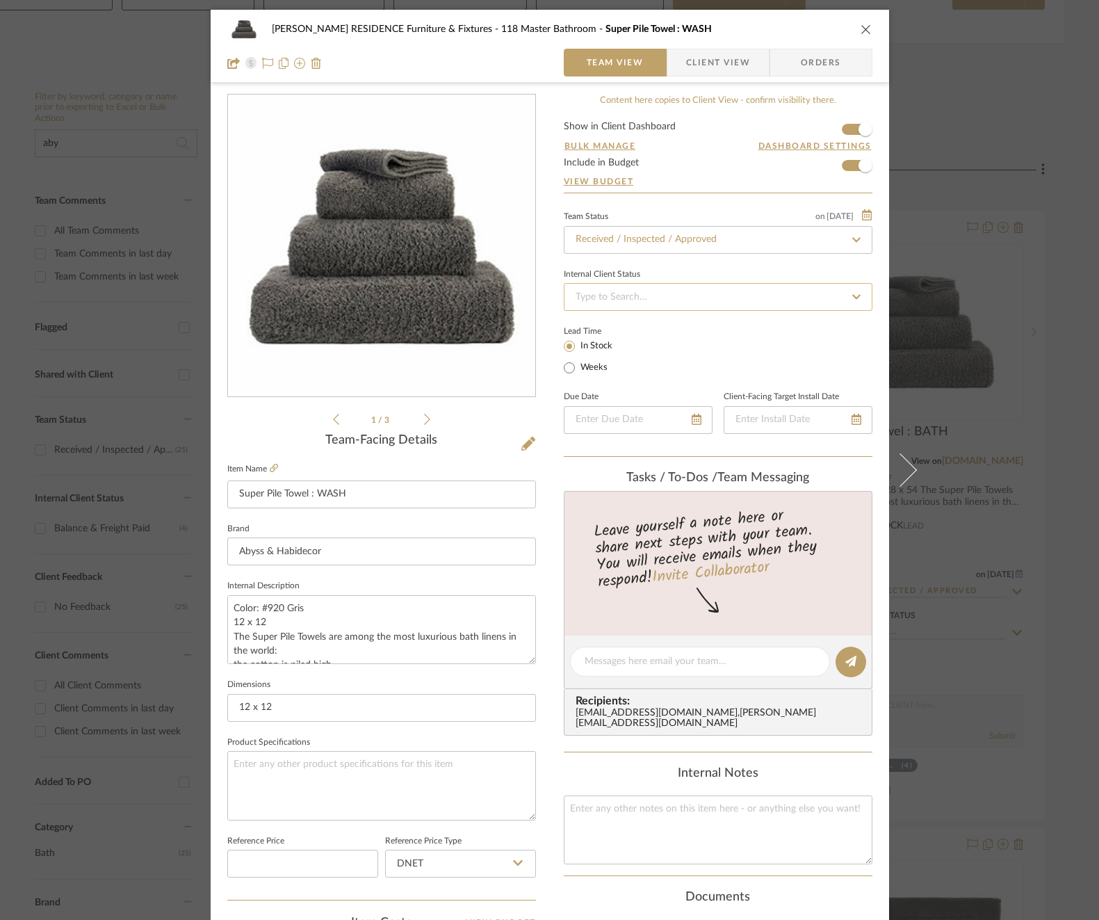
click at [658, 297] on input at bounding box center [718, 297] width 309 height 28
click at [656, 371] on span "Balance & Freight Paid" at bounding box center [621, 368] width 96 height 10
click at [649, 663] on textarea at bounding box center [700, 662] width 231 height 15
paste textarea "Invoice 23-088"
click at [854, 662] on button at bounding box center [850, 662] width 31 height 31
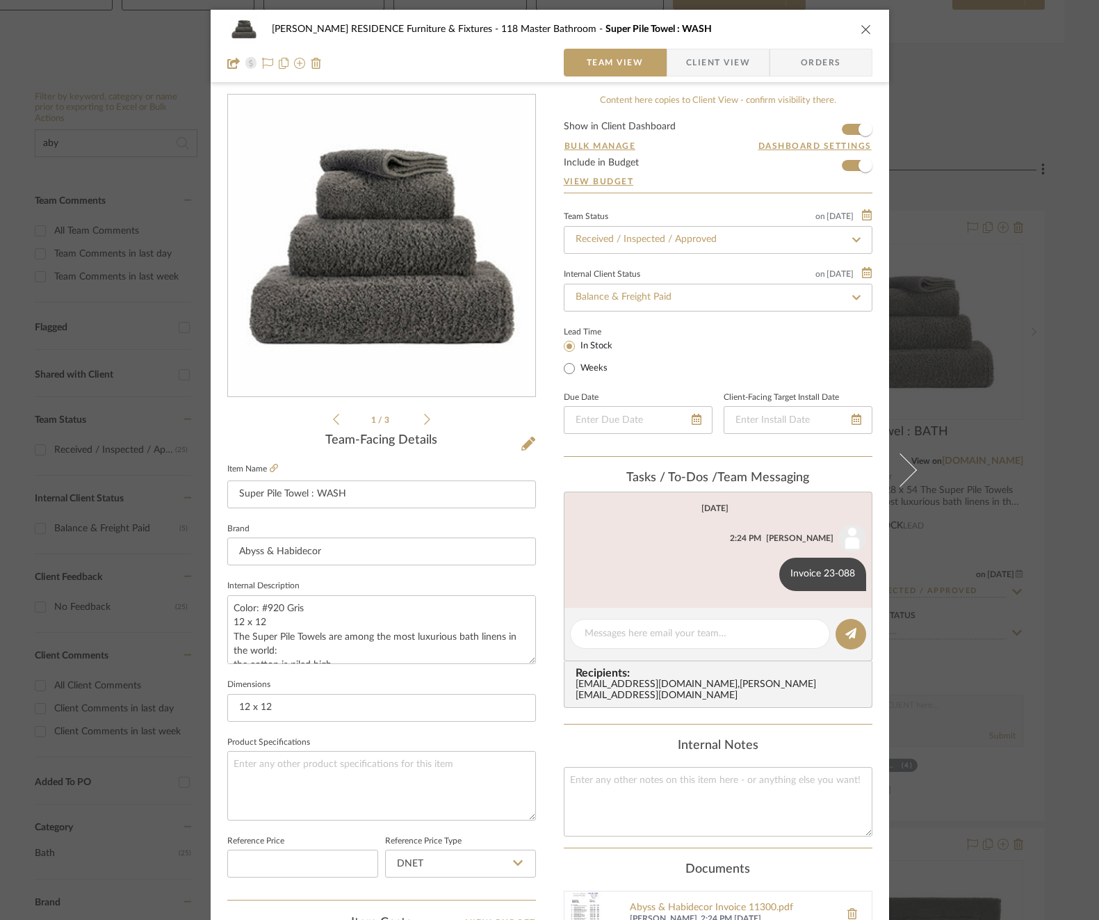
click at [1004, 506] on div "[PERSON_NAME] RESIDENCE Furniture & Fixtures 118 Master Bathroom Super Pile Tow…" at bounding box center [549, 460] width 1099 height 920
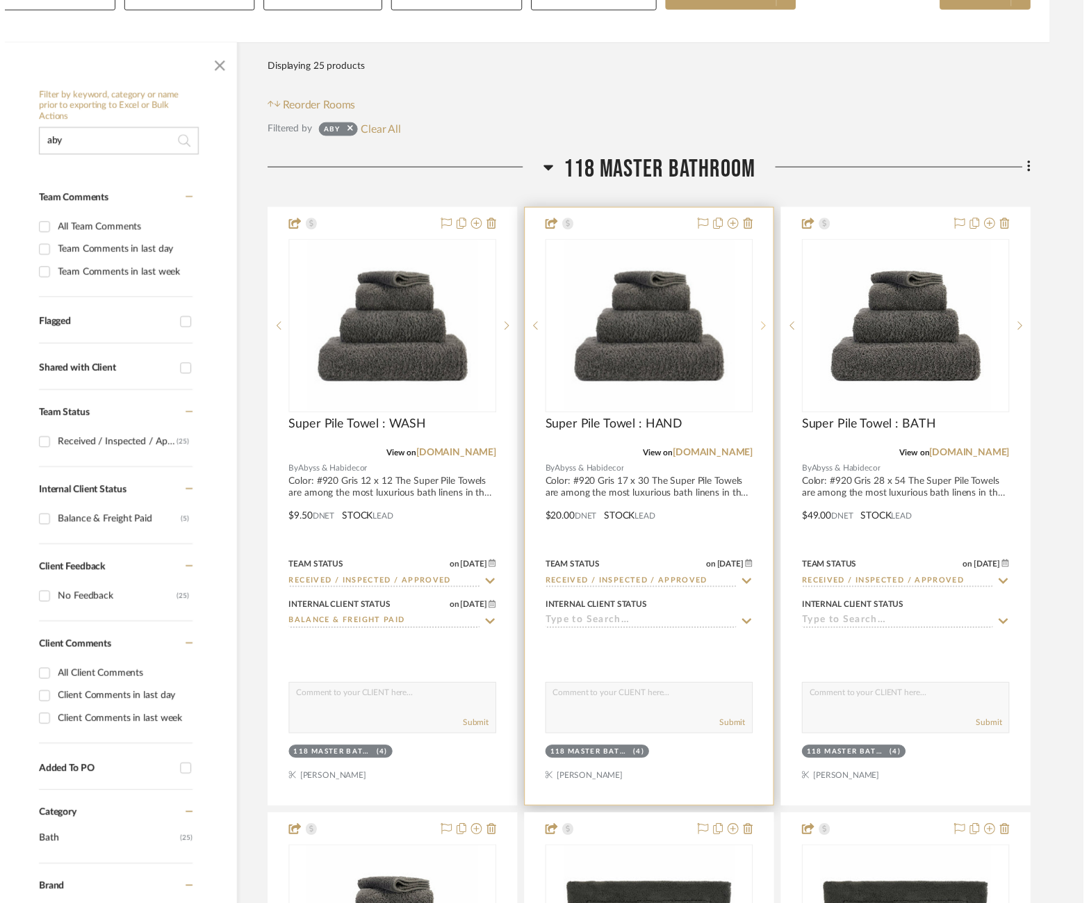
scroll to position [229, 25]
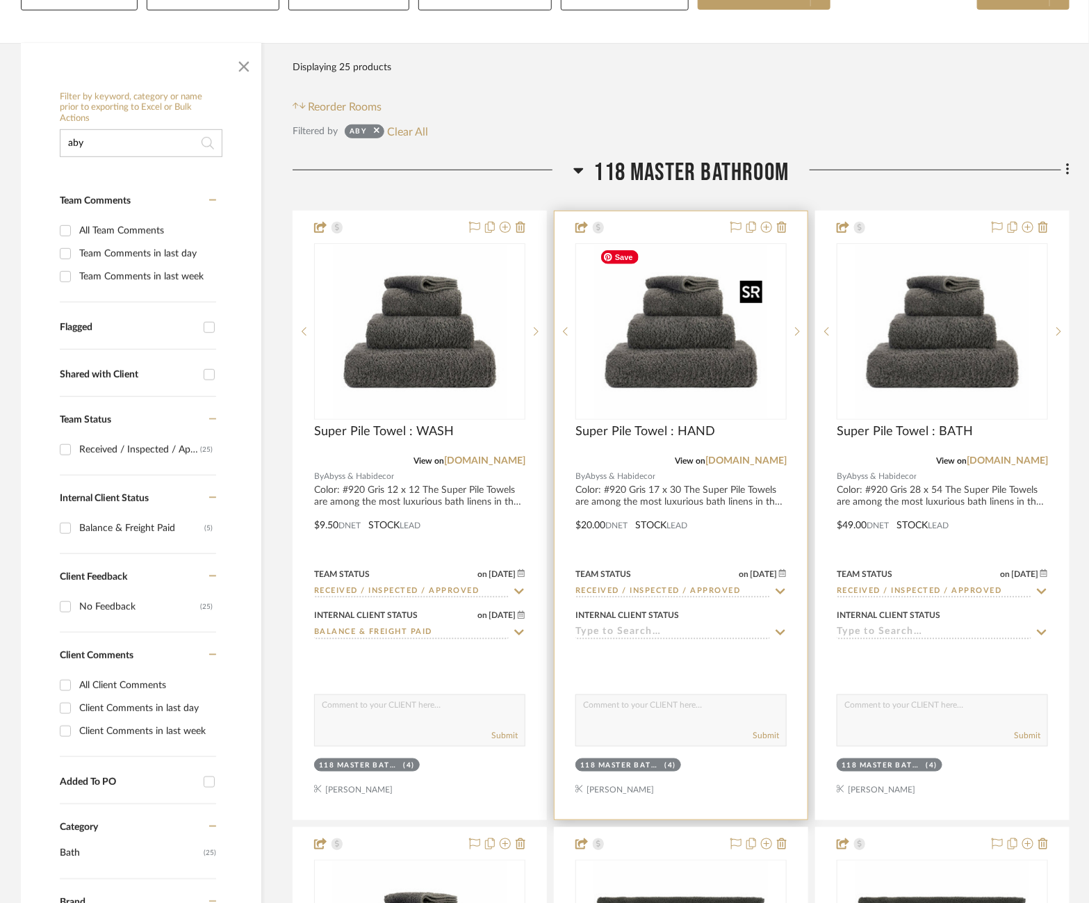
click at [685, 336] on img "0" at bounding box center [681, 332] width 174 height 174
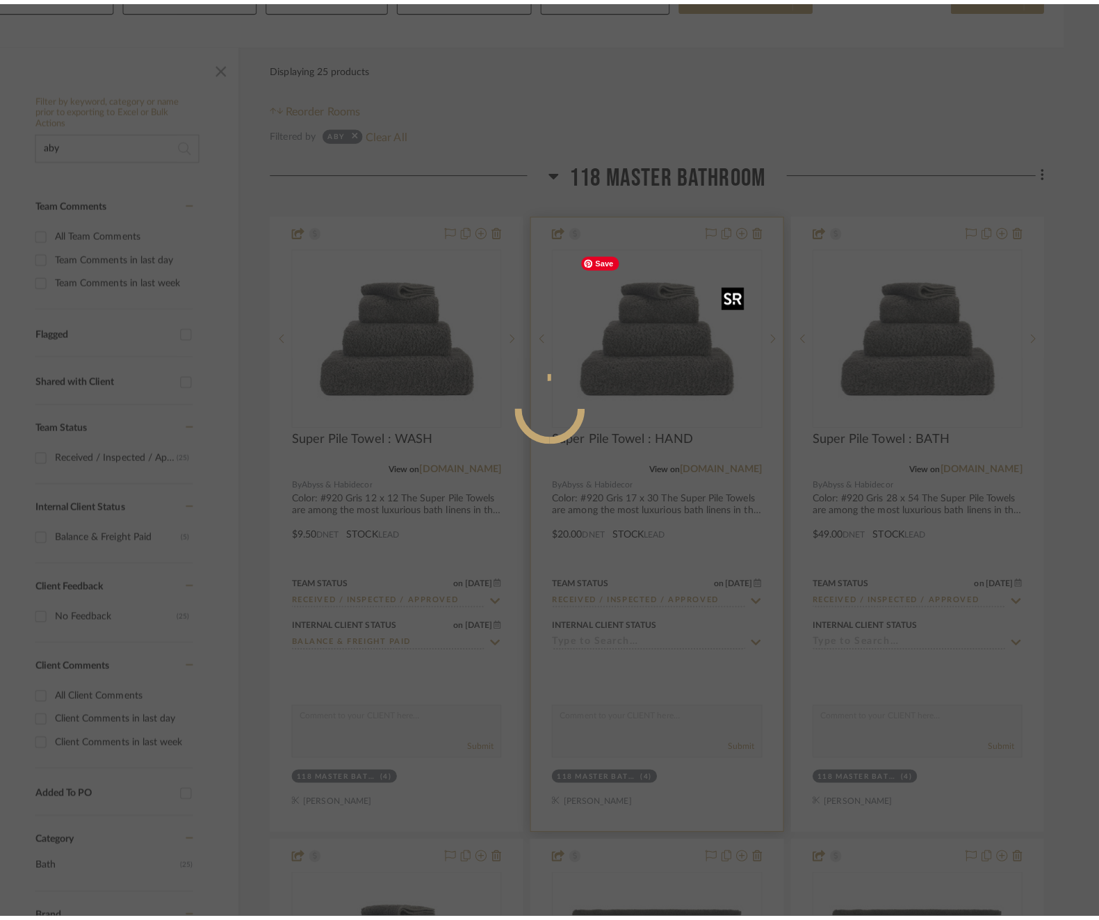
scroll to position [0, 0]
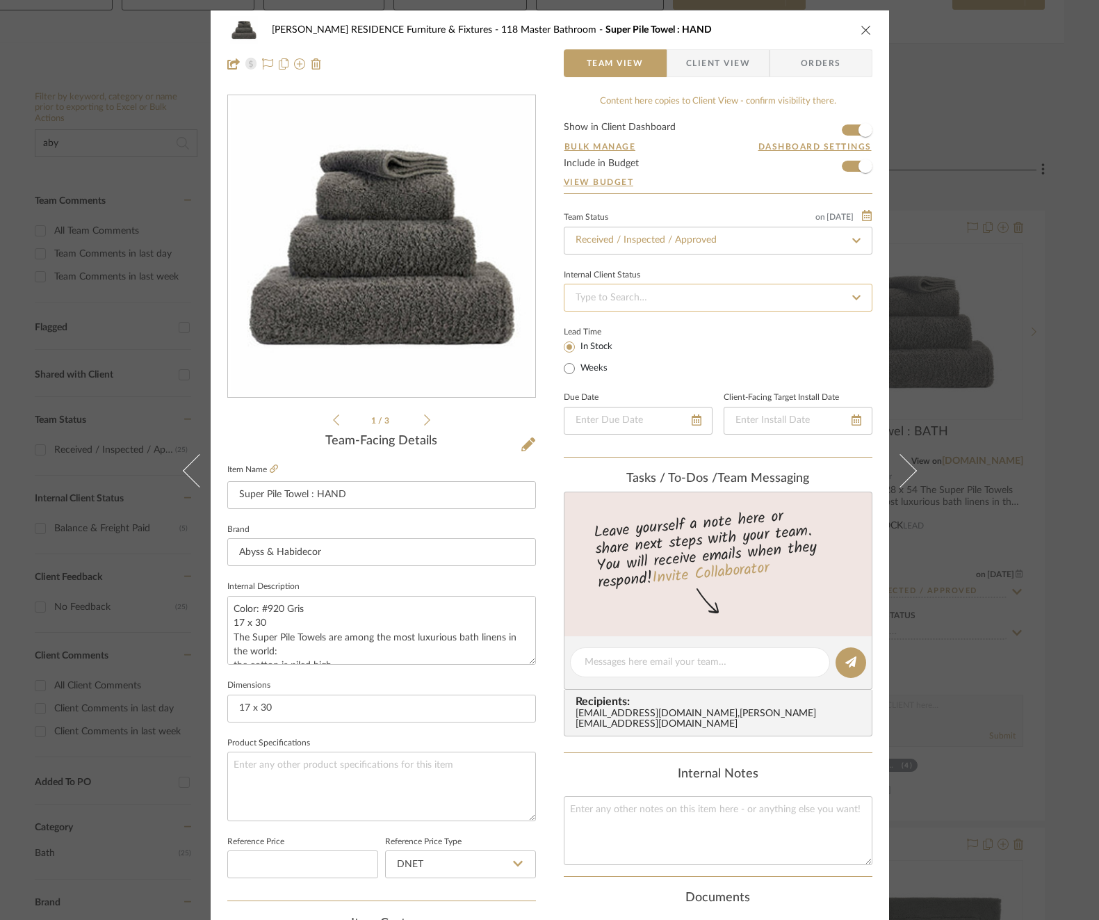
click at [694, 293] on input at bounding box center [718, 298] width 309 height 28
click at [644, 370] on span "Balance & Freight Paid" at bounding box center [621, 369] width 96 height 10
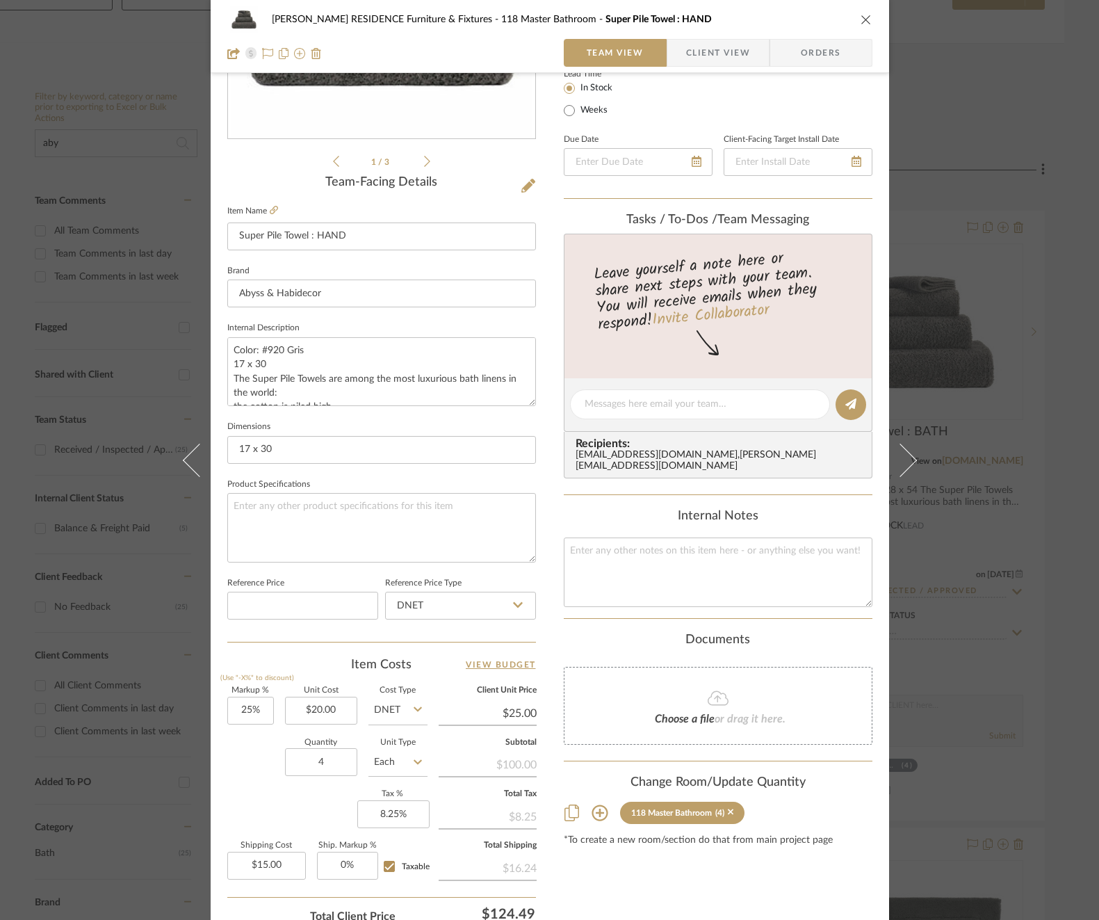
scroll to position [275, 0]
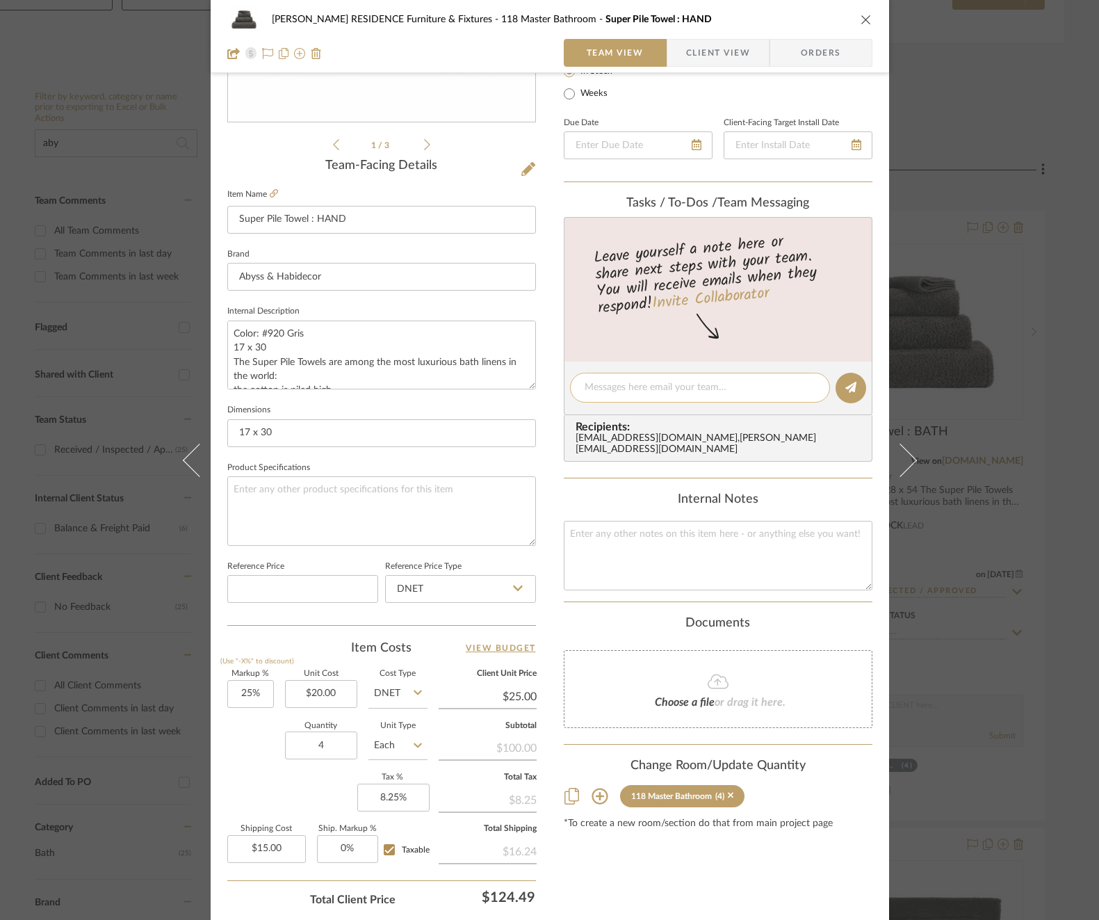
click at [644, 382] on textarea at bounding box center [700, 387] width 231 height 15
paste textarea "Invoice 23-088"
click at [847, 388] on icon at bounding box center [850, 387] width 11 height 11
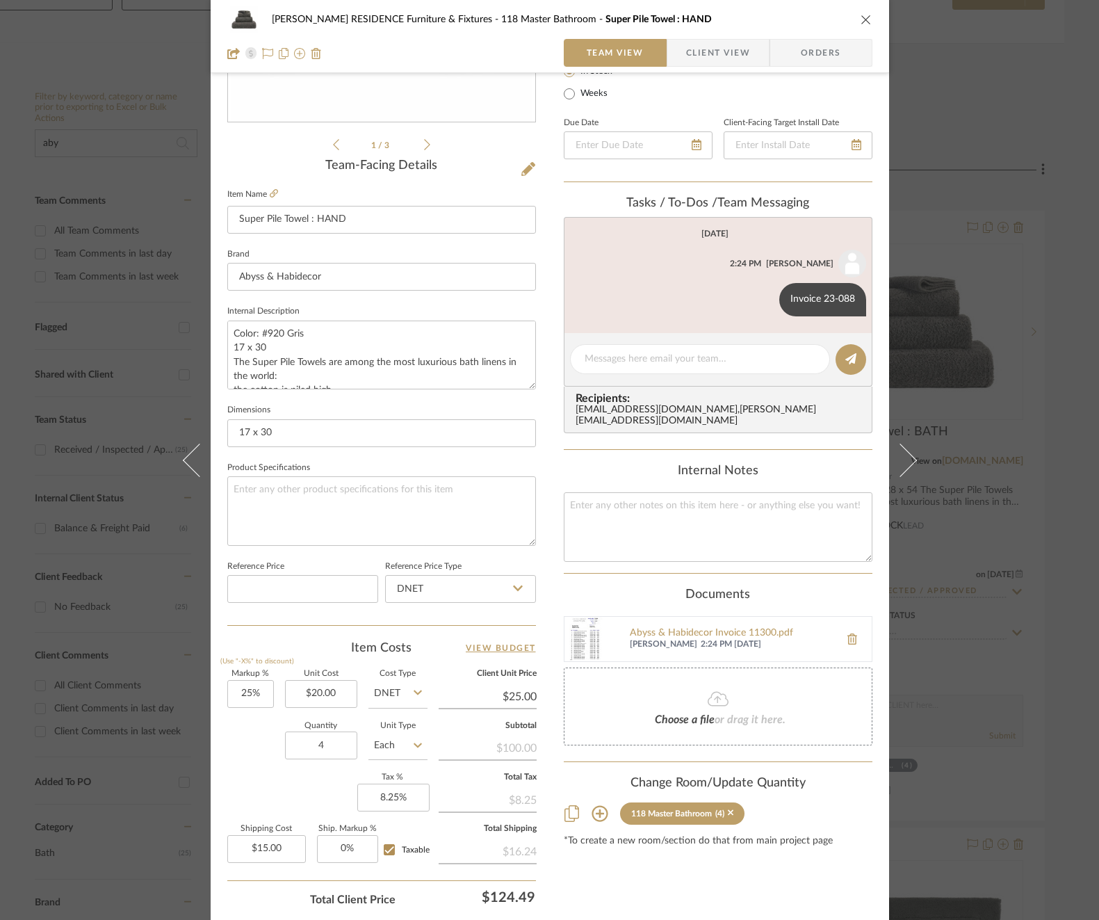
click at [968, 336] on div "[PERSON_NAME] RESIDENCE Furniture & Fixtures 118 Master Bathroom Super Pile Tow…" at bounding box center [549, 460] width 1099 height 920
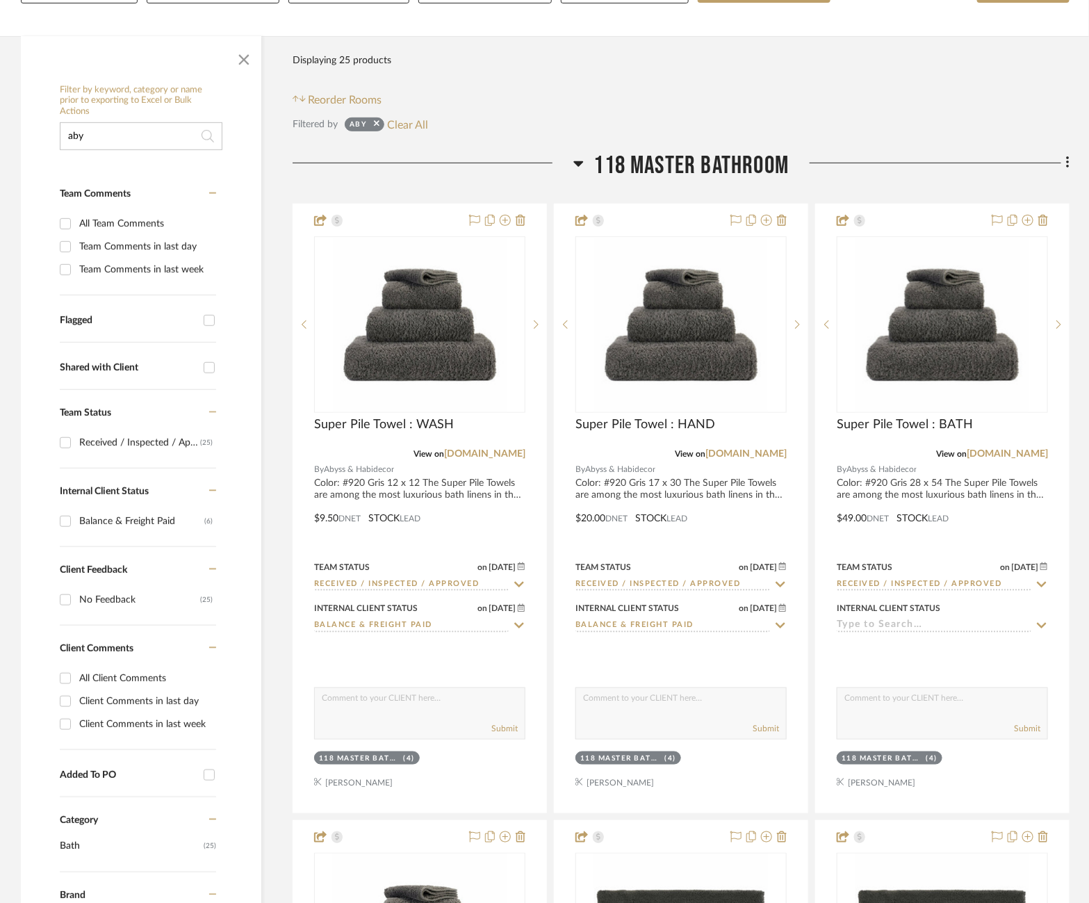
scroll to position [234, 25]
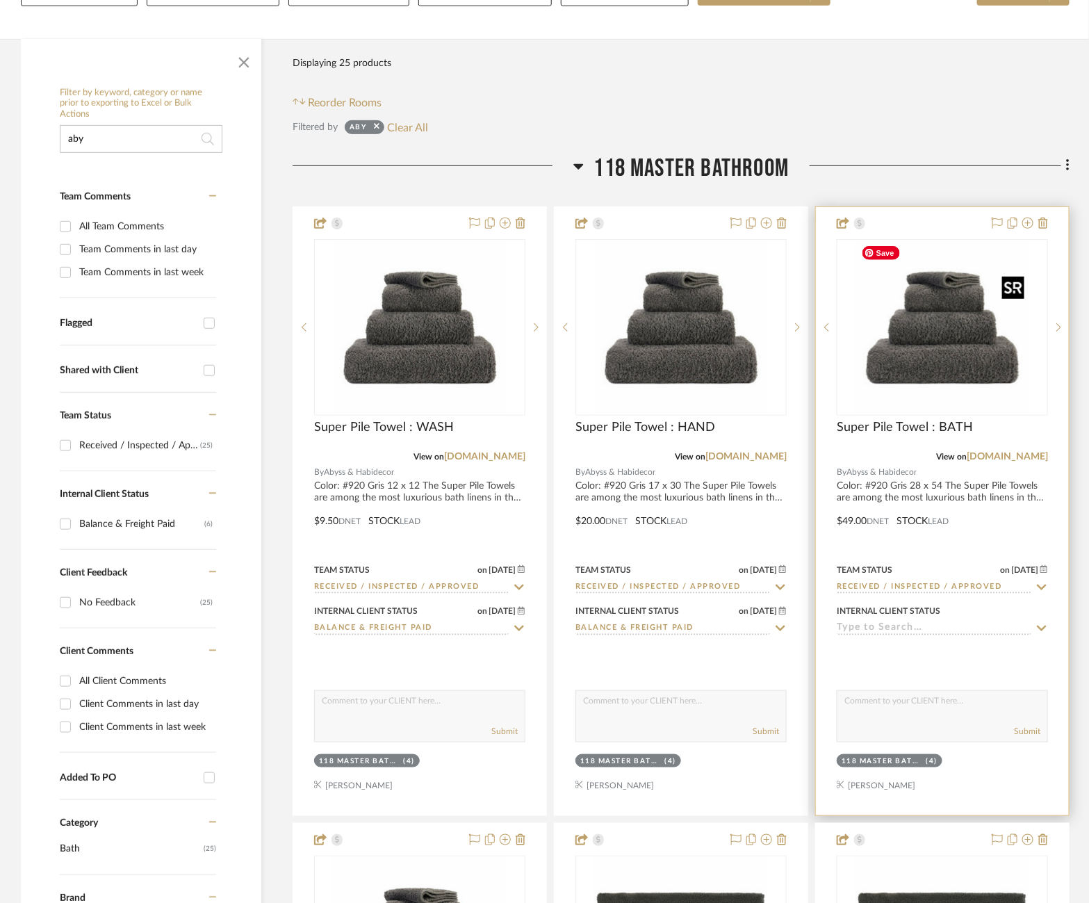
click at [906, 311] on img "0" at bounding box center [943, 327] width 174 height 174
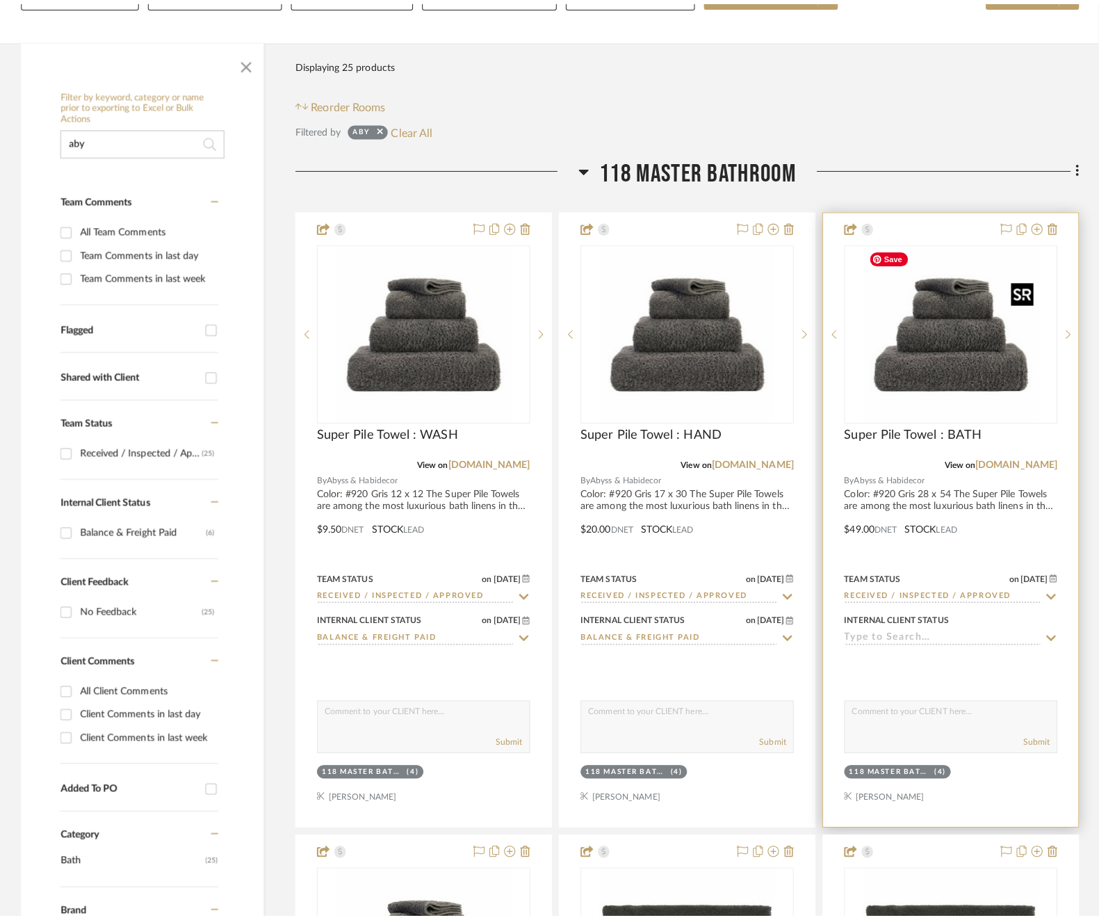
scroll to position [0, 0]
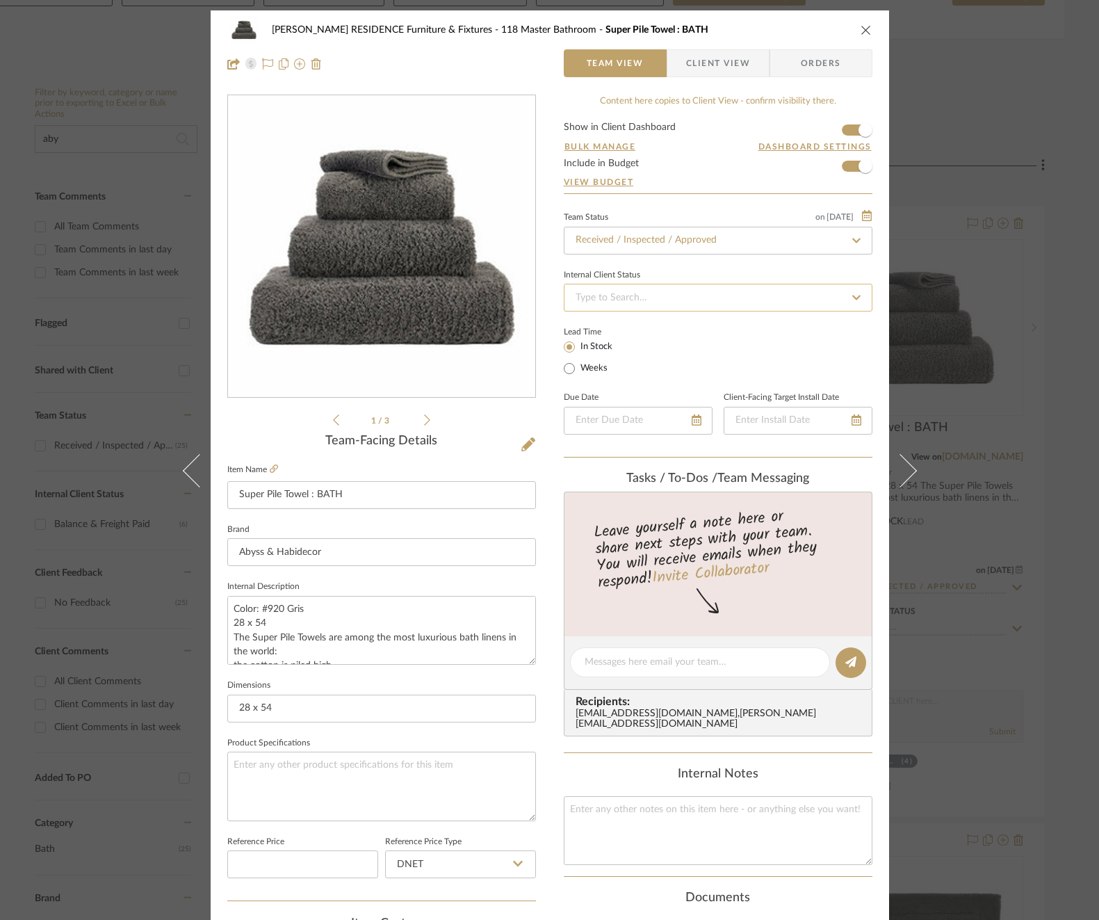
click at [711, 293] on input at bounding box center [718, 298] width 309 height 28
click at [672, 370] on div "Balance & Freight Paid" at bounding box center [713, 368] width 307 height 35
click at [655, 658] on textarea at bounding box center [700, 662] width 231 height 15
paste textarea "Invoice 23-088"
click at [828, 655] on editor-of-message "Invoice 23-088" at bounding box center [718, 664] width 309 height 54
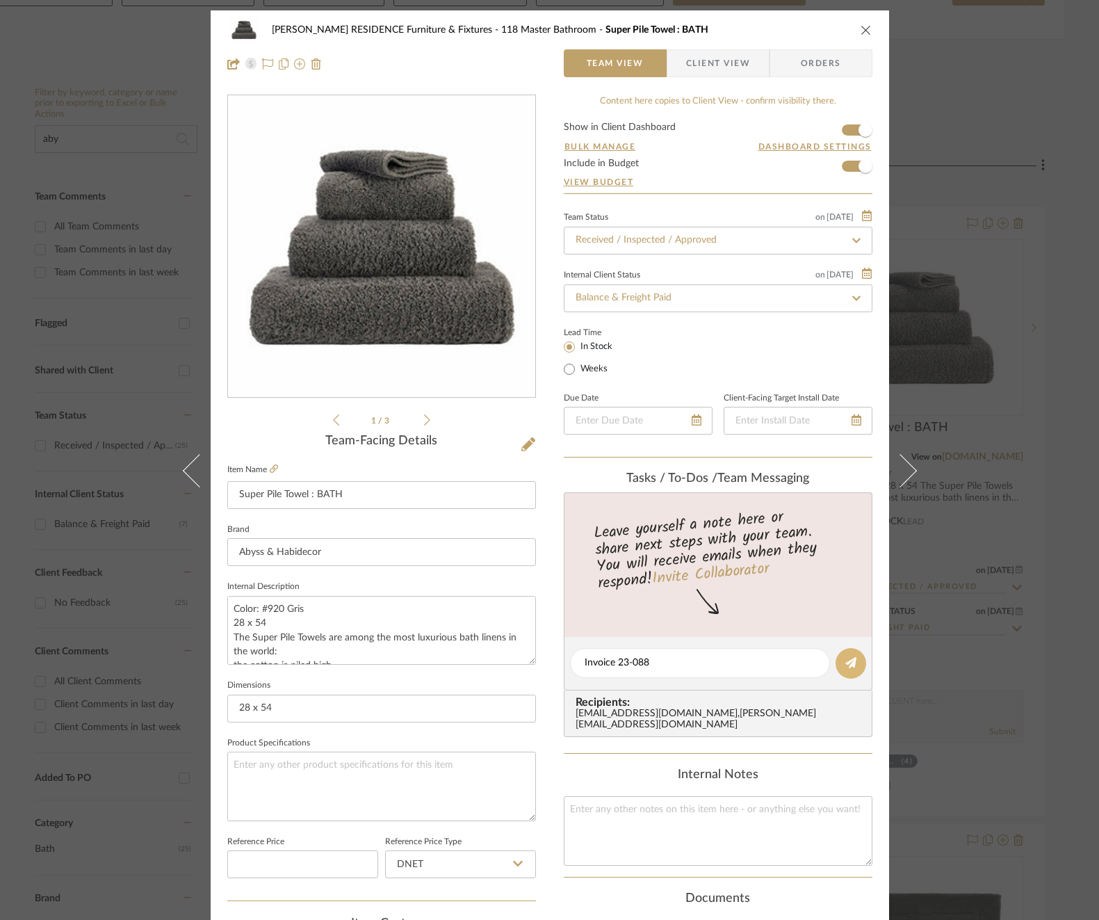
click at [835, 656] on button at bounding box center [850, 663] width 31 height 31
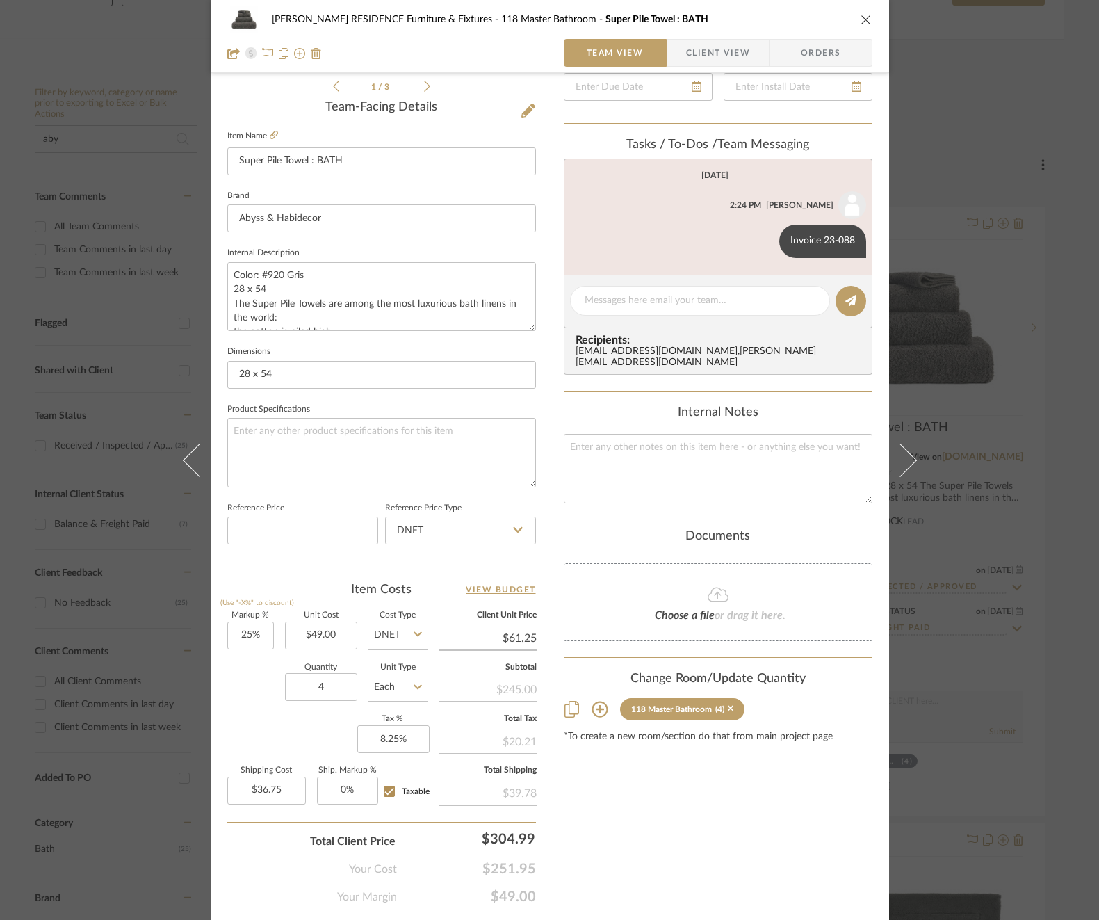
scroll to position [338, 0]
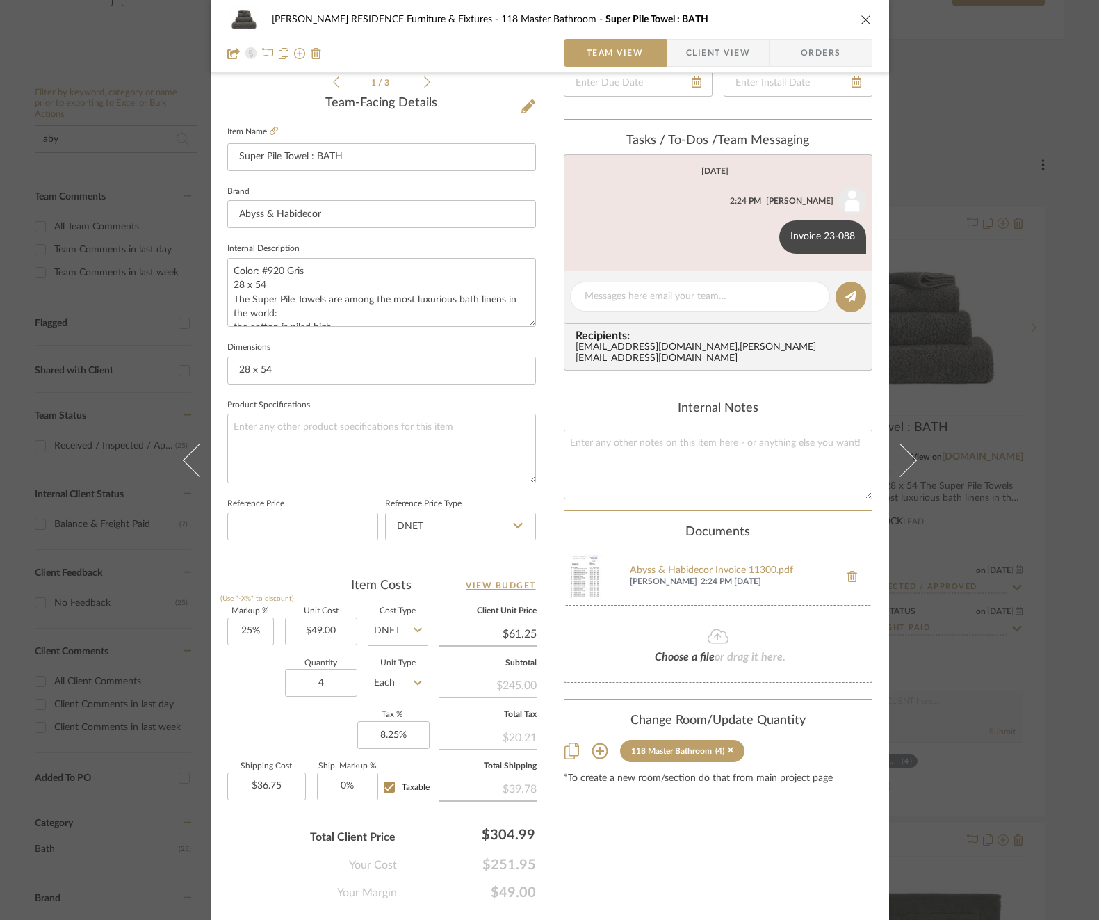
click at [1020, 515] on div "[PERSON_NAME] RESIDENCE Furniture & Fixtures 118 Master Bathroom Super Pile Tow…" at bounding box center [549, 460] width 1099 height 920
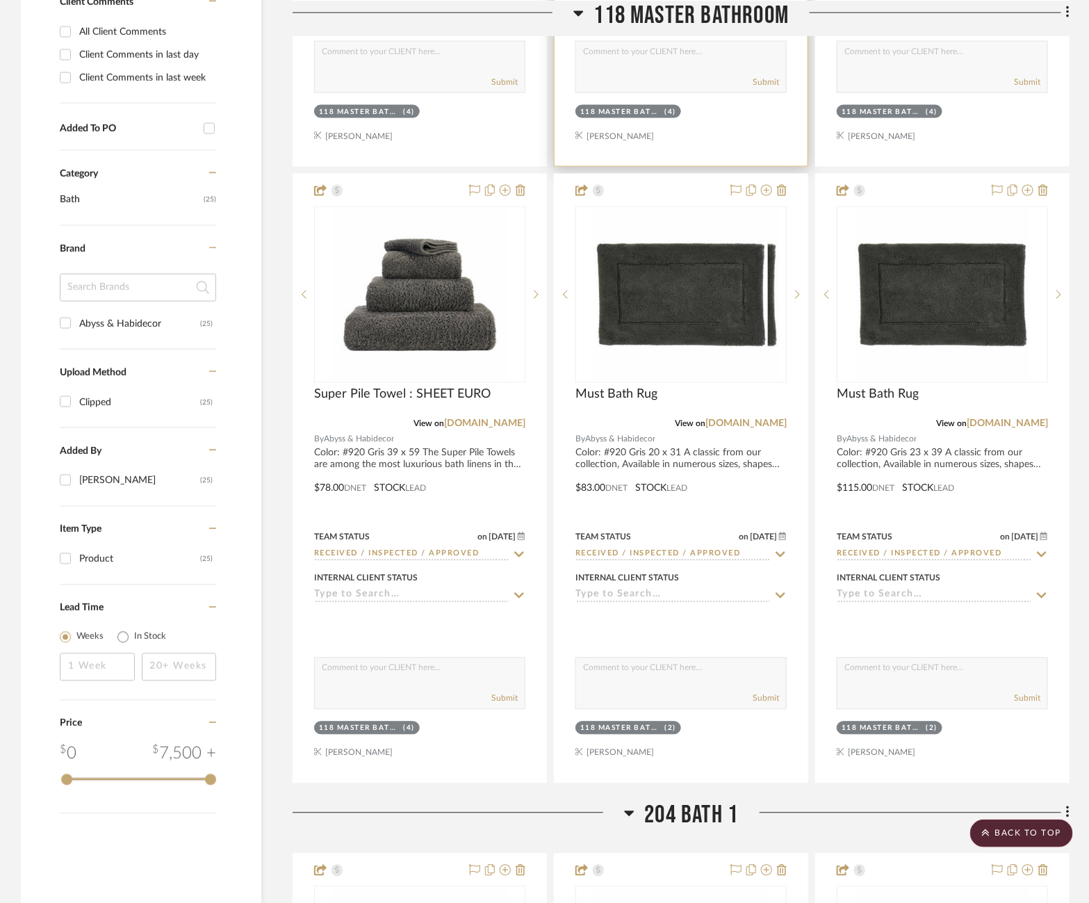
scroll to position [885, 25]
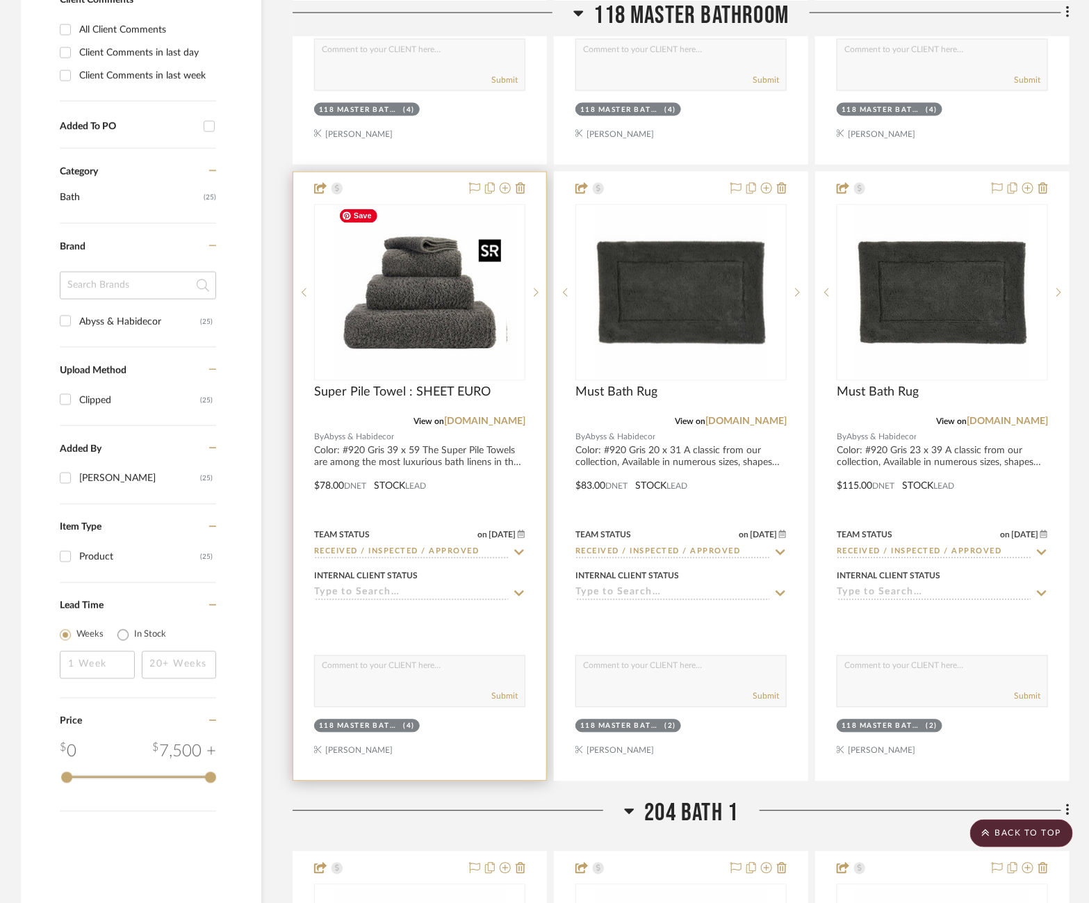
click at [402, 291] on img "0" at bounding box center [431, 293] width 174 height 174
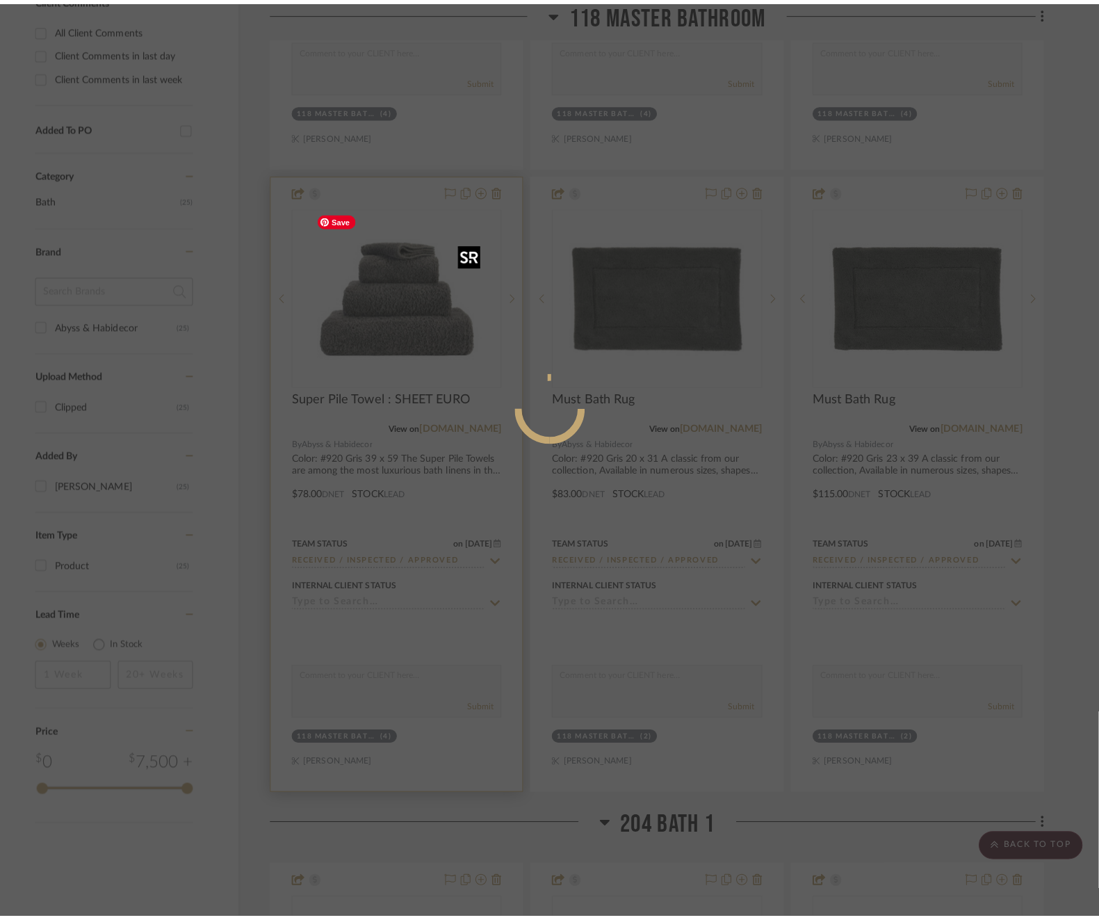
scroll to position [0, 0]
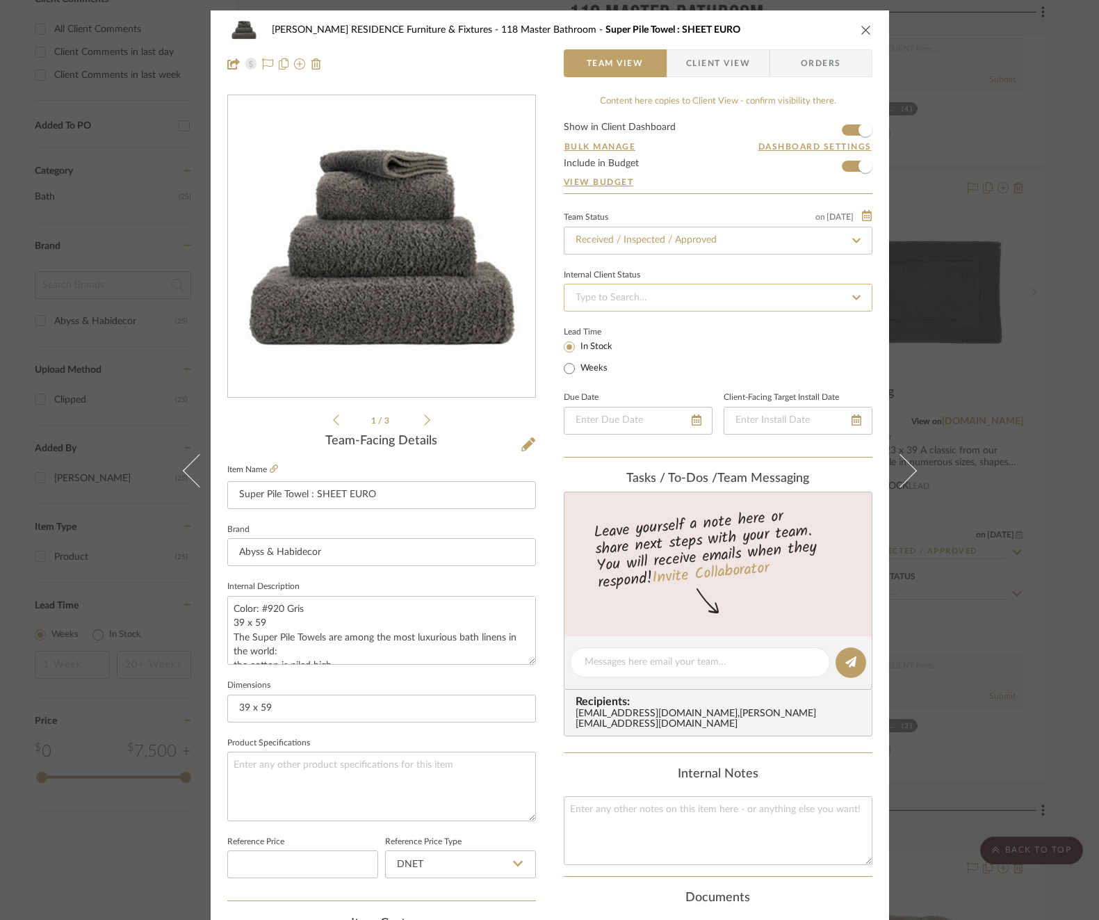
click at [780, 290] on input at bounding box center [718, 298] width 309 height 28
click at [710, 364] on div "Balance & Freight Paid" at bounding box center [713, 368] width 307 height 35
click at [667, 663] on textarea at bounding box center [700, 662] width 231 height 15
paste textarea "Invoice 23-088"
click at [850, 659] on icon at bounding box center [850, 662] width 11 height 11
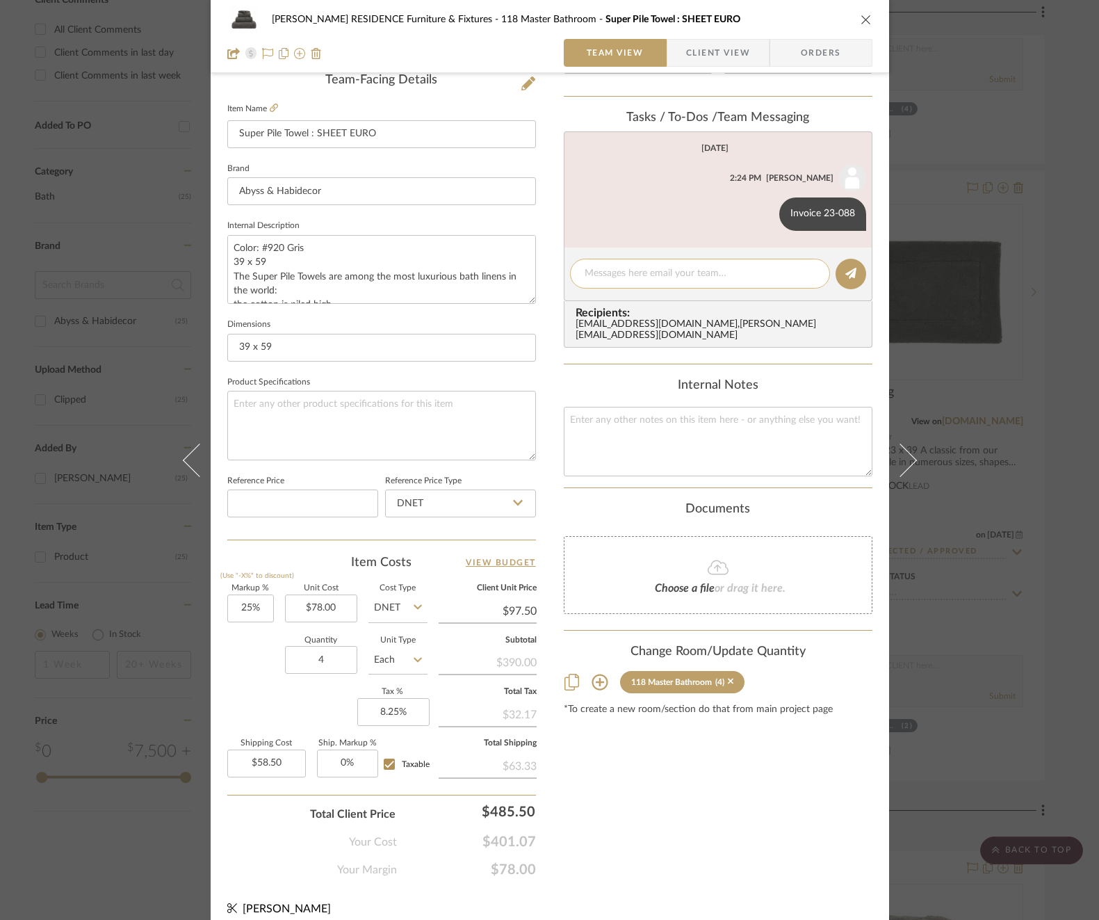
scroll to position [370, 0]
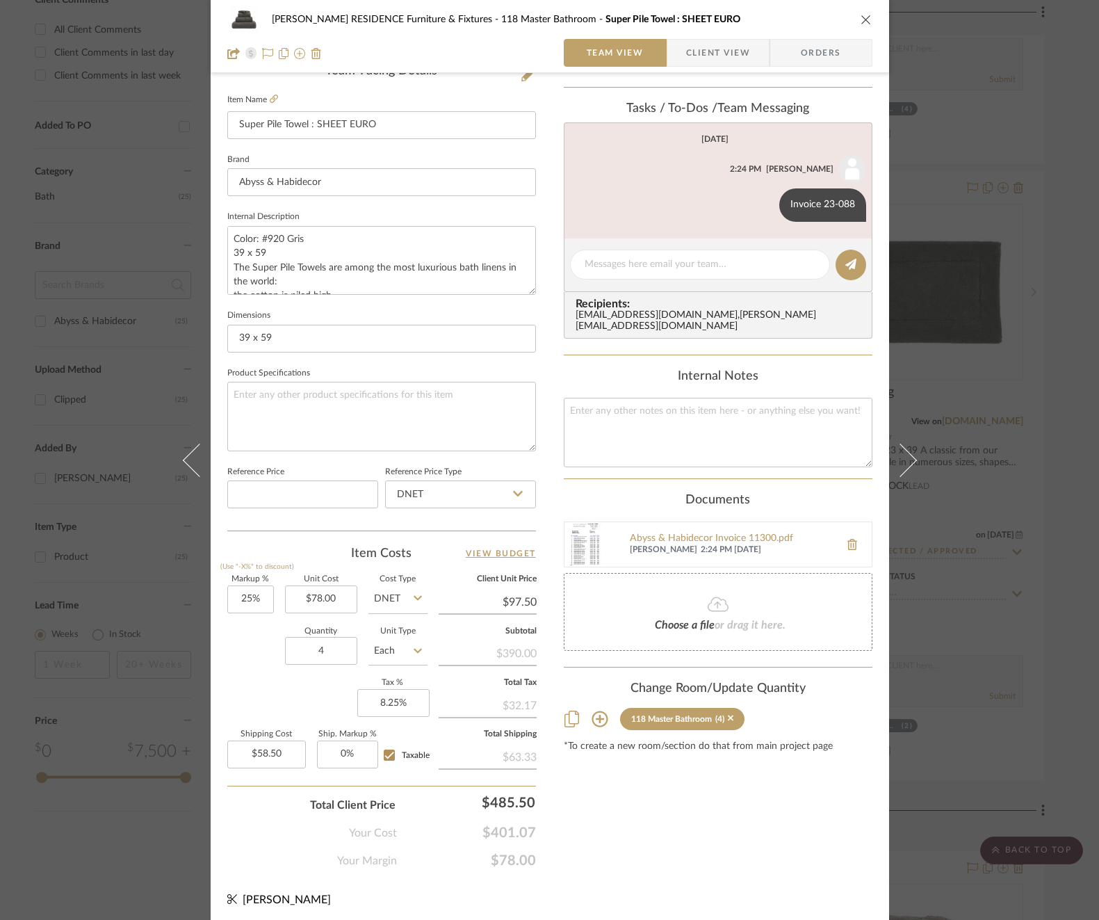
click at [970, 418] on div "[PERSON_NAME] RESIDENCE Furniture & Fixtures 118 Master Bathroom Super Pile Tow…" at bounding box center [549, 460] width 1099 height 920
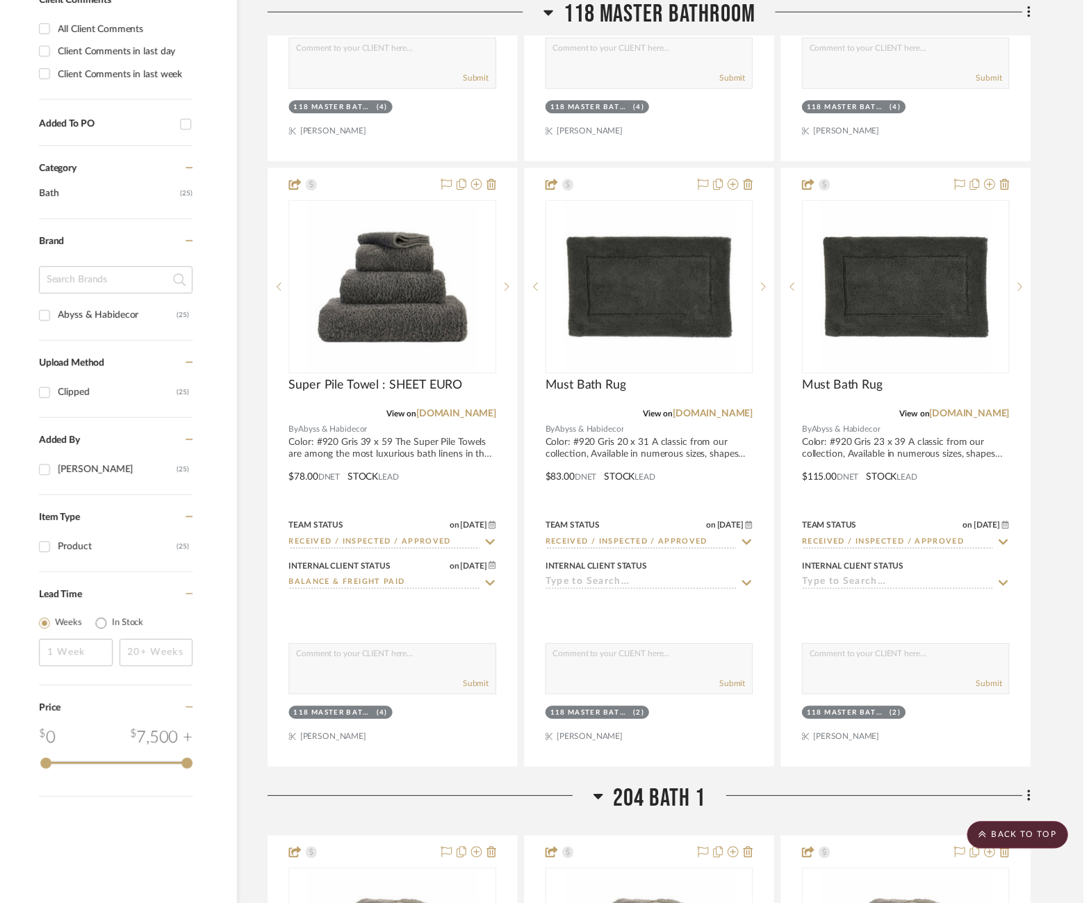
scroll to position [885, 25]
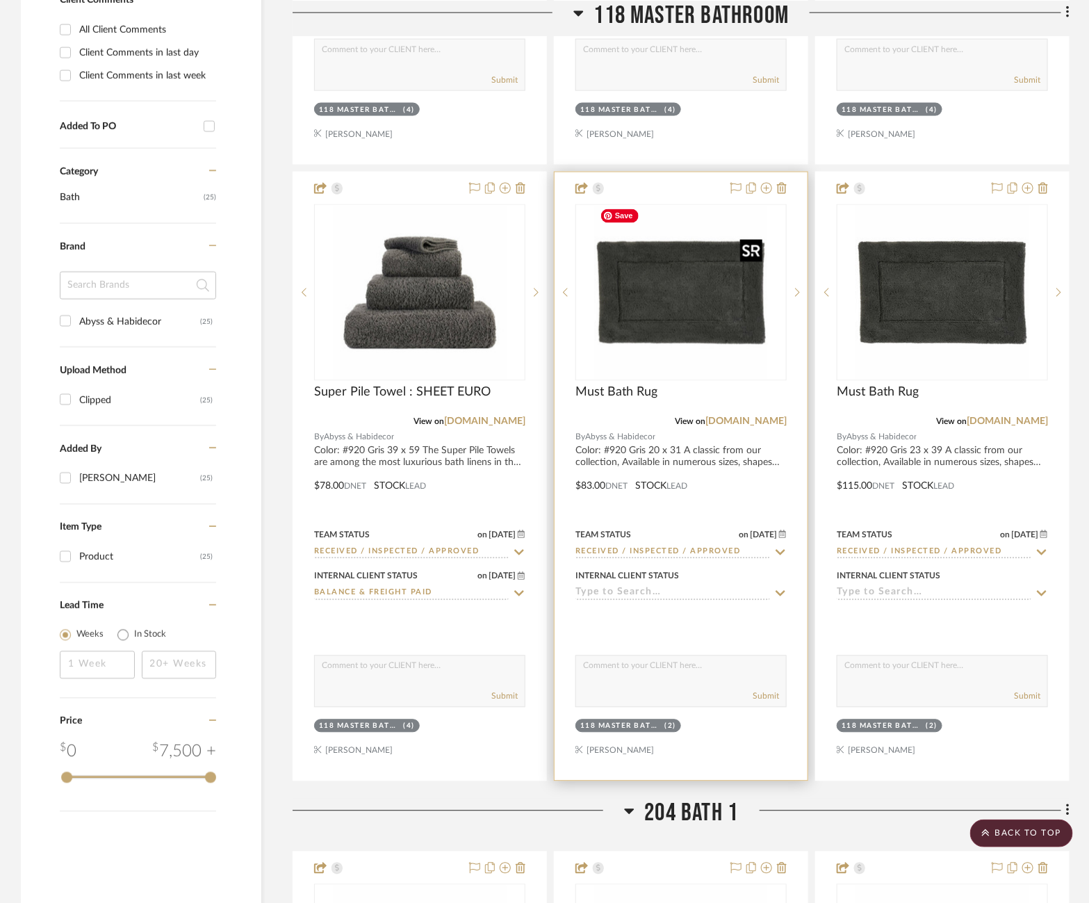
click at [632, 329] on img "0" at bounding box center [681, 293] width 174 height 174
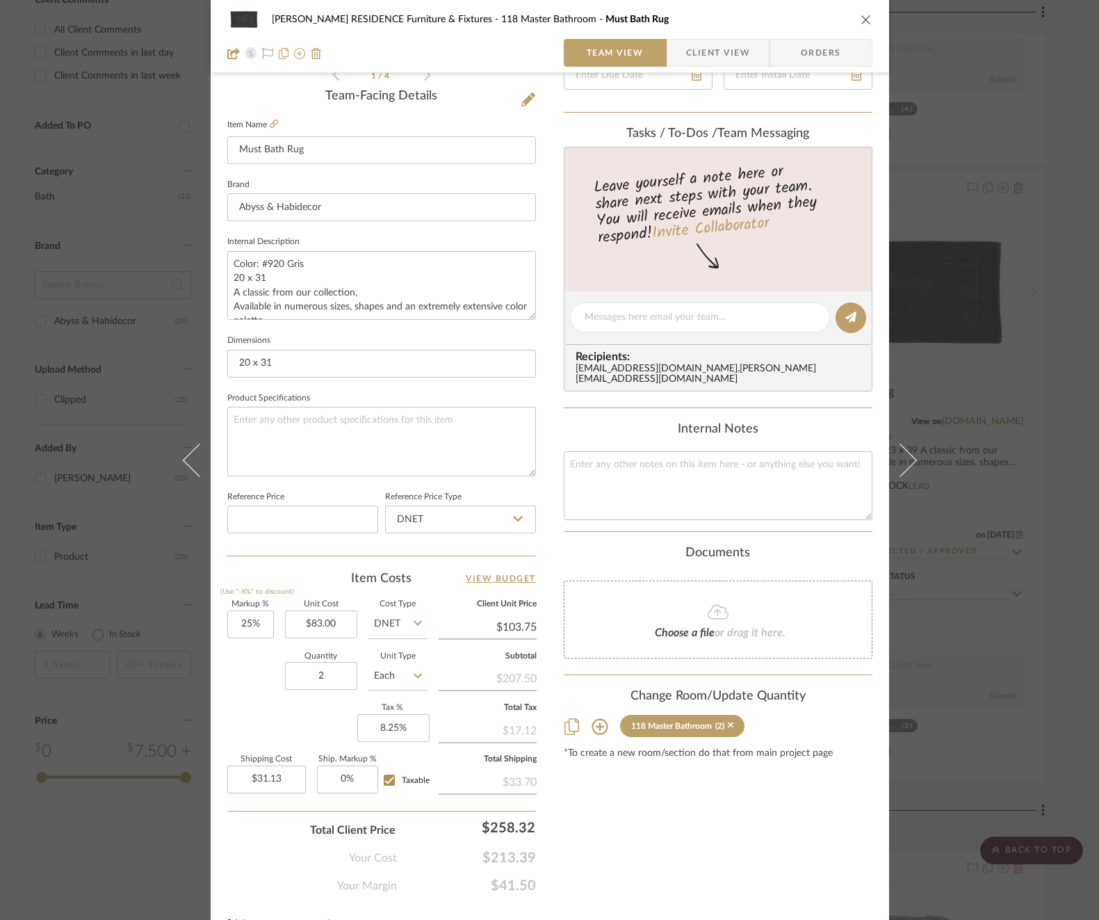
scroll to position [352, 0]
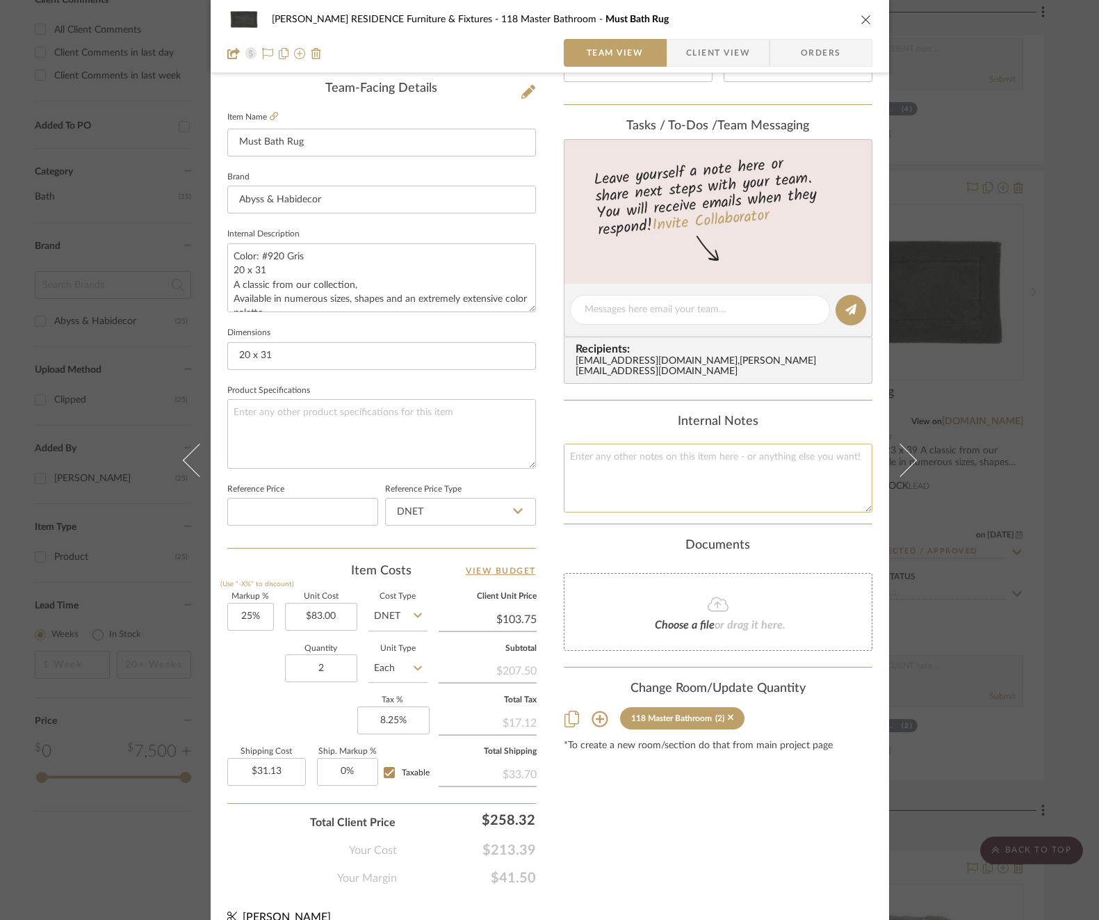
click at [650, 451] on textarea at bounding box center [718, 477] width 309 height 69
click at [651, 308] on textarea at bounding box center [700, 309] width 231 height 15
paste textarea "Invoice 23-088"
click at [849, 309] on icon at bounding box center [850, 309] width 11 height 11
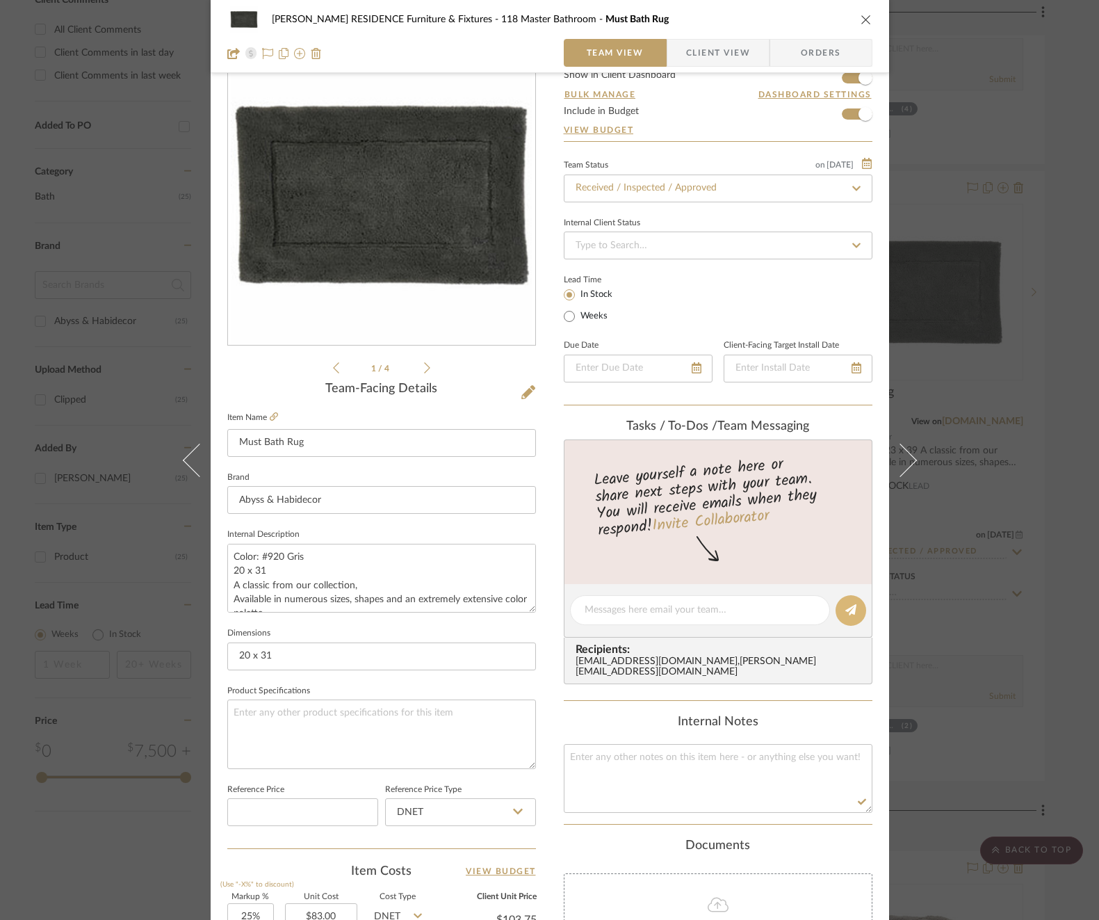
scroll to position [17, 0]
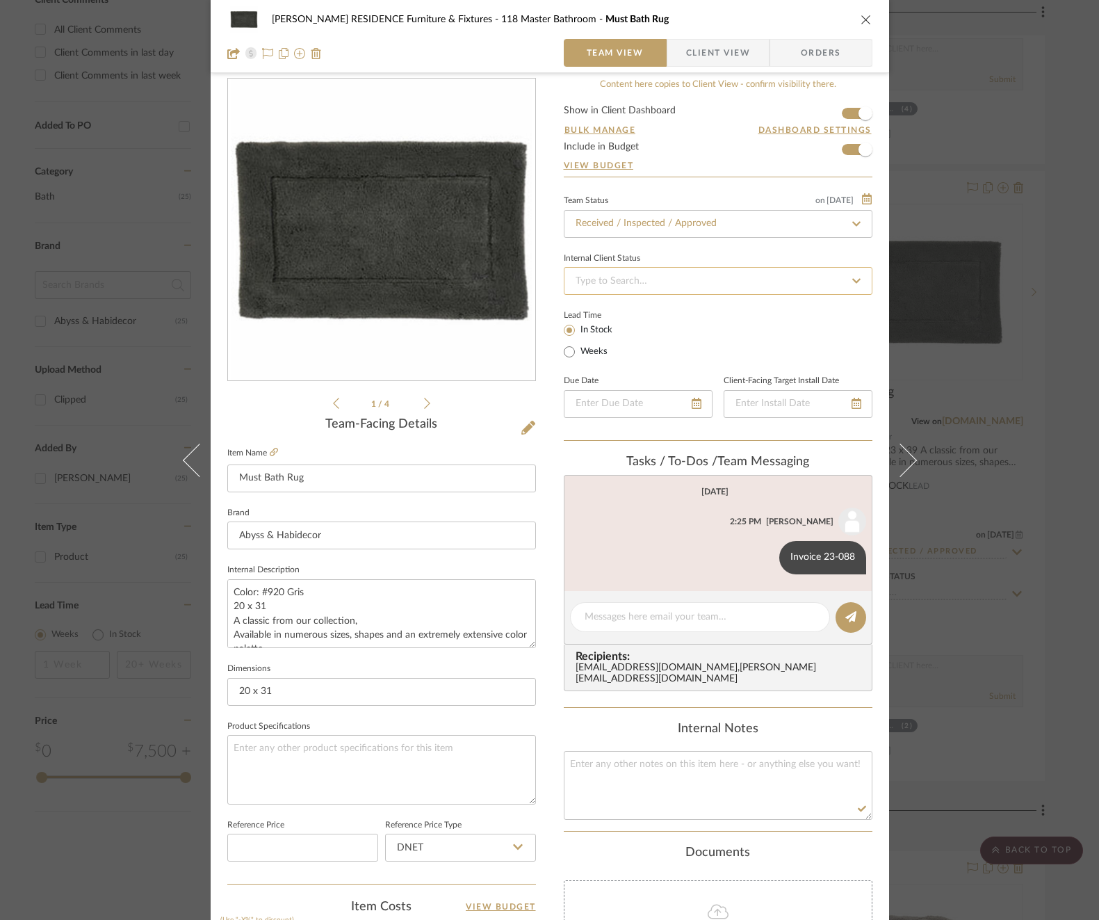
click at [738, 288] on input at bounding box center [718, 281] width 309 height 28
click at [683, 352] on div "Balance & Freight Paid" at bounding box center [713, 351] width 307 height 35
click at [999, 430] on div "[PERSON_NAME] RESIDENCE Furniture & Fixtures 118 Master Bathroom Must Bath Rug …" at bounding box center [549, 460] width 1099 height 920
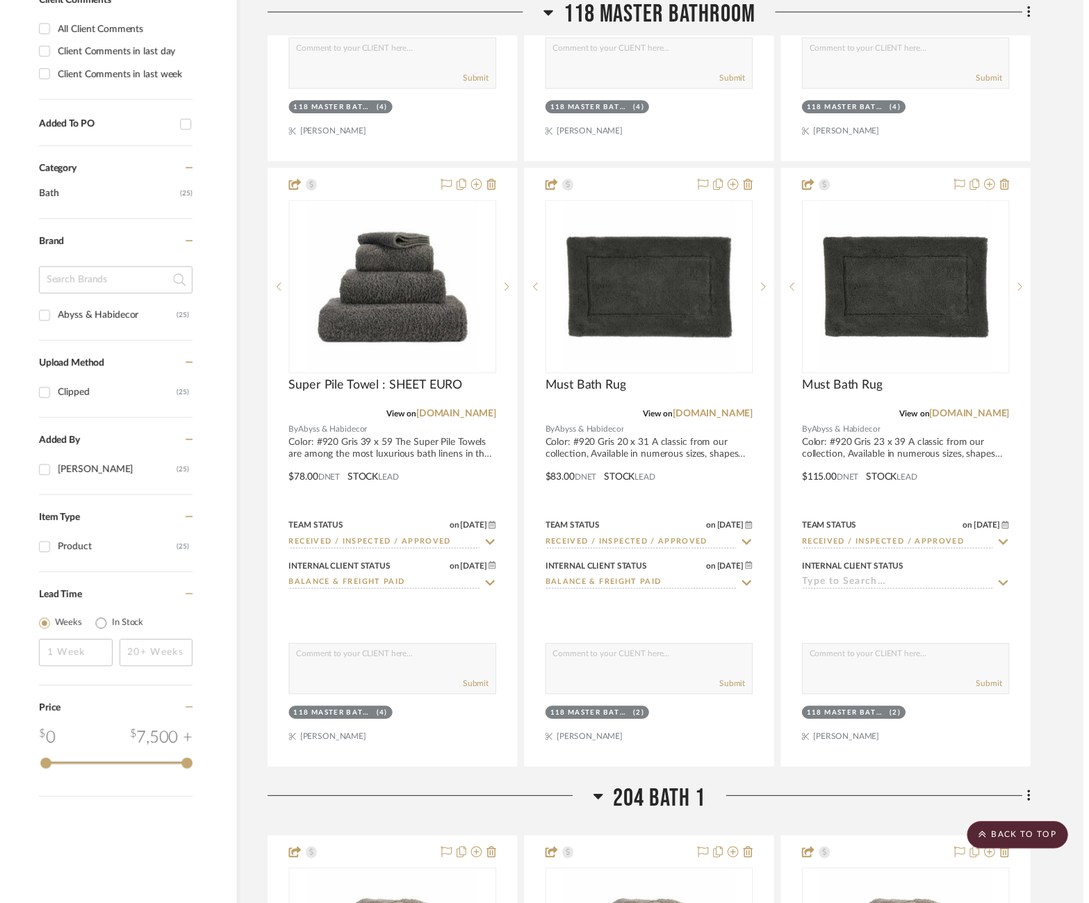
scroll to position [885, 25]
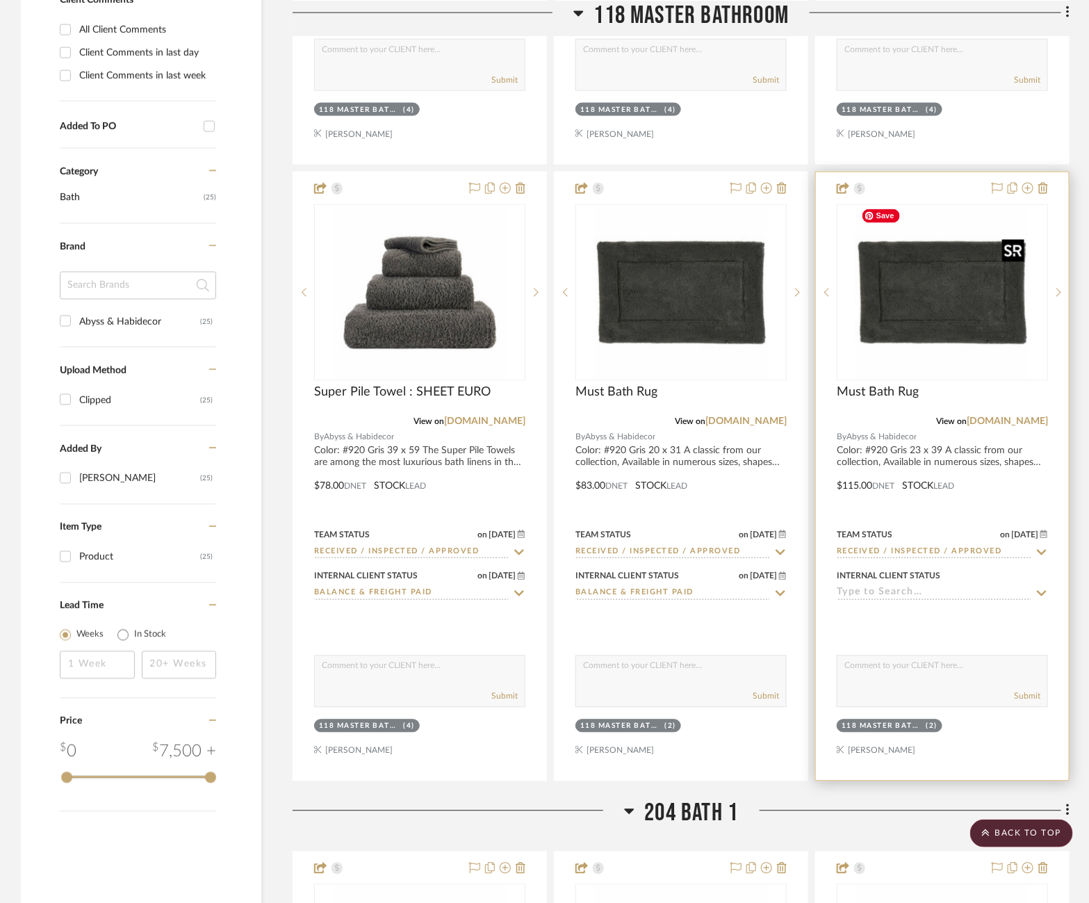
click at [0, 0] on img at bounding box center [0, 0] width 0 height 0
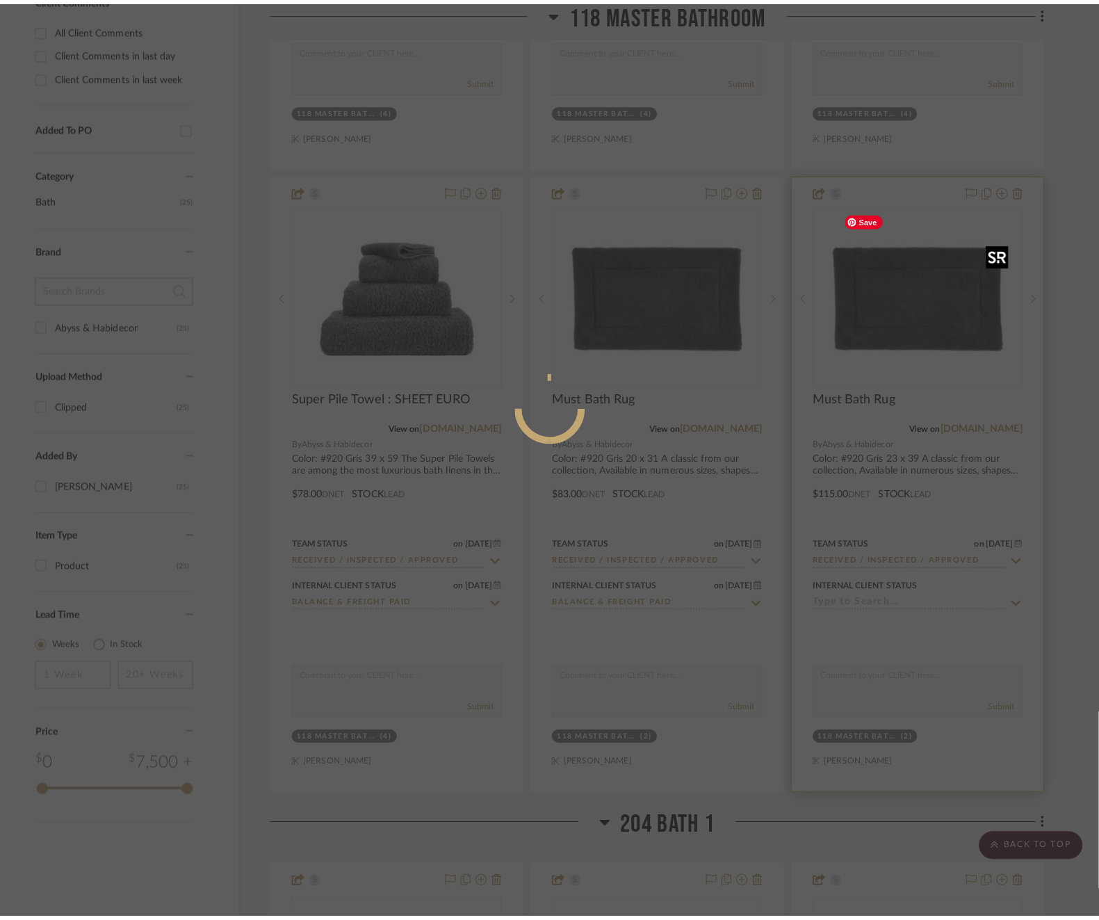
scroll to position [0, 0]
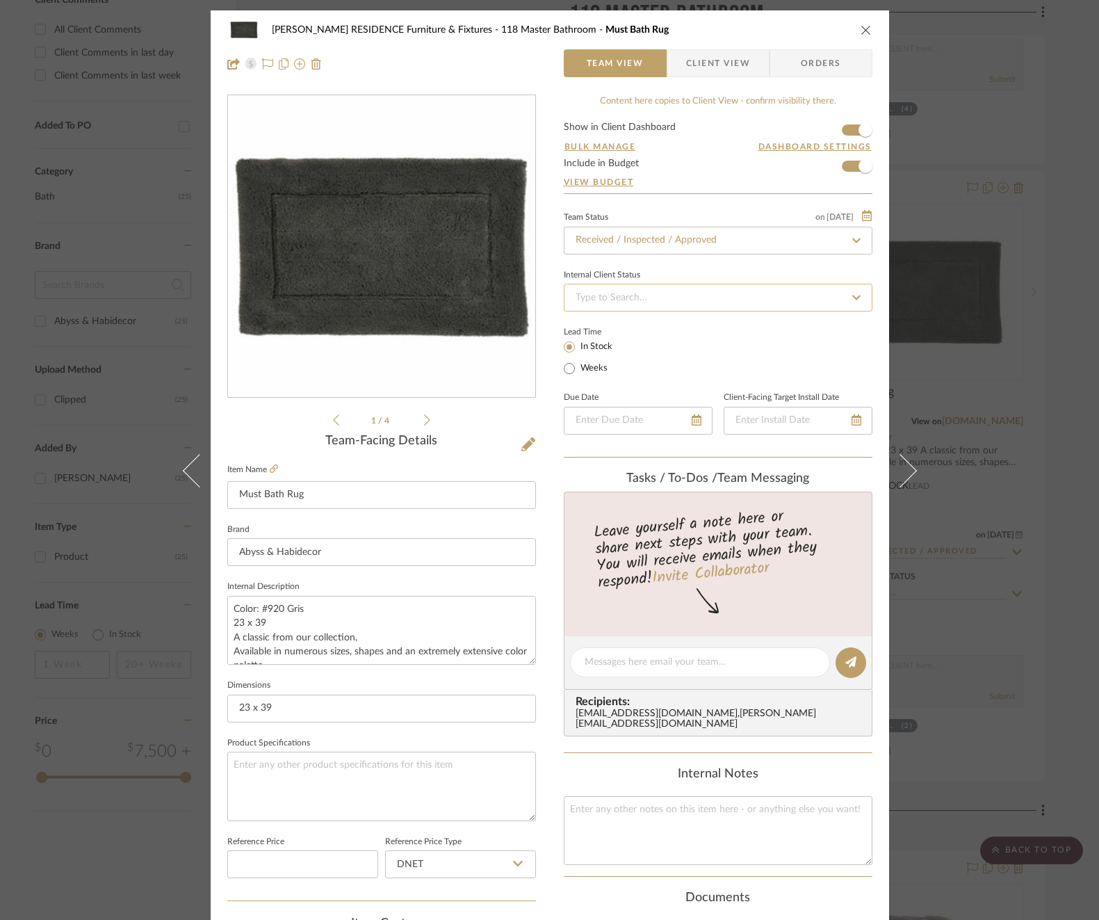
click at [666, 304] on input at bounding box center [718, 298] width 309 height 28
click at [649, 365] on span "Balance & Freight Paid" at bounding box center [621, 369] width 96 height 10
click at [663, 651] on div at bounding box center [700, 663] width 260 height 30
click at [663, 664] on textarea at bounding box center [700, 662] width 231 height 15
paste textarea "Invoice 23-088"
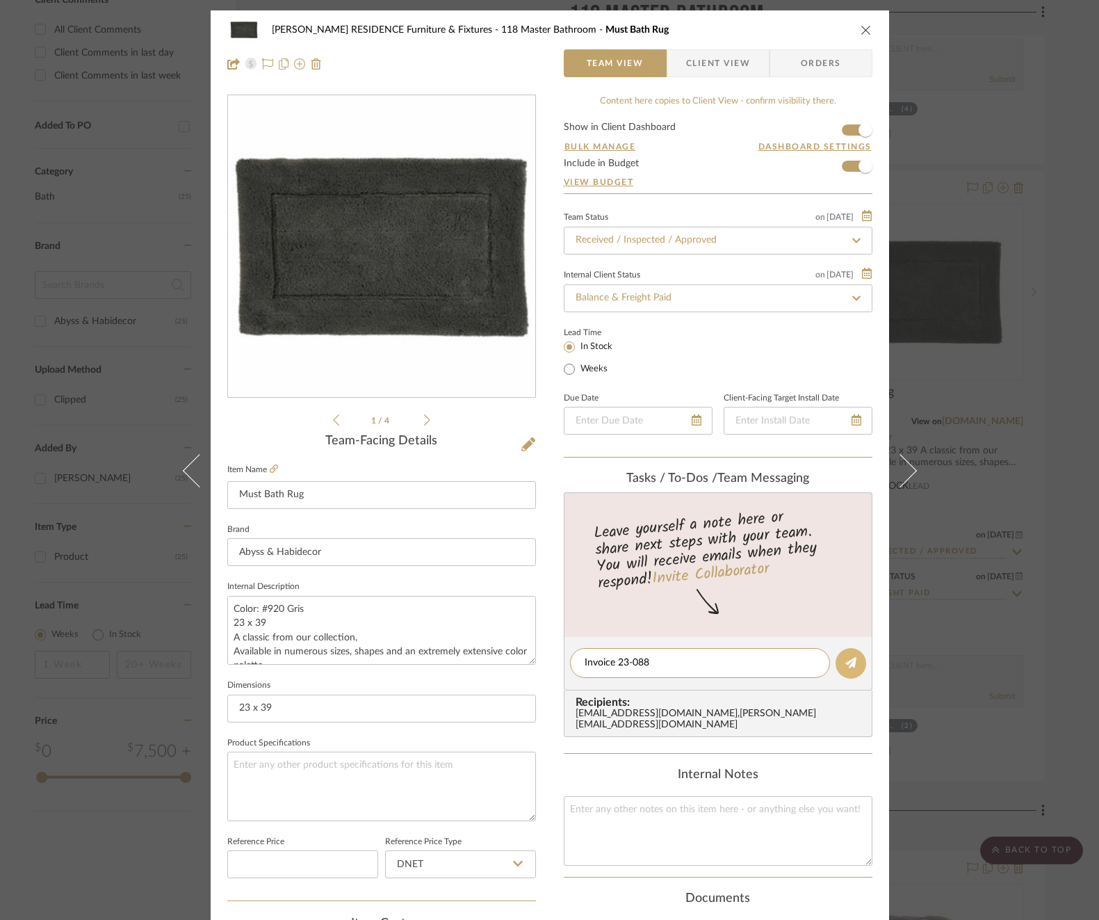
click at [854, 668] on button at bounding box center [850, 663] width 31 height 31
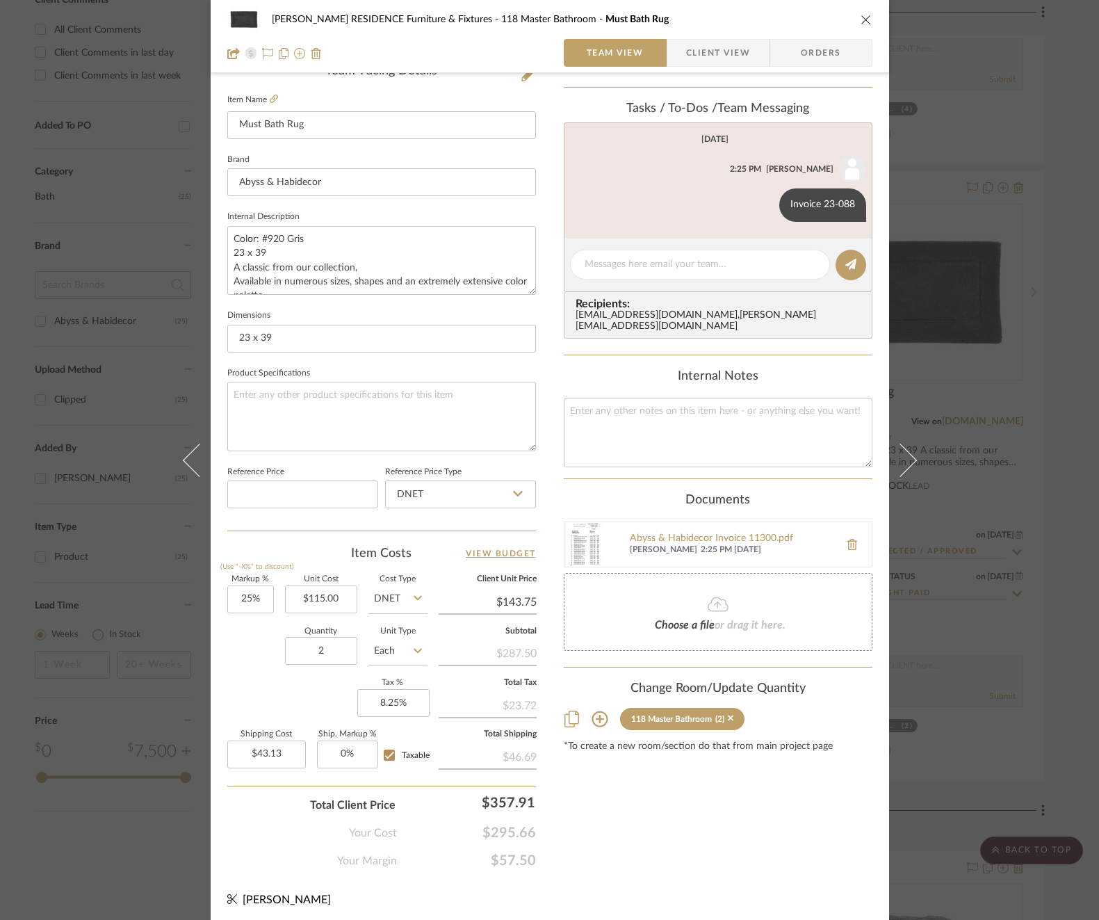
click at [987, 480] on div "[PERSON_NAME] RESIDENCE Furniture & Fixtures 118 Master Bathroom Must Bath Rug …" at bounding box center [549, 460] width 1099 height 920
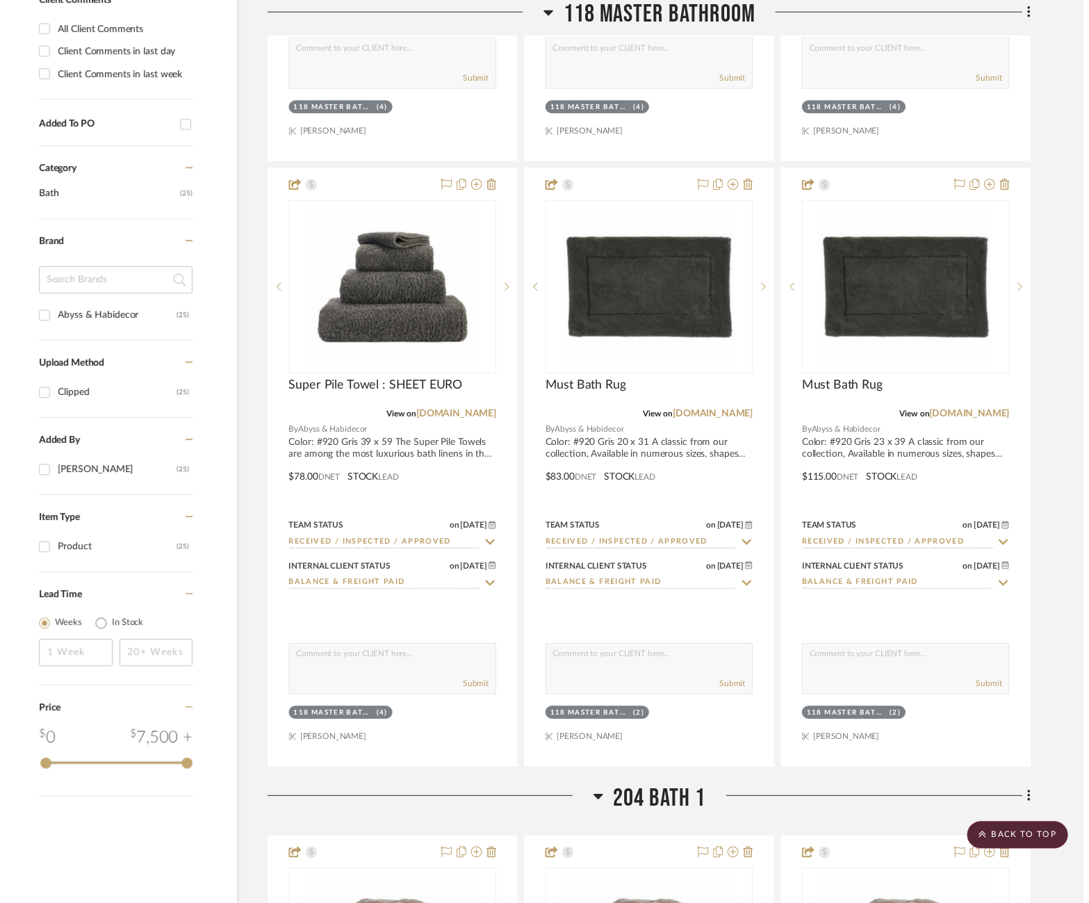
scroll to position [885, 25]
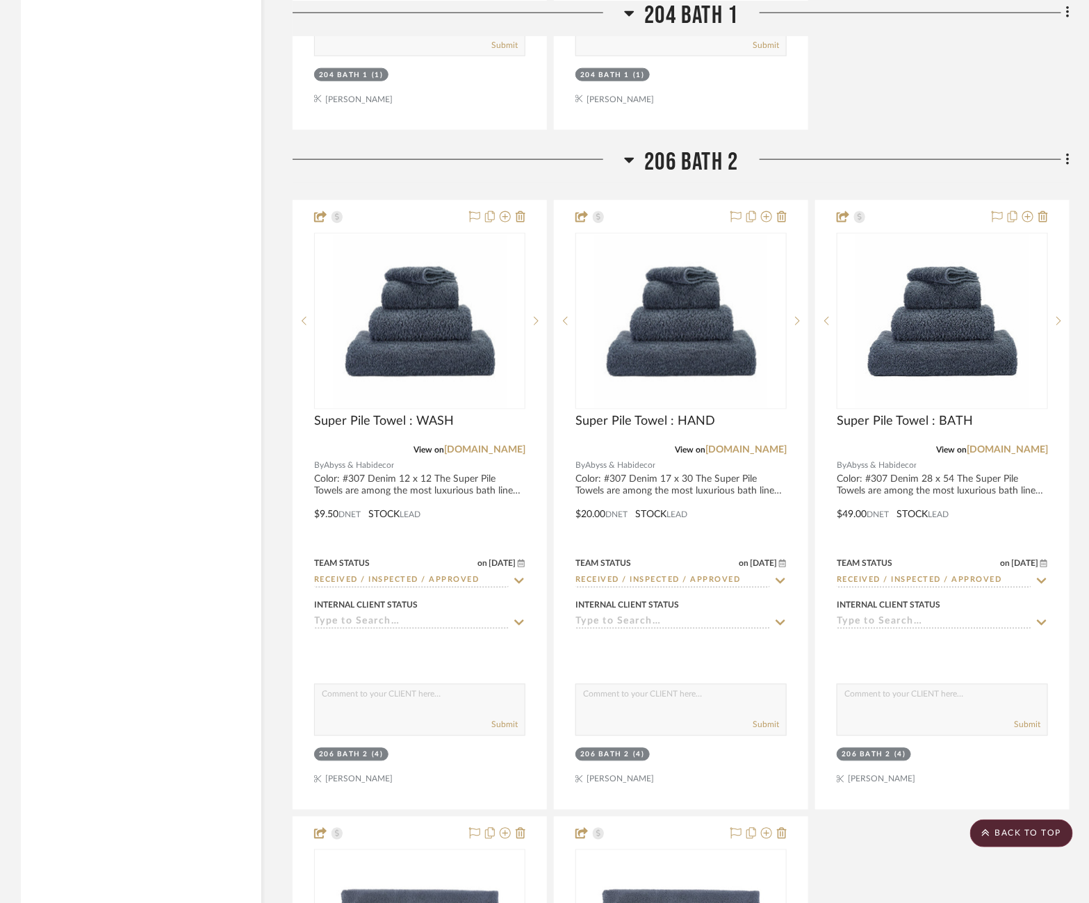
scroll to position [2829, 25]
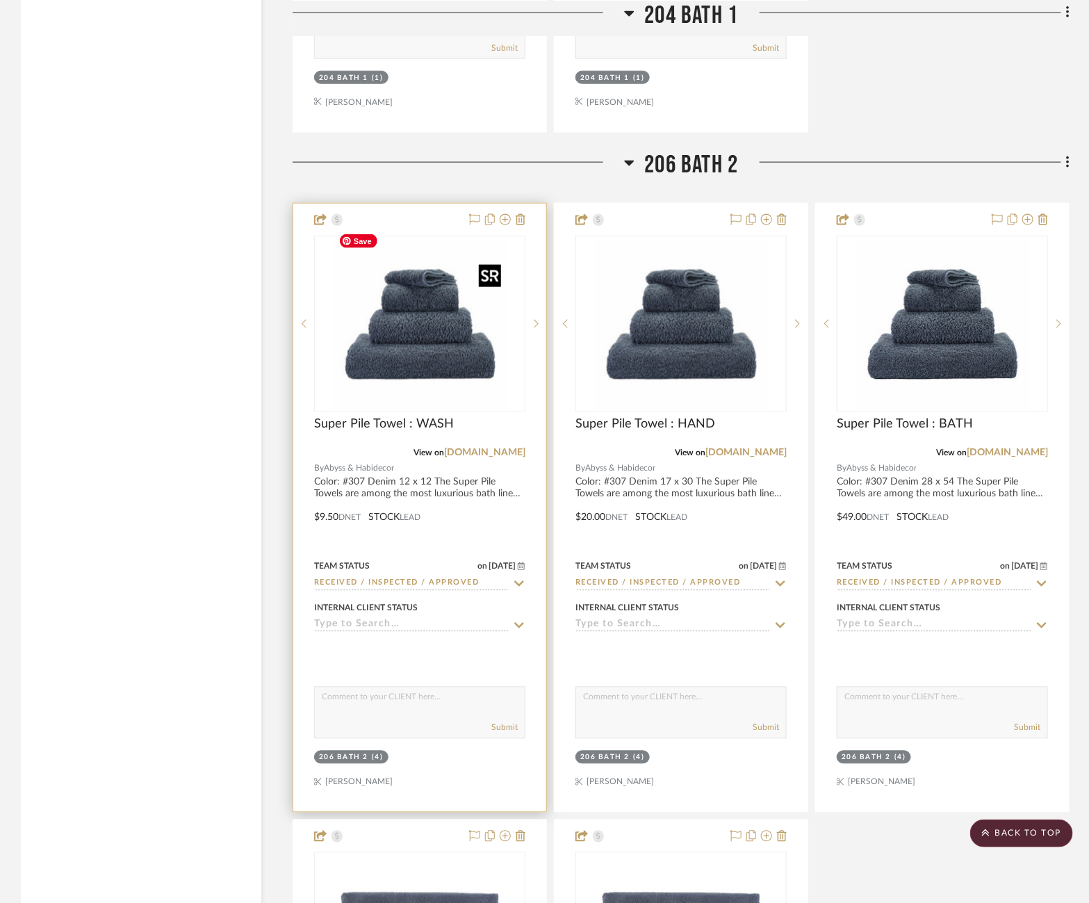
click at [342, 348] on img "0" at bounding box center [420, 324] width 174 height 174
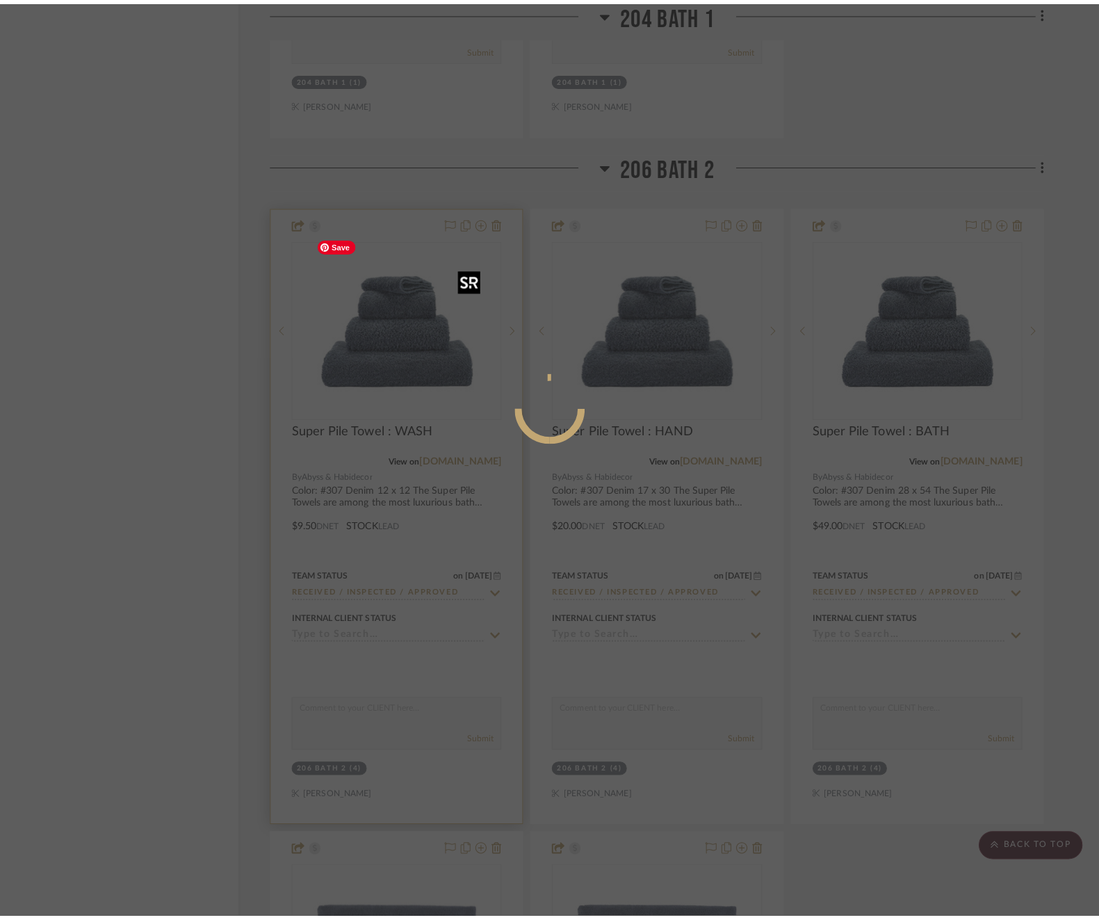
scroll to position [0, 0]
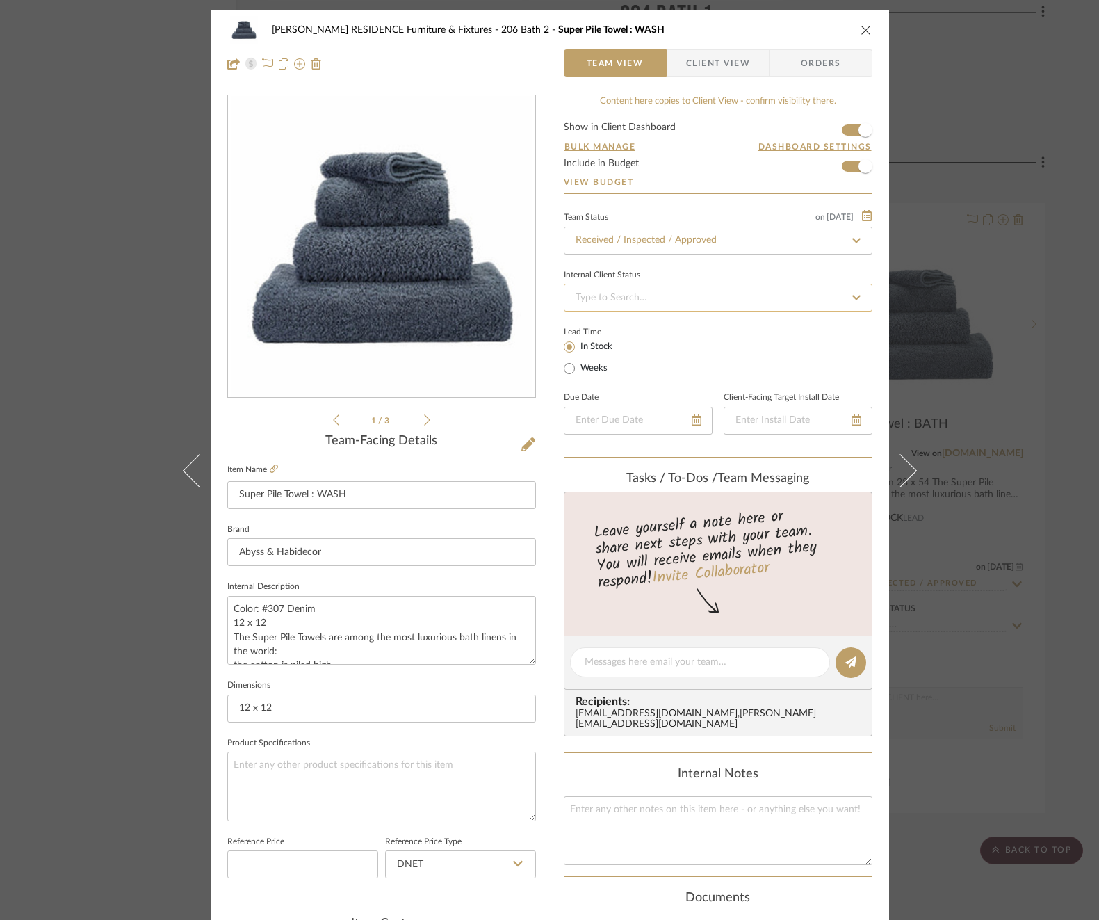
click at [753, 306] on input at bounding box center [718, 298] width 309 height 28
type input "ba"
click at [664, 366] on span "Balance & Freight Paid" at bounding box center [621, 369] width 96 height 10
type input "[DATE]"
type input "Balance & Freight Paid"
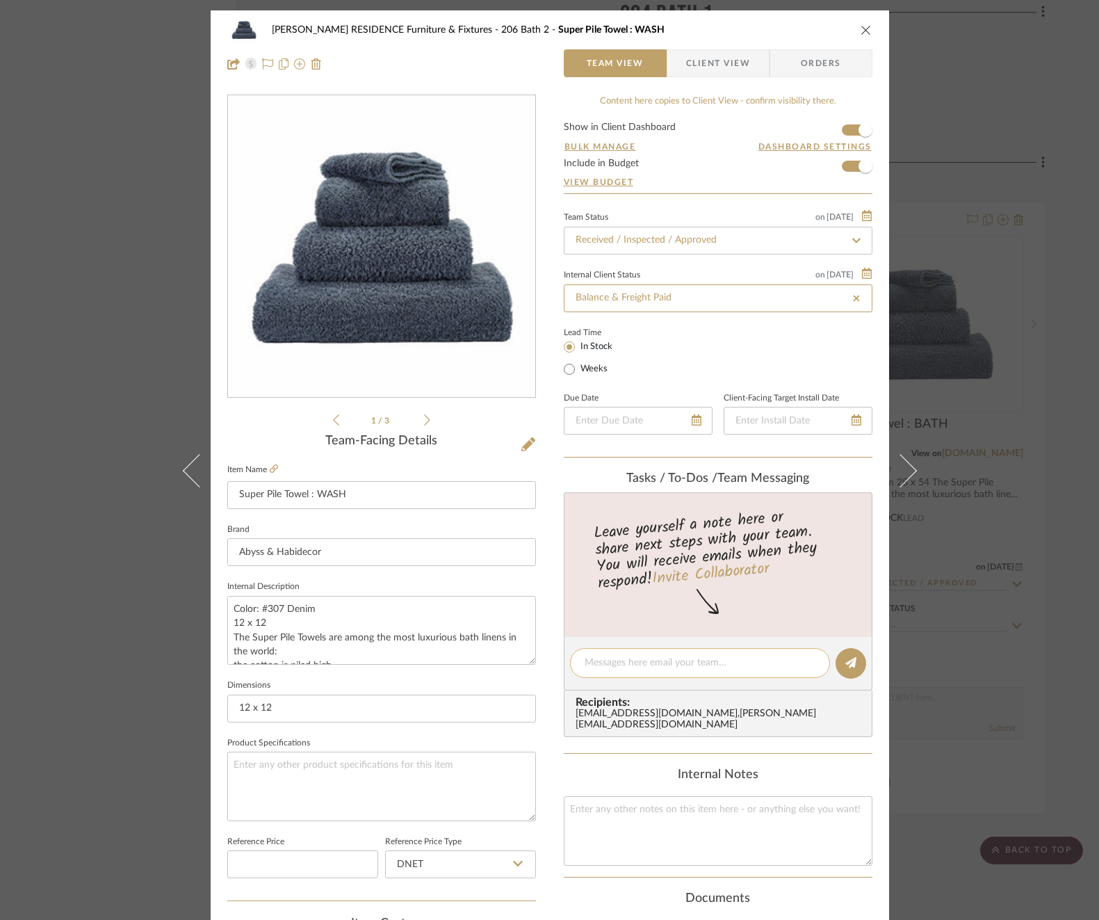
type input "[DATE]"
type input "Balance & Freight Paid"
click at [656, 662] on textarea at bounding box center [700, 662] width 231 height 15
paste textarea "Invoice 23-088"
type textarea "Invoice 23-088"
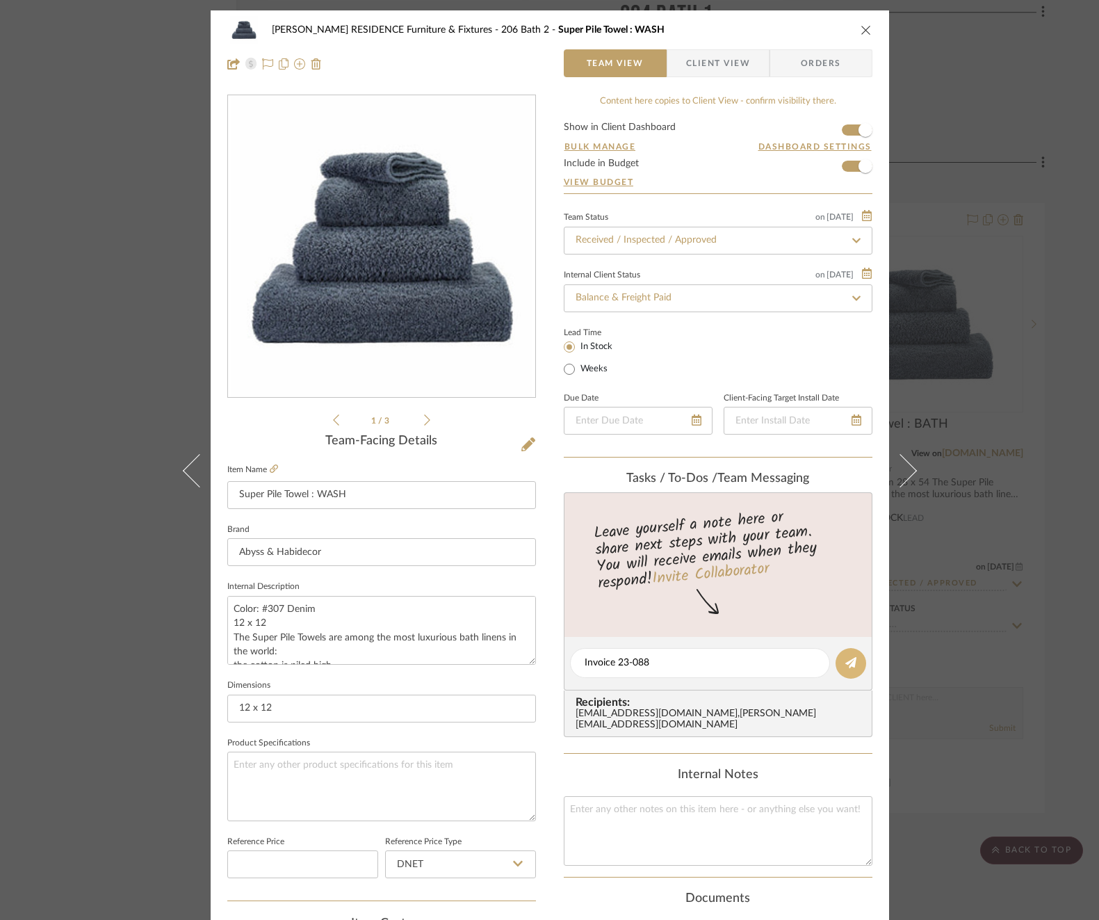
click at [847, 657] on icon at bounding box center [850, 662] width 11 height 11
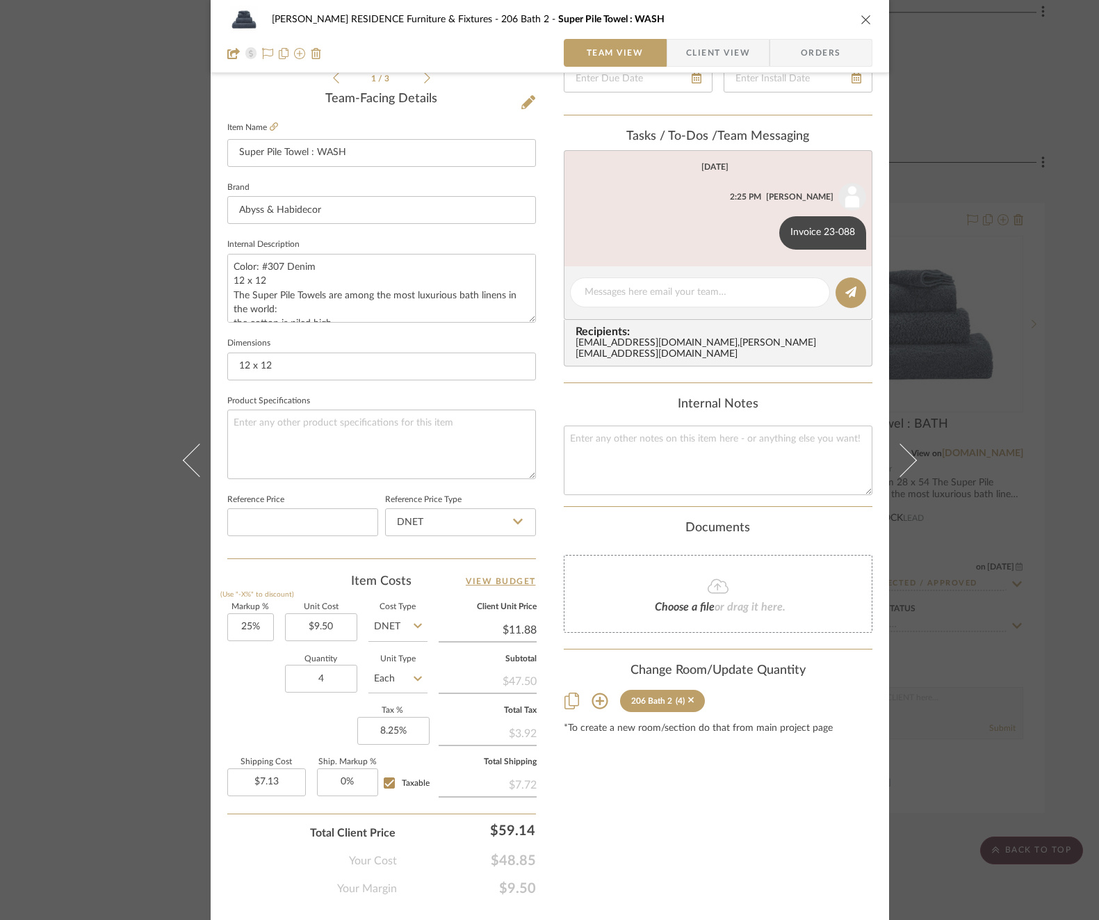
scroll to position [351, 0]
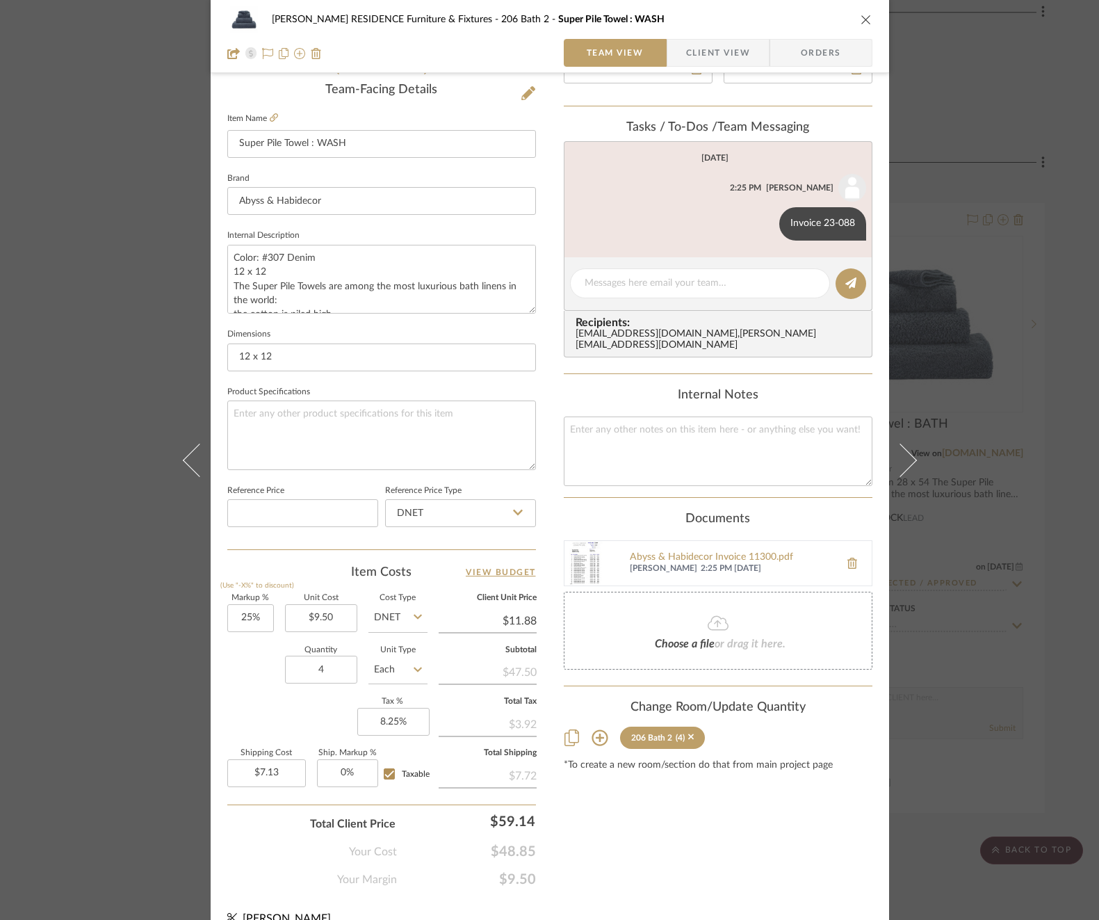
click at [1020, 425] on div "COBLE RESIDENCE Furniture & Fixtures 206 Bath 2 Super Pile Towel : WASH Team Vi…" at bounding box center [549, 460] width 1099 height 920
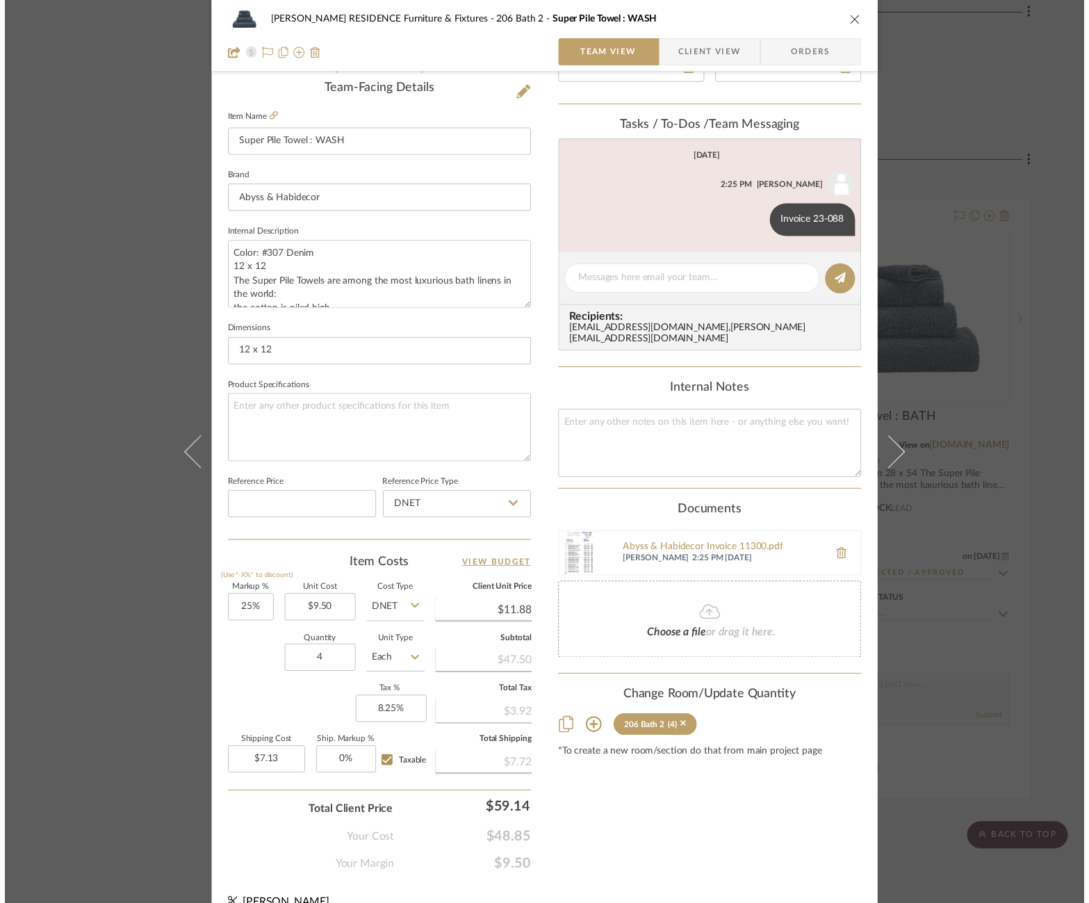
scroll to position [2829, 25]
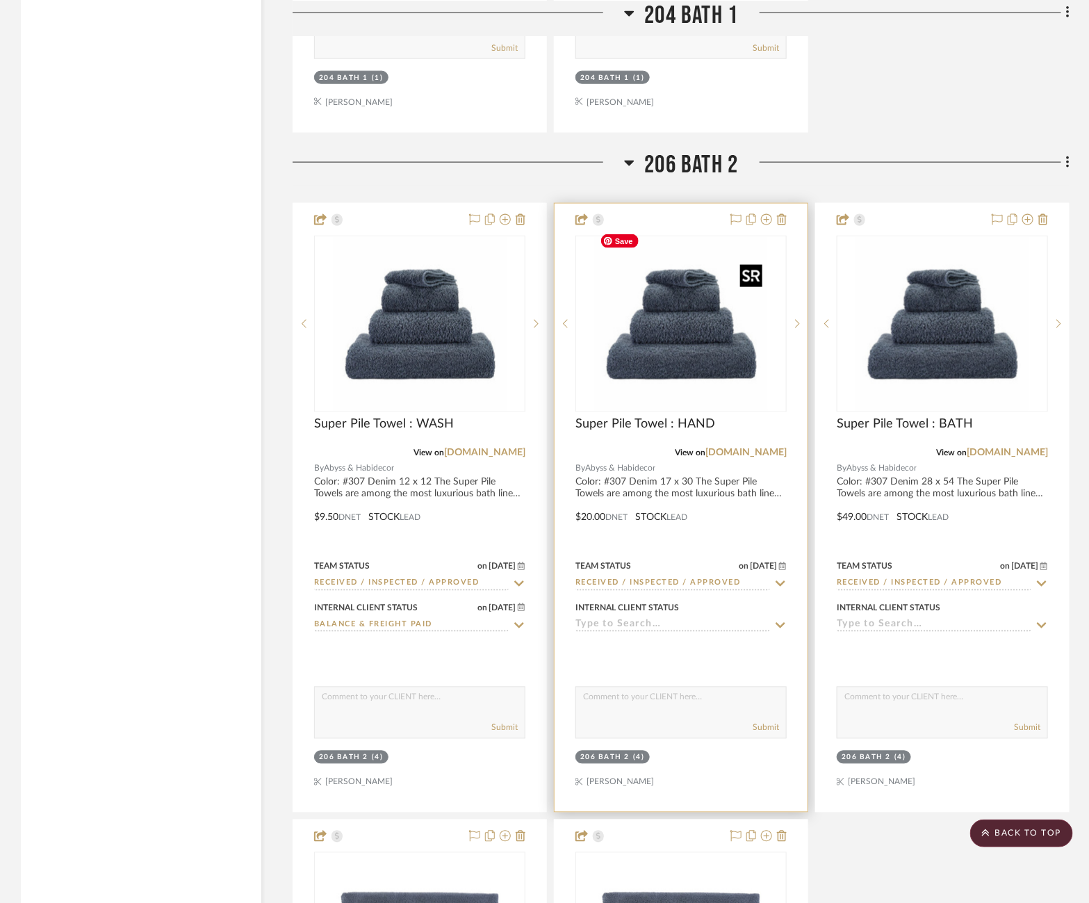
click at [624, 318] on img "0" at bounding box center [681, 324] width 174 height 174
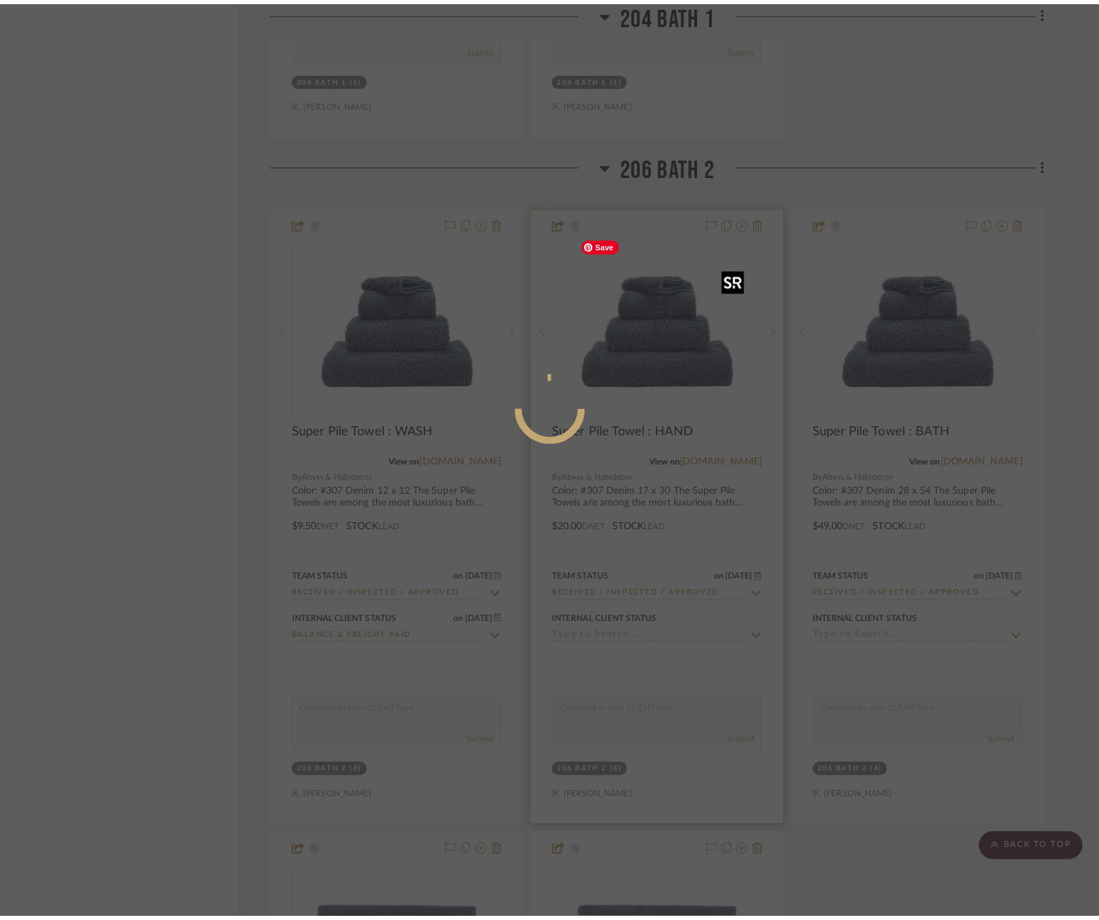
scroll to position [0, 0]
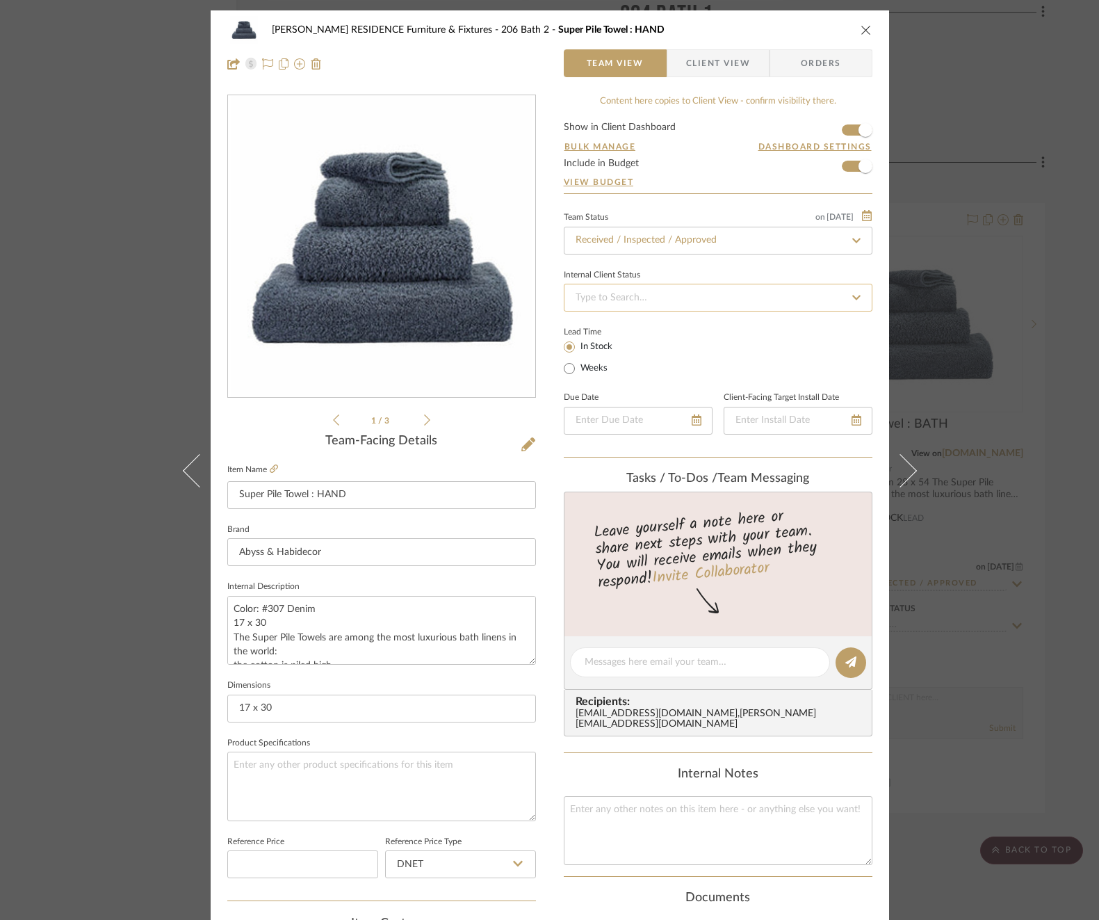
click at [648, 300] on input at bounding box center [718, 298] width 309 height 28
type input "ba"
click at [647, 359] on div "Balance & Freight Paid" at bounding box center [713, 368] width 307 height 35
type input "[DATE]"
type input "Balance & Freight Paid"
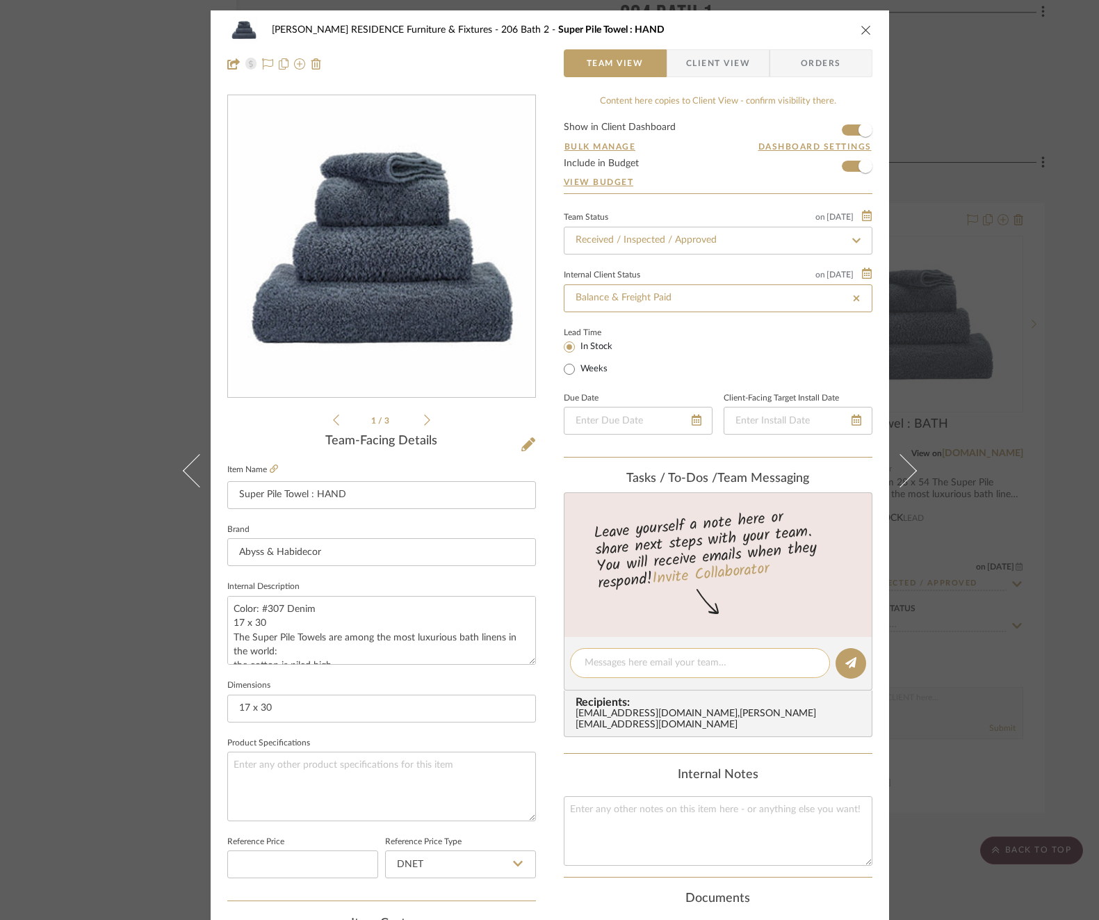
type input "[DATE]"
type input "Balance & Freight Paid"
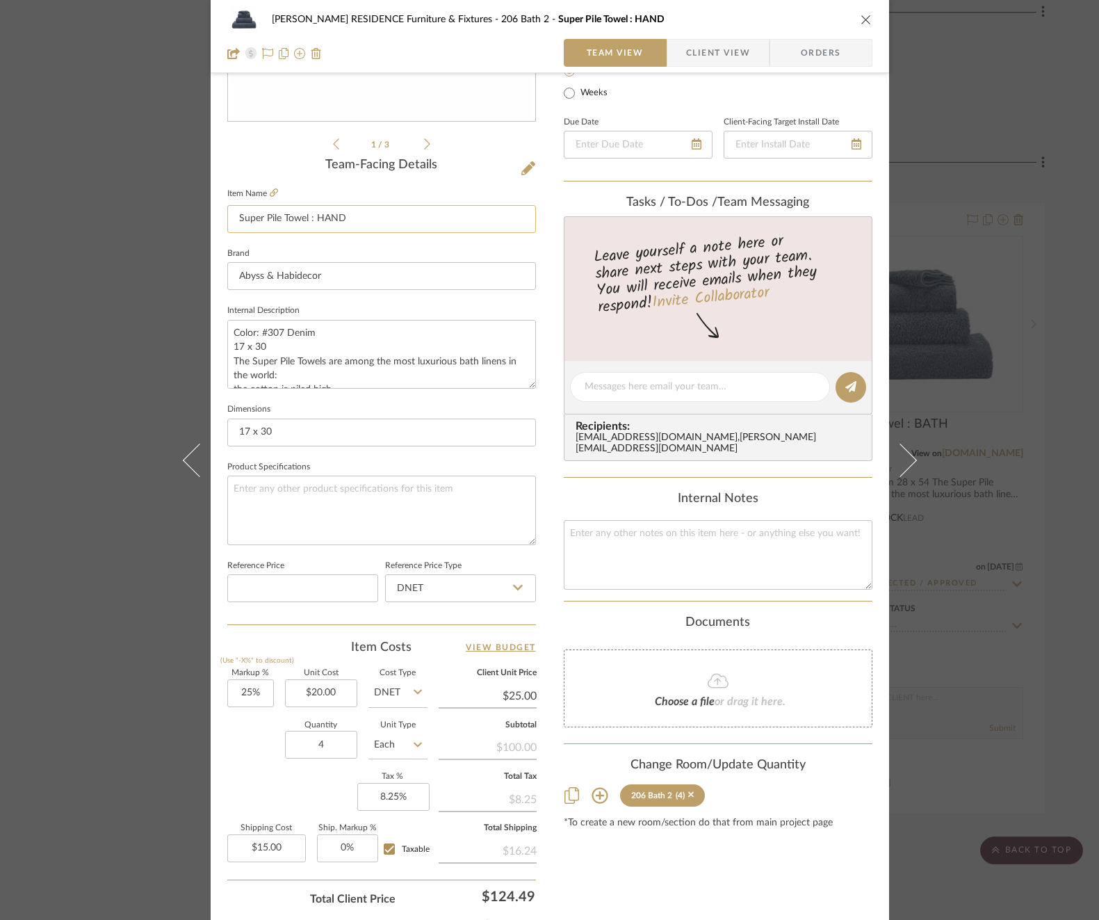
scroll to position [280, 0]
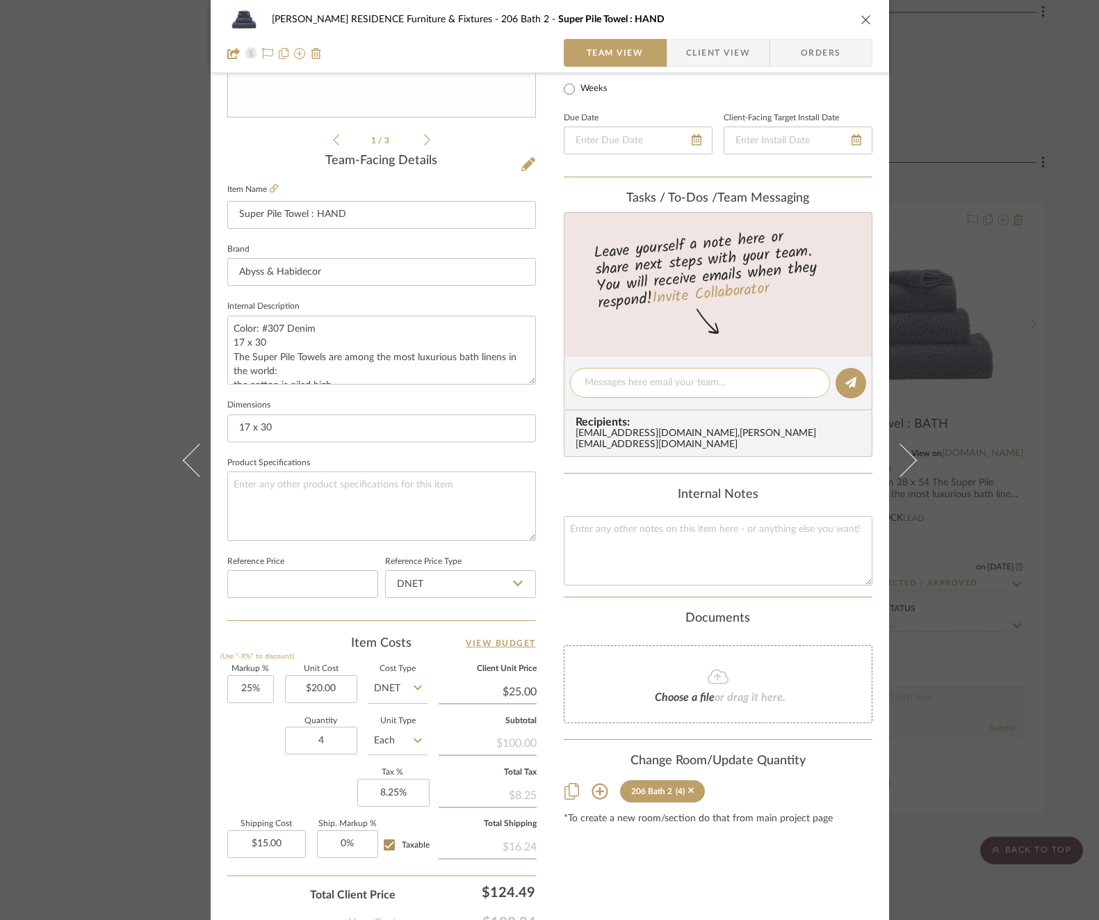
click at [627, 384] on textarea at bounding box center [700, 382] width 231 height 15
paste textarea "Invoice 23-088"
type textarea "Invoice 23-088"
click at [854, 384] on button at bounding box center [850, 383] width 31 height 31
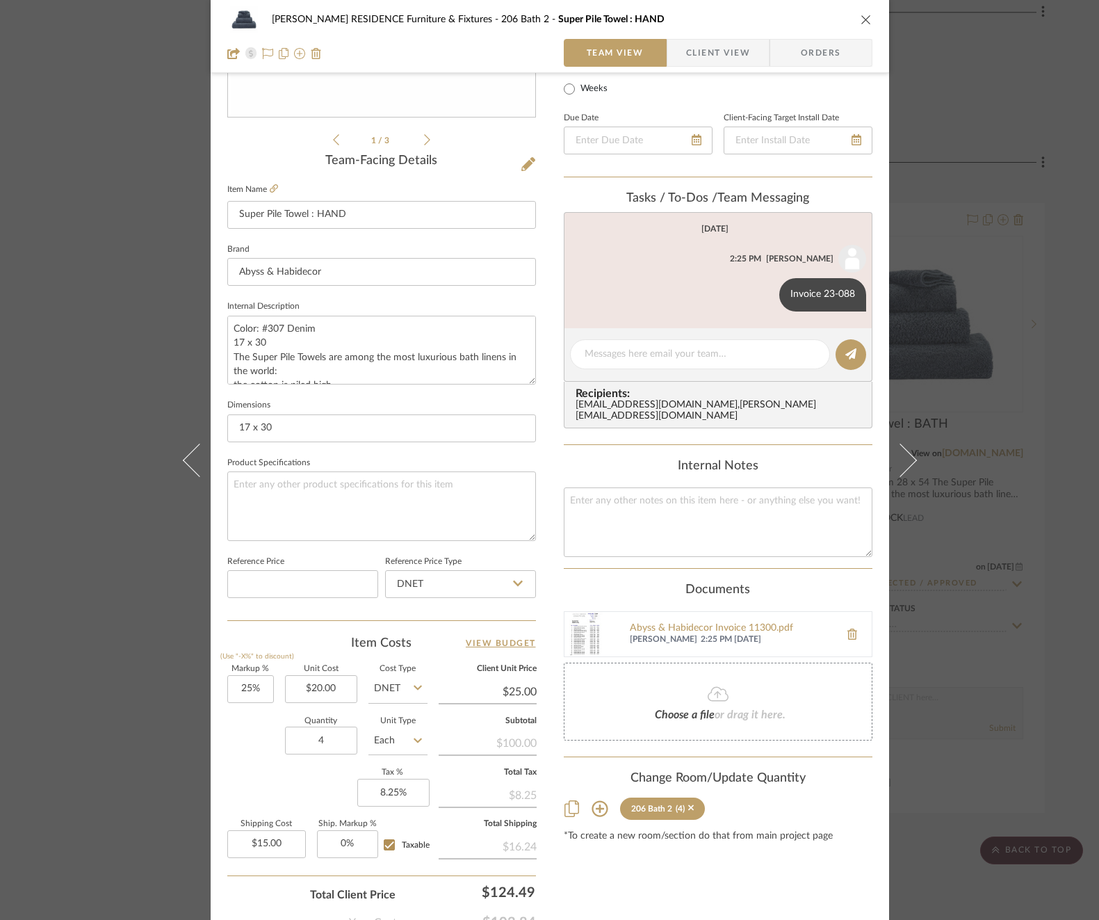
click at [999, 464] on div "COBLE RESIDENCE Furniture & Fixtures 206 Bath 2 Super Pile Towel : HAND Team Vi…" at bounding box center [549, 460] width 1099 height 920
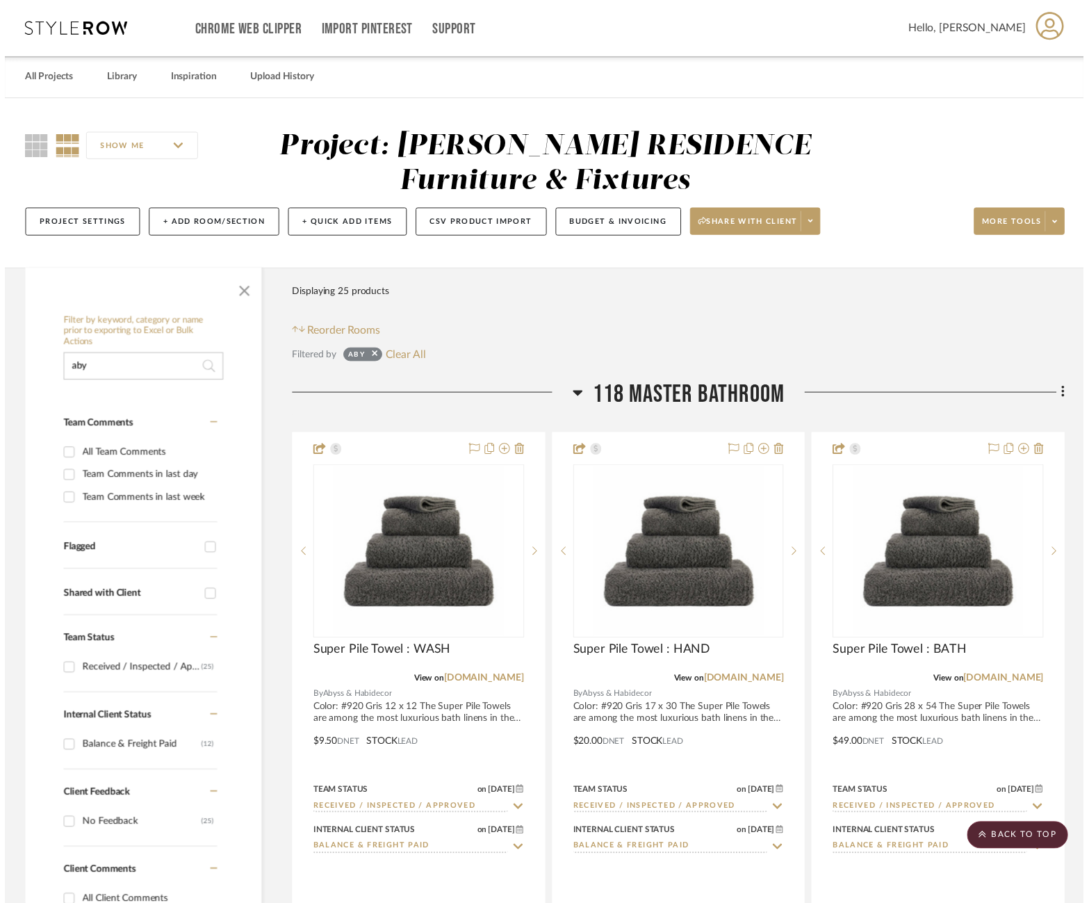
scroll to position [2829, 25]
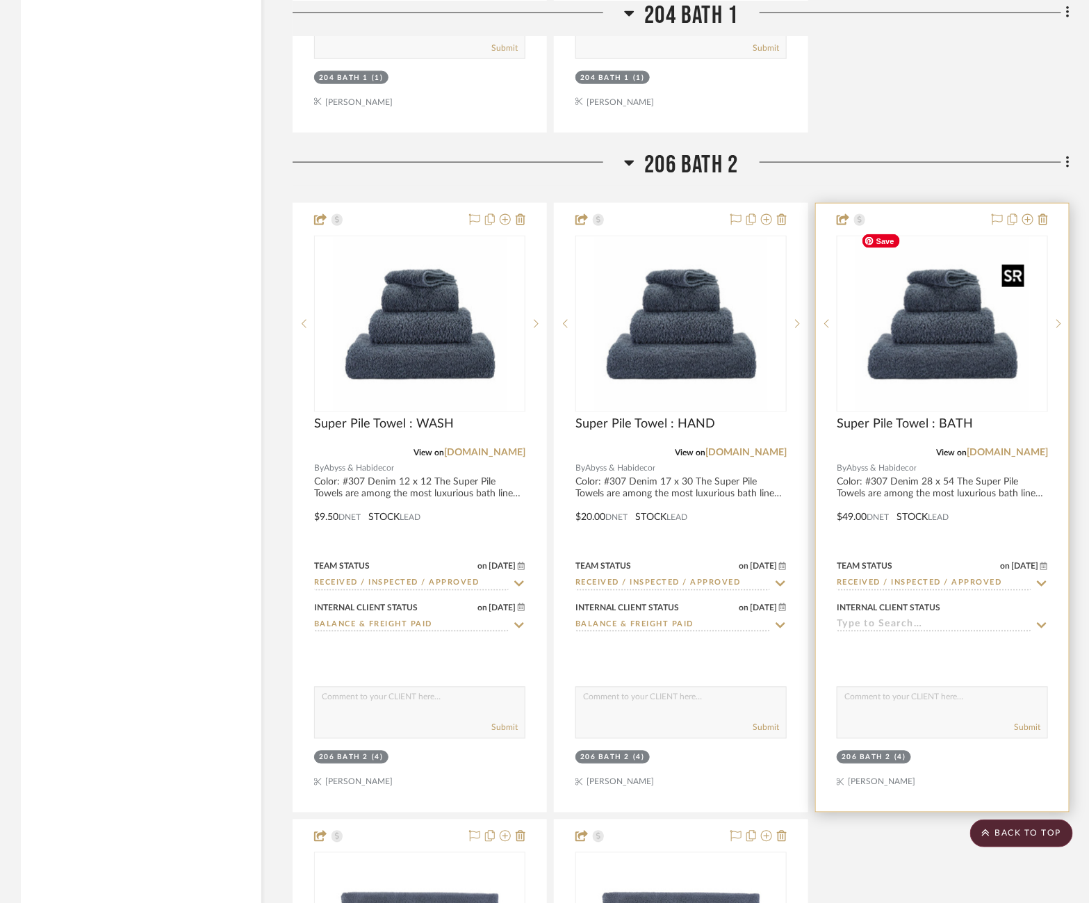
click at [908, 338] on img "0" at bounding box center [943, 324] width 174 height 174
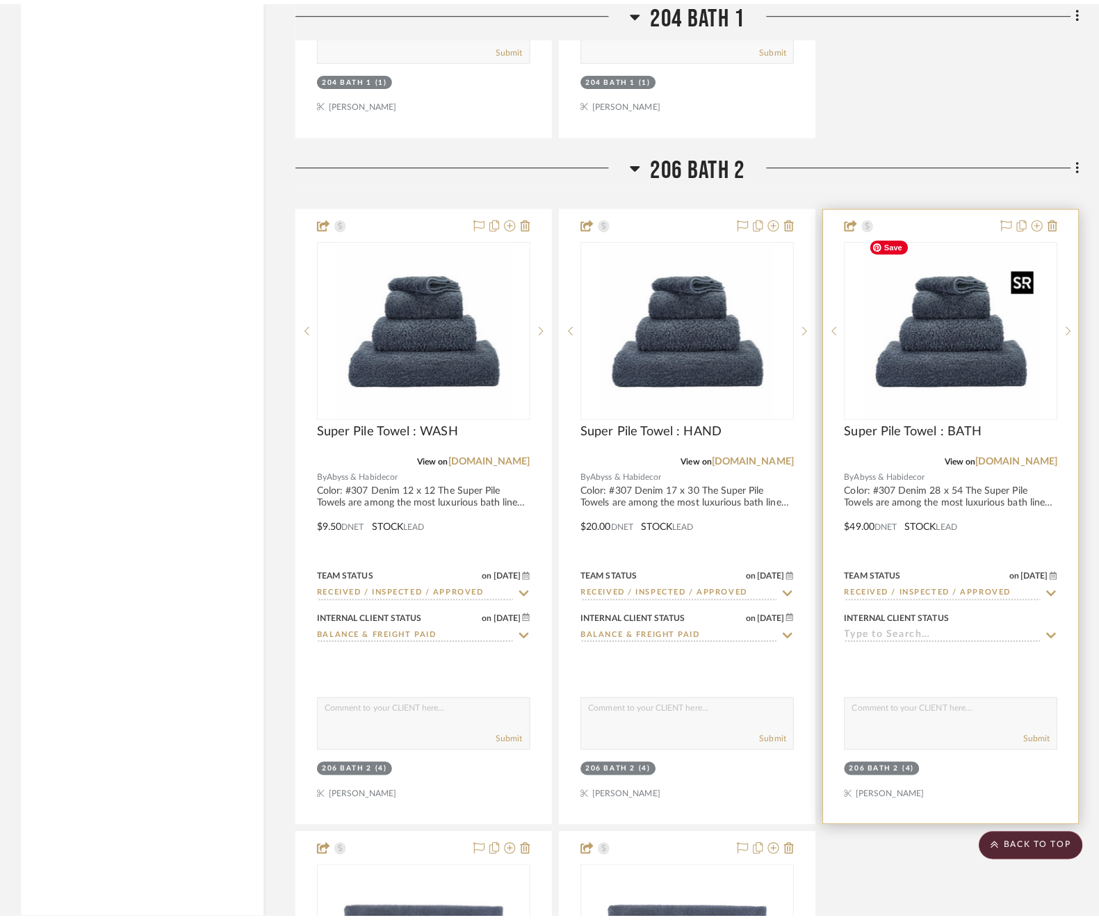
scroll to position [0, 0]
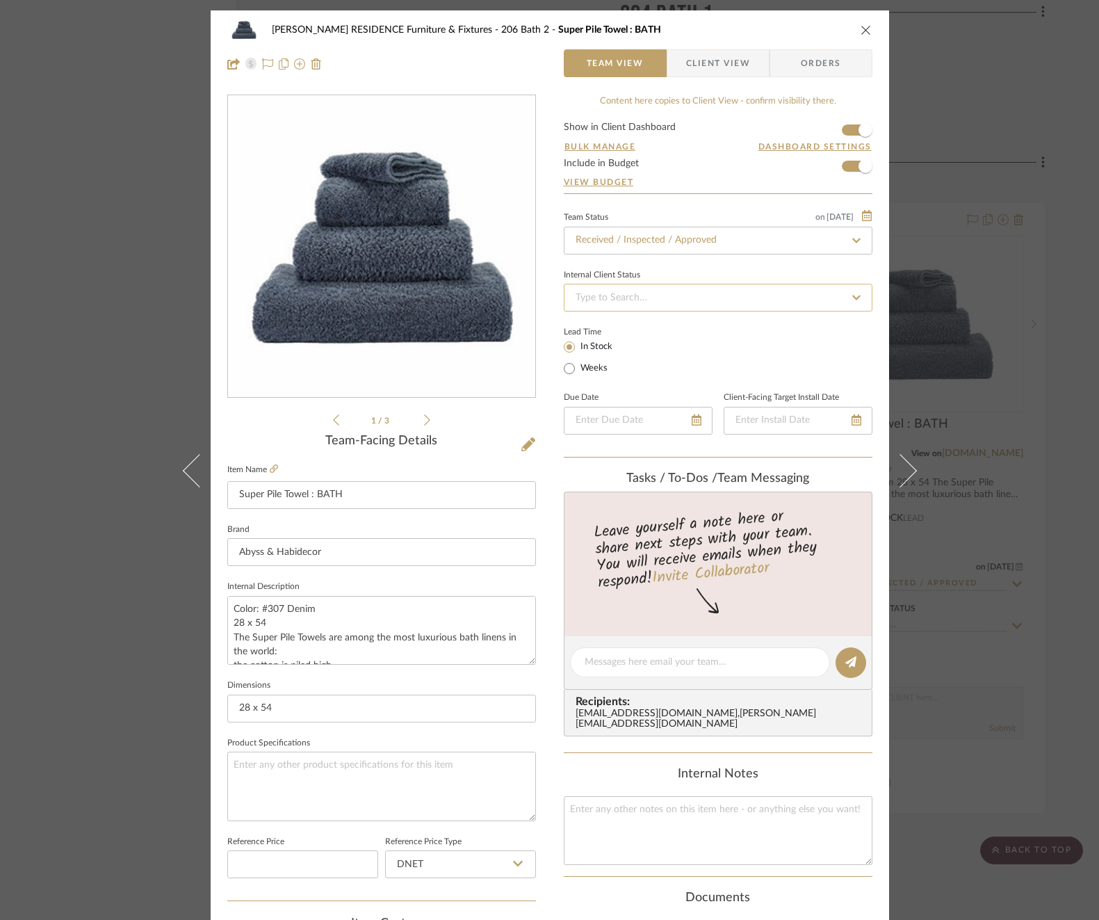
click at [653, 302] on input at bounding box center [718, 298] width 309 height 28
type input "ba"
click at [629, 367] on span "Balance & Freight Paid" at bounding box center [621, 369] width 96 height 10
type input "[DATE]"
type input "Balance & Freight Paid"
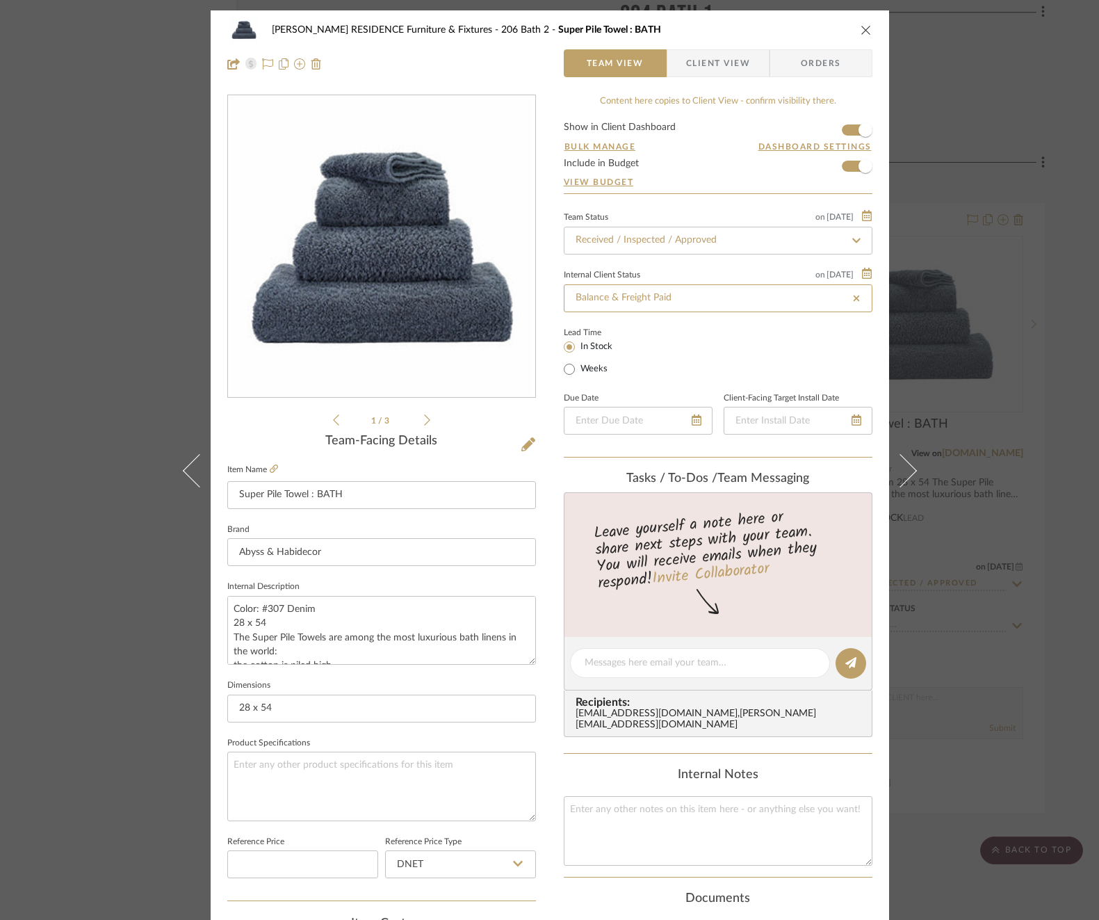
type input "[DATE]"
type input "Balance & Freight Paid"
click at [654, 661] on textarea at bounding box center [700, 662] width 231 height 15
paste textarea "Invoice 23-088"
type textarea "Invoice 23-088"
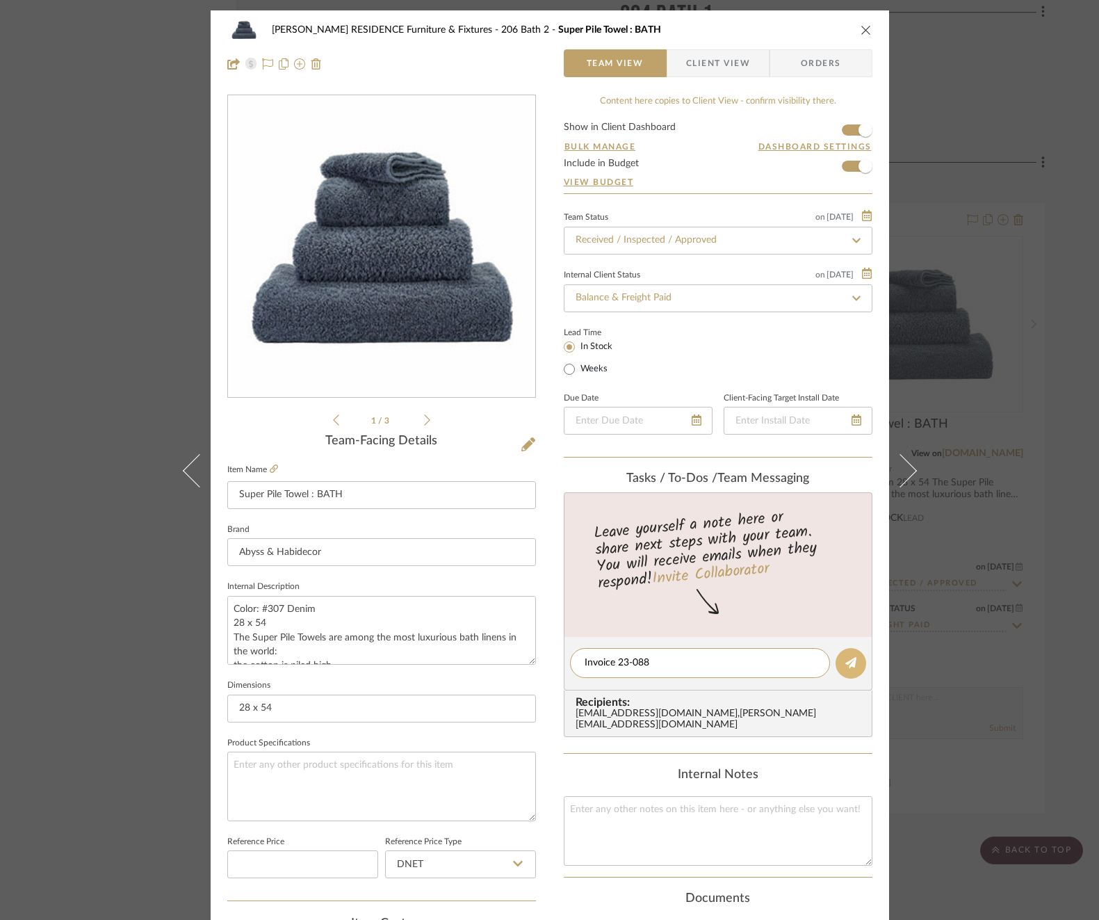
click at [851, 660] on icon at bounding box center [850, 662] width 11 height 11
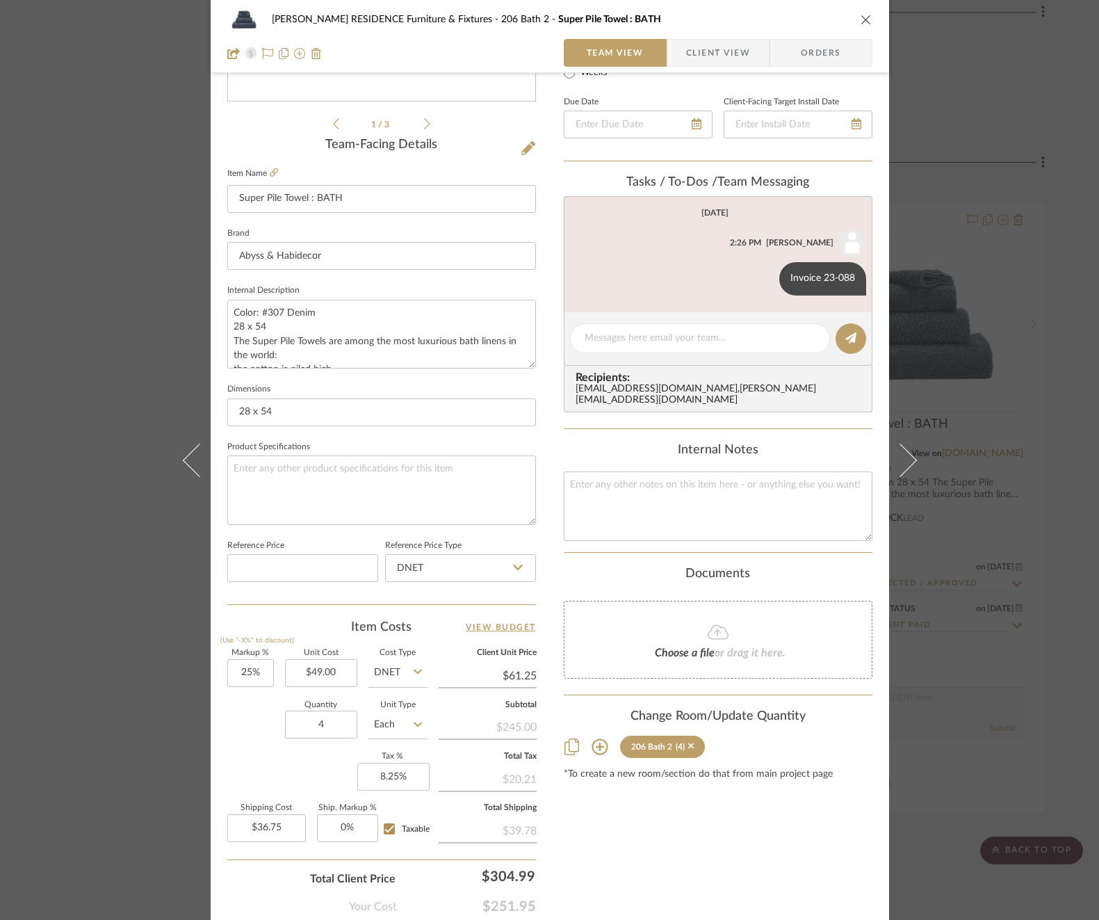
scroll to position [304, 0]
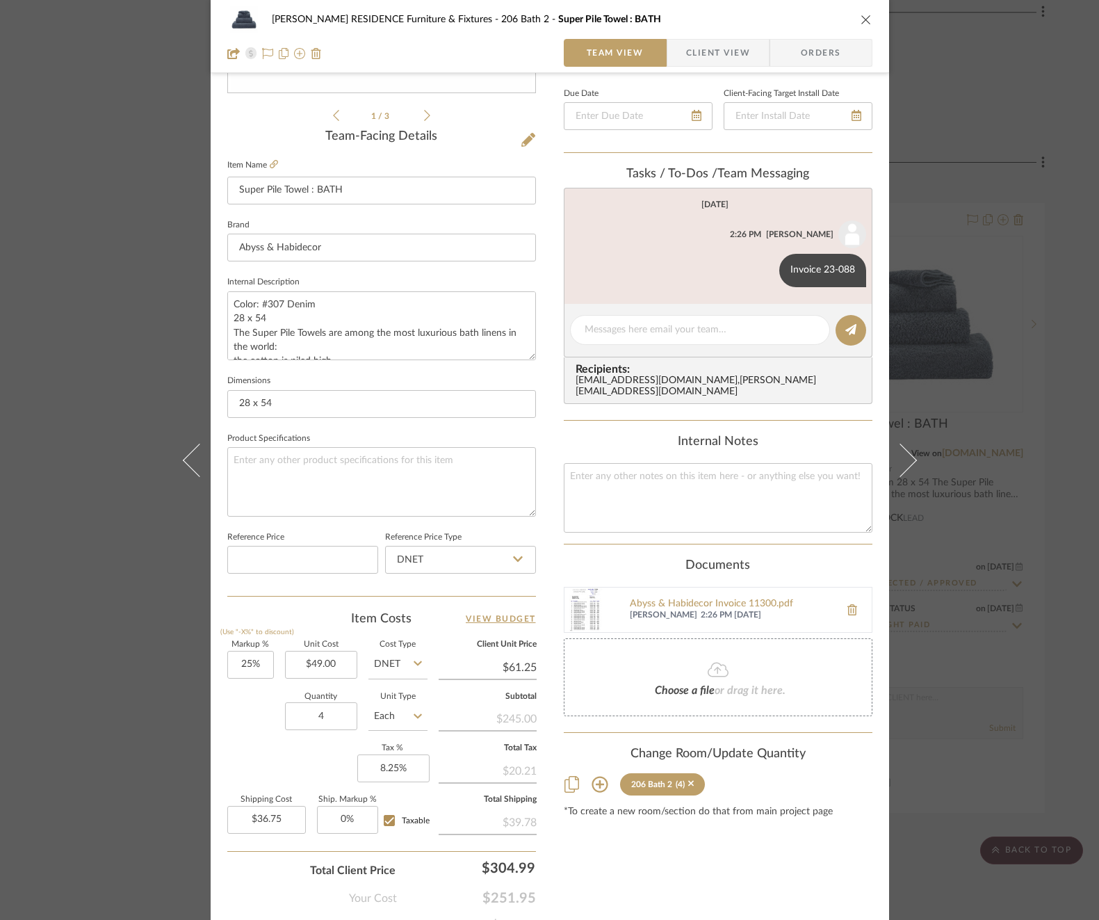
click at [1010, 496] on div "COBLE RESIDENCE Furniture & Fixtures 206 Bath 2 Super Pile Towel : BATH Team Vi…" at bounding box center [549, 460] width 1099 height 920
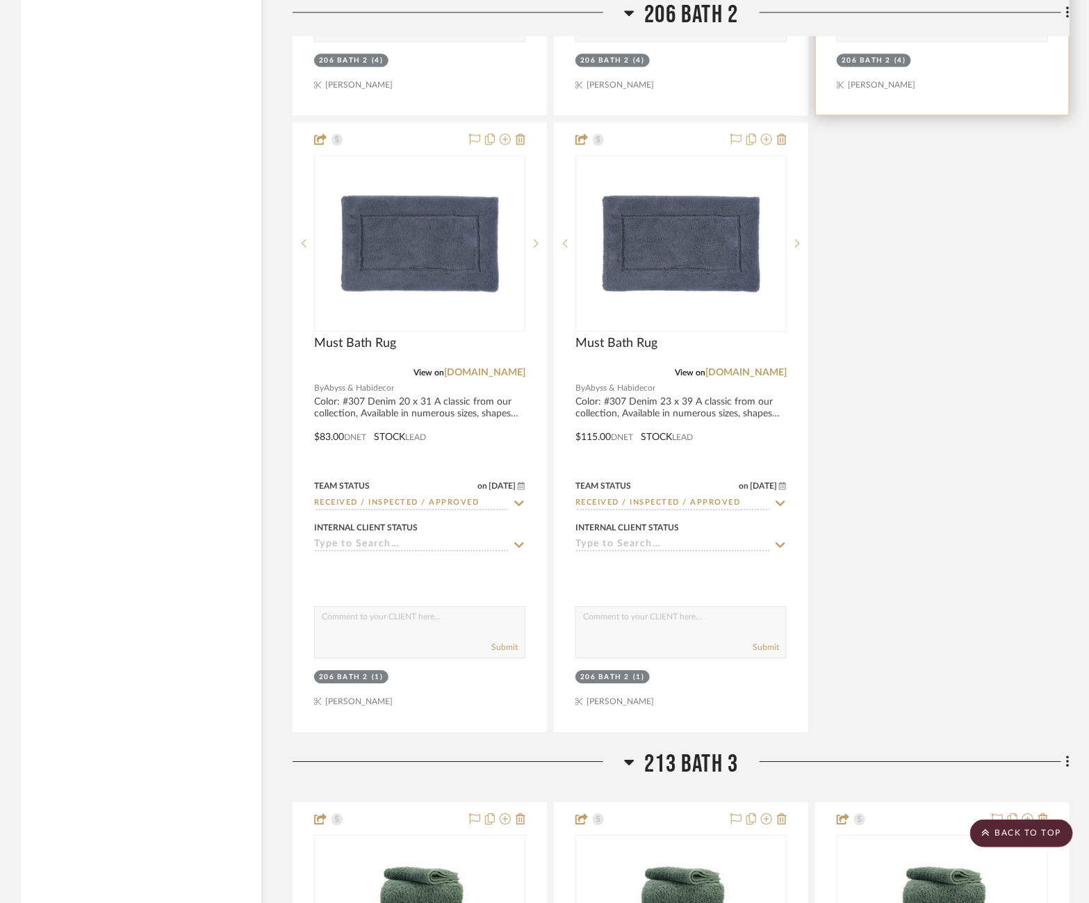
scroll to position [3549, 25]
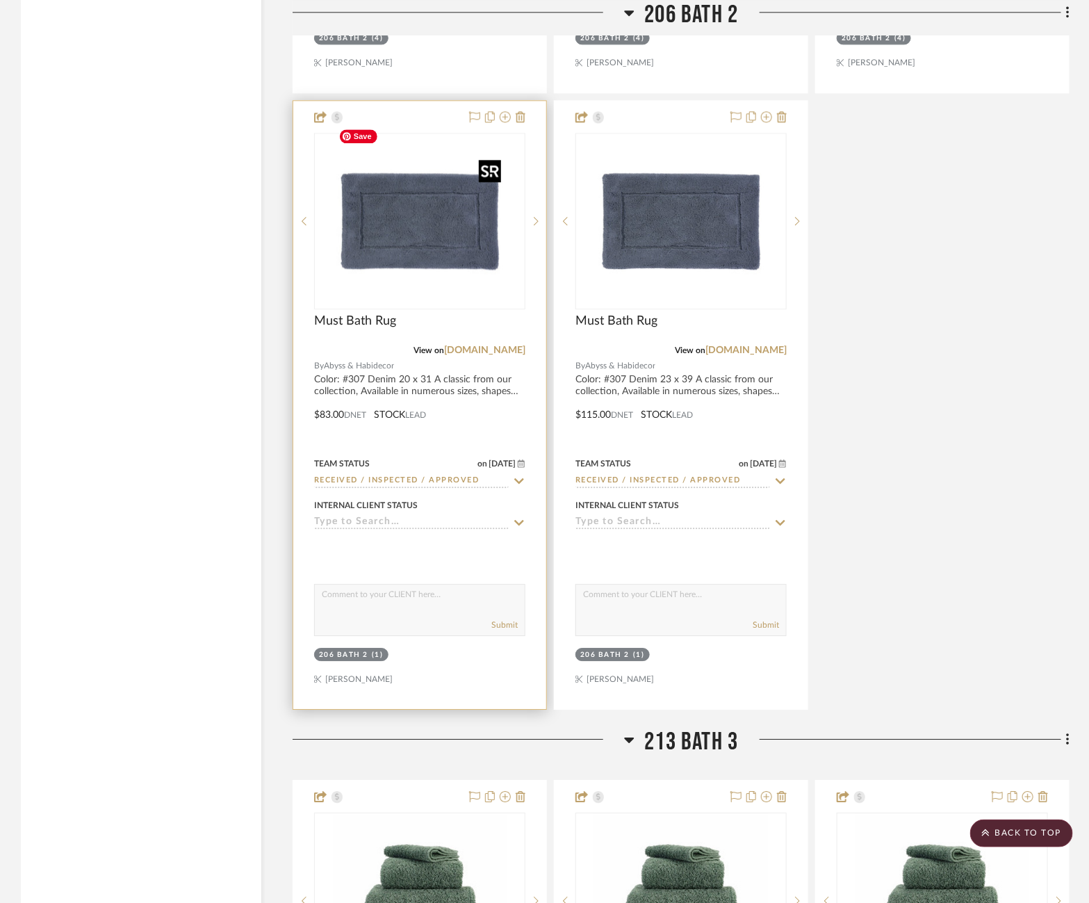
click at [364, 218] on img "0" at bounding box center [420, 221] width 174 height 174
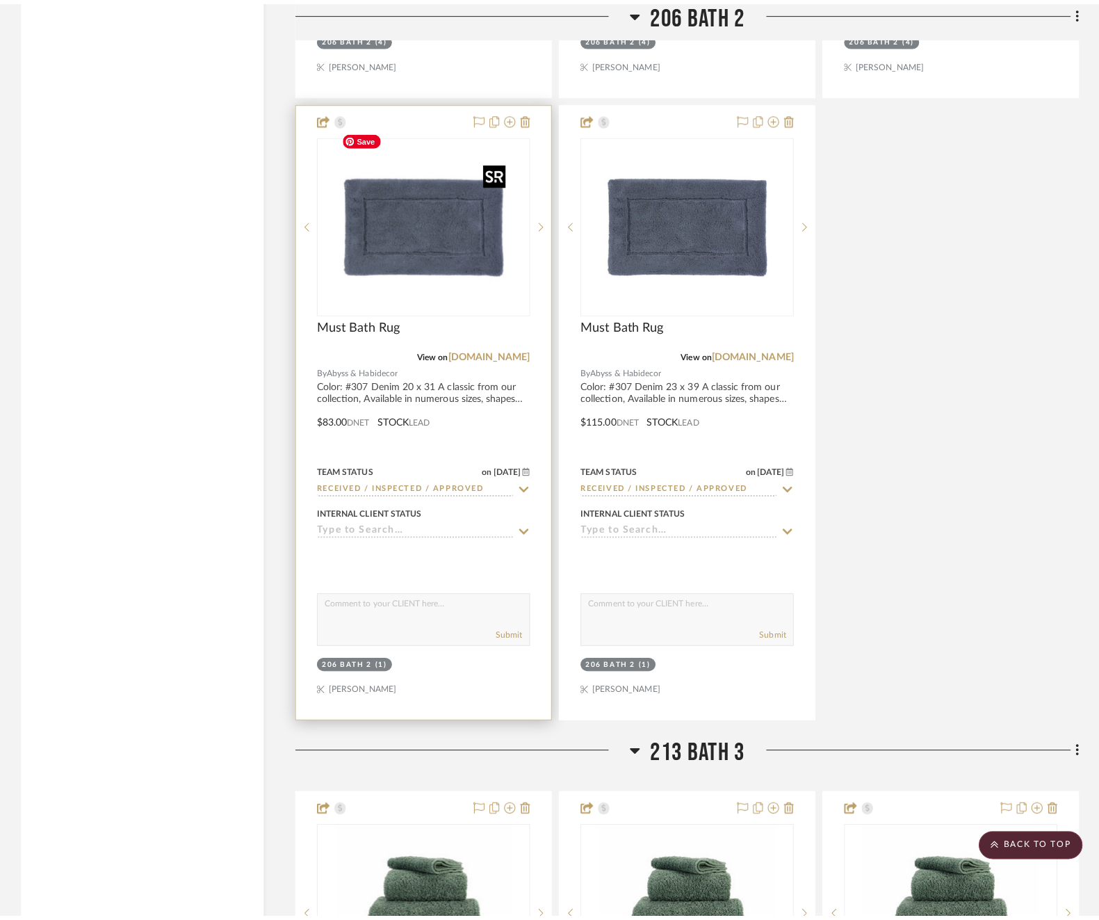
scroll to position [0, 0]
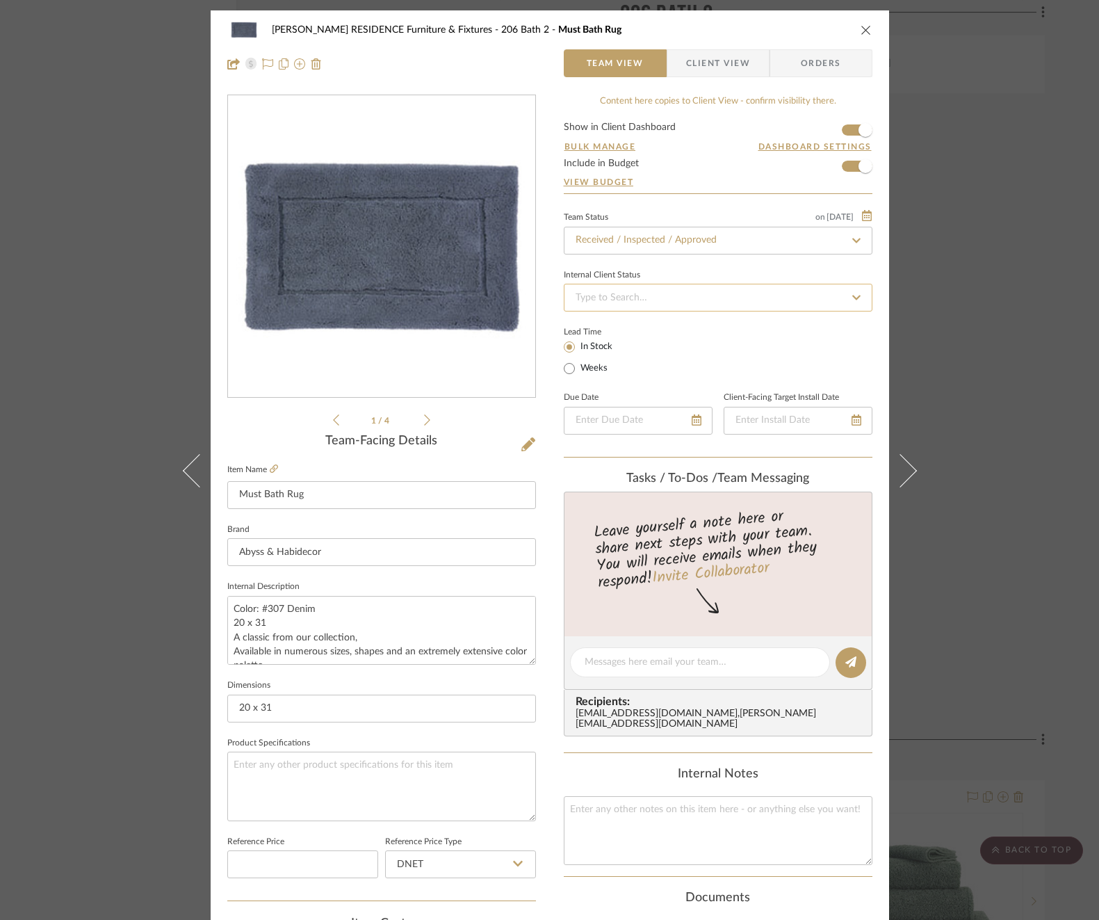
click at [741, 307] on input at bounding box center [718, 298] width 309 height 28
type input "ba"
click at [674, 360] on div "Balance & Freight Paid" at bounding box center [713, 368] width 307 height 35
type input "[DATE]"
type input "Balance & Freight Paid"
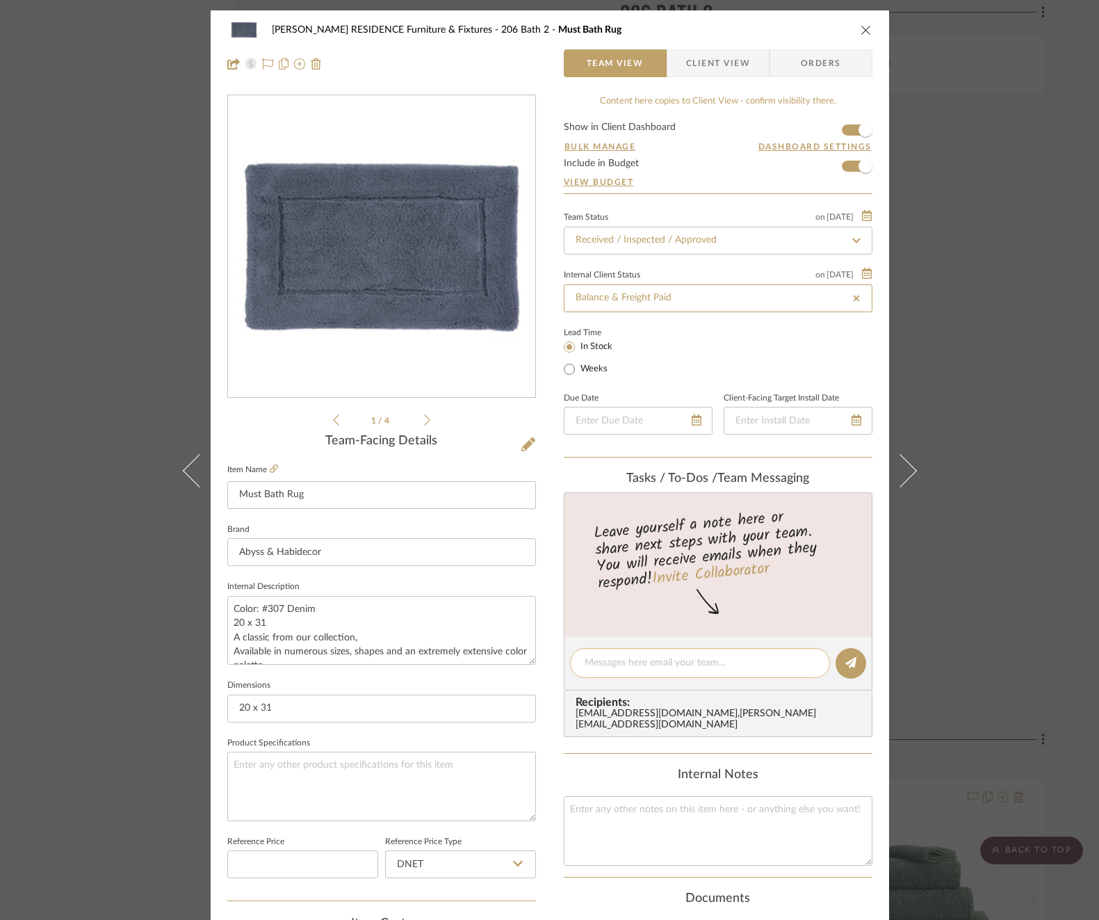
type input "[DATE]"
type input "Balance & Freight Paid"
click at [673, 648] on div at bounding box center [700, 663] width 260 height 30
click at [673, 656] on textarea at bounding box center [700, 662] width 231 height 15
paste textarea "Invoice 23-088"
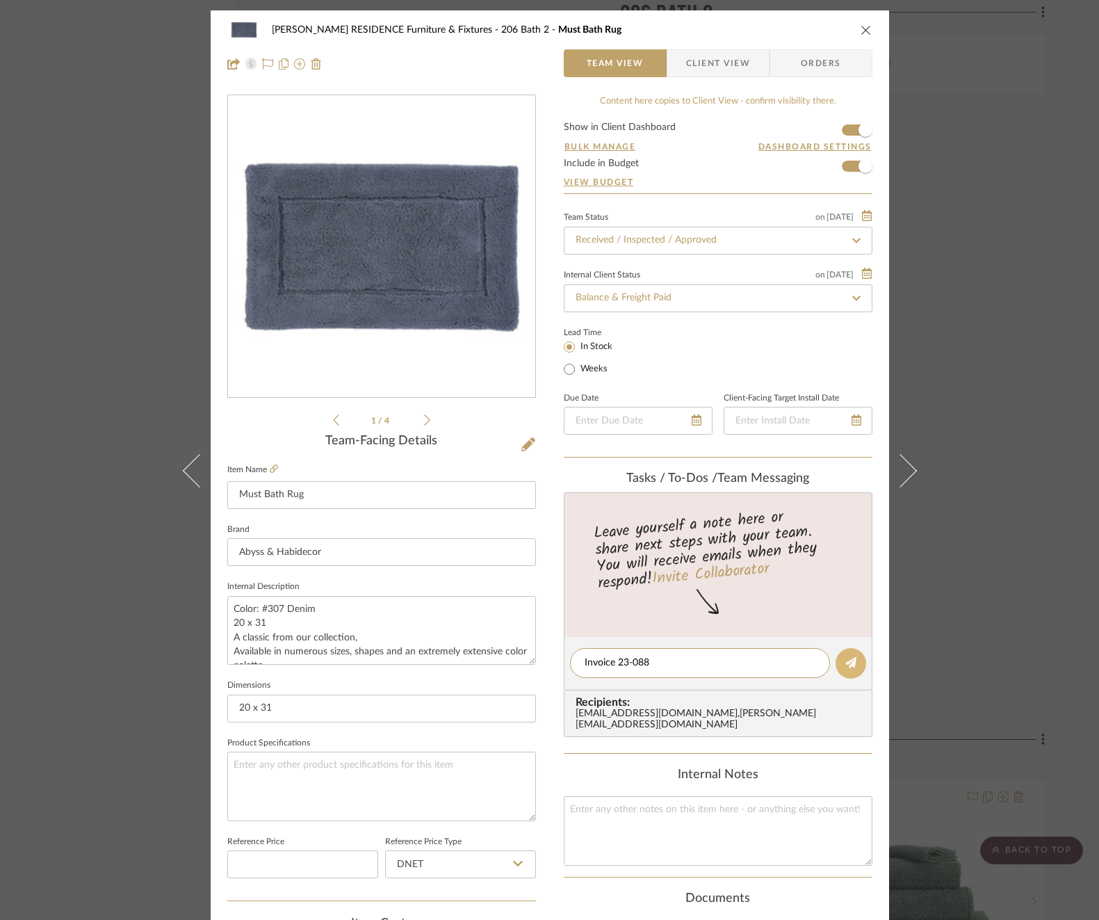
type textarea "Invoice 23-088"
click at [847, 669] on button at bounding box center [850, 663] width 31 height 31
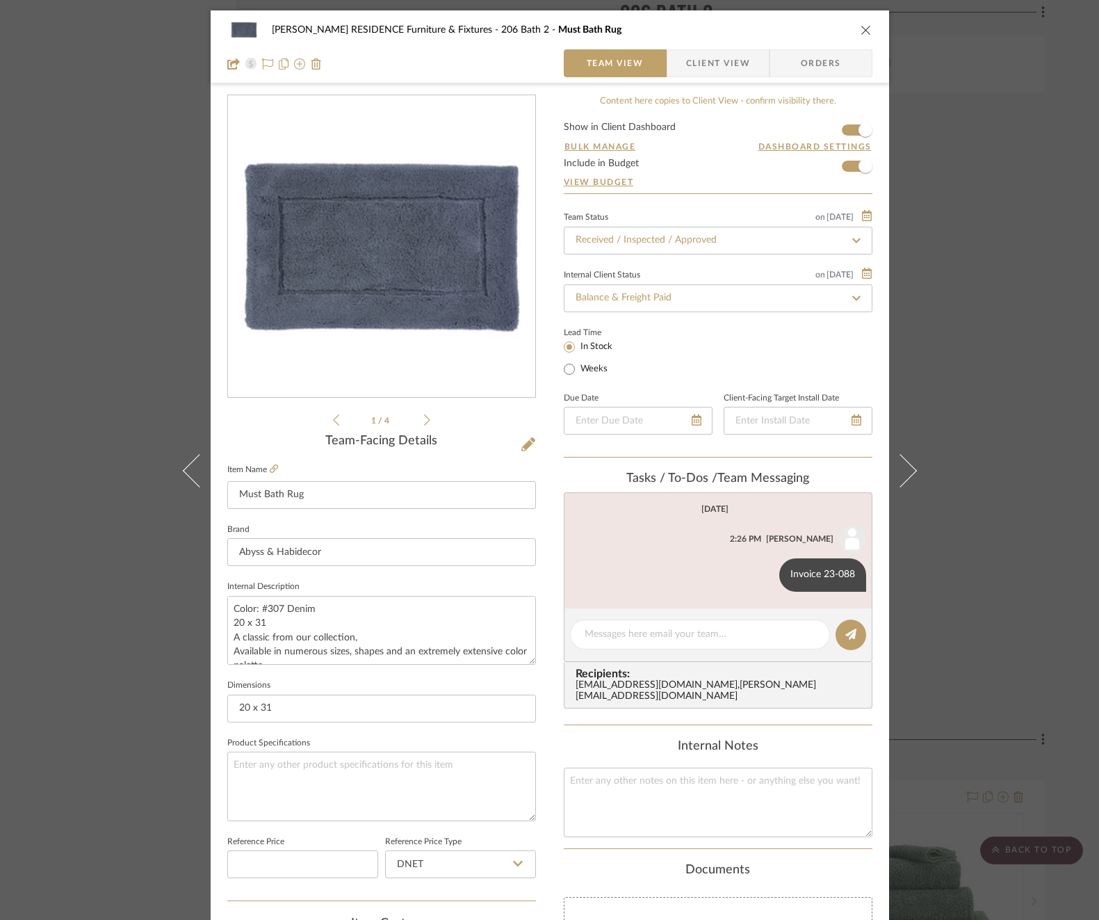
scroll to position [370, 0]
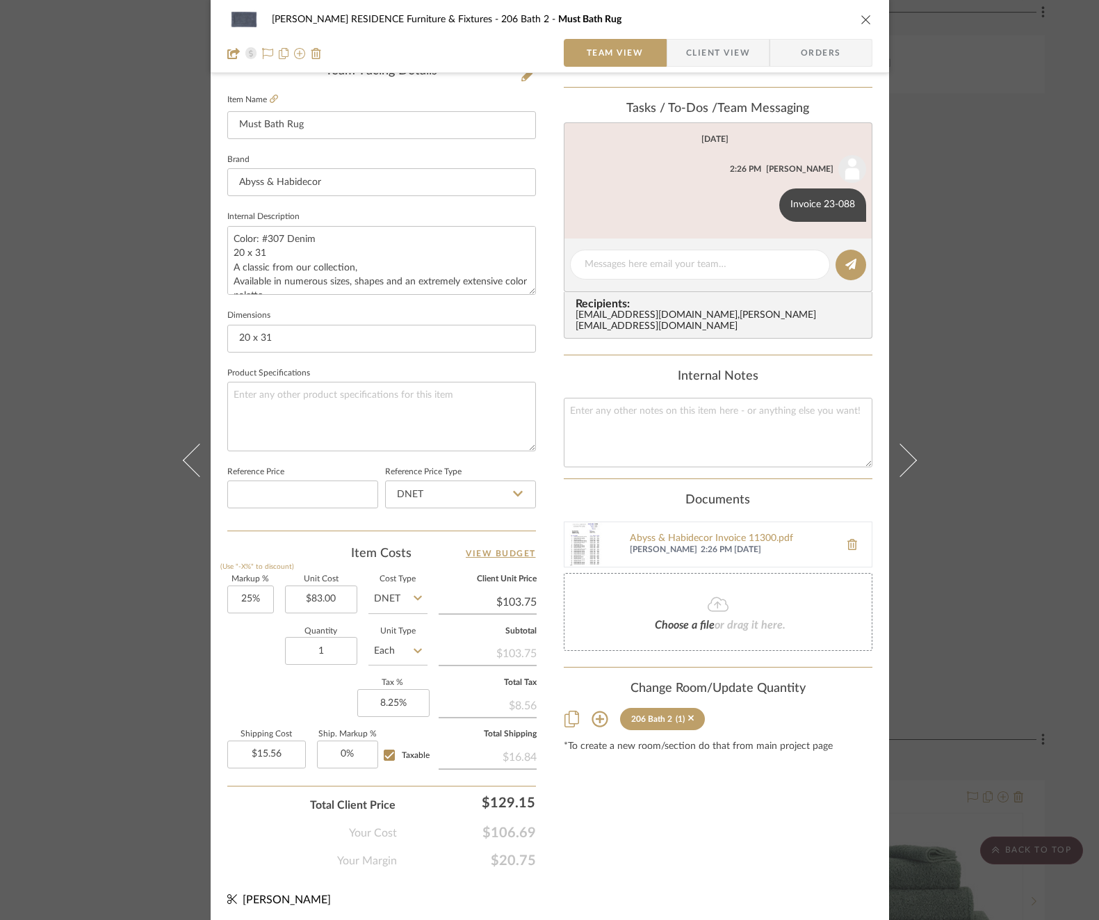
click at [992, 391] on div "COBLE RESIDENCE Furniture & Fixtures 206 Bath 2 Must Bath Rug Team View Client …" at bounding box center [549, 460] width 1099 height 920
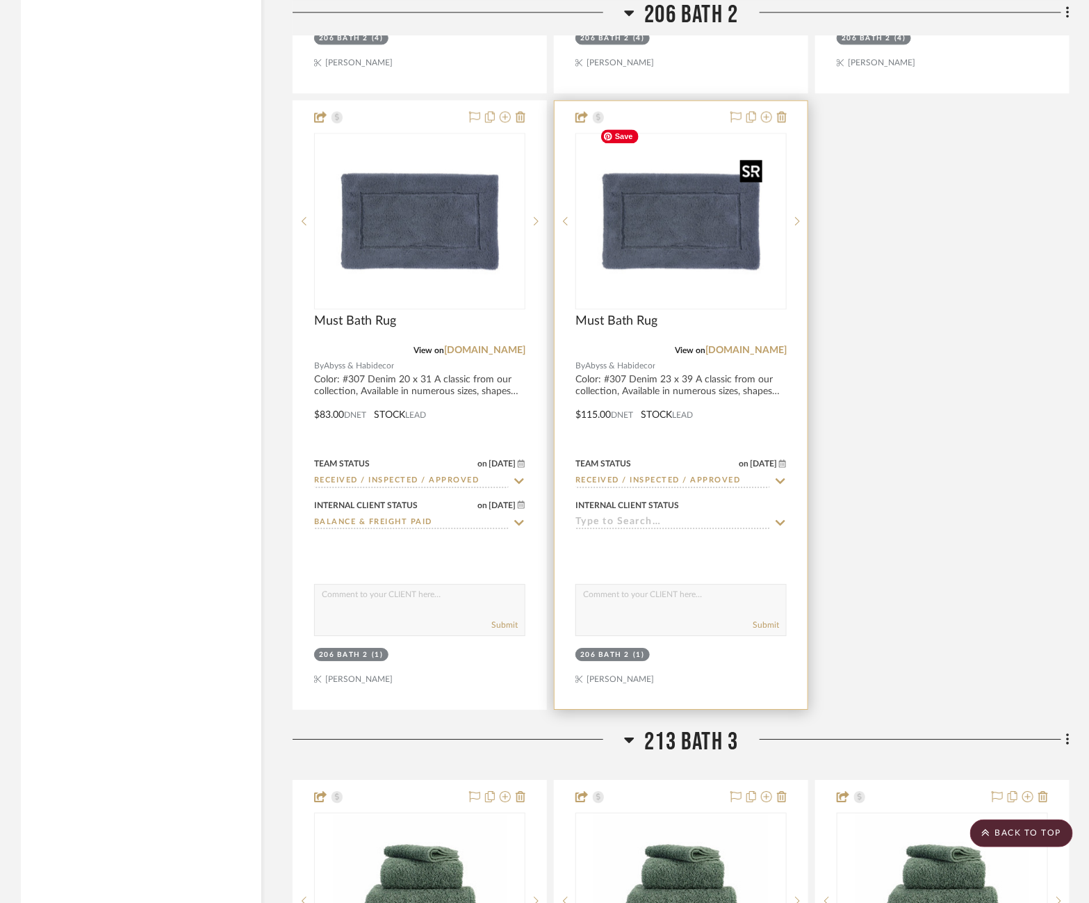
click at [0, 0] on img at bounding box center [0, 0] width 0 height 0
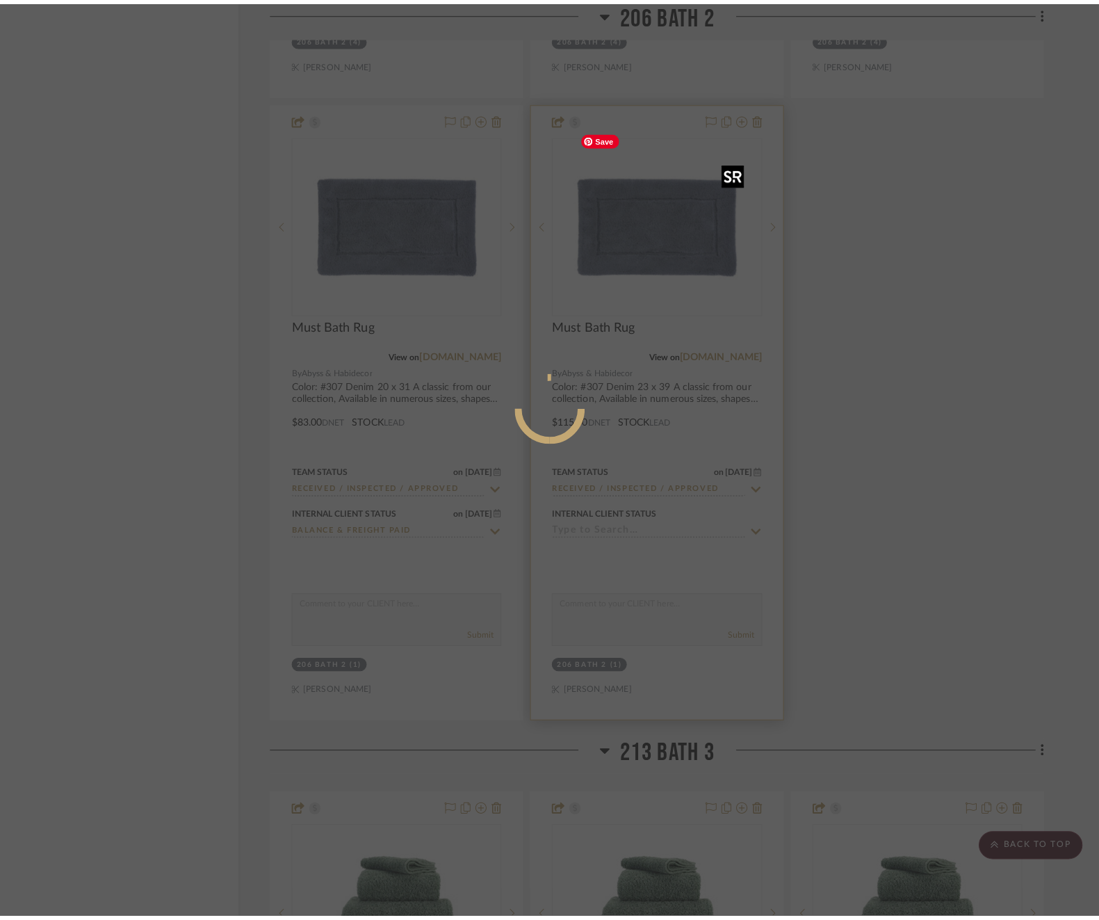
scroll to position [0, 0]
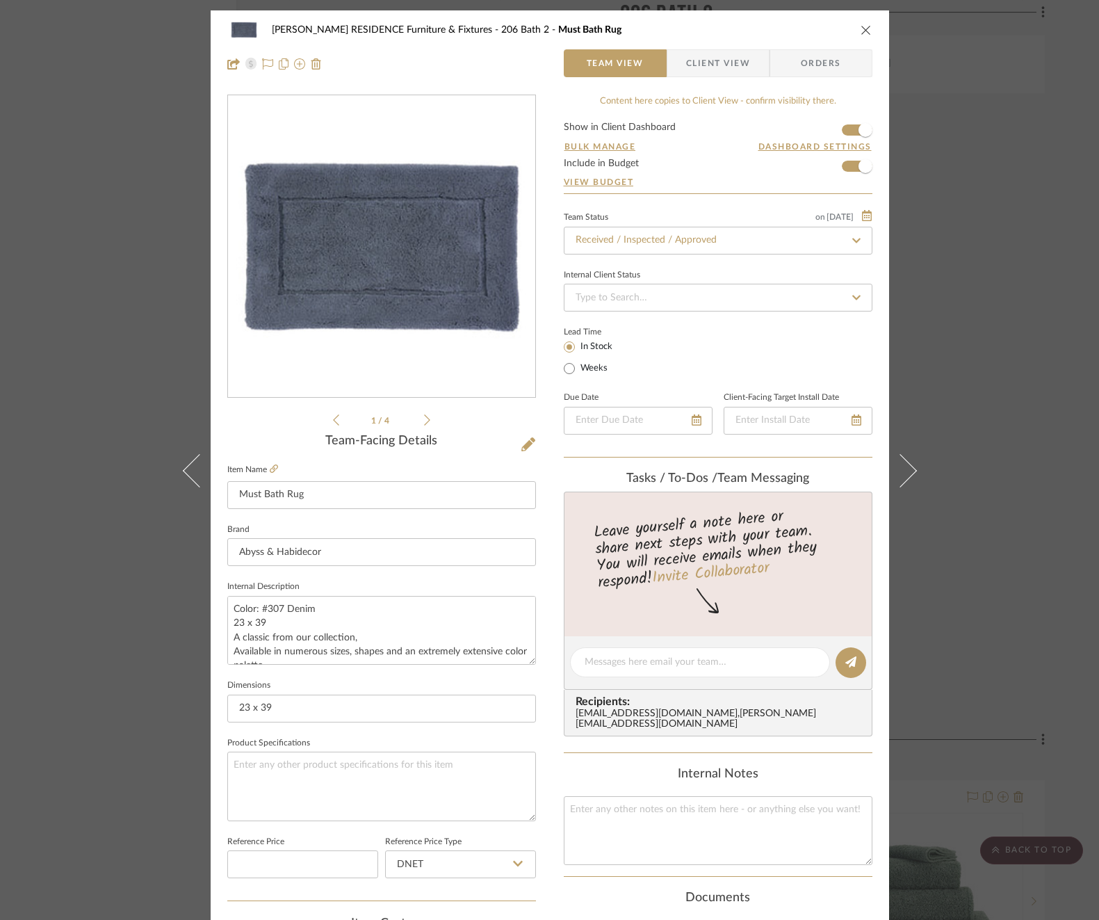
click at [676, 312] on div "Team Status on [DATE] [DATE] Received / Inspected / Approved Internal Client St…" at bounding box center [718, 333] width 309 height 250
click at [676, 294] on input "b" at bounding box center [718, 298] width 309 height 28
type input "ba"
click at [662, 372] on span "Balance & Freight Paid" at bounding box center [621, 369] width 96 height 10
type input "[DATE]"
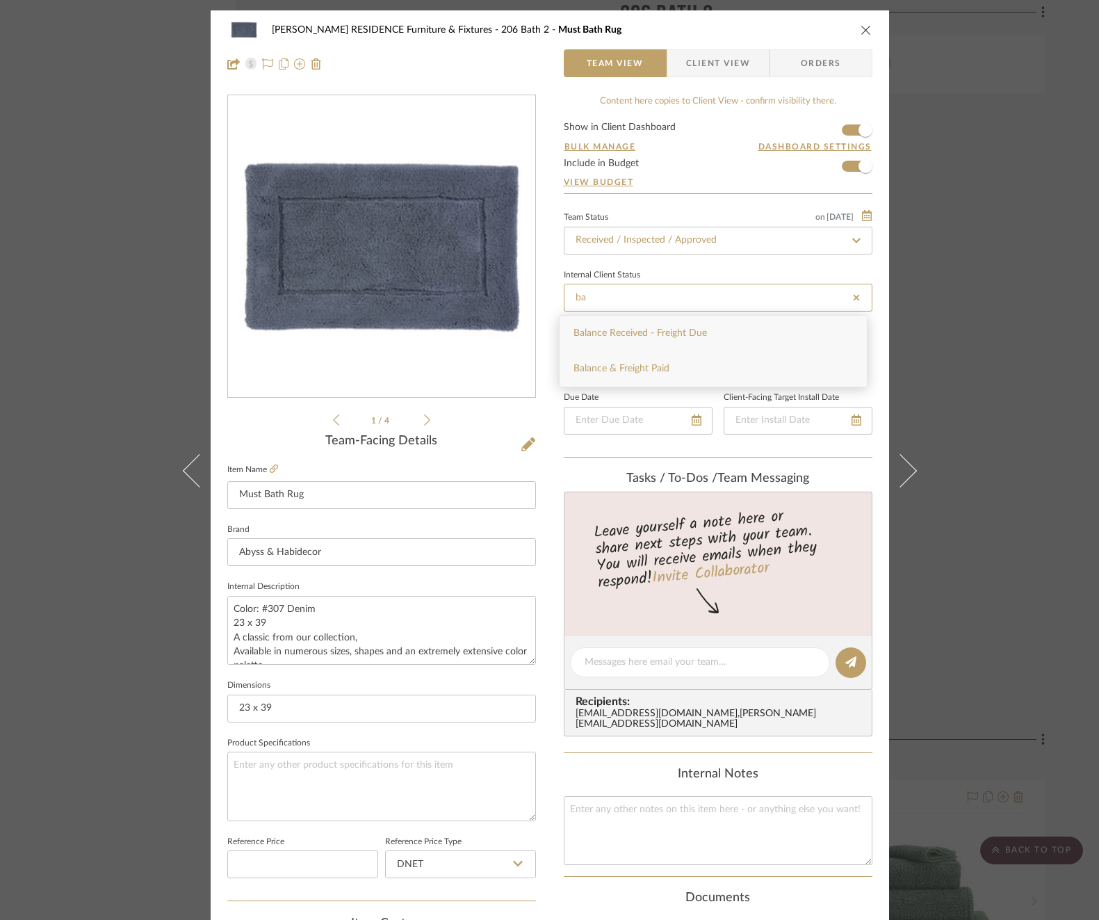
type input "Balance & Freight Paid"
type input "[DATE]"
type input "Balance & Freight Paid"
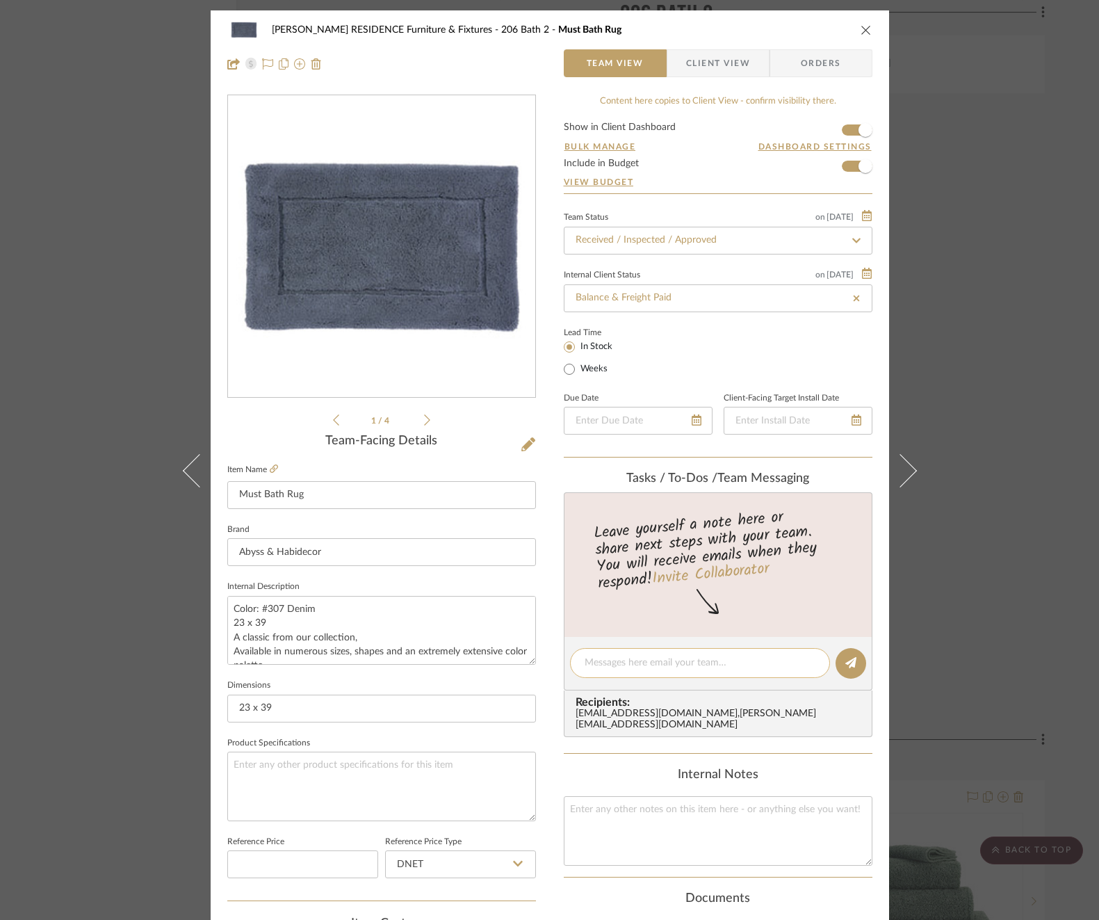
click at [655, 662] on textarea at bounding box center [700, 662] width 231 height 15
paste textarea "Invoice 23-088"
type textarea "Invoice 23-088"
click at [845, 667] on fa-icon at bounding box center [850, 663] width 11 height 11
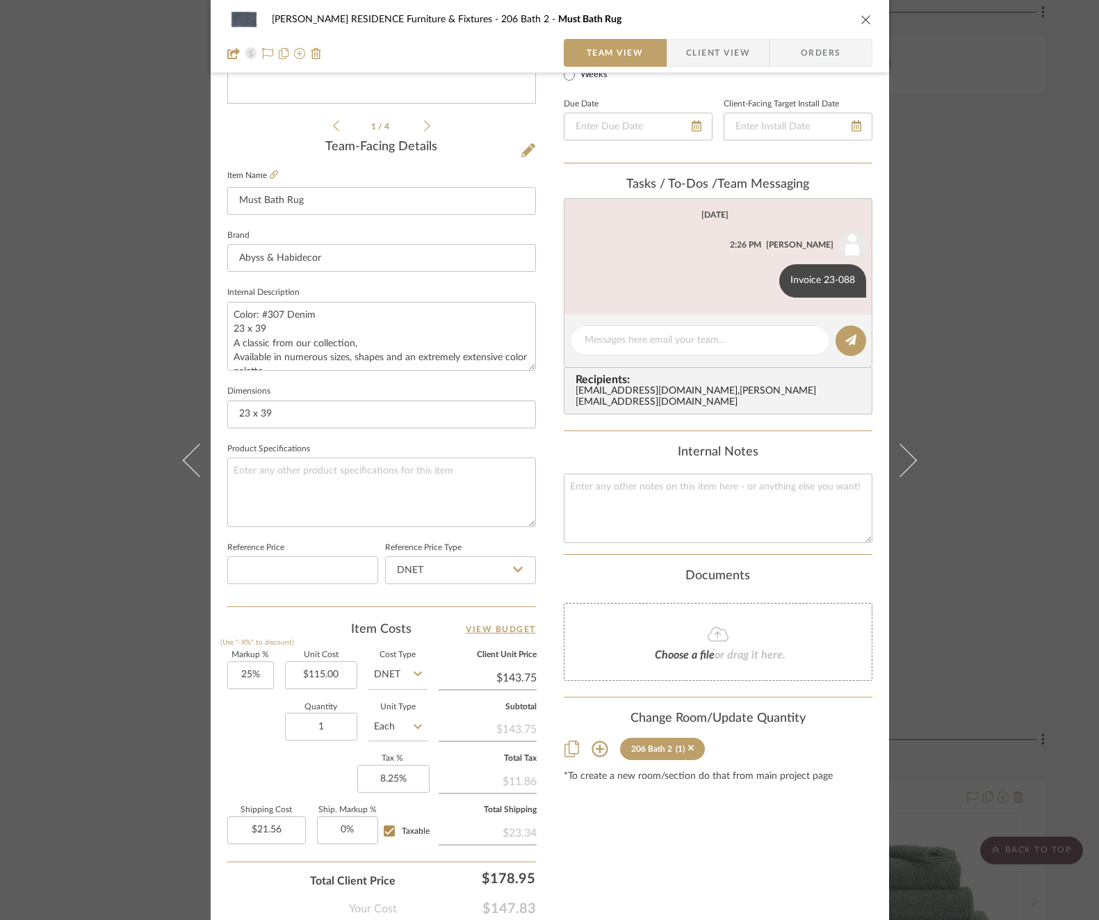
scroll to position [309, 0]
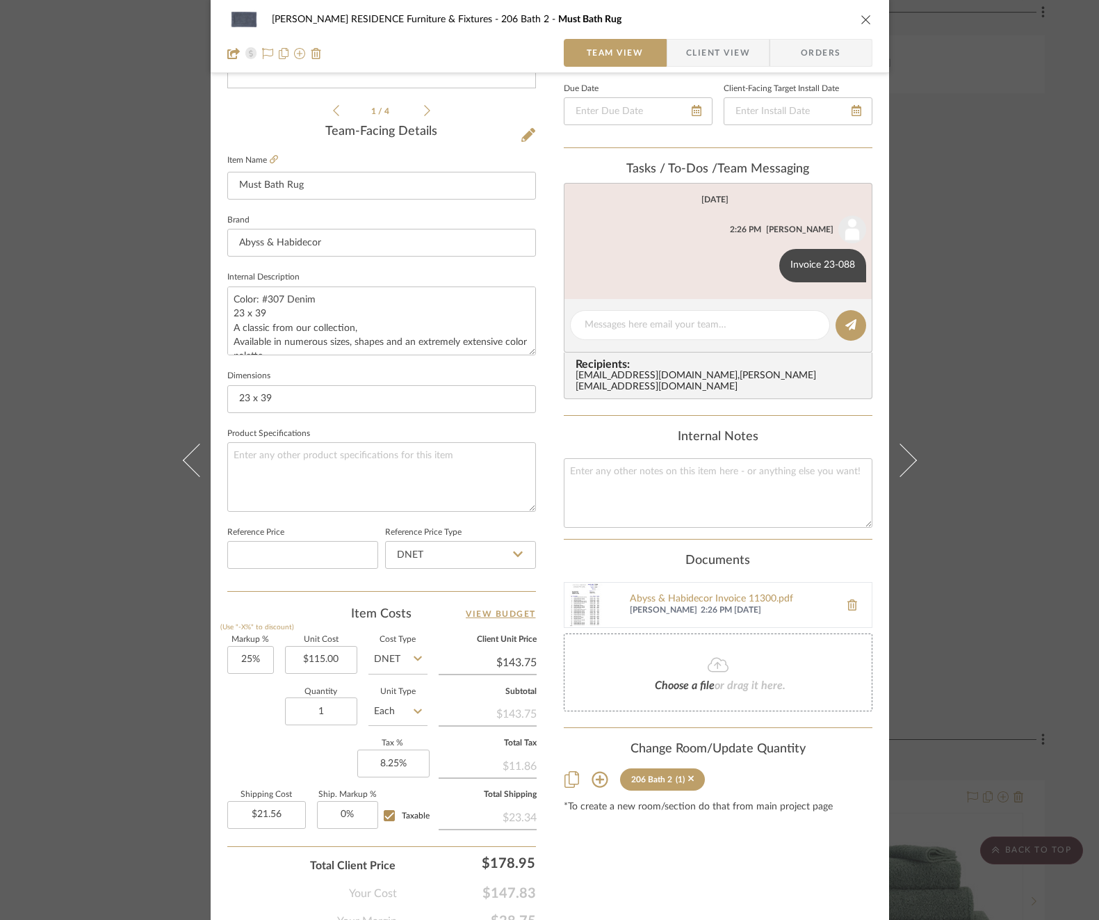
click at [992, 441] on div "COBLE RESIDENCE Furniture & Fixtures 206 Bath 2 Must Bath Rug Team View Client …" at bounding box center [549, 460] width 1099 height 920
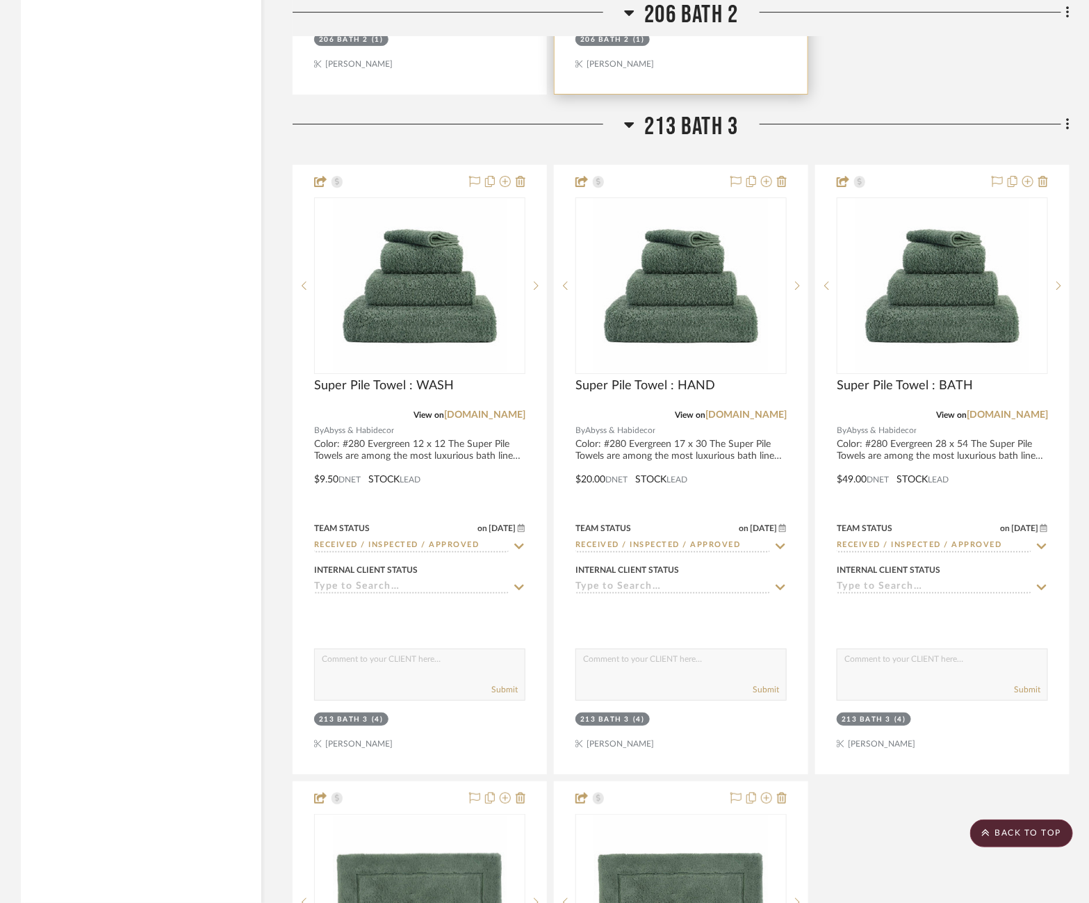
scroll to position [4197, 25]
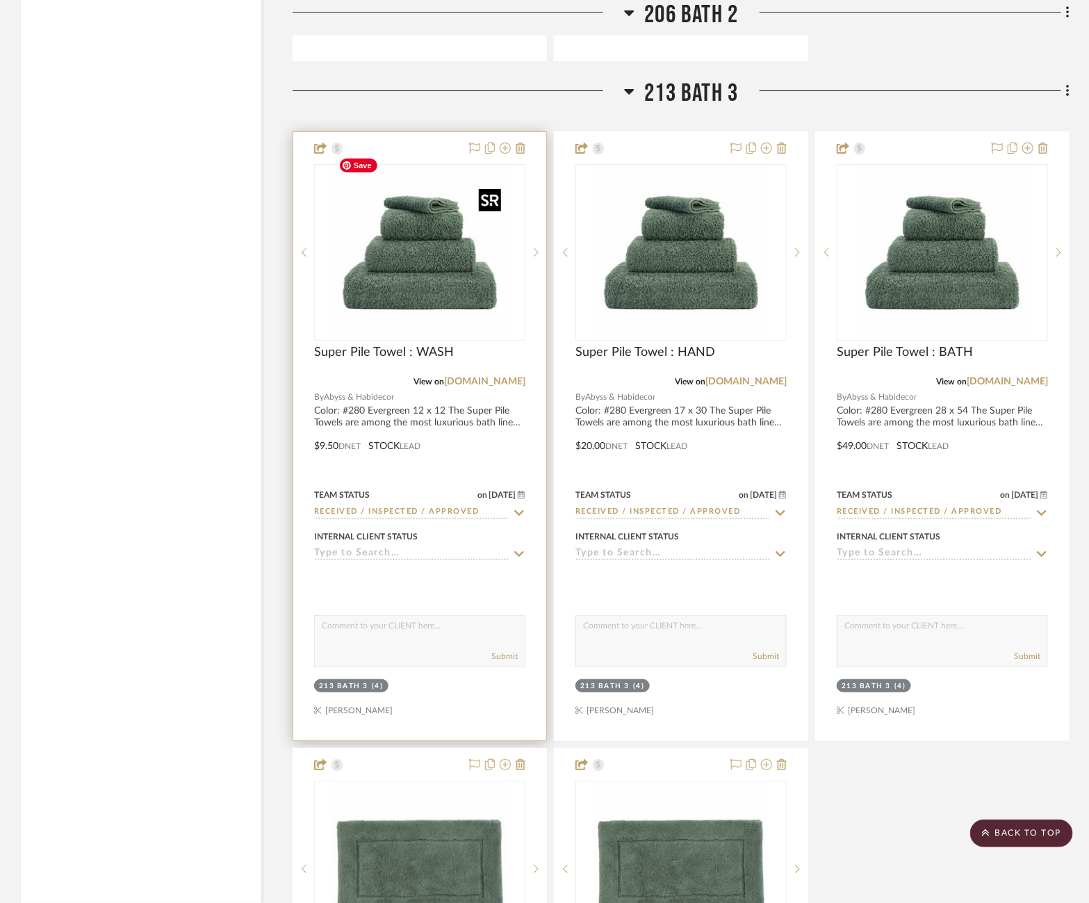
click at [436, 296] on img "0" at bounding box center [420, 252] width 174 height 174
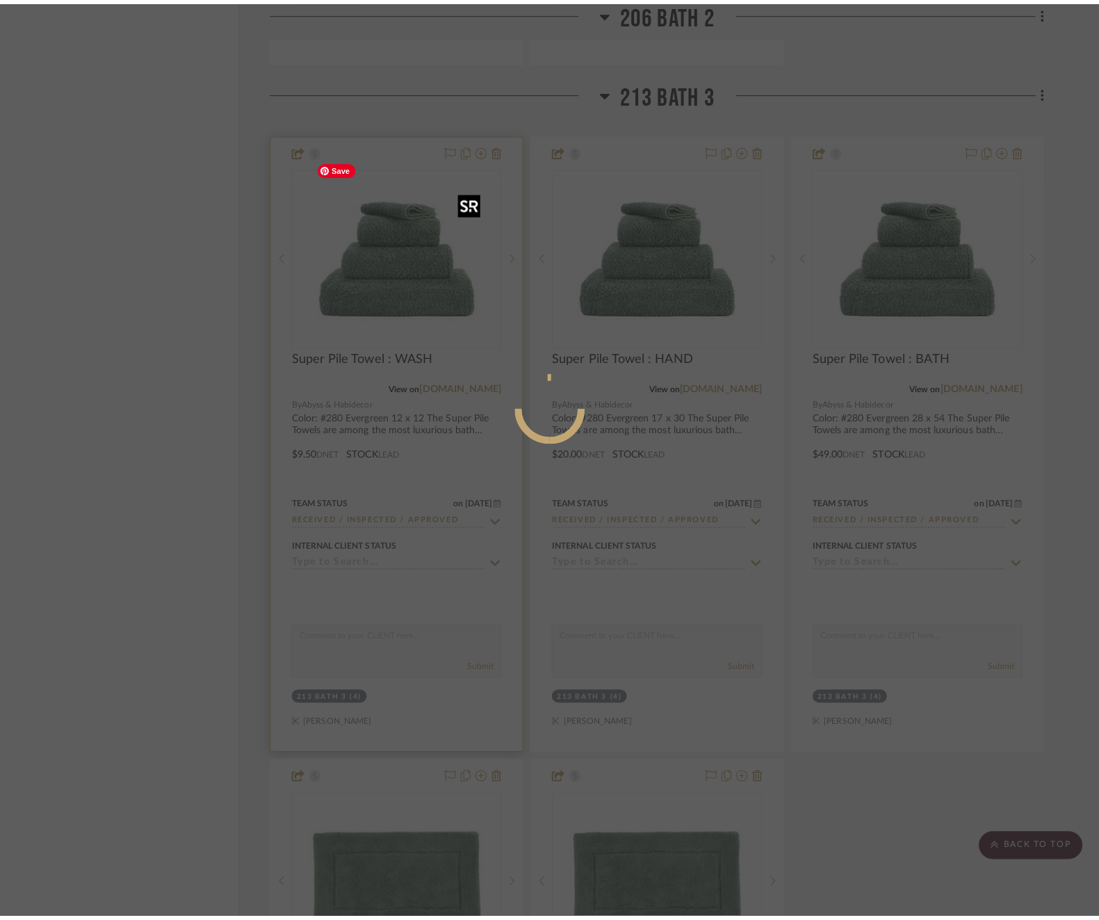
scroll to position [0, 0]
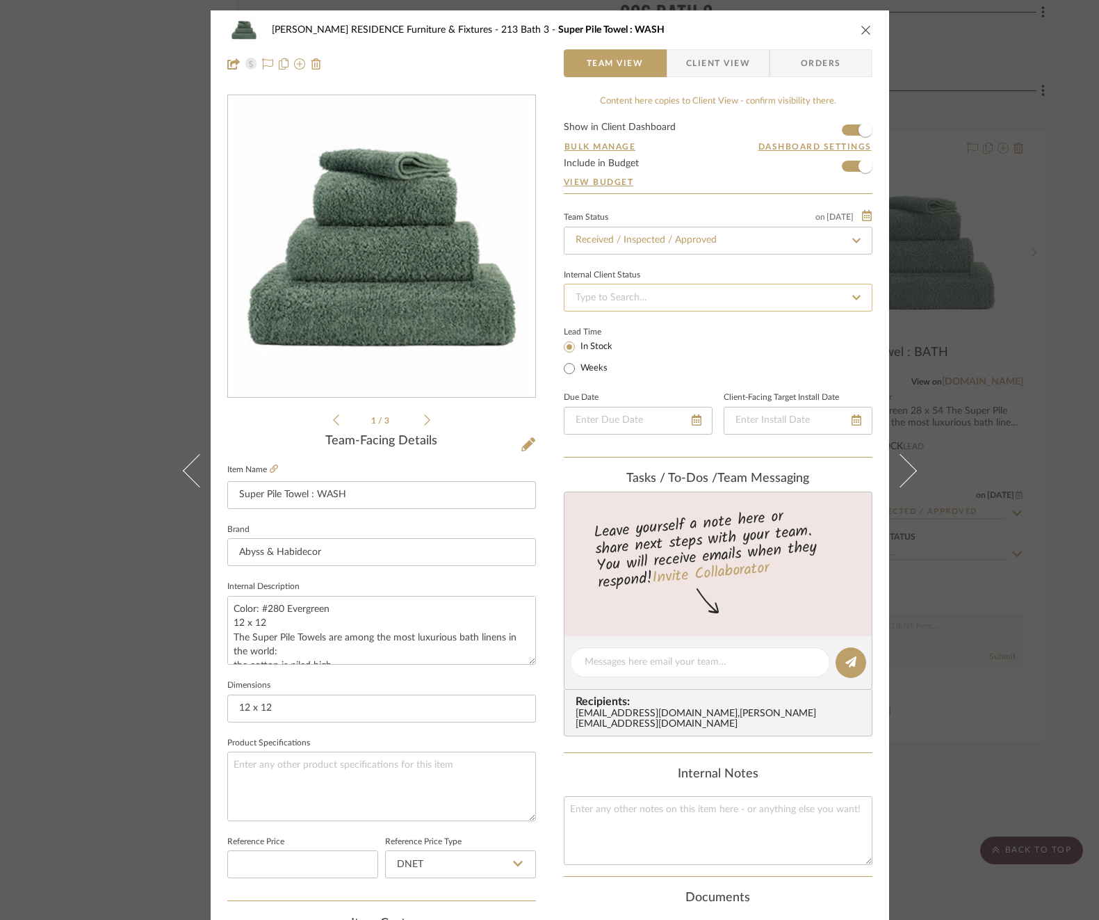
click at [778, 301] on input at bounding box center [718, 298] width 309 height 28
type input "ba"
click at [713, 372] on div "Balance & Freight Paid" at bounding box center [713, 368] width 307 height 35
type input "[DATE]"
type input "Balance & Freight Paid"
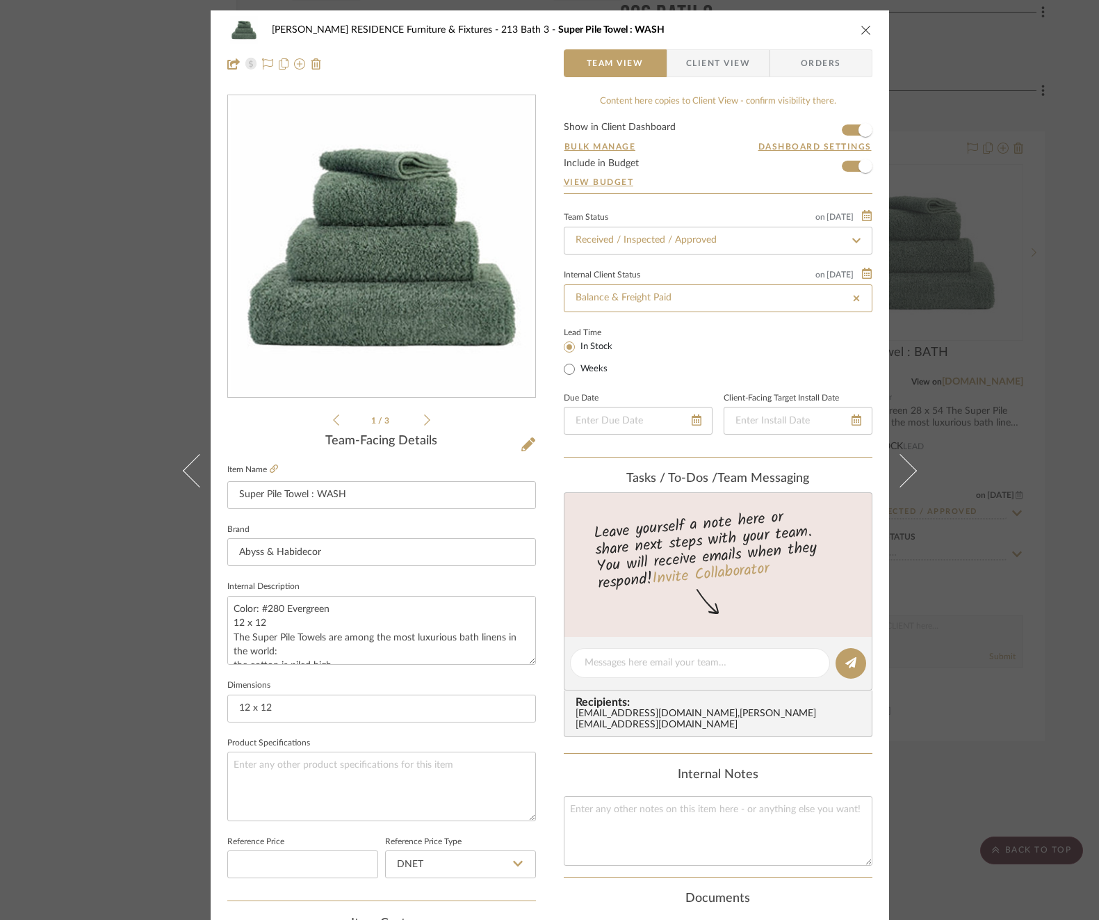
type input "[DATE]"
type input "Balance & Freight Paid"
click at [673, 657] on textarea at bounding box center [700, 662] width 231 height 15
paste textarea "Invoice 23-088"
type textarea "Invoice 23-088"
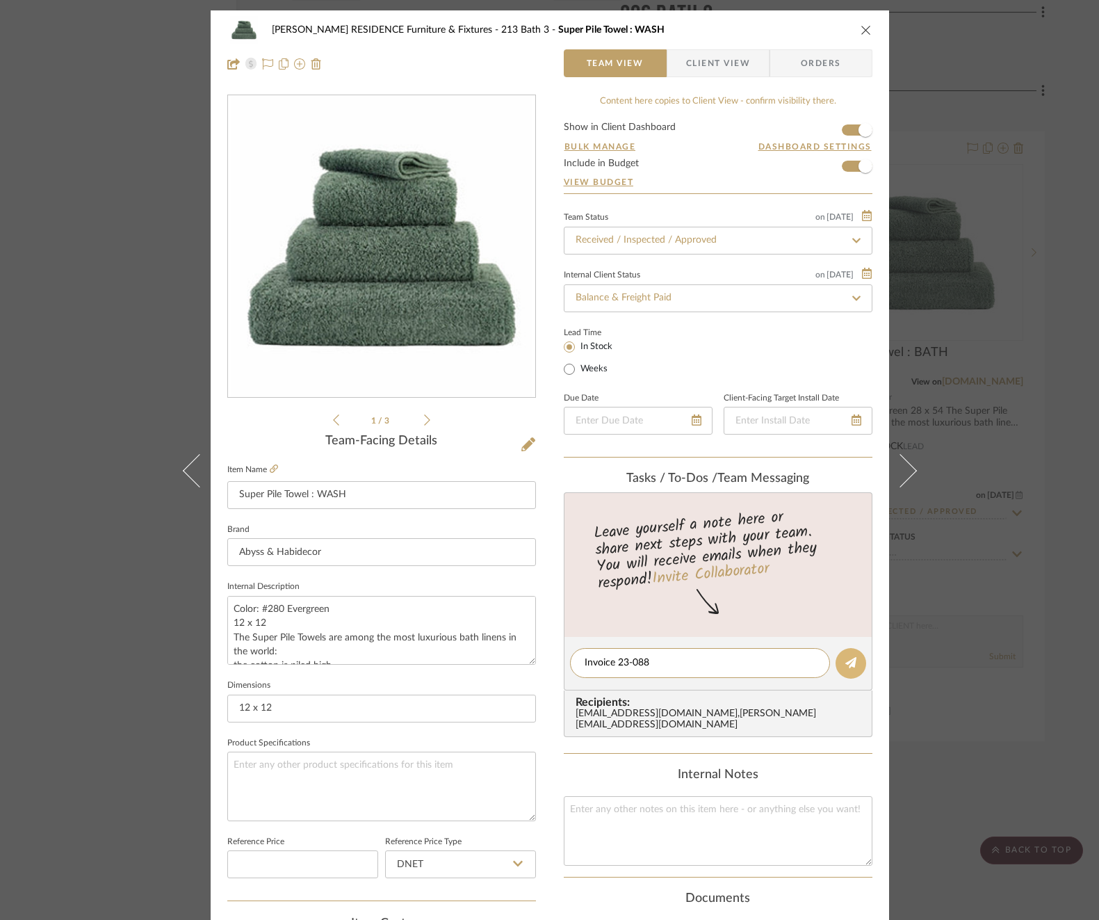
click at [844, 652] on button at bounding box center [850, 663] width 31 height 31
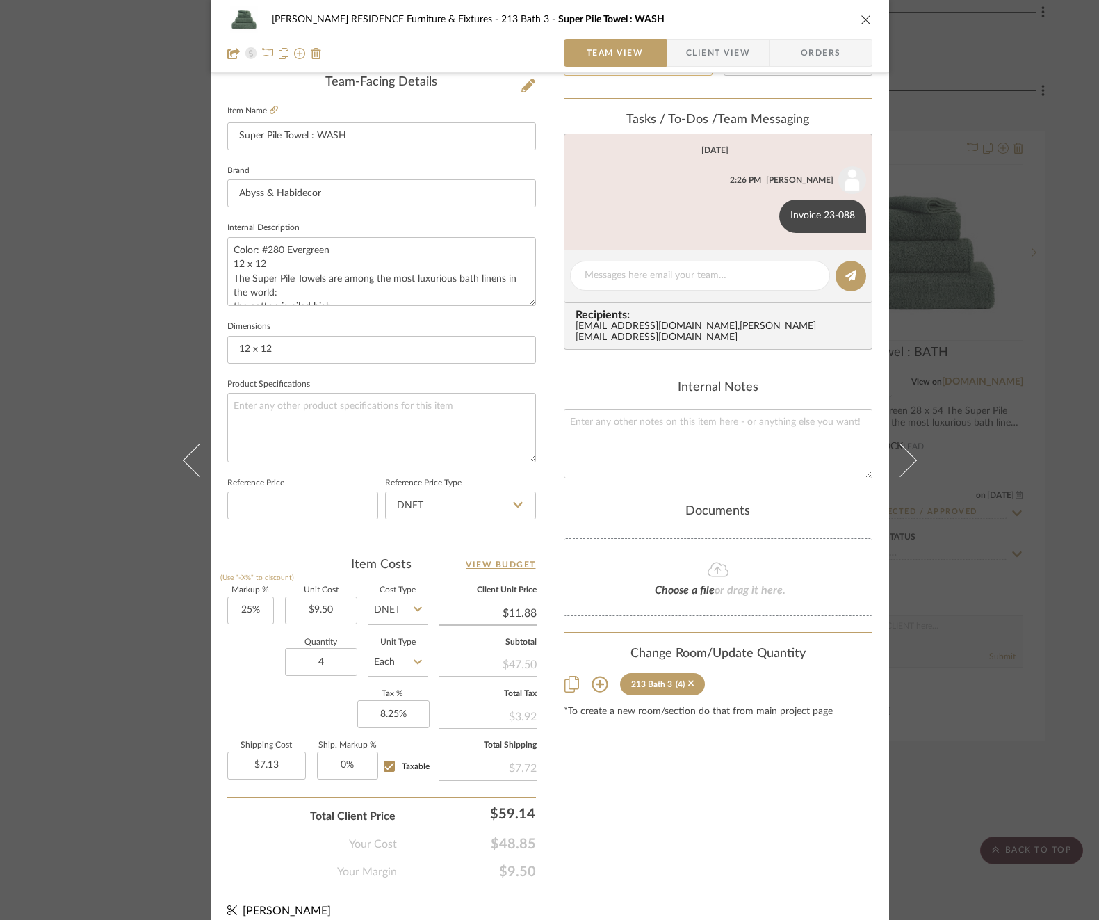
scroll to position [370, 0]
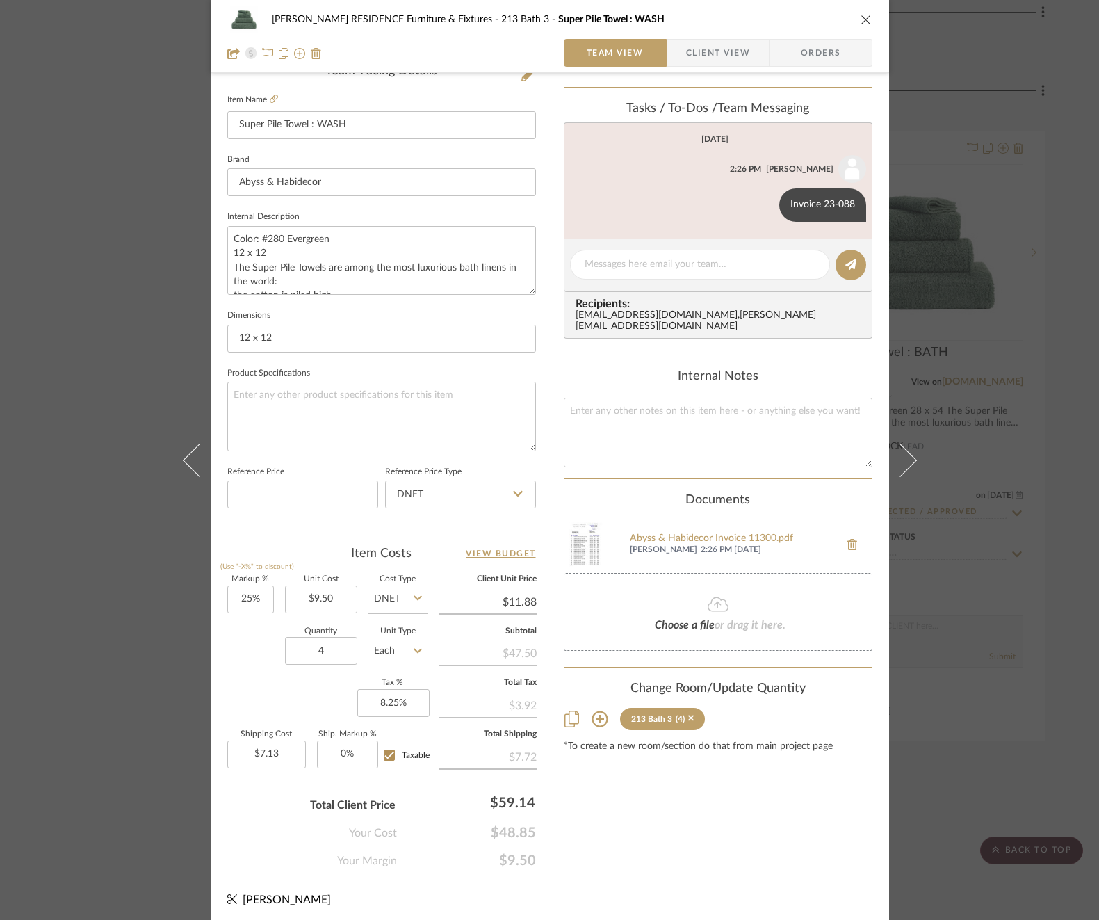
click at [997, 441] on div "COBLE RESIDENCE Furniture & Fixtures 213 Bath 3 Super Pile Towel : WASH Team Vi…" at bounding box center [549, 460] width 1099 height 920
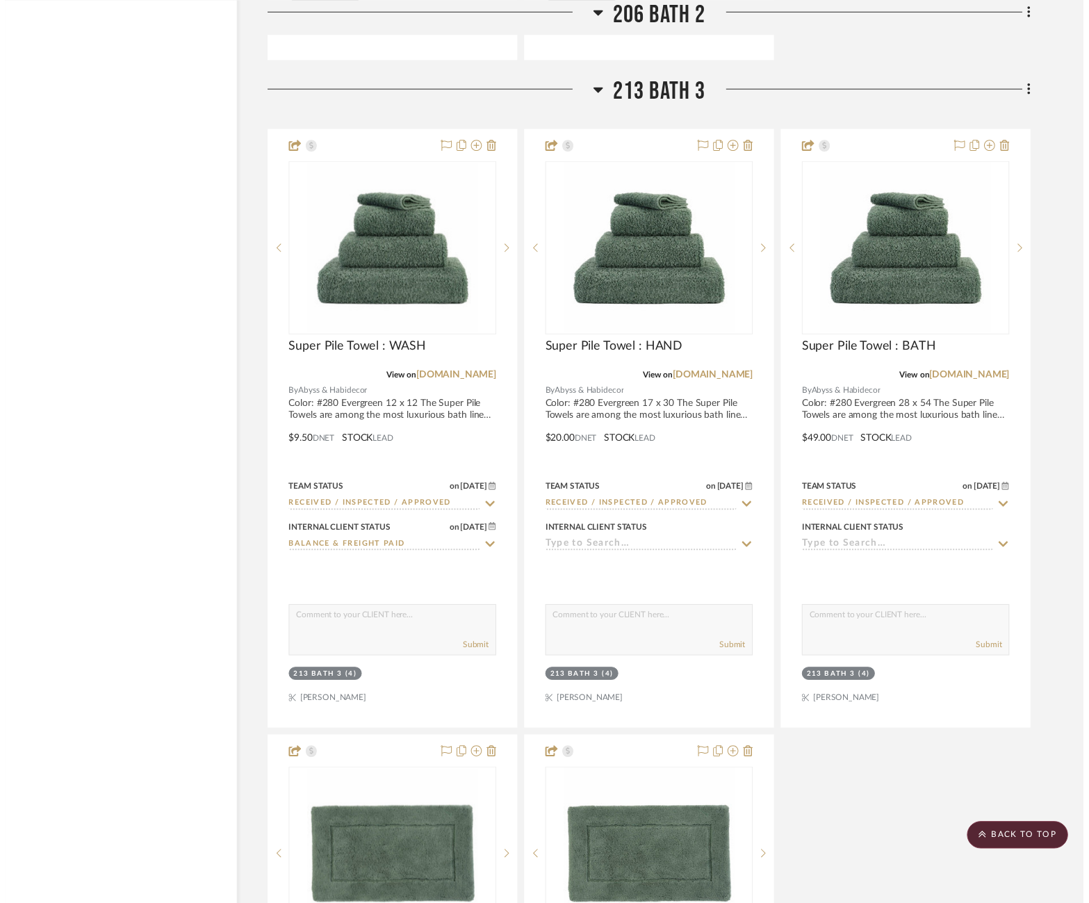
scroll to position [4197, 25]
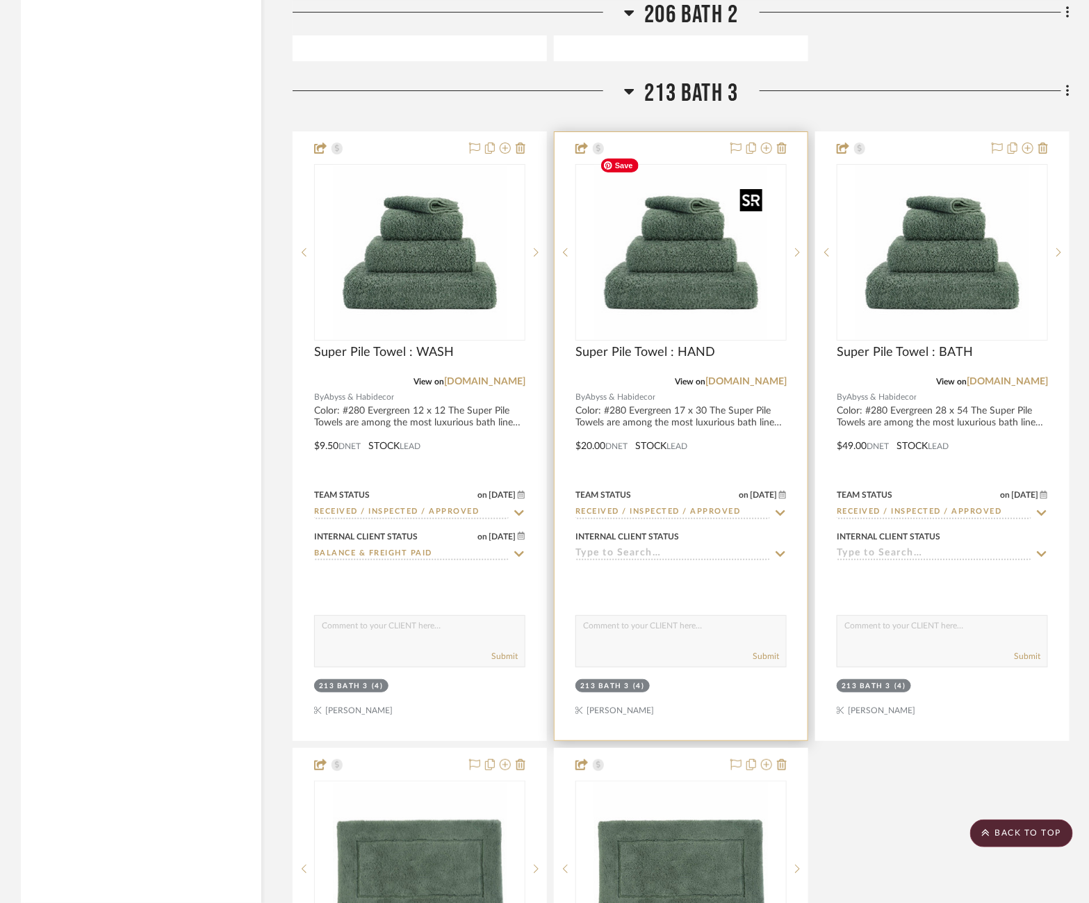
click at [683, 266] on img "0" at bounding box center [681, 252] width 174 height 174
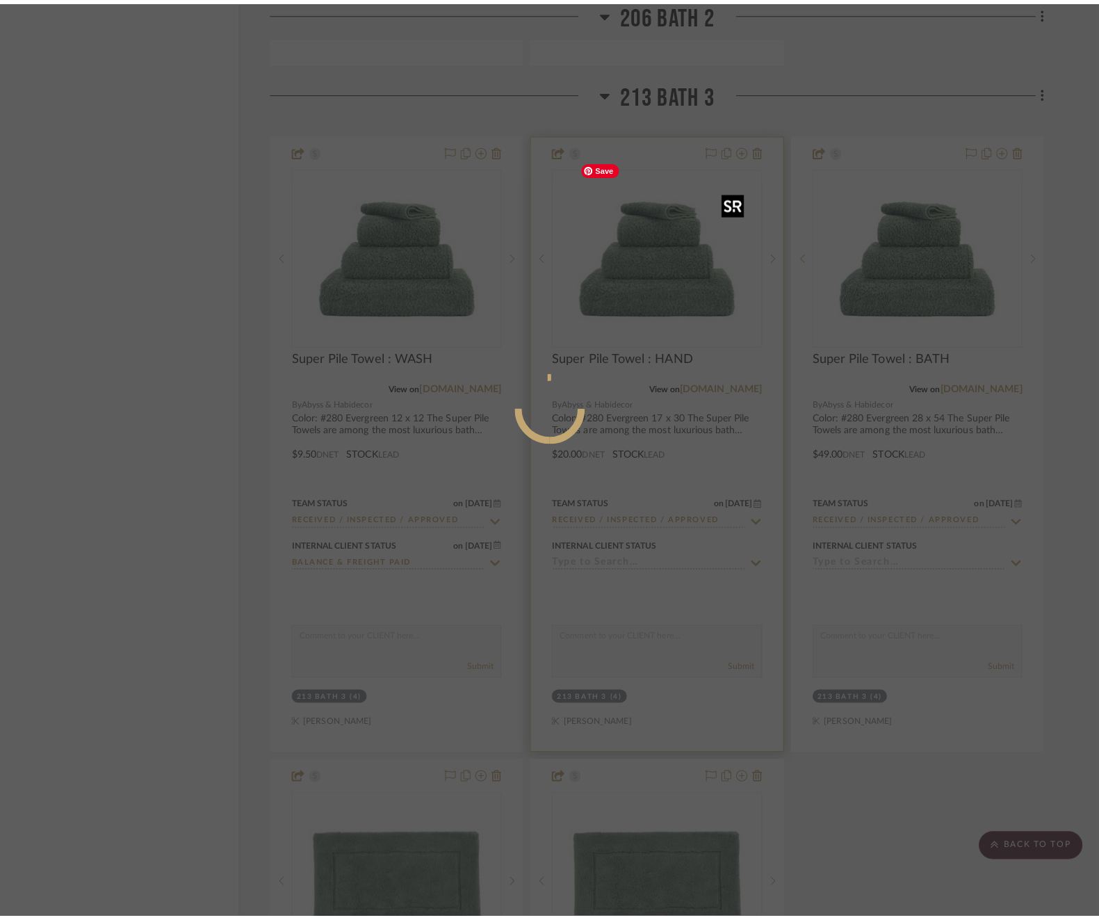
scroll to position [0, 0]
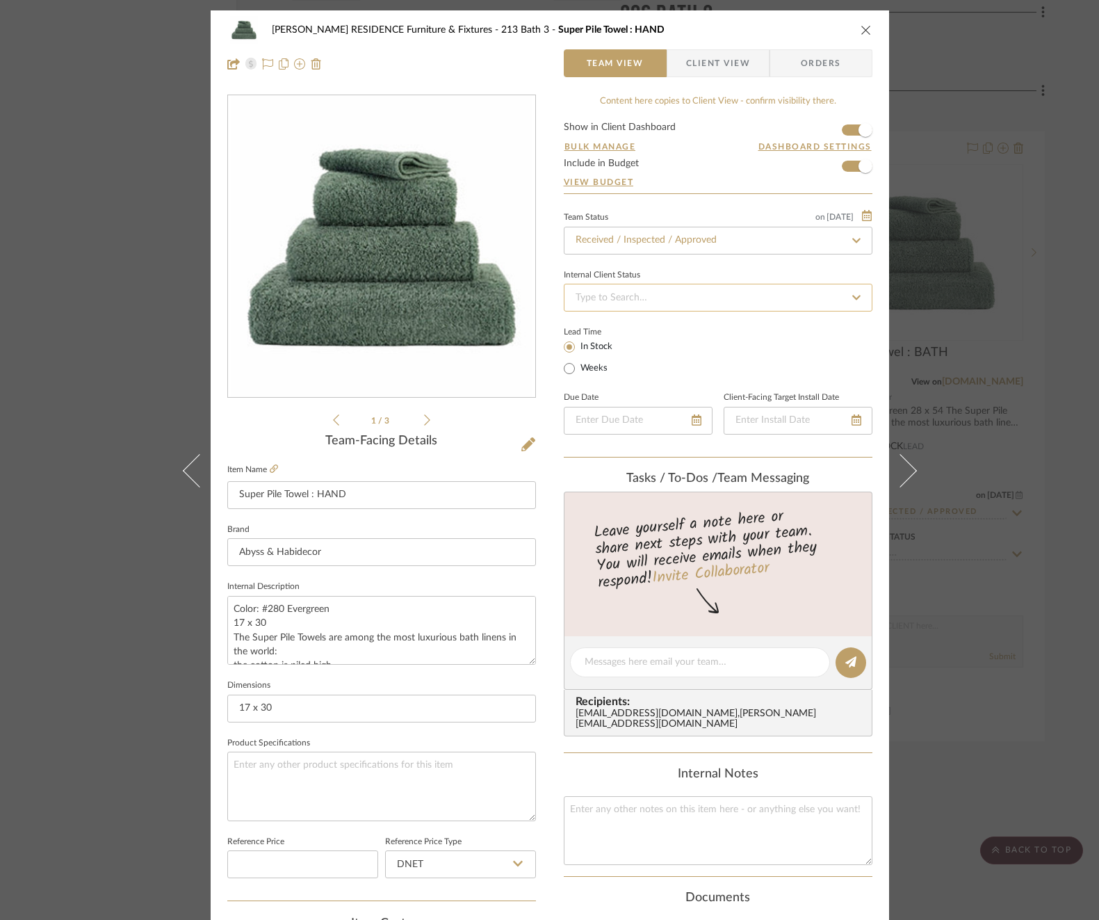
click at [699, 304] on input at bounding box center [718, 298] width 309 height 28
type input "ba"
click at [692, 367] on div "Balance & Freight Paid" at bounding box center [713, 368] width 307 height 35
type input "[DATE]"
type input "Balance & Freight Paid"
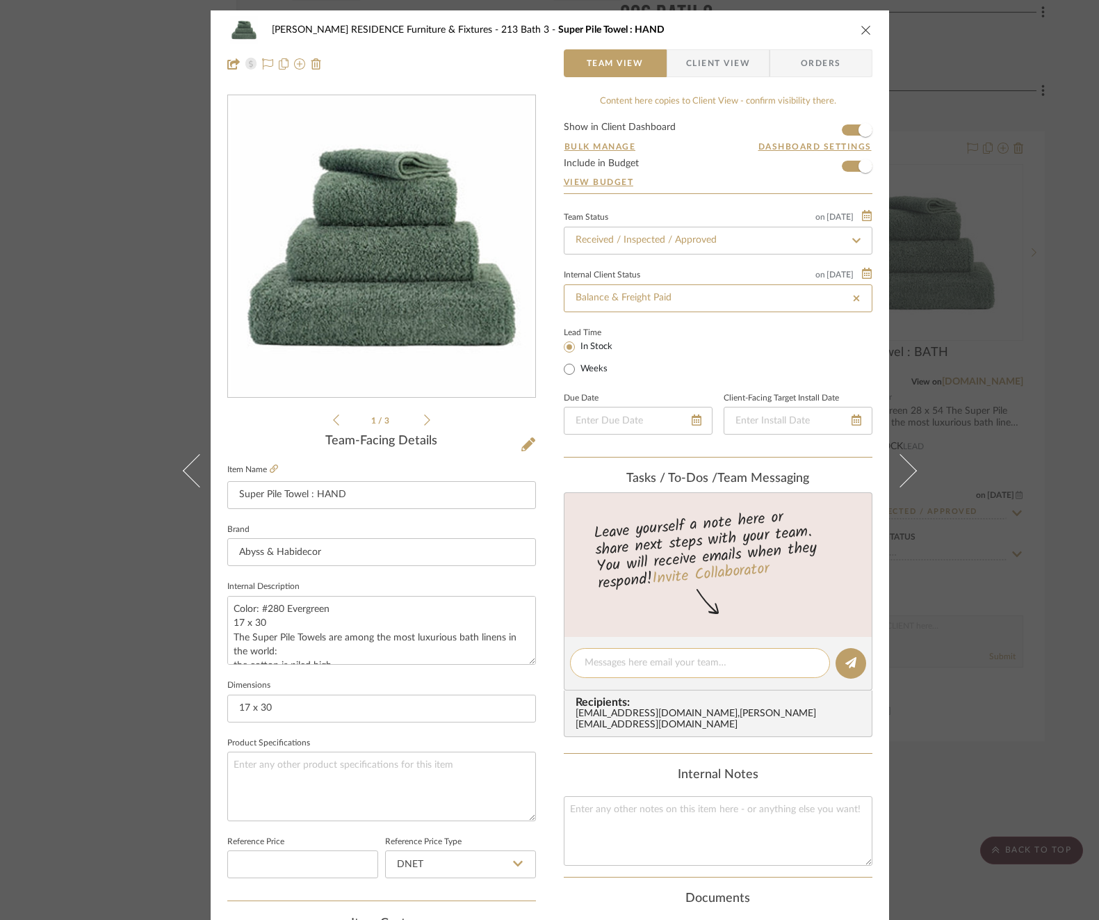
type input "[DATE]"
type input "Balance & Freight Paid"
click at [686, 668] on textarea at bounding box center [700, 662] width 231 height 15
paste textarea "Invoice 23-088"
type textarea "Invoice 23-088"
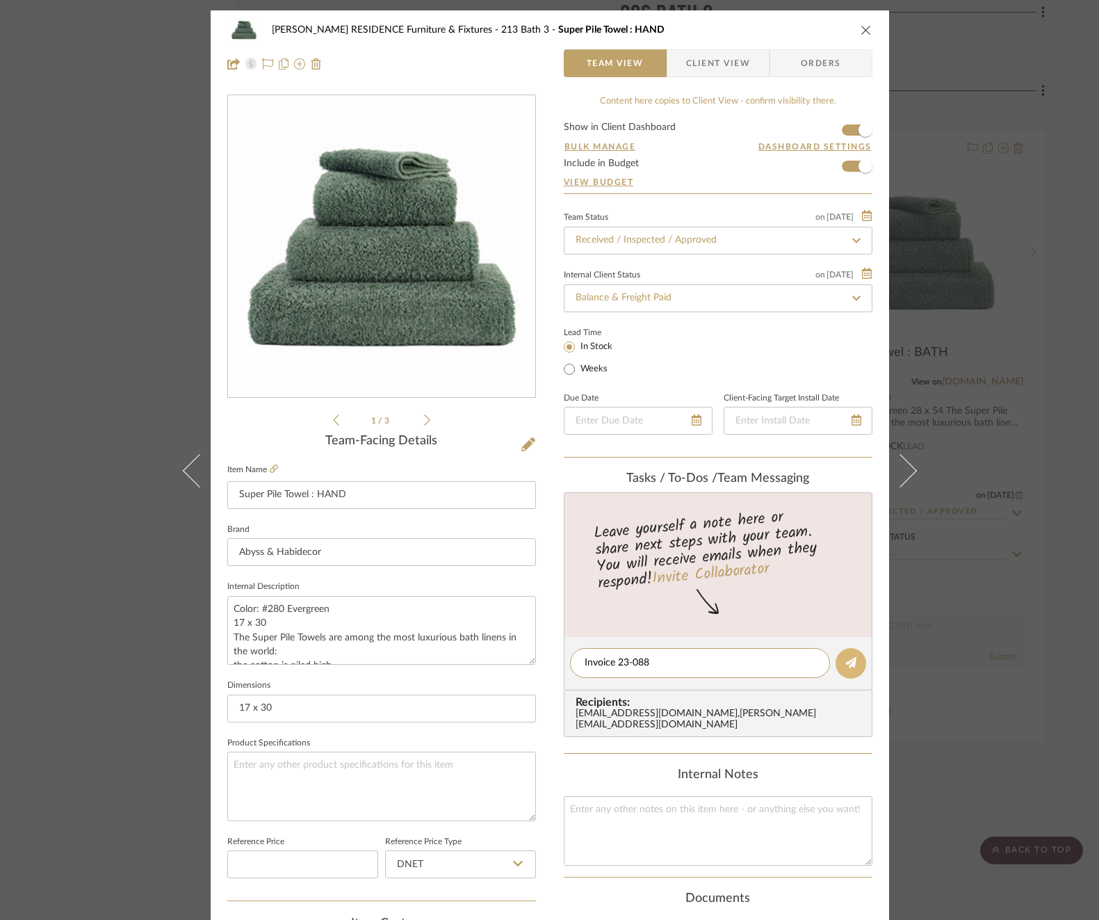
click at [845, 666] on icon at bounding box center [850, 662] width 11 height 11
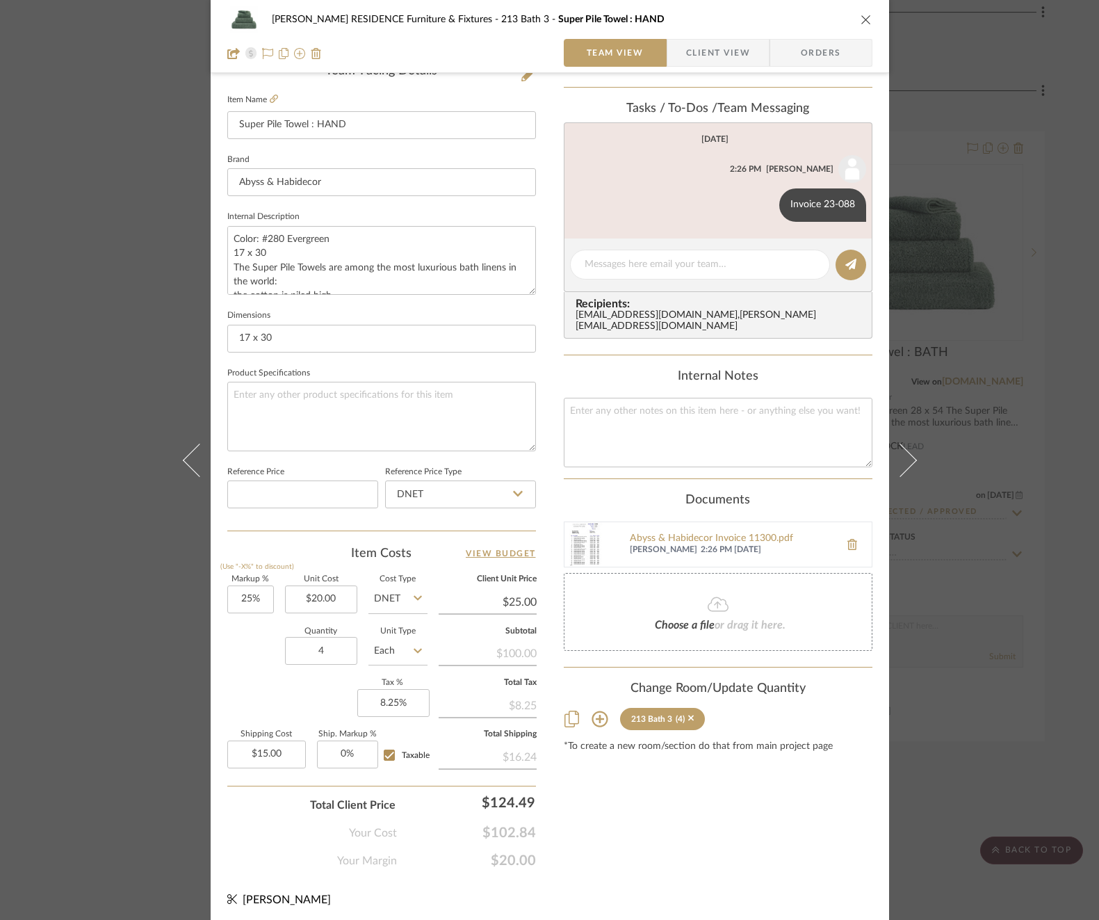
click at [1002, 473] on div "COBLE RESIDENCE Furniture & Fixtures 213 Bath 3 Super Pile Towel : HAND Team Vi…" at bounding box center [549, 460] width 1099 height 920
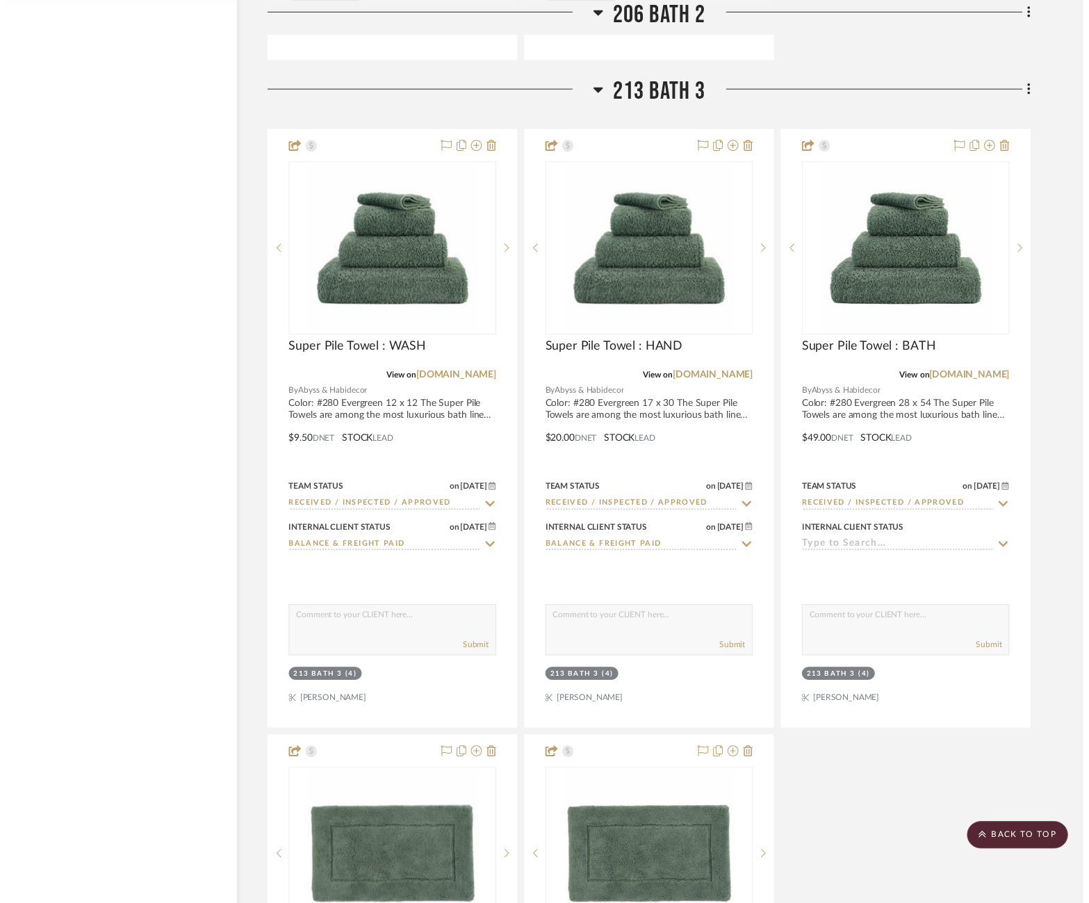
scroll to position [4197, 25]
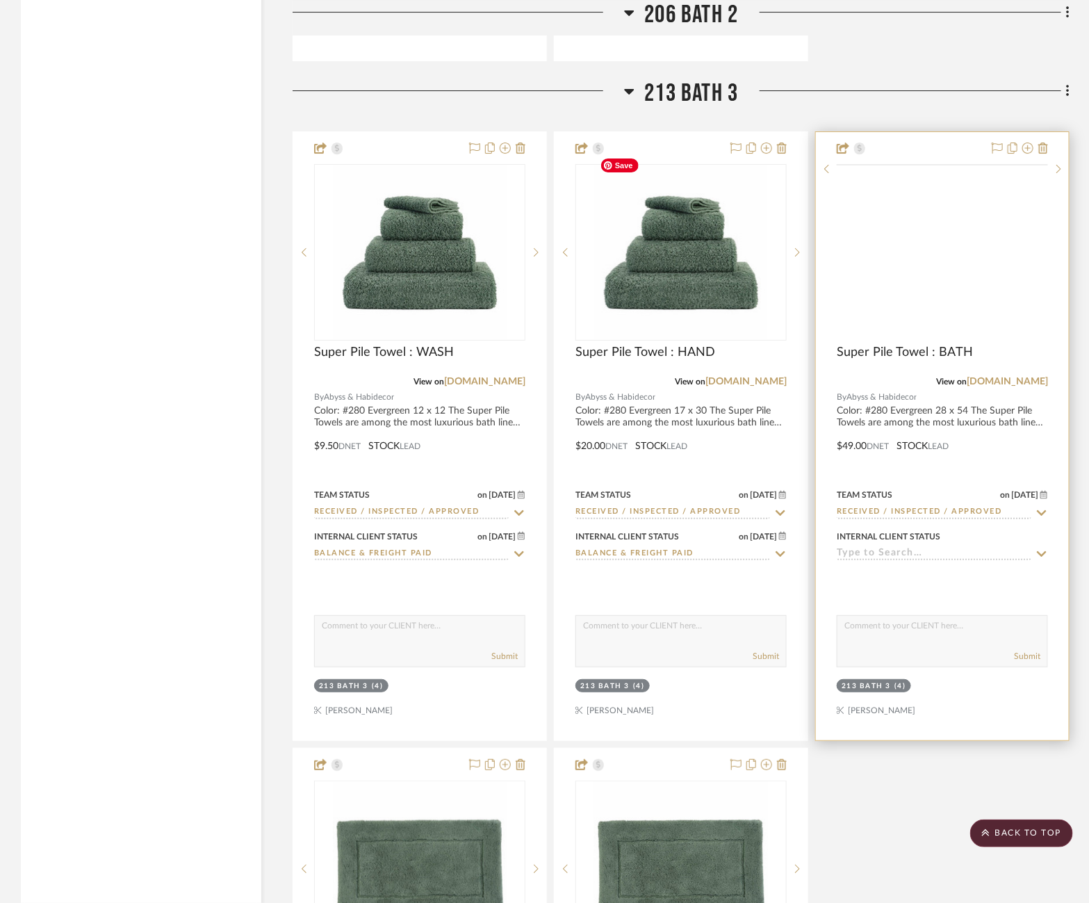
click at [0, 0] on img at bounding box center [0, 0] width 0 height 0
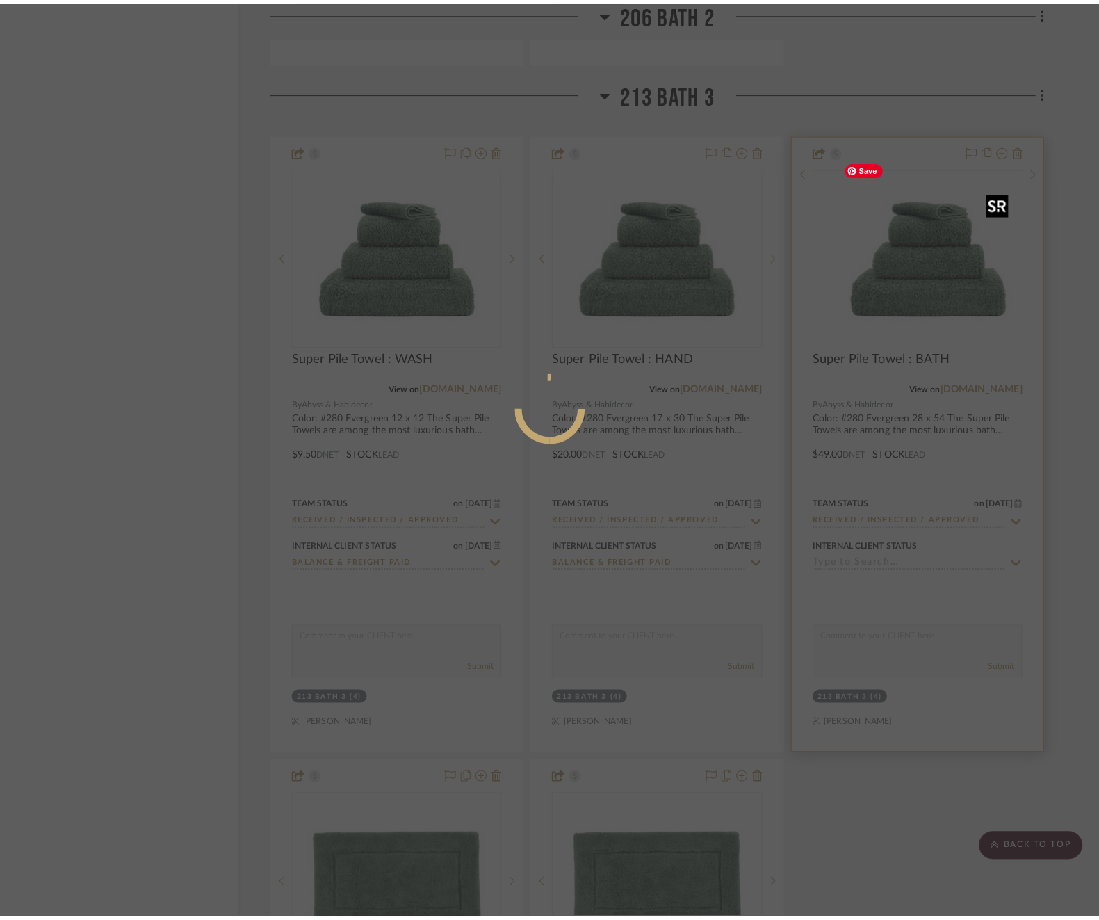
scroll to position [0, 0]
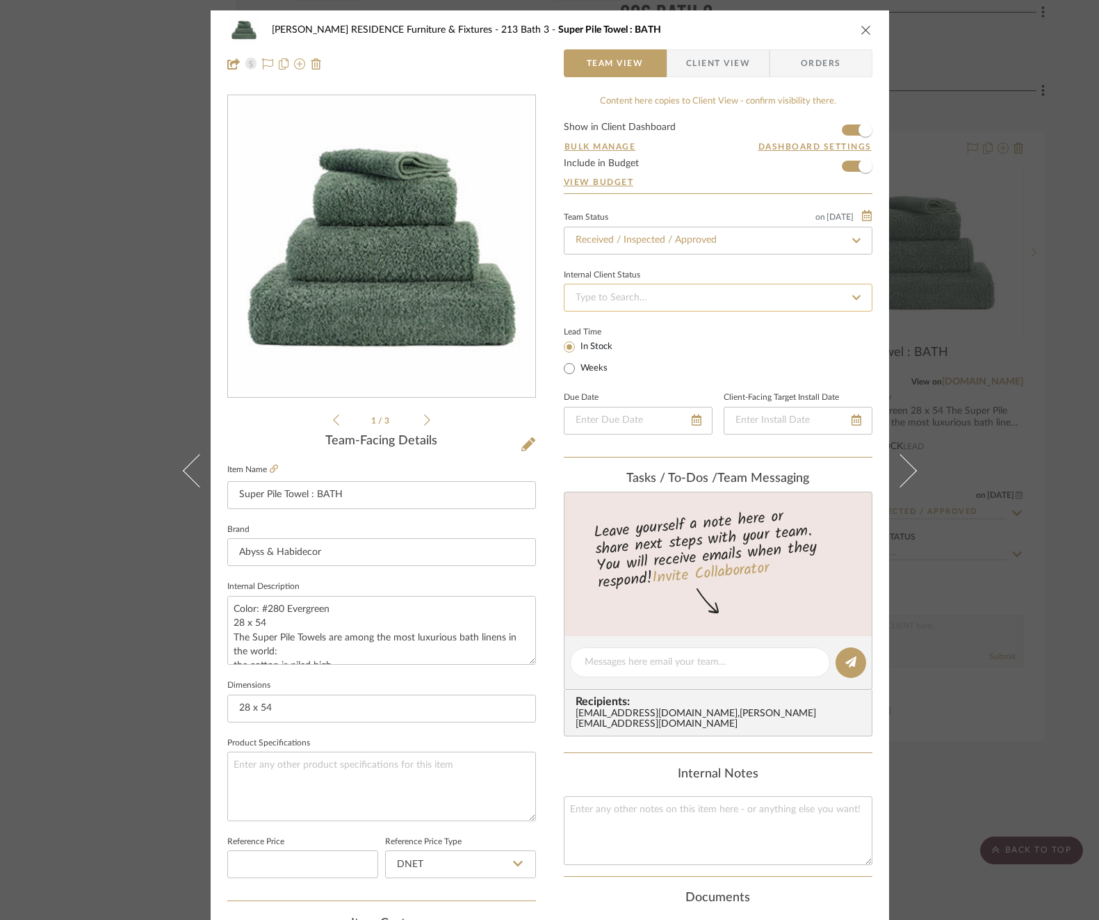
click at [778, 305] on input at bounding box center [718, 298] width 309 height 28
type input "ba"
click at [710, 375] on div "Balance & Freight Paid" at bounding box center [713, 368] width 307 height 35
type input "[DATE]"
type input "Balance & Freight Paid"
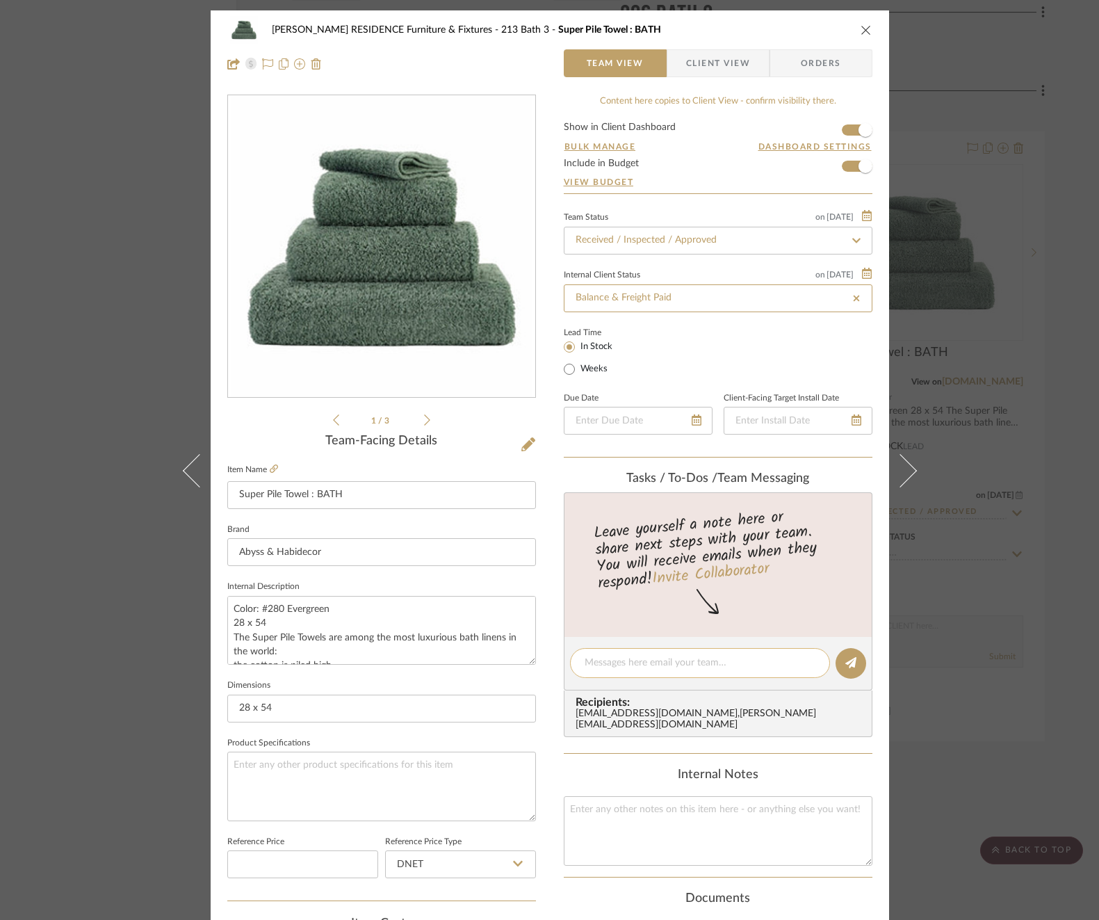
type input "[DATE]"
type input "Balance & Freight Paid"
click at [697, 657] on textarea at bounding box center [700, 662] width 231 height 15
paste textarea "Invoice 23-088"
type textarea "Invoice 23-088"
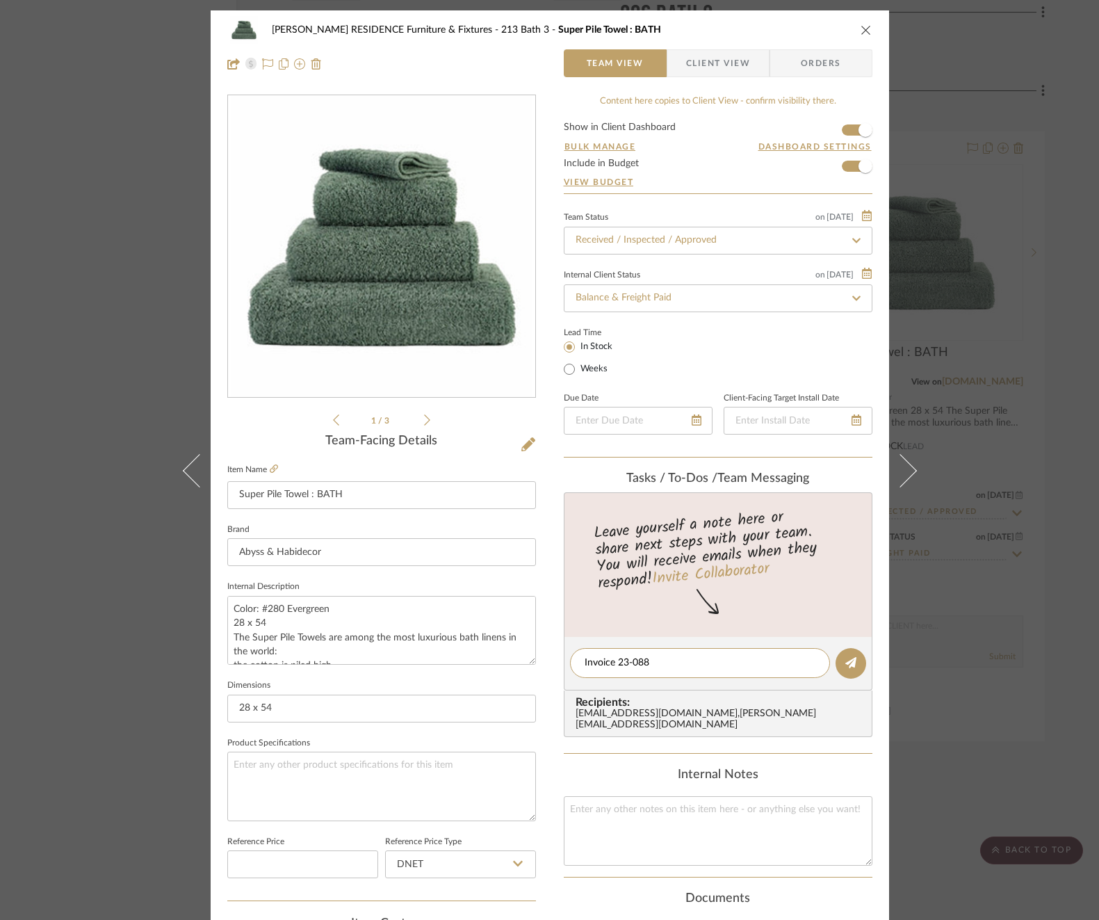
click at [863, 652] on editor-of-message "Invoice 23-088" at bounding box center [718, 664] width 309 height 54
click at [854, 655] on button at bounding box center [850, 663] width 31 height 31
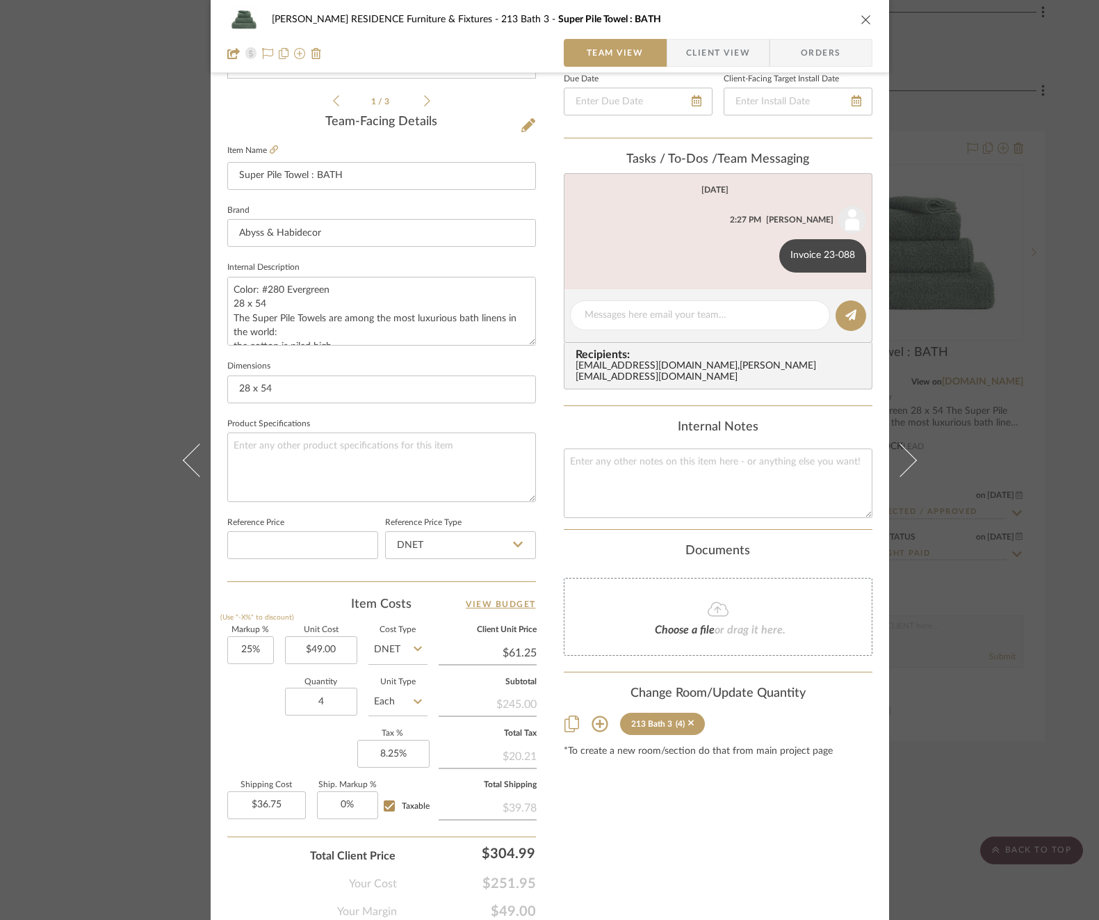
scroll to position [370, 0]
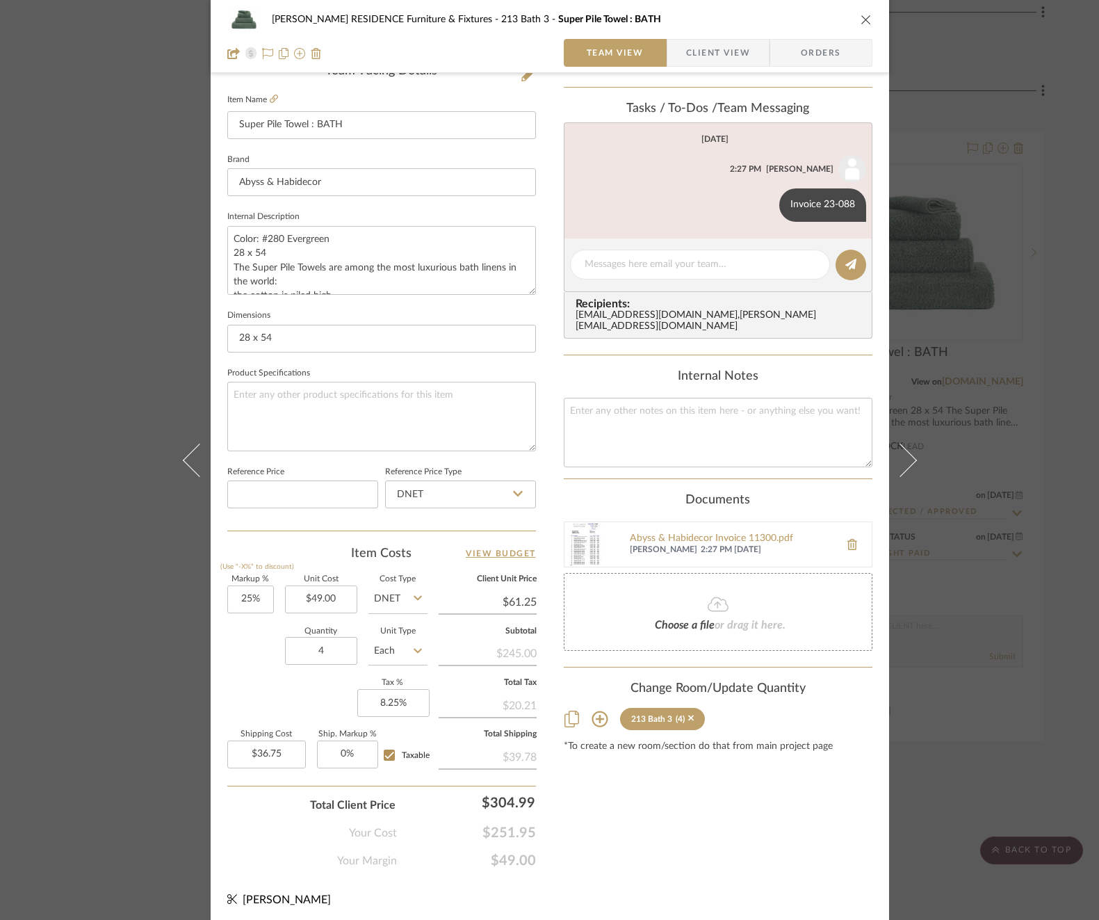
click at [981, 521] on div "COBLE RESIDENCE Furniture & Fixtures 213 Bath 3 Super Pile Towel : BATH Team Vi…" at bounding box center [549, 460] width 1099 height 920
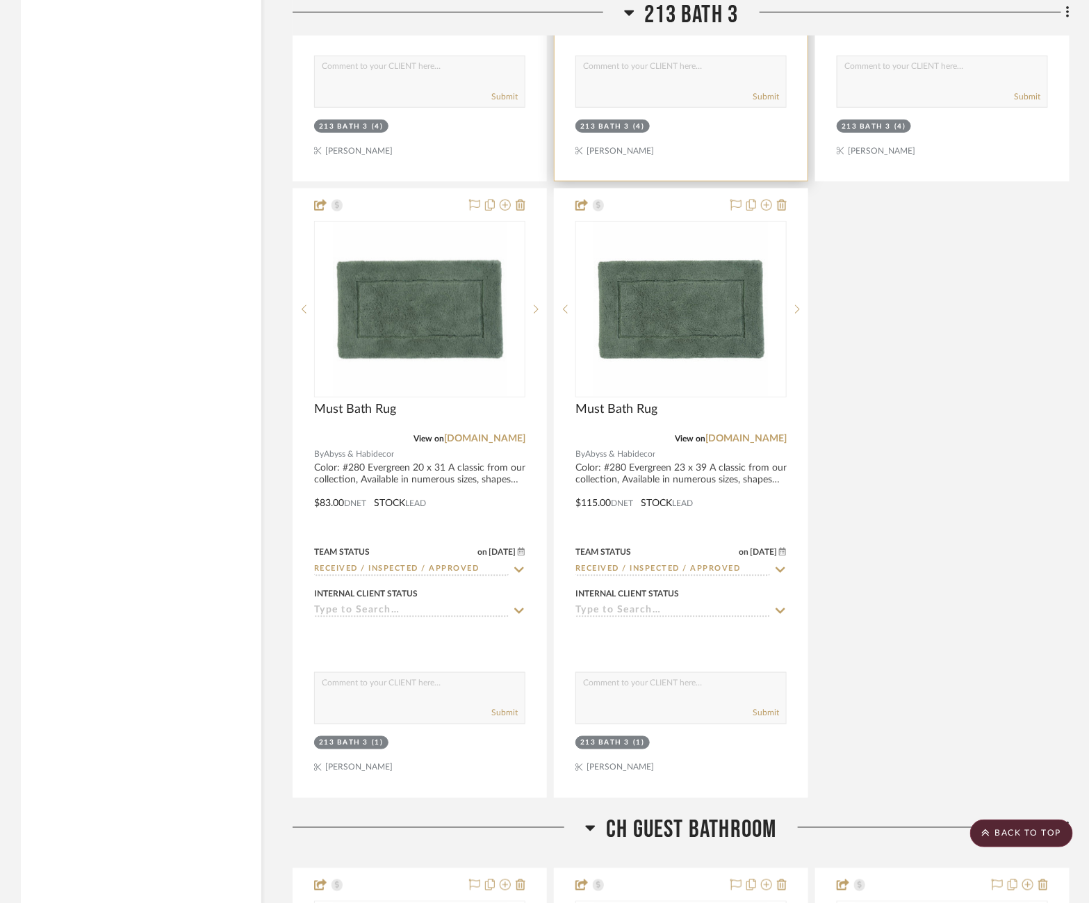
scroll to position [4765, 25]
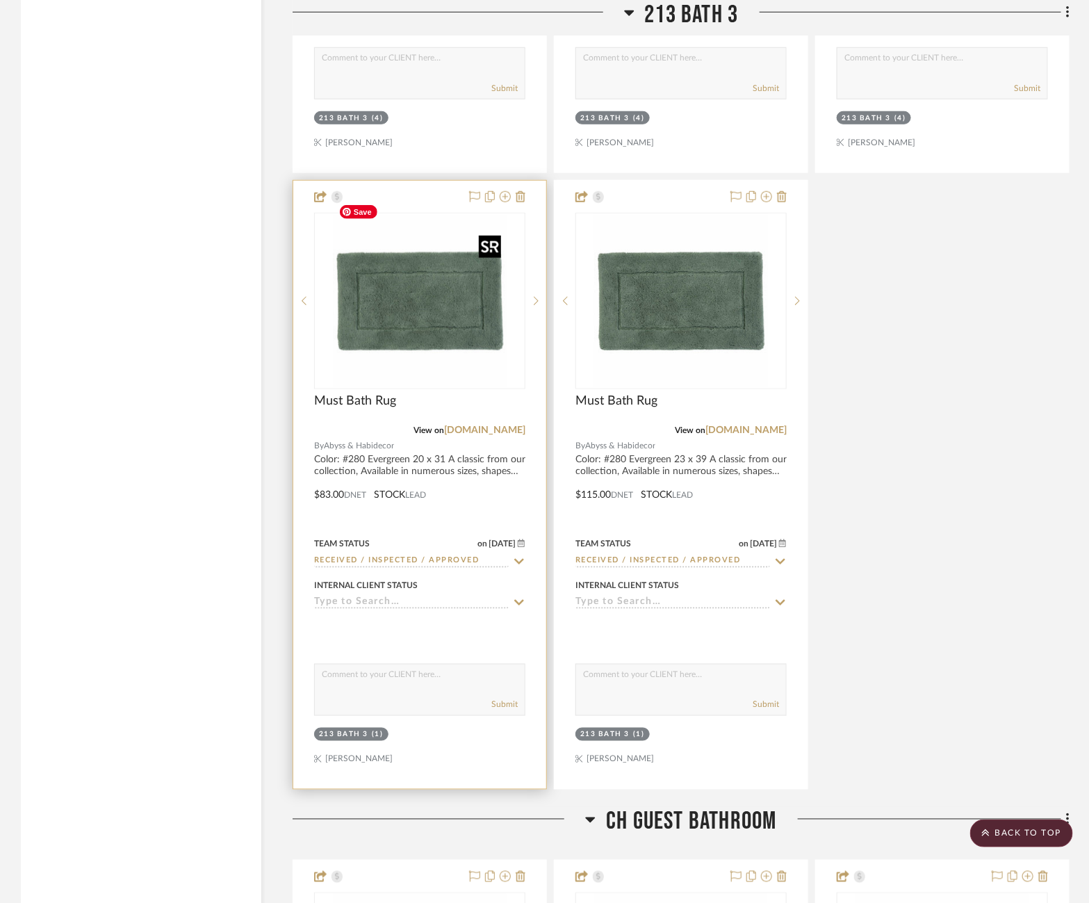
click at [394, 304] on img "0" at bounding box center [420, 301] width 174 height 174
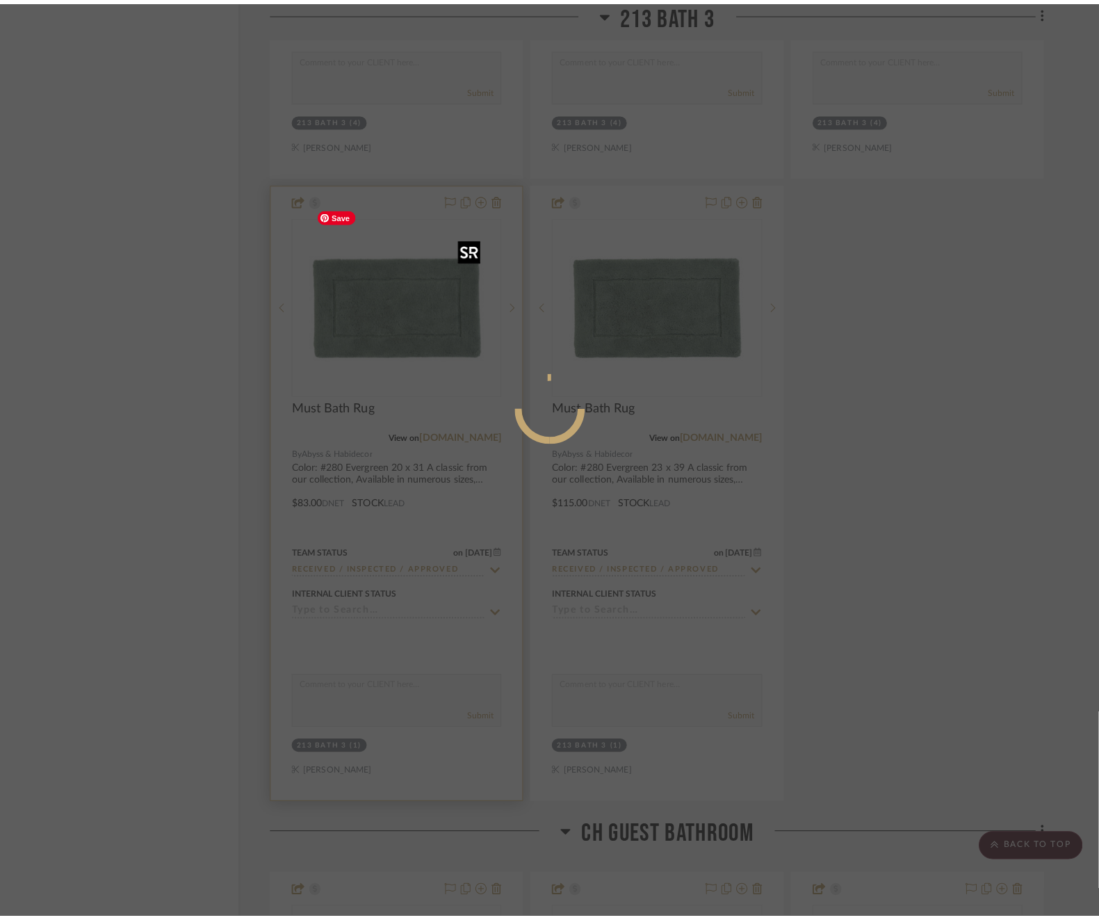
scroll to position [0, 0]
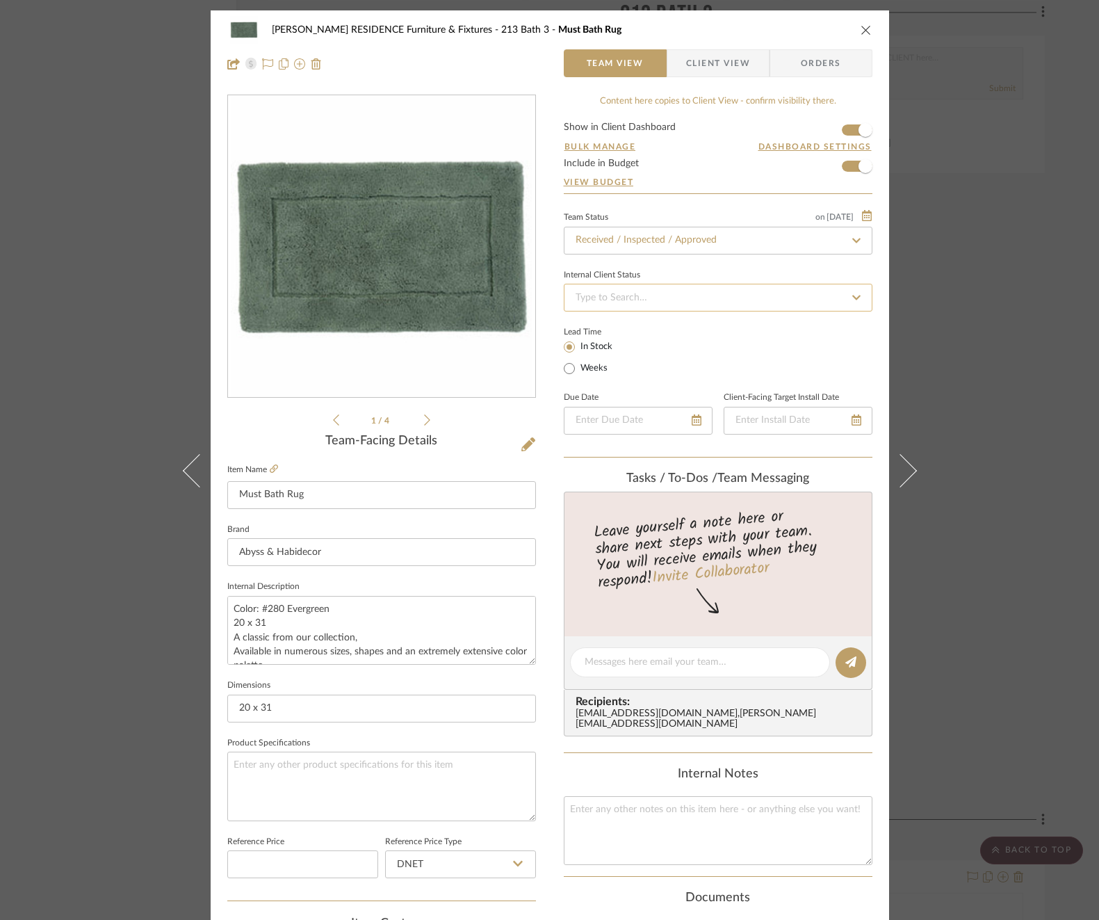
click at [711, 295] on input at bounding box center [718, 298] width 309 height 28
type input "ba"
click at [677, 368] on div "Balance & Freight Paid" at bounding box center [713, 368] width 307 height 35
type input "[DATE]"
type input "Balance & Freight Paid"
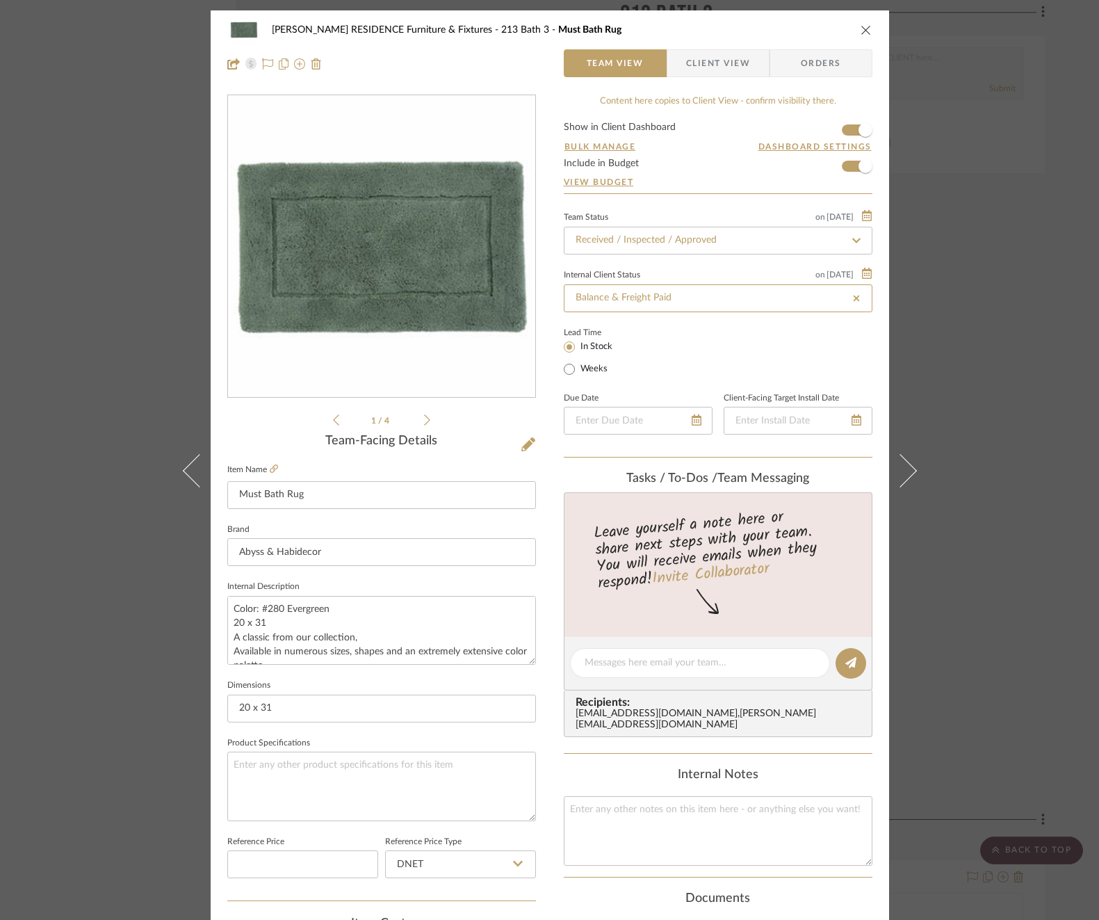
type input "[DATE]"
type input "Balance & Freight Paid"
click at [671, 657] on textarea at bounding box center [700, 662] width 231 height 15
paste textarea "Invoice 23-088"
type textarea "Invoice 23-088"
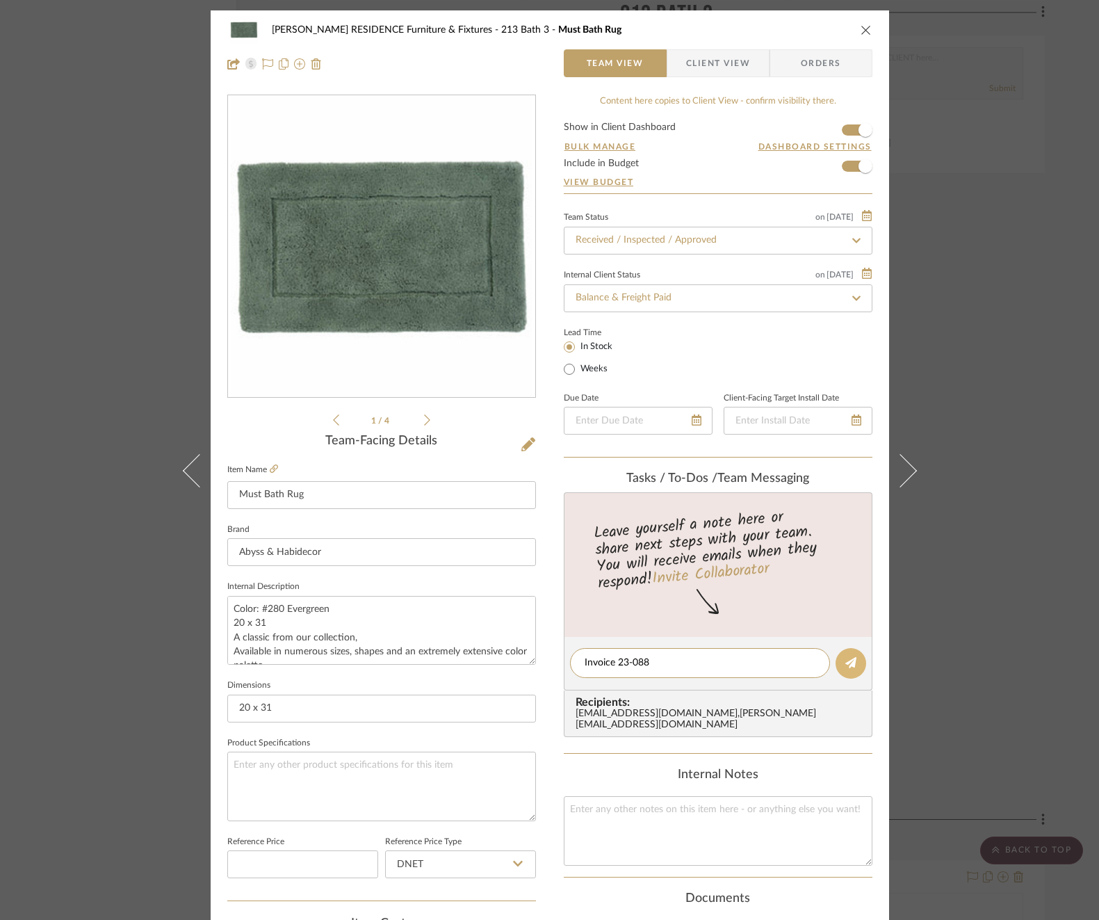
click at [835, 665] on button at bounding box center [850, 663] width 31 height 31
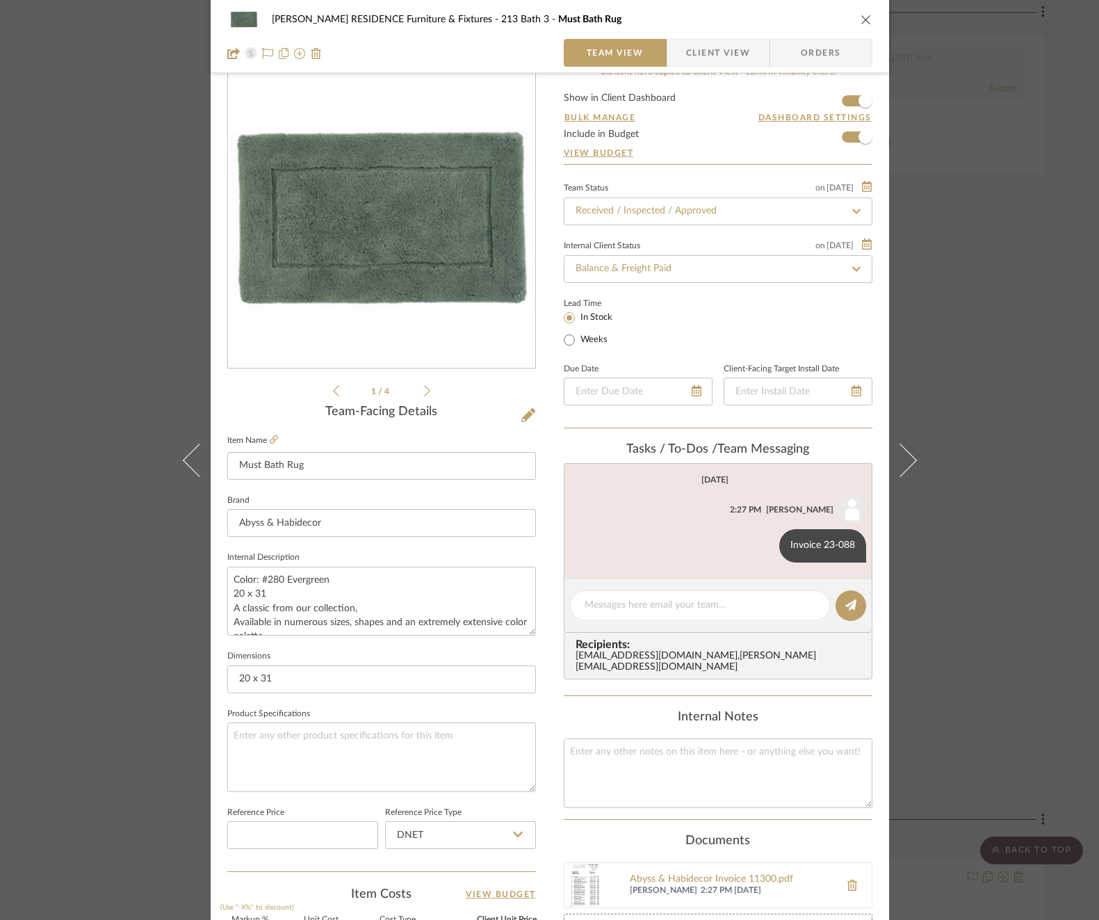
scroll to position [22, 0]
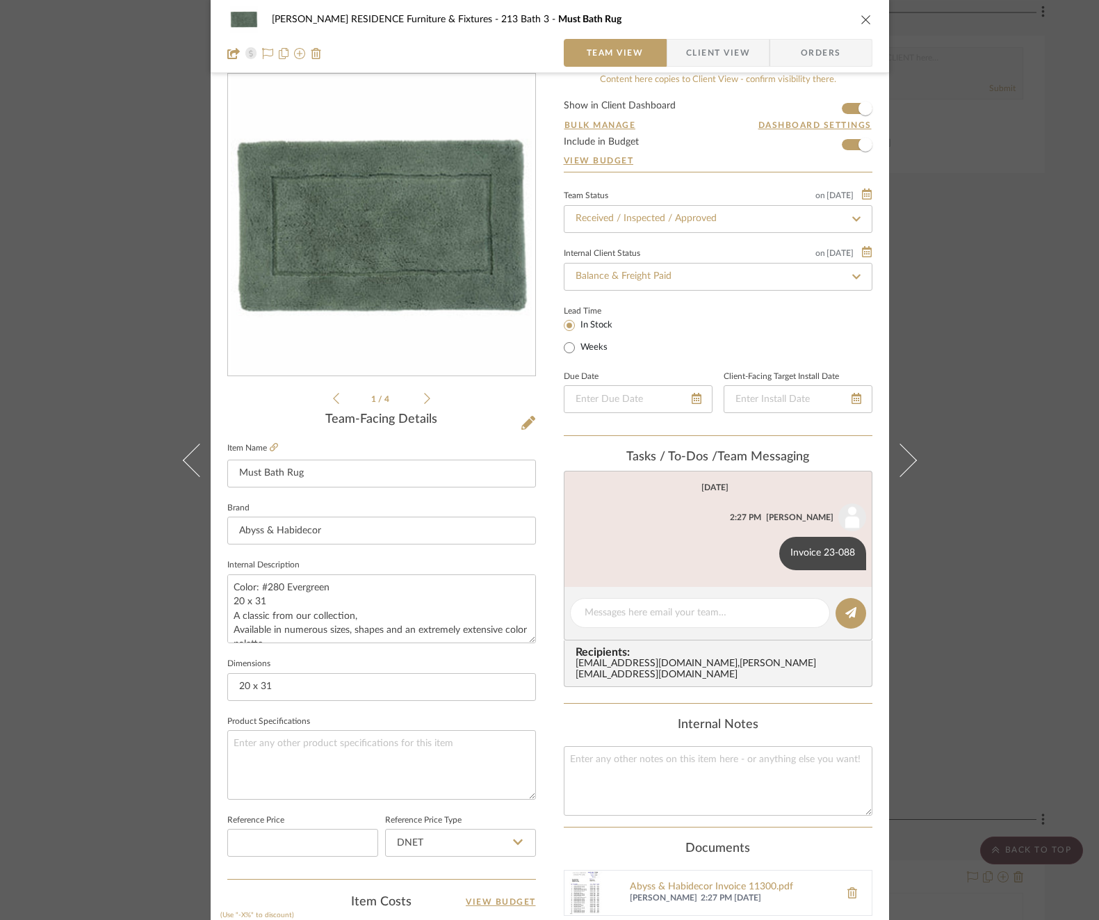
click at [998, 366] on div "COBLE RESIDENCE Furniture & Fixtures 213 Bath 3 Must Bath Rug Team View Client …" at bounding box center [549, 460] width 1099 height 920
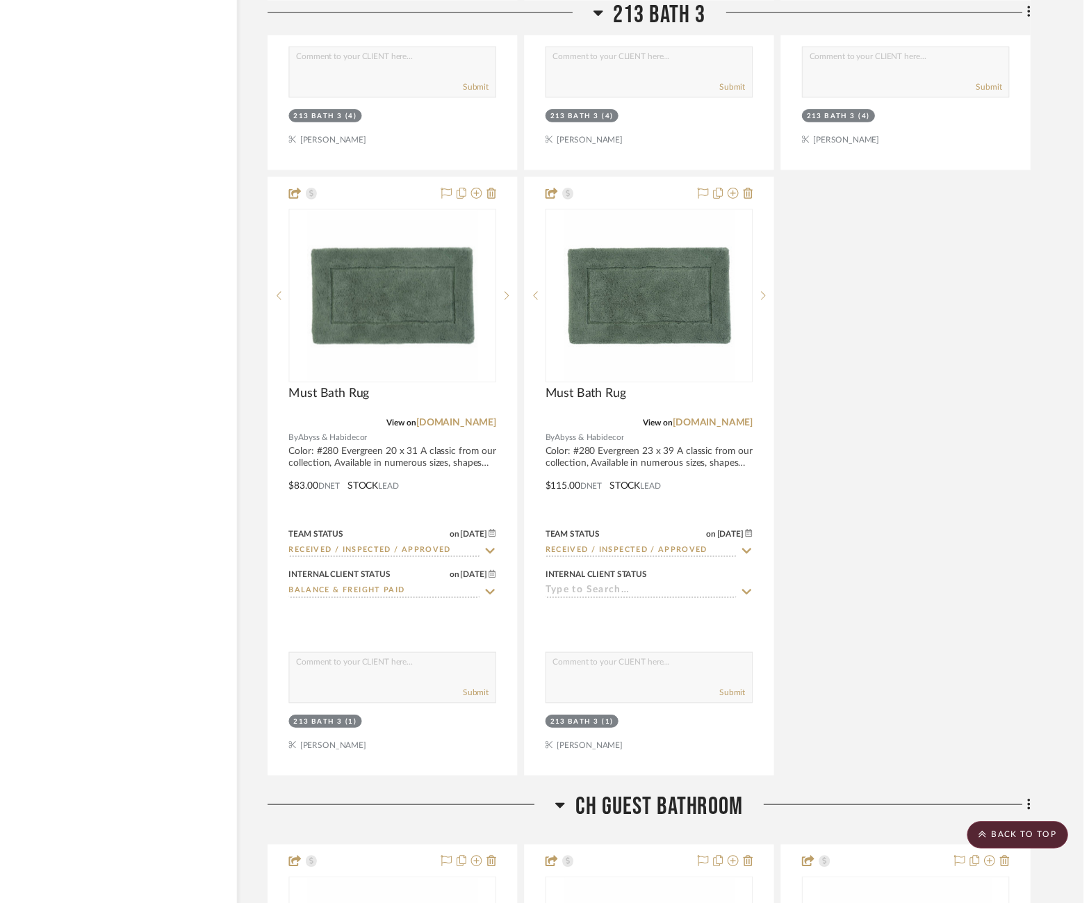
scroll to position [4765, 25]
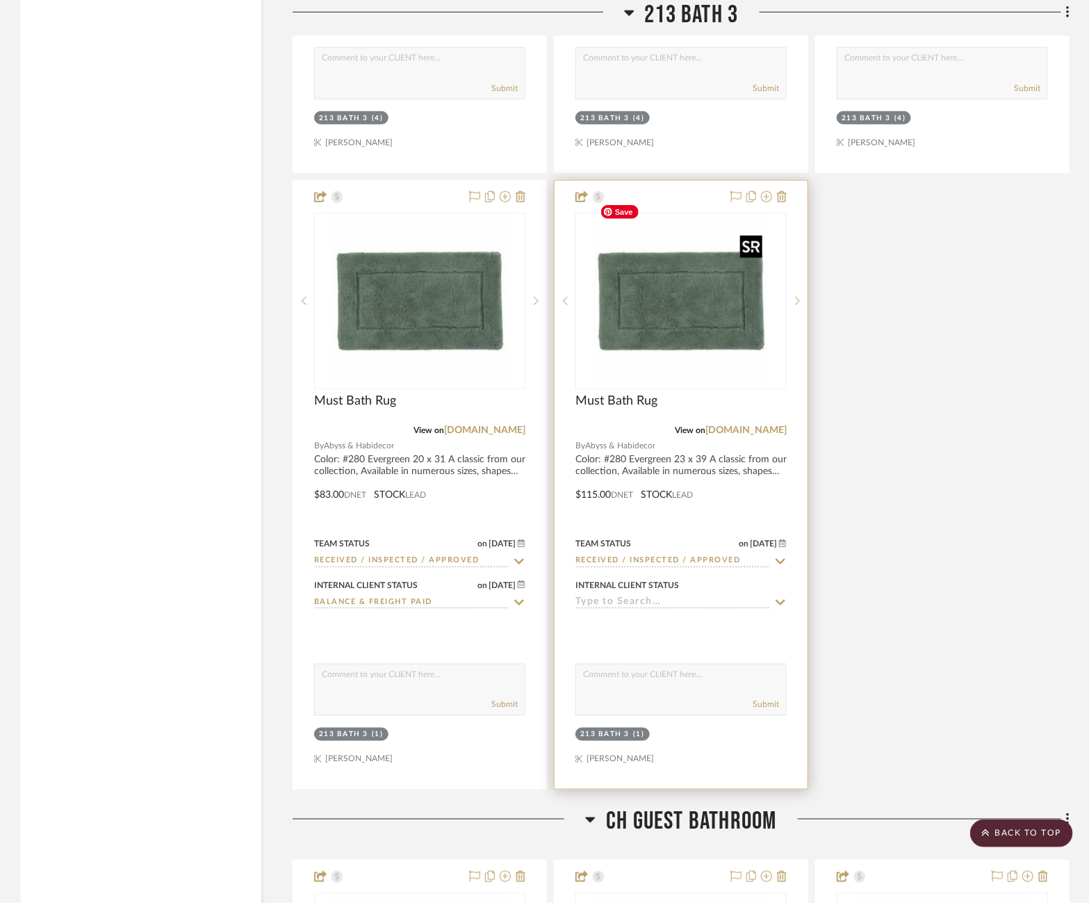
click at [682, 293] on img "0" at bounding box center [681, 301] width 174 height 174
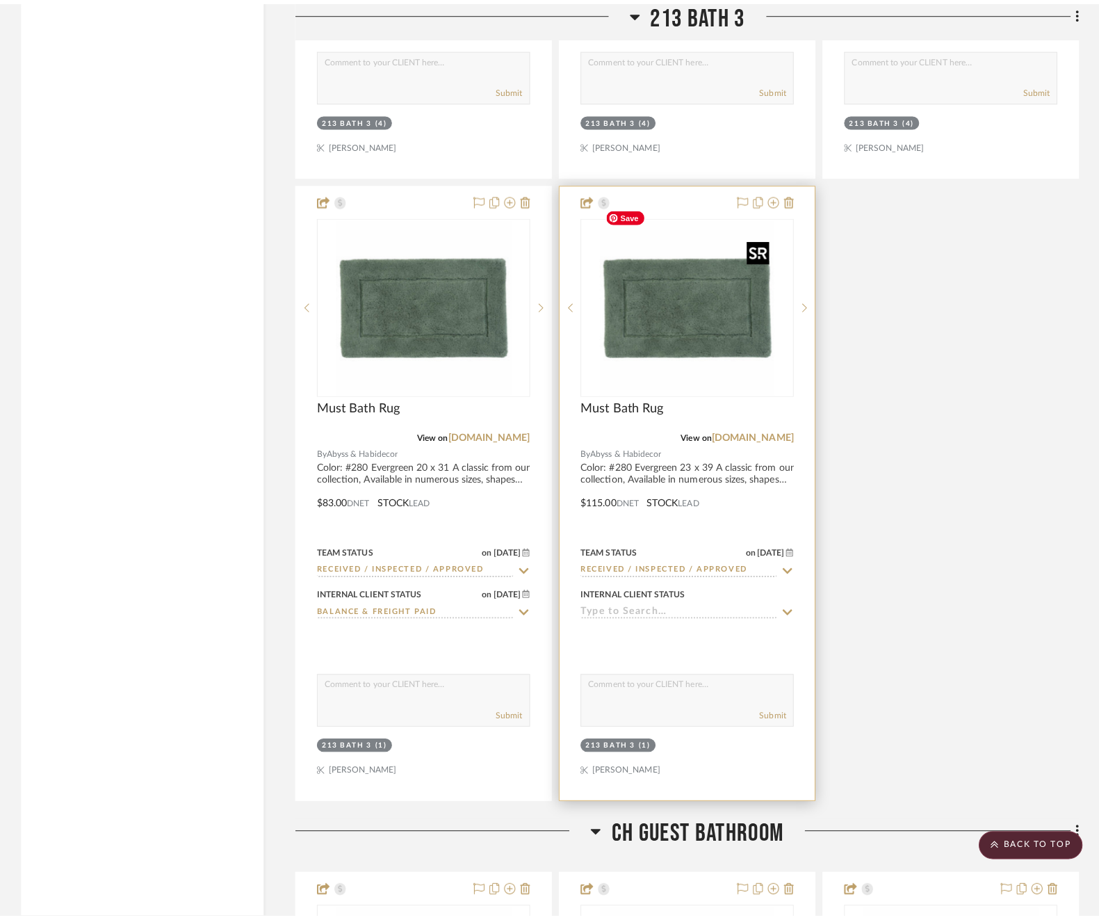
scroll to position [0, 0]
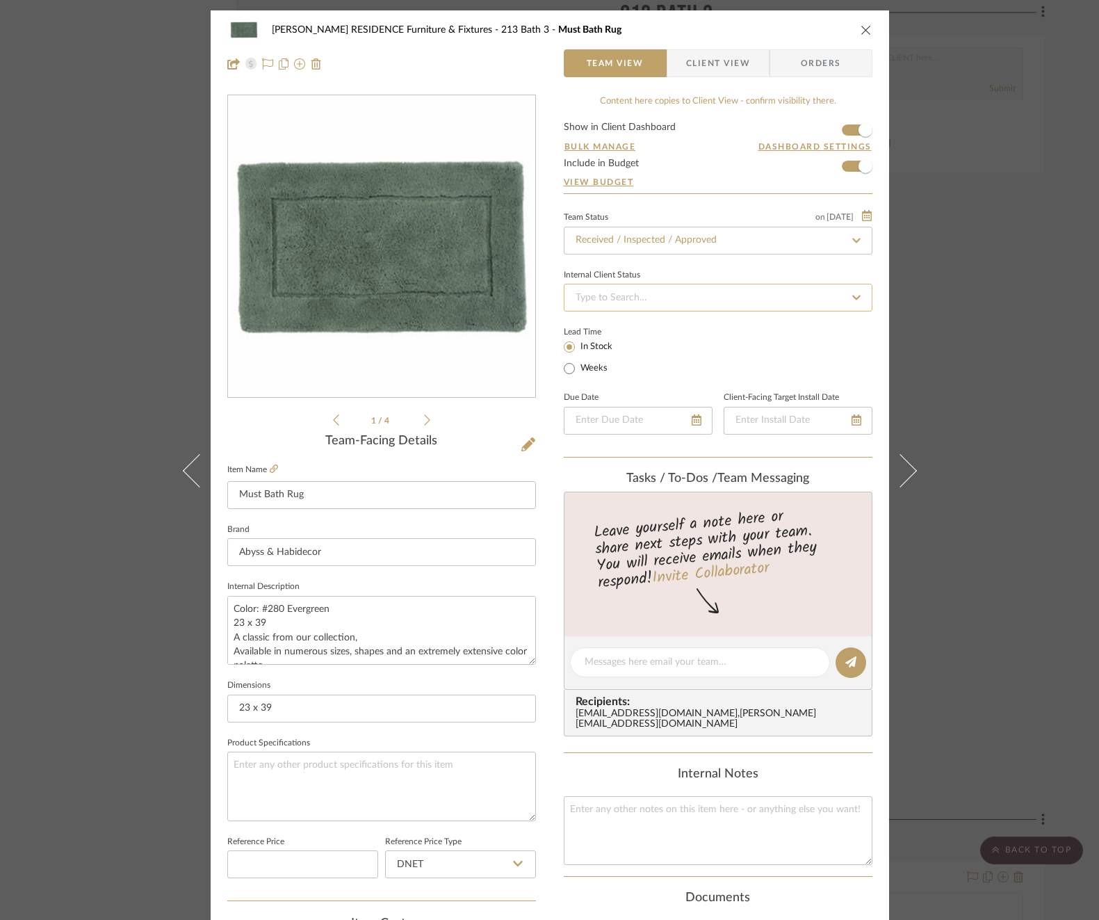
click at [610, 296] on input at bounding box center [718, 298] width 309 height 28
type input "ba"
click at [618, 366] on span "Balance & Freight Paid" at bounding box center [621, 369] width 96 height 10
type input "[DATE]"
type input "Balance & Freight Paid"
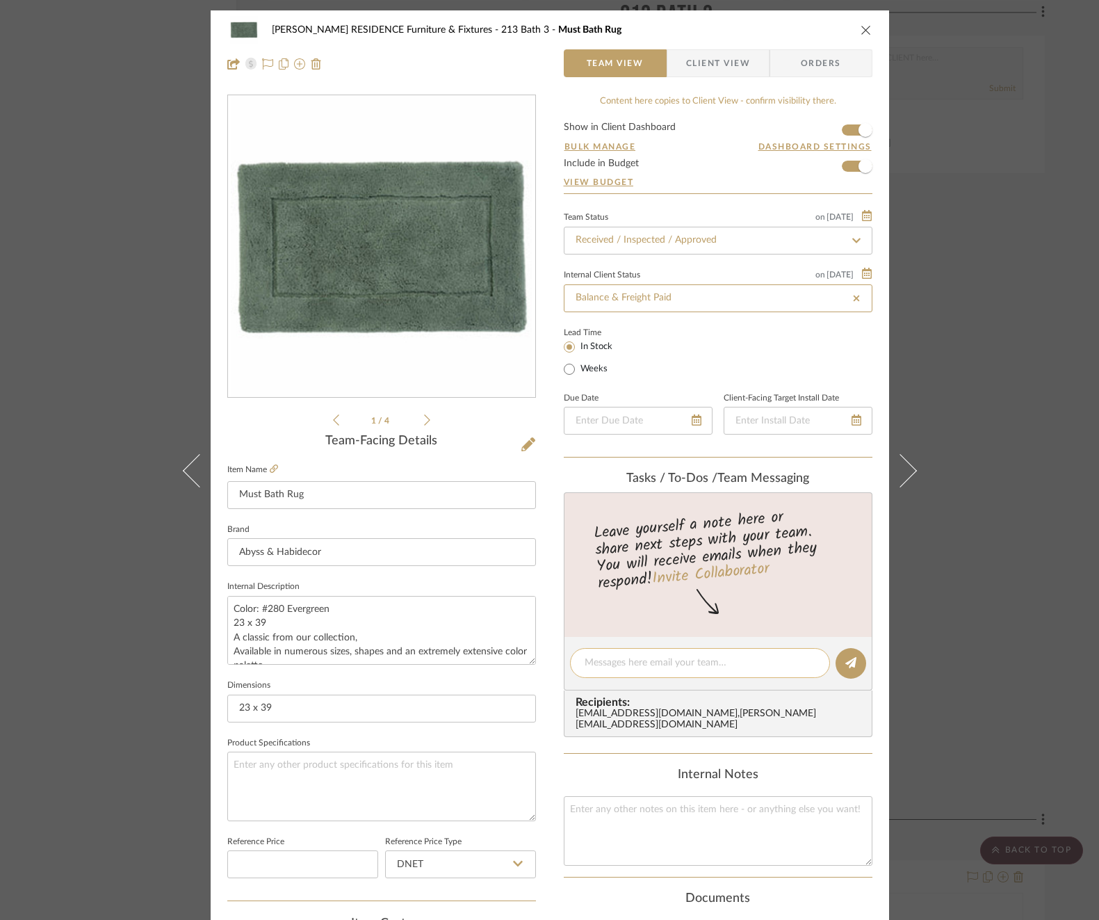
type input "[DATE]"
type input "Balance & Freight Paid"
click at [657, 662] on textarea at bounding box center [700, 662] width 231 height 15
paste textarea "Invoice 23-088"
type textarea "Invoice 23-088"
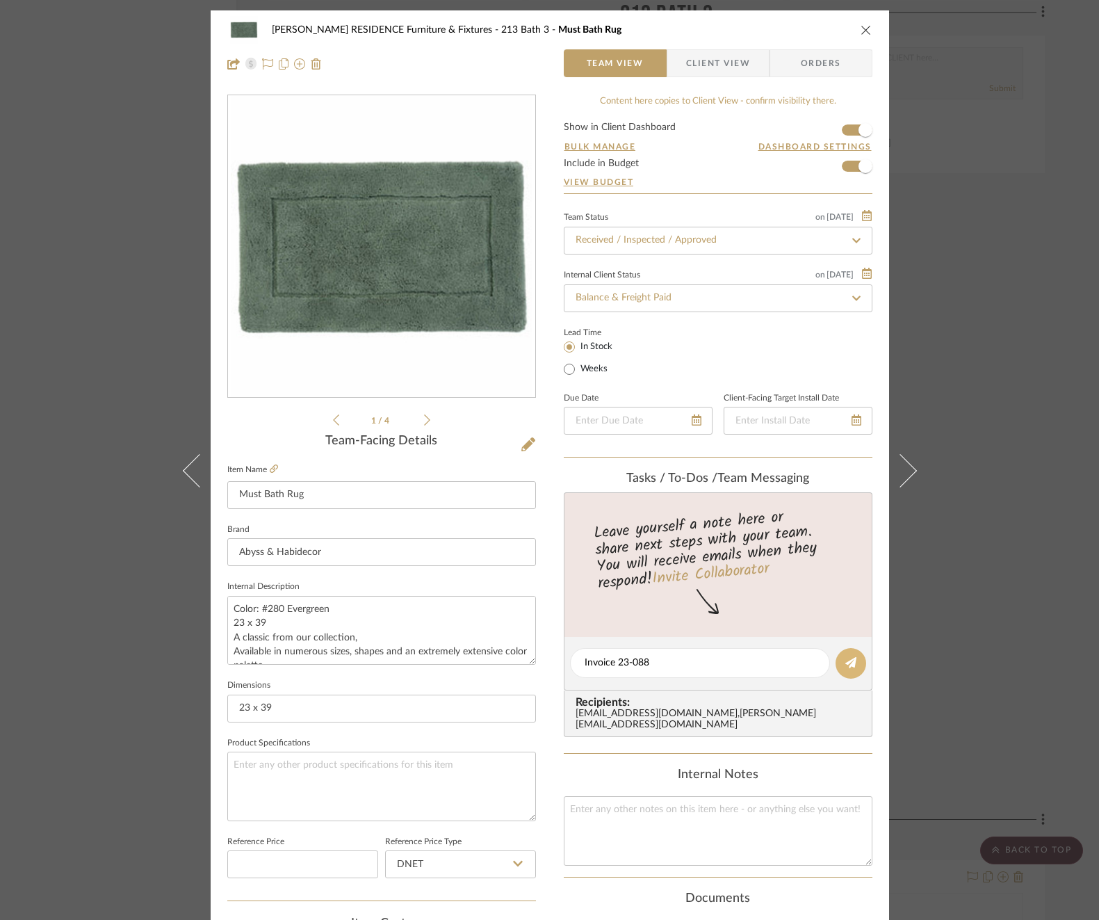
click at [838, 657] on button at bounding box center [850, 663] width 31 height 31
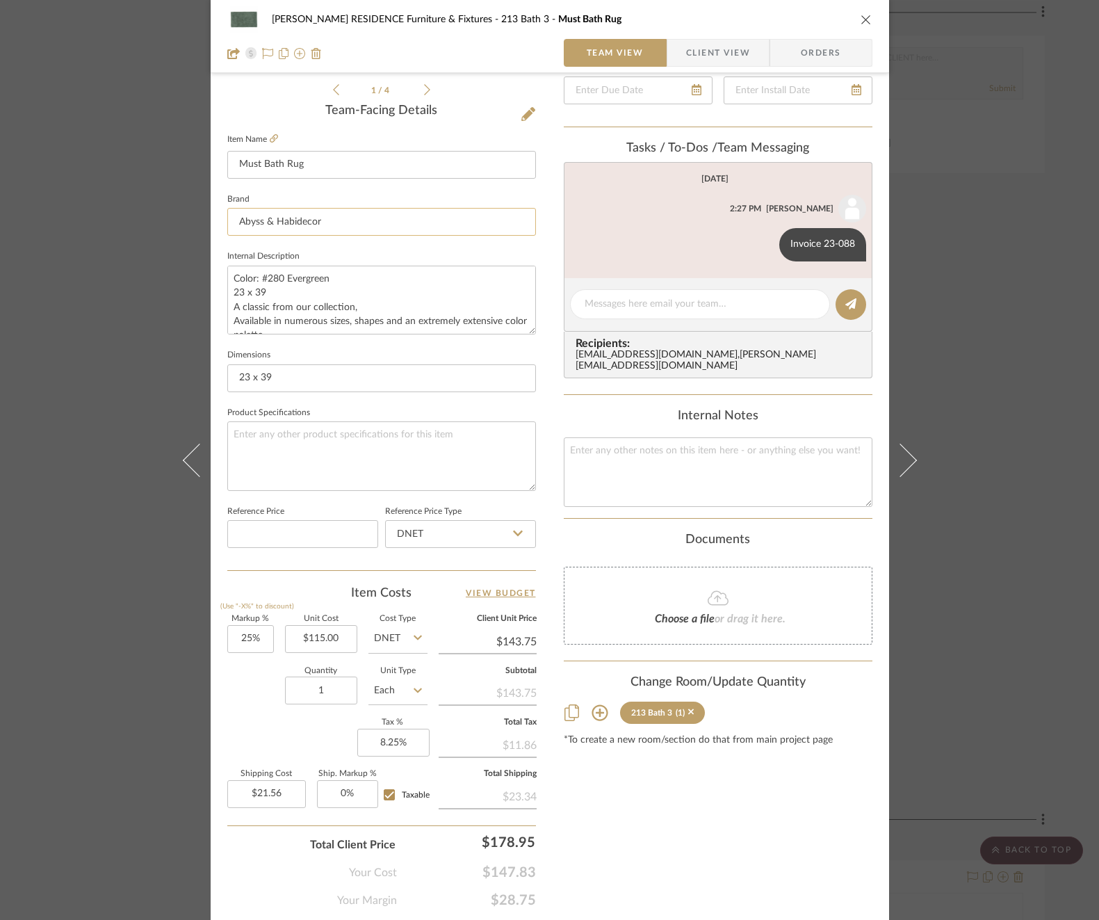
scroll to position [336, 0]
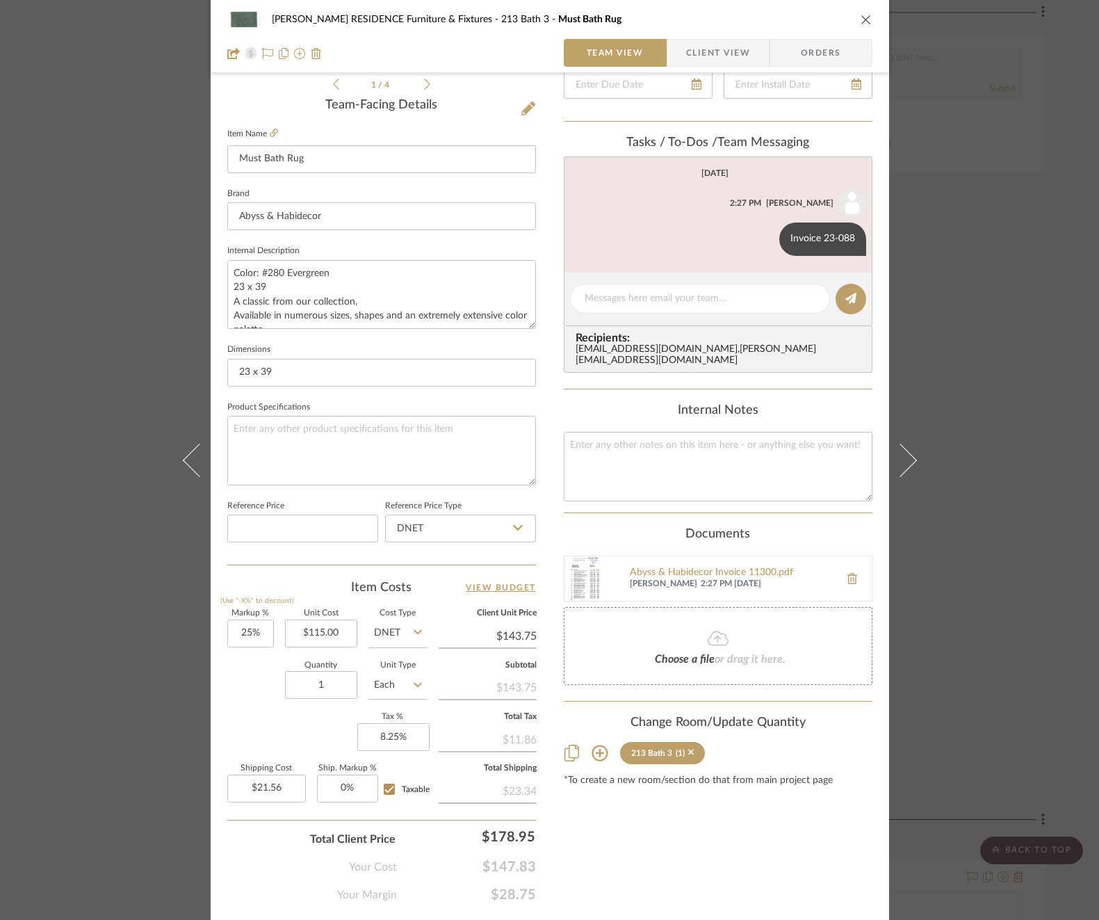
click at [972, 389] on div "COBLE RESIDENCE Furniture & Fixtures 213 Bath 3 Must Bath Rug Team View Client …" at bounding box center [549, 460] width 1099 height 920
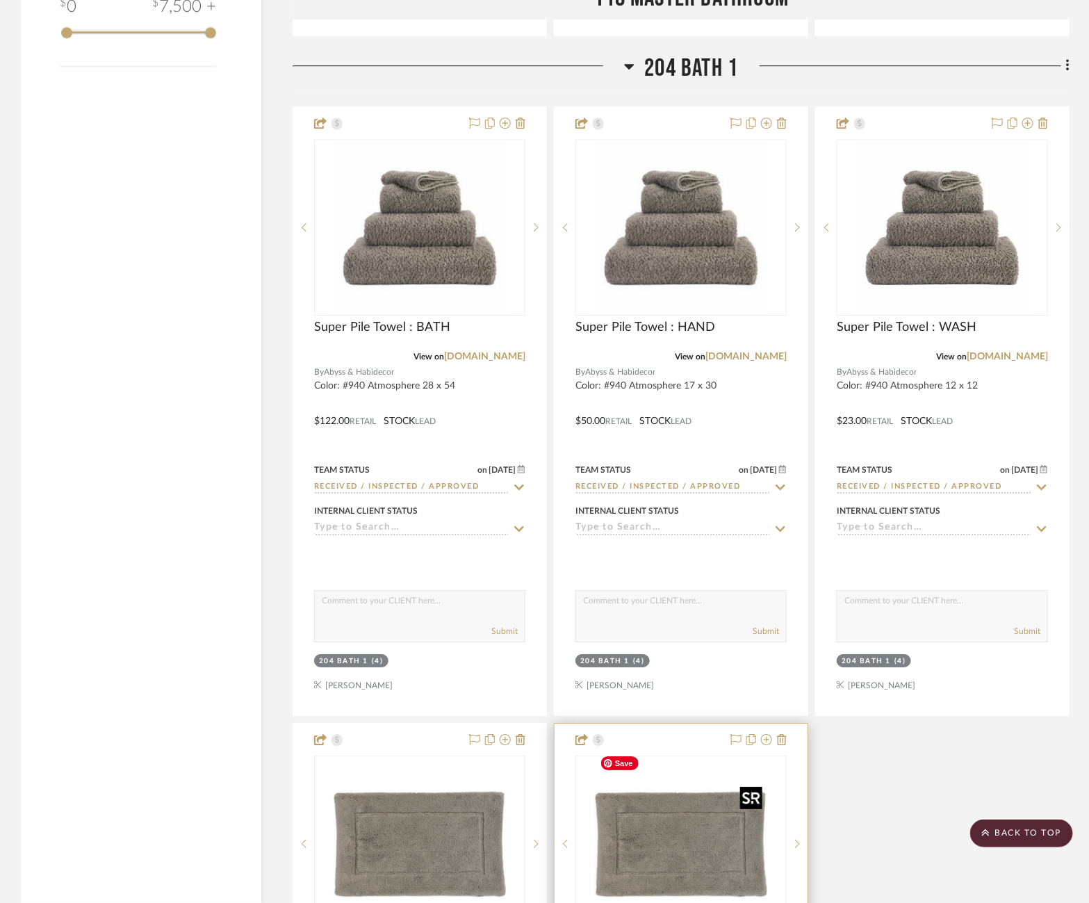
scroll to position [1630, 26]
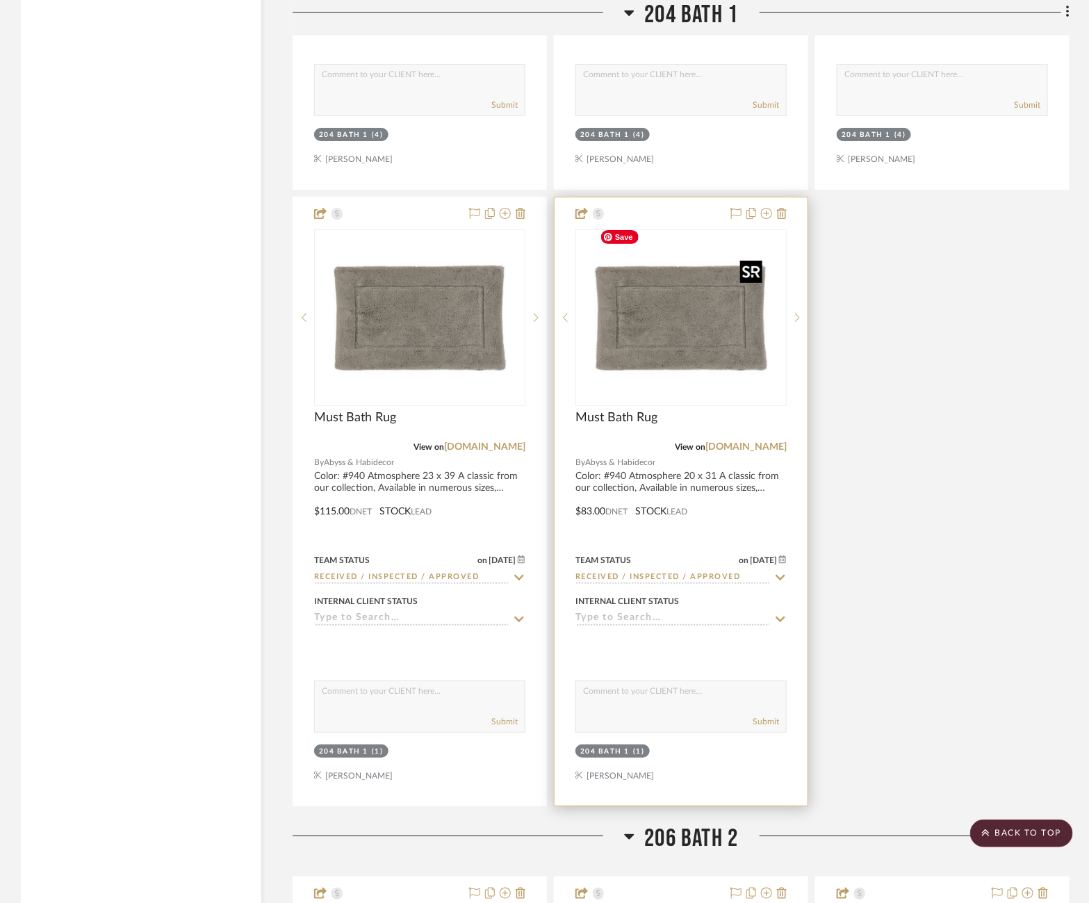
click at [660, 356] on img "0" at bounding box center [681, 318] width 174 height 174
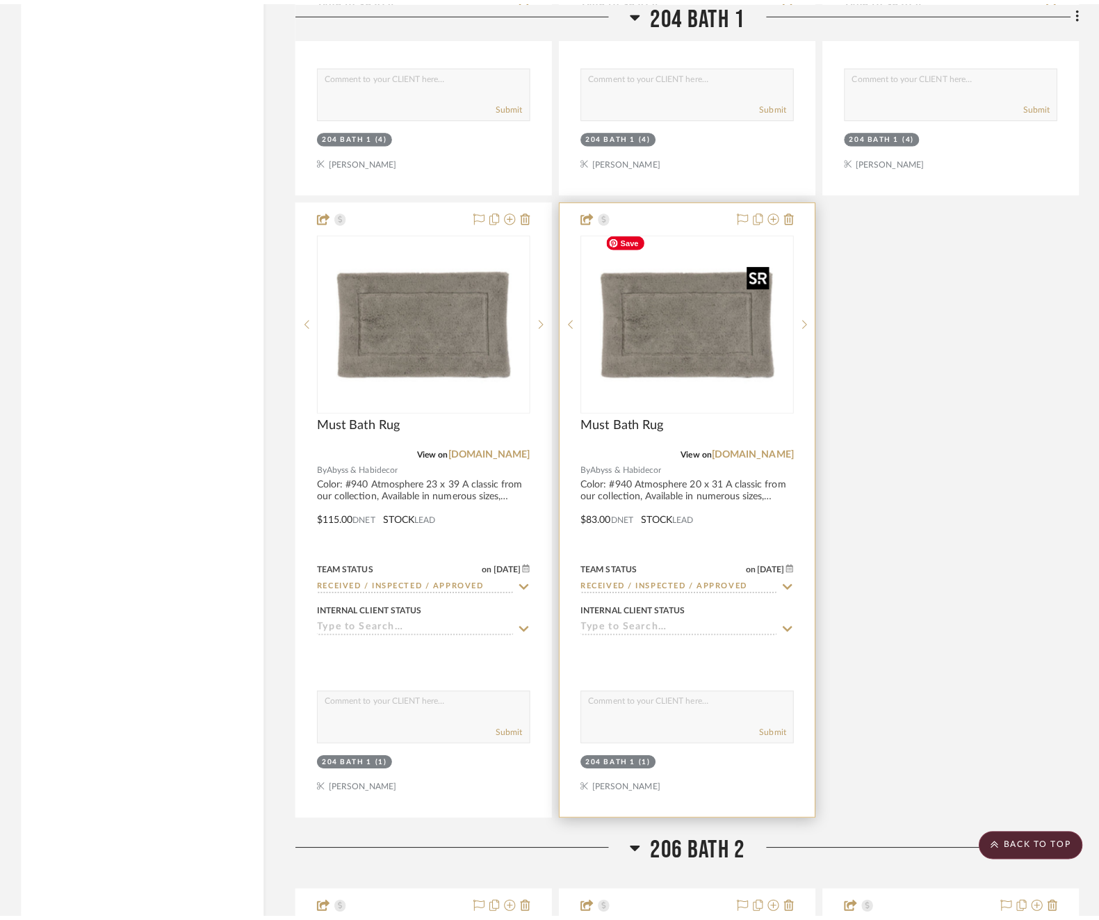
scroll to position [0, 0]
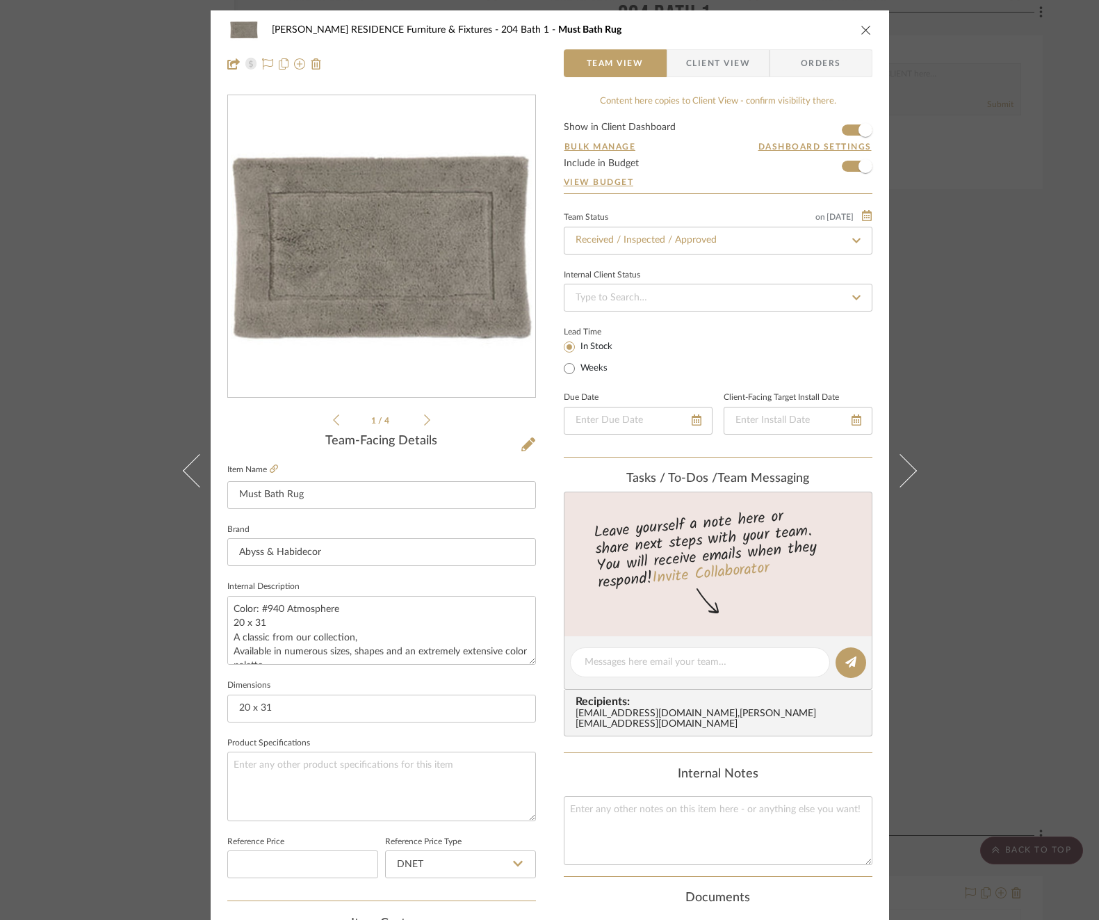
click at [650, 310] on div "Team Status on [DATE] [DATE] Received / Inspected / Approved Internal Client St…" at bounding box center [718, 333] width 309 height 250
click at [648, 300] on input at bounding box center [718, 298] width 309 height 28
type input "ba"
click at [635, 367] on span "Balance & Freight Paid" at bounding box center [621, 369] width 96 height 10
type input "[DATE]"
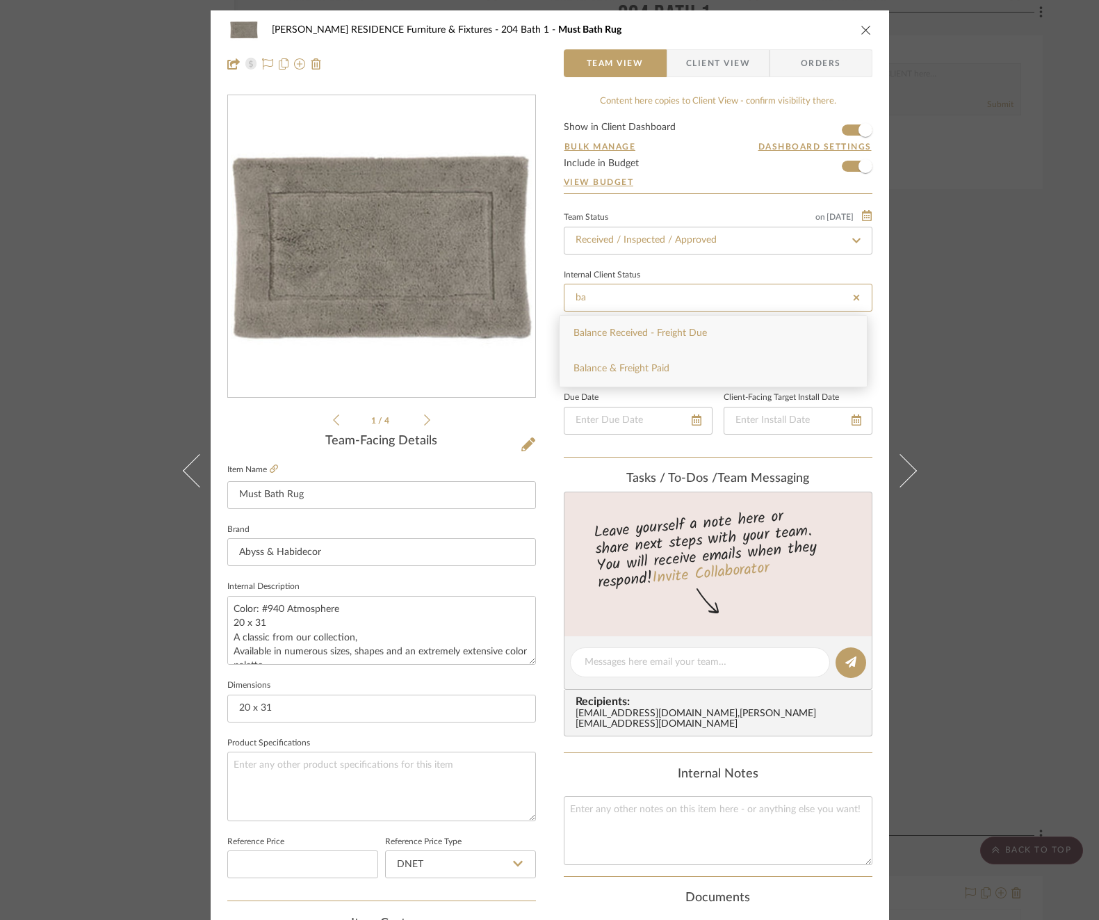
type input "Balance & Freight Paid"
type input "[DATE]"
type input "Balance & Freight Paid"
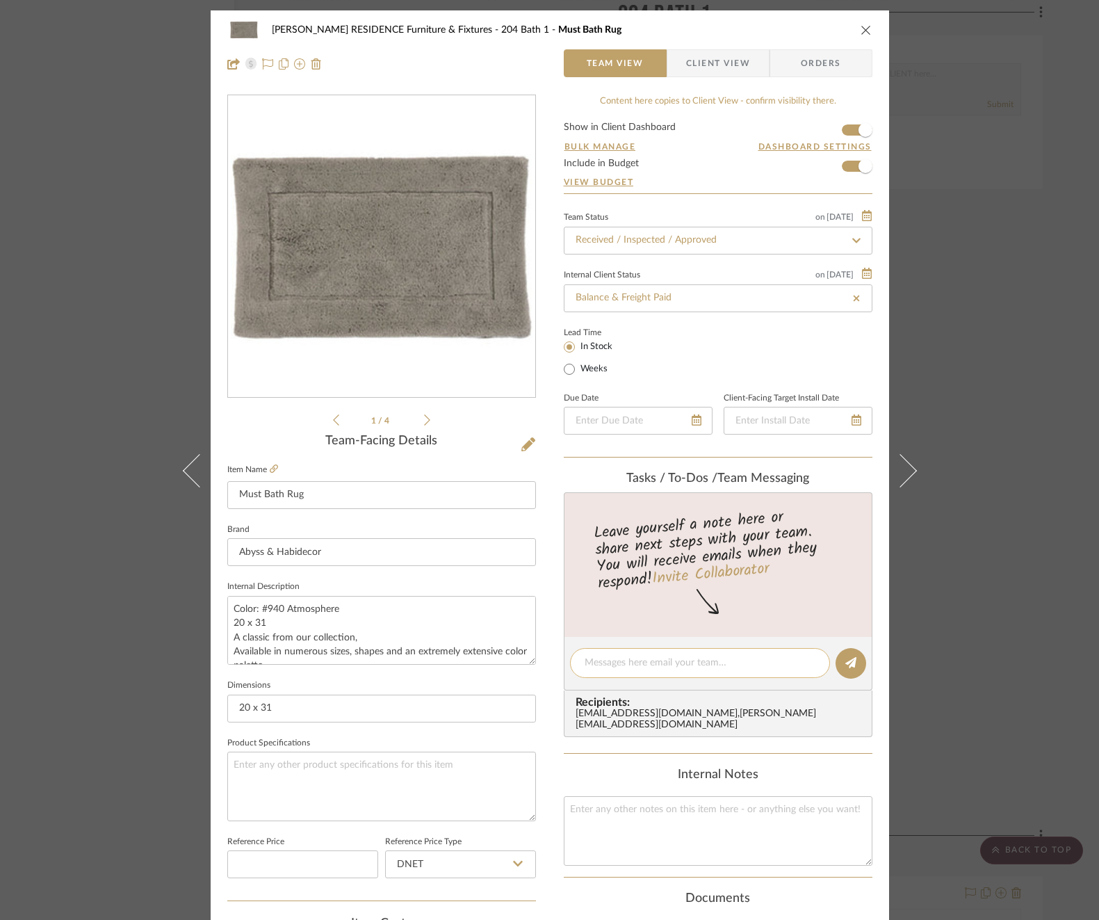
click at [642, 662] on textarea at bounding box center [700, 662] width 231 height 15
paste textarea "Invoice 23-088"
type textarea "Invoice 23-088"
click at [850, 659] on icon at bounding box center [850, 662] width 11 height 11
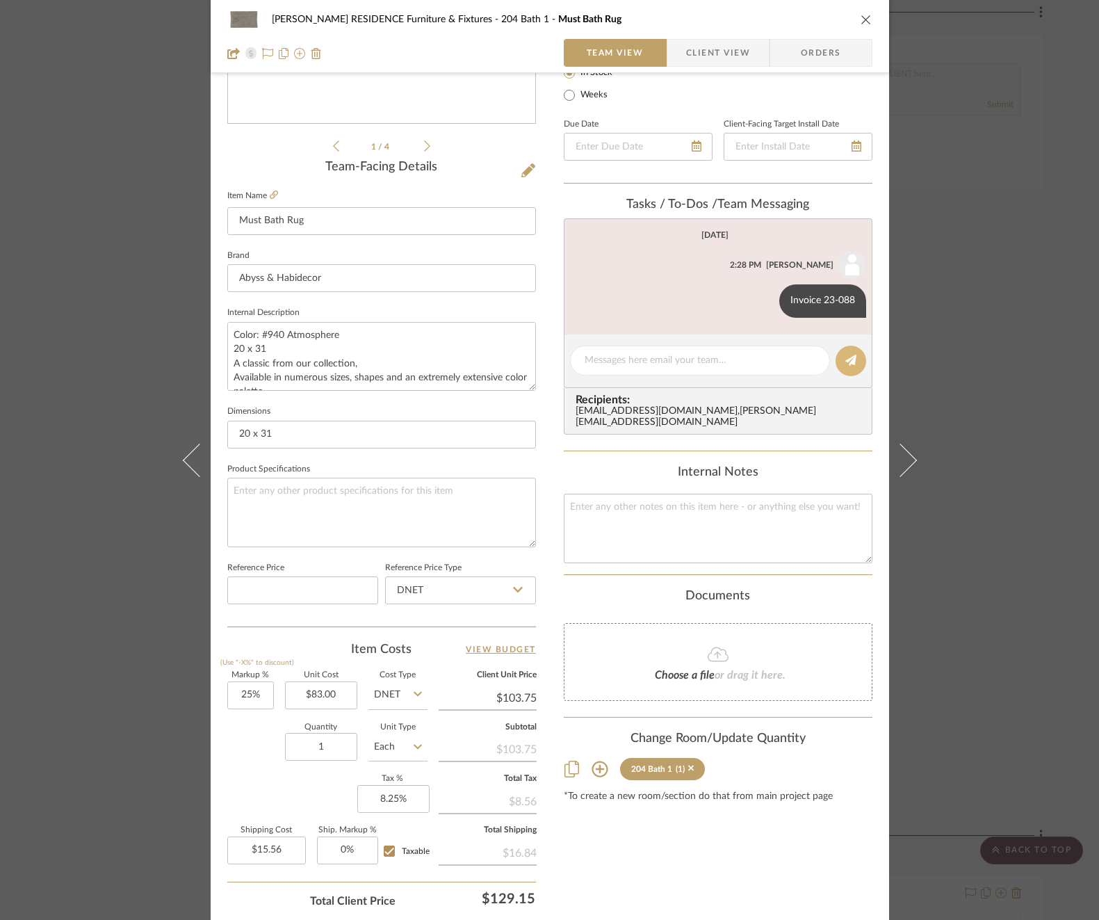
scroll to position [370, 0]
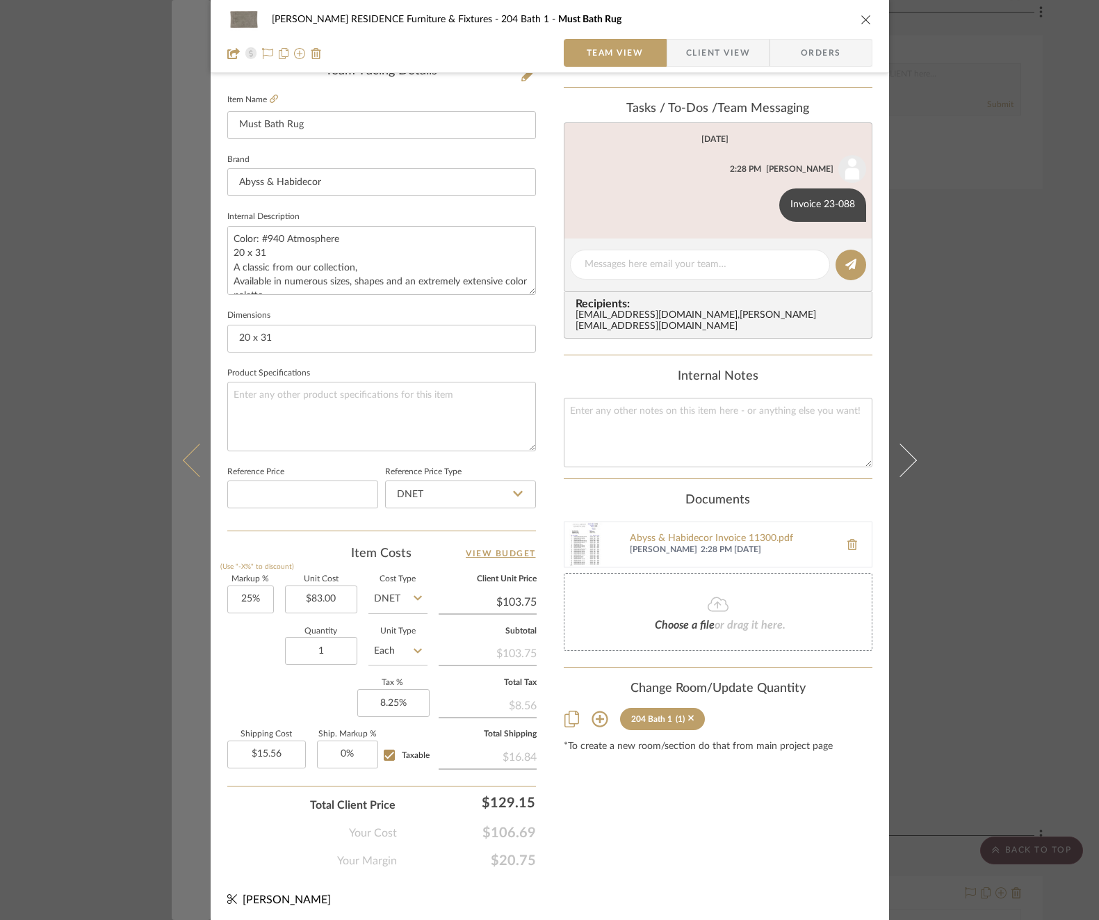
click at [182, 453] on button at bounding box center [191, 460] width 39 height 920
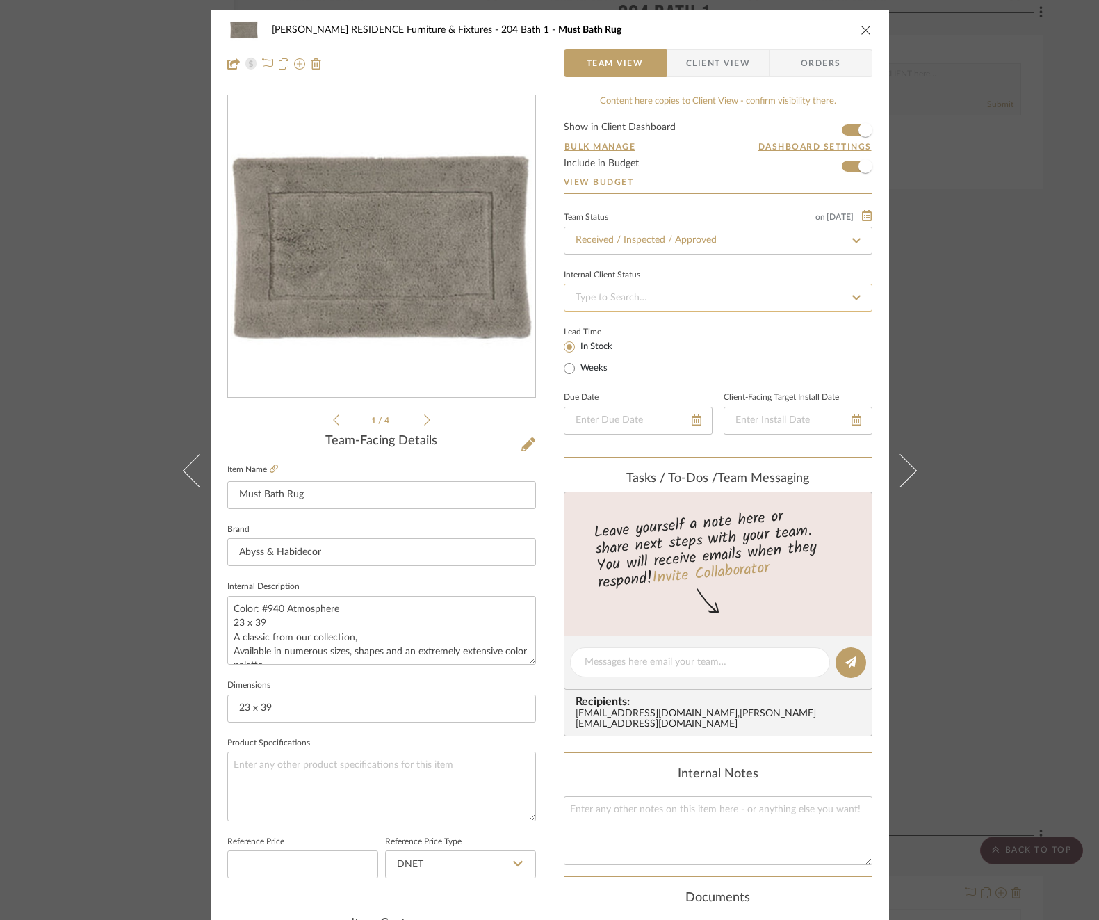
click at [655, 292] on input at bounding box center [718, 298] width 309 height 28
type input "ba"
click at [655, 366] on span "Balance & Freight Paid" at bounding box center [621, 369] width 96 height 10
type input "[DATE]"
type input "Balance & Freight Paid"
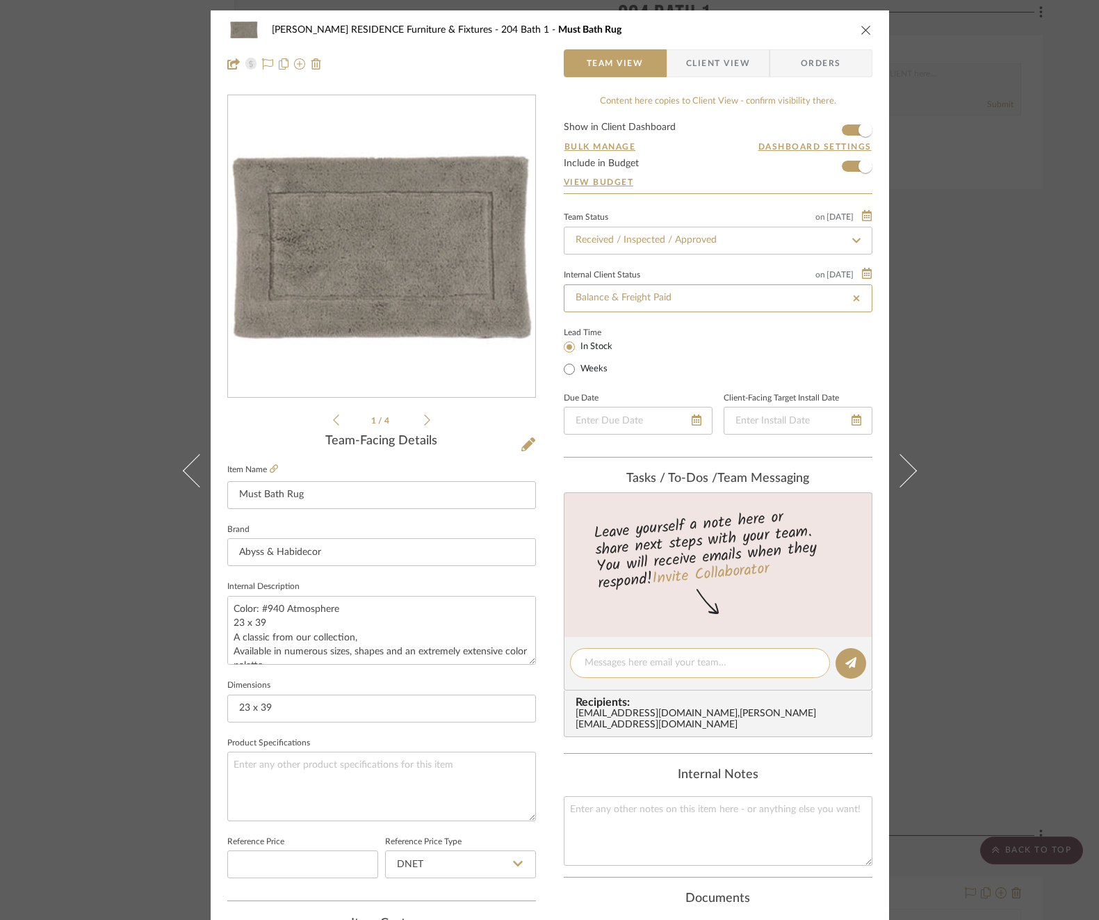
type input "[DATE]"
type input "Balance & Freight Paid"
click at [643, 658] on textarea at bounding box center [700, 662] width 231 height 15
paste textarea "Invoice 23-088"
type textarea "Invoice 23-088"
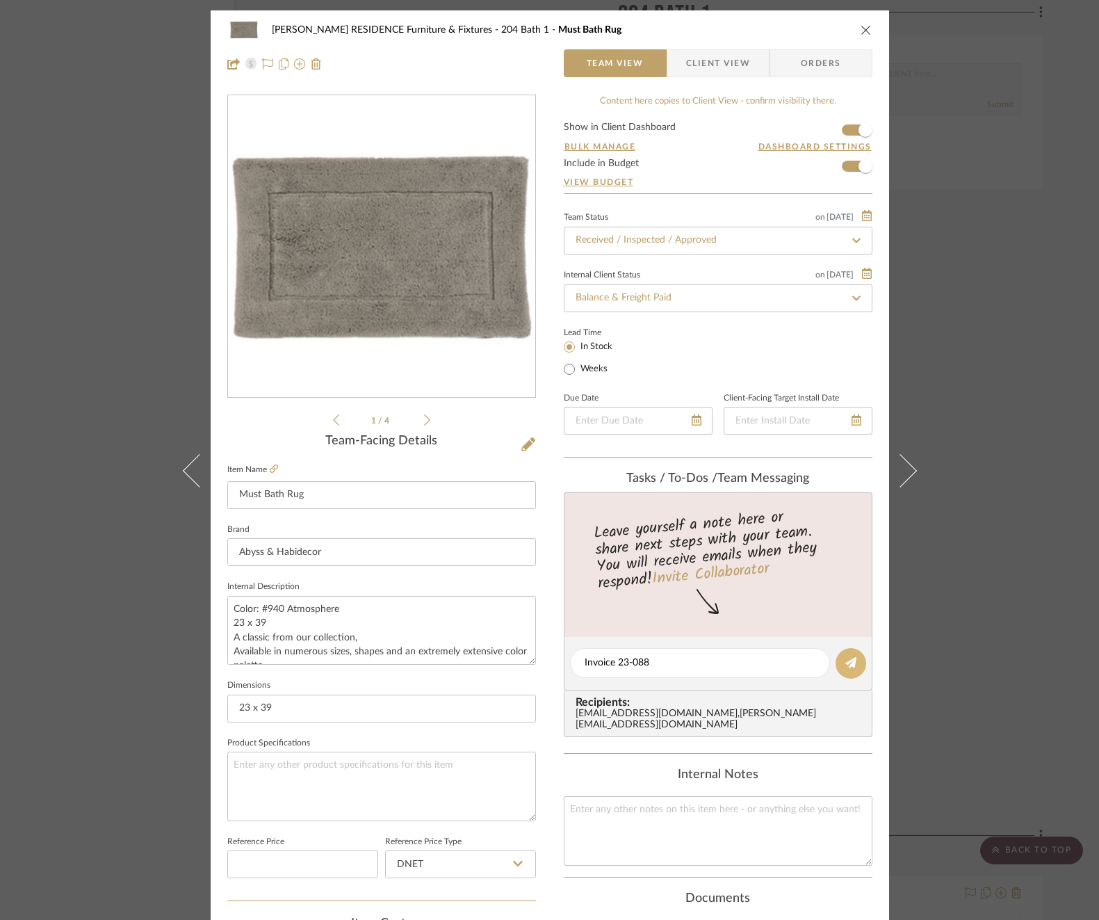
click at [845, 661] on icon at bounding box center [850, 662] width 11 height 11
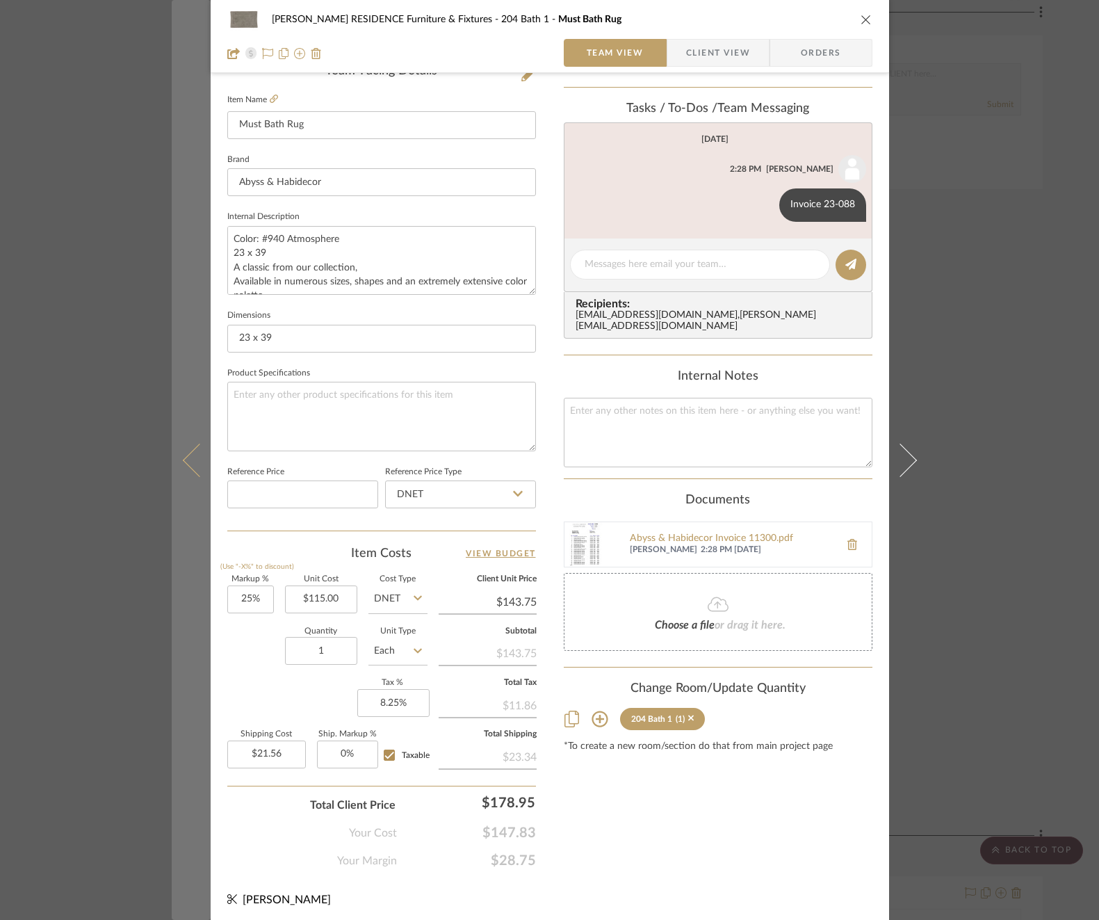
click at [176, 450] on button at bounding box center [191, 460] width 39 height 920
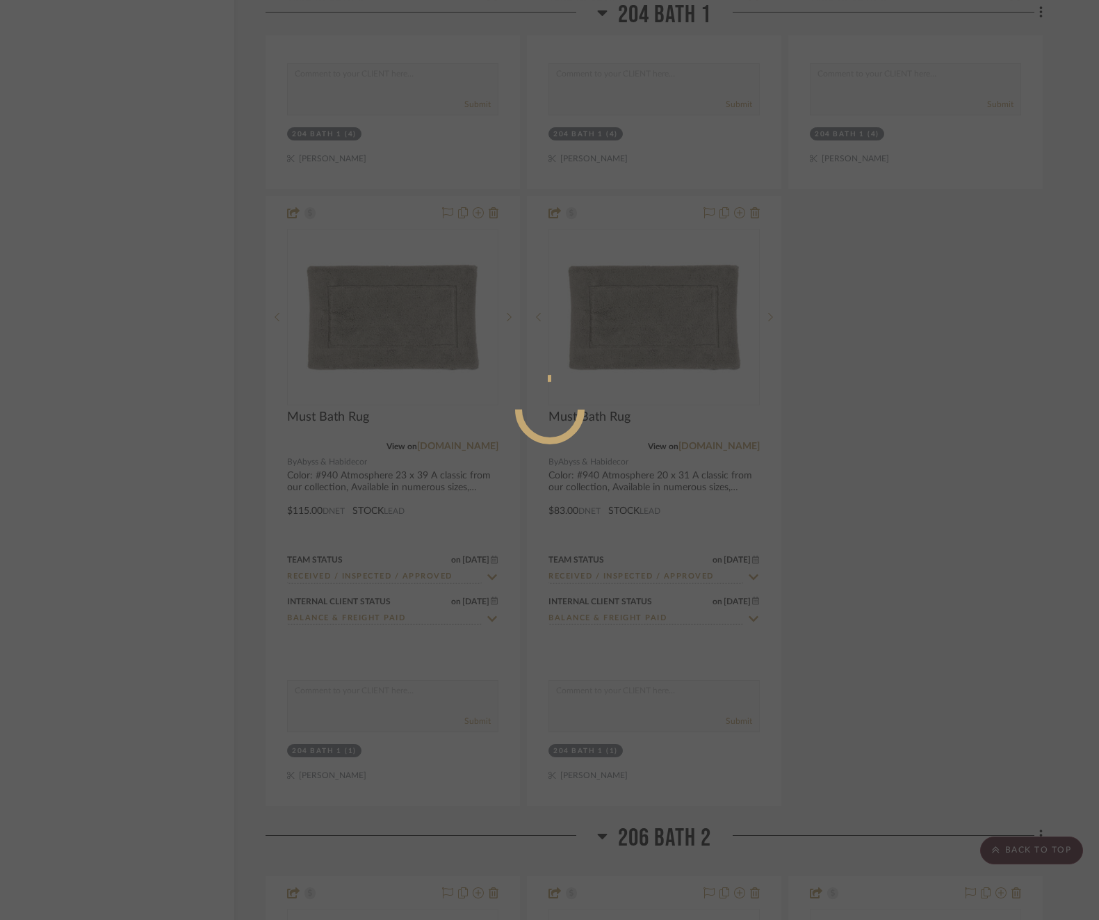
scroll to position [0, 0]
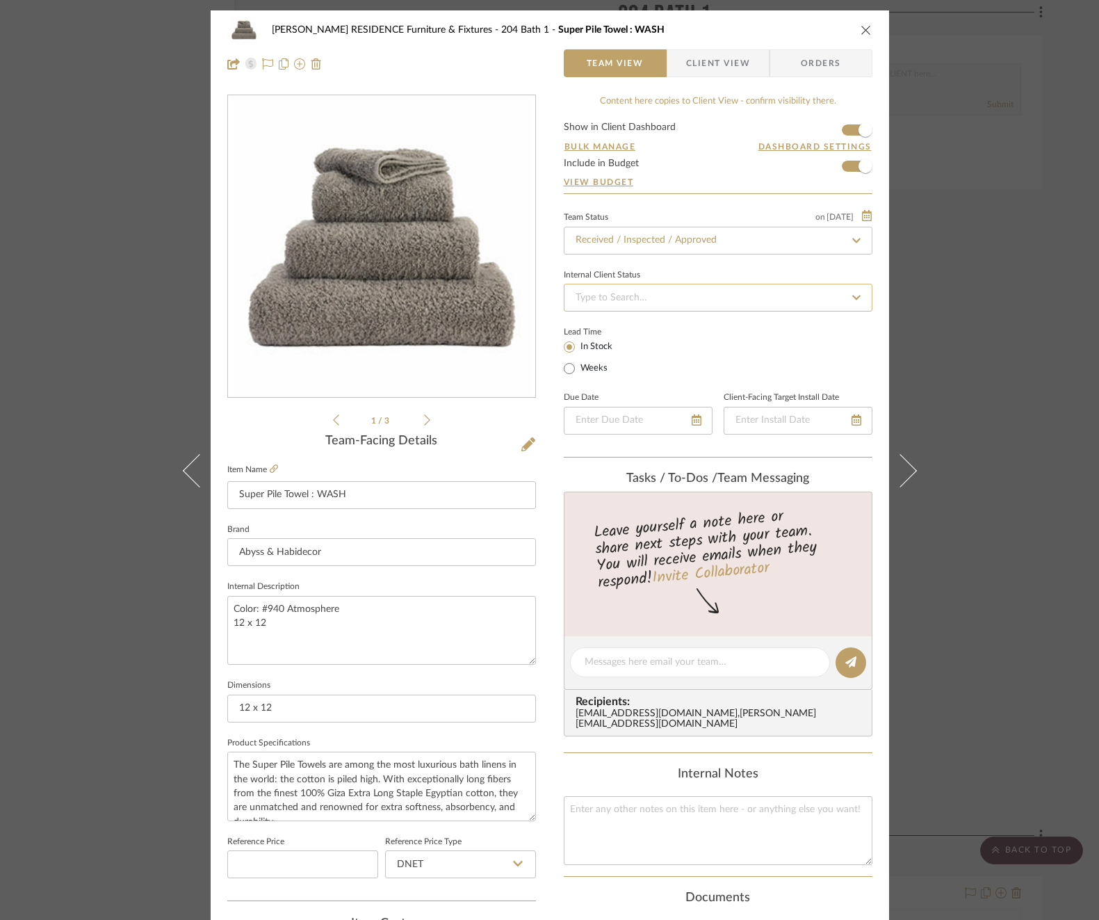
click at [628, 303] on input at bounding box center [718, 298] width 309 height 28
type input "ba"
click at [626, 379] on div "Balance & Freight Paid" at bounding box center [713, 368] width 307 height 35
type input "[DATE]"
type input "Balance & Freight Paid"
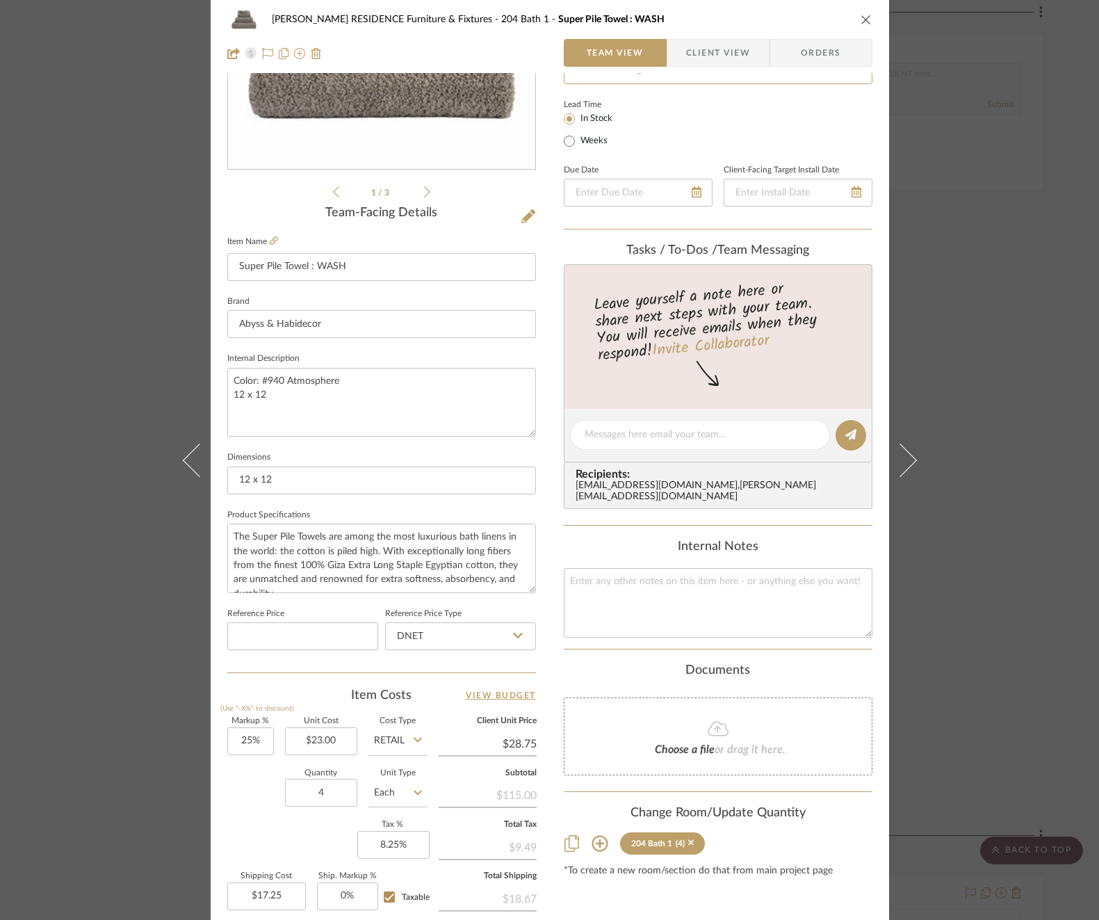
type input "[DATE]"
type input "Balance & Freight Paid"
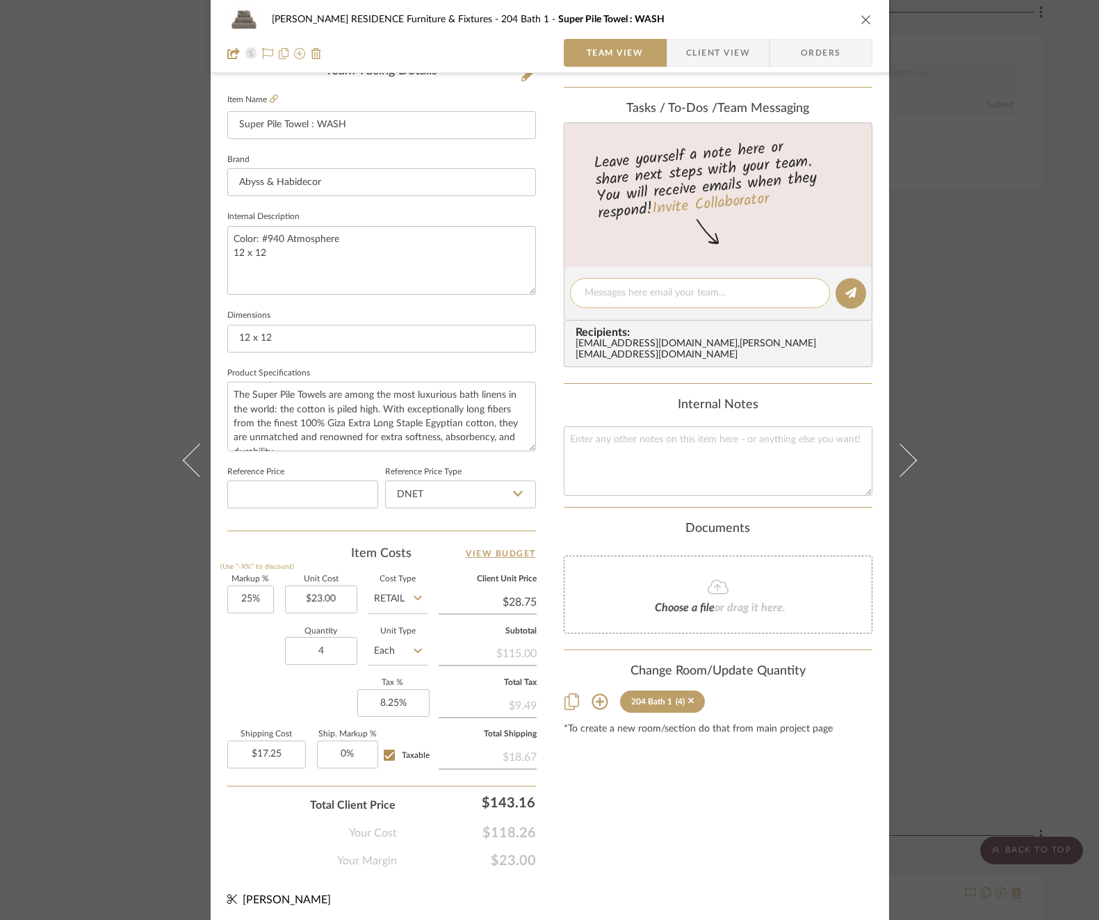
click at [642, 295] on textarea at bounding box center [700, 293] width 231 height 15
paste textarea "Invoice 23-088"
type textarea "Invoice 23-088"
click at [848, 290] on icon at bounding box center [850, 292] width 11 height 11
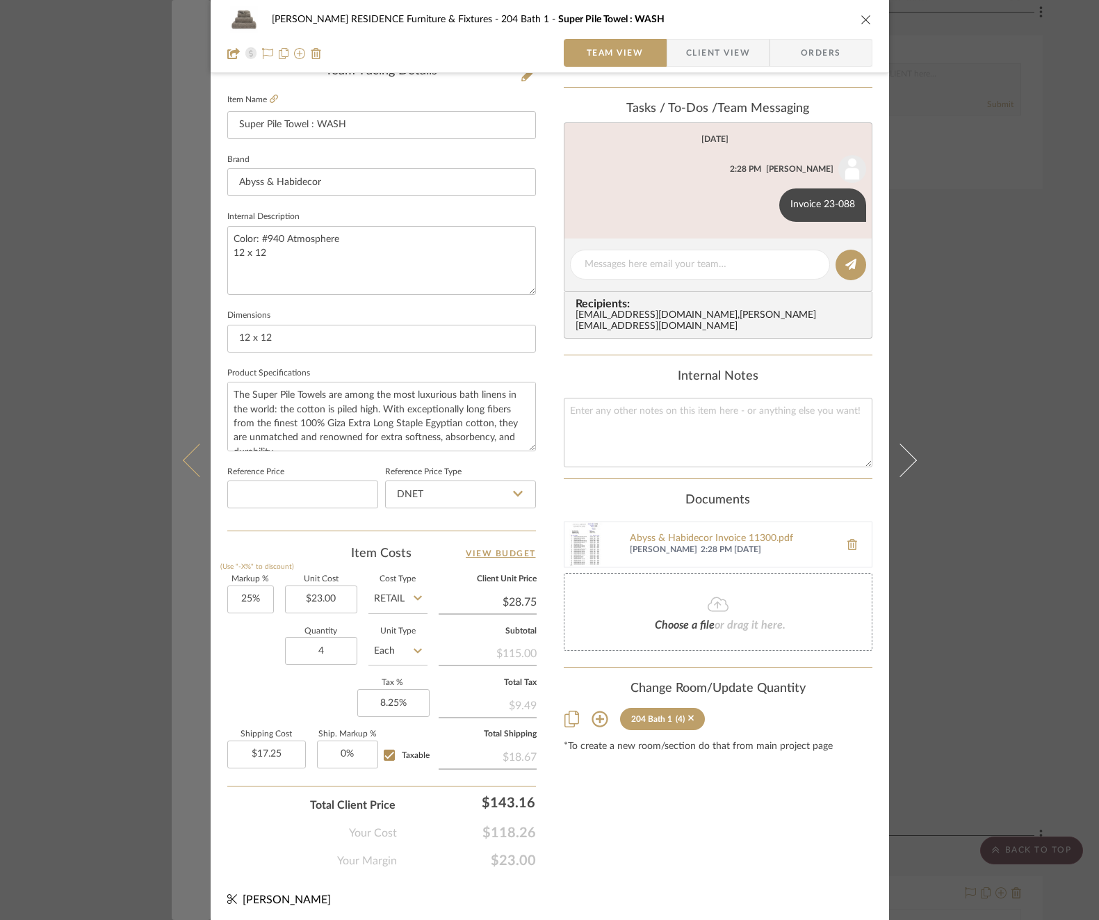
click at [189, 455] on icon at bounding box center [198, 459] width 33 height 33
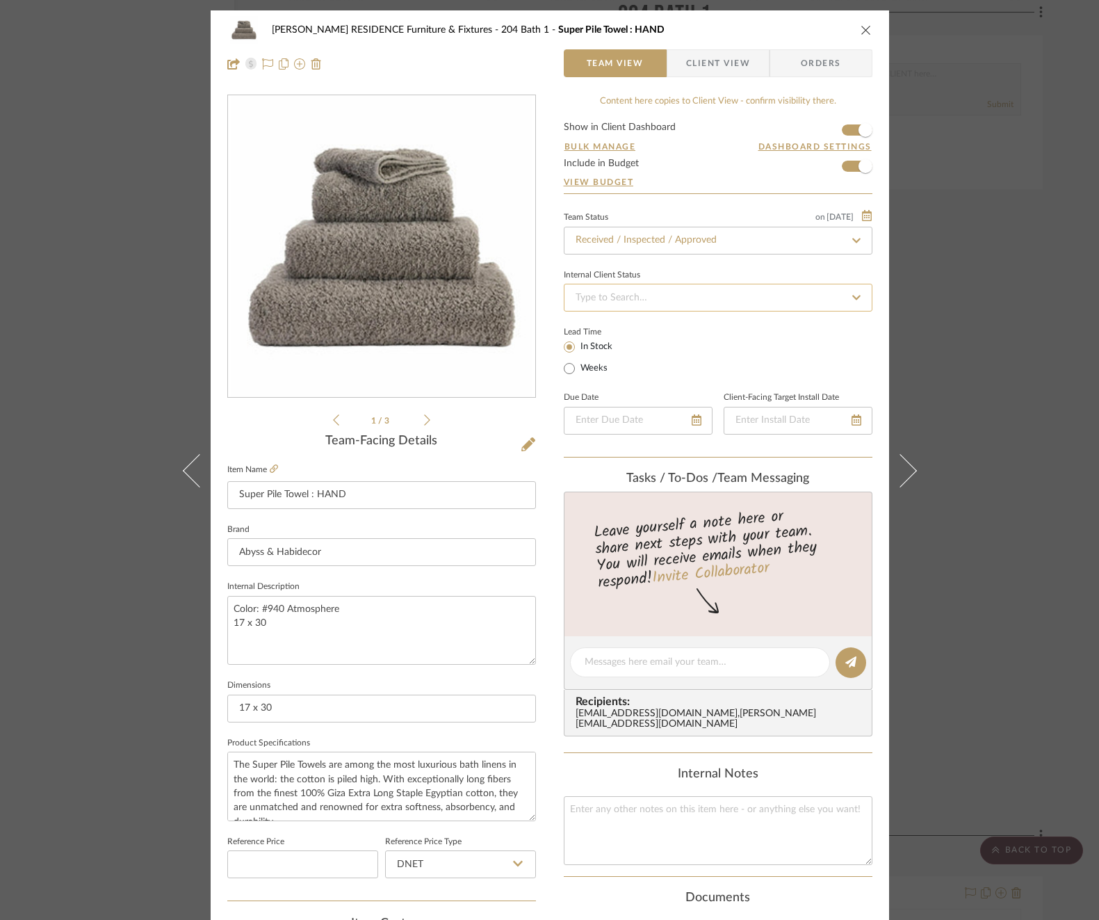
click at [624, 291] on input at bounding box center [718, 298] width 309 height 28
type input "ba"
click at [635, 368] on span "Balance & Freight Paid" at bounding box center [621, 369] width 96 height 10
type input "[DATE]"
type input "Balance & Freight Paid"
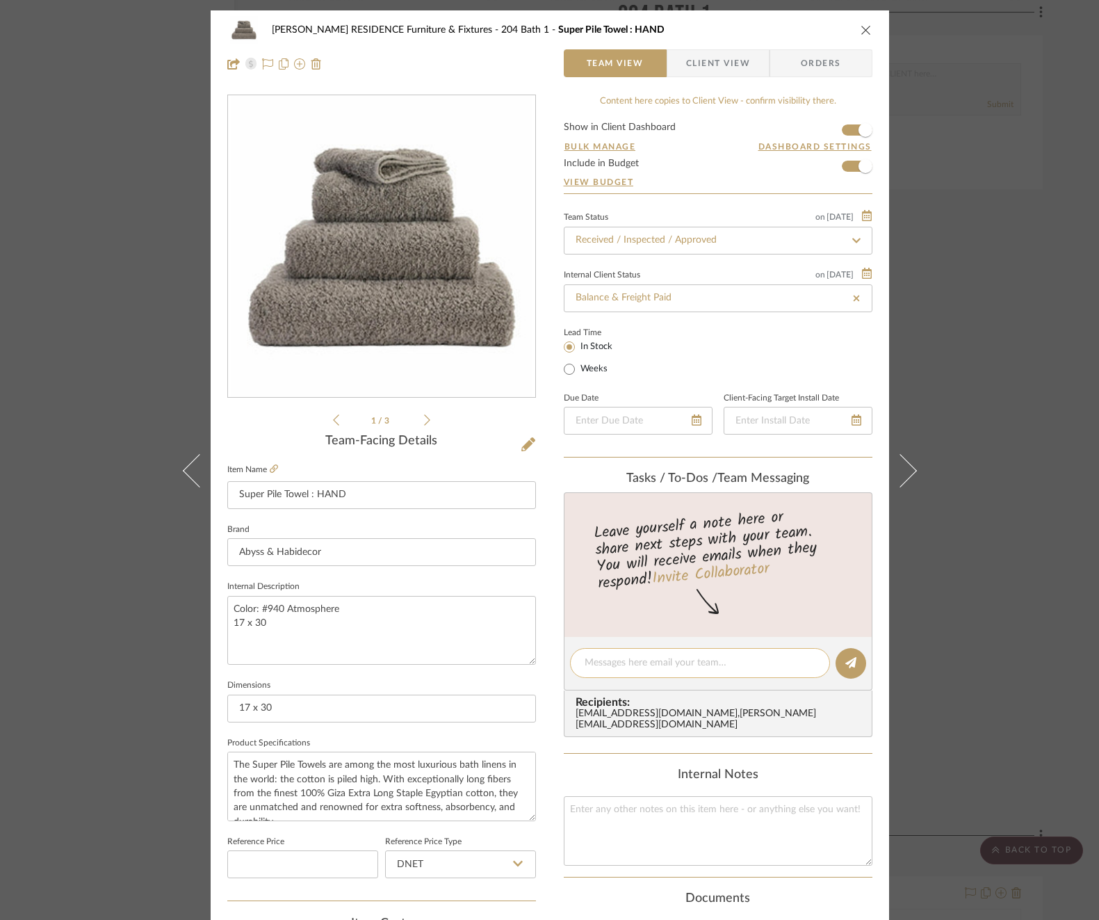
click at [659, 655] on textarea at bounding box center [700, 662] width 231 height 15
paste textarea "Invoice 23-088"
type textarea "Invoice 23-088"
click at [857, 660] on button at bounding box center [850, 663] width 31 height 31
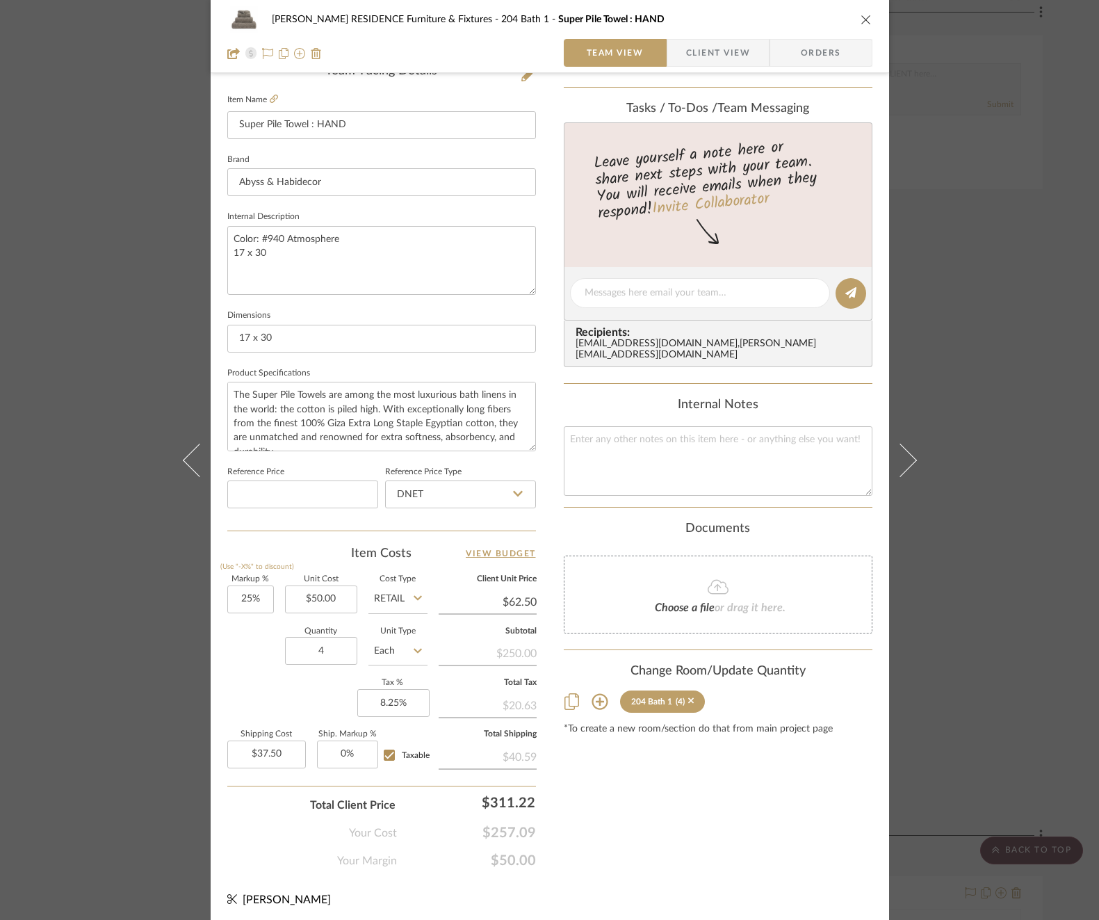
type input "[DATE]"
type input "Balance & Freight Paid"
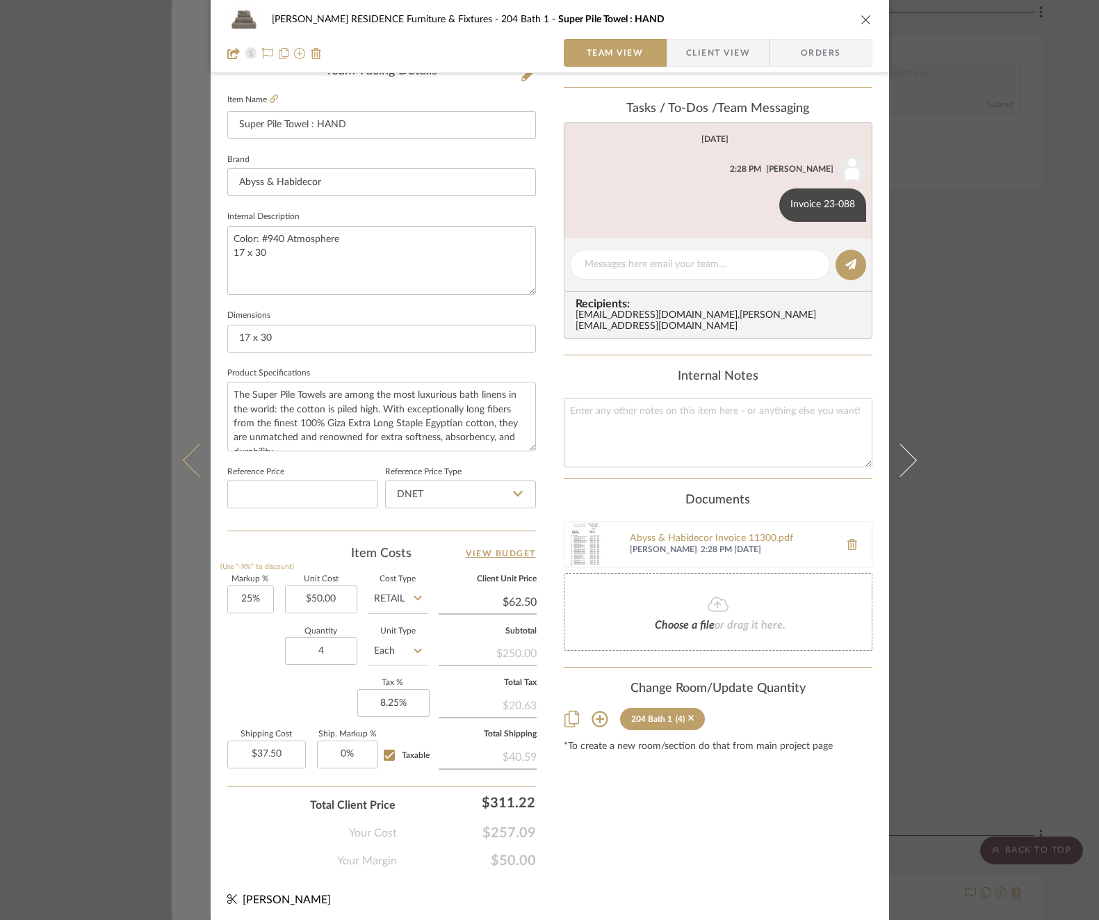
click at [178, 449] on button at bounding box center [191, 460] width 39 height 920
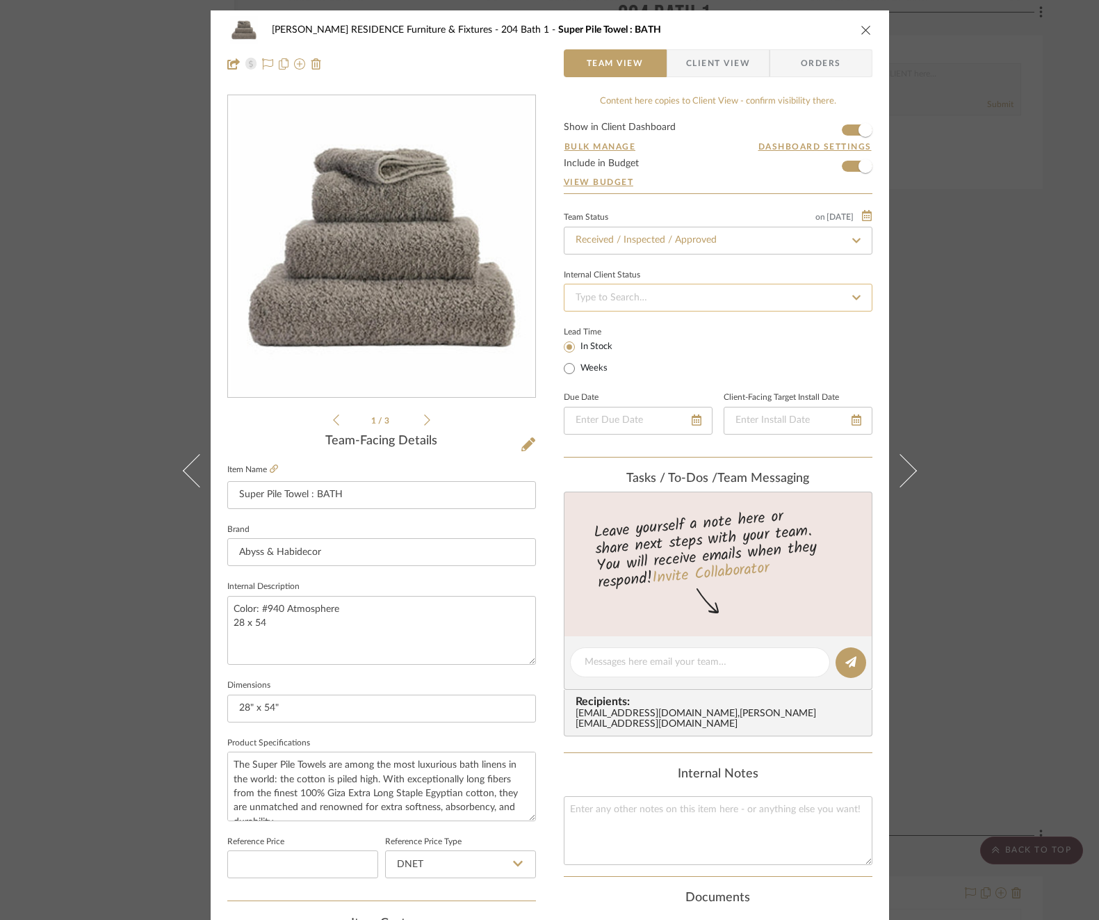
click at [655, 292] on input at bounding box center [718, 298] width 309 height 28
type input "ba"
click at [648, 372] on span "Balance & Freight Paid" at bounding box center [621, 369] width 96 height 10
type input "[DATE]"
type input "Balance & Freight Paid"
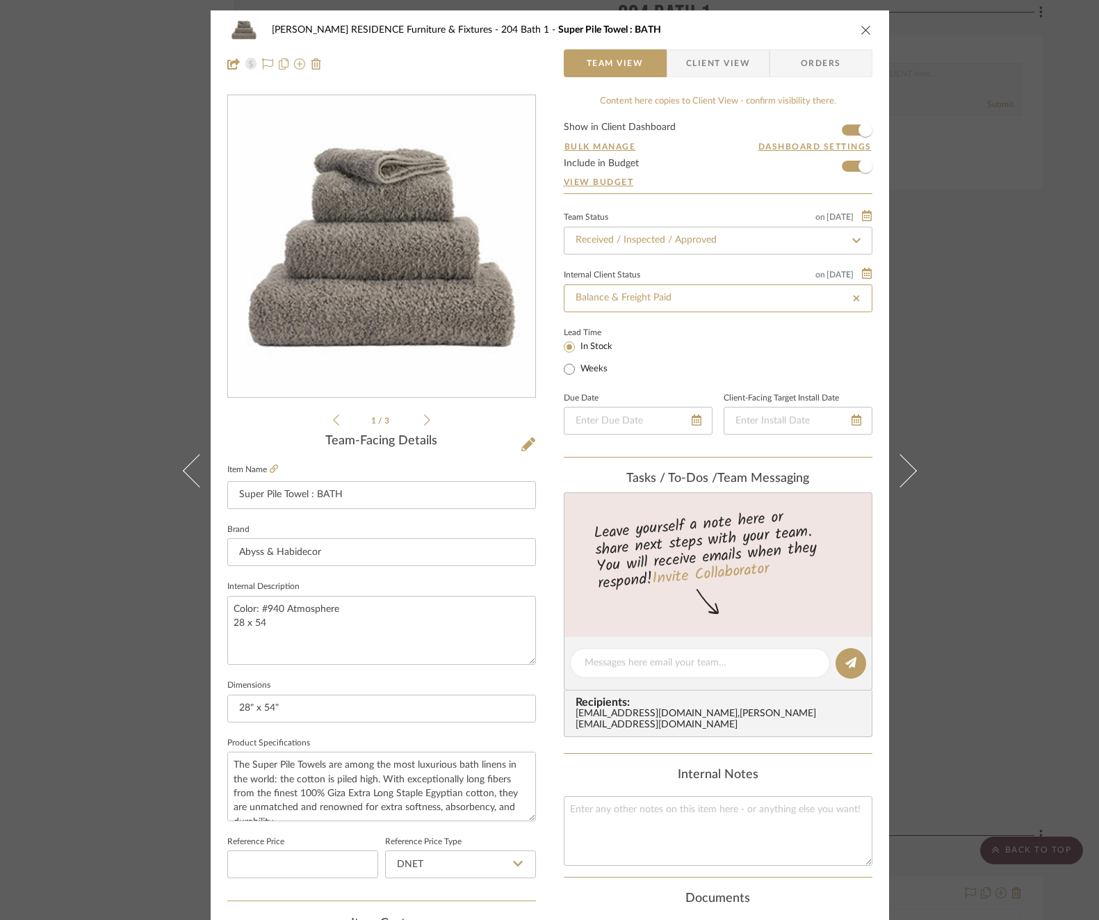
type input "[DATE]"
type input "Balance & Freight Paid"
click at [660, 656] on textarea at bounding box center [700, 662] width 231 height 15
paste textarea "Invoice 23-088"
type textarea "Invoice 23-088"
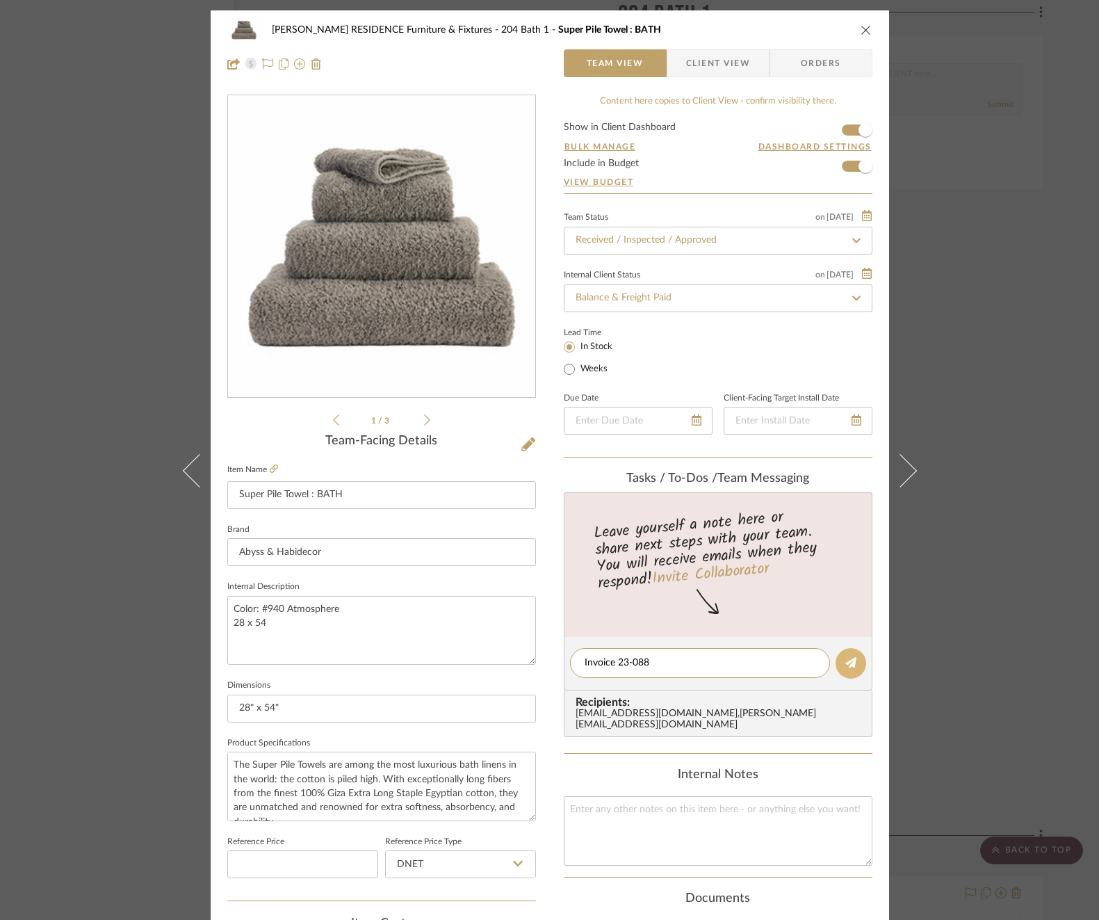
click at [859, 658] on button at bounding box center [850, 663] width 31 height 31
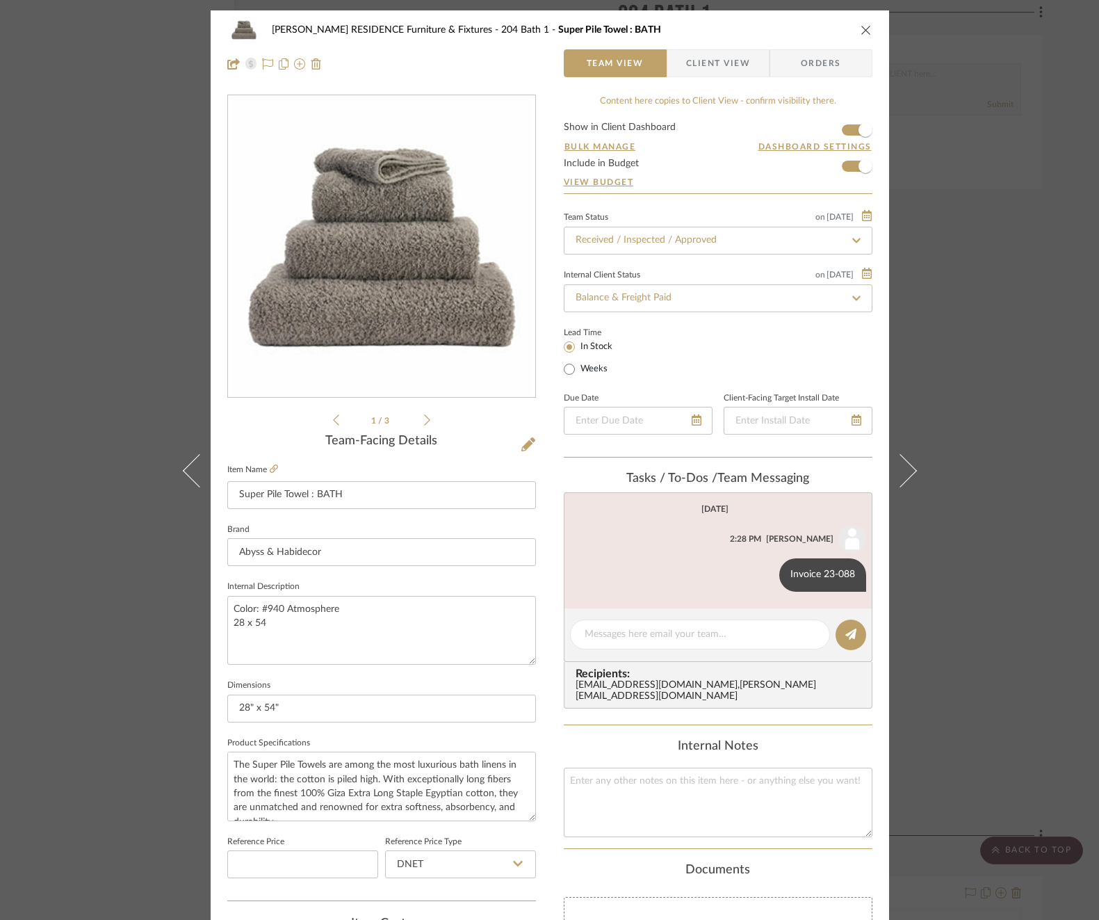
scroll to position [370, 0]
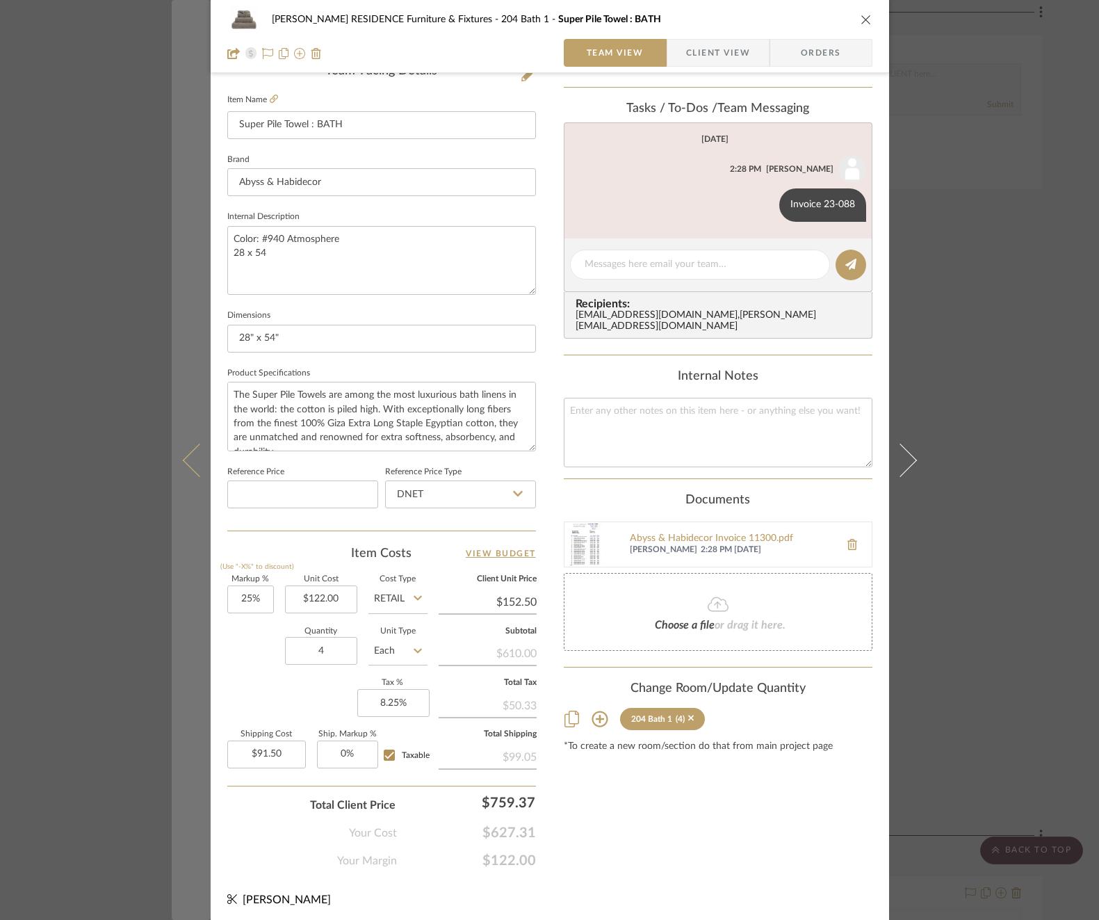
click at [197, 476] on button at bounding box center [191, 460] width 39 height 920
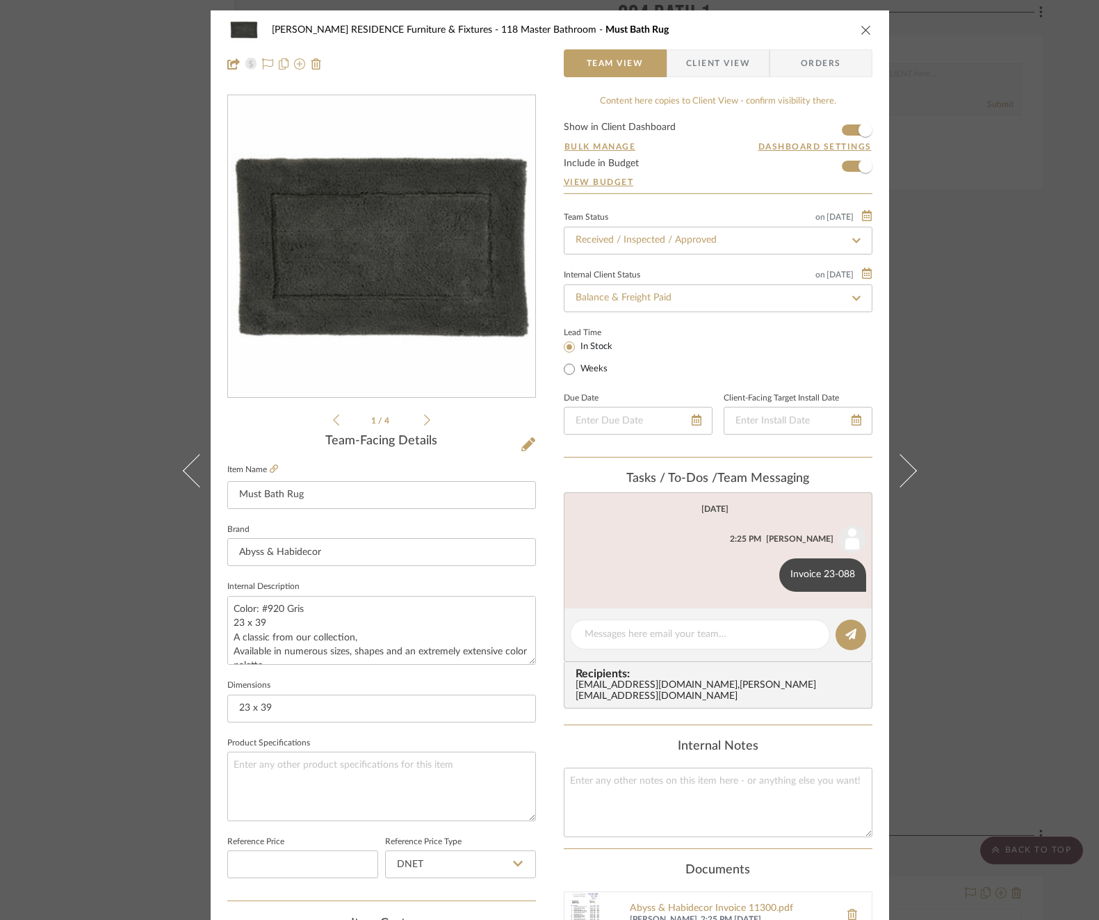
click at [1000, 320] on div "[PERSON_NAME] RESIDENCE Furniture & Fixtures 118 Master Bathroom Must Bath Rug …" at bounding box center [549, 460] width 1099 height 920
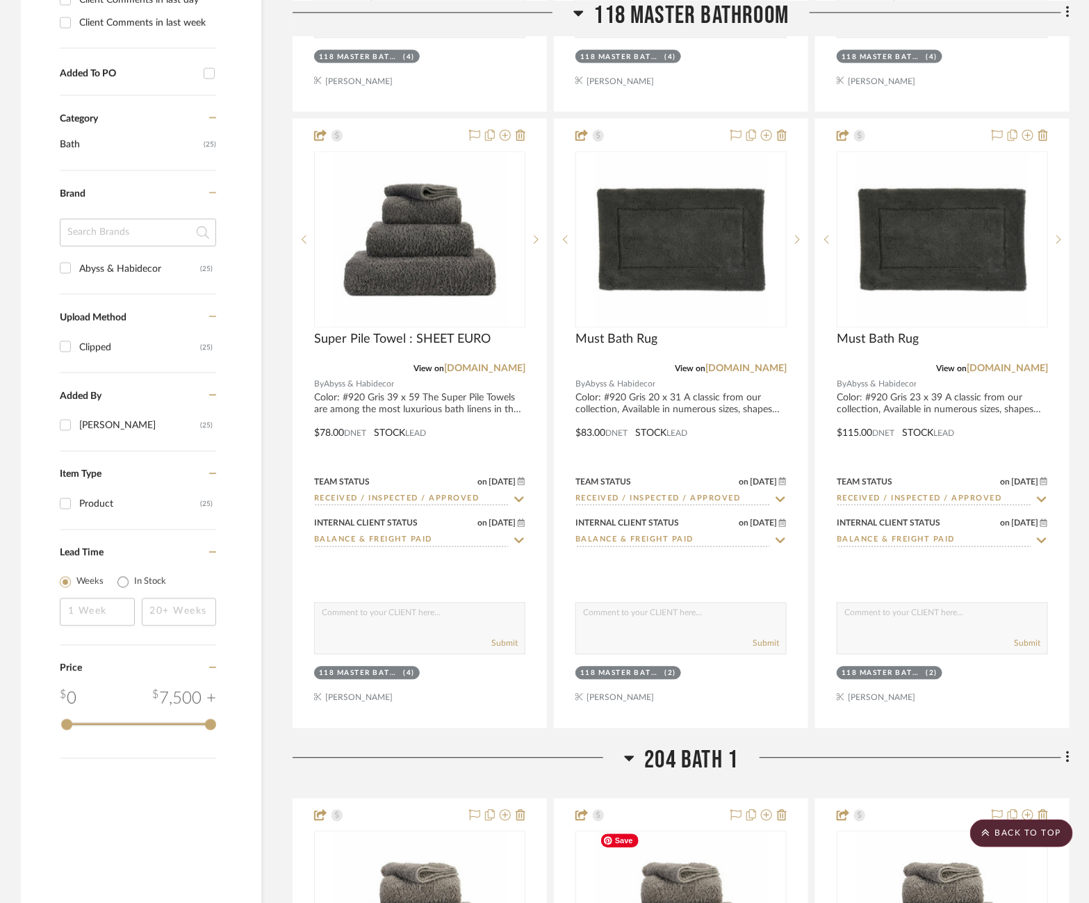
scroll to position [938, 26]
click at [1051, 824] on scroll-to-top-button "BACK TO TOP" at bounding box center [1021, 833] width 103 height 28
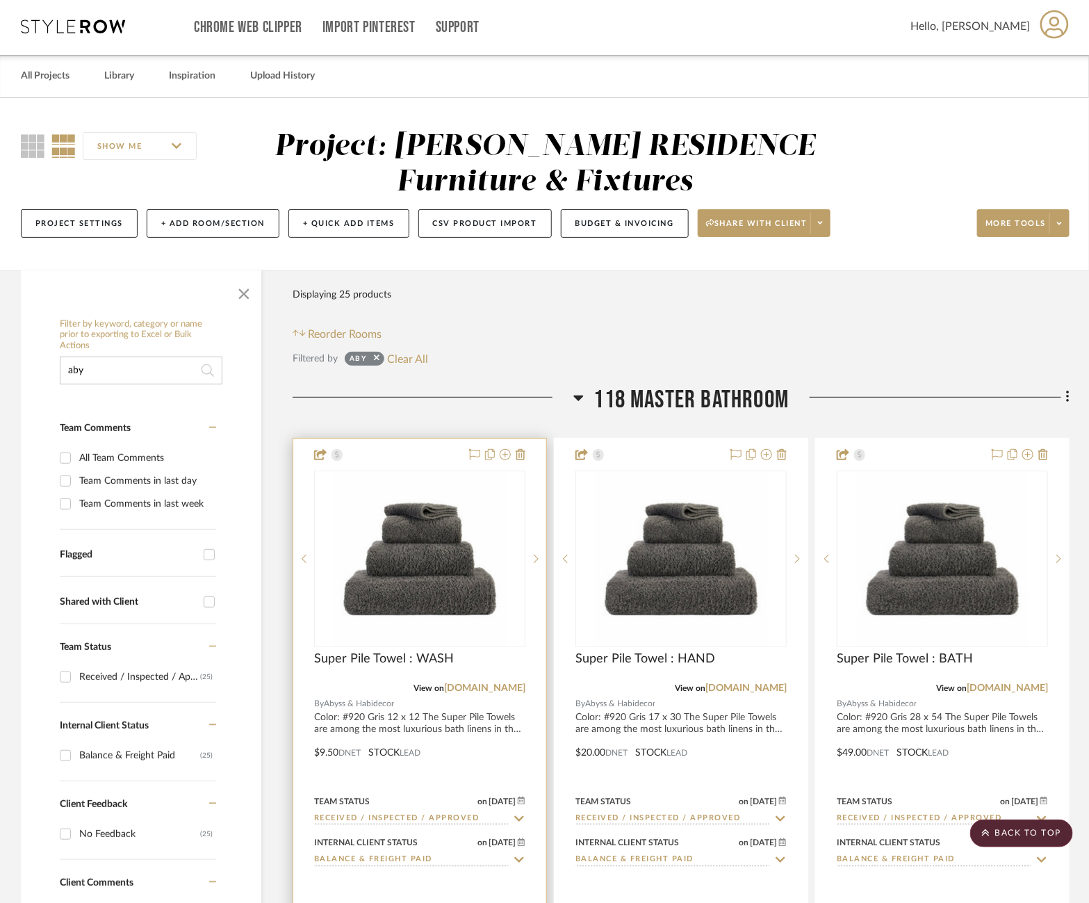
scroll to position [0, 0]
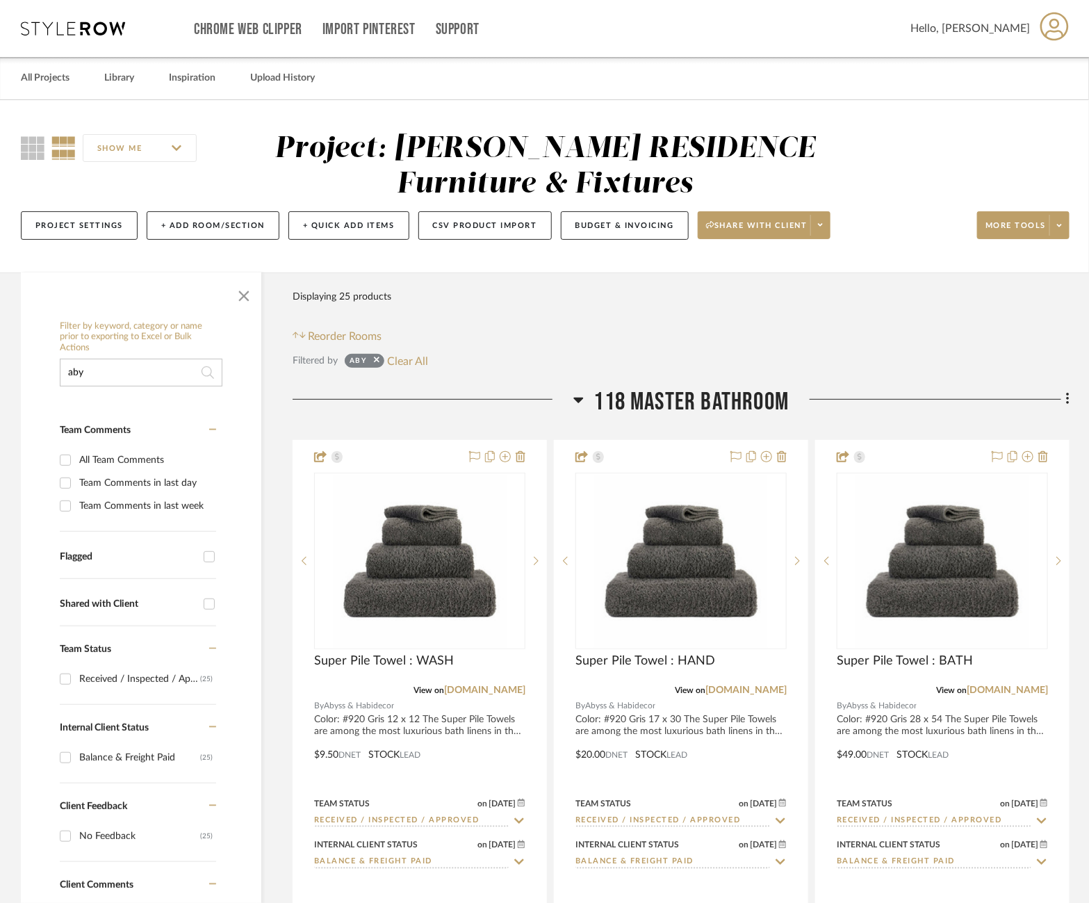
click at [109, 377] on input "aby" at bounding box center [141, 373] width 163 height 28
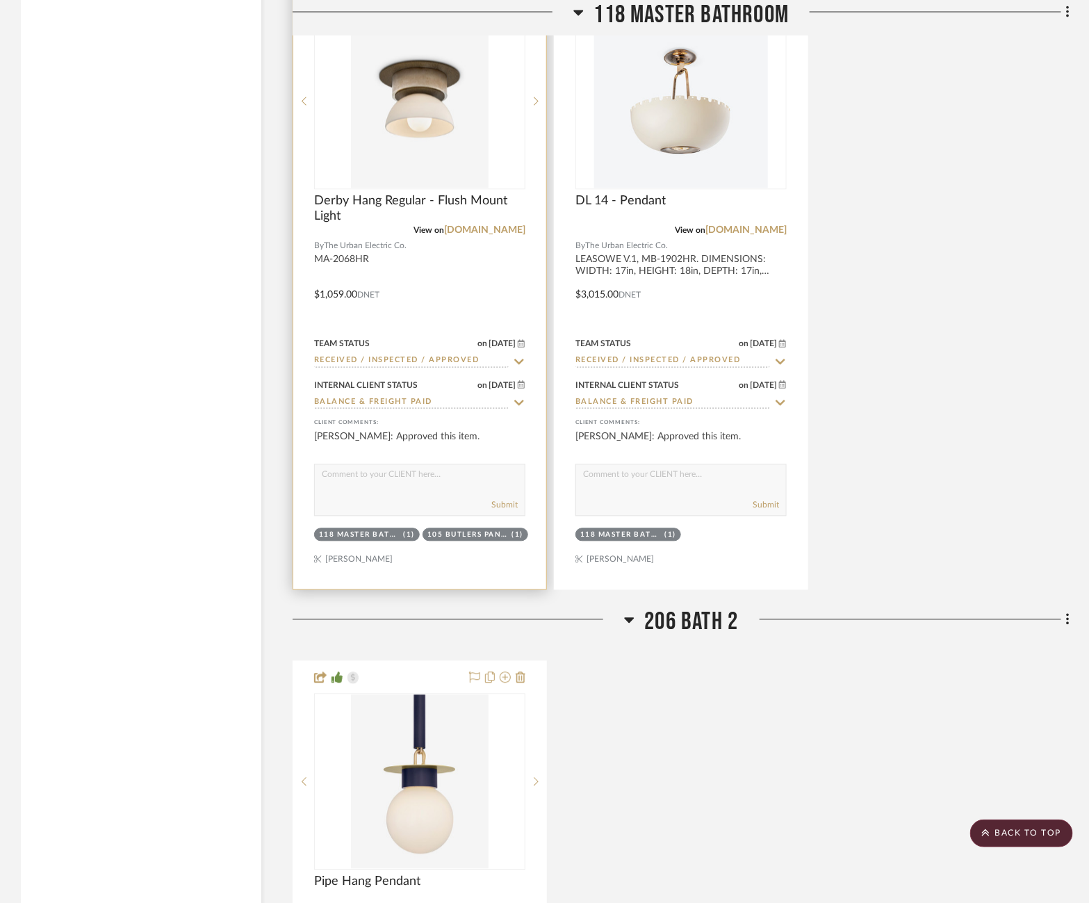
scroll to position [3113, 0]
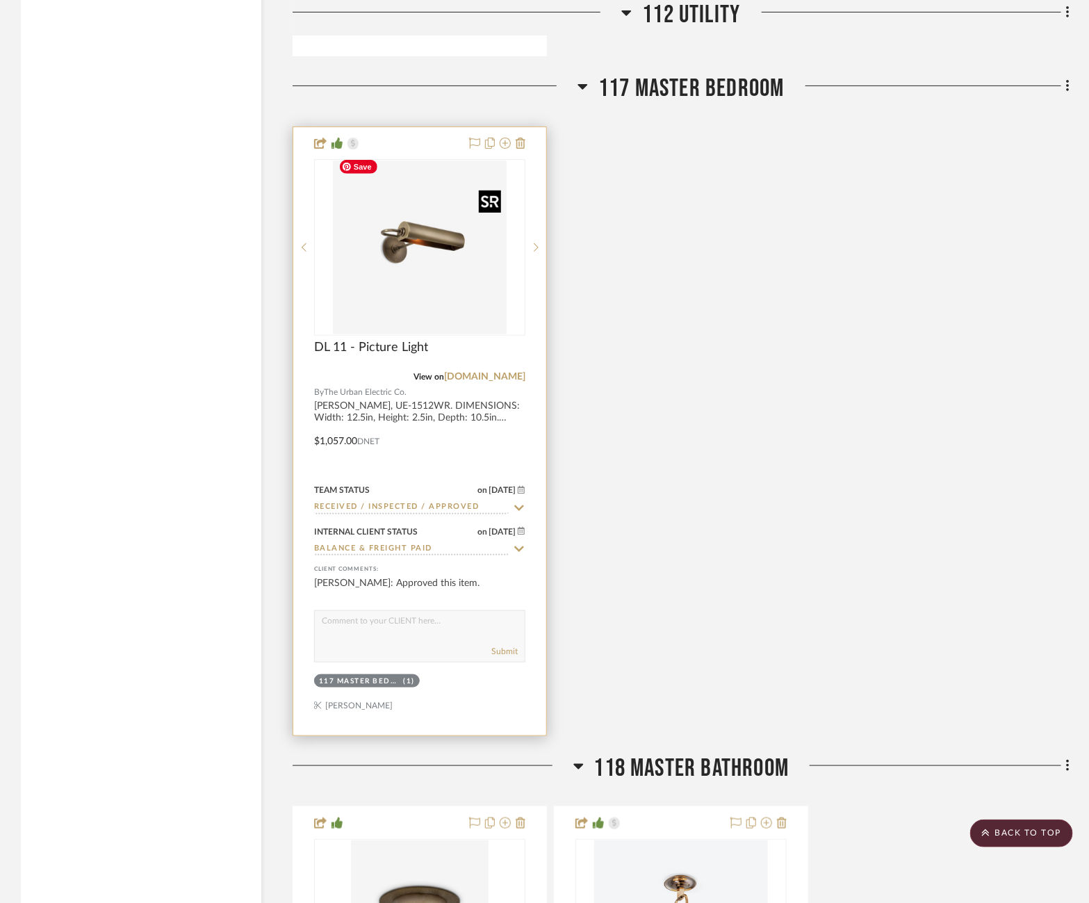
type input "urban"
click at [0, 0] on img at bounding box center [0, 0] width 0 height 0
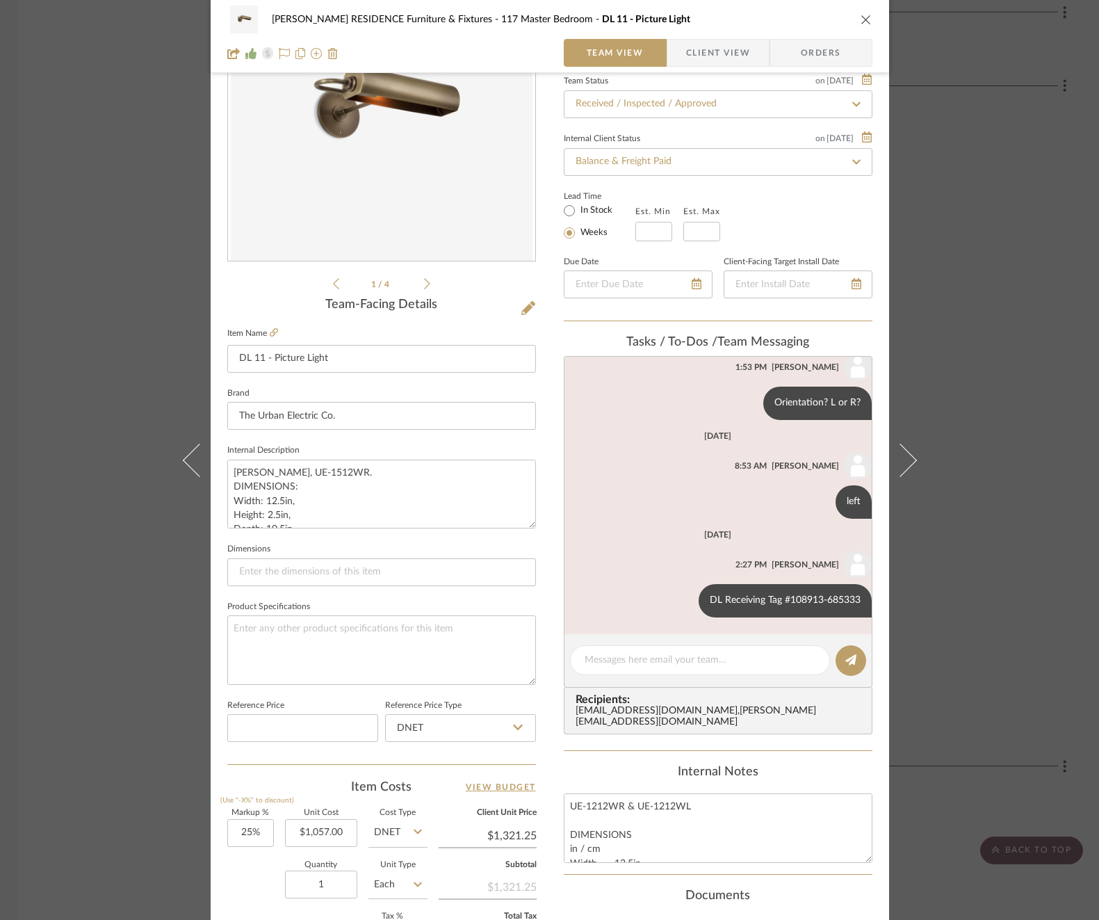
scroll to position [288, 0]
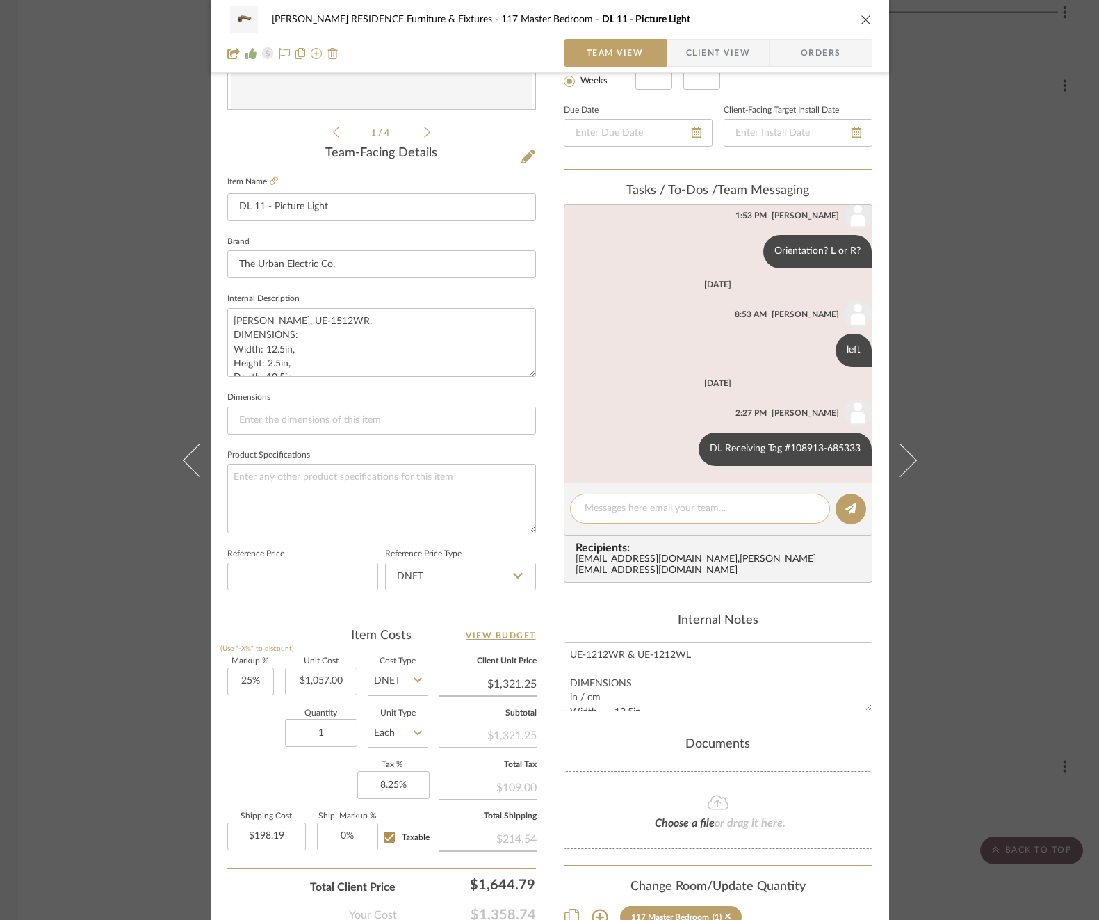
click at [708, 505] on textarea at bounding box center [700, 508] width 231 height 15
type textarea "Invoice 23-089"
click at [853, 500] on button at bounding box center [850, 508] width 31 height 31
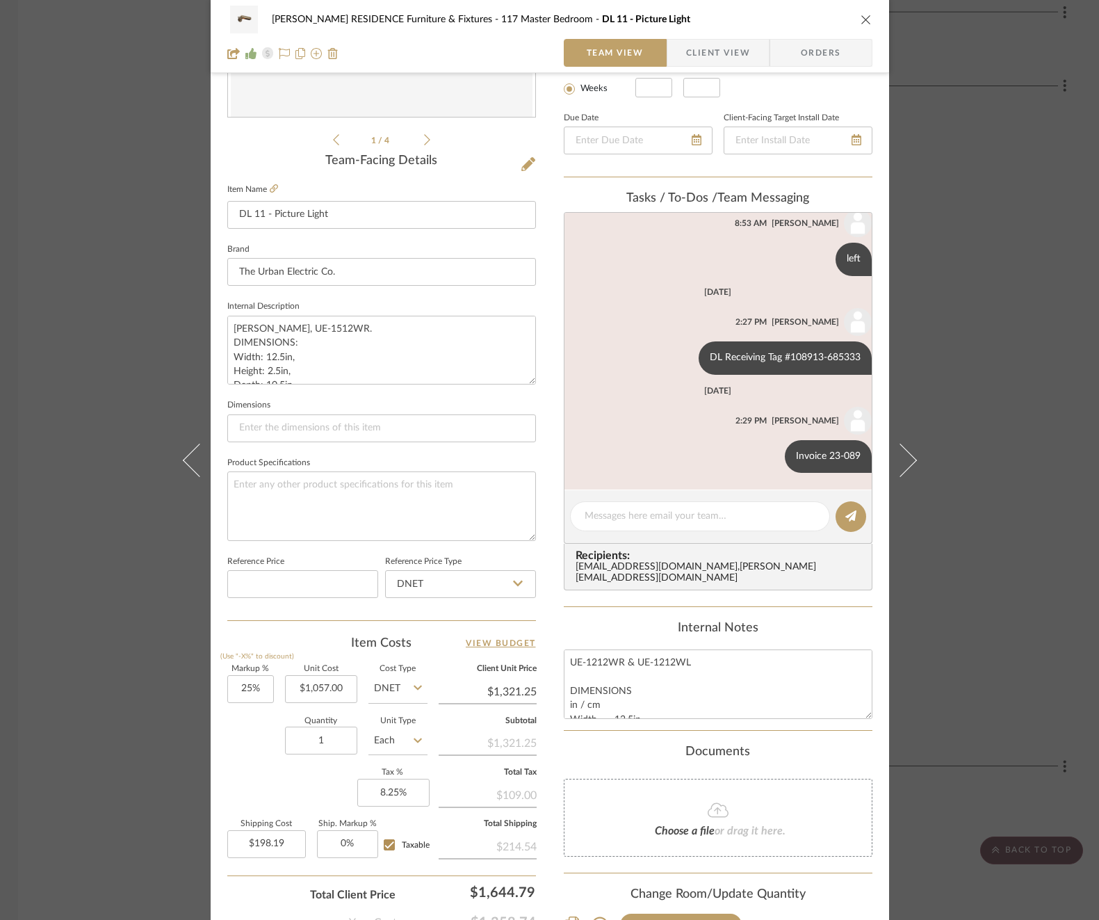
scroll to position [370, 0]
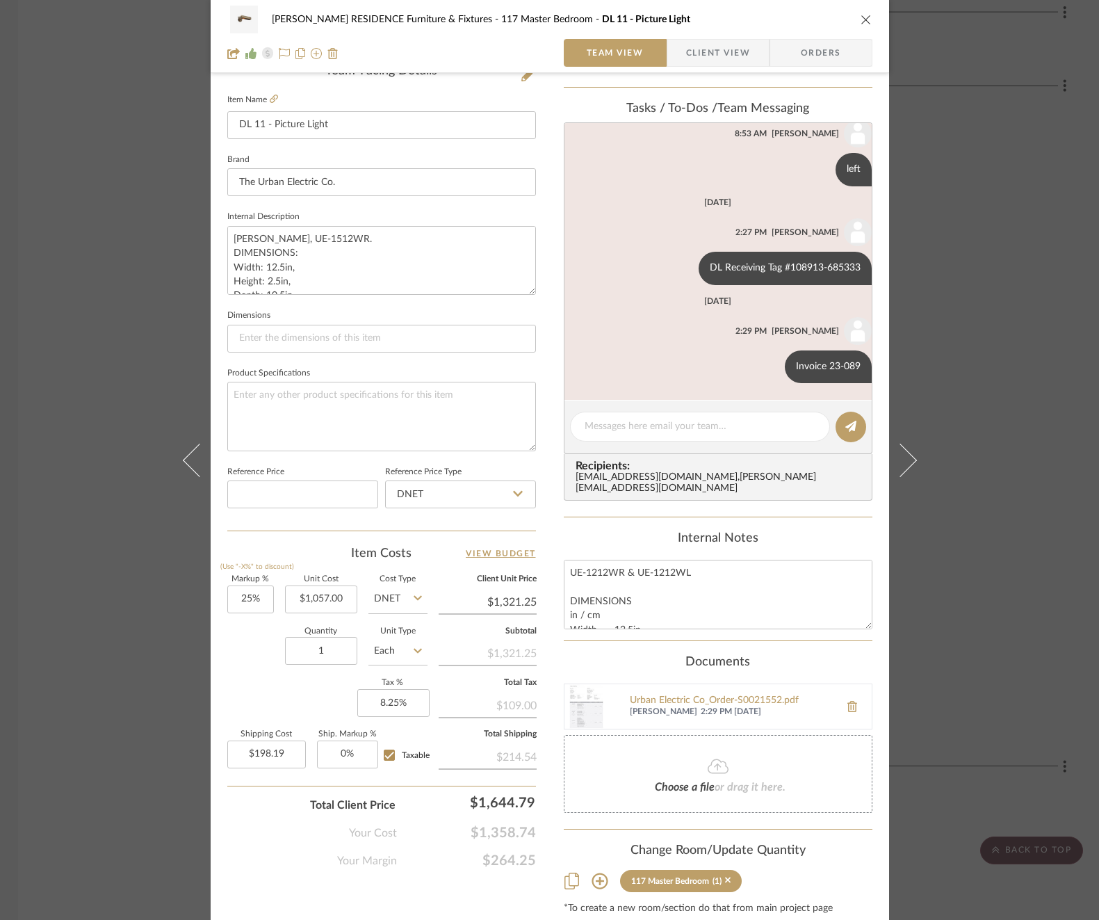
click at [972, 352] on div "COBLE RESIDENCE Furniture & Fixtures 117 Master Bedroom DL 11 - Picture Light T…" at bounding box center [549, 460] width 1099 height 920
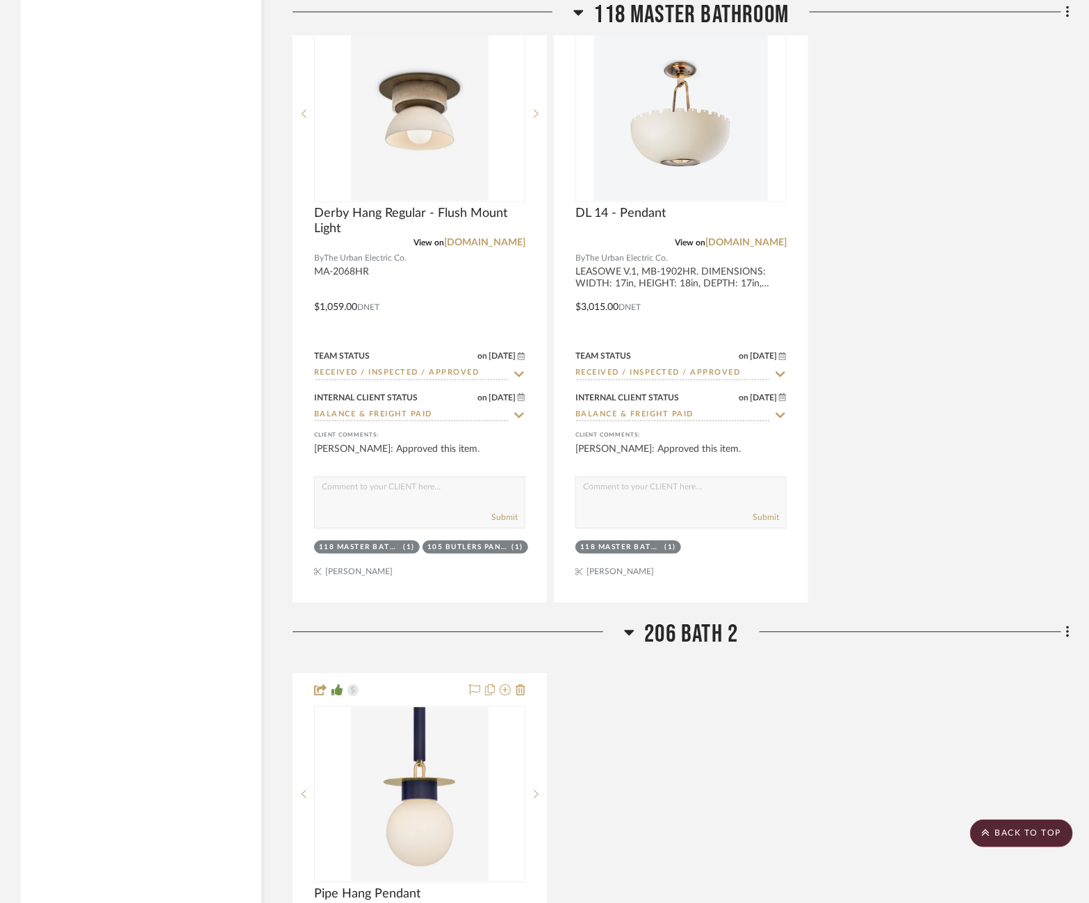
scroll to position [3194, 4]
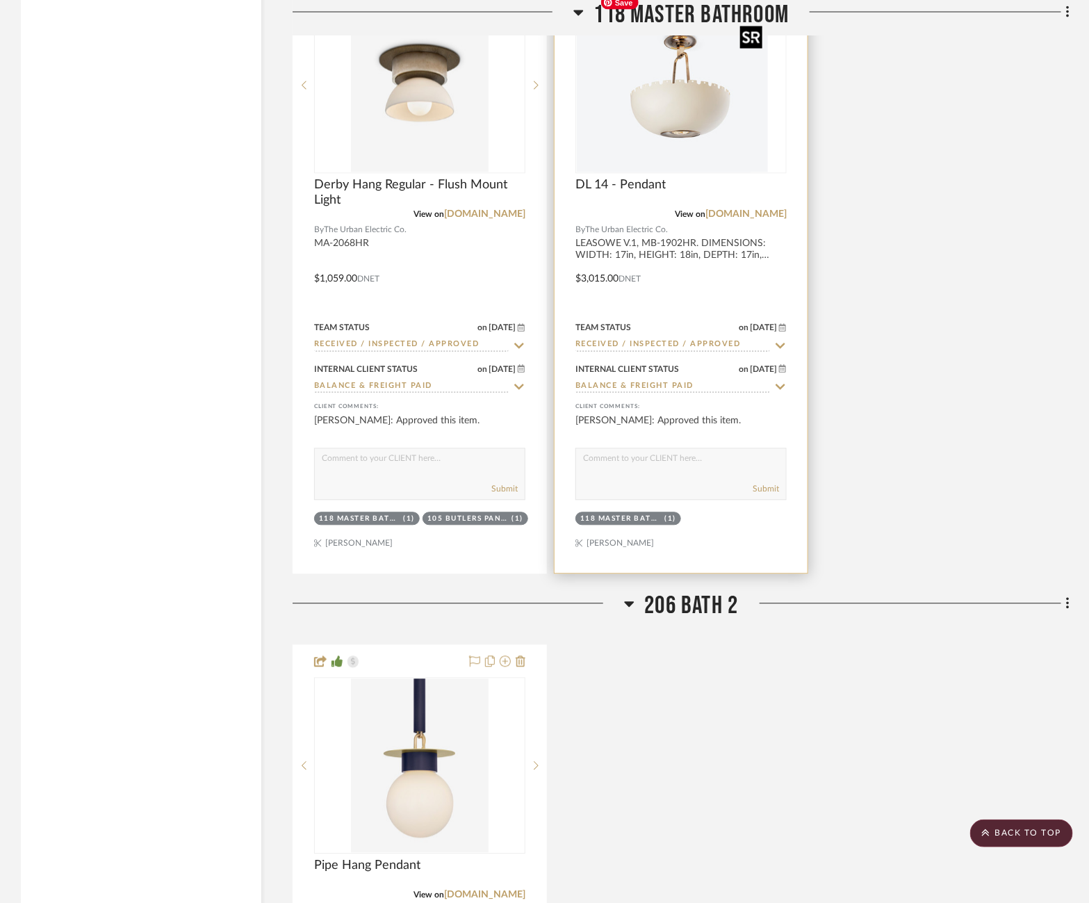
click at [694, 124] on img "0" at bounding box center [664, 86] width 174 height 174
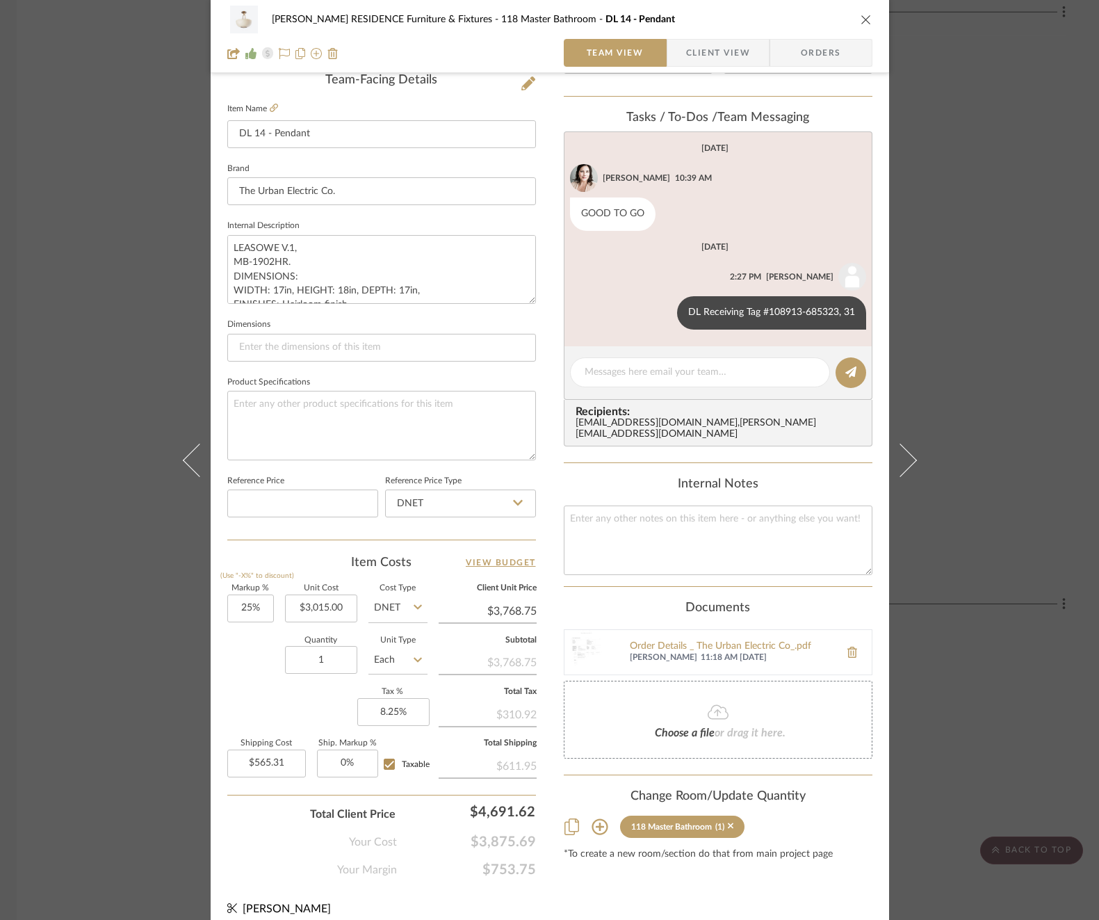
scroll to position [370, 0]
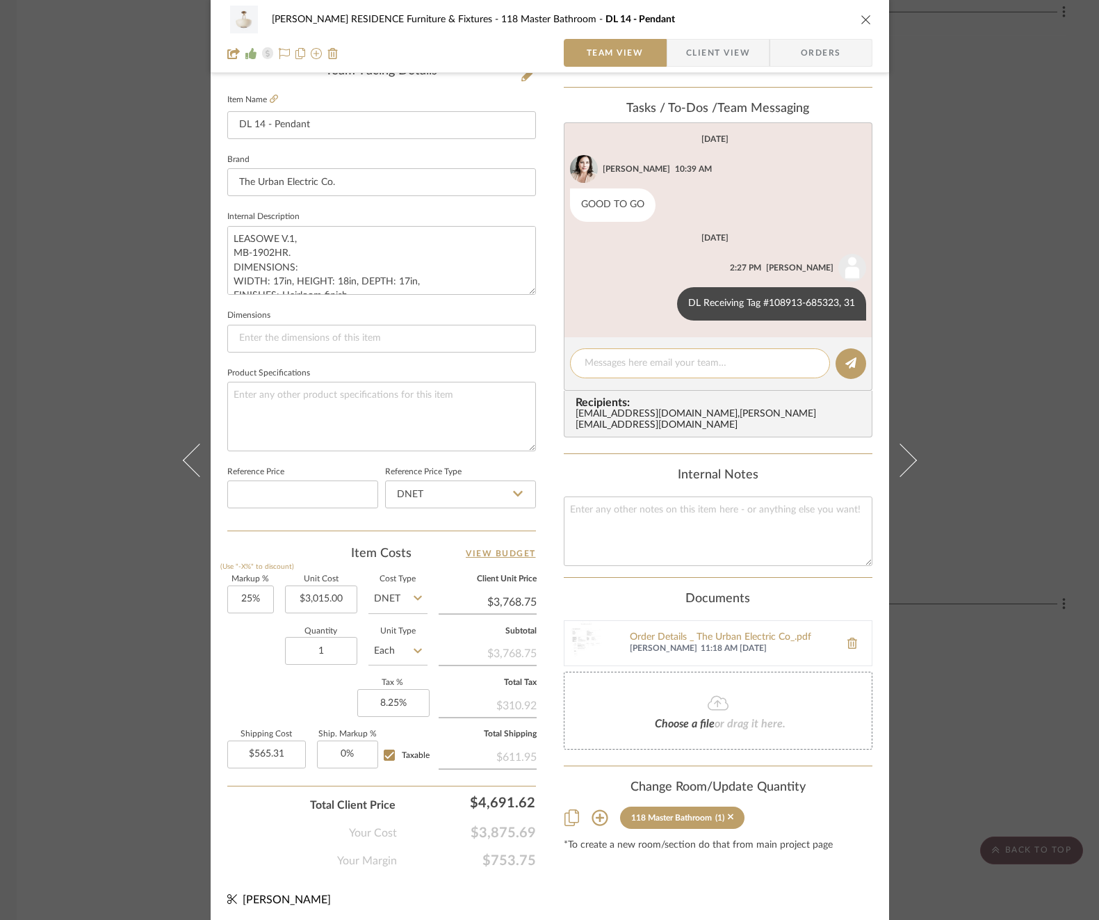
click at [744, 365] on textarea at bounding box center [700, 363] width 231 height 15
type textarea "R"
type textarea "Invoice 23-089"
click at [737, 353] on div "Invoice 23-089" at bounding box center [700, 363] width 260 height 30
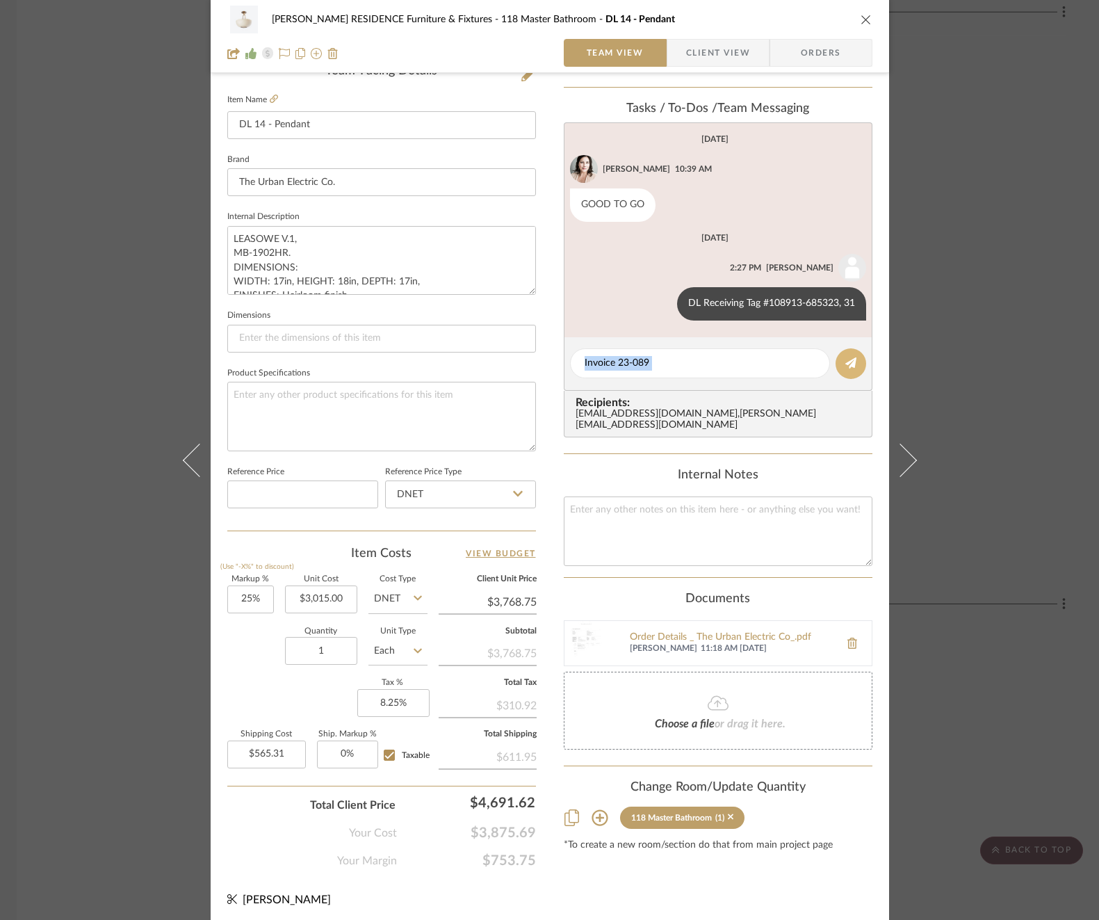
click at [845, 359] on icon at bounding box center [850, 362] width 11 height 11
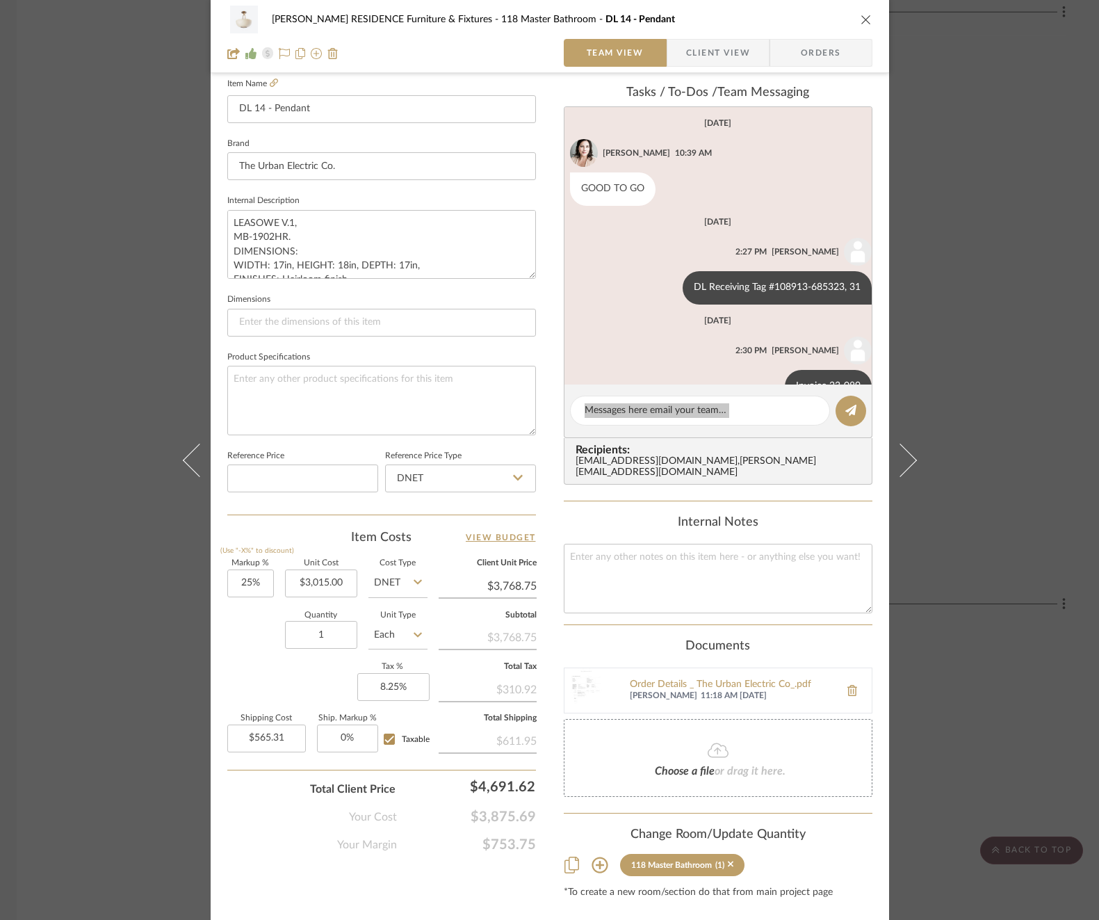
scroll to position [405, 0]
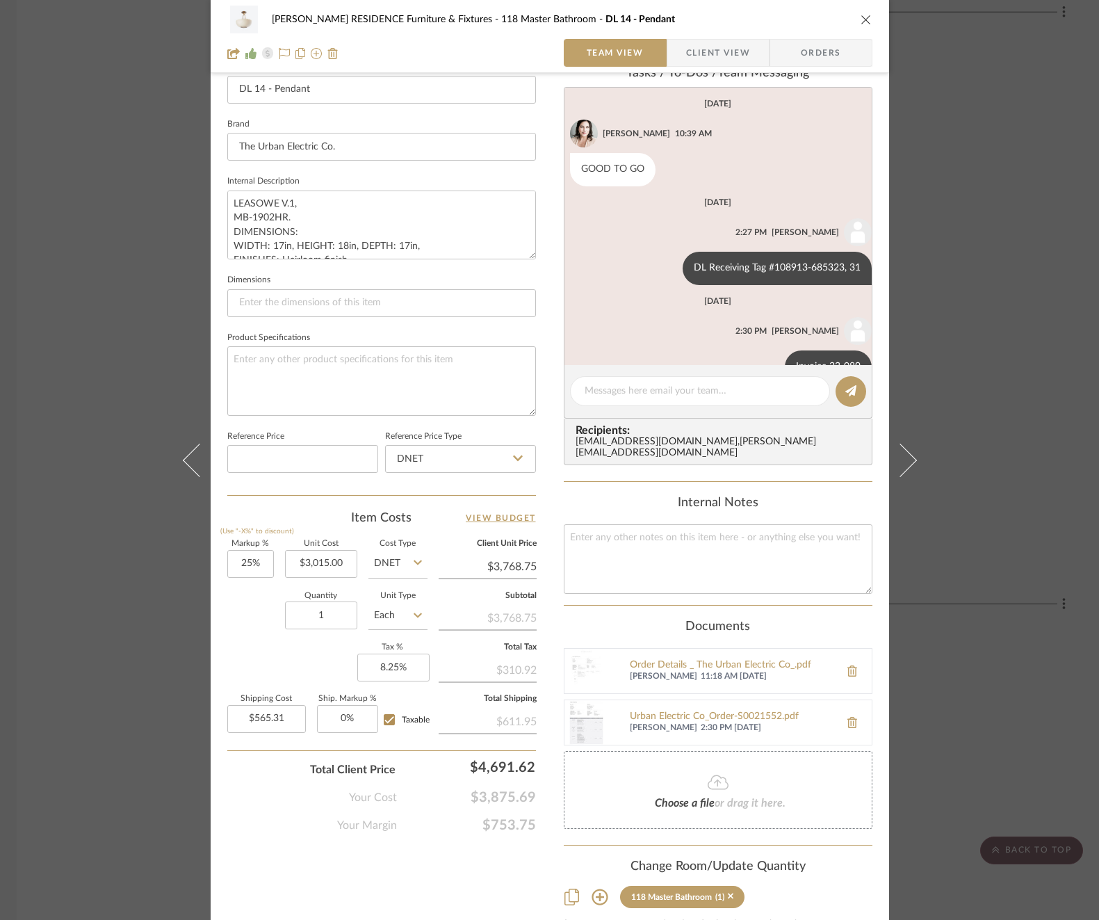
click at [972, 467] on div "COBLE RESIDENCE Furniture & Fixtures 118 Master Bathroom DL 14 - Pendant Team V…" at bounding box center [549, 460] width 1099 height 920
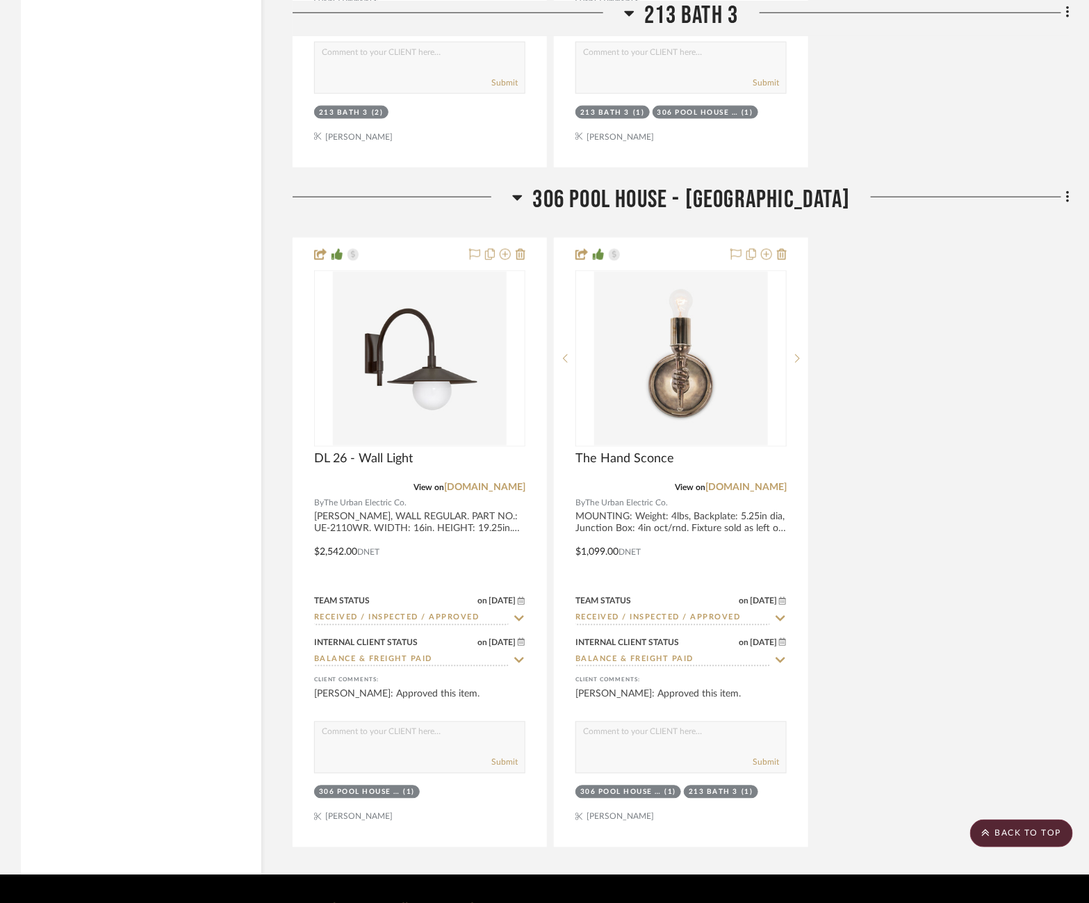
scroll to position [4979, 4]
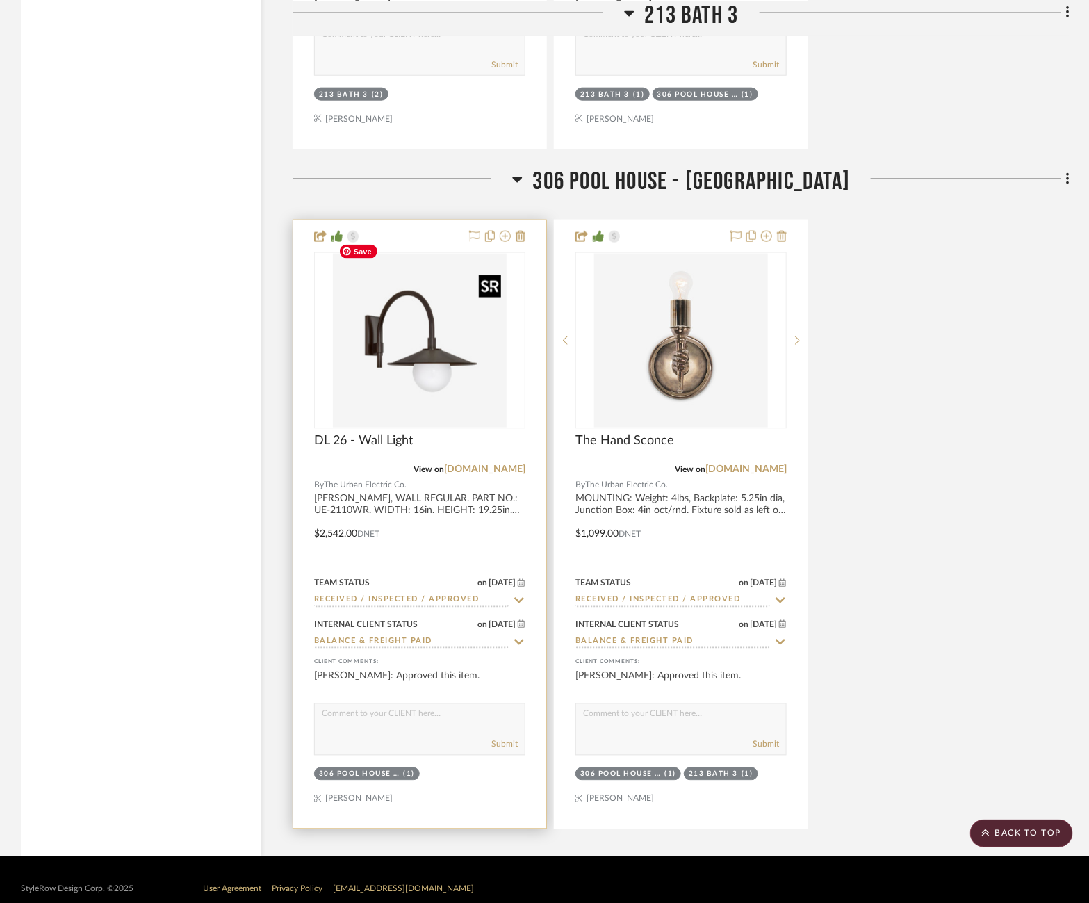
click at [418, 354] on img "0" at bounding box center [420, 341] width 174 height 174
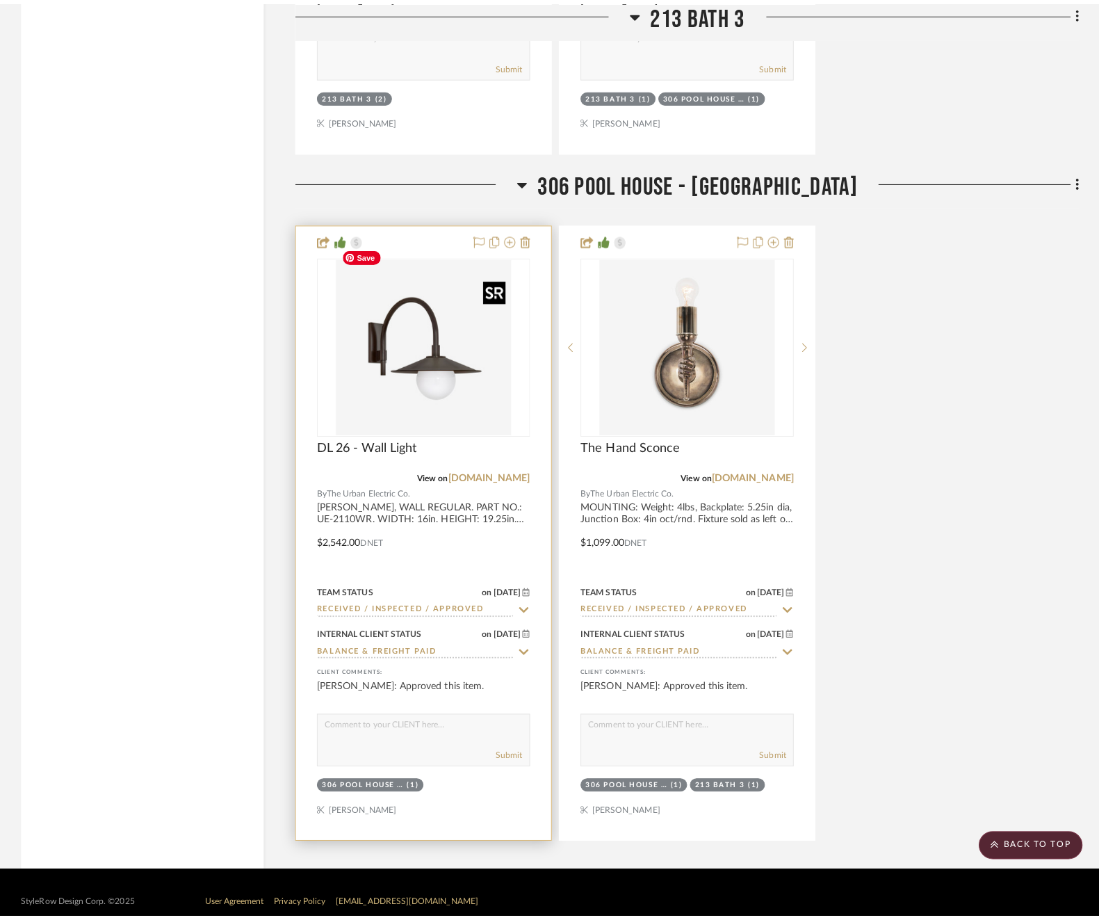
scroll to position [0, 0]
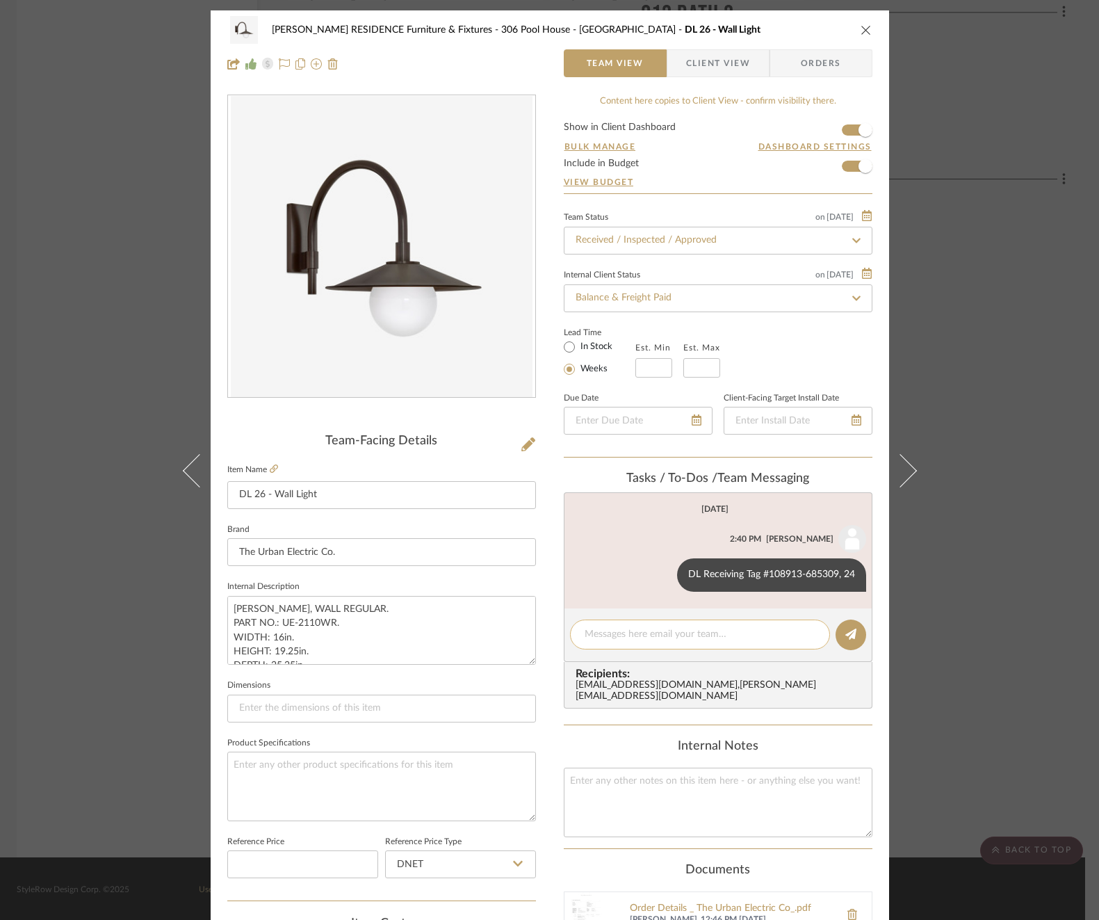
click at [665, 630] on textarea at bounding box center [700, 634] width 231 height 15
paste textarea "Invoice 23-089"
drag, startPoint x: 645, startPoint y: 634, endPoint x: 580, endPoint y: 634, distance: 64.6
click at [564, 634] on editor-of-message "Invoice 23-089" at bounding box center [718, 635] width 309 height 54
click at [835, 630] on button at bounding box center [850, 634] width 31 height 31
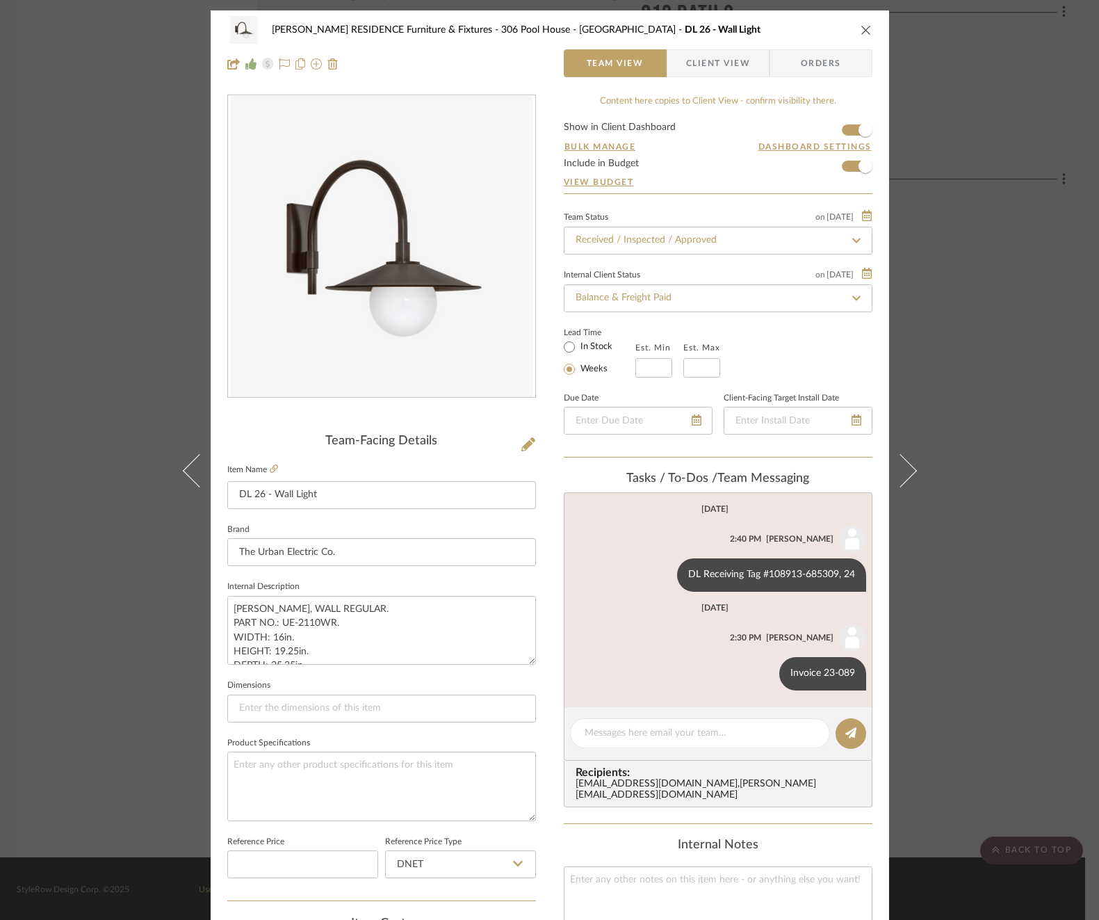
scroll to position [370, 0]
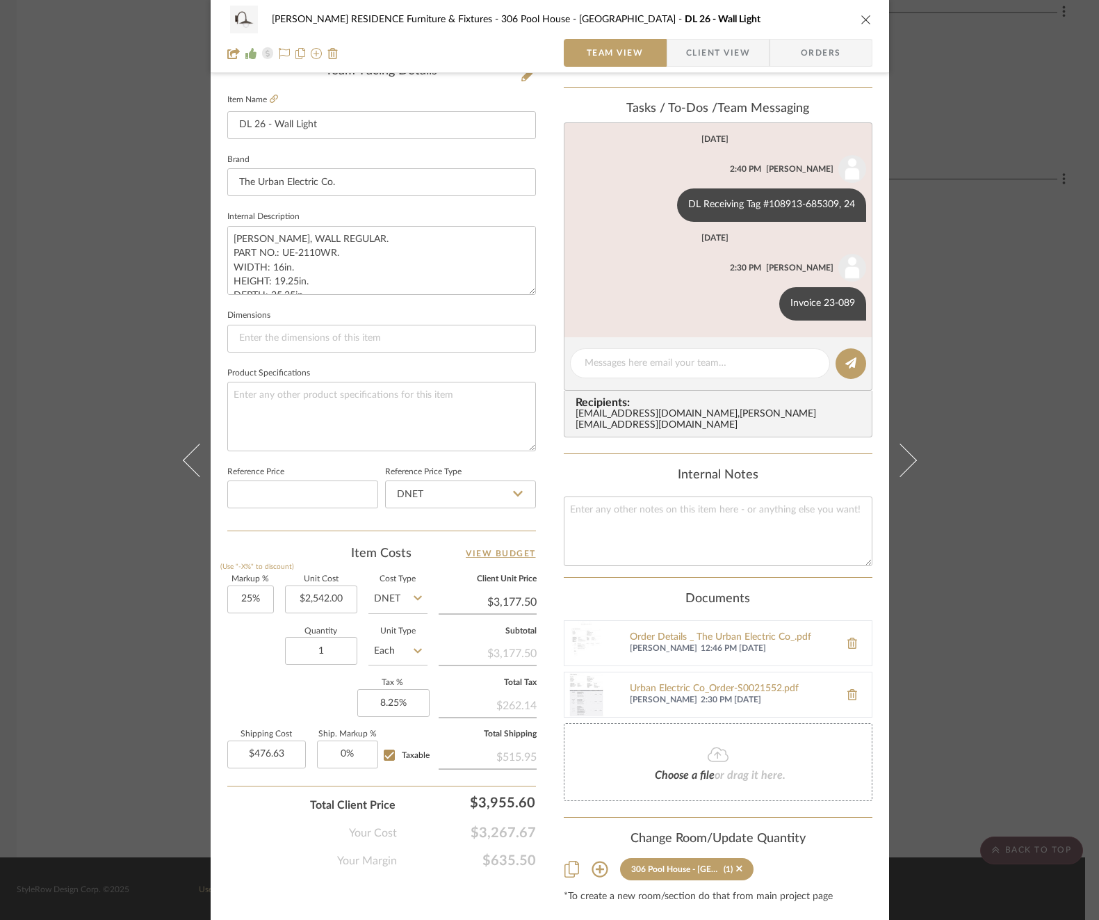
click at [1006, 383] on div "COBLE RESIDENCE Furniture & Fixtures 306 Pool House - Bath DL 26 - Wall Light T…" at bounding box center [549, 460] width 1099 height 920
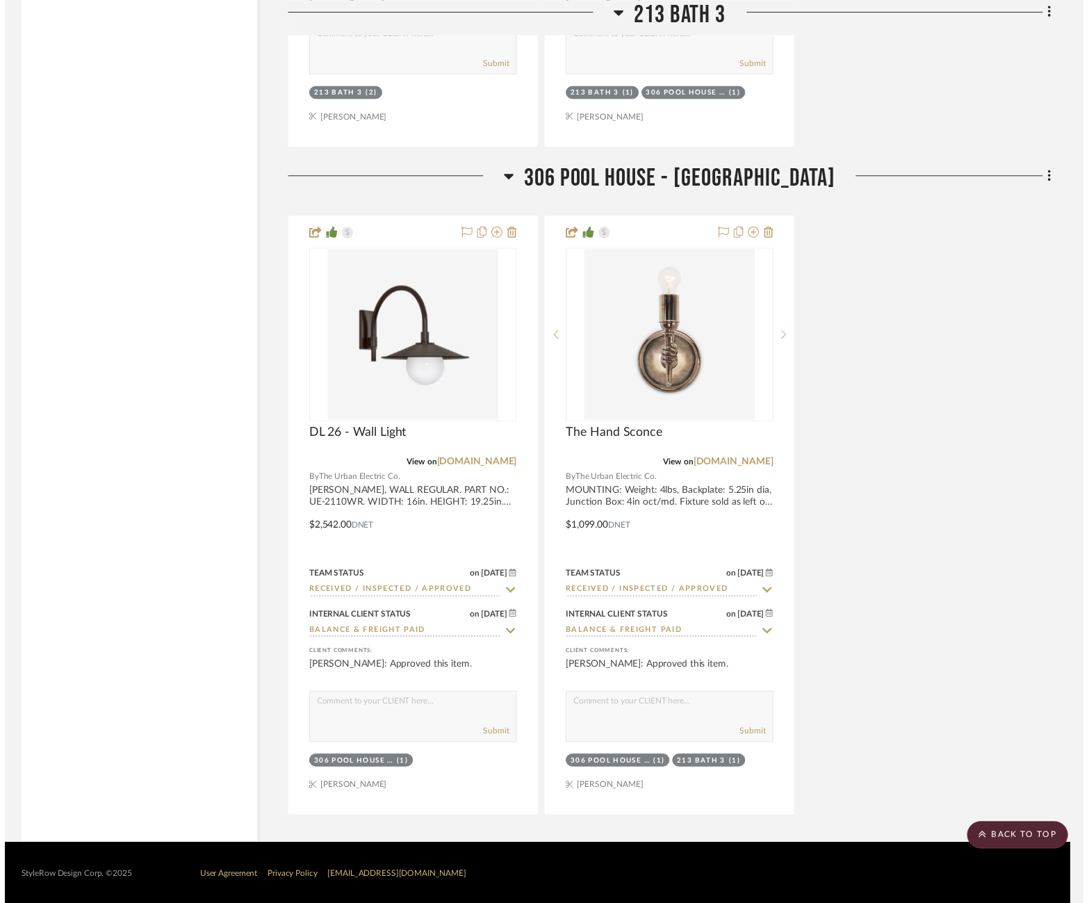
scroll to position [4979, 4]
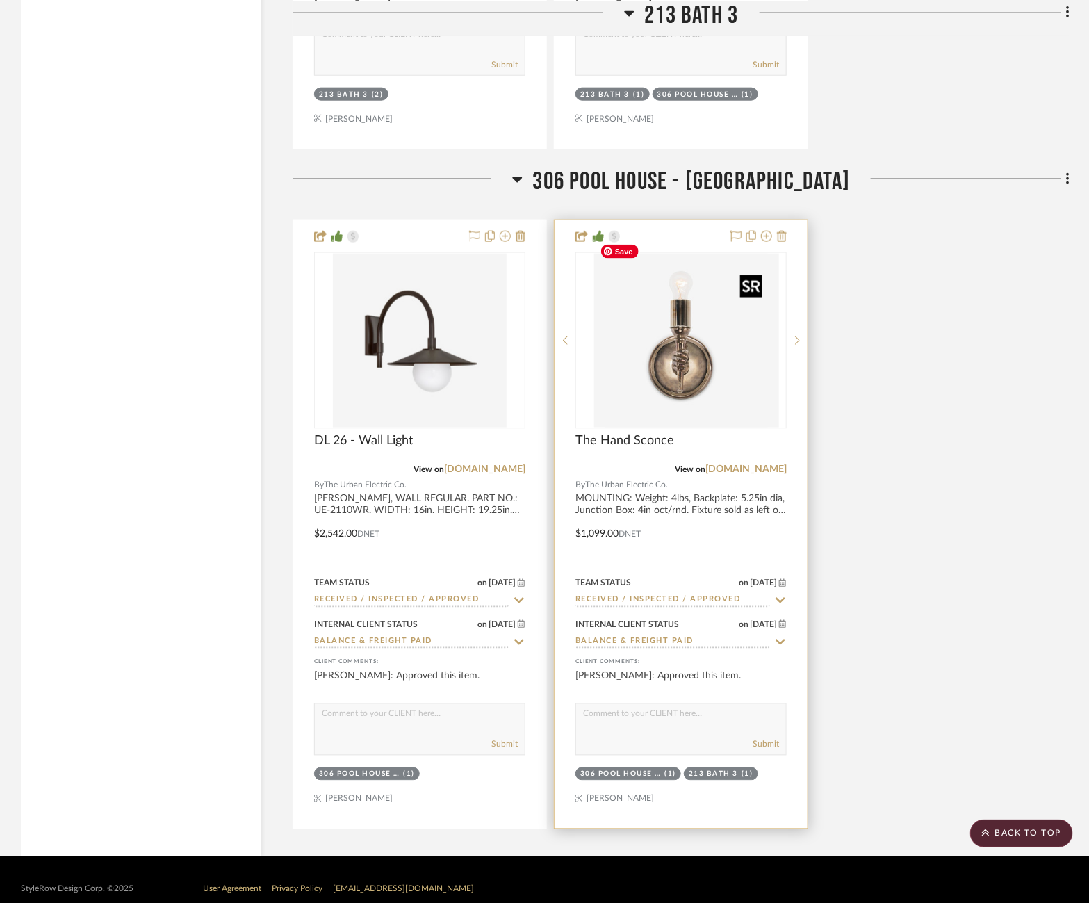
click at [642, 382] on div at bounding box center [680, 340] width 211 height 177
click at [690, 372] on img "0" at bounding box center [681, 341] width 174 height 174
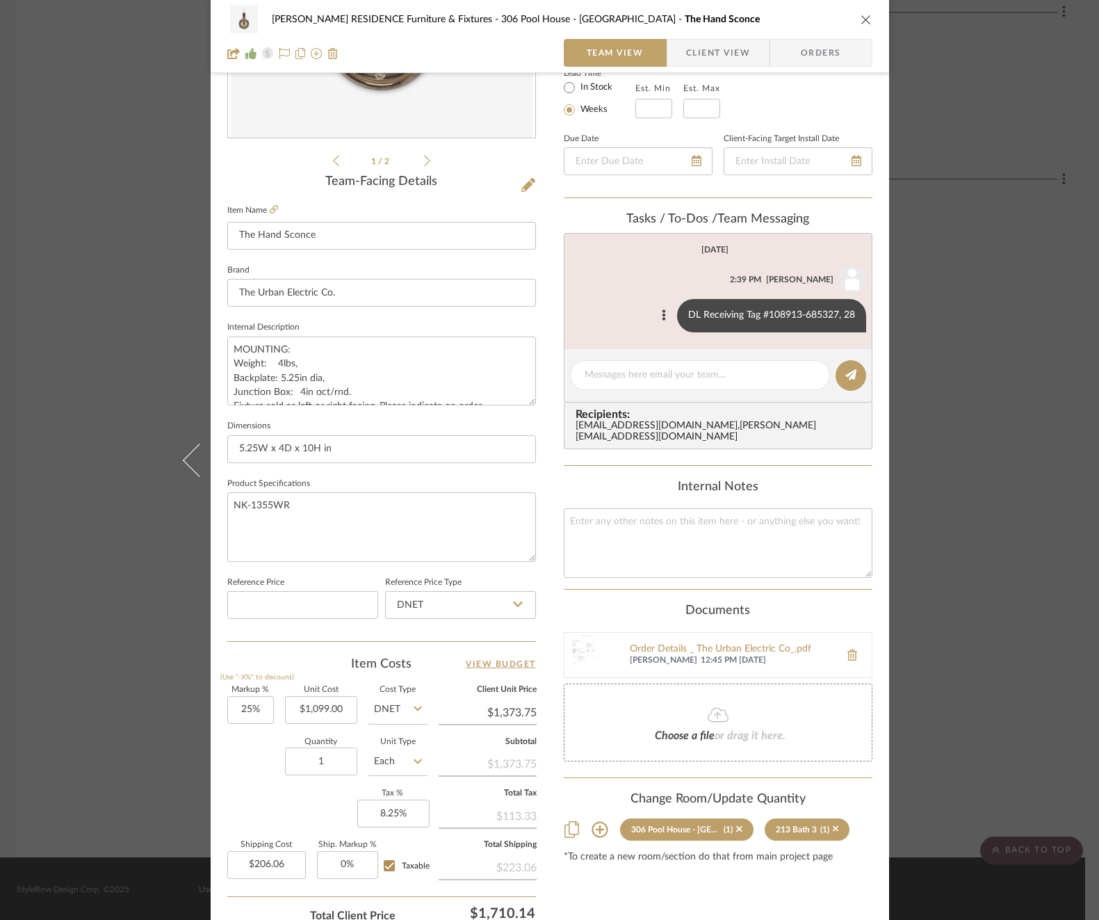
scroll to position [261, 0]
click at [320, 708] on input "1099.00" at bounding box center [321, 708] width 72 height 28
click at [231, 749] on div "Quantity 1 Unit Type Each" at bounding box center [327, 761] width 200 height 49
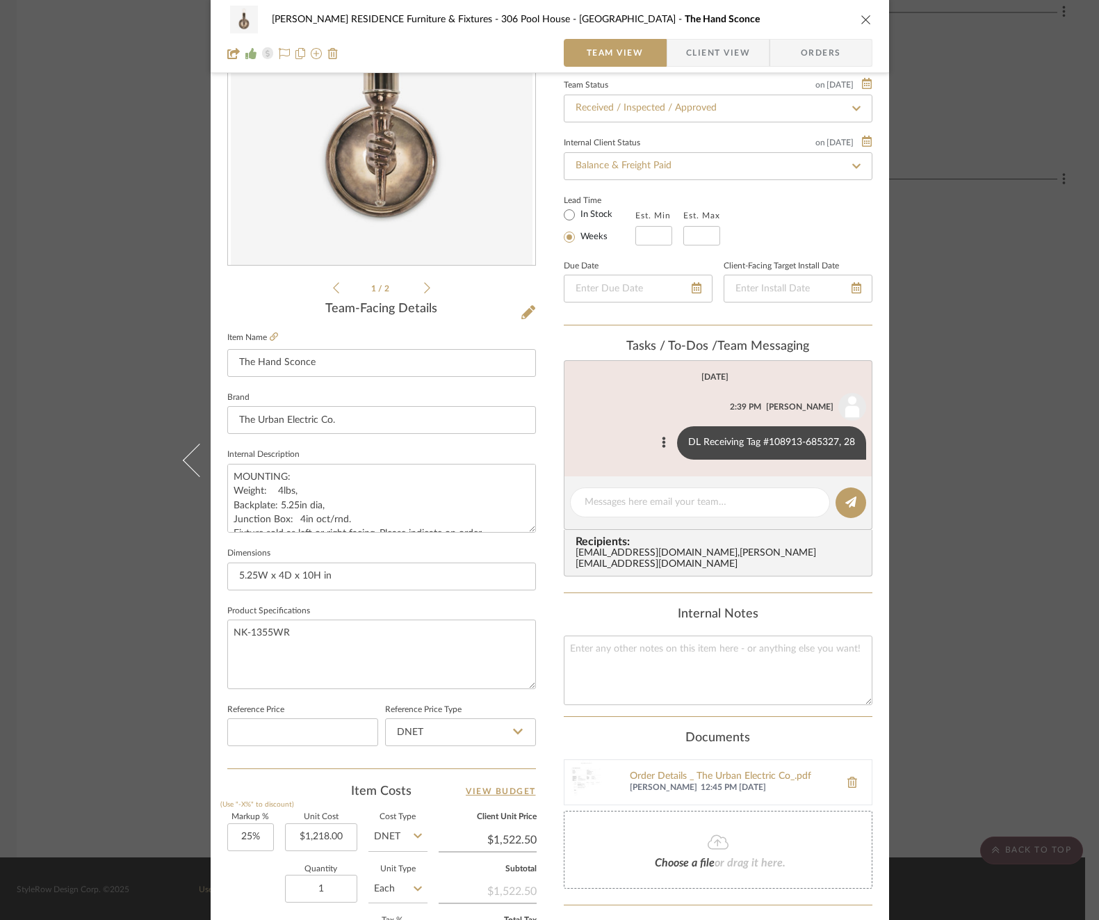
scroll to position [136, 0]
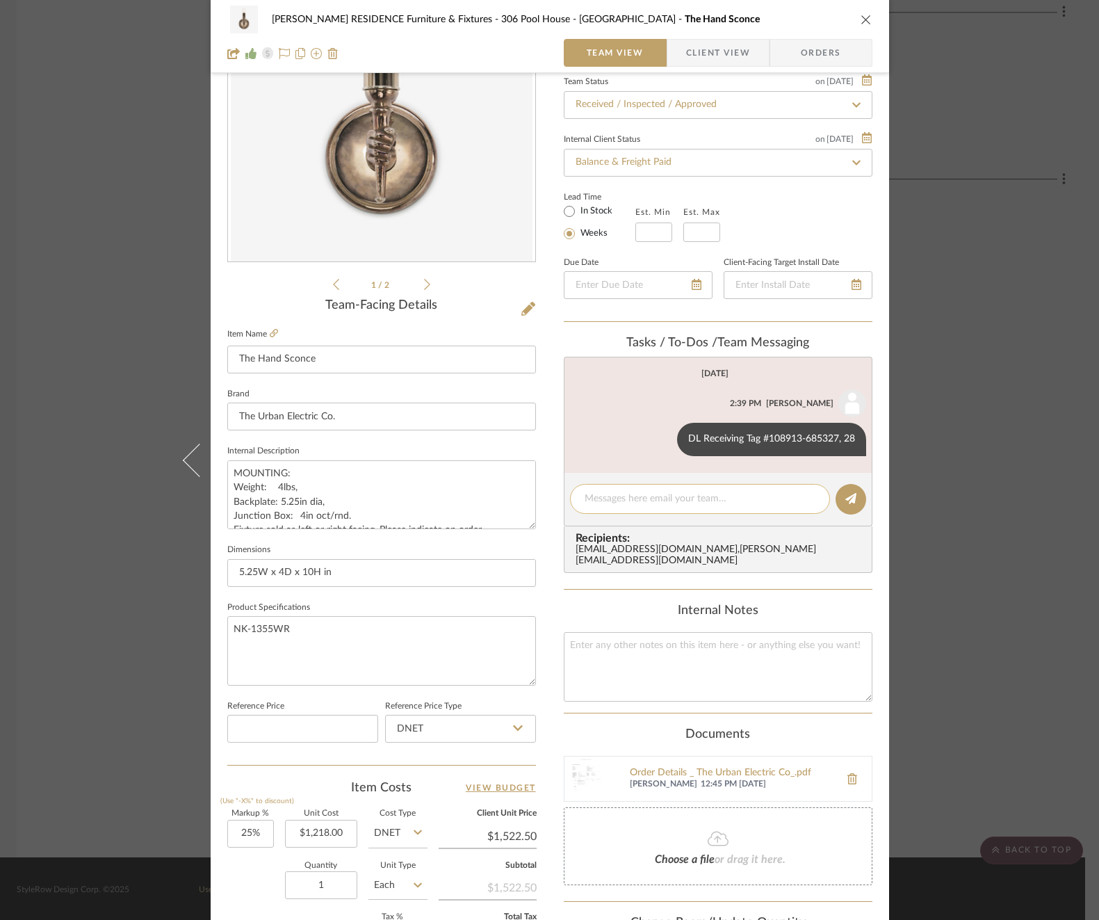
click at [666, 504] on textarea at bounding box center [700, 498] width 231 height 15
paste textarea "Invoice 23-089"
click at [849, 500] on icon at bounding box center [850, 498] width 11 height 11
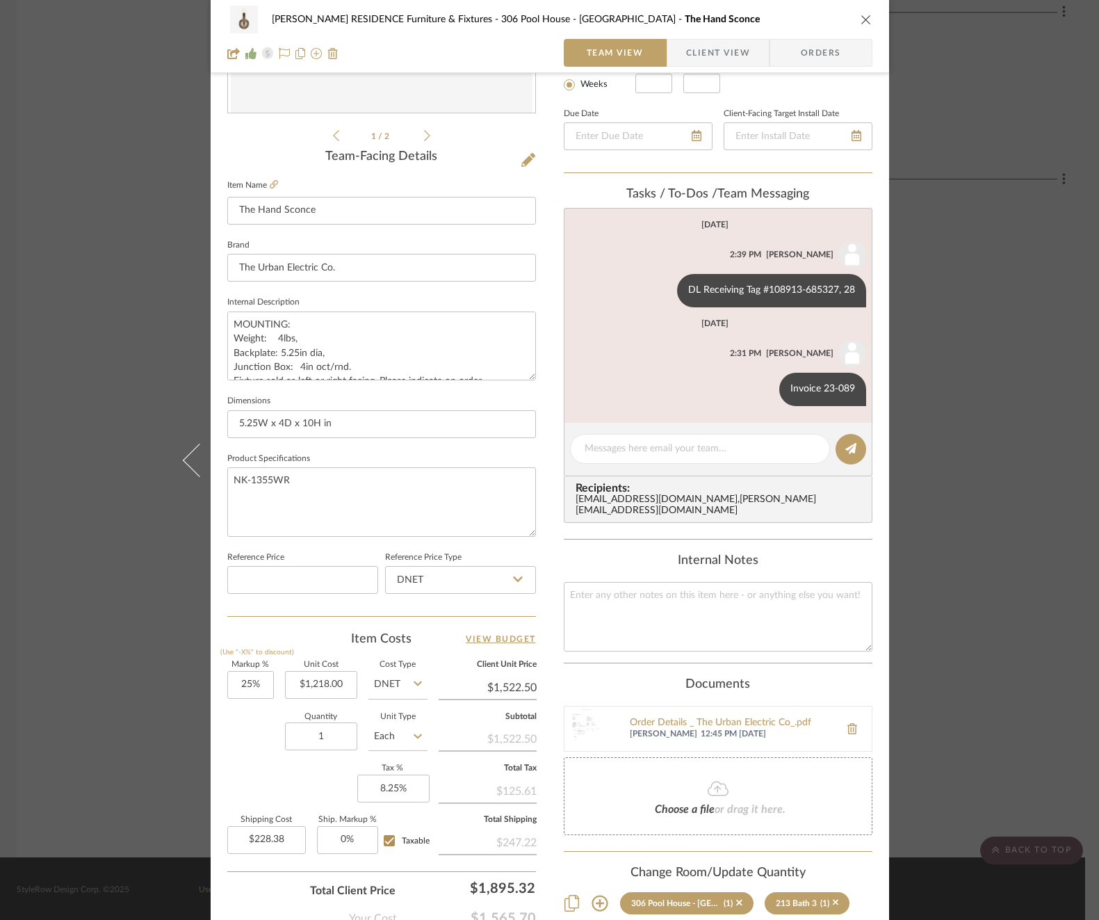
scroll to position [370, 0]
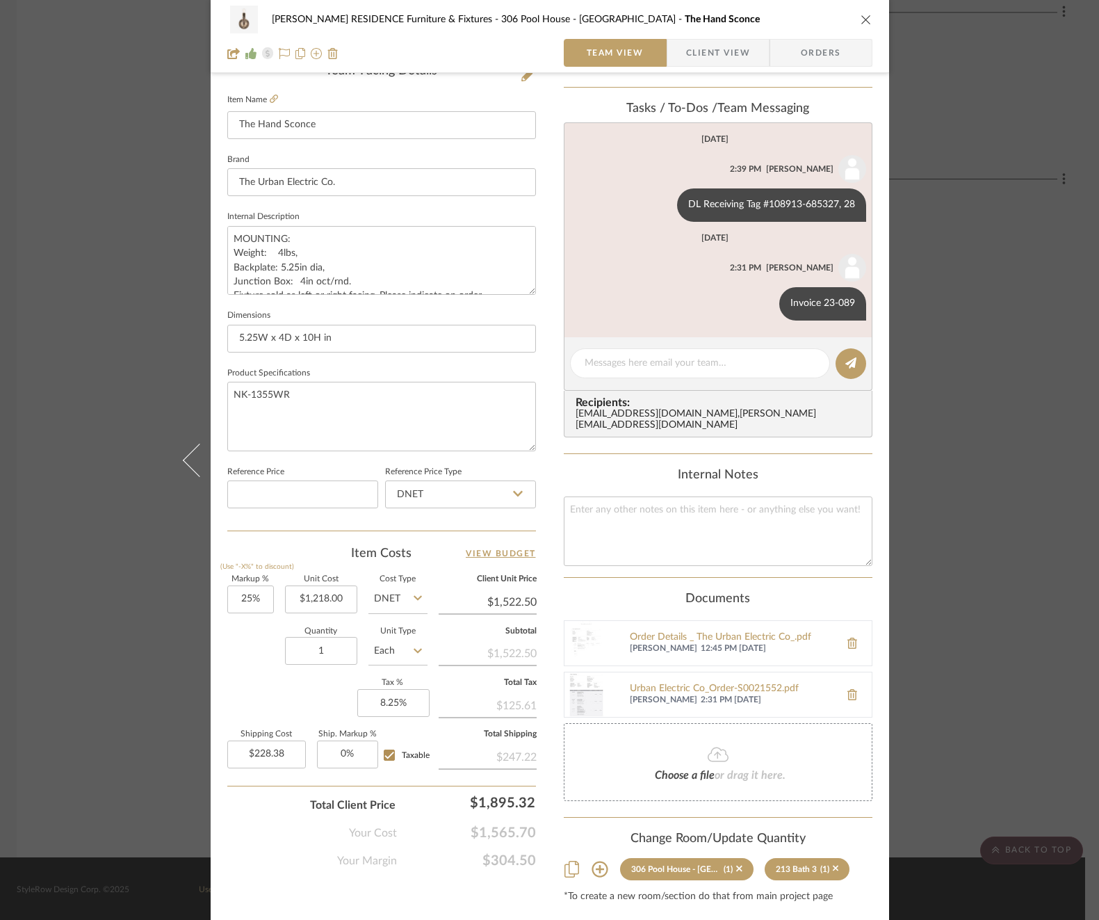
click at [937, 469] on div "COBLE RESIDENCE Furniture & Fixtures 306 Pool House - Bath The Hand Sconce Team…" at bounding box center [549, 460] width 1099 height 920
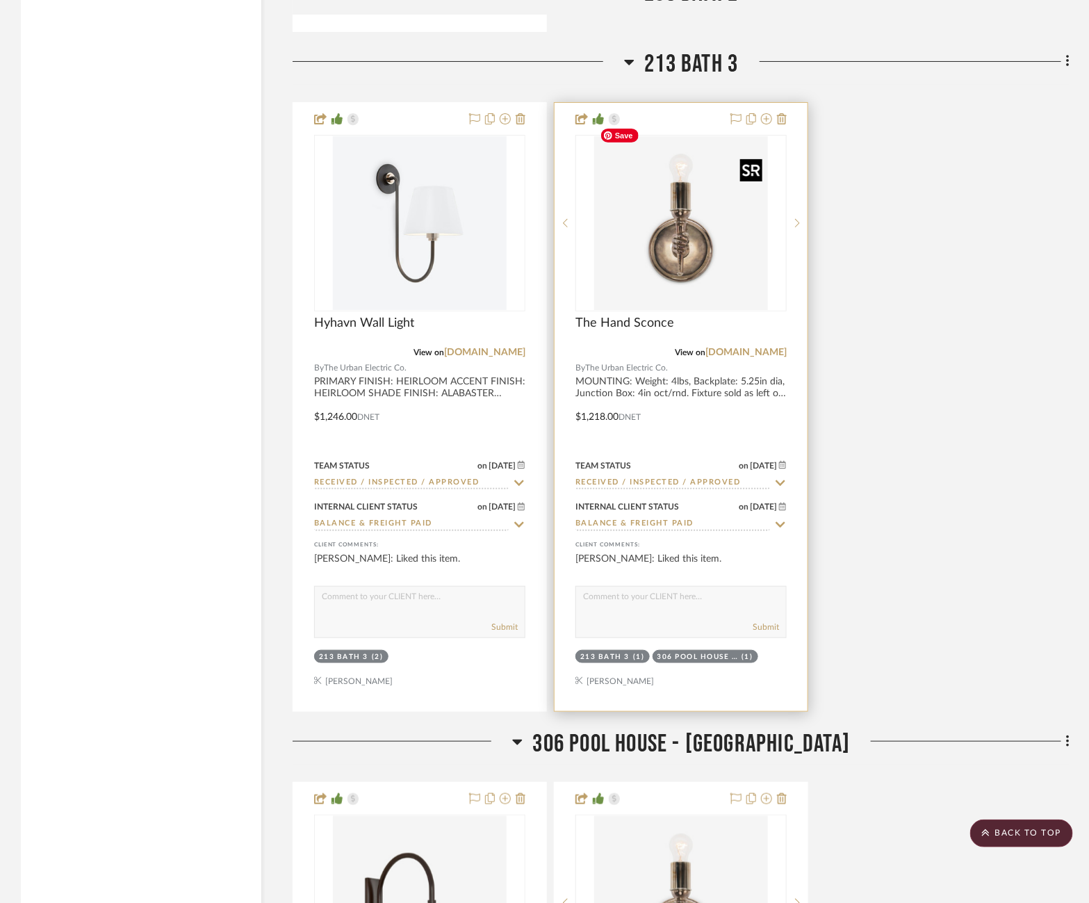
click at [0, 0] on img at bounding box center [0, 0] width 0 height 0
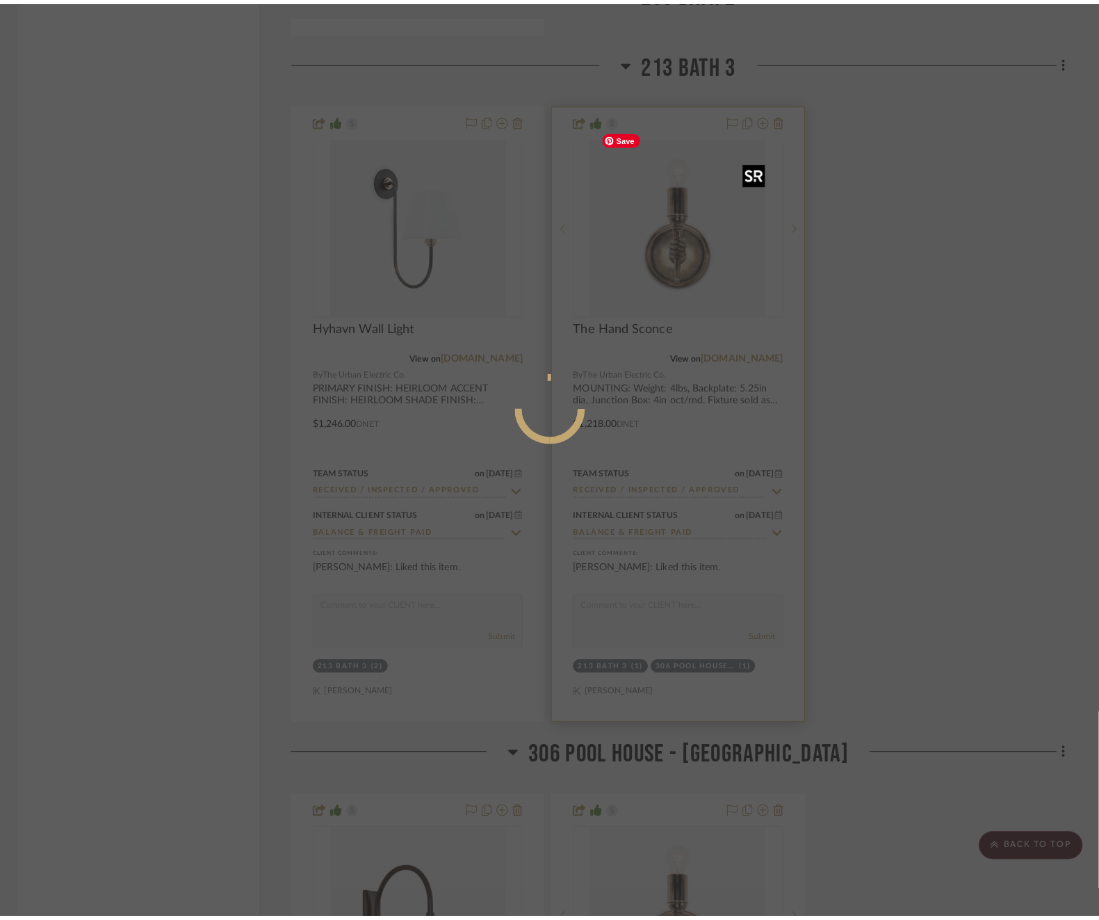
scroll to position [0, 0]
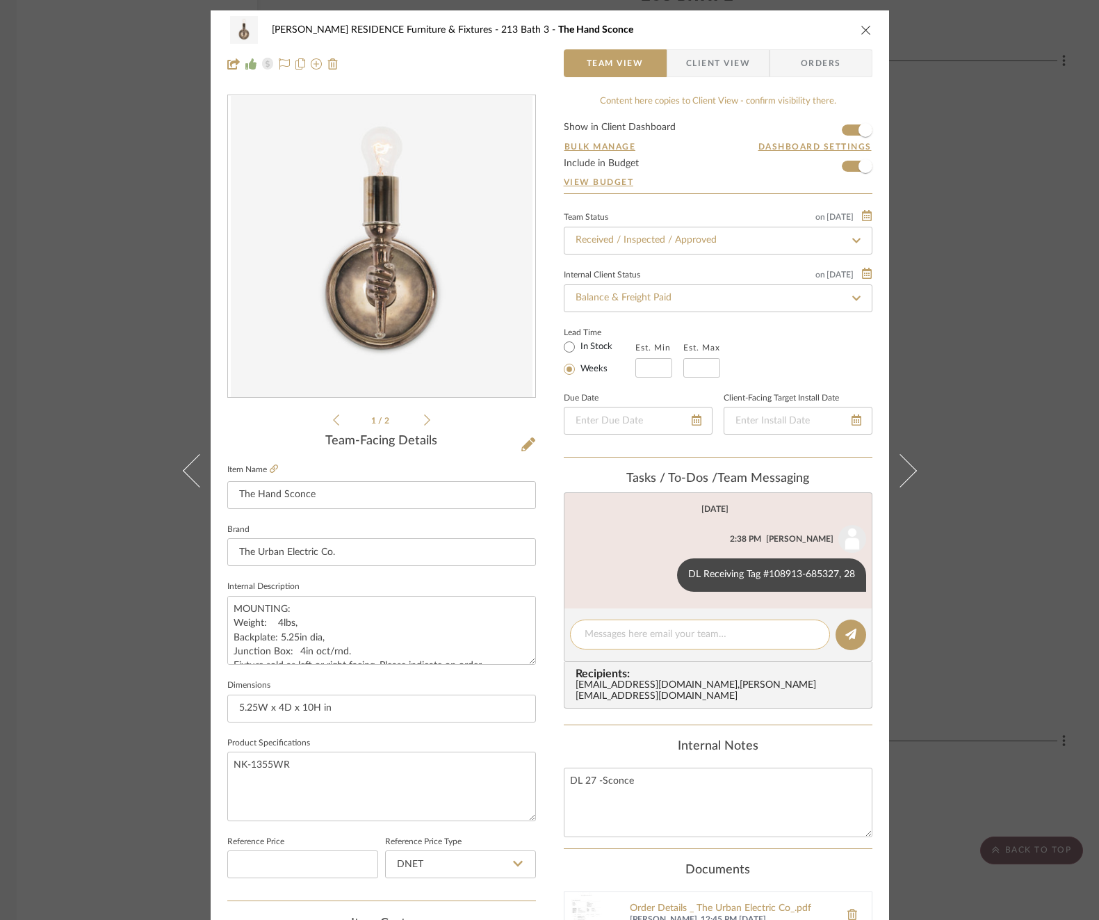
click at [619, 632] on textarea at bounding box center [700, 634] width 231 height 15
paste textarea "Invoice 23-089"
click at [848, 633] on icon at bounding box center [850, 633] width 11 height 11
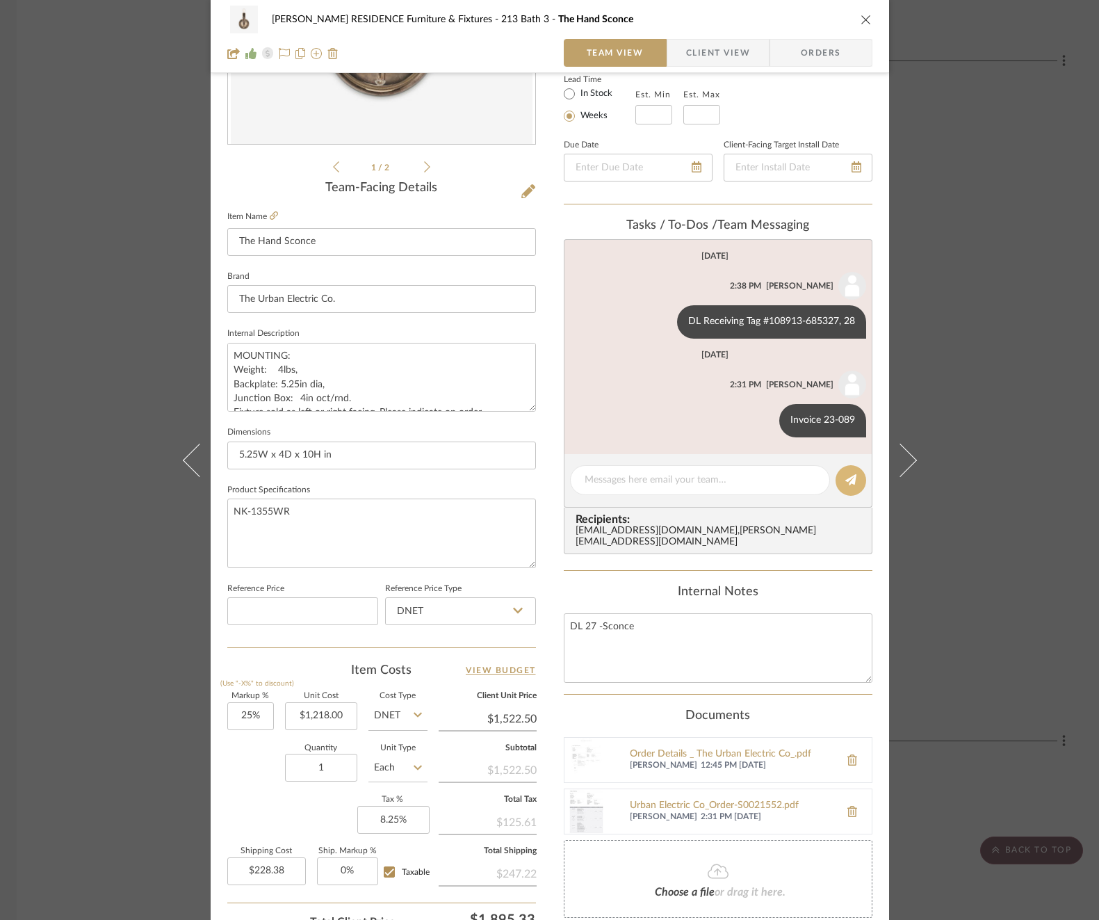
scroll to position [255, 0]
click at [1028, 471] on div "COBLE RESIDENCE Furniture & Fixtures 213 Bath 3 The Hand Sconce Team View Clien…" at bounding box center [549, 460] width 1099 height 920
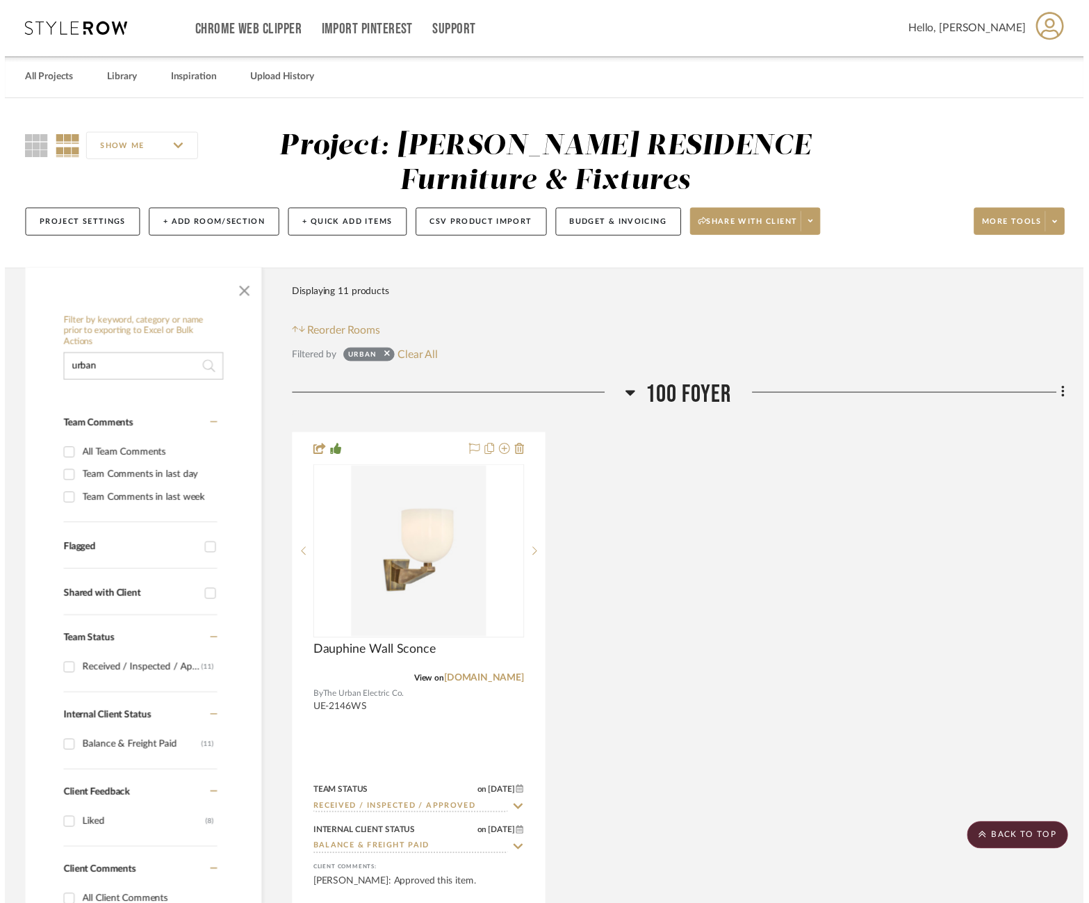
scroll to position [4417, 4]
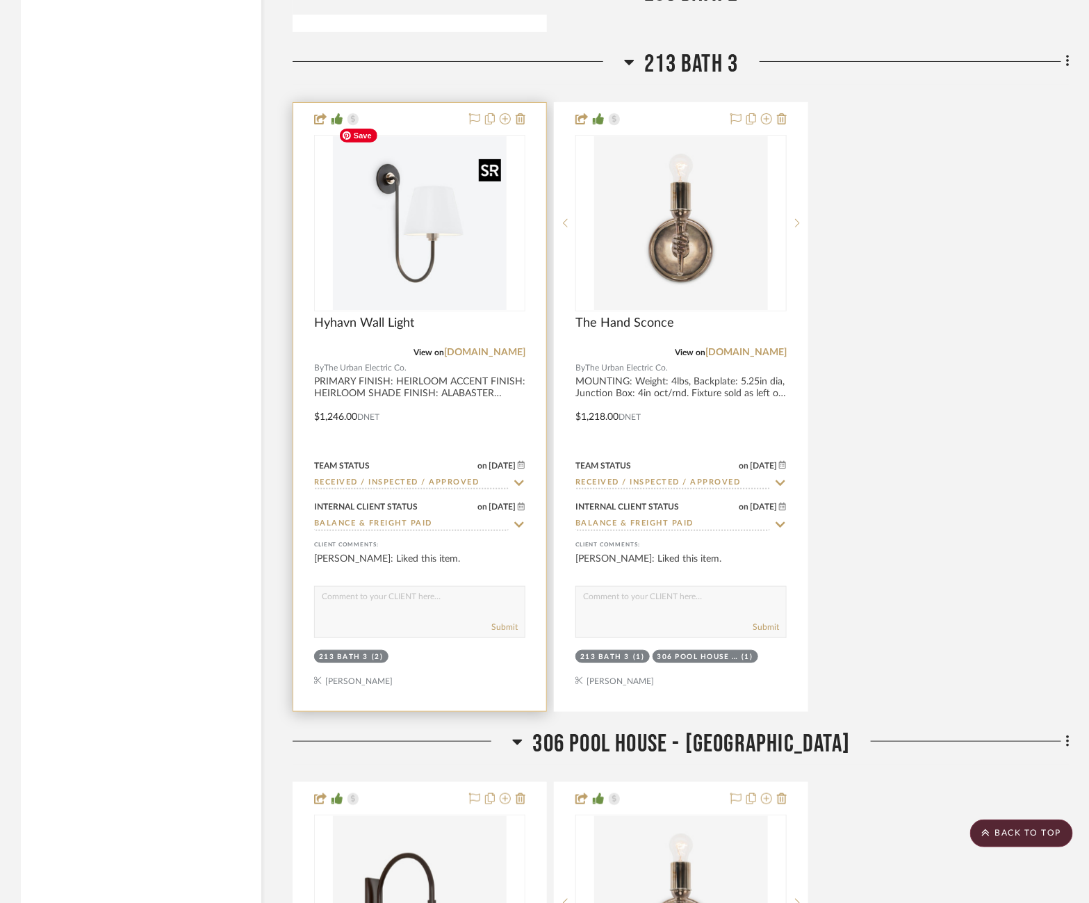
click at [0, 0] on img at bounding box center [0, 0] width 0 height 0
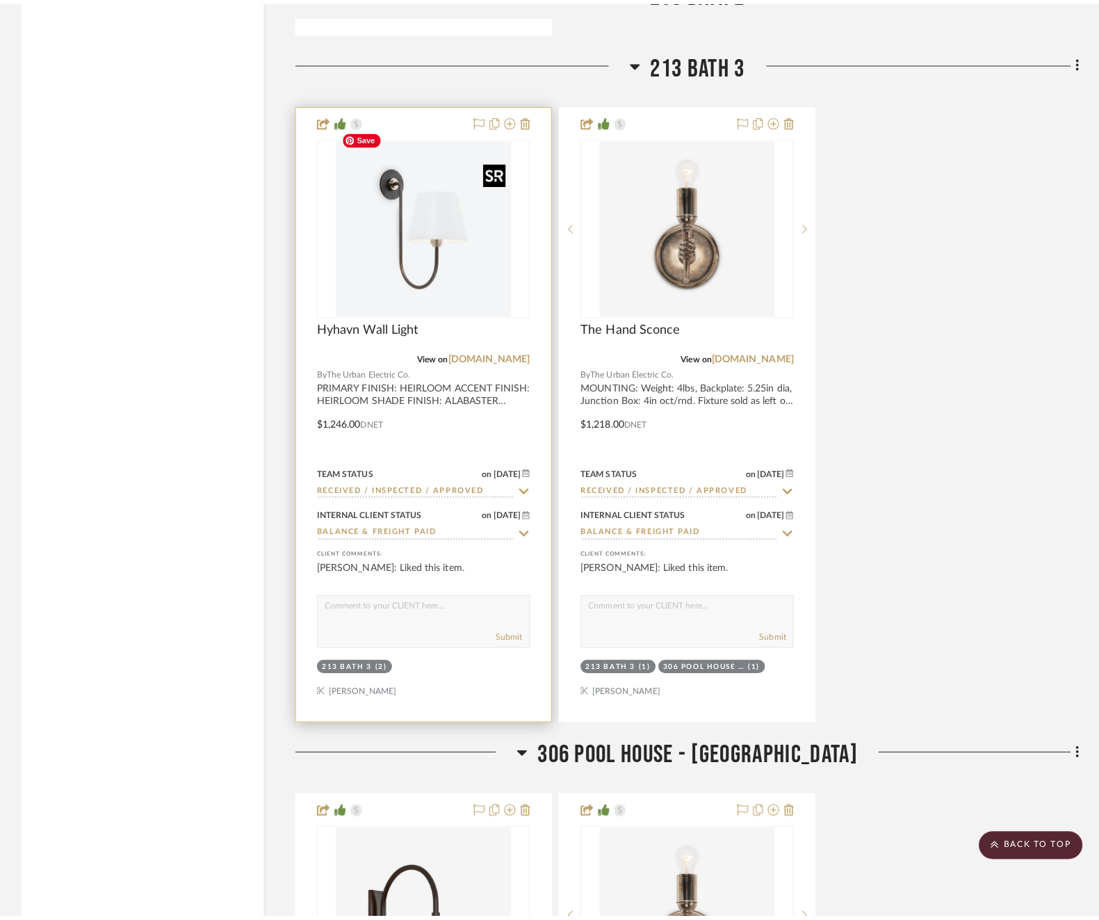
scroll to position [0, 0]
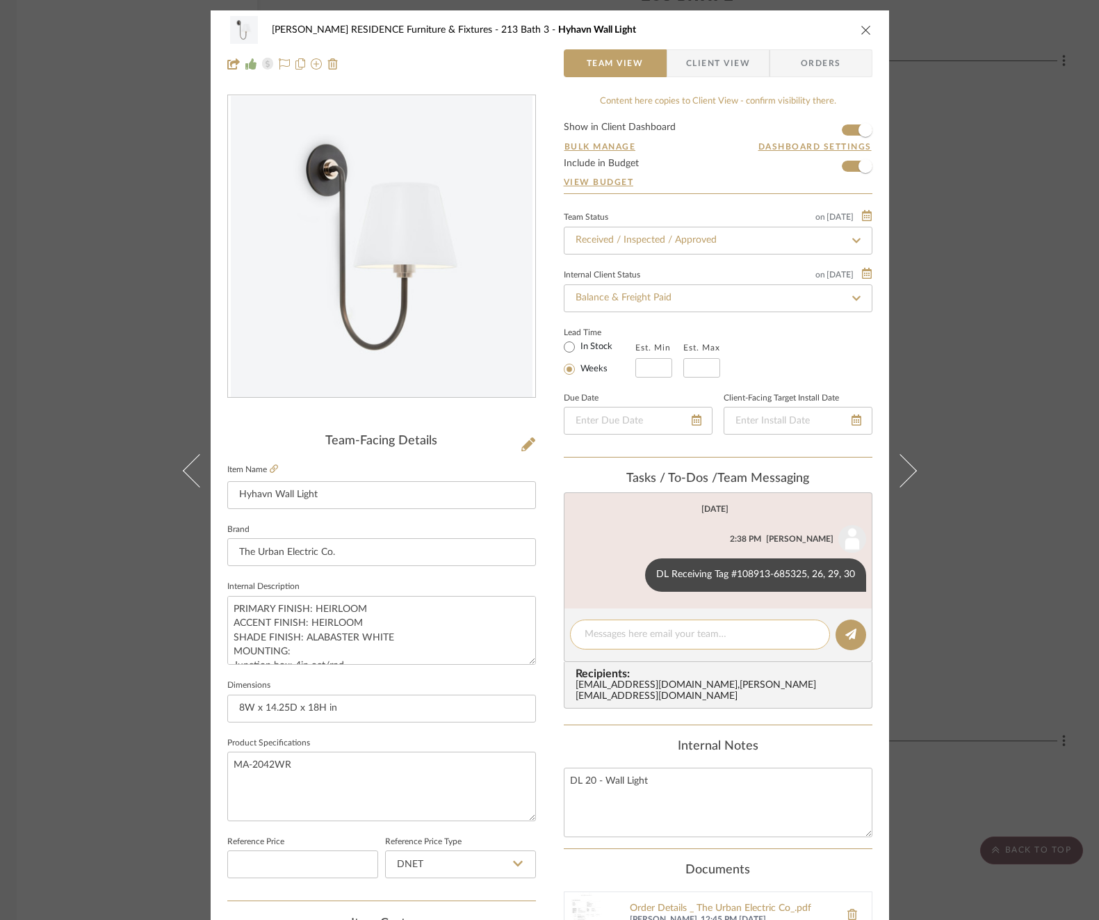
click at [638, 636] on textarea at bounding box center [700, 634] width 231 height 15
paste textarea "Invoice 23-089"
click at [845, 635] on icon at bounding box center [850, 633] width 11 height 11
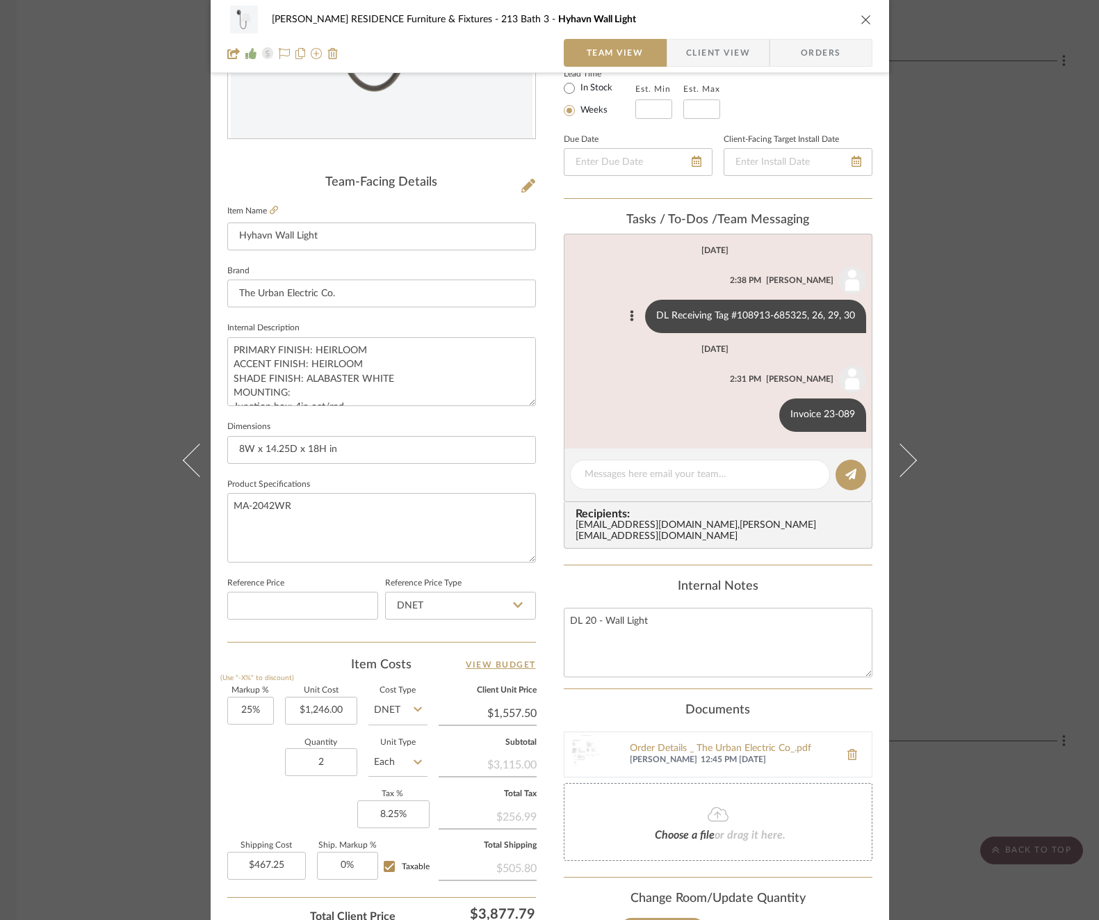
scroll to position [273, 0]
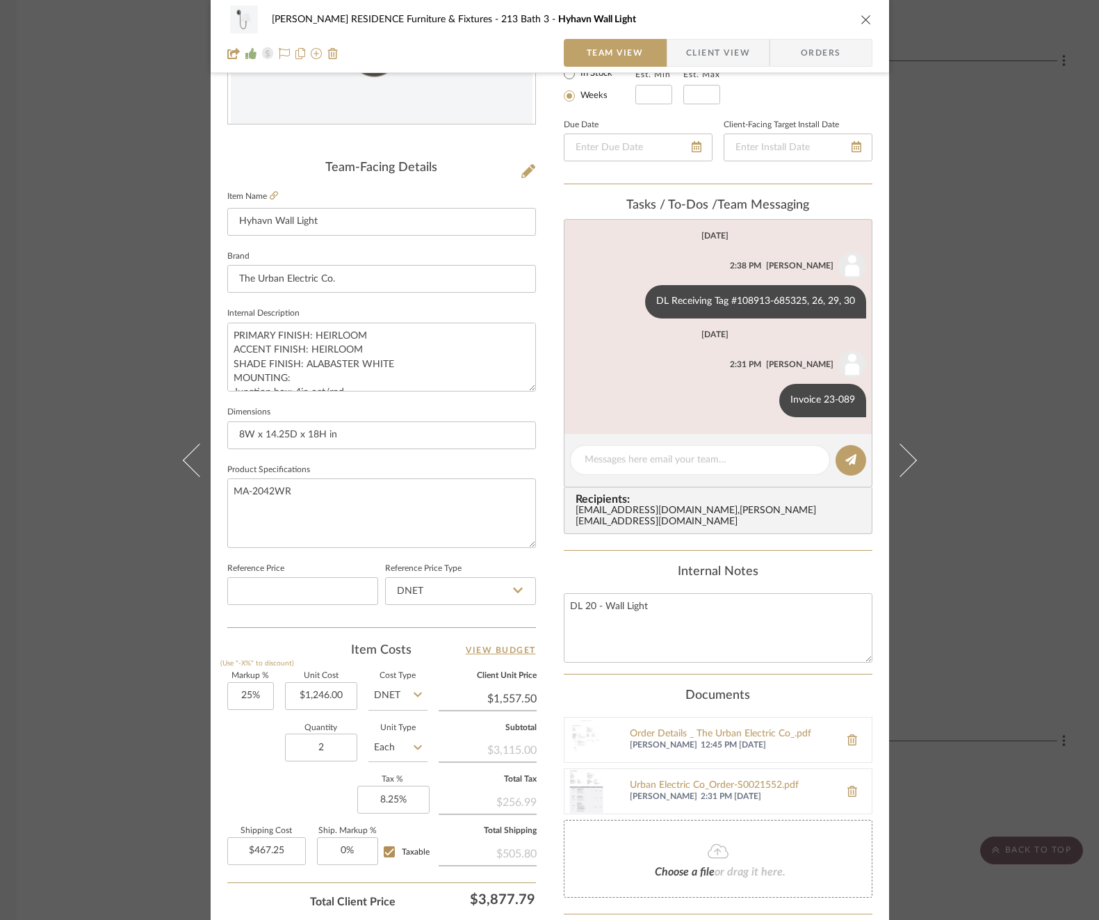
click at [969, 427] on div "COBLE RESIDENCE Furniture & Fixtures 213 Bath 3 Hyhavn Wall Light Team View Cli…" at bounding box center [549, 460] width 1099 height 920
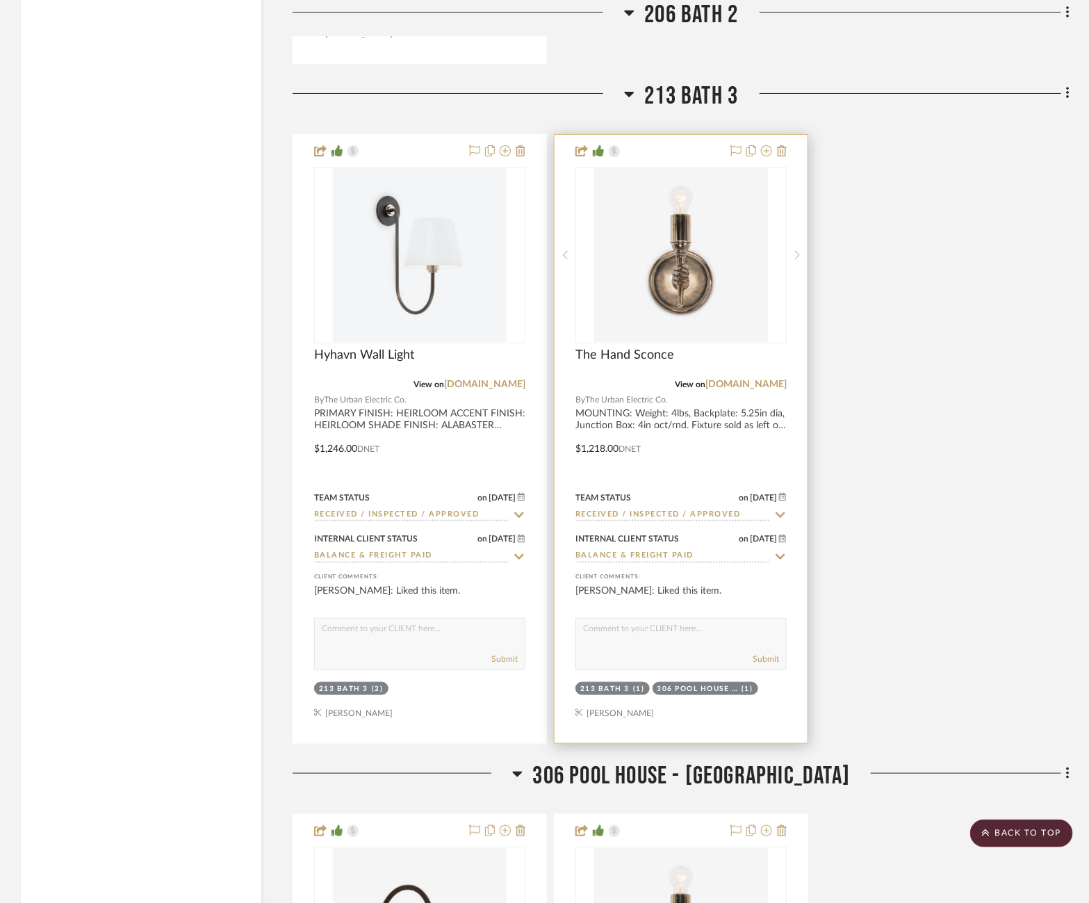
scroll to position [4395, 4]
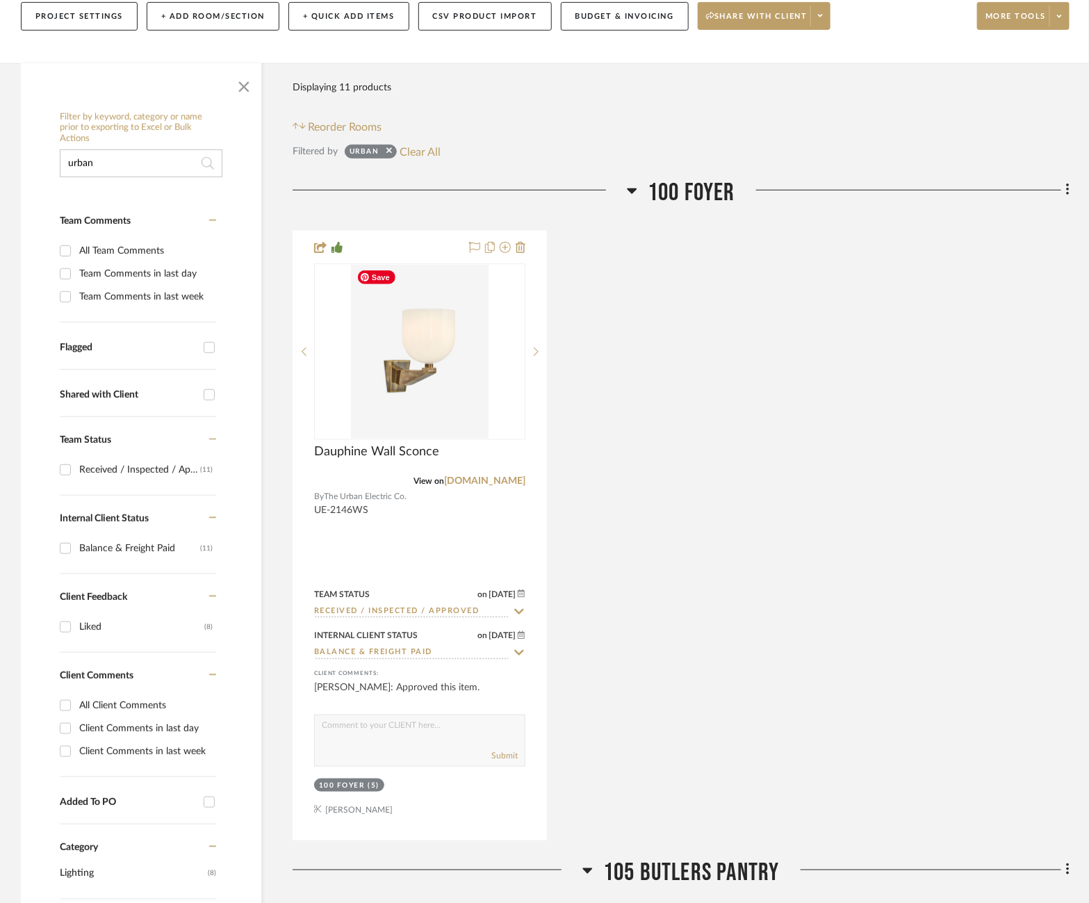
click at [392, 356] on img "0" at bounding box center [420, 352] width 138 height 174
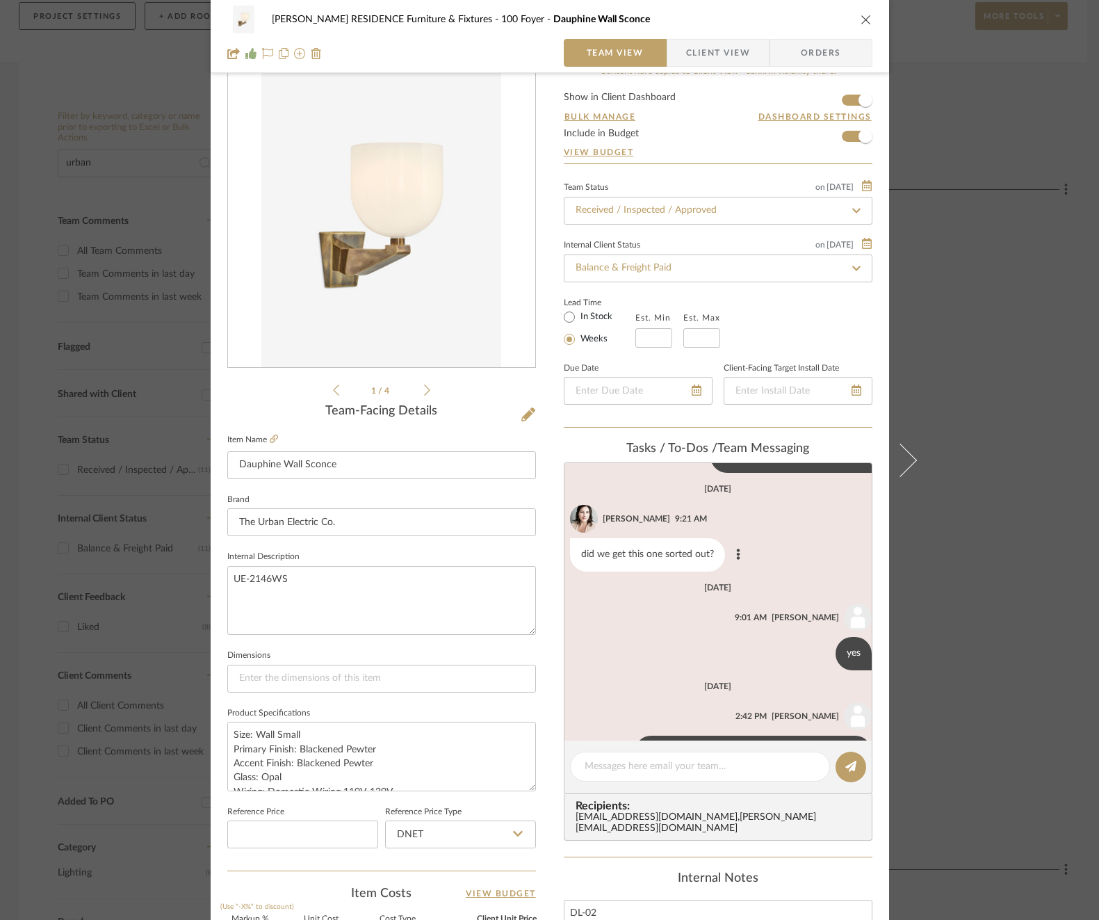
scroll to position [234, 0]
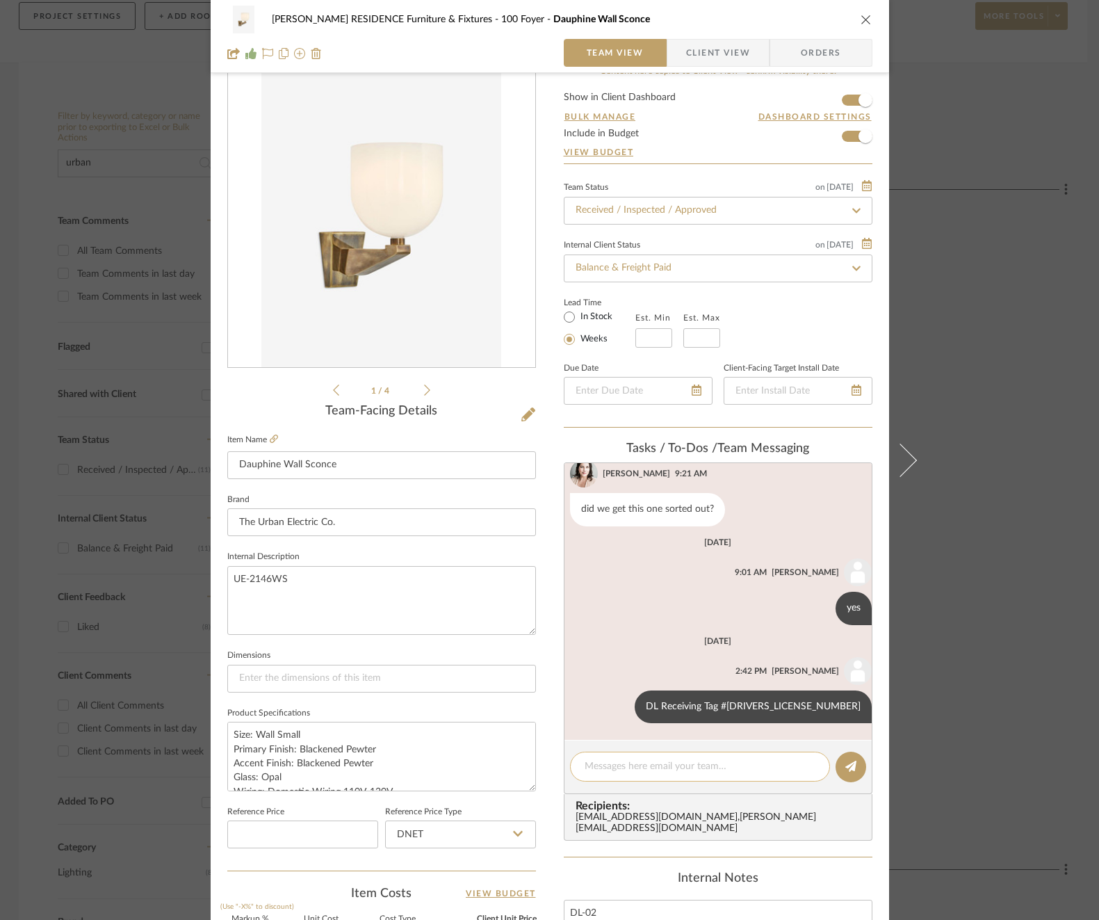
click at [683, 766] on textarea at bounding box center [700, 766] width 231 height 15
paste textarea "Invoice 23-089"
click at [852, 758] on button at bounding box center [850, 766] width 31 height 31
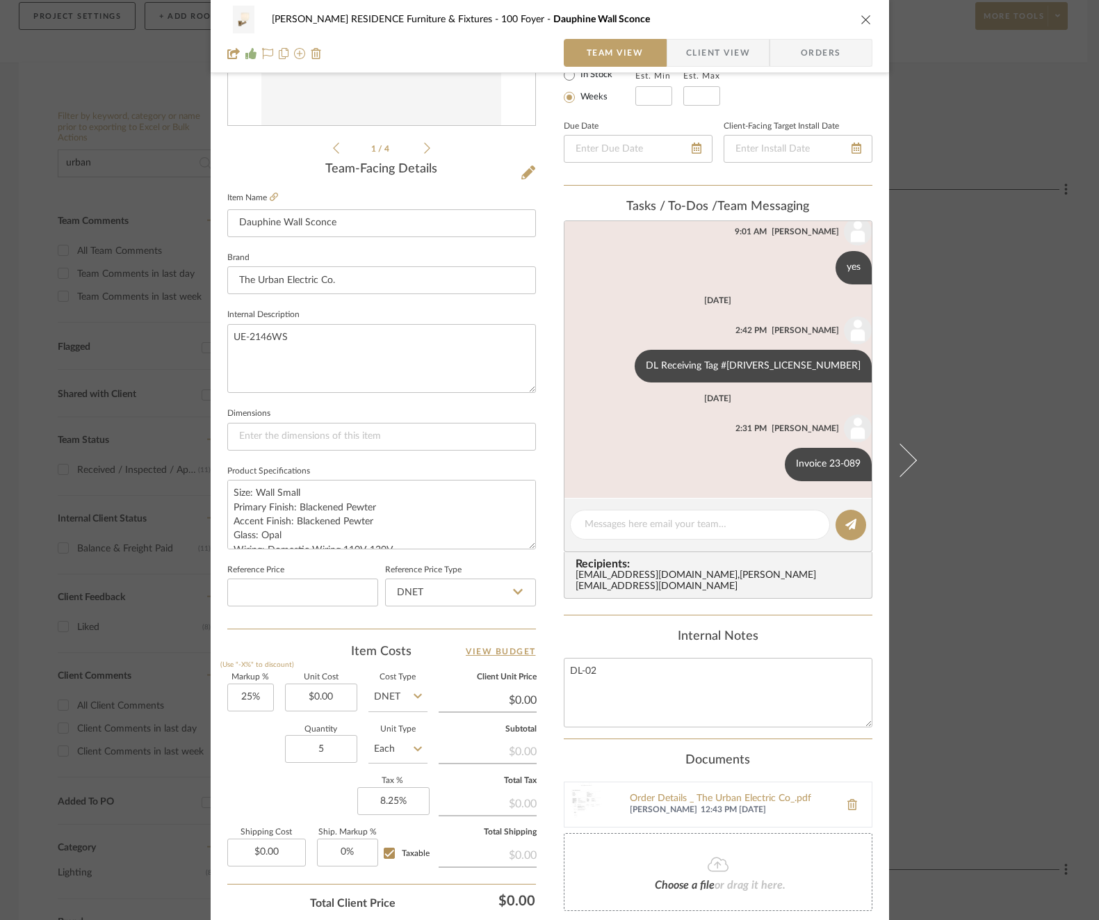
scroll to position [405, 0]
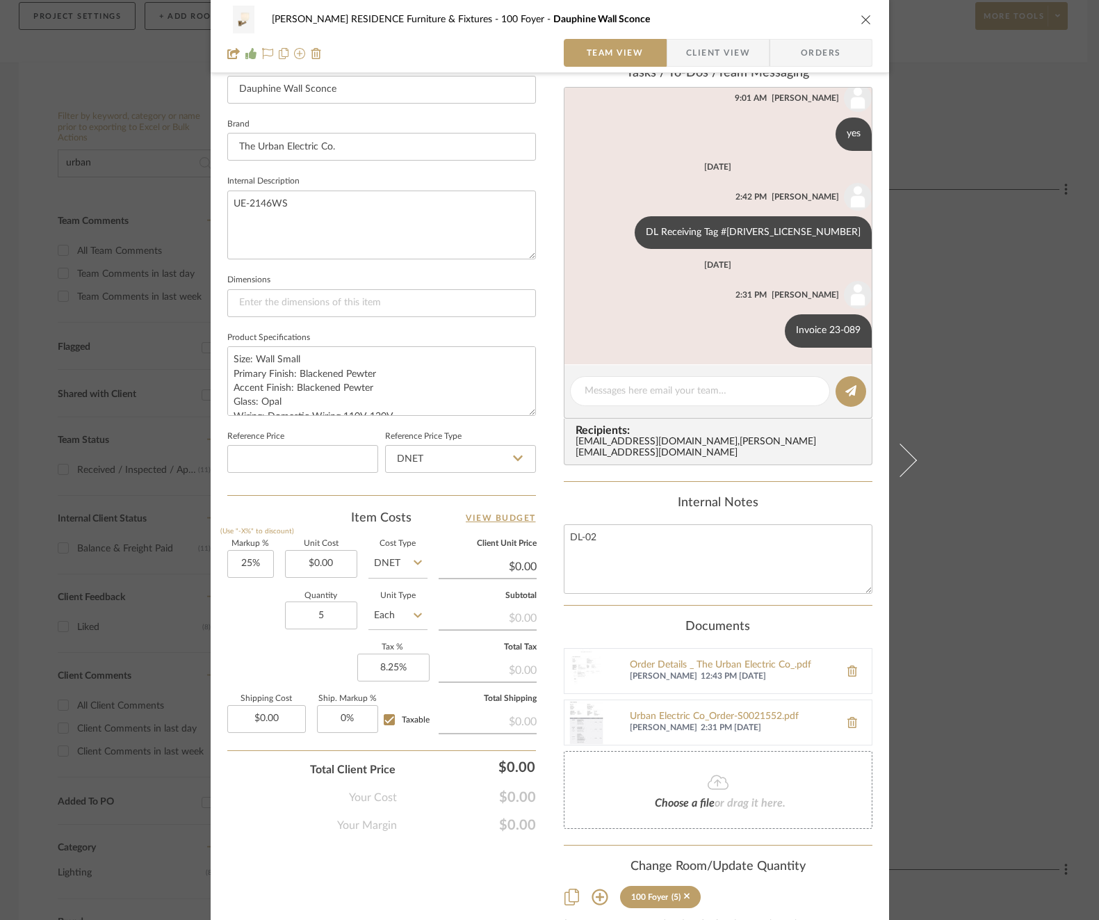
click at [1004, 499] on div "COBLE RESIDENCE Furniture & Fixtures 100 Foyer Dauphine Wall Sconce Team View C…" at bounding box center [549, 460] width 1099 height 920
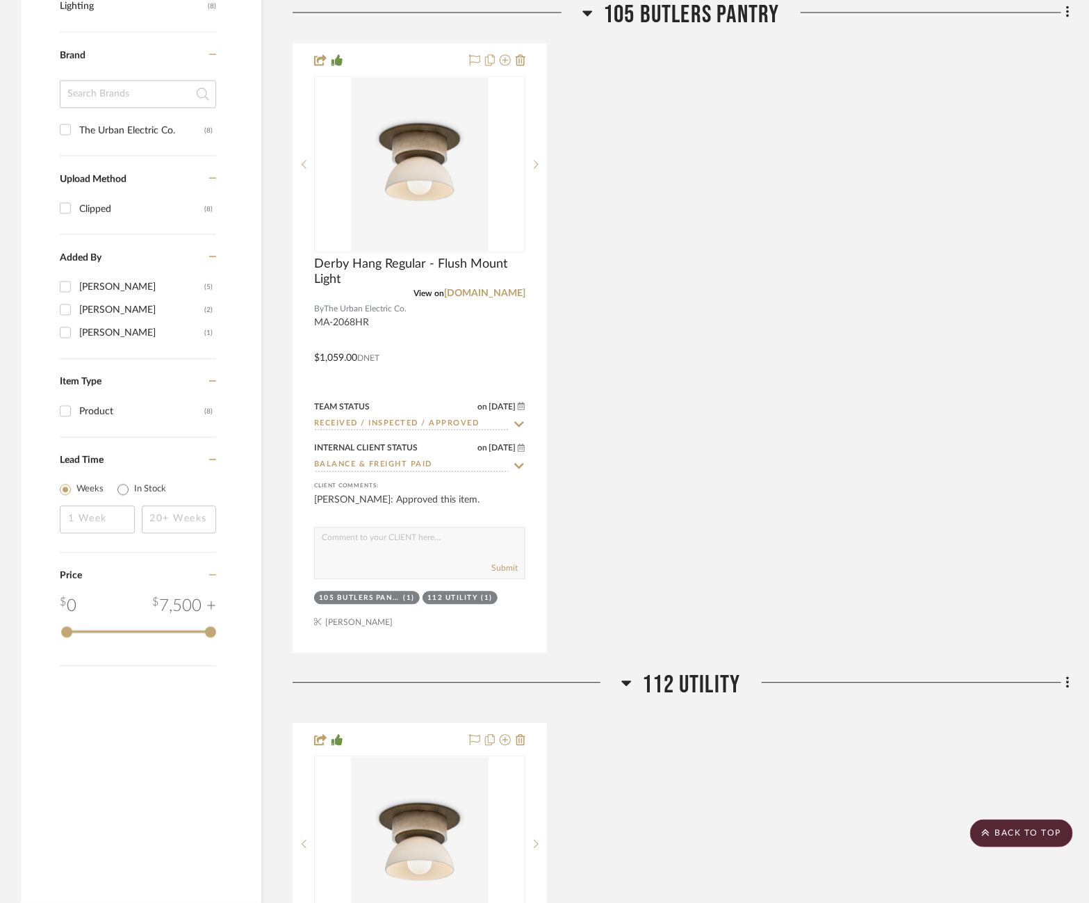
scroll to position [1077, 2]
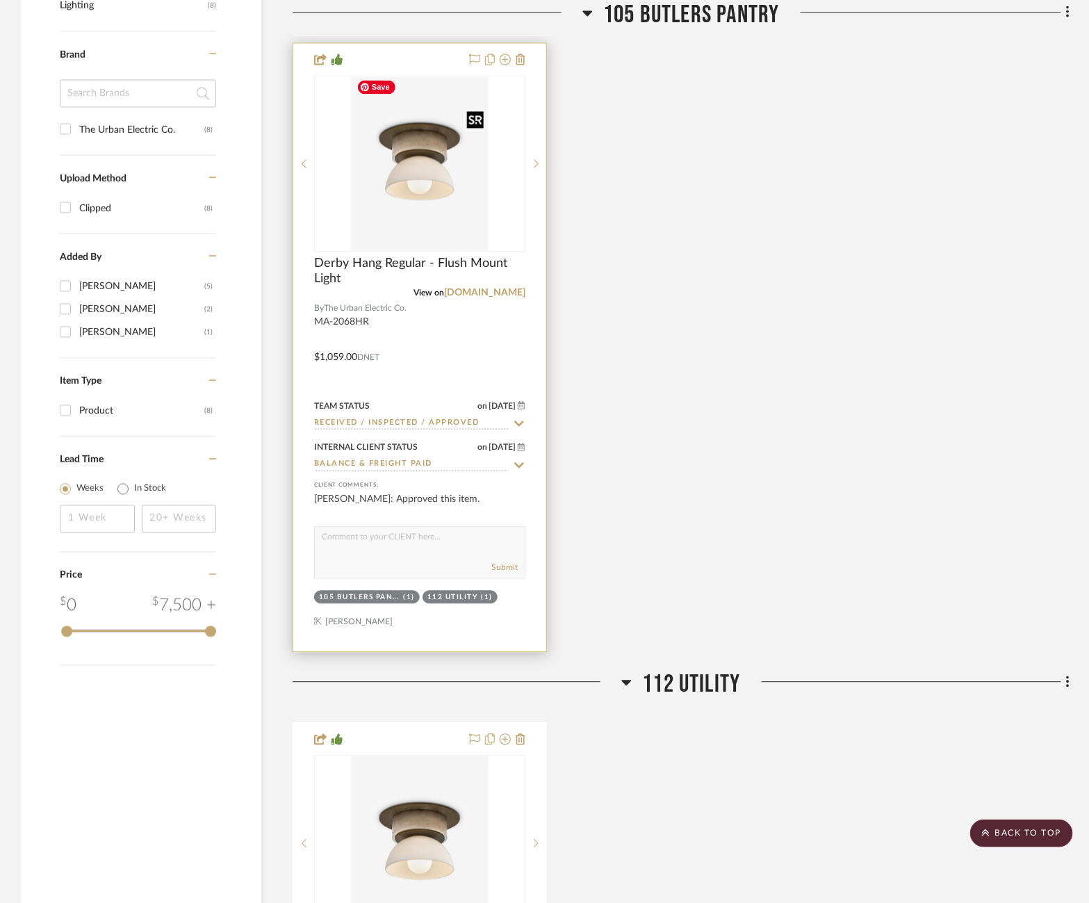
click at [448, 202] on img "0" at bounding box center [420, 164] width 138 height 174
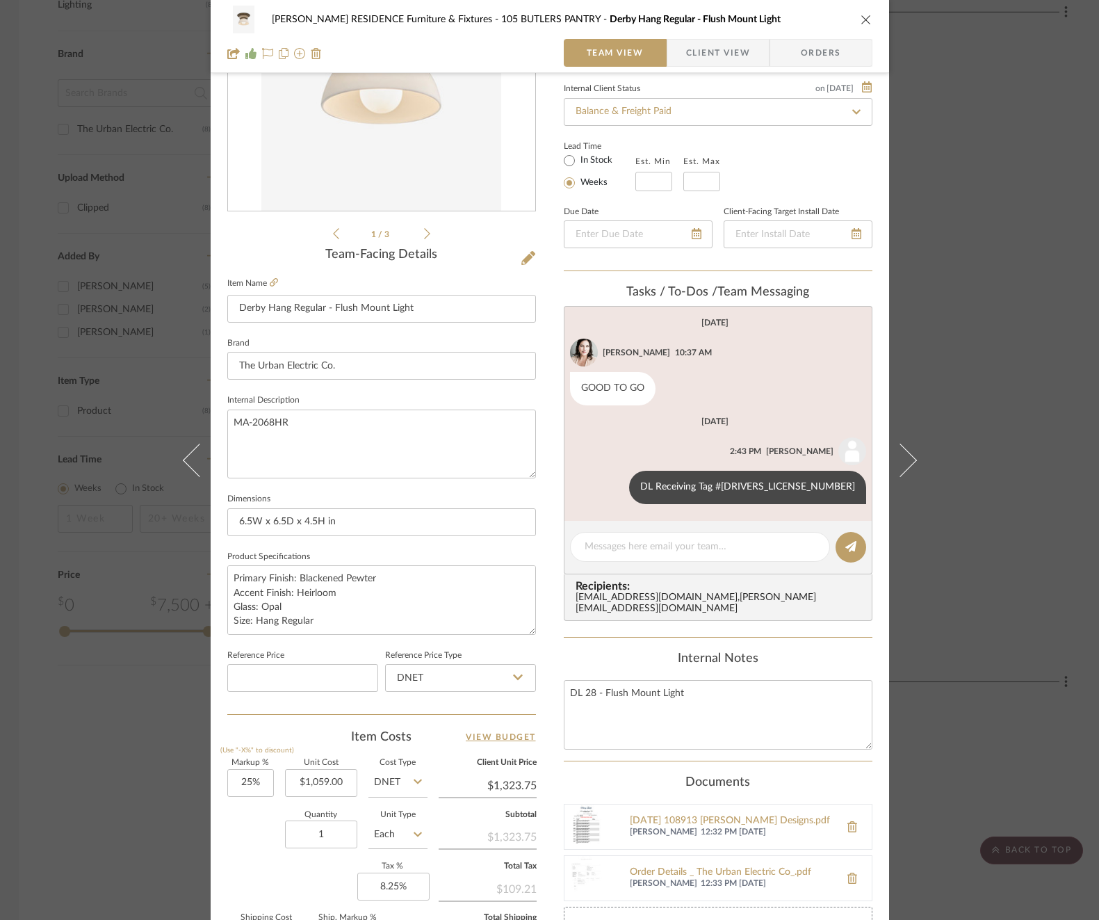
scroll to position [192, 0]
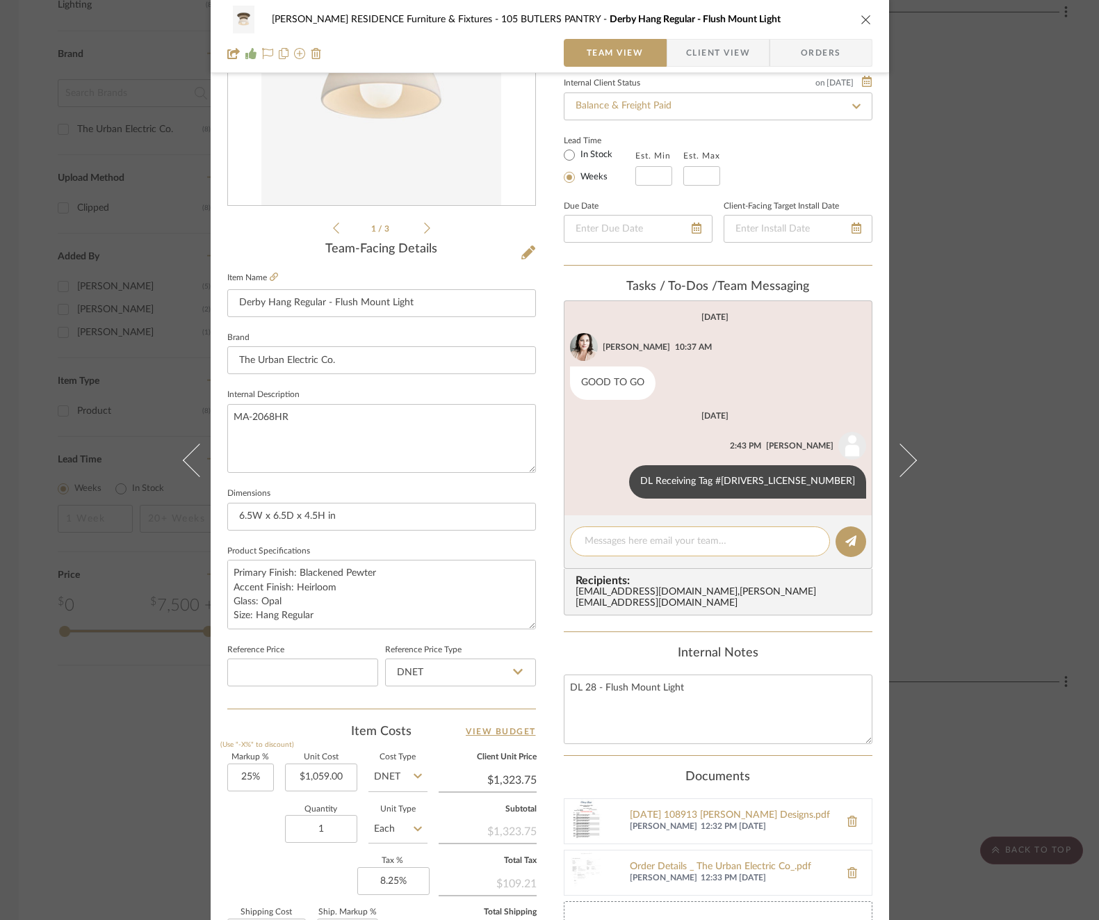
click at [678, 539] on textarea at bounding box center [700, 541] width 231 height 15
paste textarea "Invoice 23-089"
click at [845, 545] on fa-icon at bounding box center [850, 541] width 11 height 11
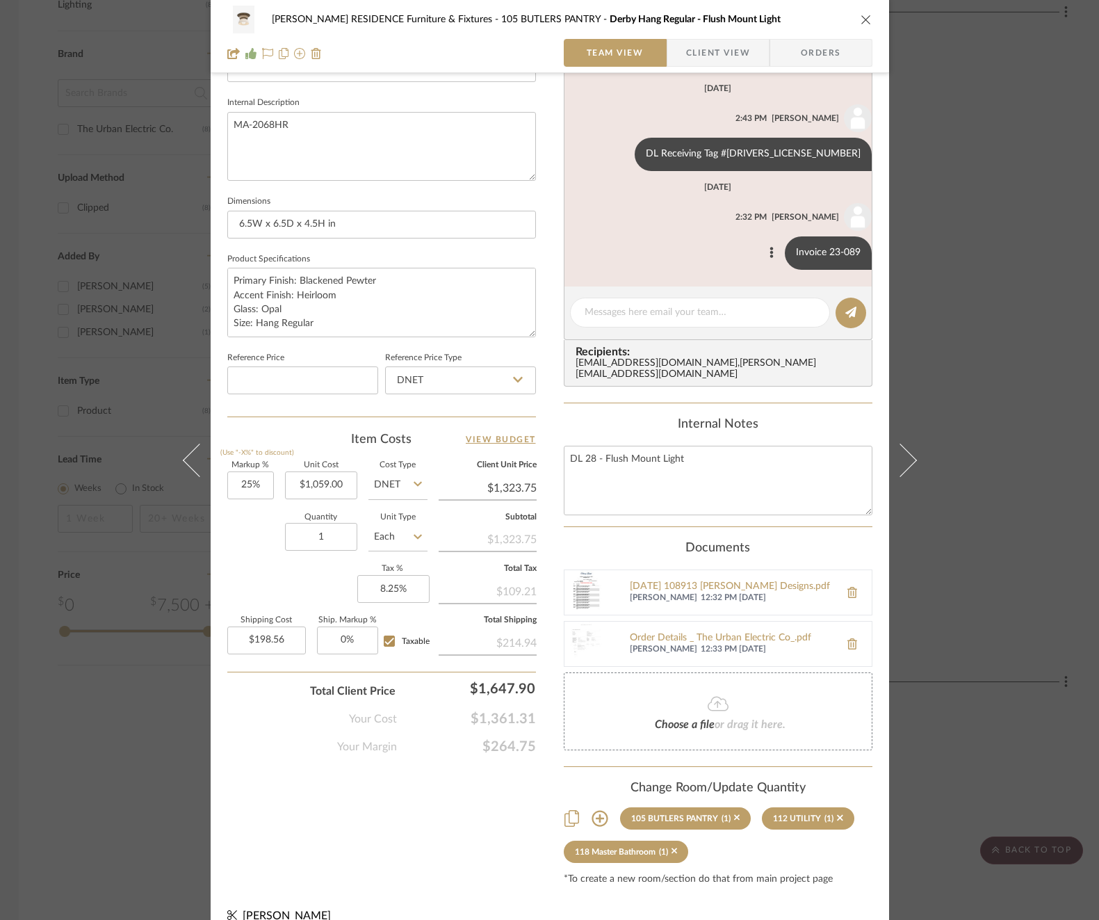
scroll to position [490, 0]
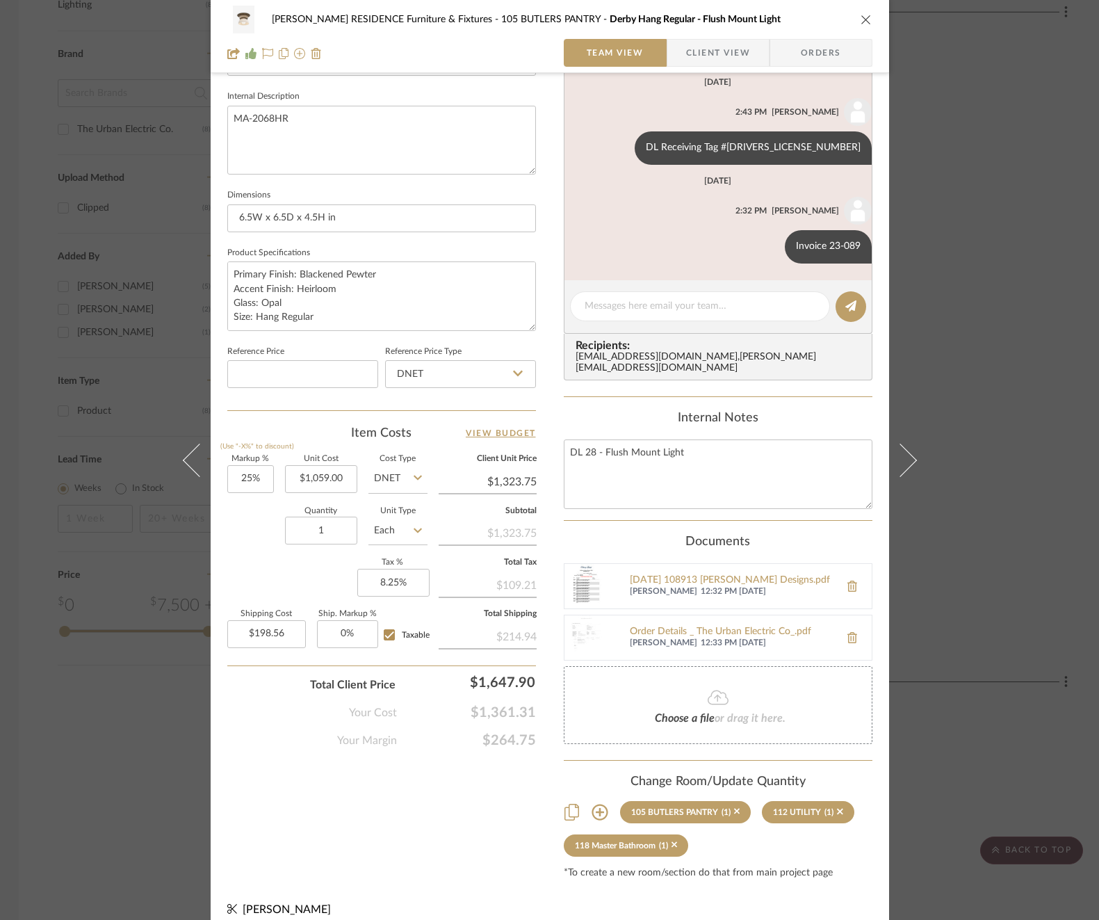
click at [991, 446] on div "COBLE RESIDENCE Furniture & Fixtures 105 BUTLERS PANTRY Derby Hang Regular - Fl…" at bounding box center [549, 460] width 1099 height 920
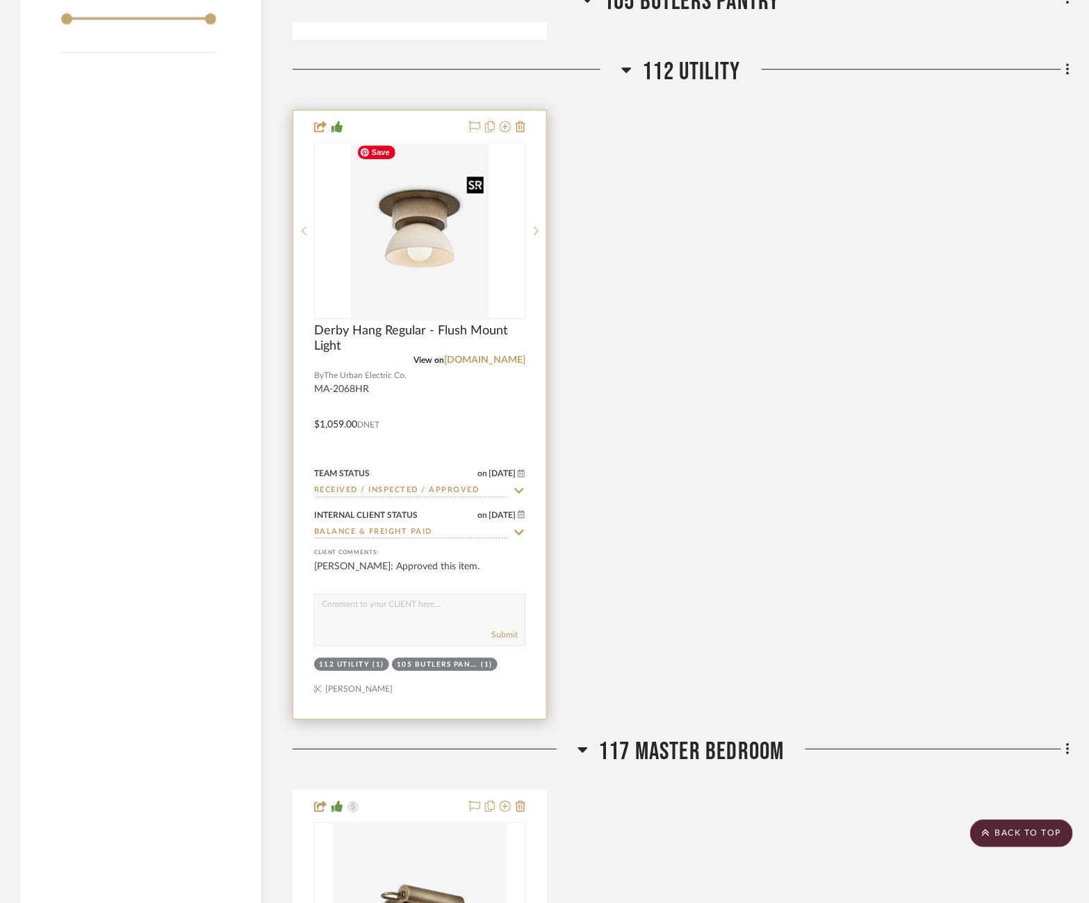
click at [364, 234] on img "0" at bounding box center [420, 231] width 138 height 174
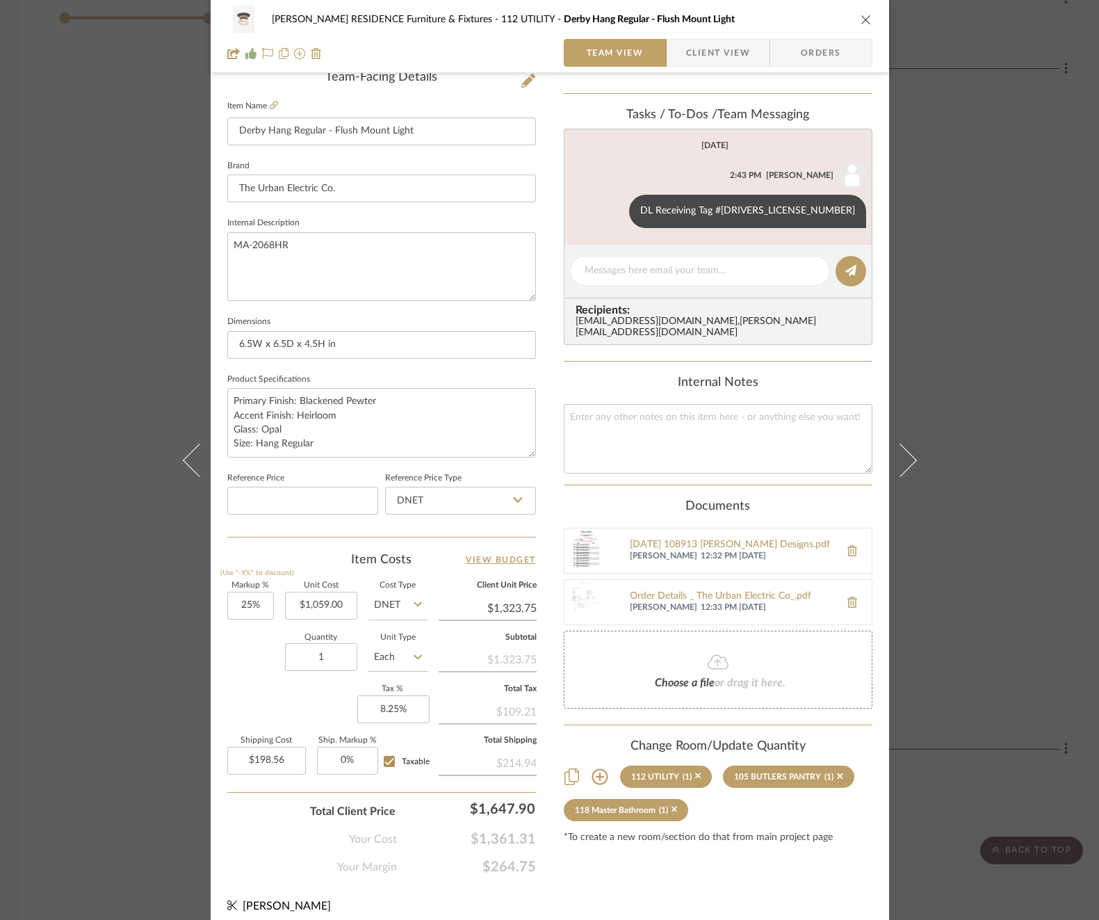
scroll to position [370, 0]
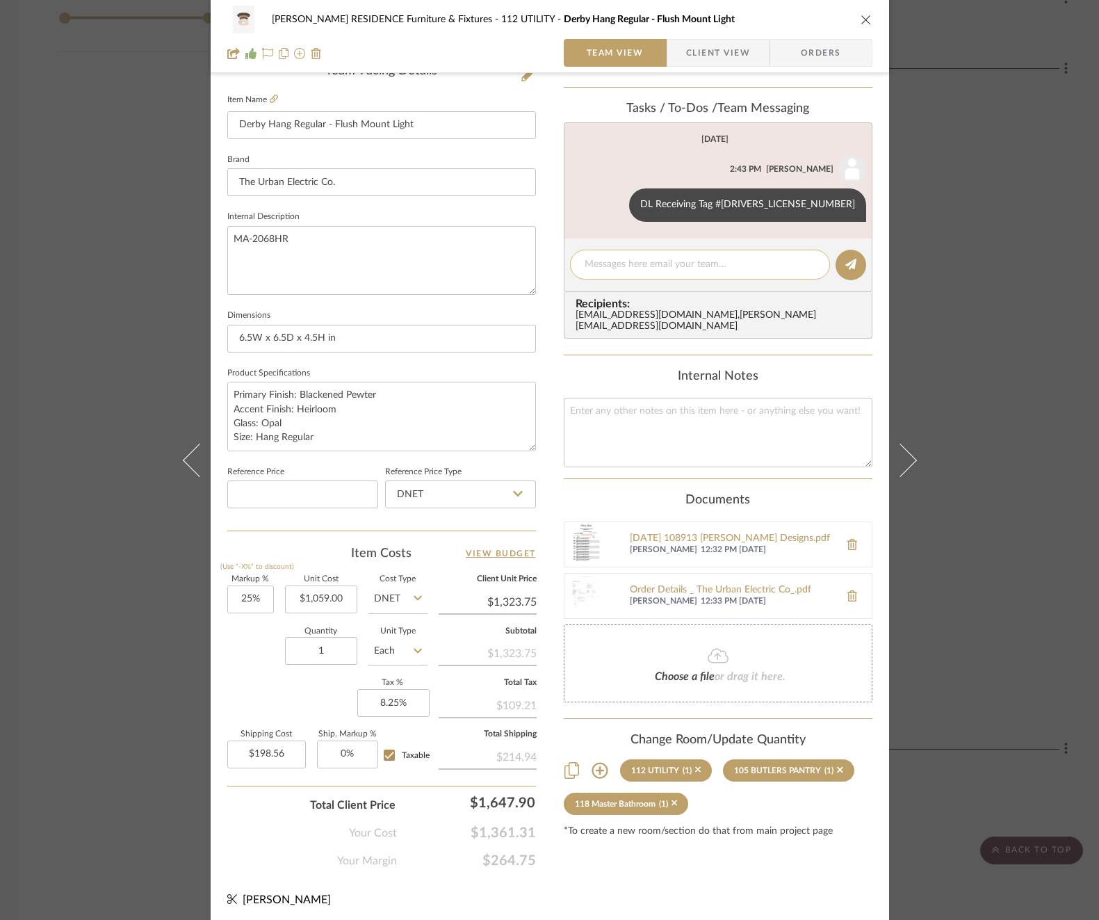
click at [644, 275] on div at bounding box center [700, 265] width 260 height 30
click at [640, 261] on textarea at bounding box center [700, 264] width 231 height 15
paste textarea "Invoice 23-089"
click at [845, 264] on icon at bounding box center [850, 264] width 11 height 11
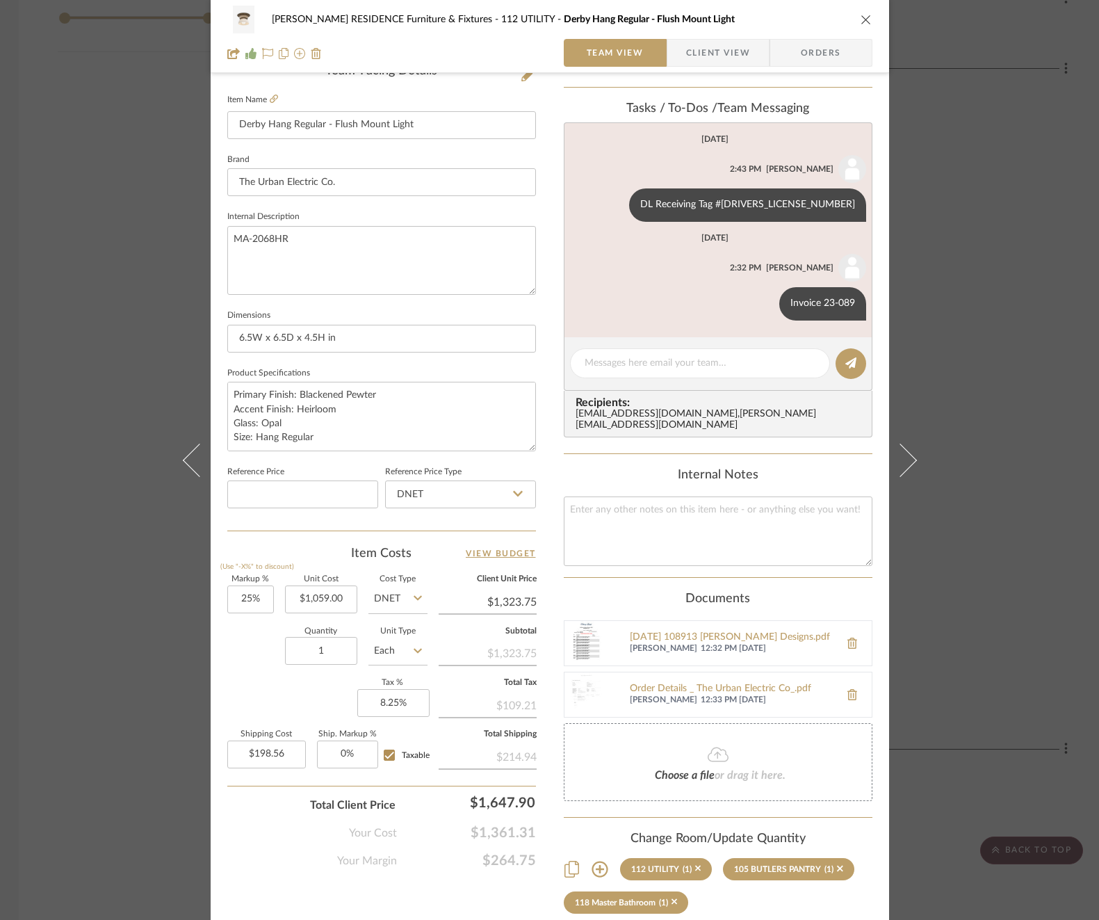
click at [1036, 412] on div "COBLE RESIDENCE Furniture & Fixtures 112 UTILITY Derby Hang Regular - Flush Mou…" at bounding box center [549, 460] width 1099 height 920
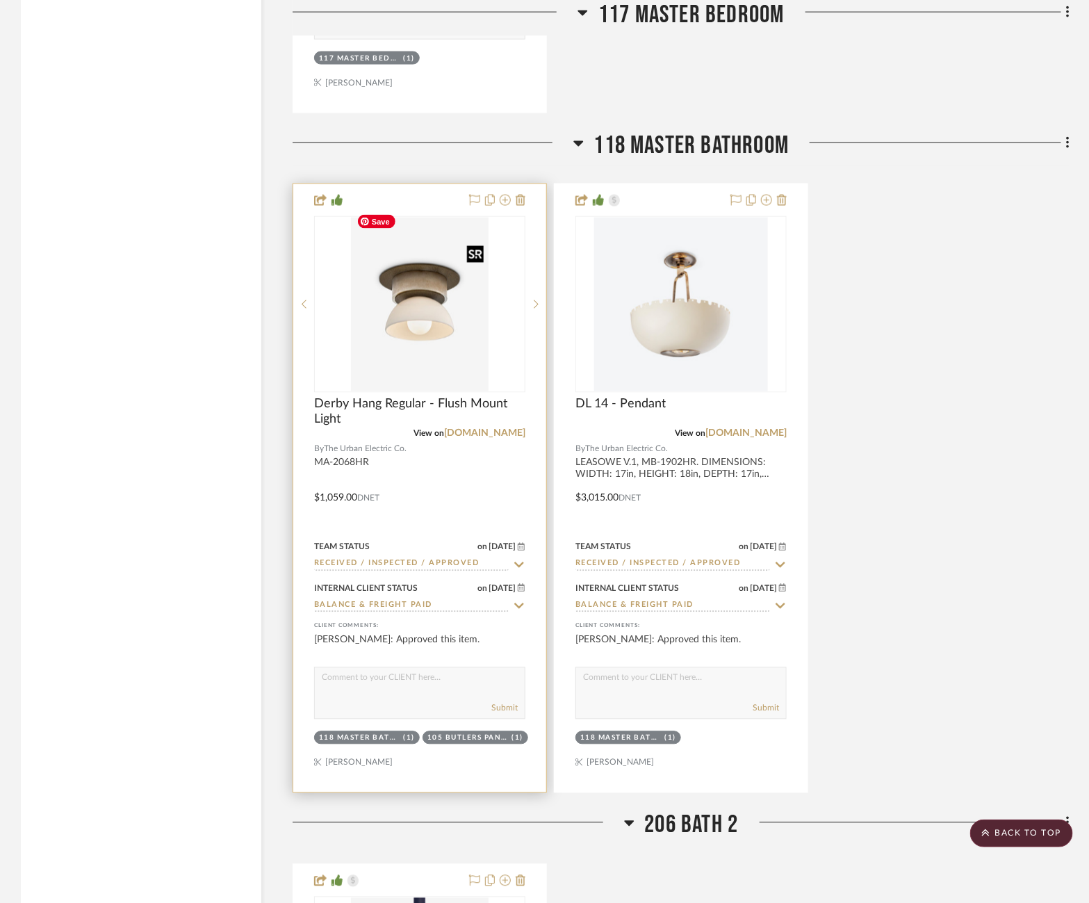
click at [420, 313] on img "0" at bounding box center [420, 305] width 138 height 174
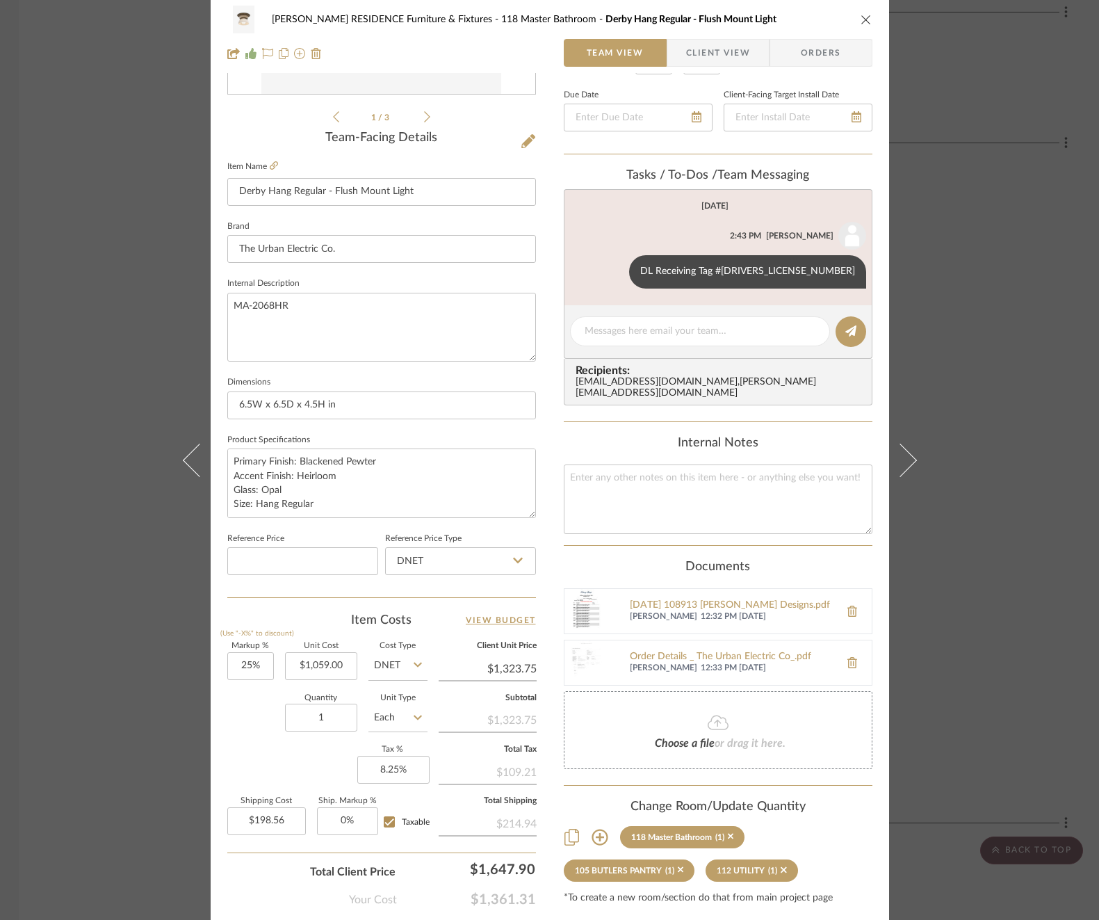
scroll to position [317, 0]
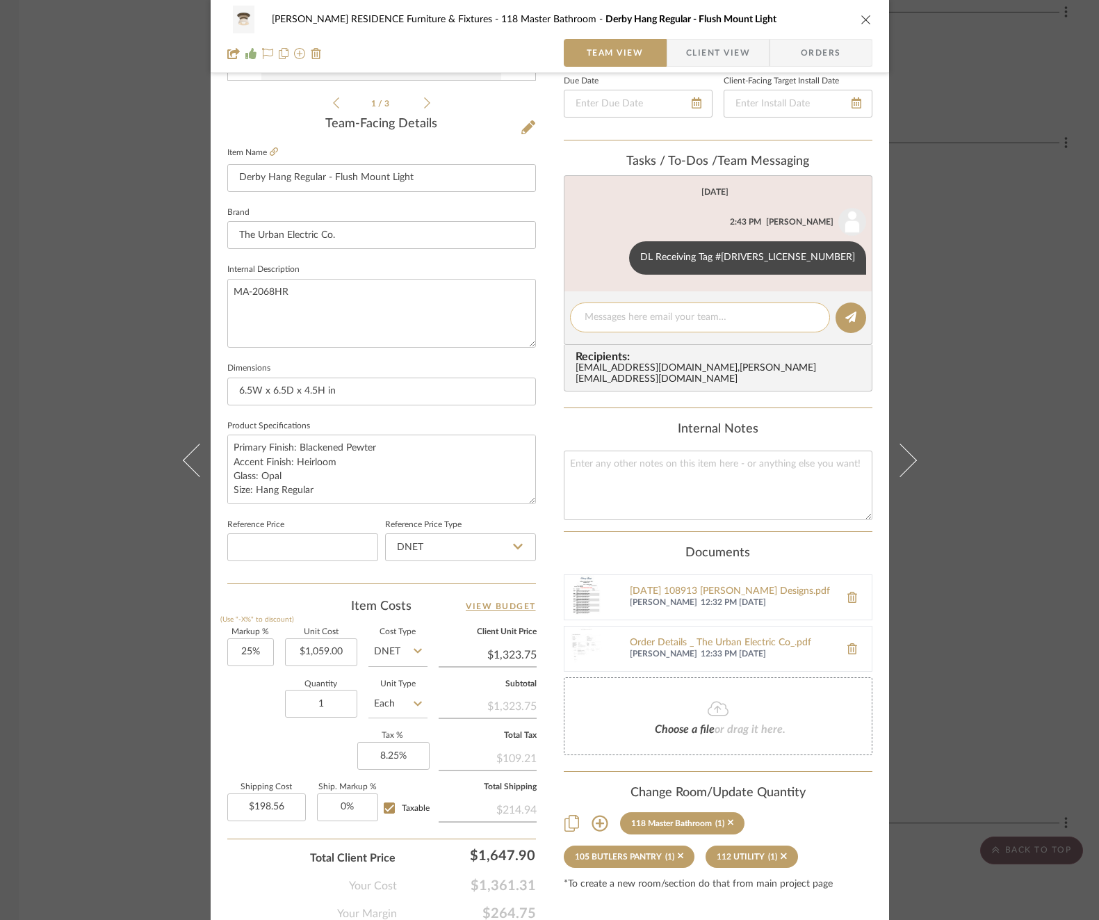
paste textarea "Invoice 23-089"
click at [669, 318] on textarea "Invoice 23-089" at bounding box center [700, 317] width 231 height 15
click at [854, 321] on button at bounding box center [850, 317] width 31 height 31
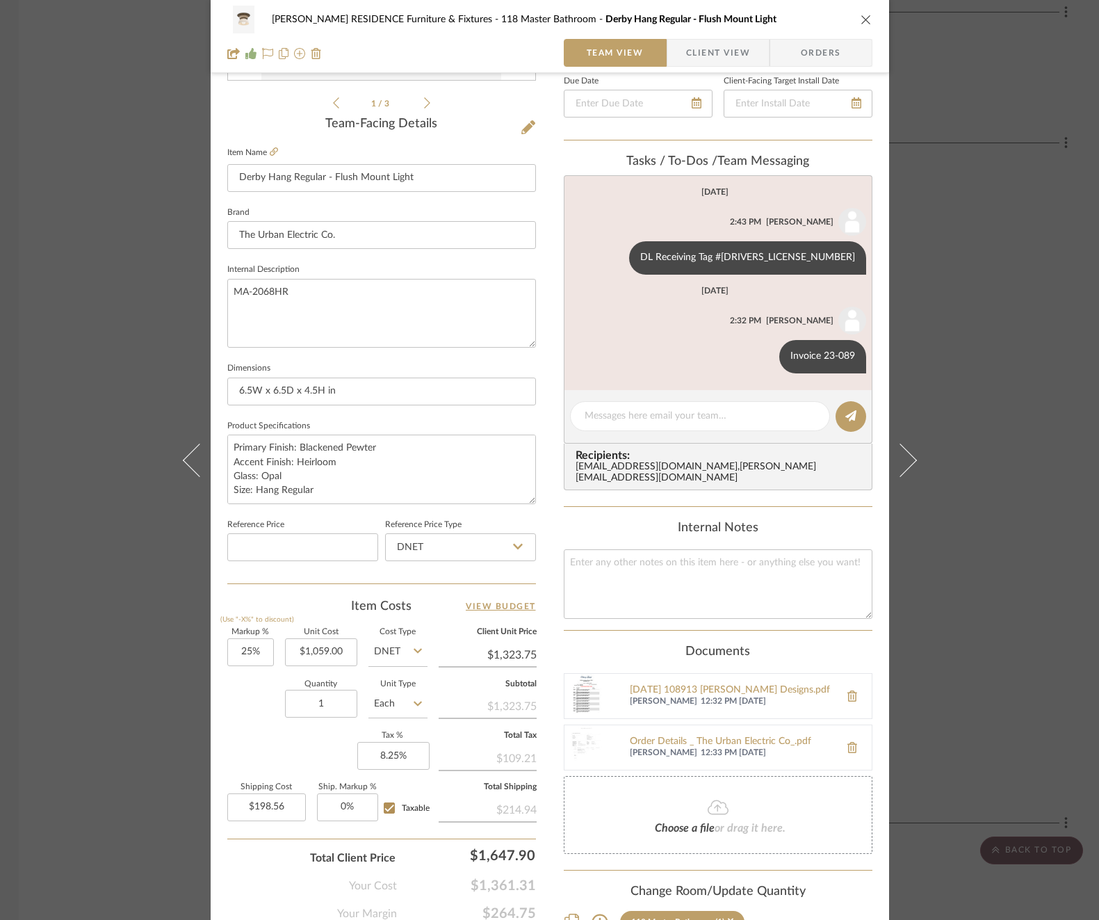
click at [947, 302] on div "COBLE RESIDENCE Furniture & Fixtures 118 Master Bathroom Derby Hang Regular - F…" at bounding box center [549, 460] width 1099 height 920
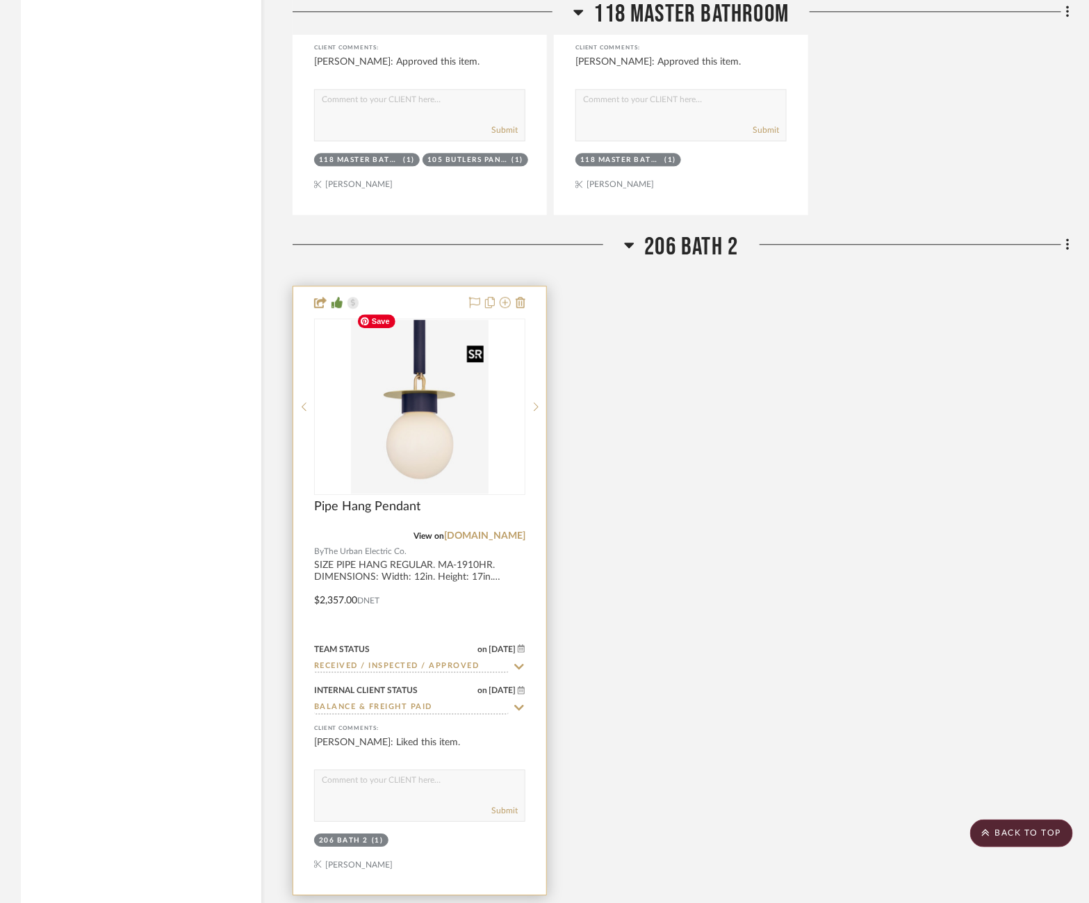
click at [351, 443] on img "0" at bounding box center [420, 407] width 138 height 174
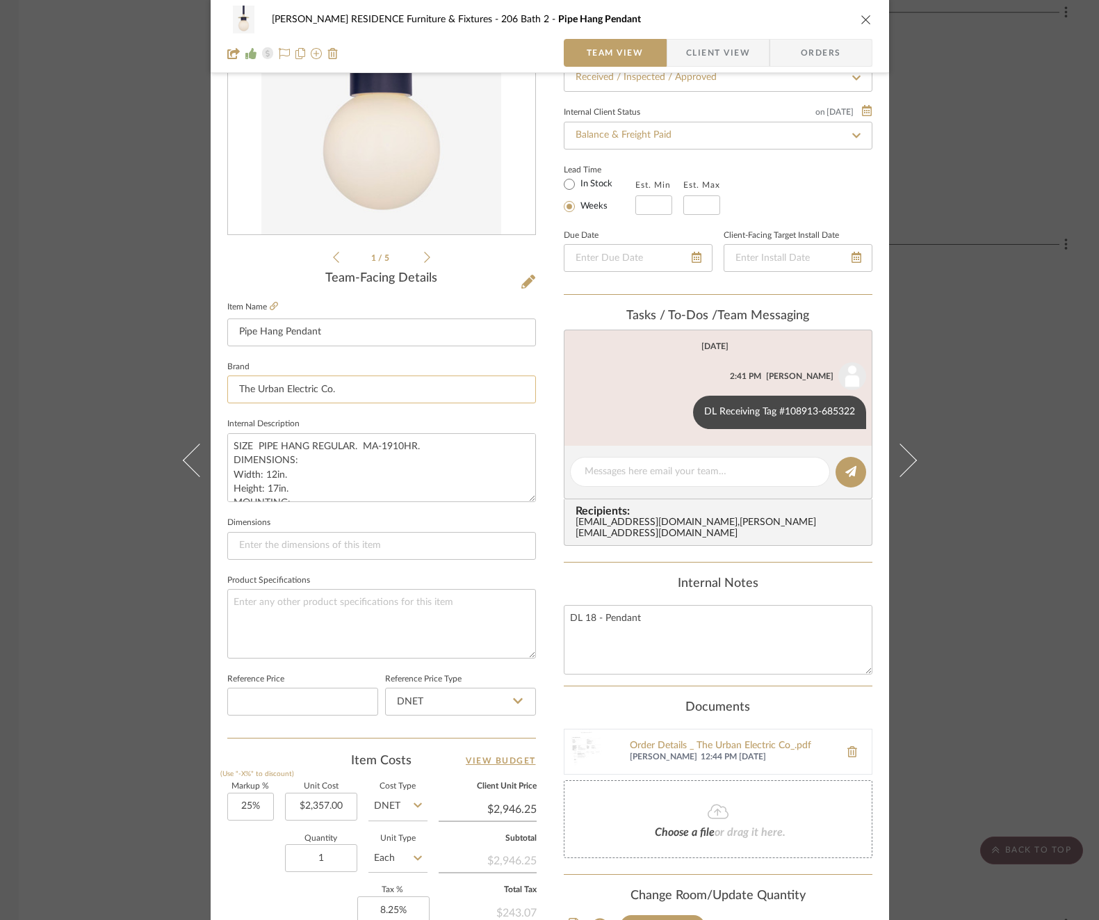
scroll to position [165, 0]
click at [612, 475] on div at bounding box center [700, 470] width 260 height 30
click at [612, 463] on textarea at bounding box center [700, 469] width 231 height 15
paste textarea "Invoice 23-089"
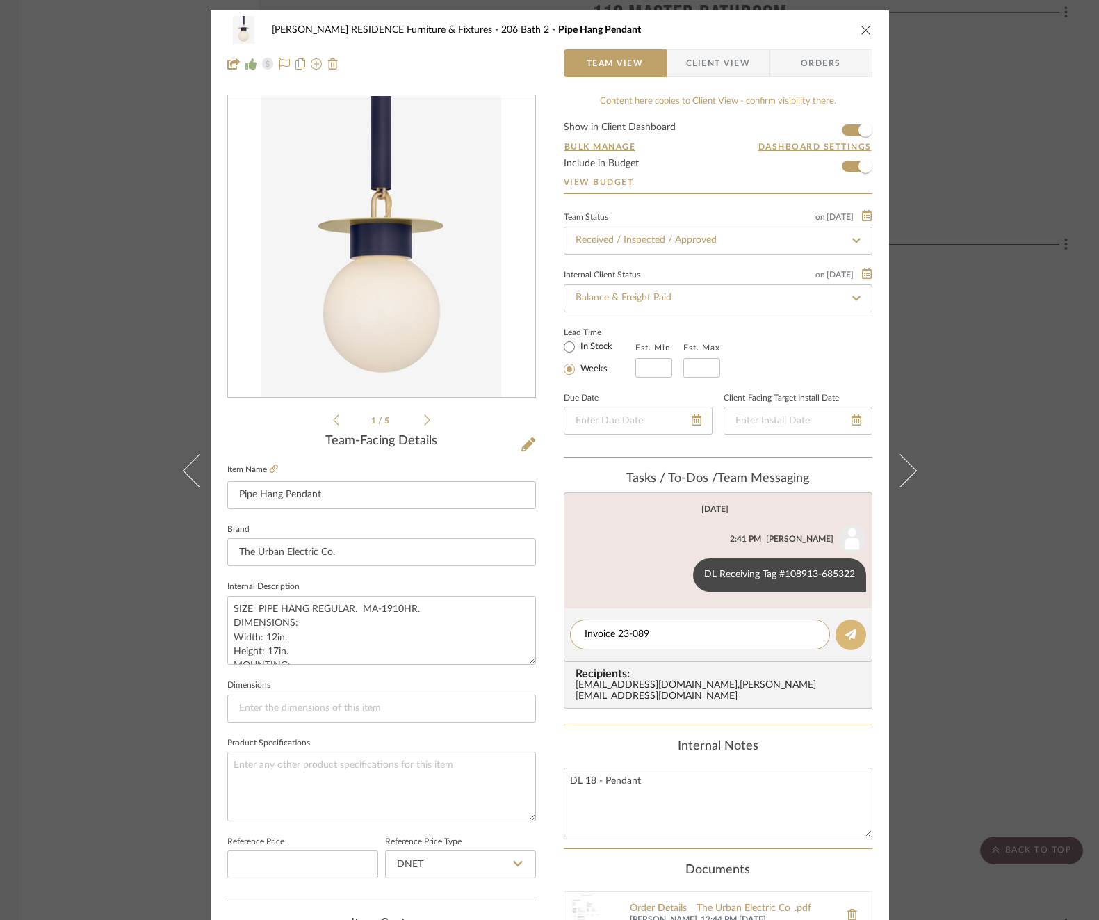
click at [849, 633] on icon at bounding box center [850, 633] width 11 height 11
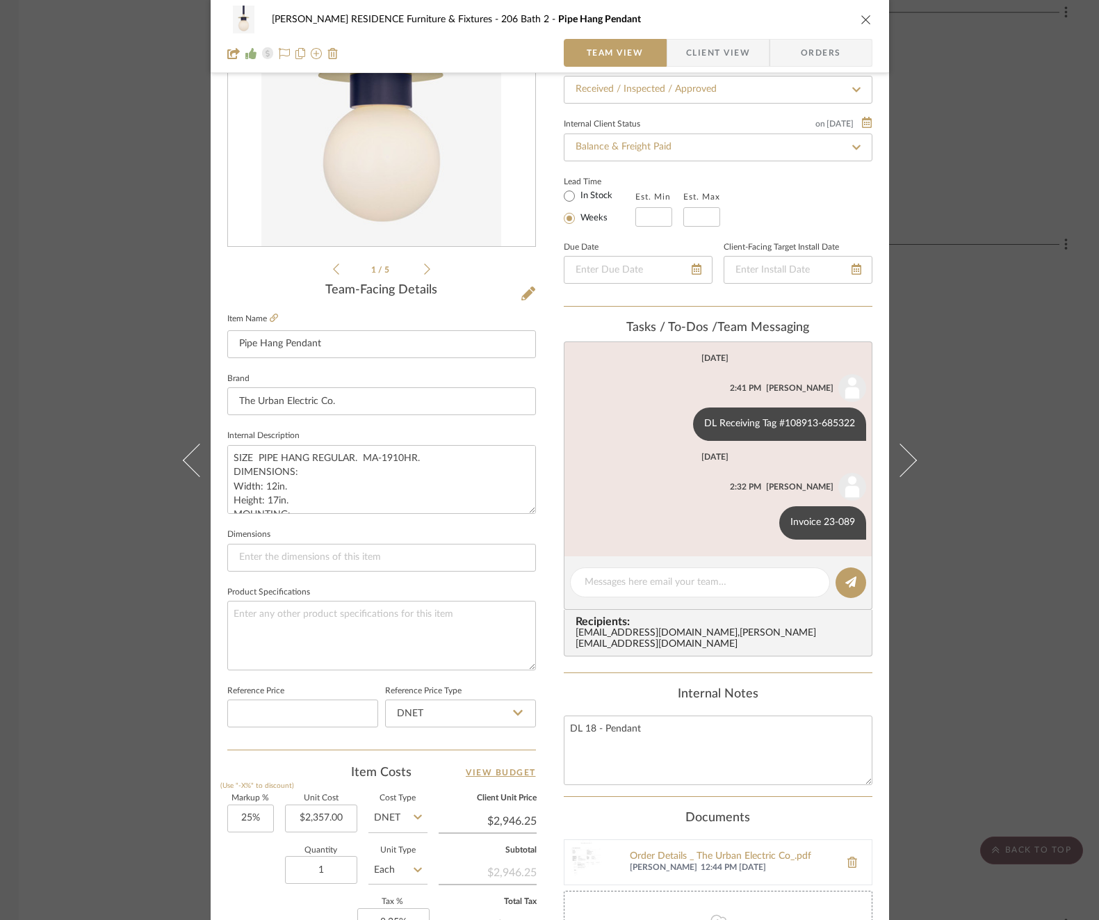
scroll to position [370, 0]
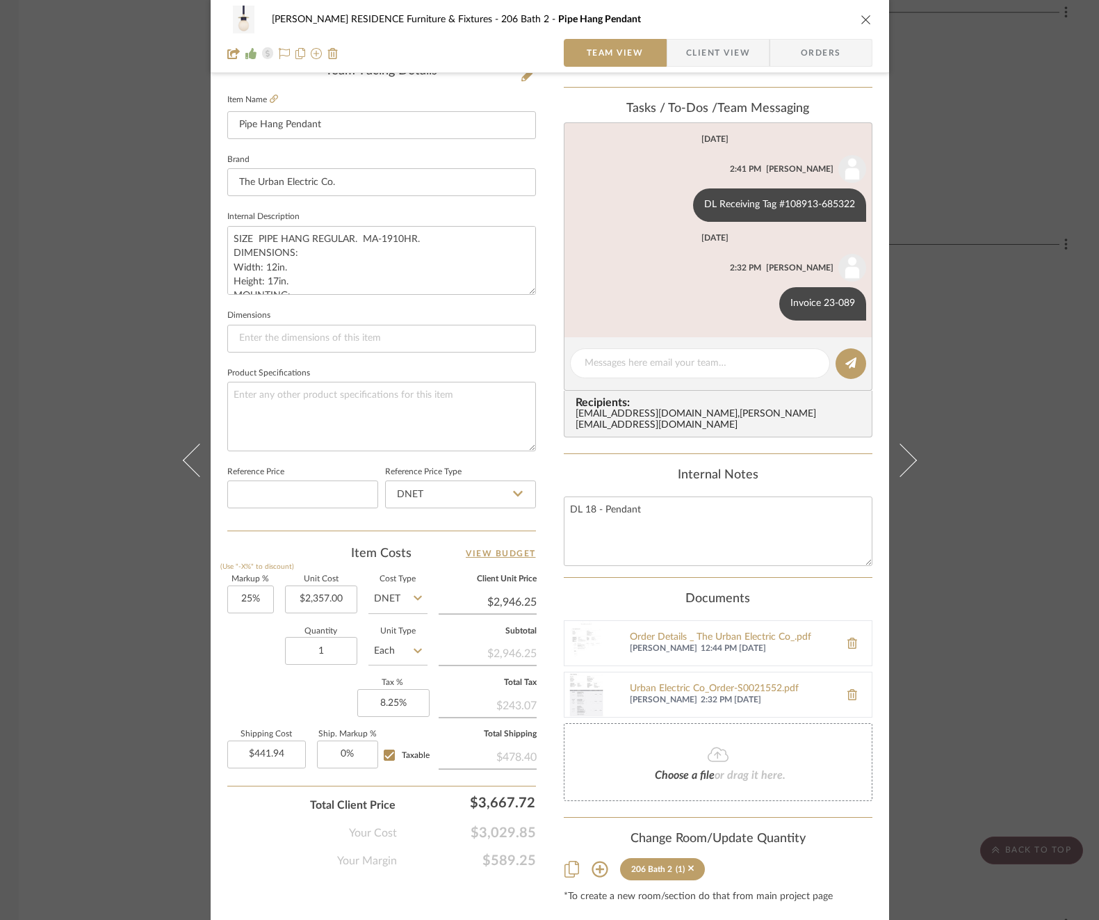
click at [1053, 500] on div "COBLE RESIDENCE Furniture & Fixtures 206 Bath 2 Pipe Hang Pendant Team View Cli…" at bounding box center [549, 460] width 1099 height 920
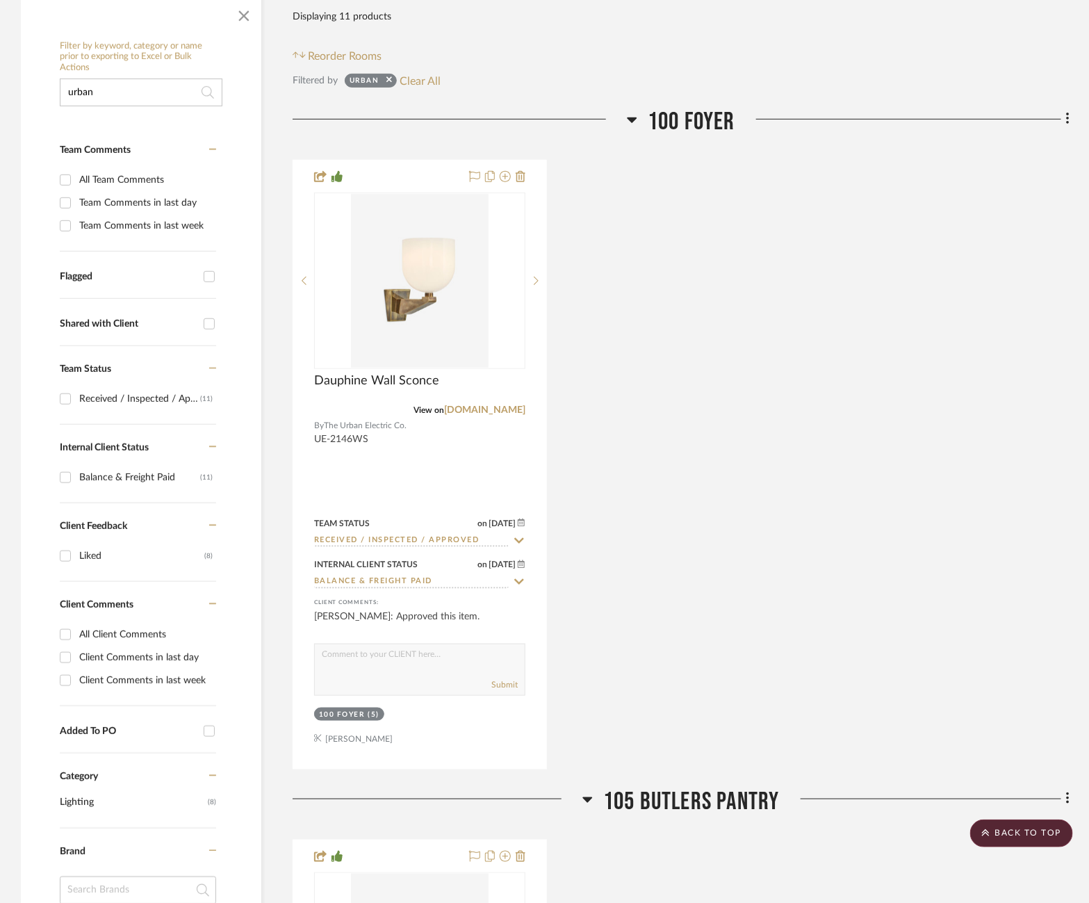
scroll to position [0, 2]
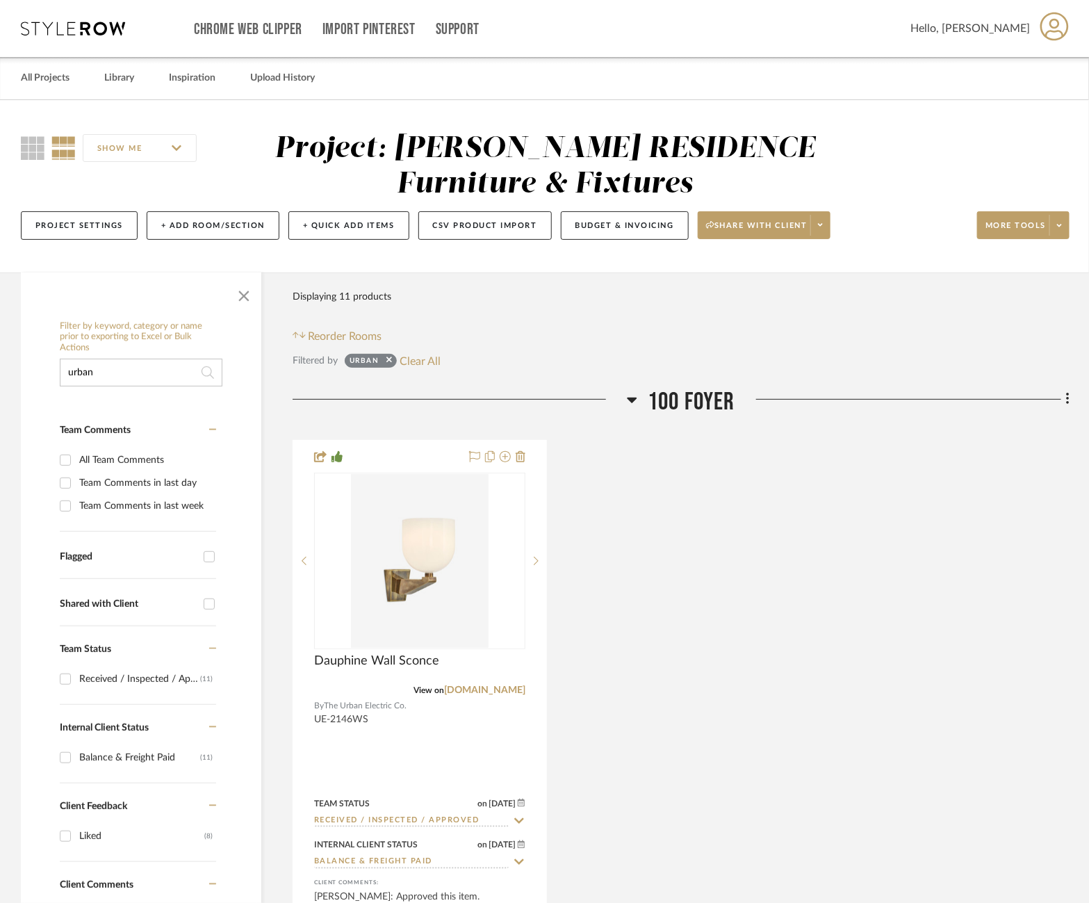
click at [425, 365] on button "Clear All" at bounding box center [420, 361] width 41 height 18
